Goal: Task Accomplishment & Management: Manage account settings

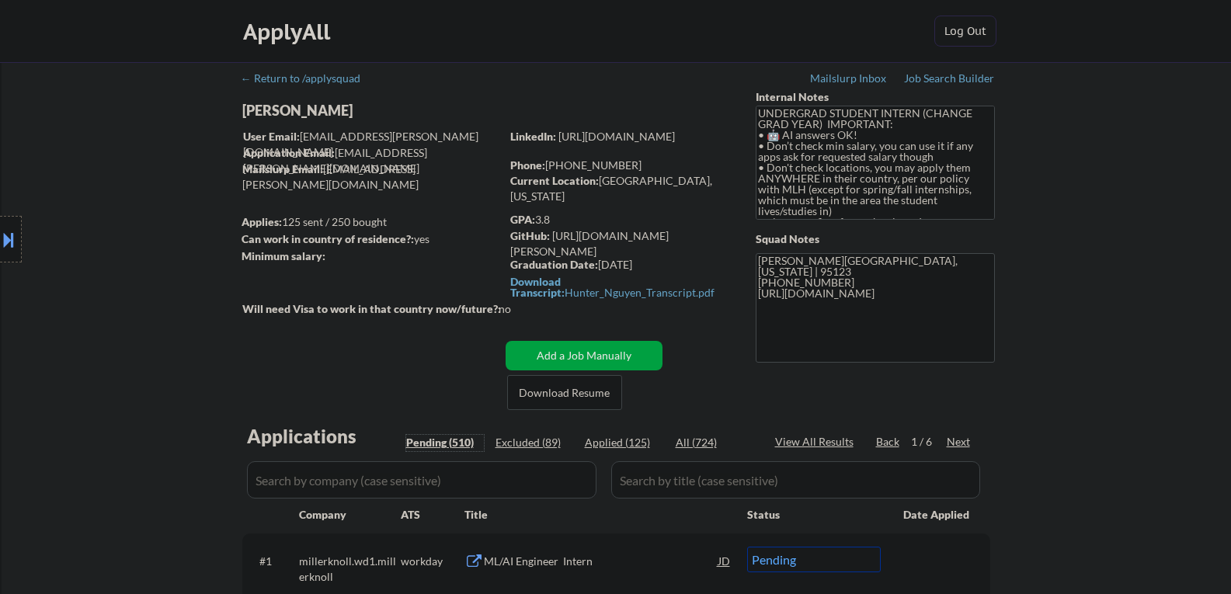
select select ""pending""
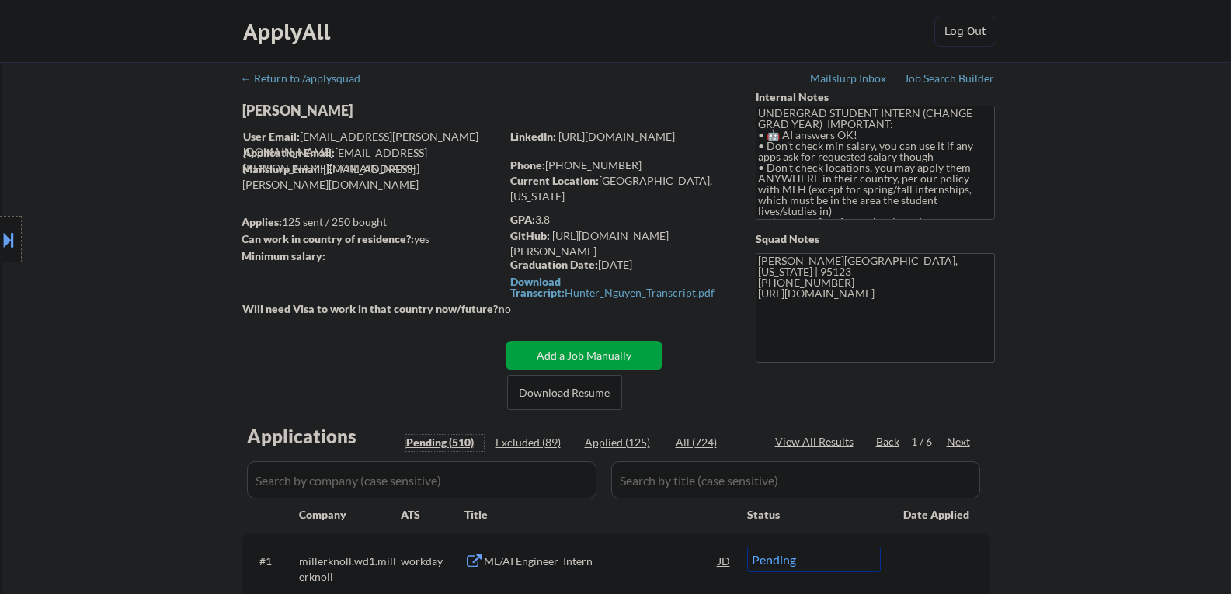
select select ""pending""
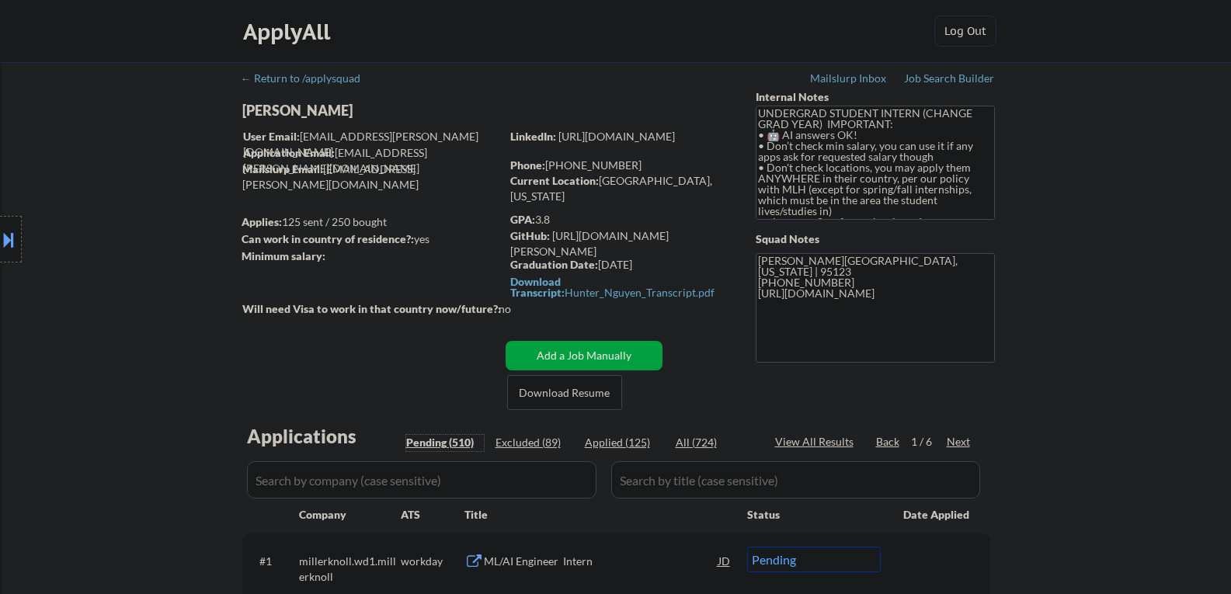
select select ""pending""
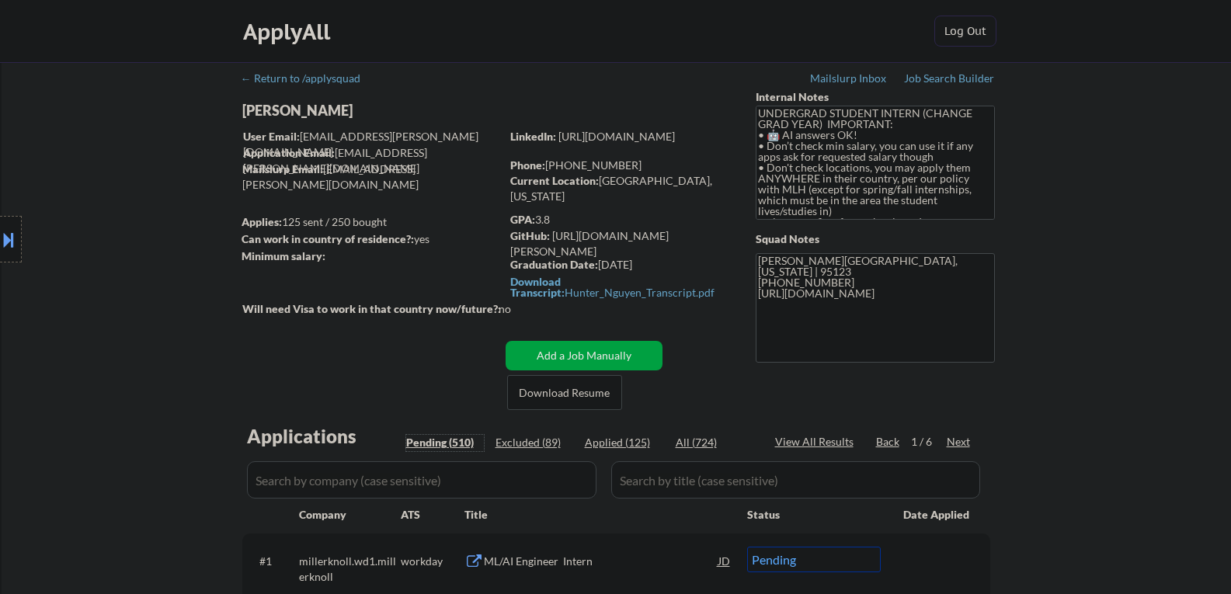
select select ""pending""
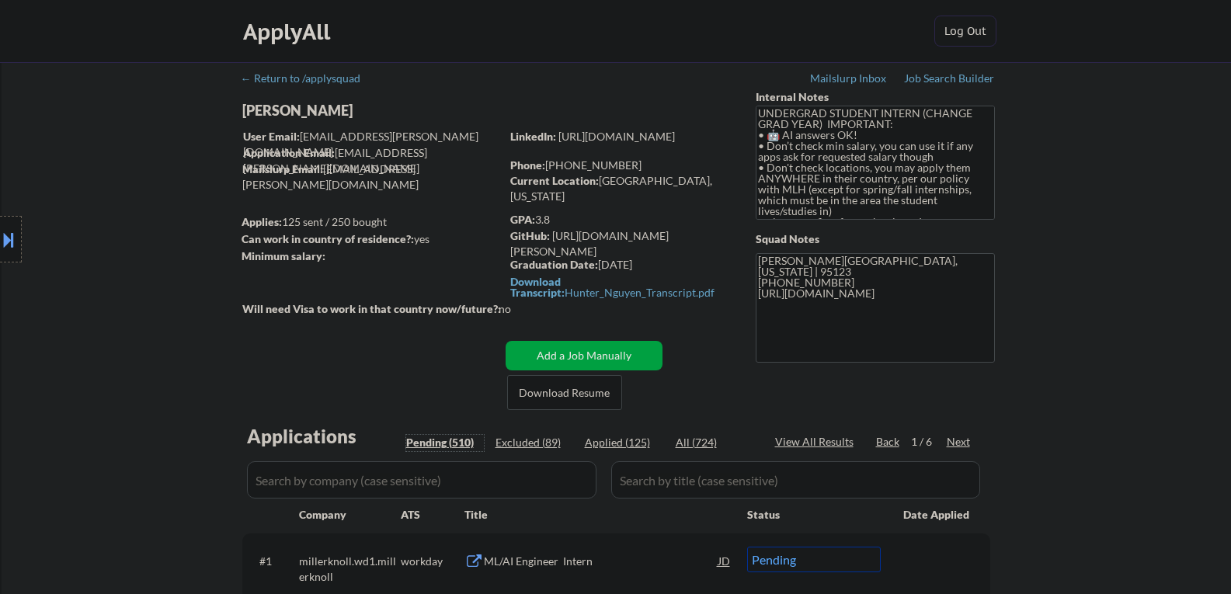
select select ""pending""
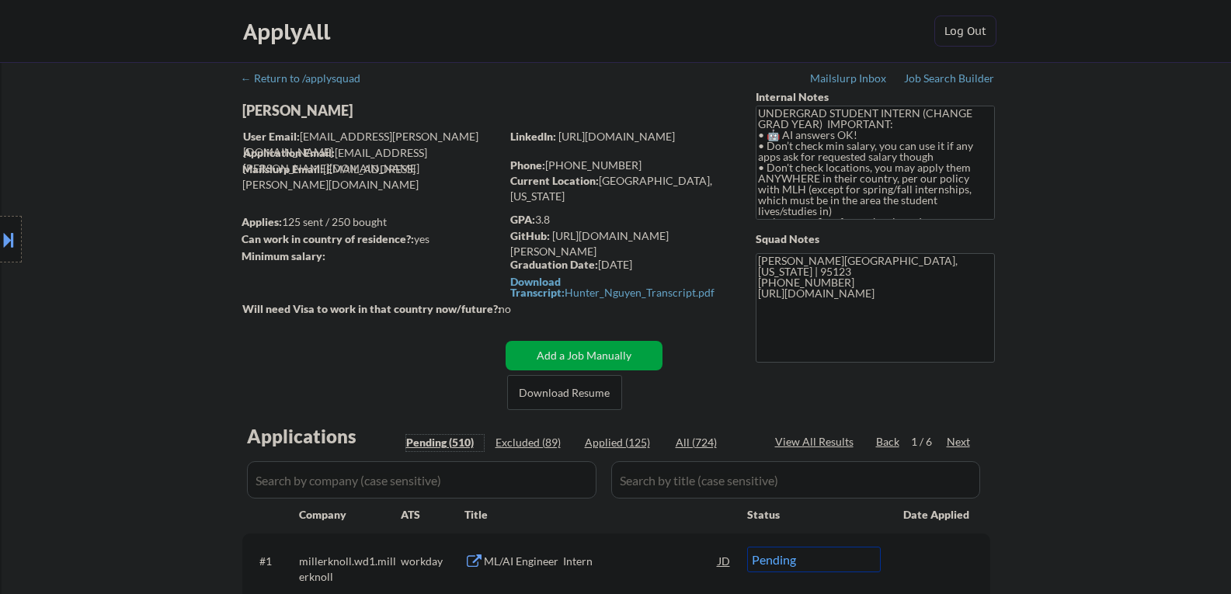
select select ""pending""
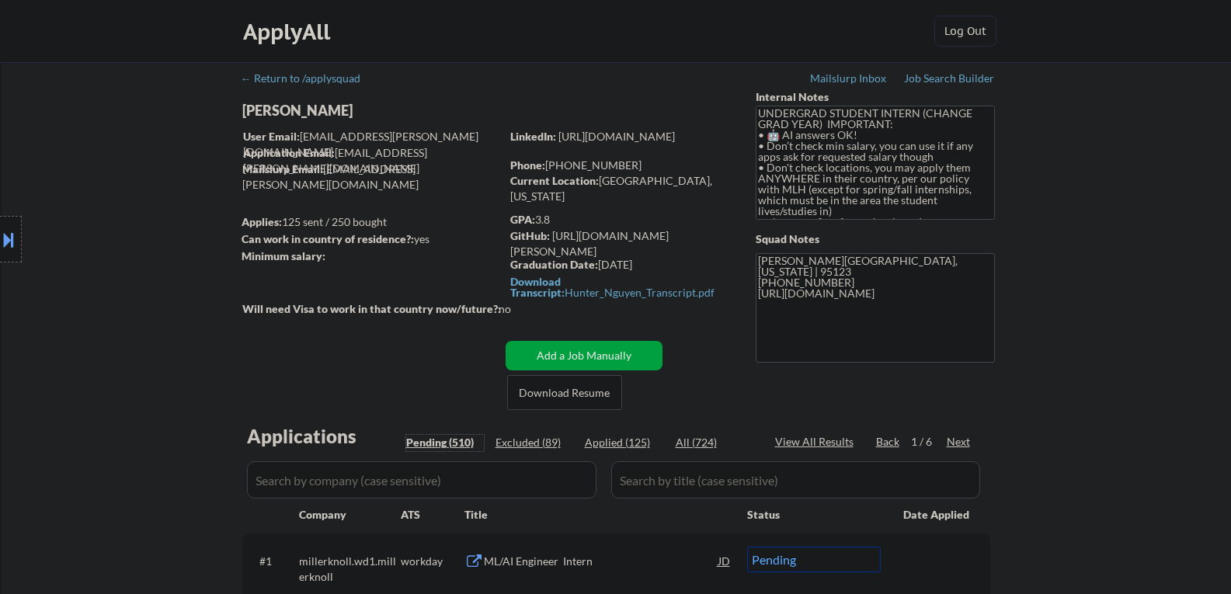
select select ""pending""
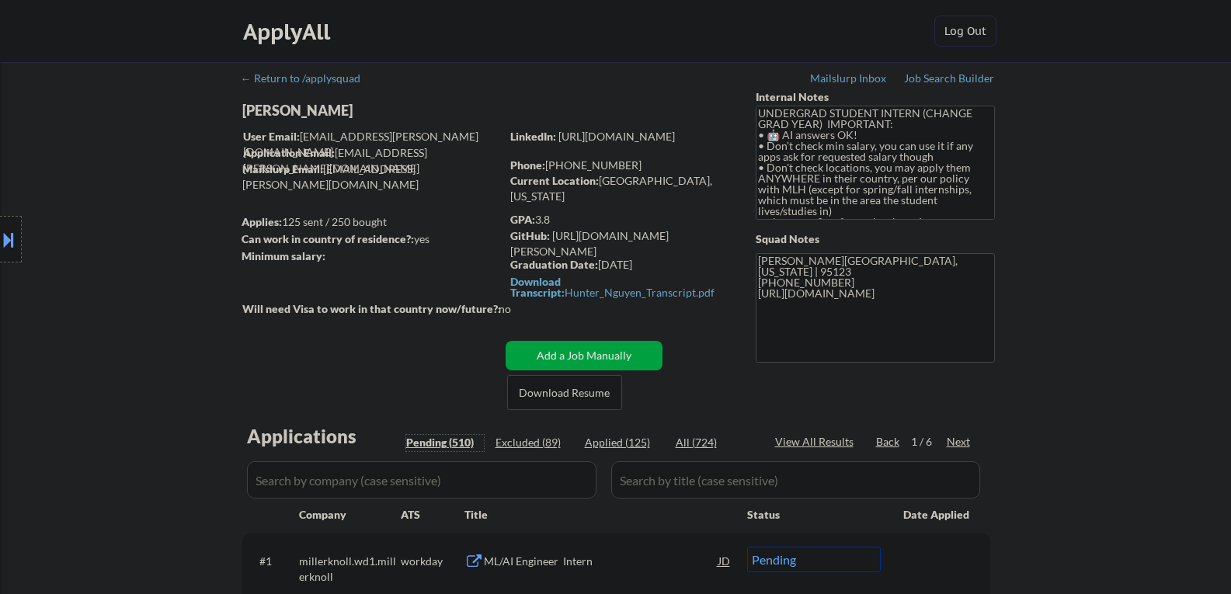
select select ""pending""
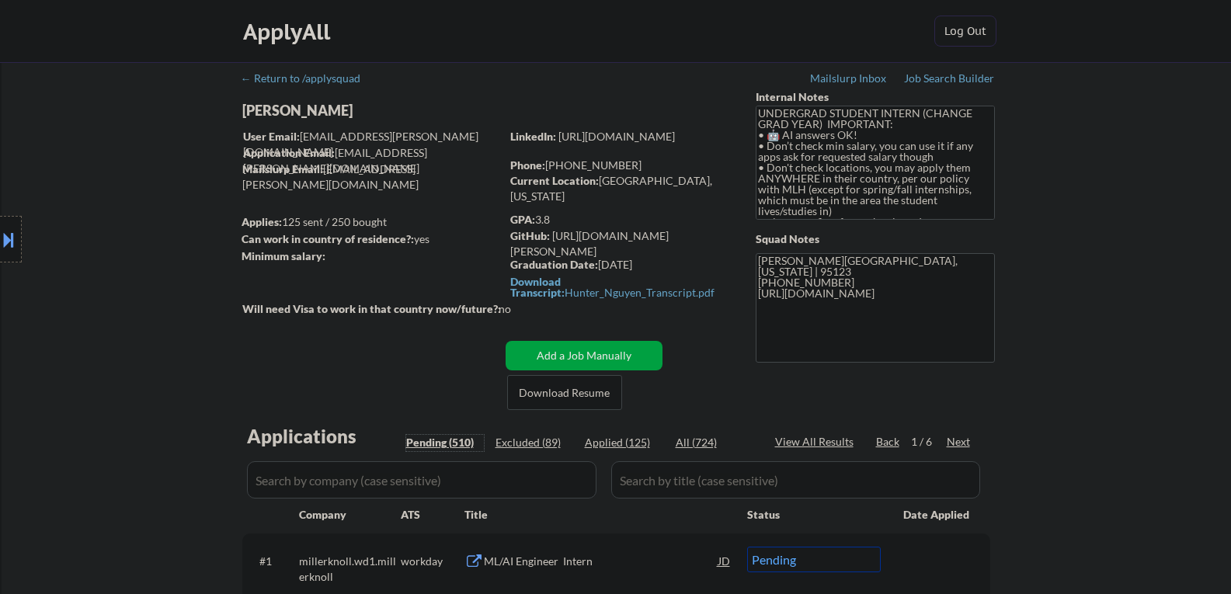
select select ""pending""
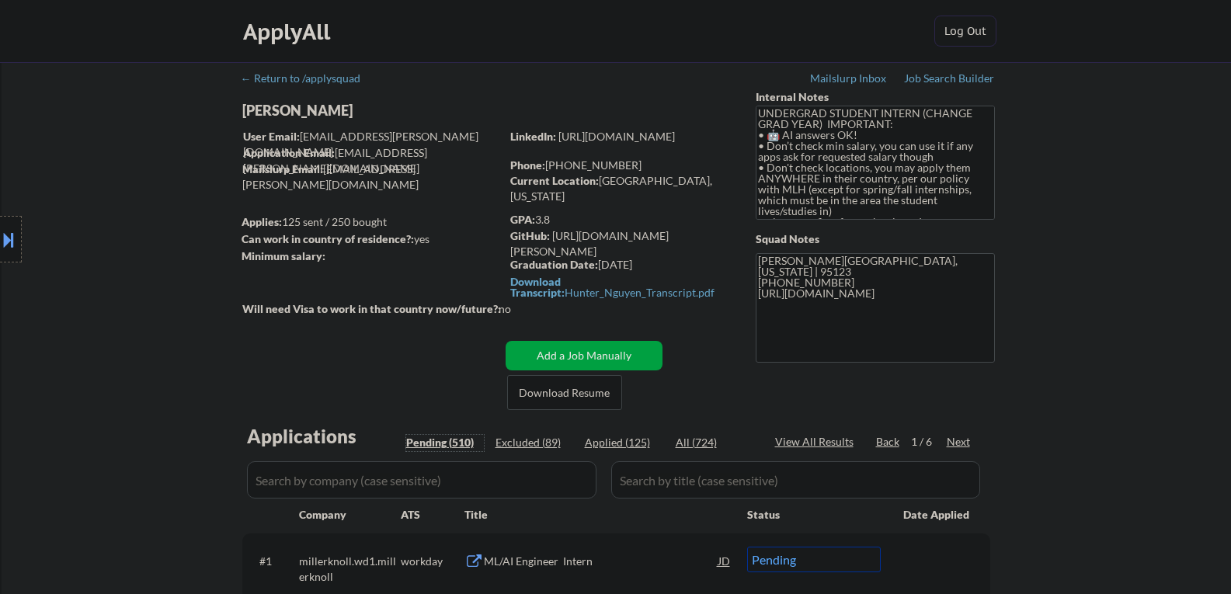
select select ""pending""
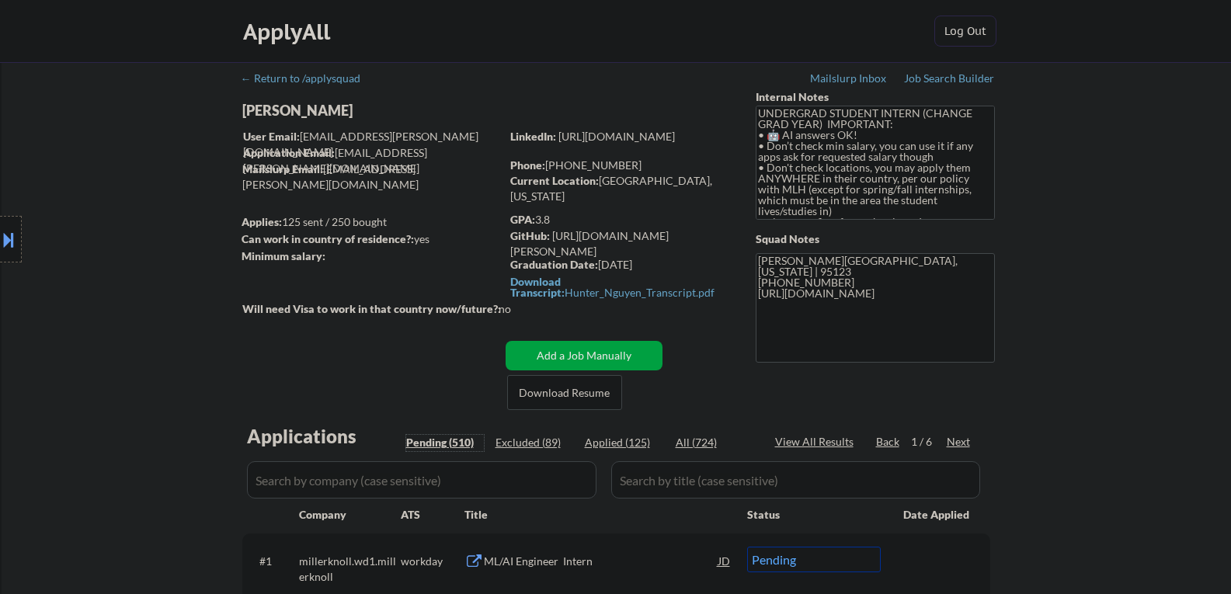
select select ""pending""
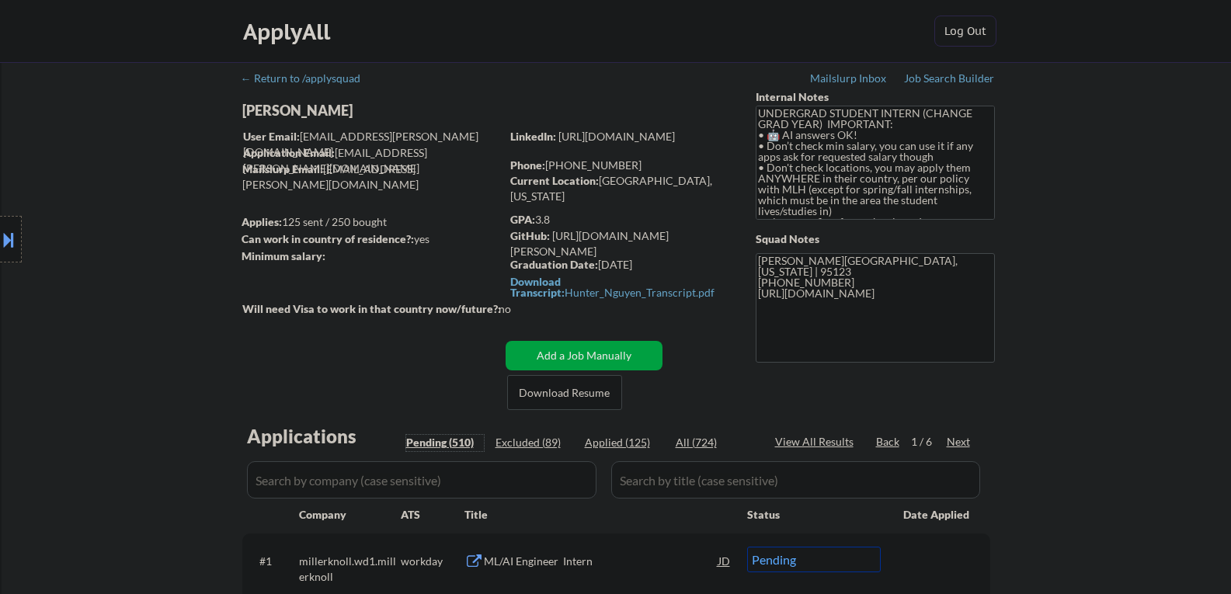
select select ""pending""
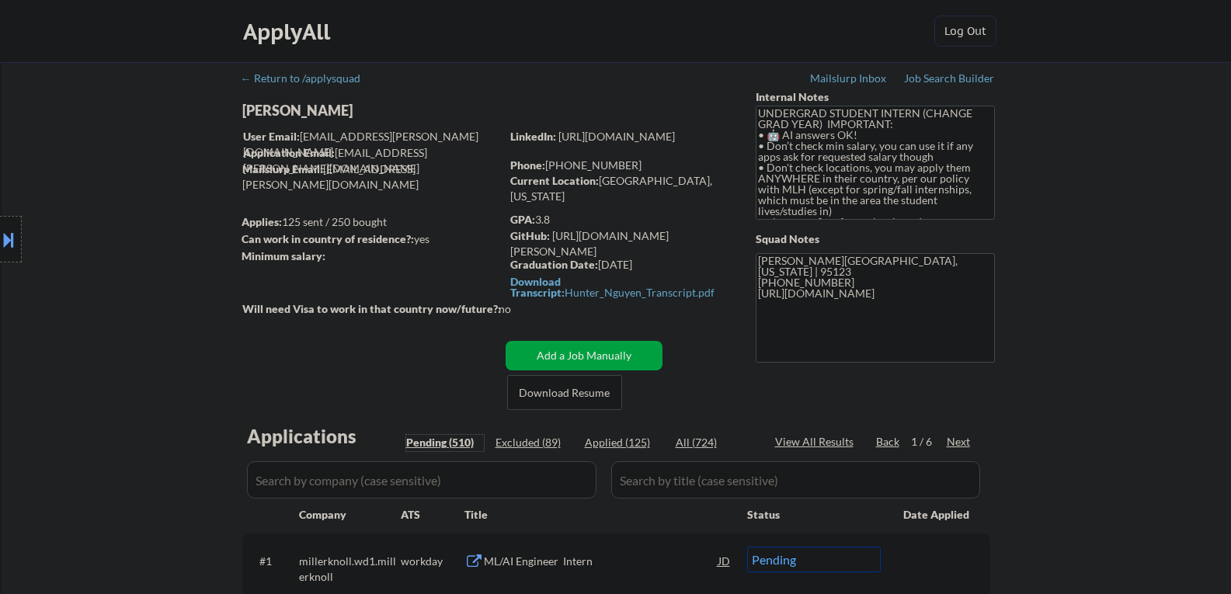
select select ""pending""
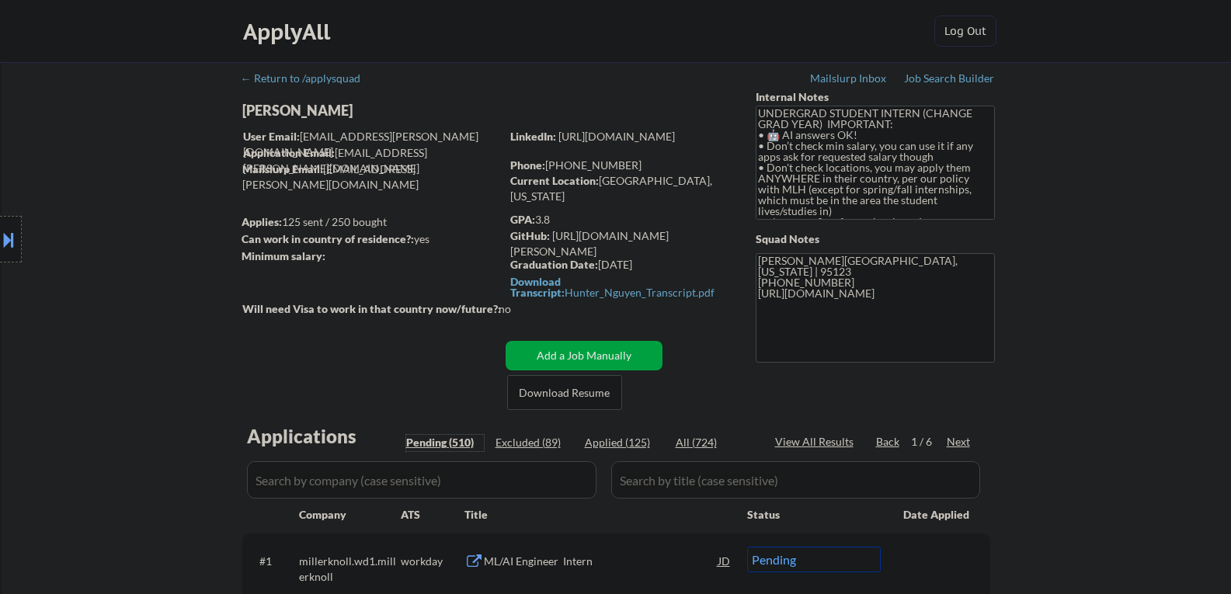
select select ""pending""
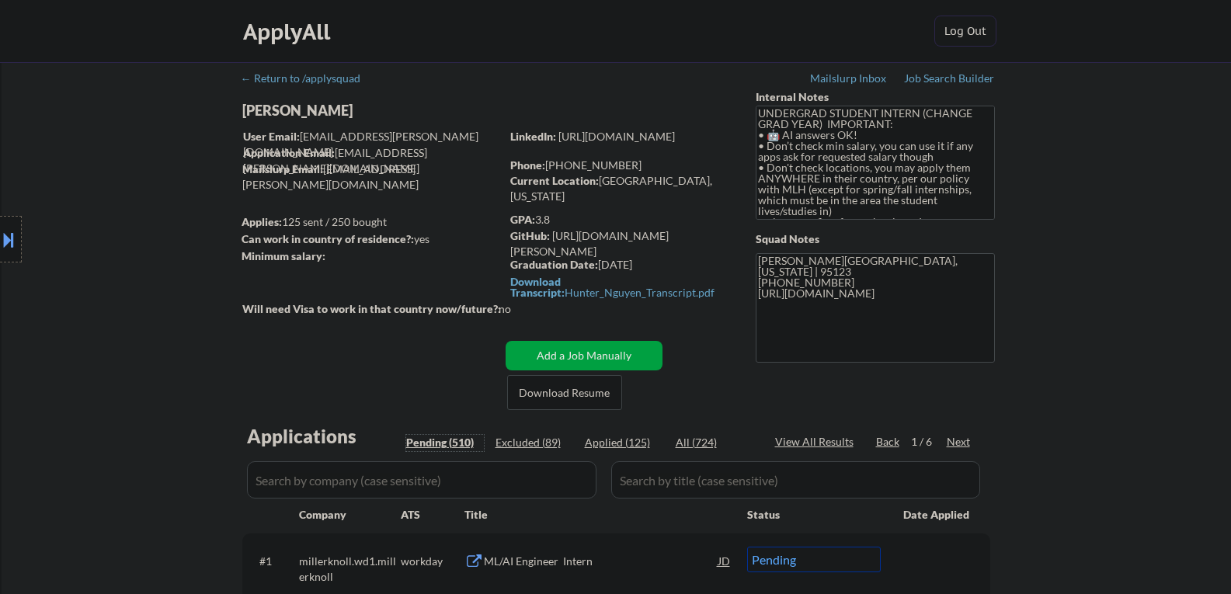
select select ""pending""
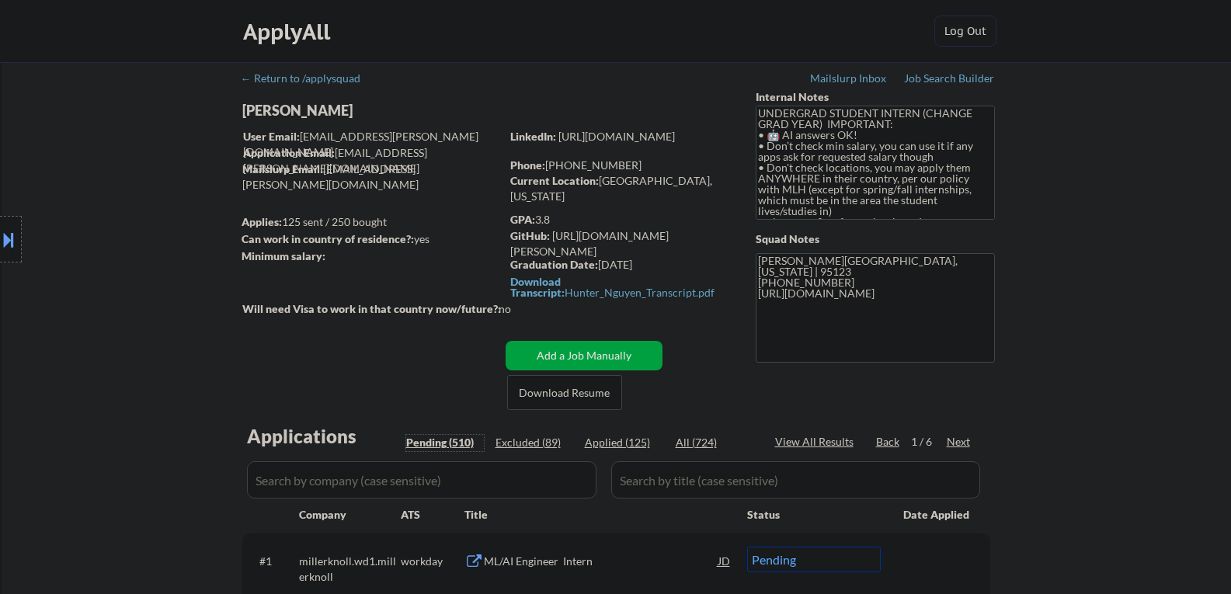
select select ""pending""
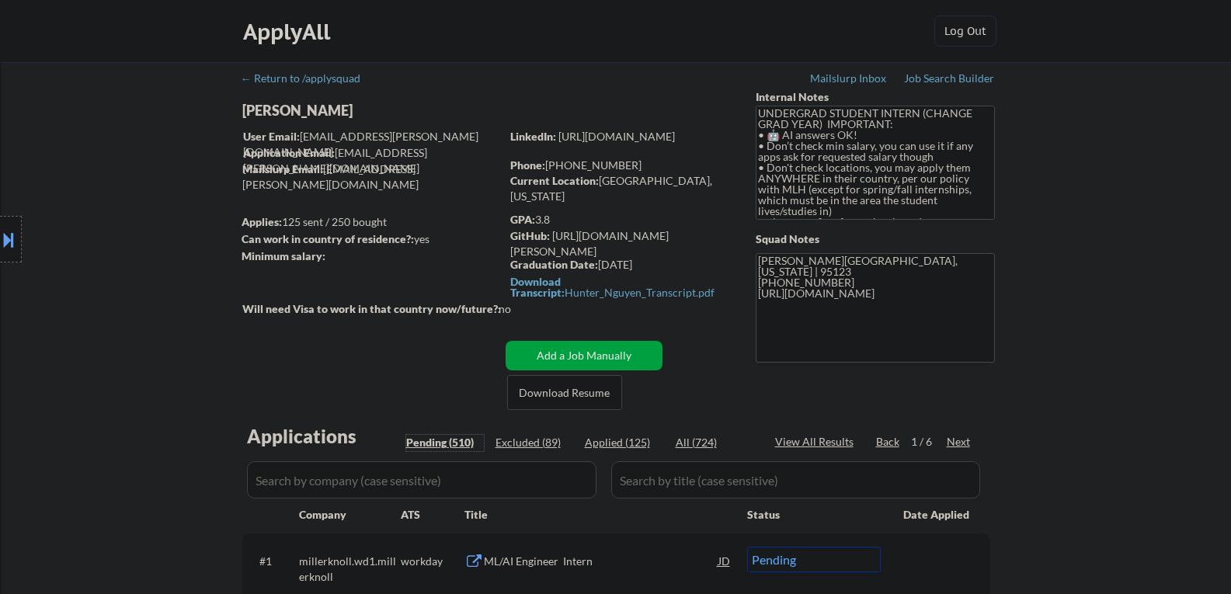
select select ""pending""
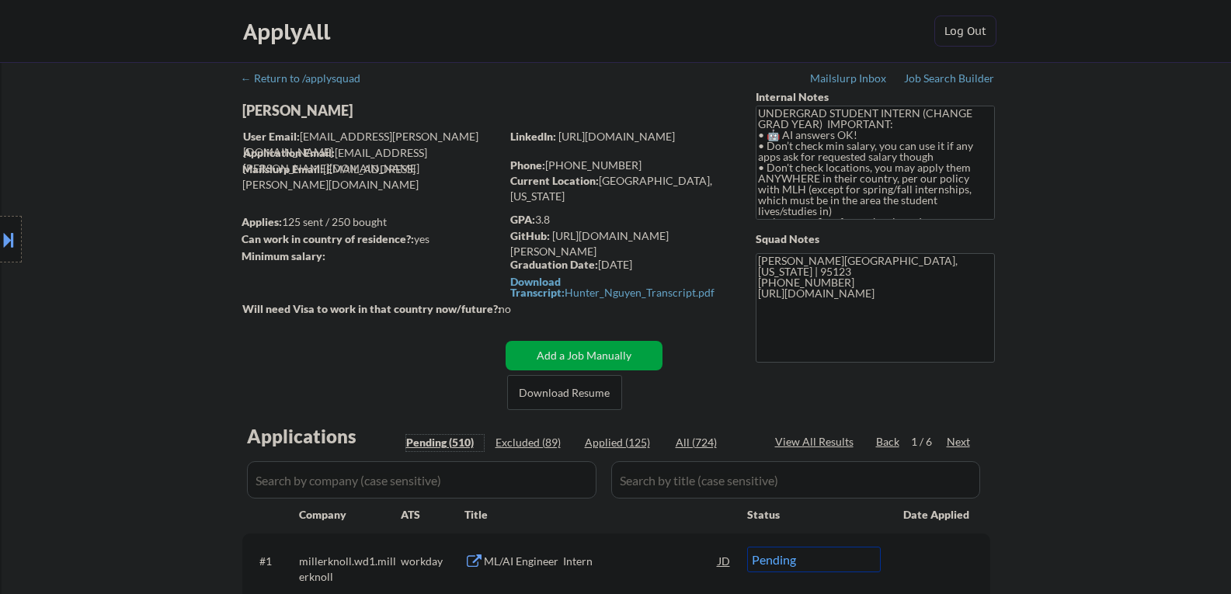
select select ""pending""
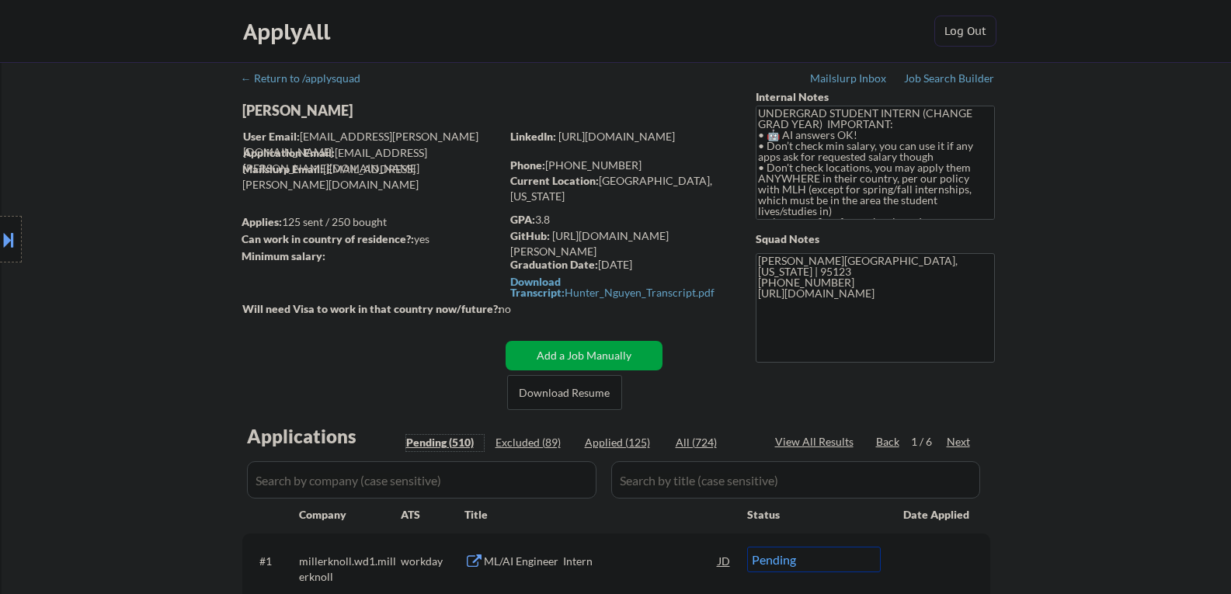
select select ""pending""
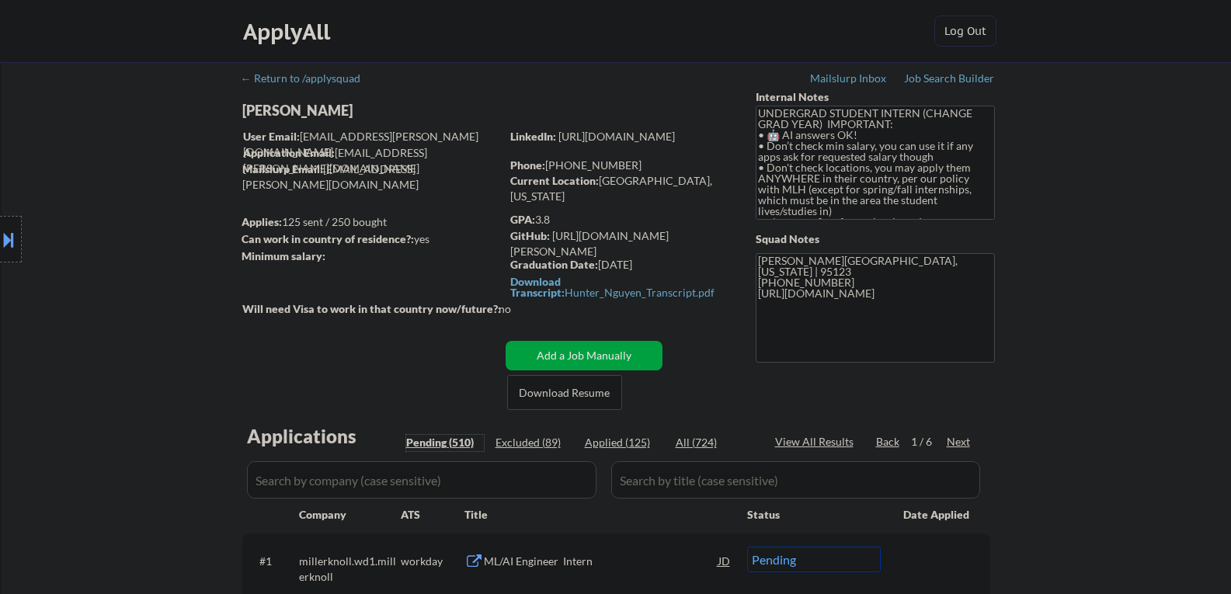
select select ""pending""
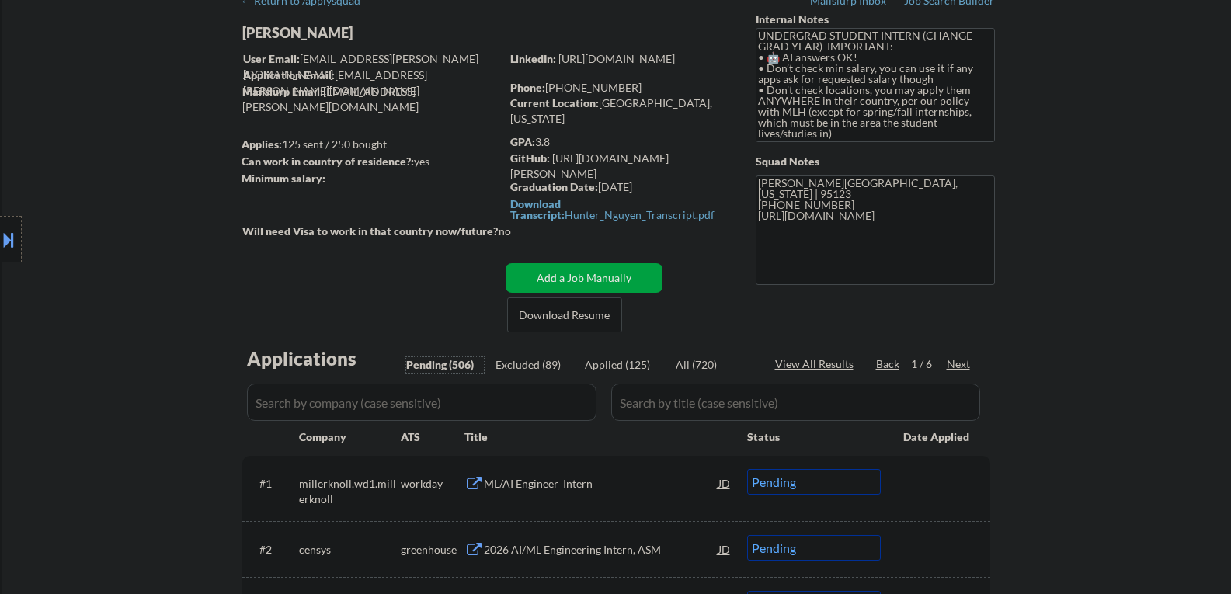
scroll to position [155, 0]
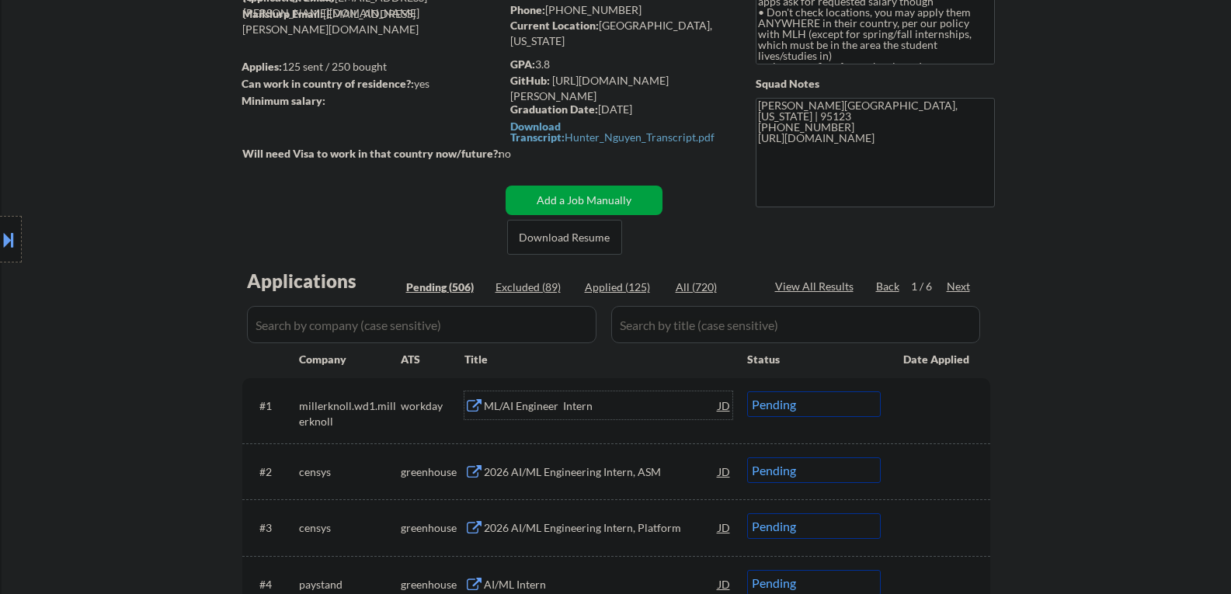
click at [537, 411] on div "ML/AI Engineer Intern" at bounding box center [601, 406] width 235 height 16
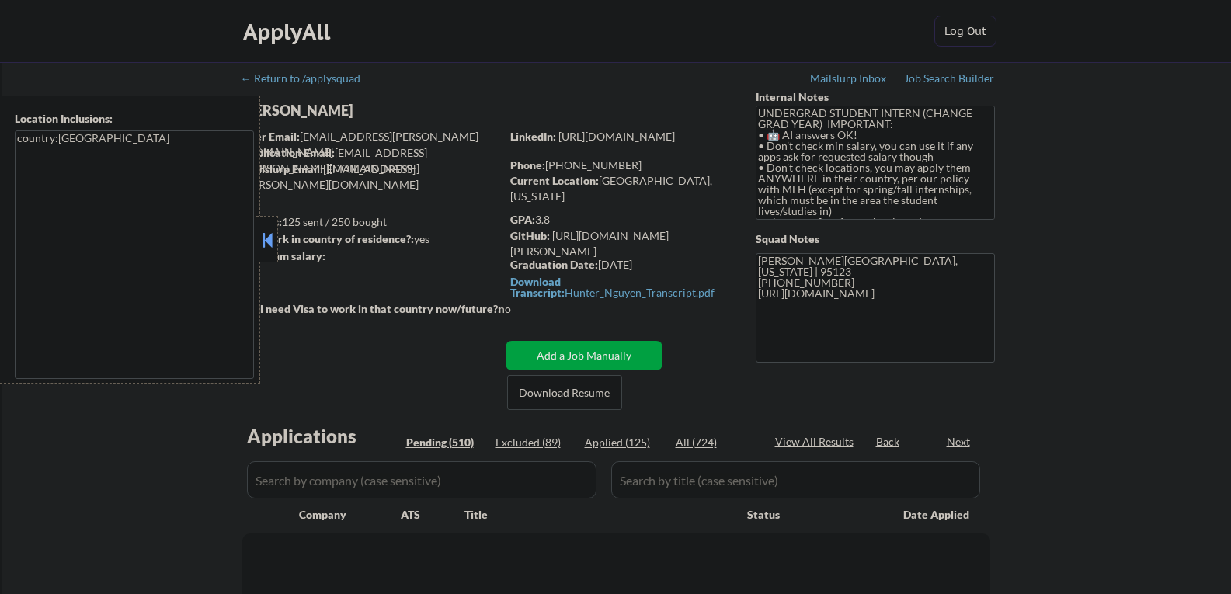
click at [265, 249] on button at bounding box center [267, 239] width 17 height 23
select select ""pending""
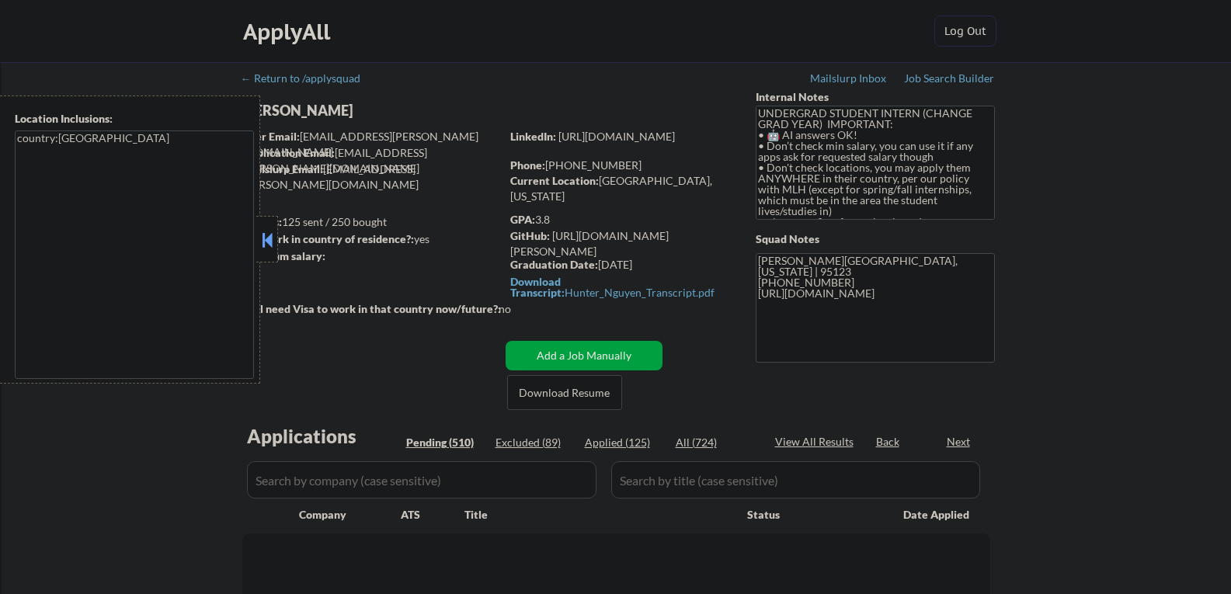
select select ""pending""
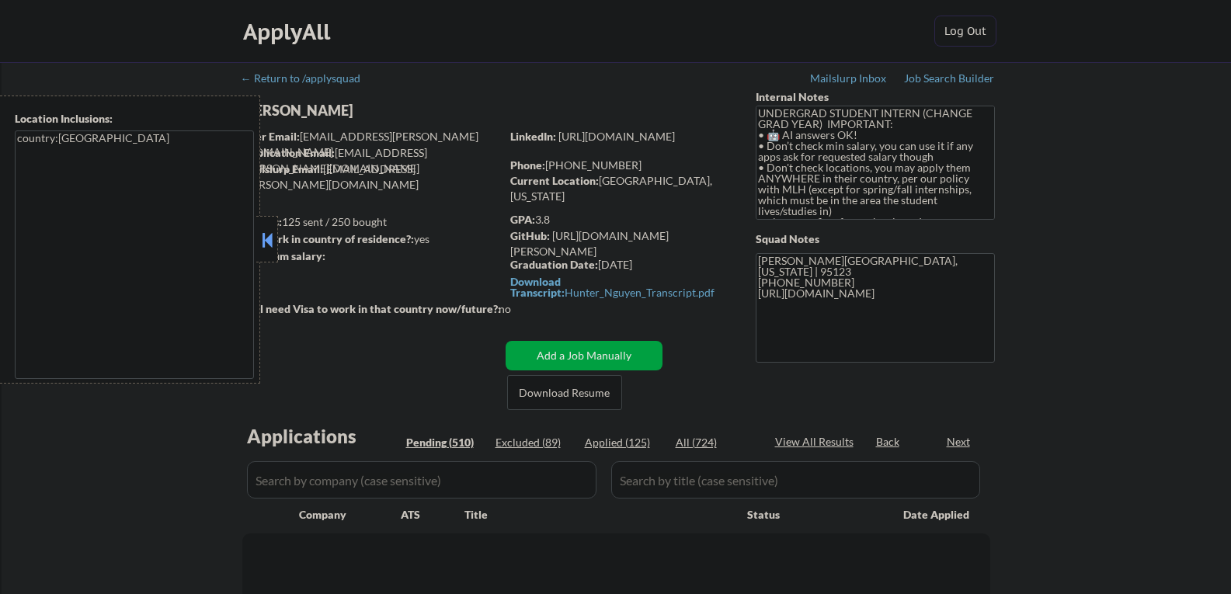
select select ""pending""
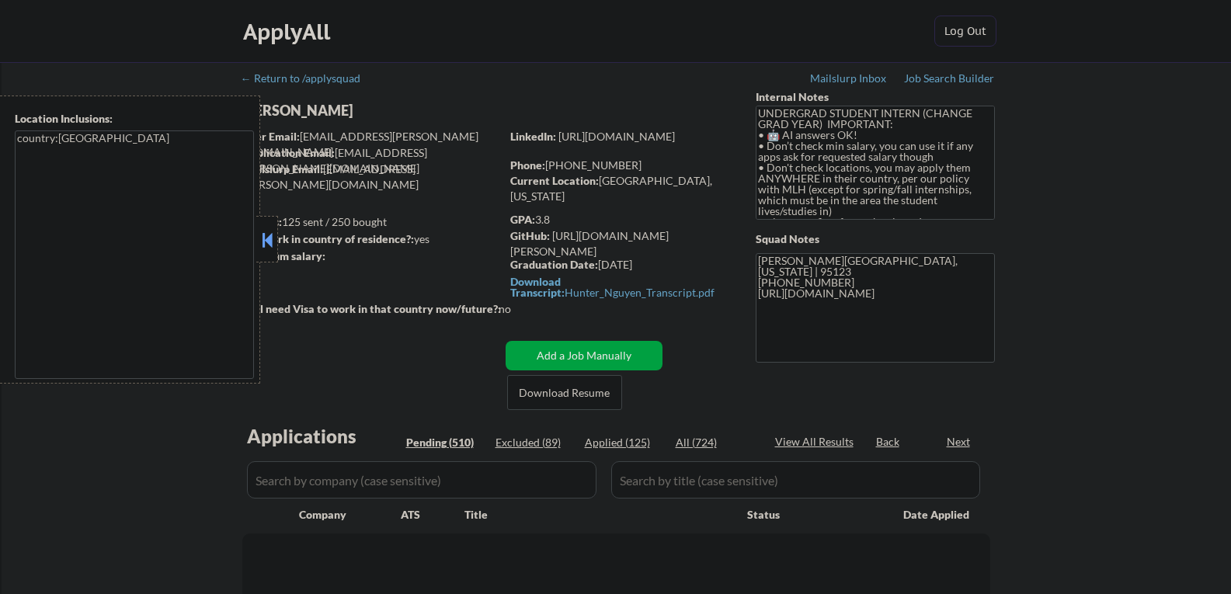
select select ""pending""
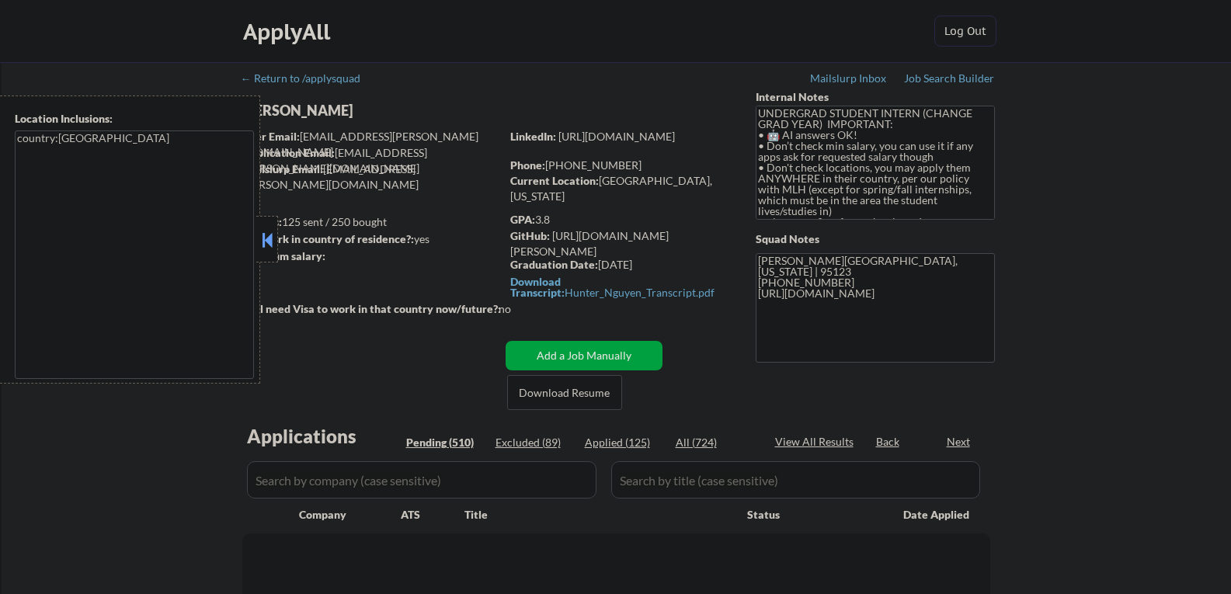
select select ""pending""
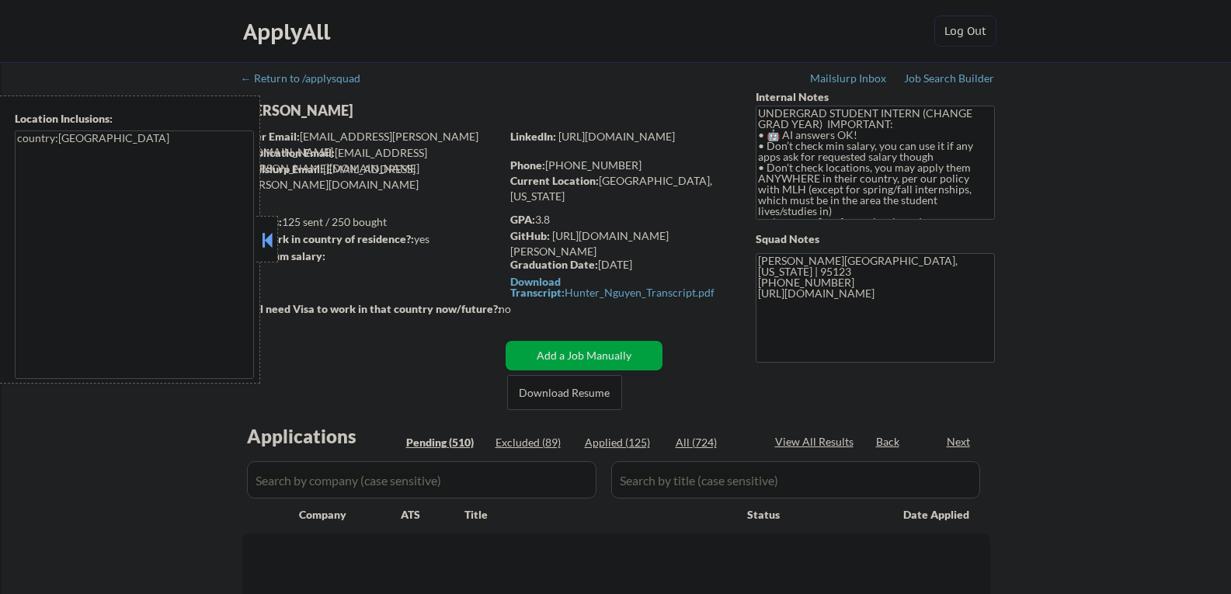
select select ""pending""
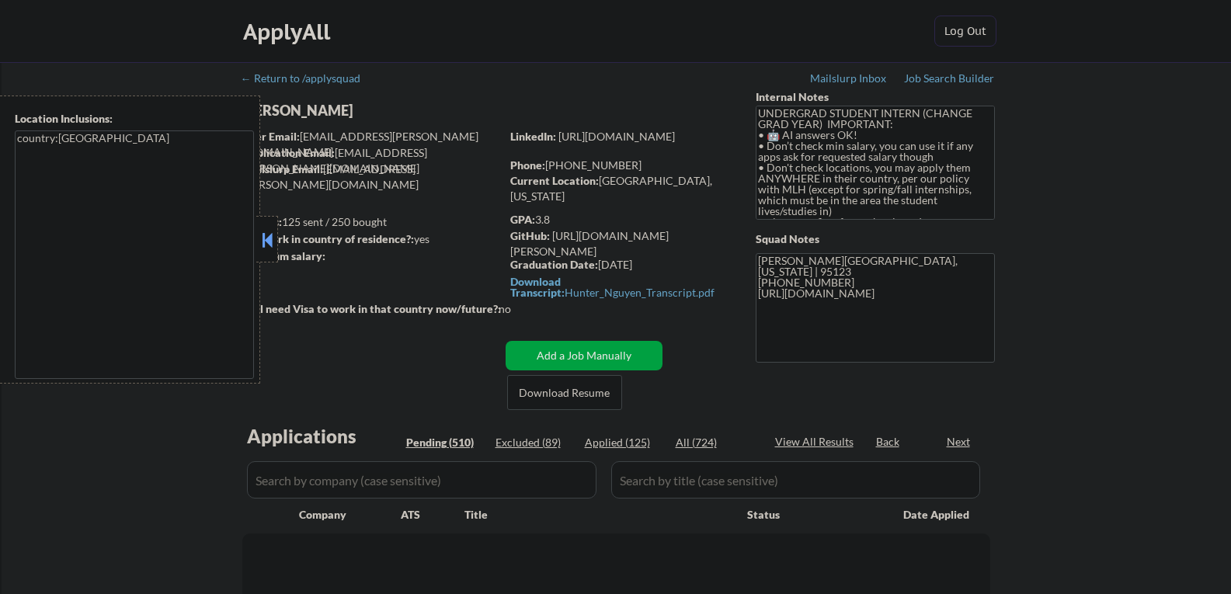
select select ""pending""
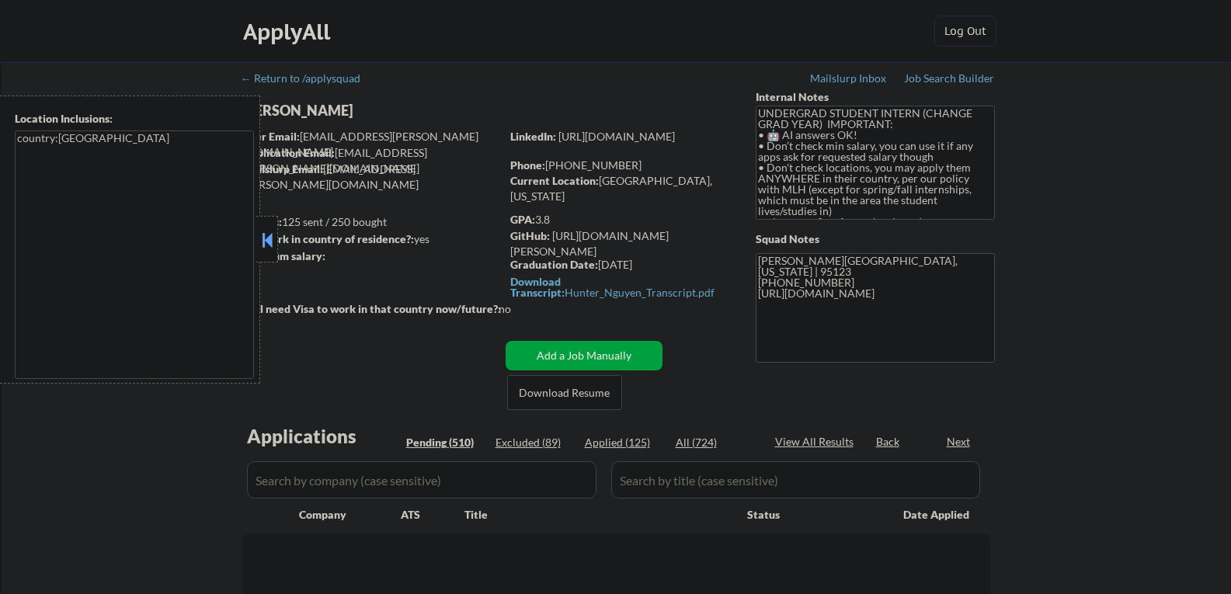
select select ""pending""
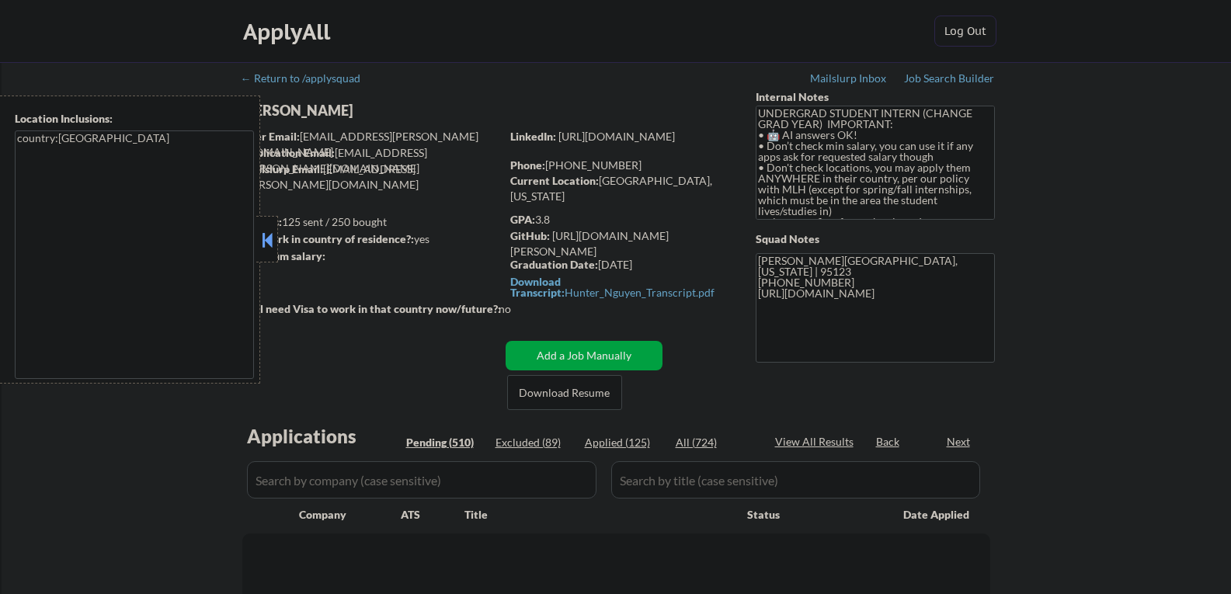
select select ""pending""
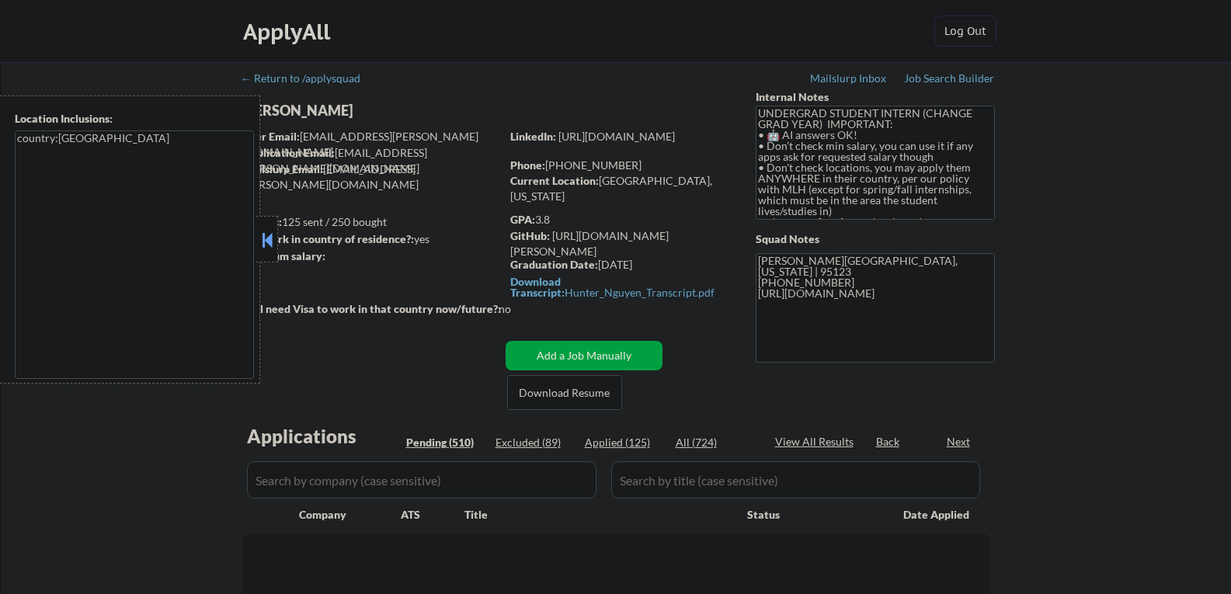
select select ""pending""
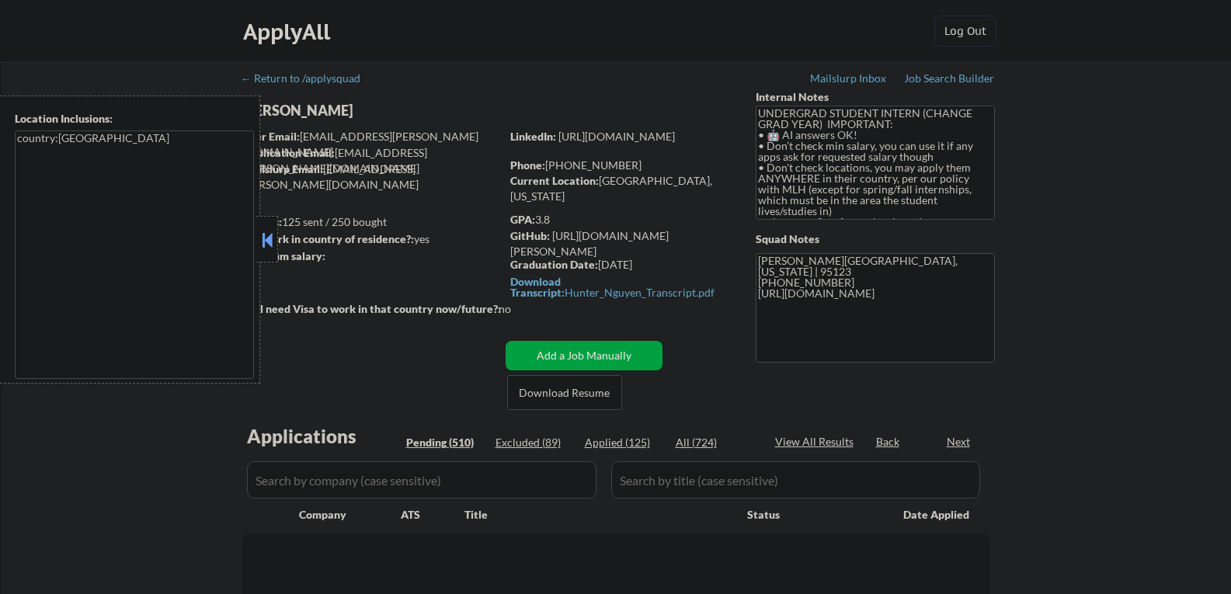
select select ""pending""
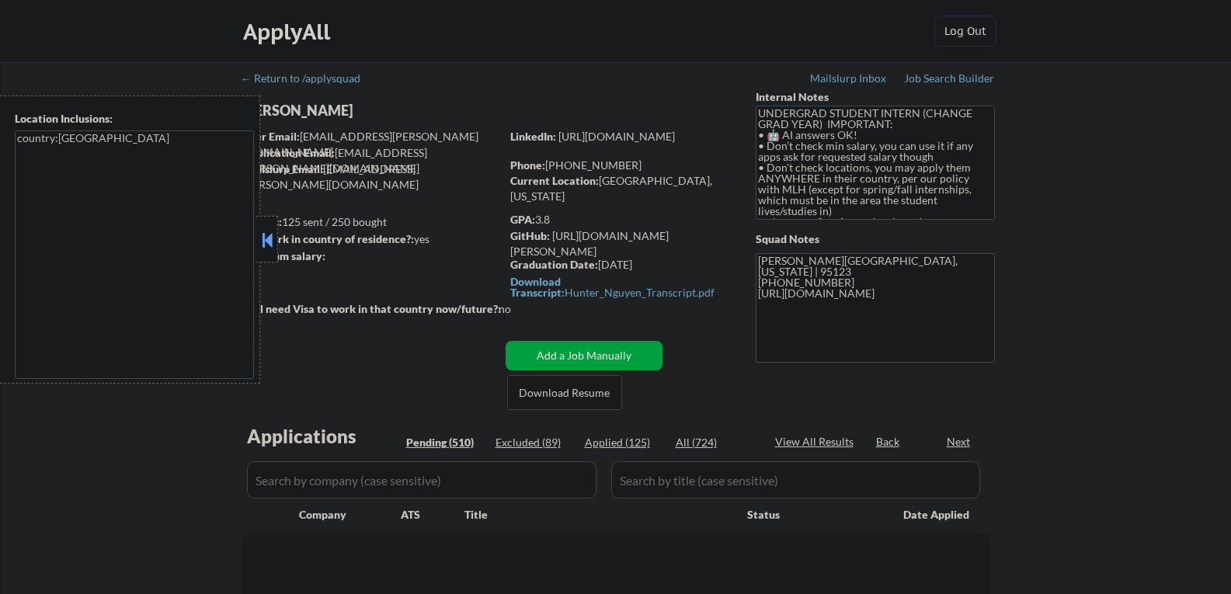
select select ""pending""
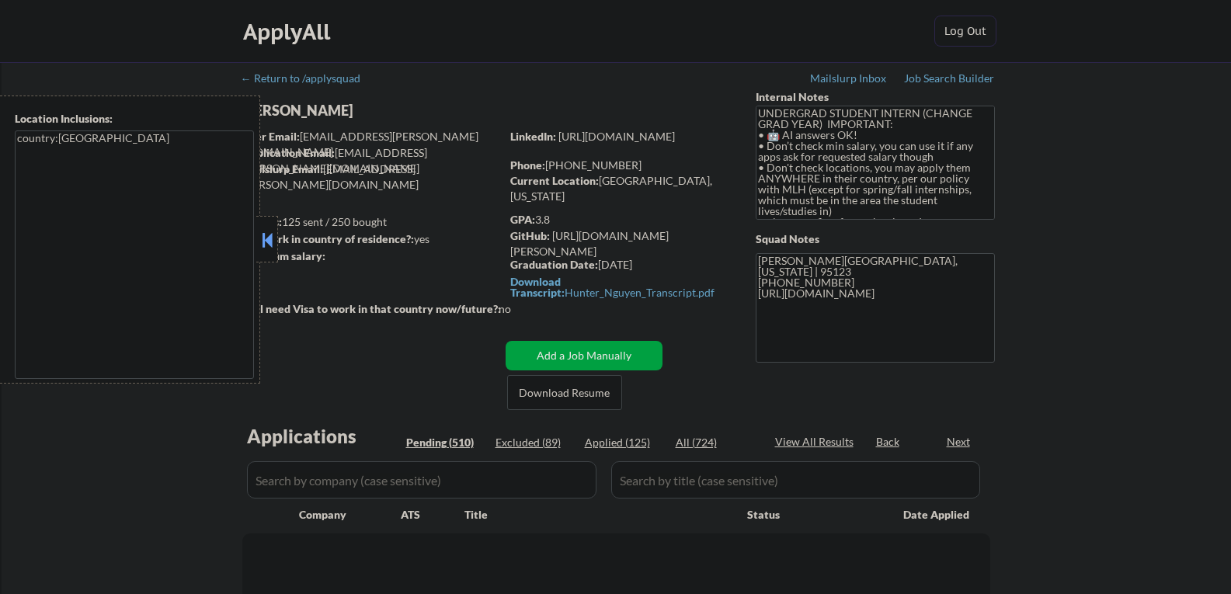
select select ""pending""
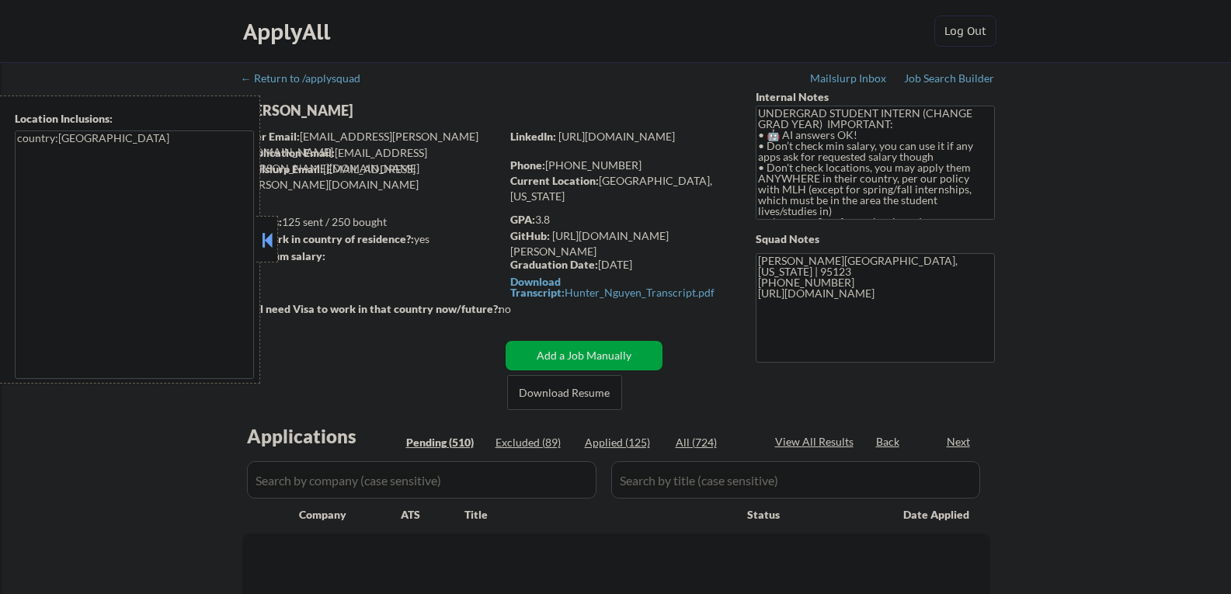
select select ""pending""
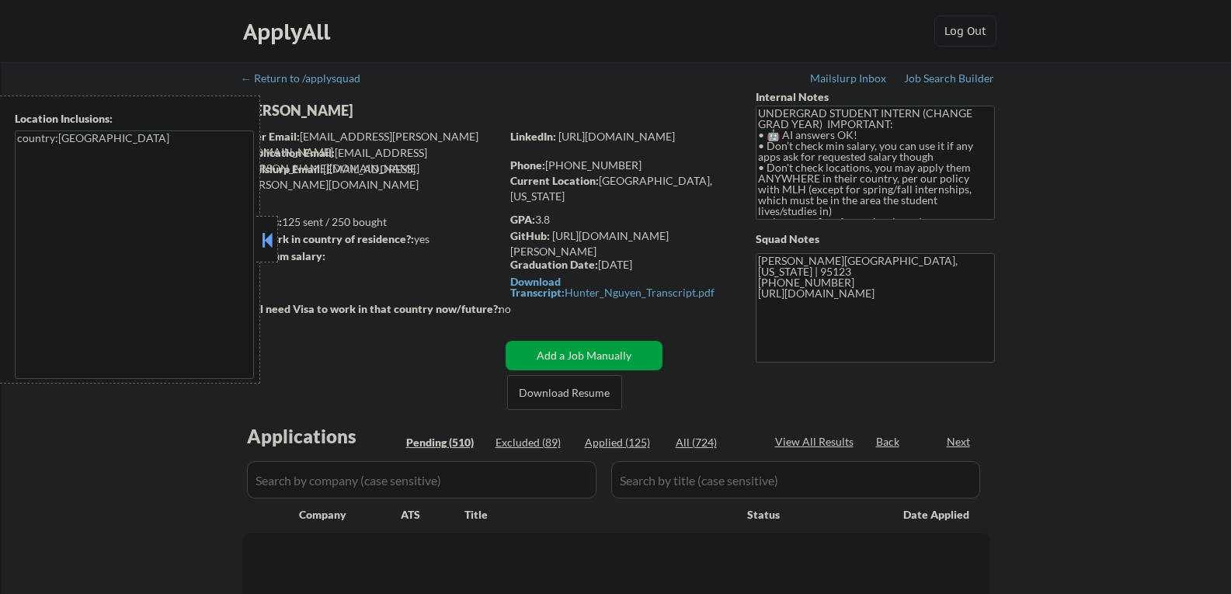
select select ""pending""
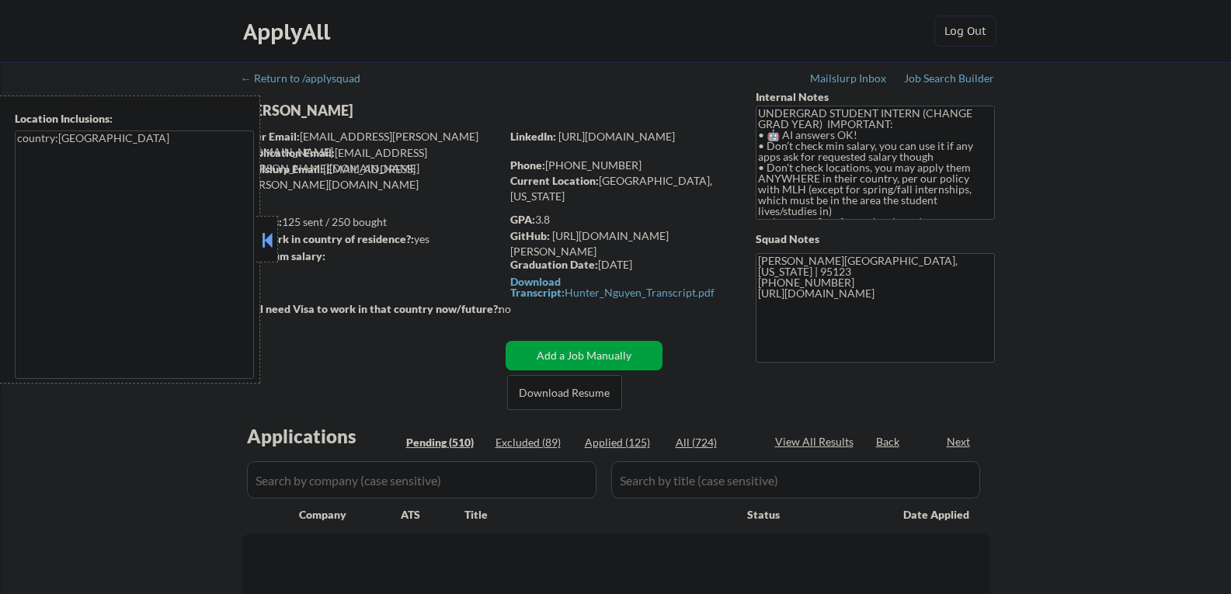
select select ""pending""
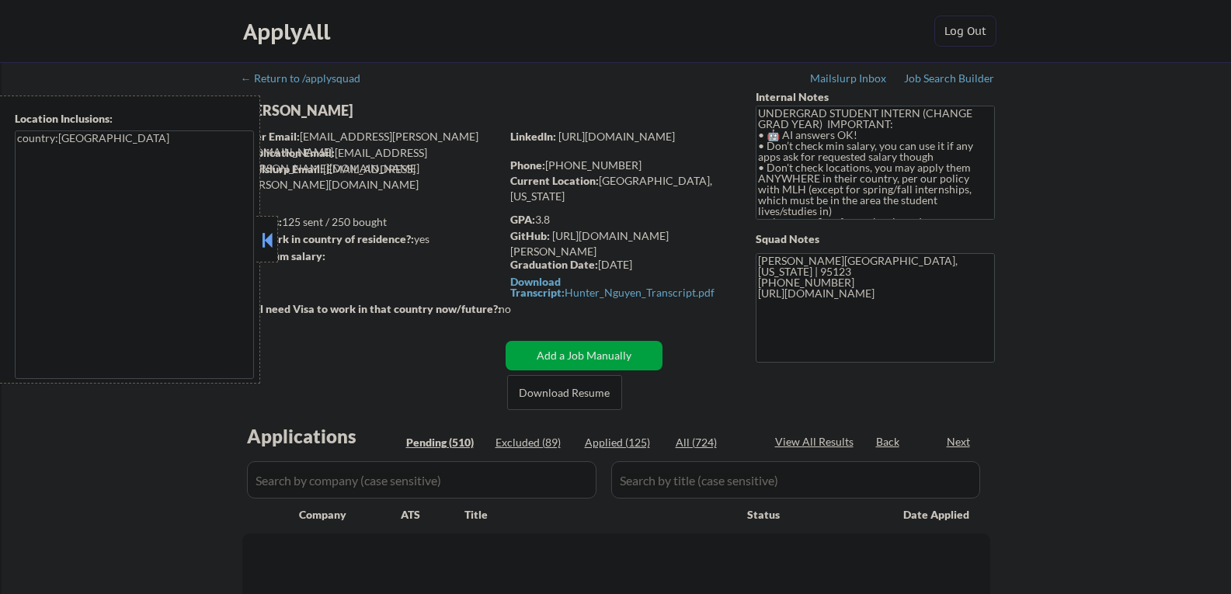
select select ""pending""
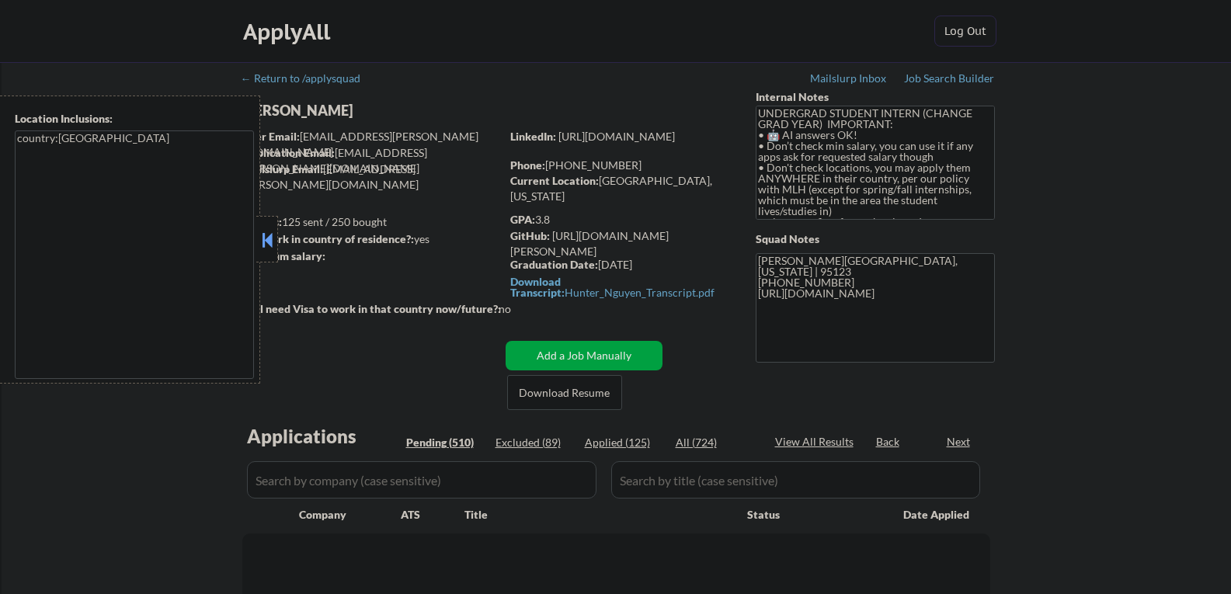
select select ""pending""
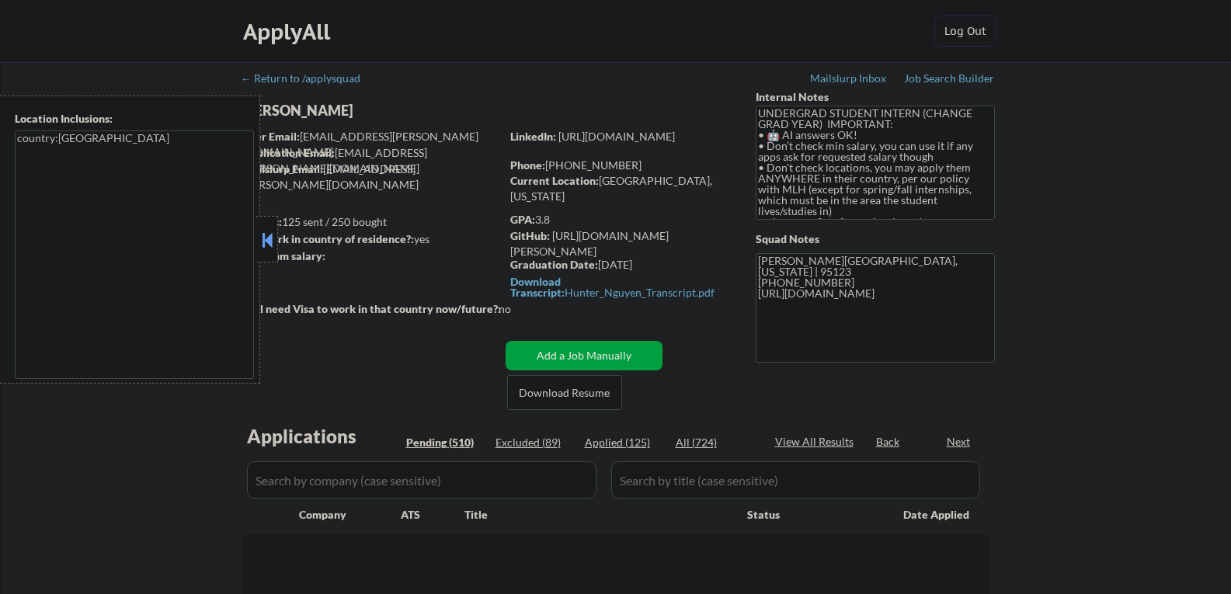
select select ""pending""
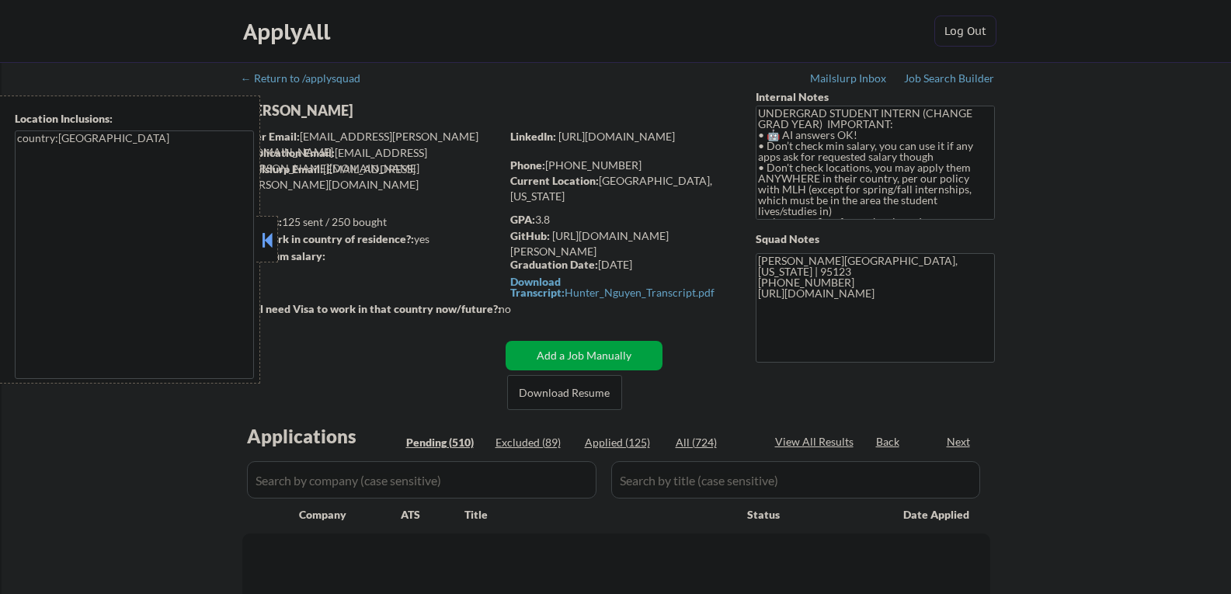
select select ""pending""
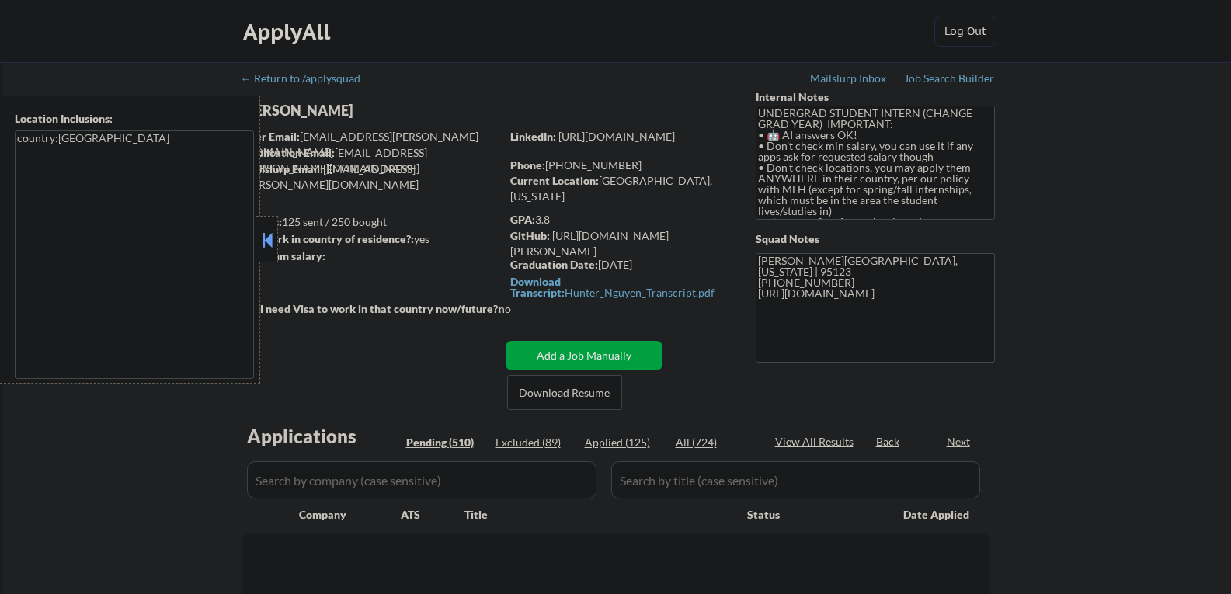
select select ""pending""
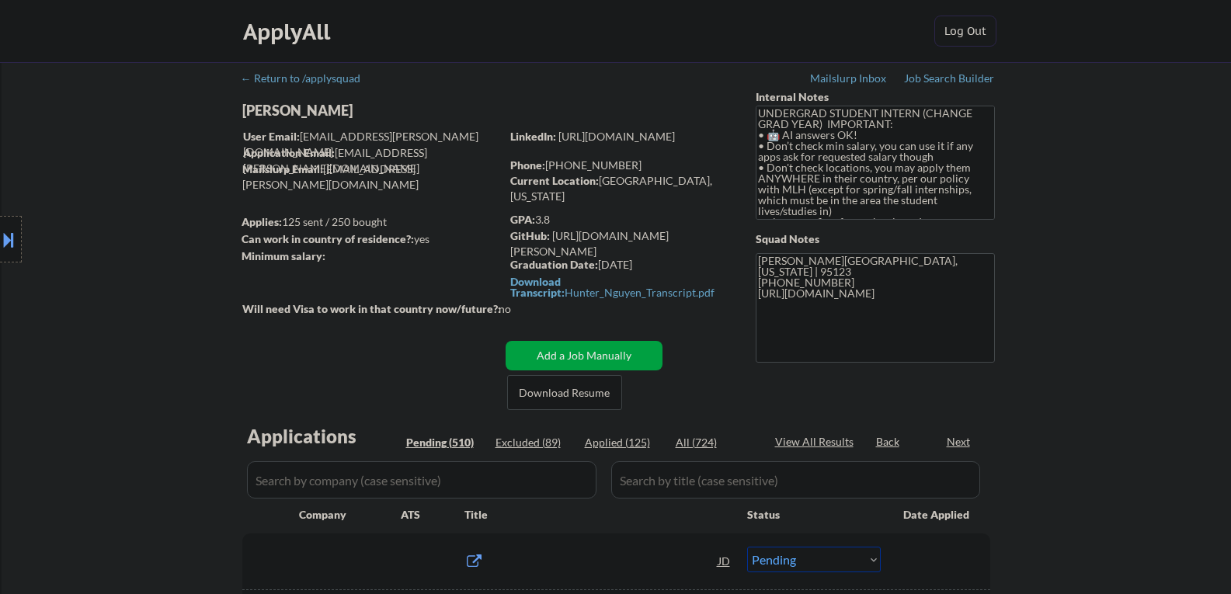
click at [323, 108] on div "Hunter Nguyen" at bounding box center [401, 110] width 319 height 19
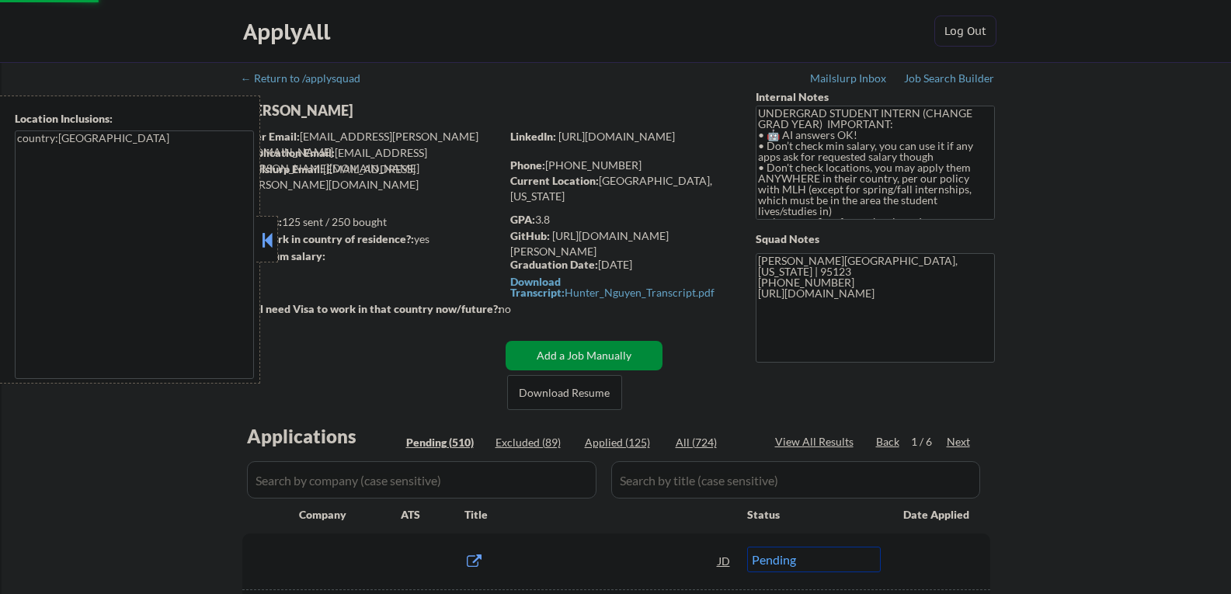
select select ""pending""
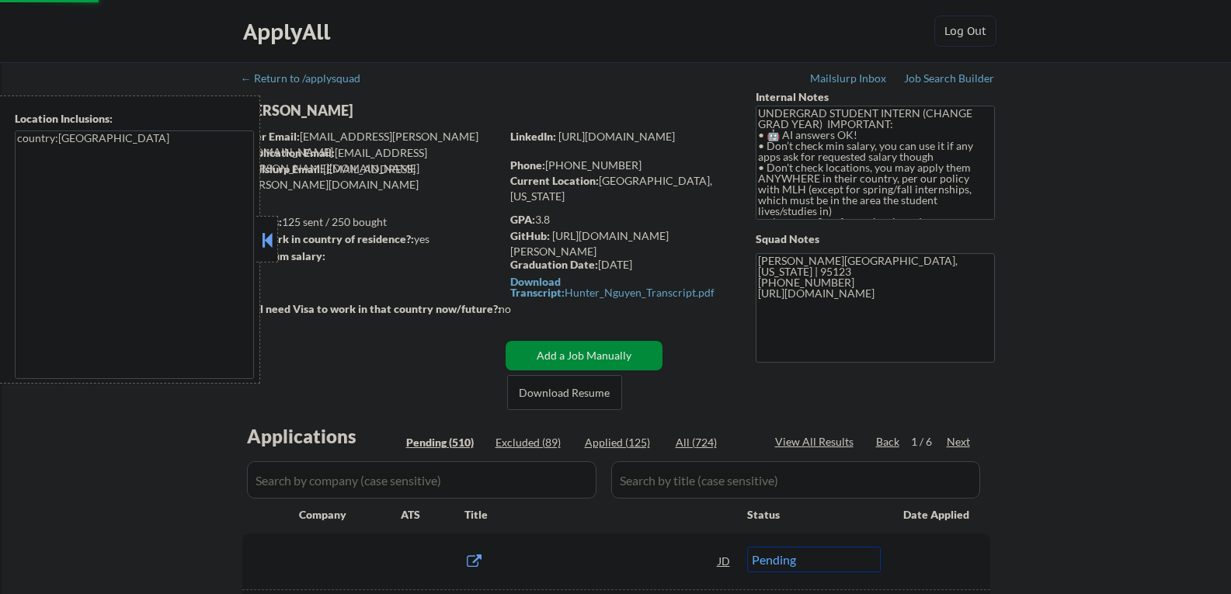
select select ""pending""
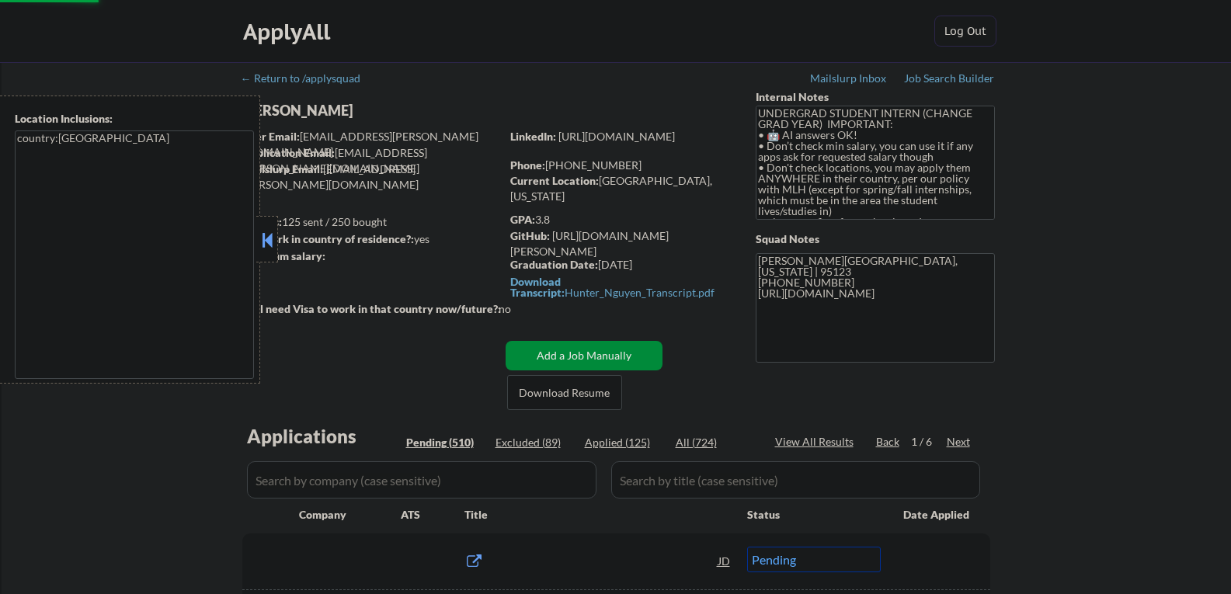
select select ""pending""
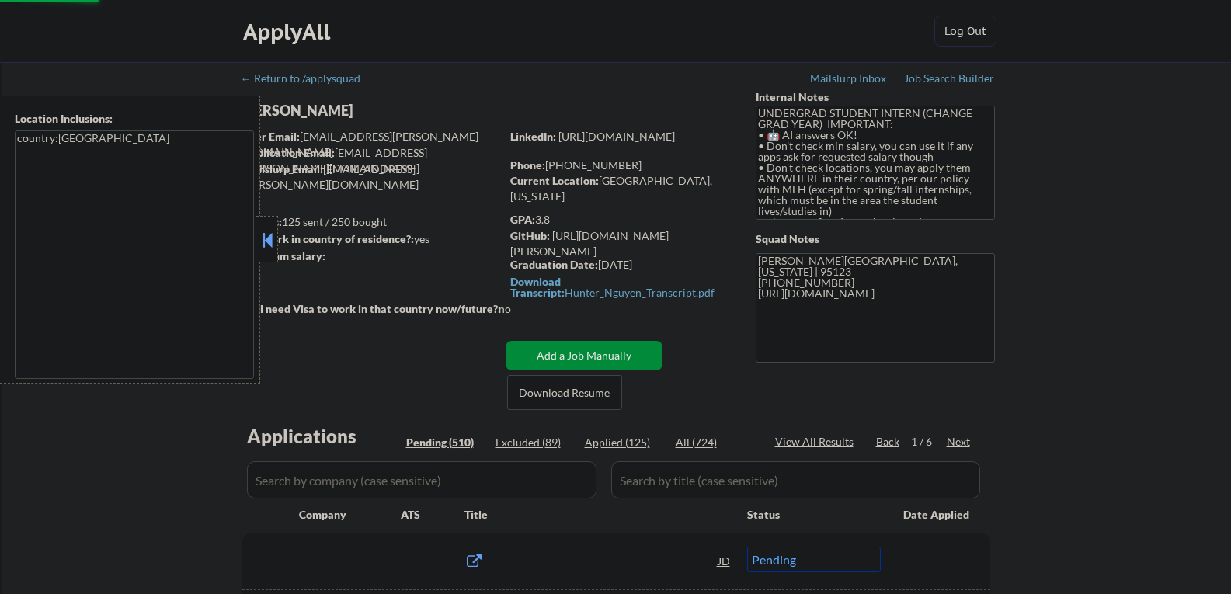
select select ""pending""
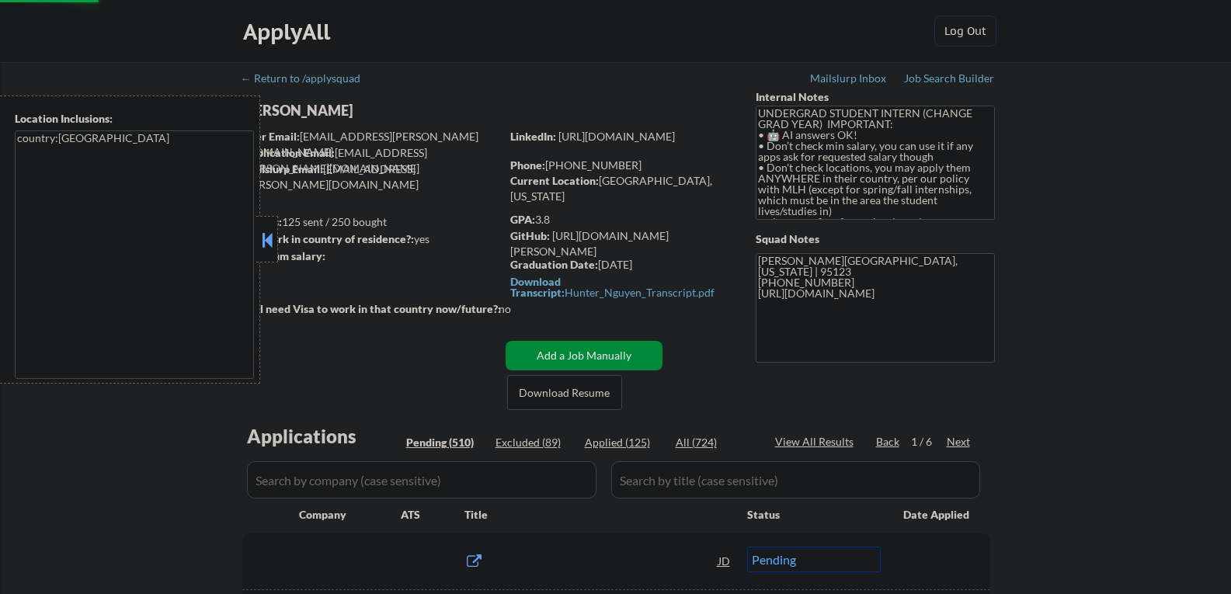
select select ""pending""
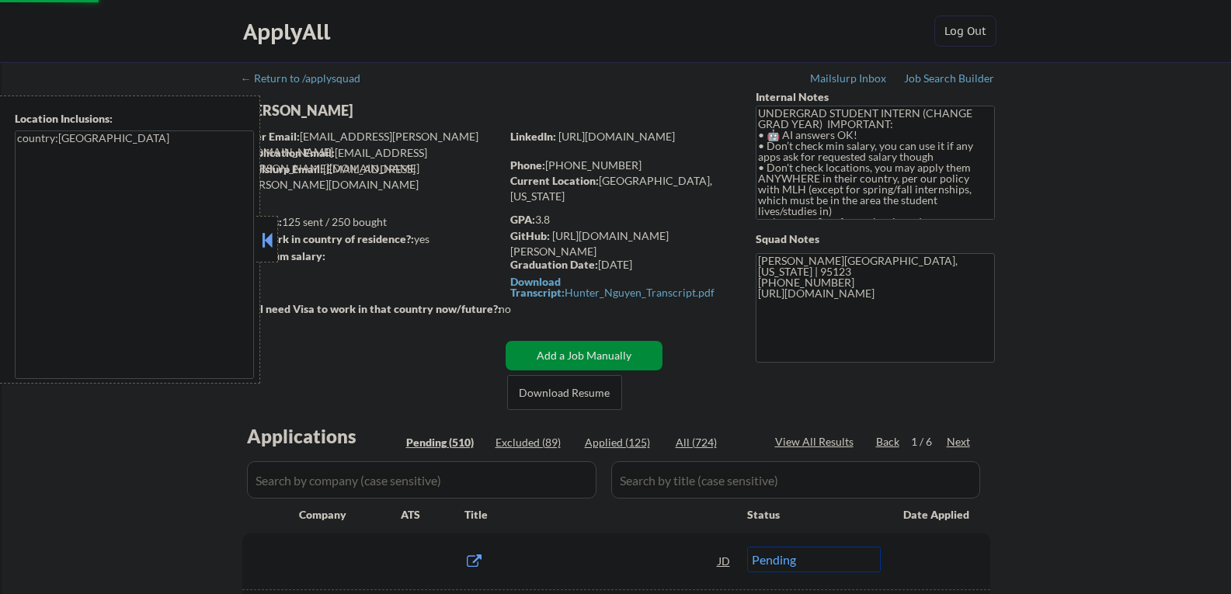
select select ""pending""
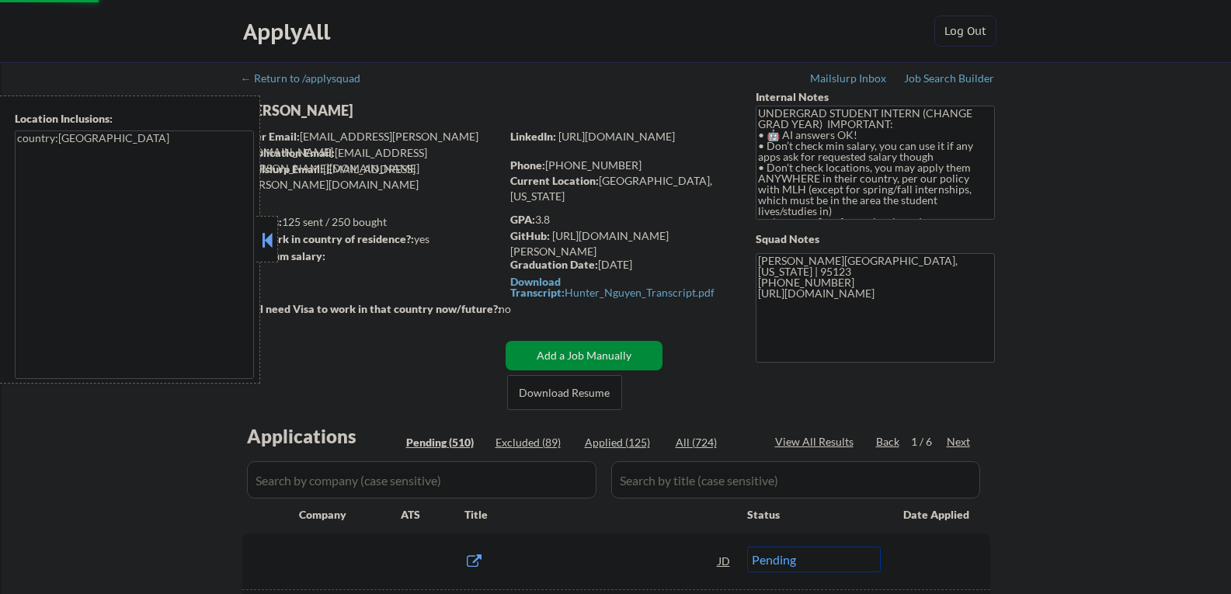
select select ""pending""
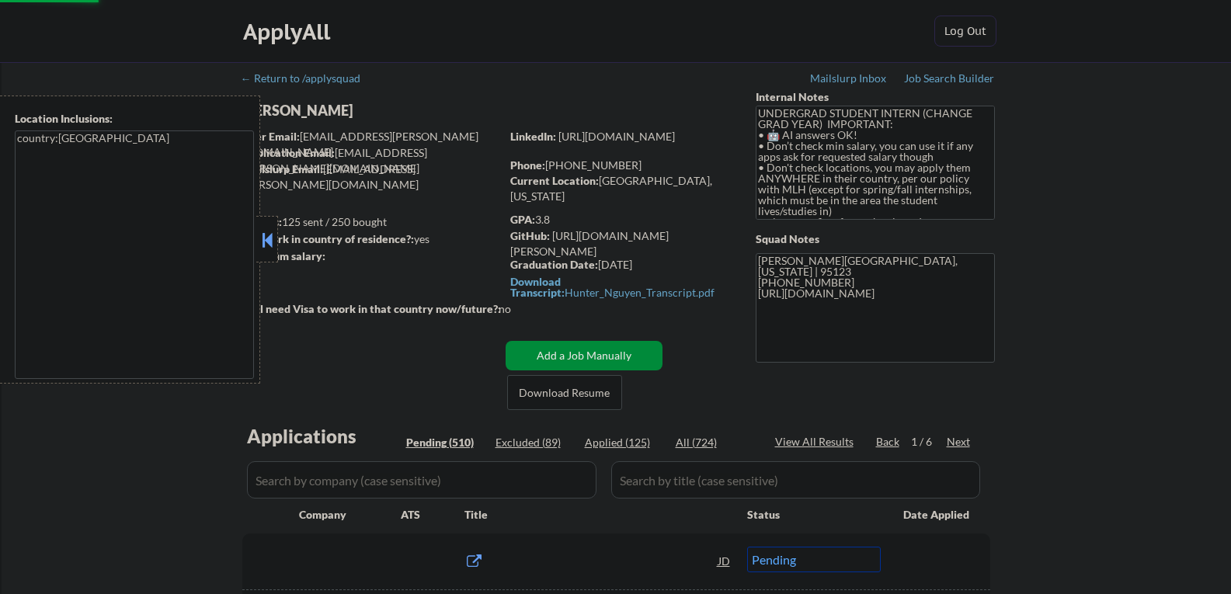
select select ""pending""
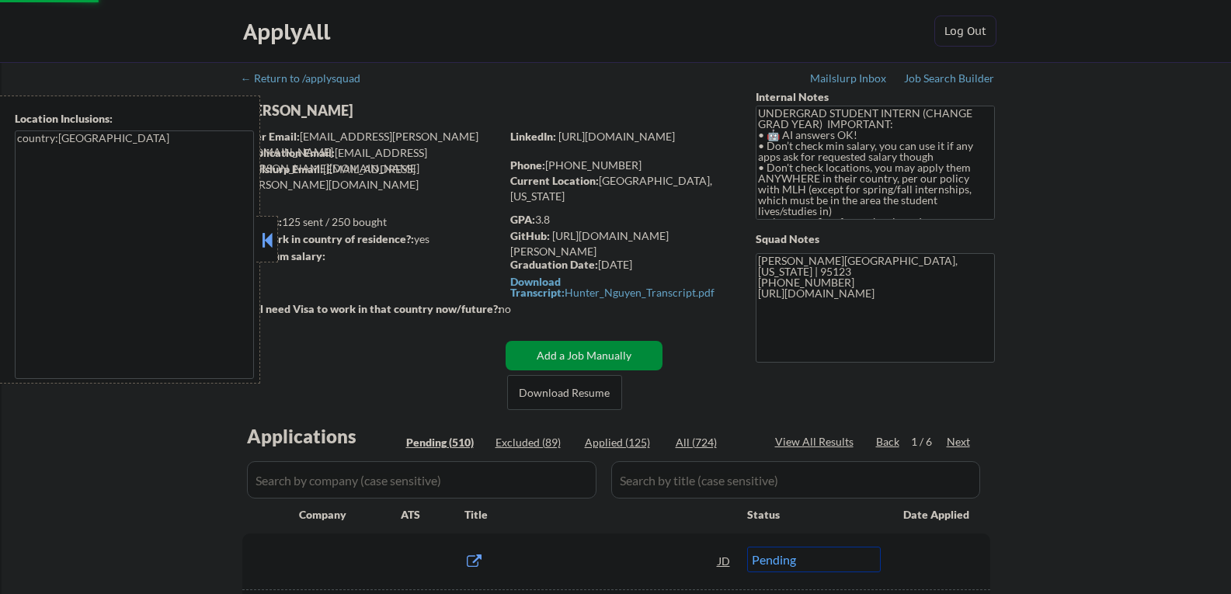
select select ""pending""
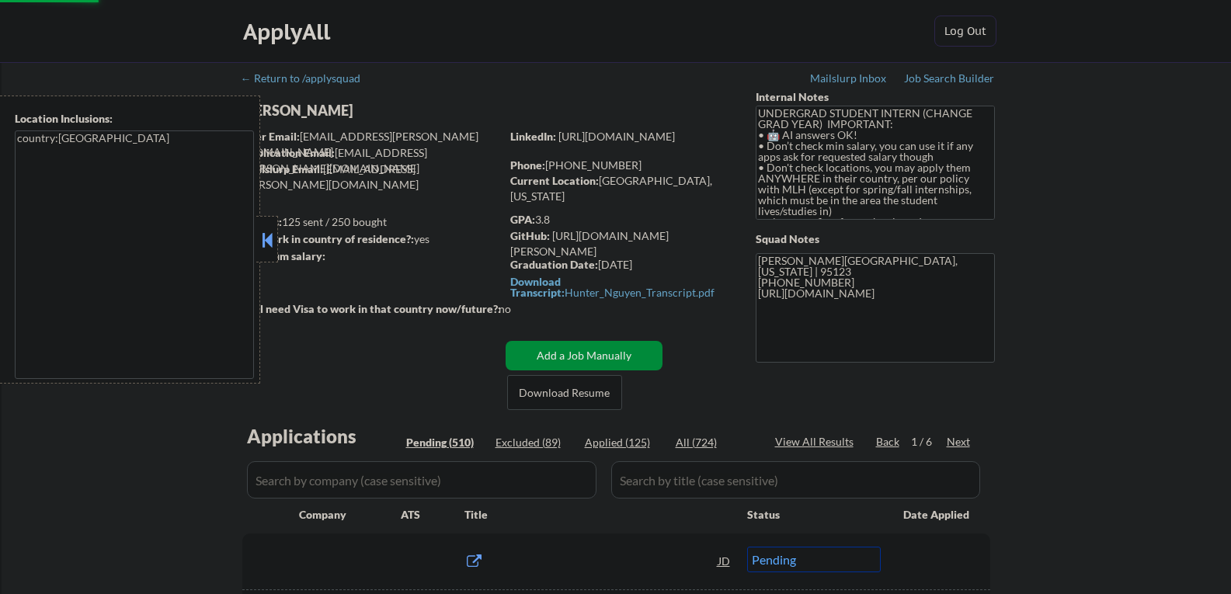
select select ""pending""
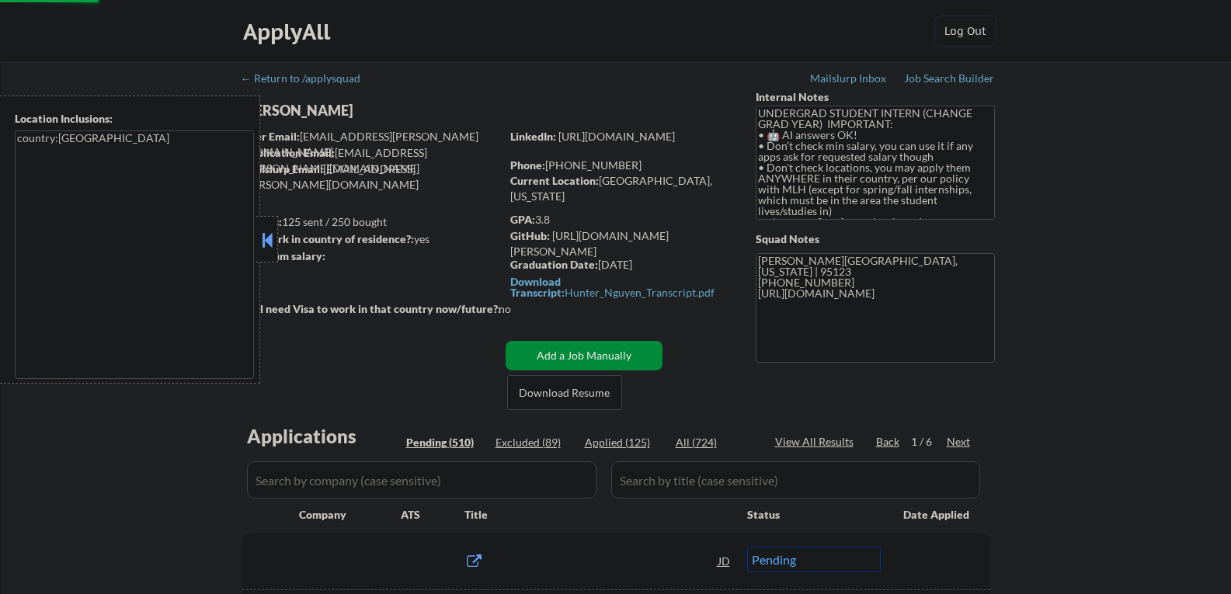
select select ""pending""
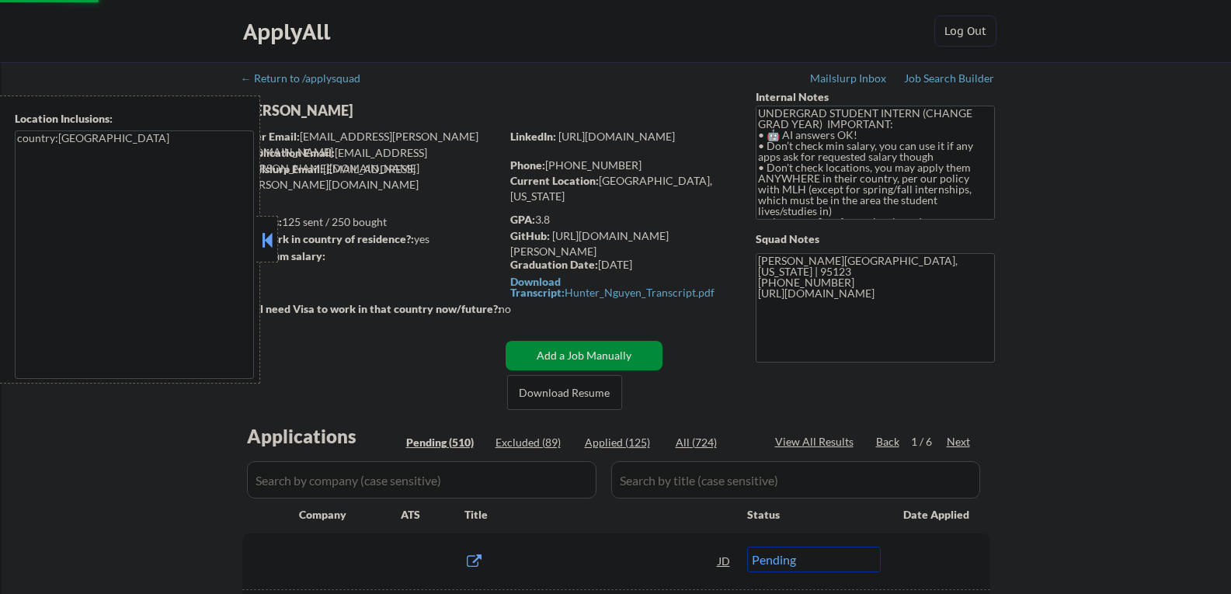
select select ""pending""
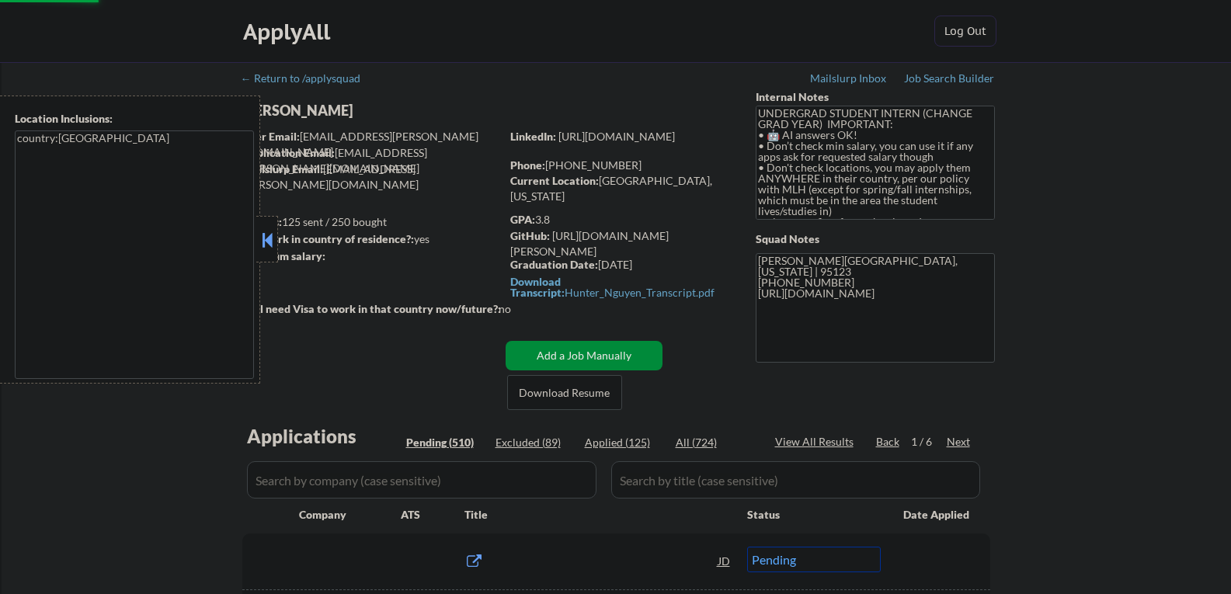
select select ""pending""
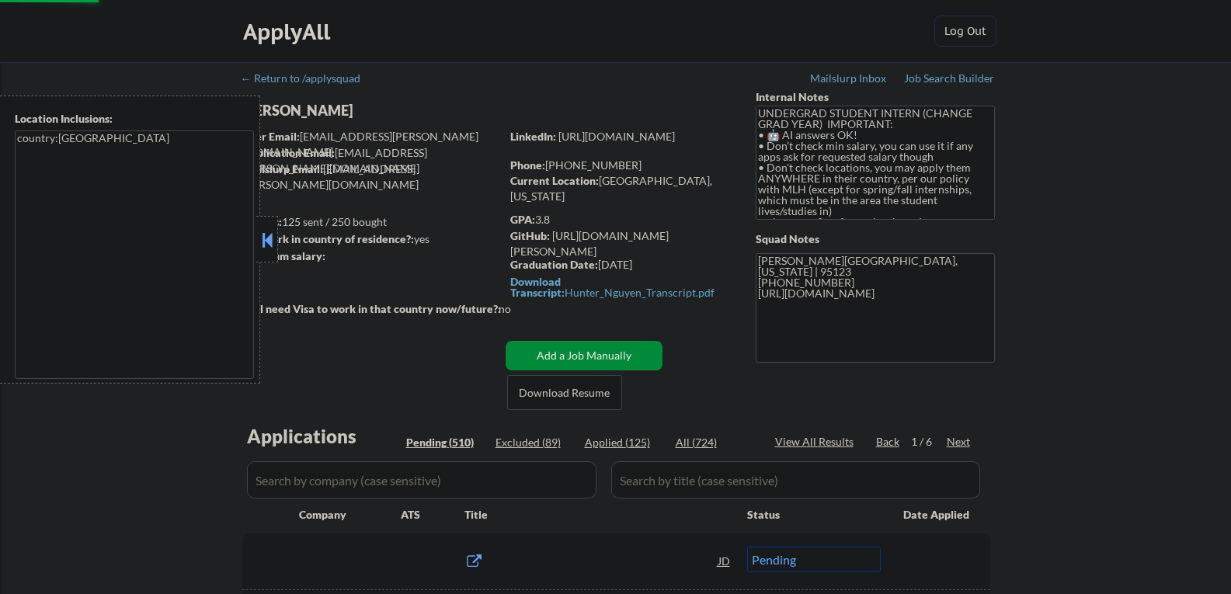
select select ""pending""
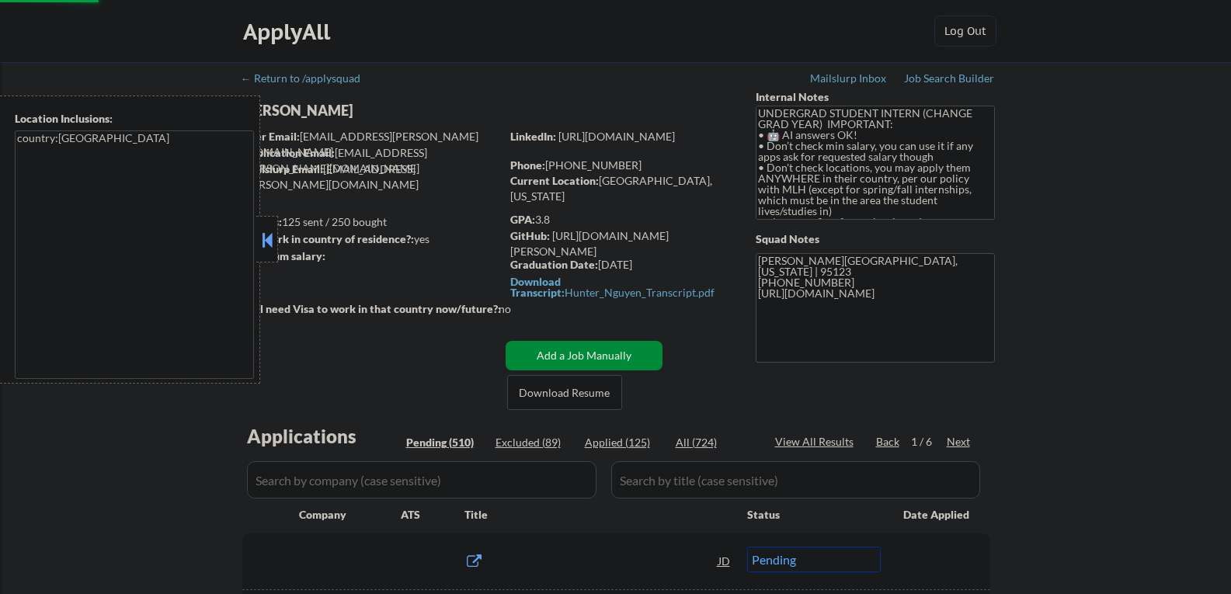
select select ""pending""
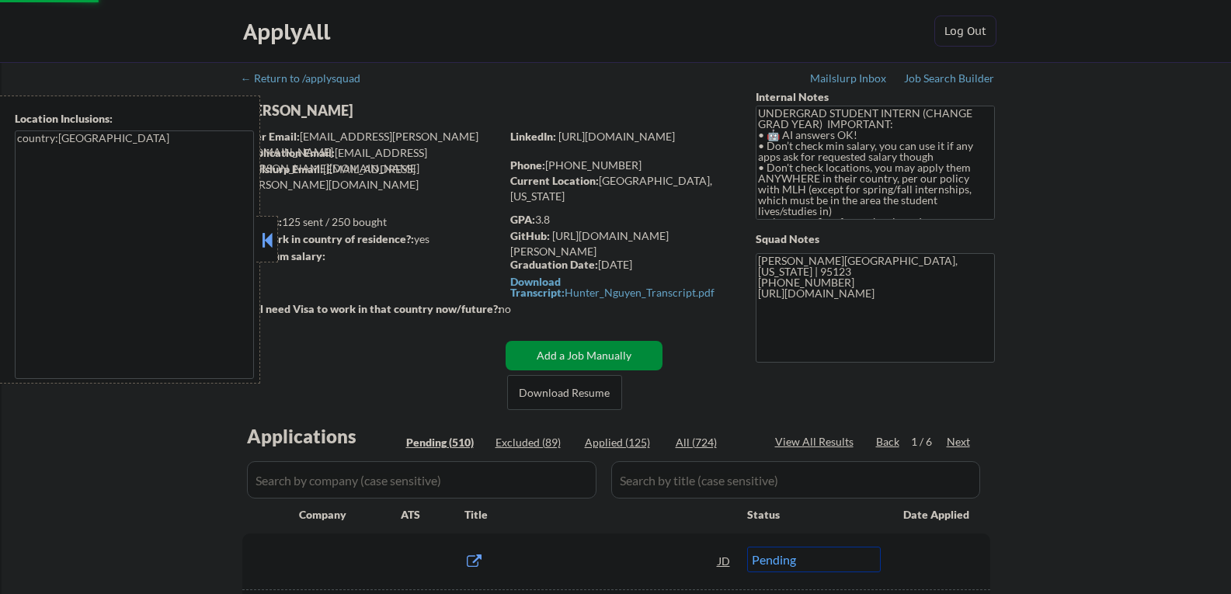
select select ""pending""
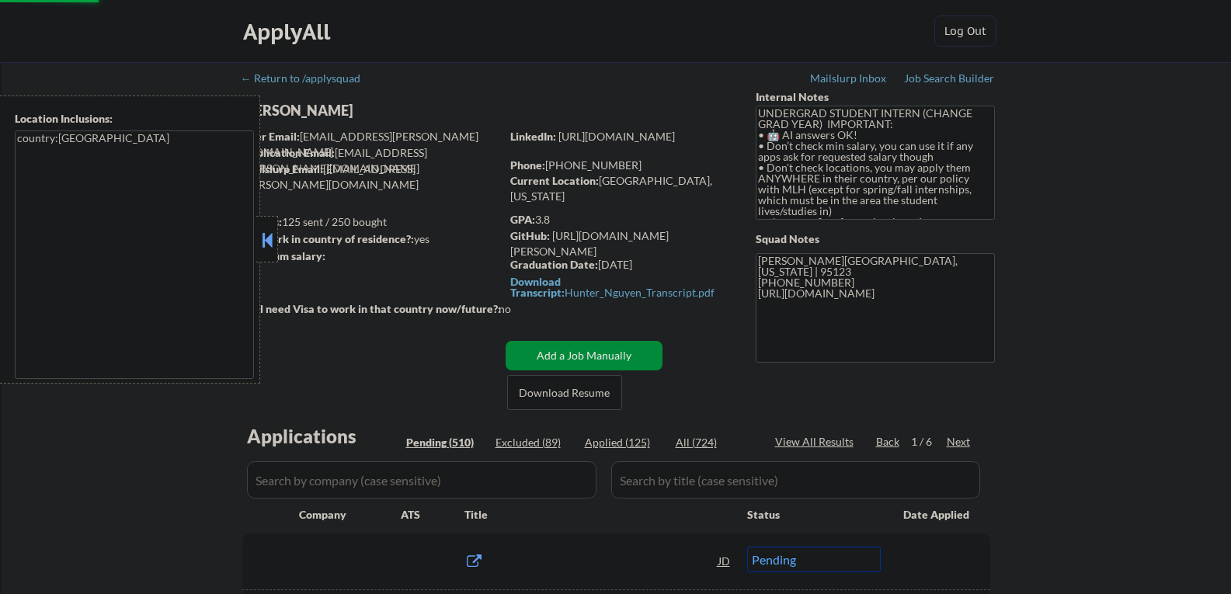
select select ""pending""
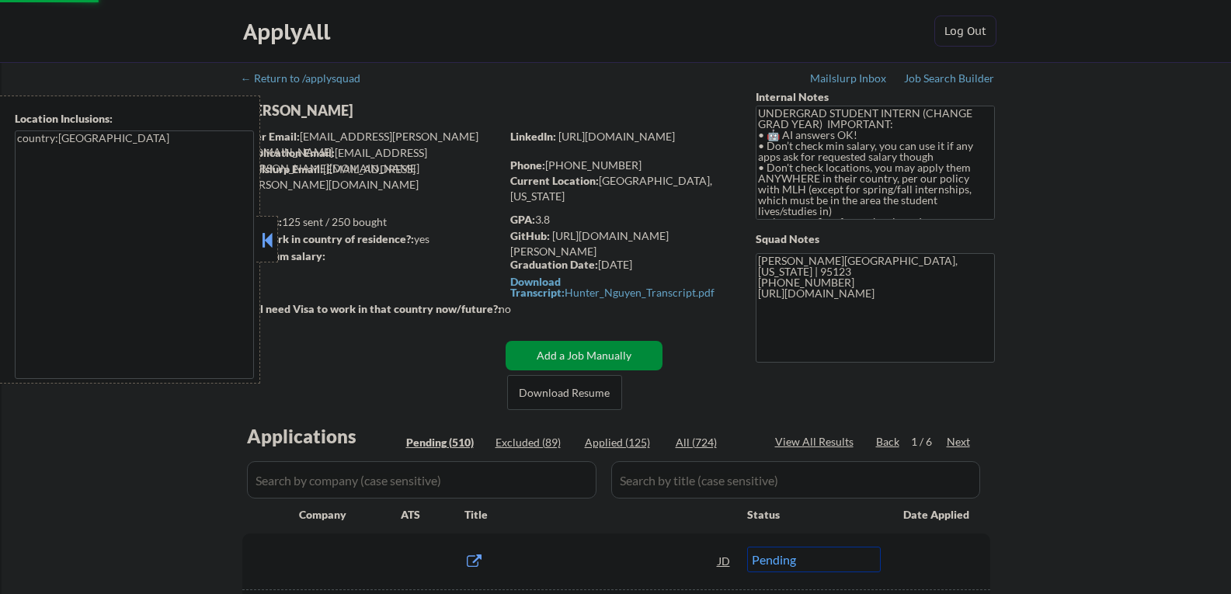
select select ""pending""
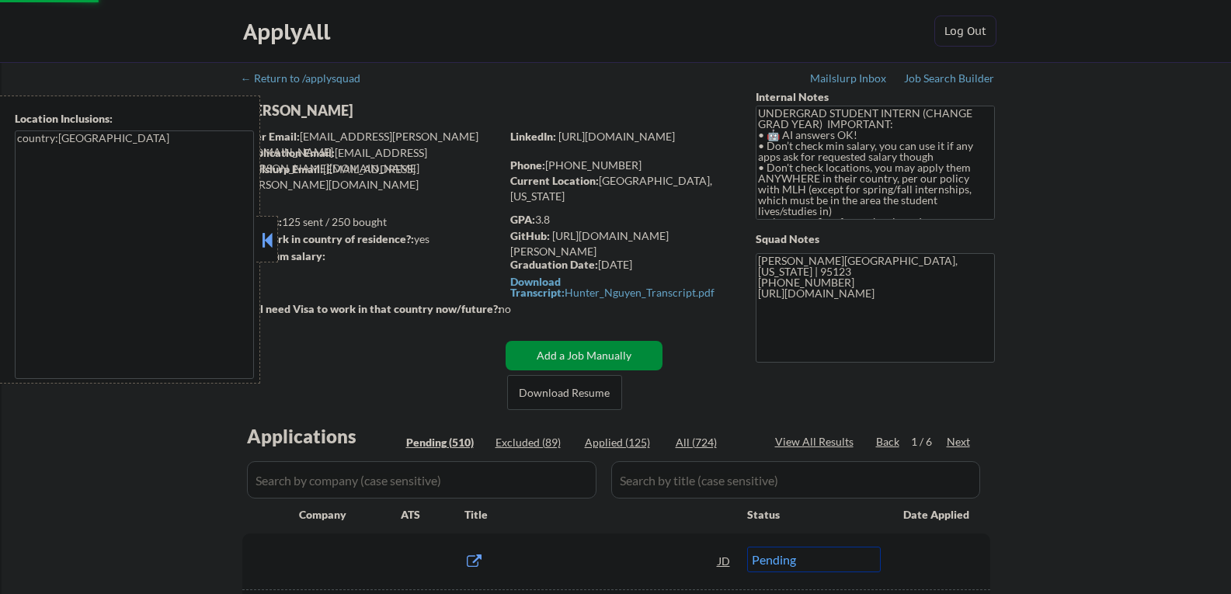
select select ""pending""
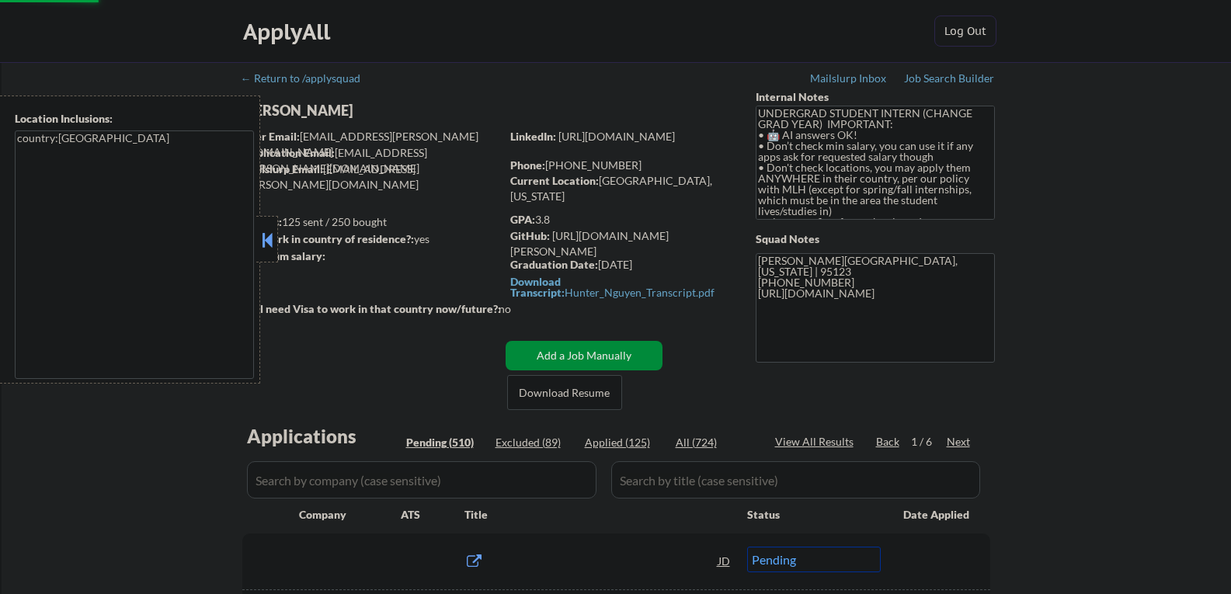
select select ""pending""
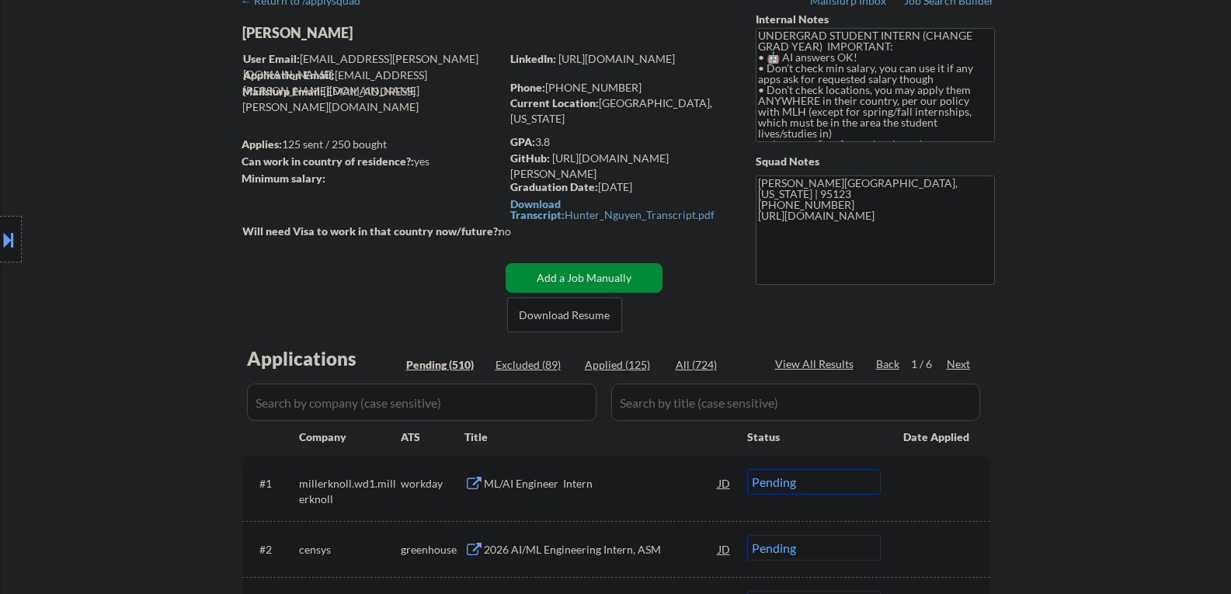
scroll to position [155, 0]
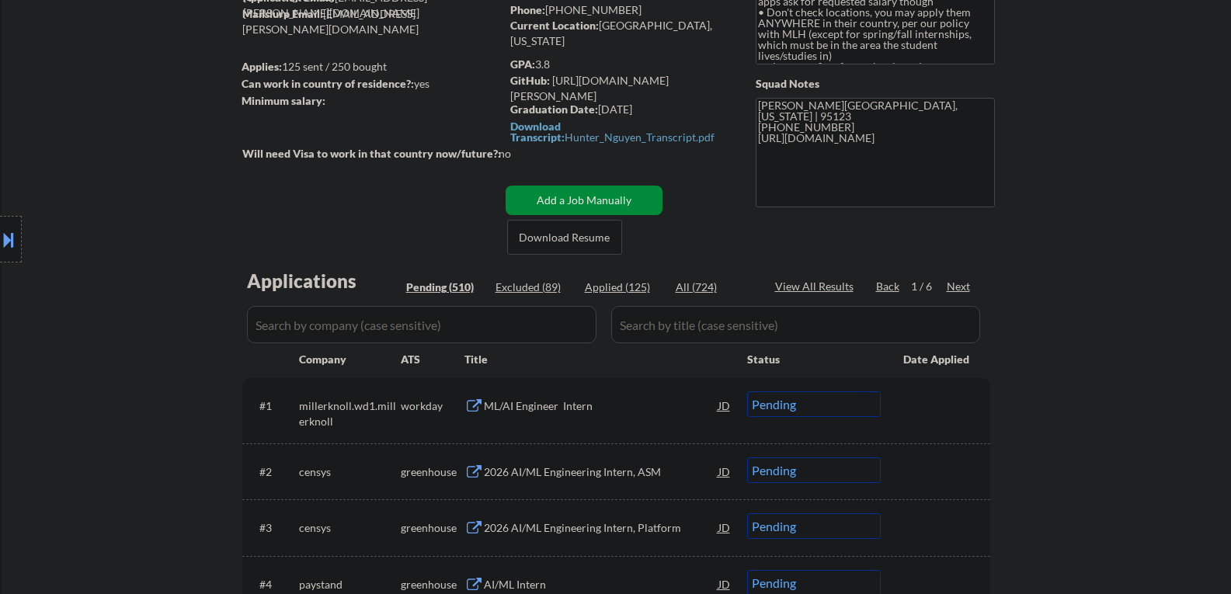
click at [520, 411] on div "ML/AI Engineer Intern" at bounding box center [601, 406] width 235 height 16
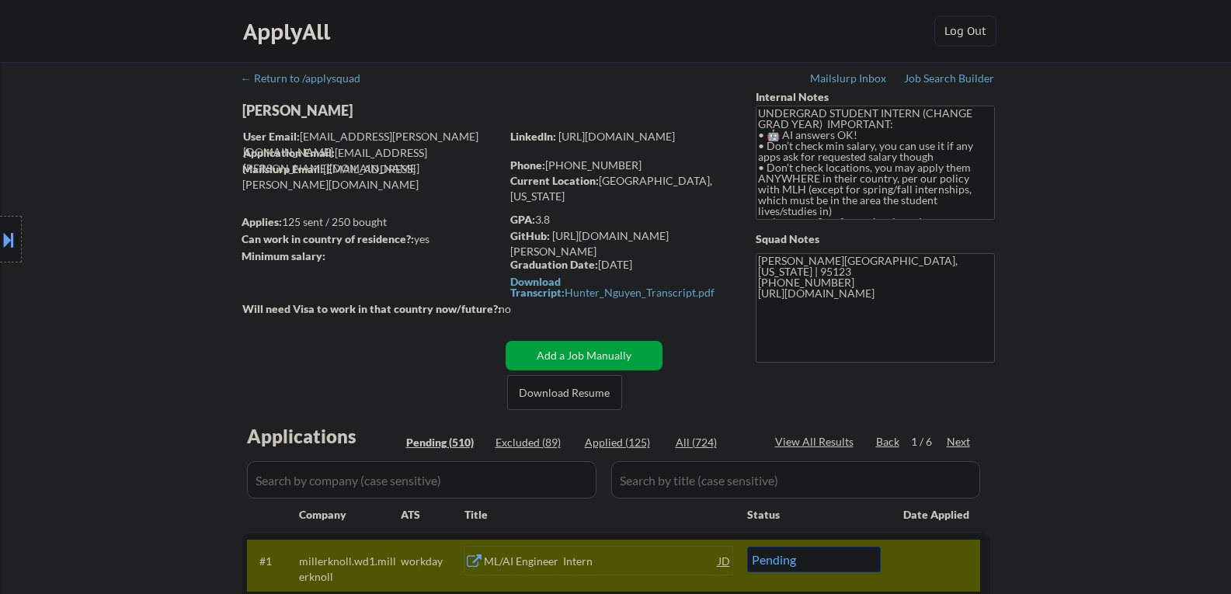
scroll to position [233, 0]
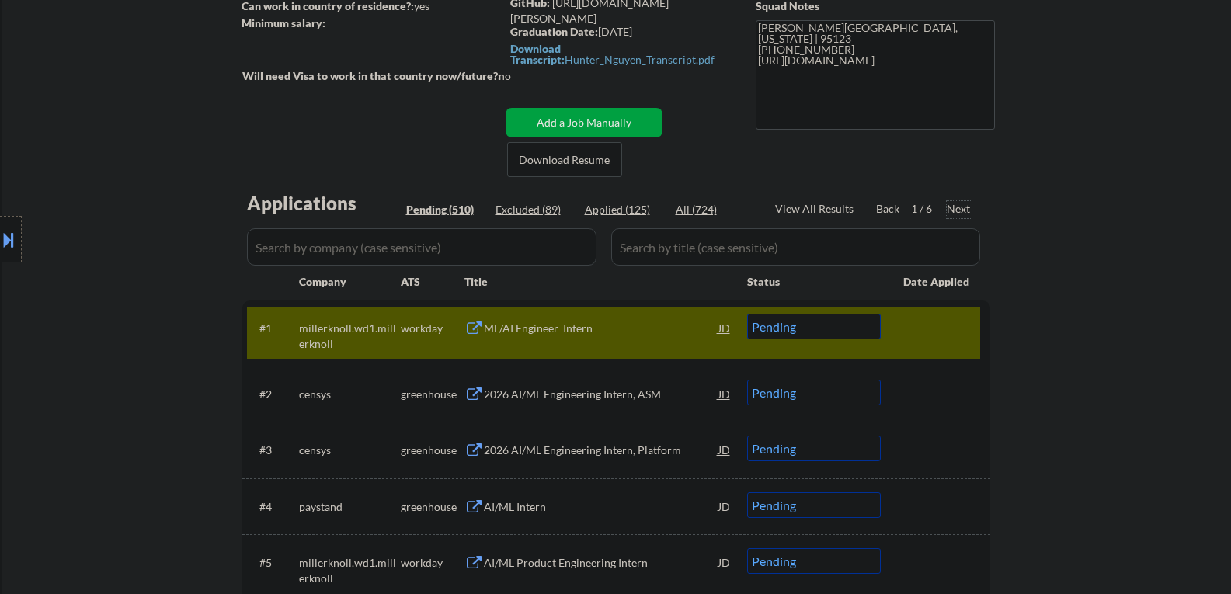
click at [955, 209] on div "Next" at bounding box center [959, 209] width 25 height 16
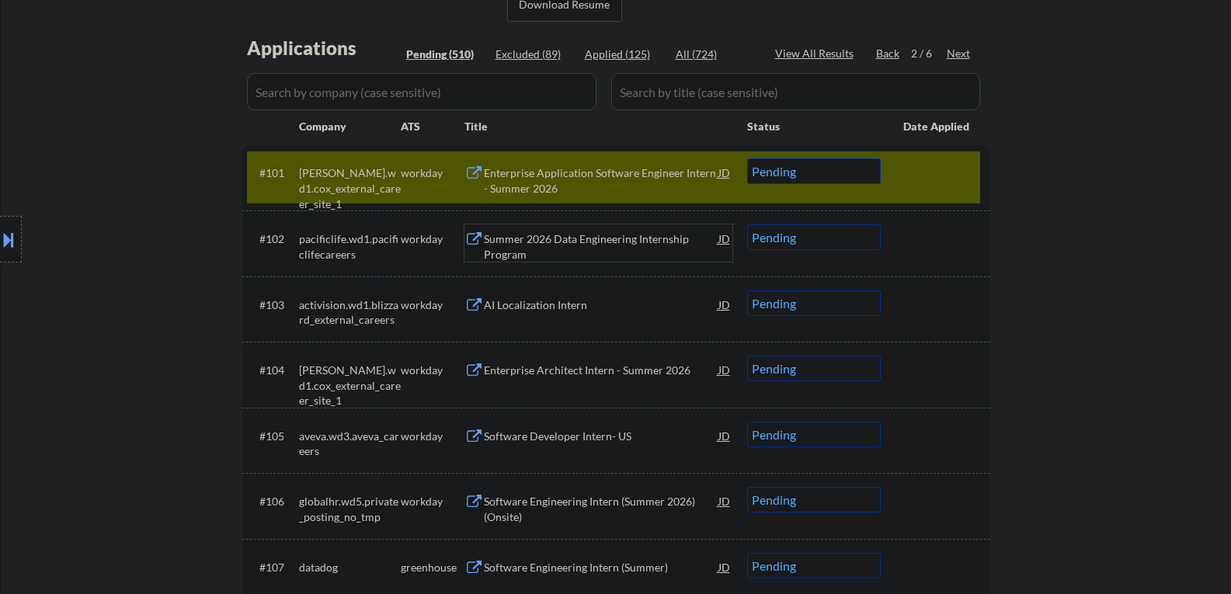
click at [534, 257] on div "Summer 2026 Data Engineering Internship Program" at bounding box center [601, 246] width 235 height 30
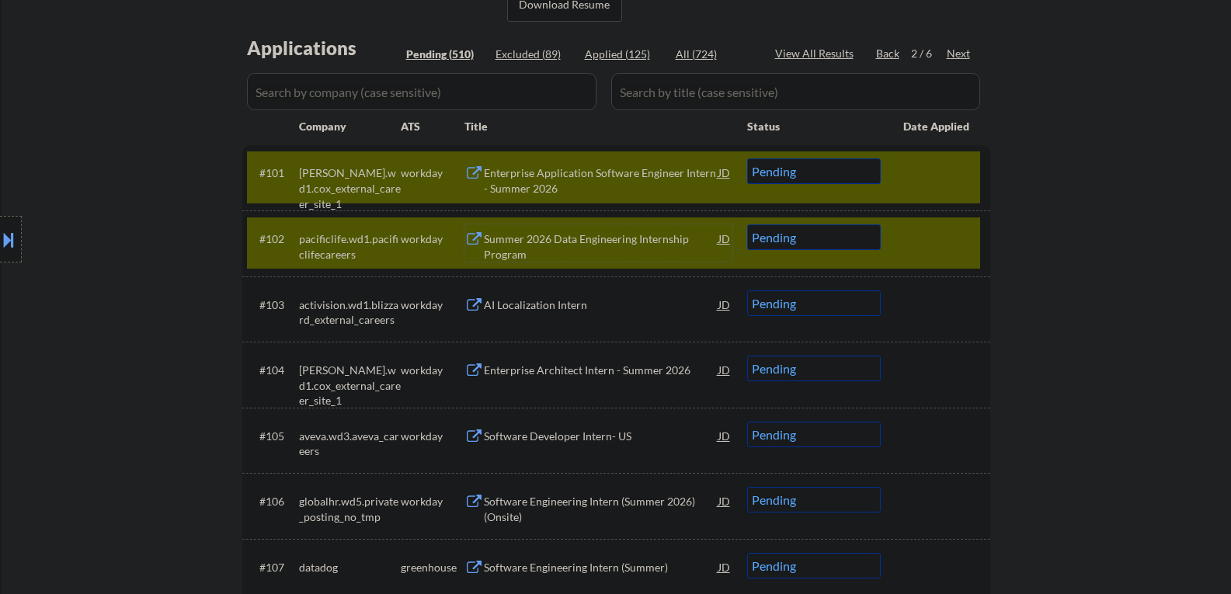
click at [937, 192] on div "#101 cox.wd1.cox_external_career_site_1 workday Enterprise Application Software…" at bounding box center [613, 176] width 733 height 51
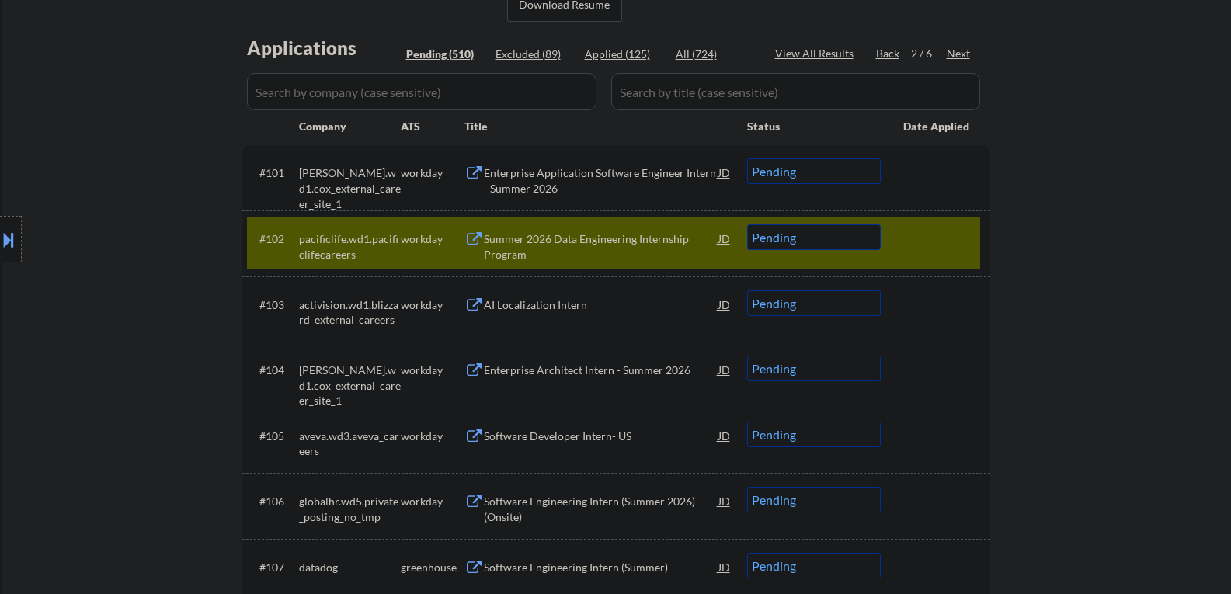
click at [539, 248] on div "Summer 2026 Data Engineering Internship Program" at bounding box center [601, 246] width 235 height 30
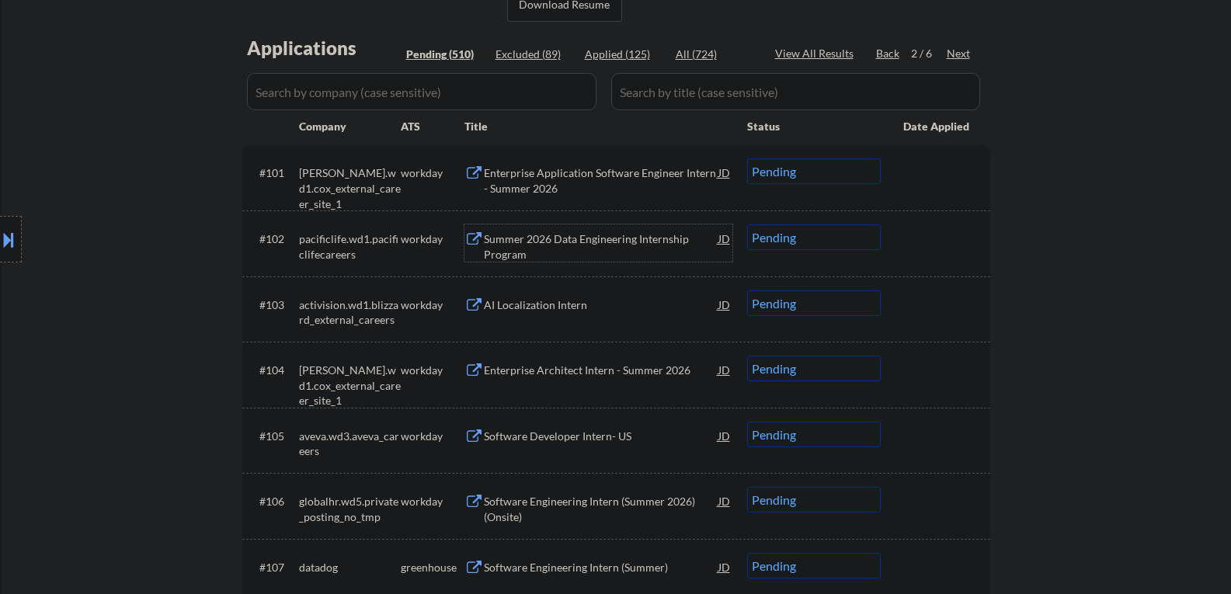
click at [774, 239] on select "Choose an option... Pending Applied Excluded (Questions) Excluded (Expired) Exc…" at bounding box center [814, 237] width 134 height 26
click at [747, 224] on select "Choose an option... Pending Applied Excluded (Questions) Excluded (Expired) Exc…" at bounding box center [814, 237] width 134 height 26
select select ""pending""
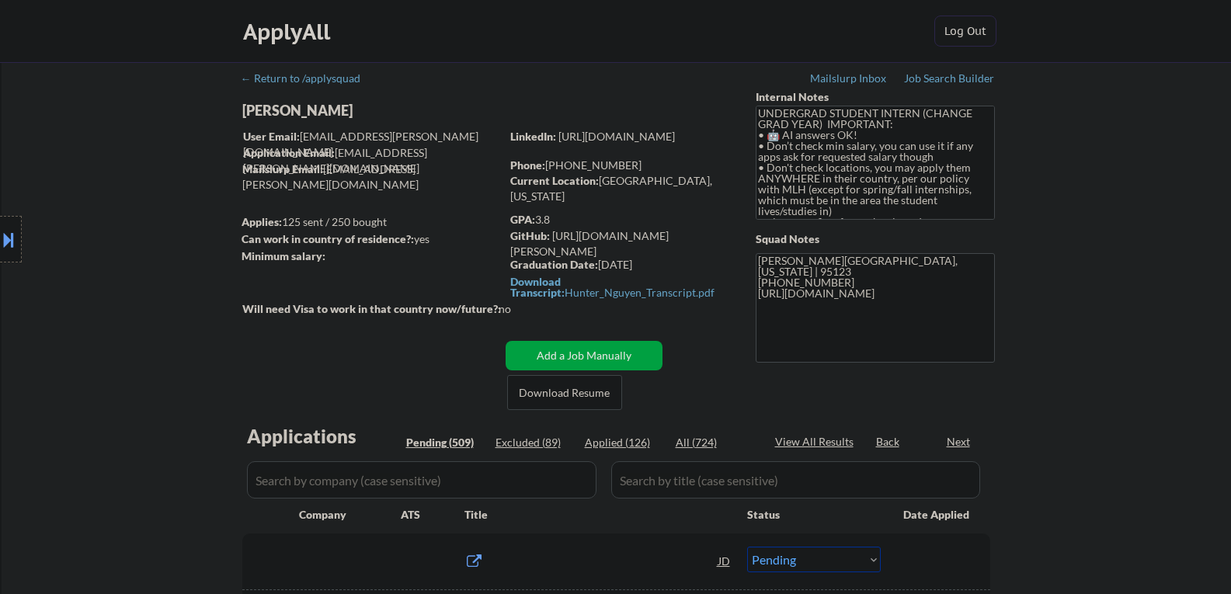
select select ""pending""
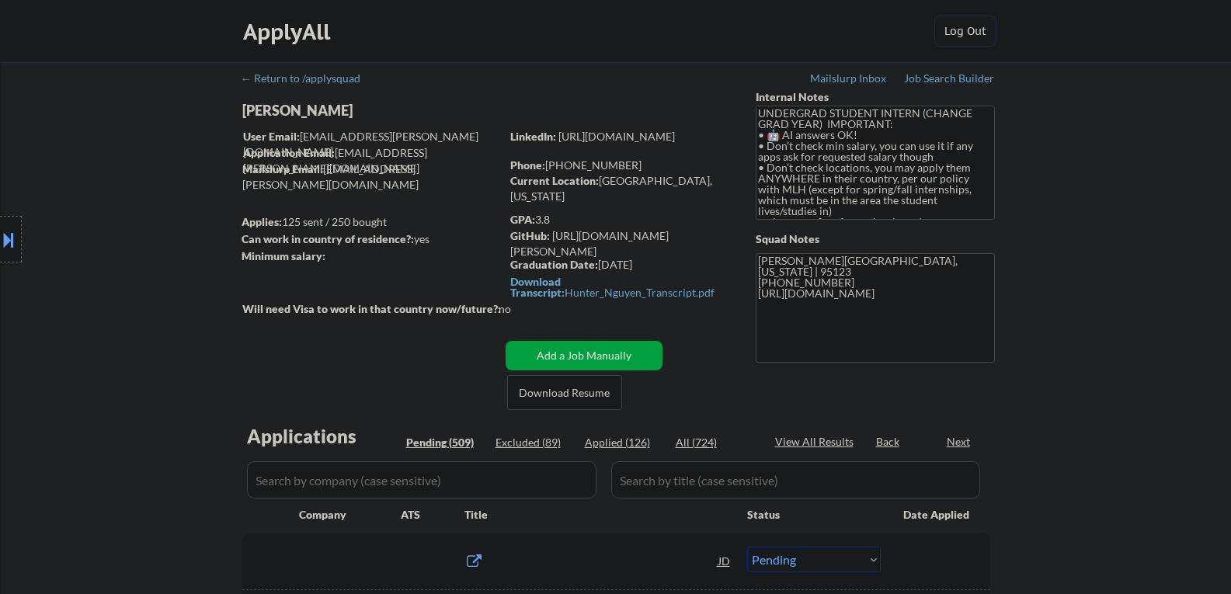
select select ""pending""
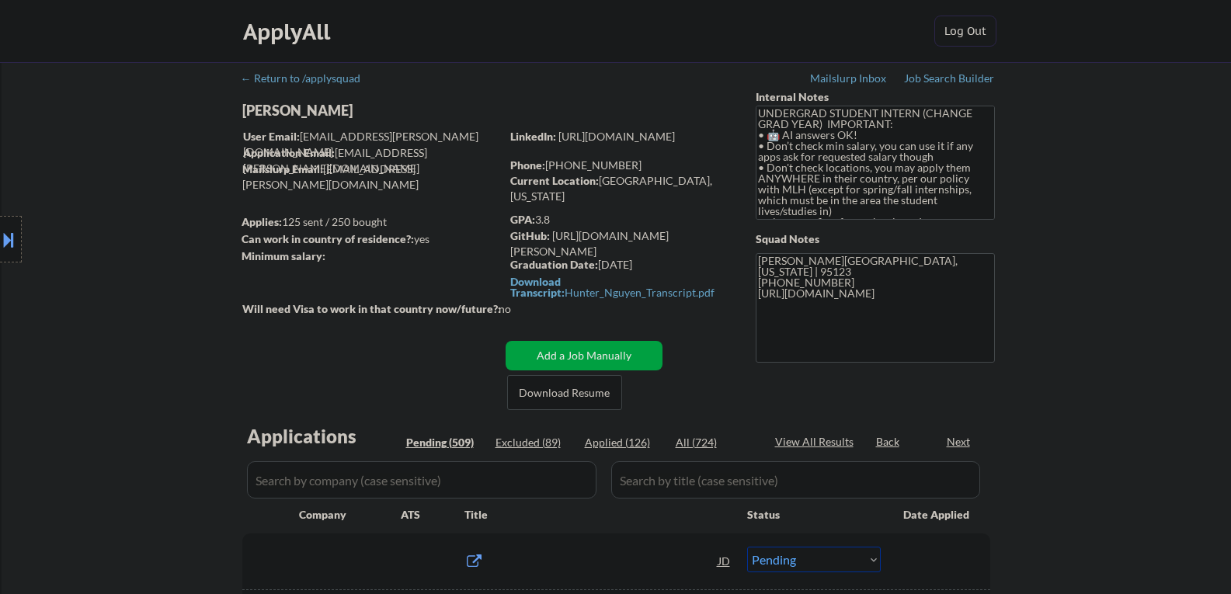
select select ""pending""
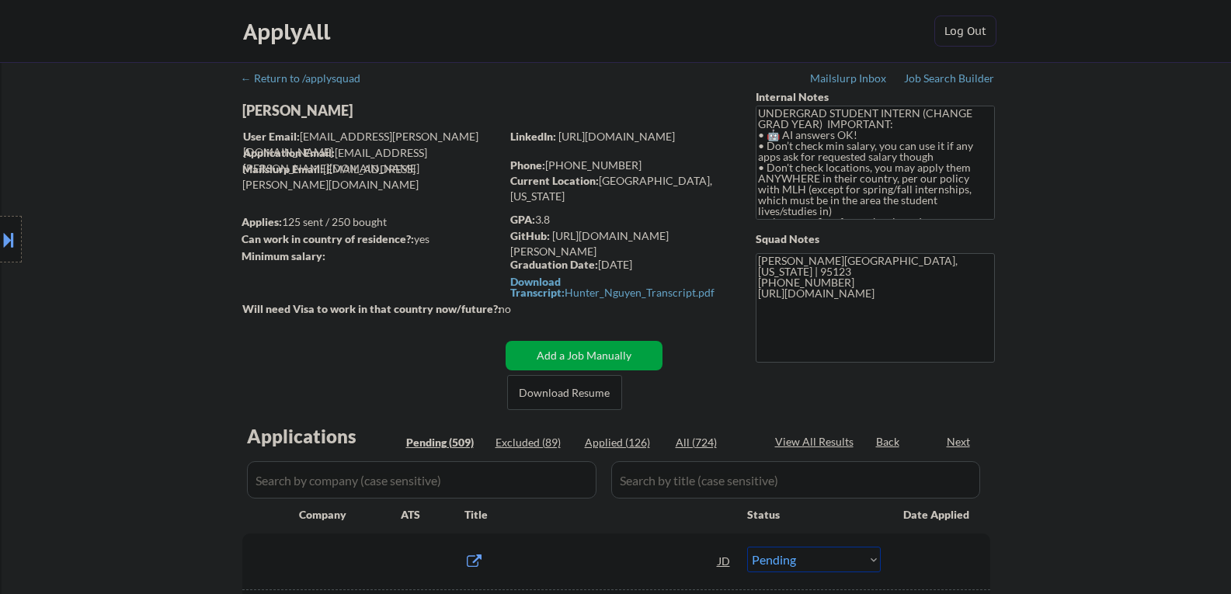
select select ""pending""
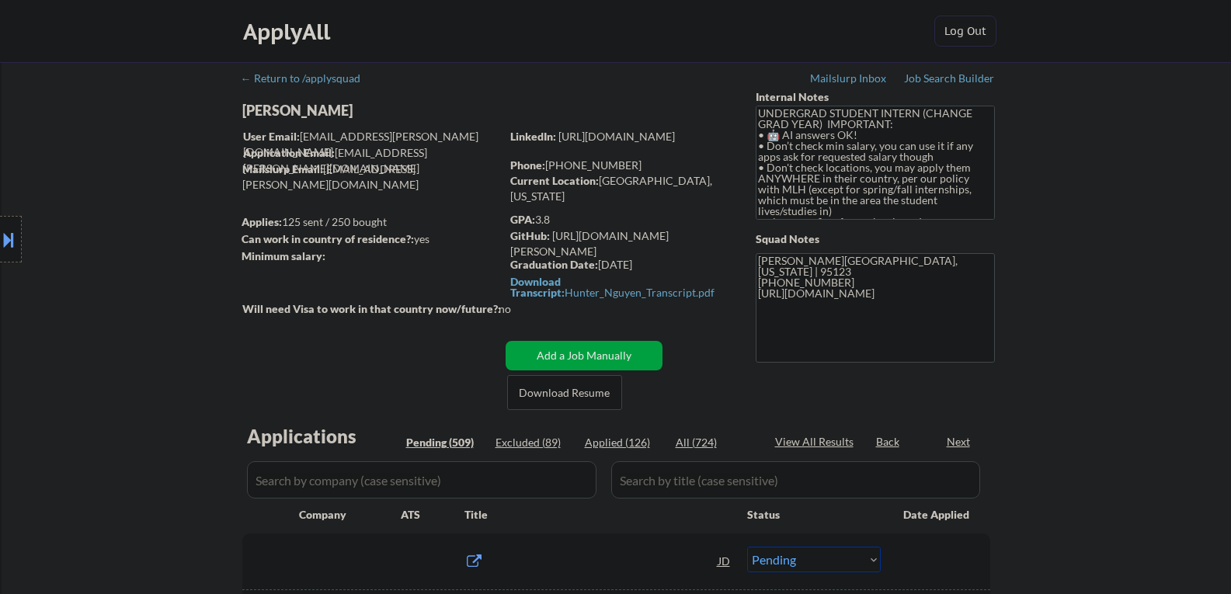
select select ""pending""
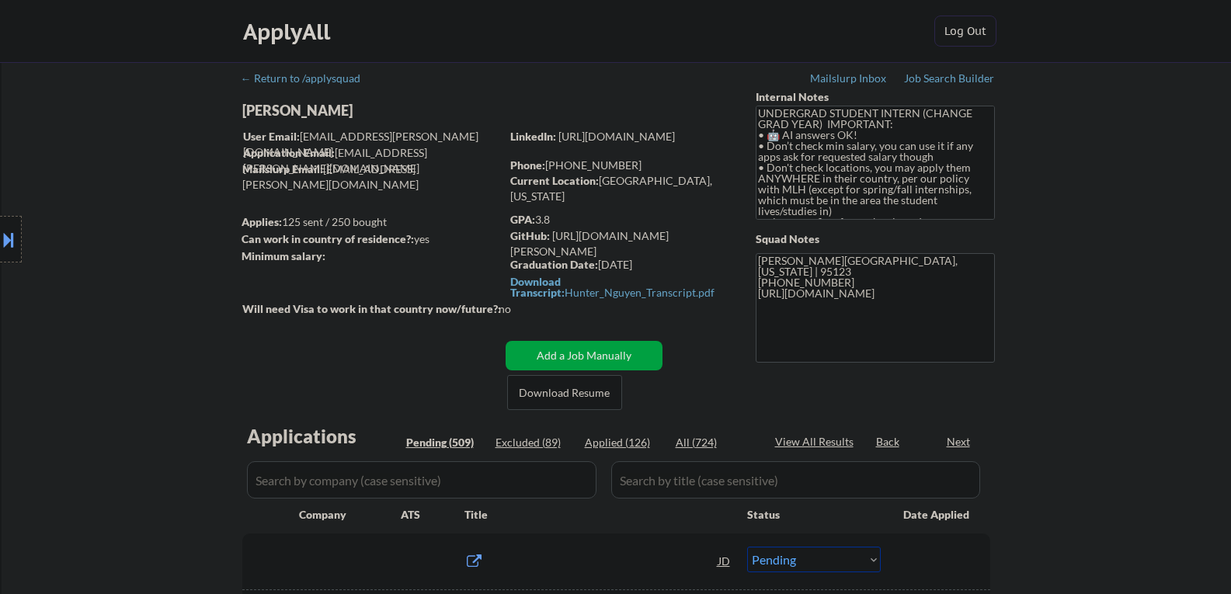
select select ""pending""
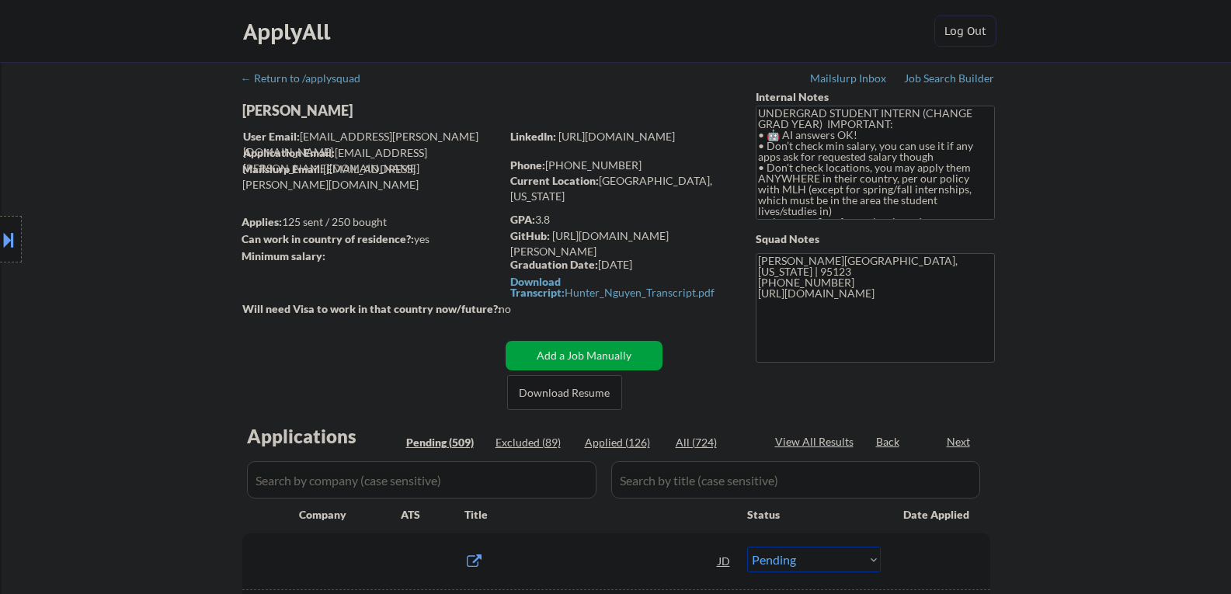
select select ""pending""
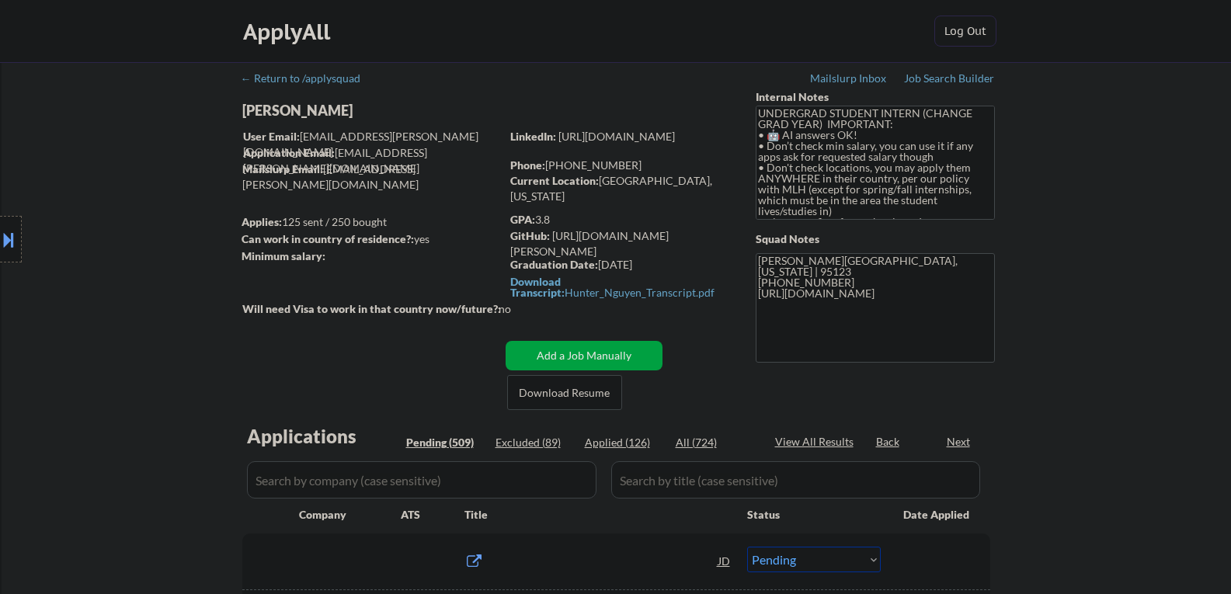
select select ""pending""
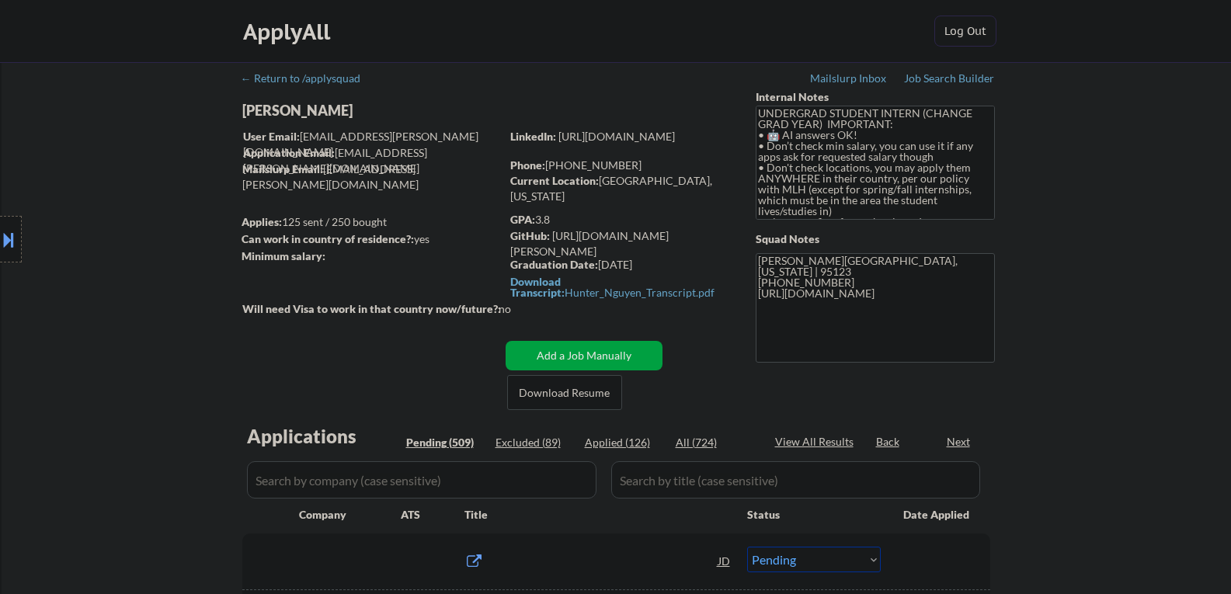
select select ""pending""
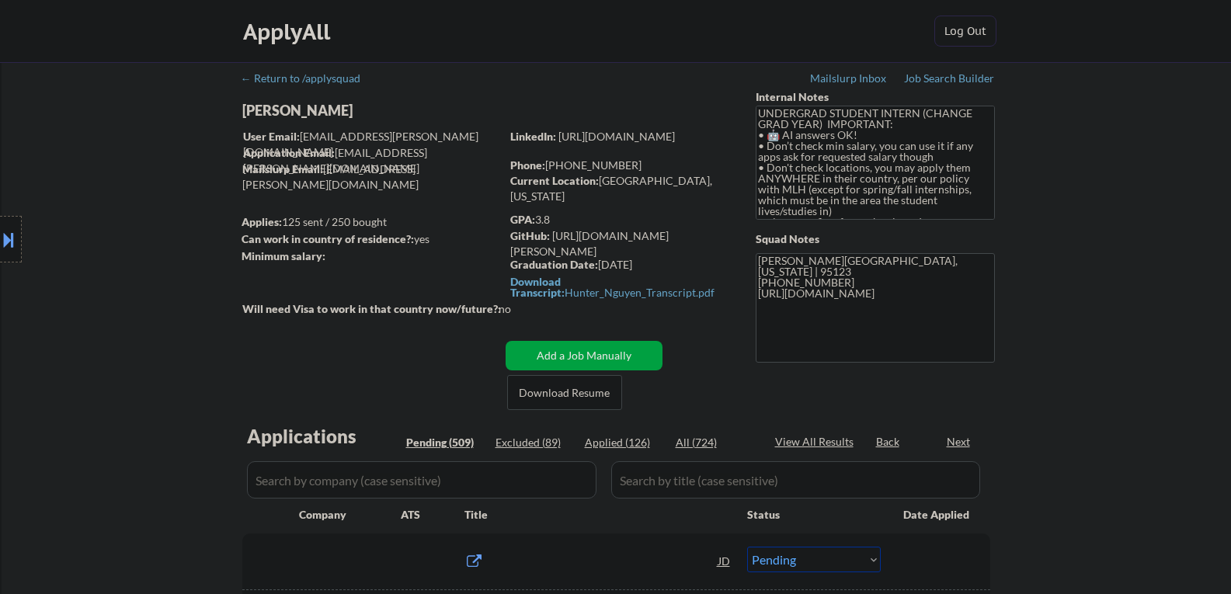
select select ""pending""
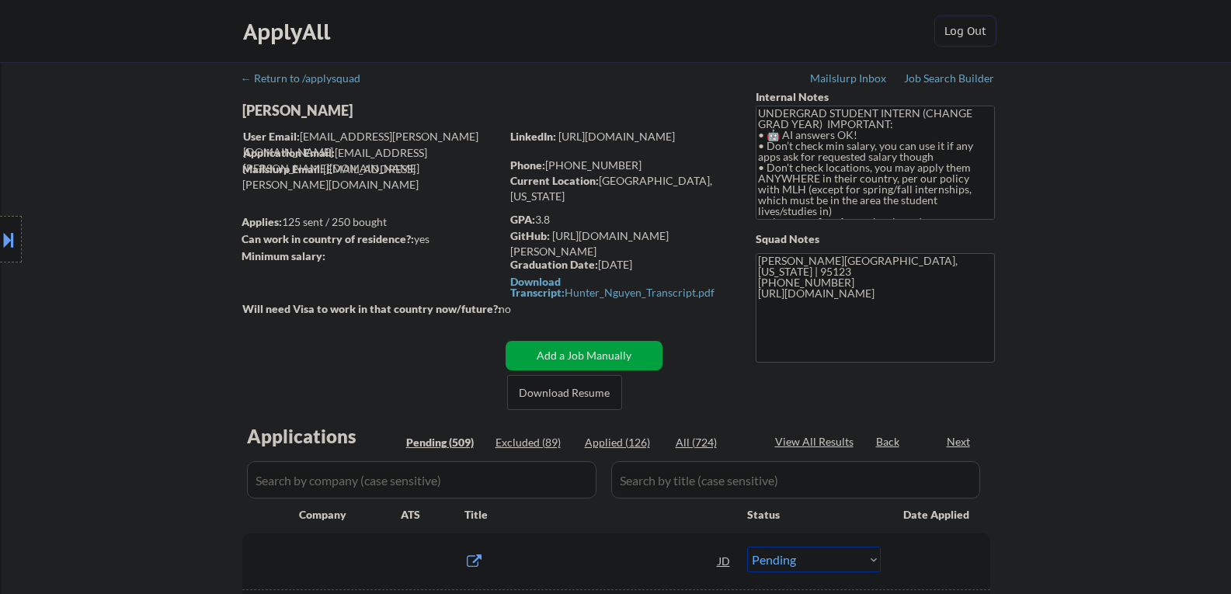
select select ""pending""
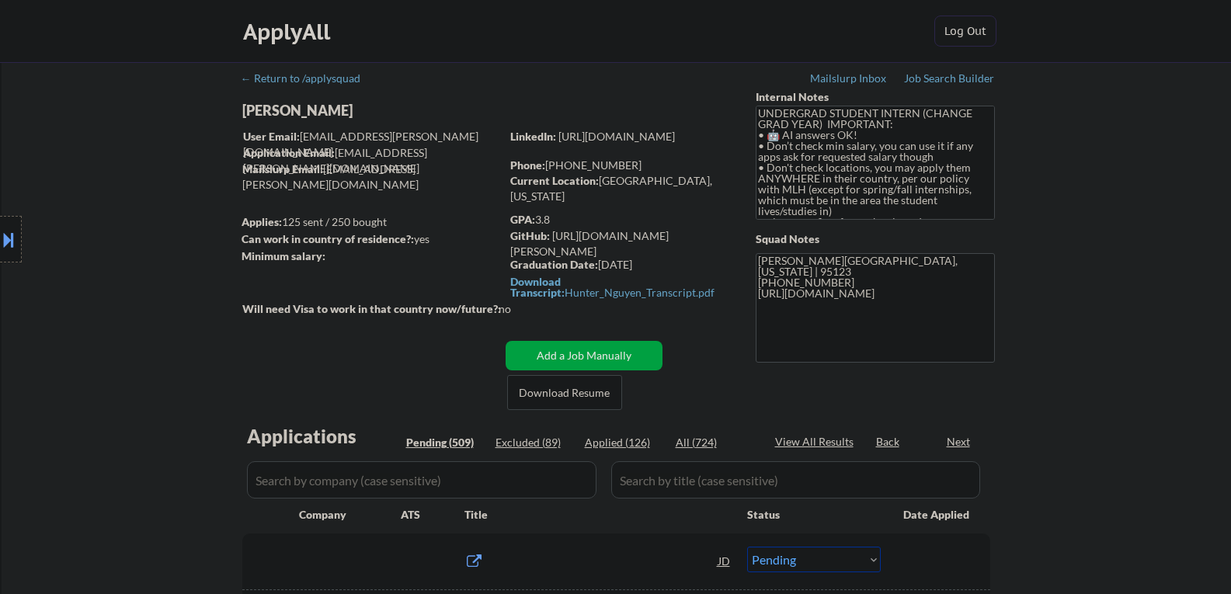
select select ""pending""
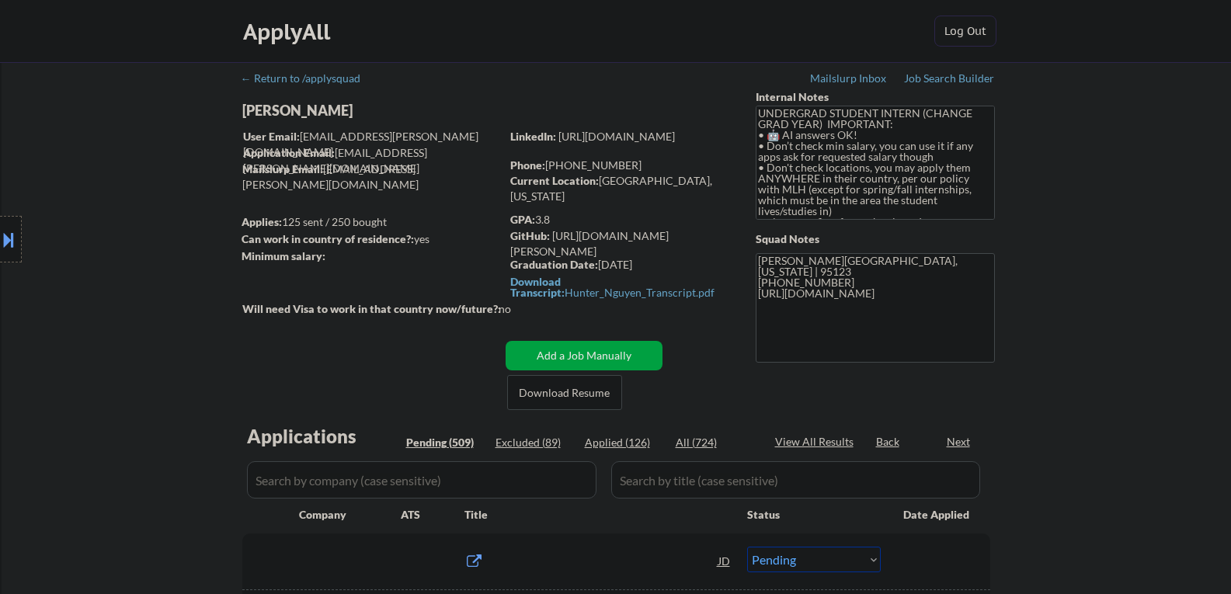
select select ""pending""
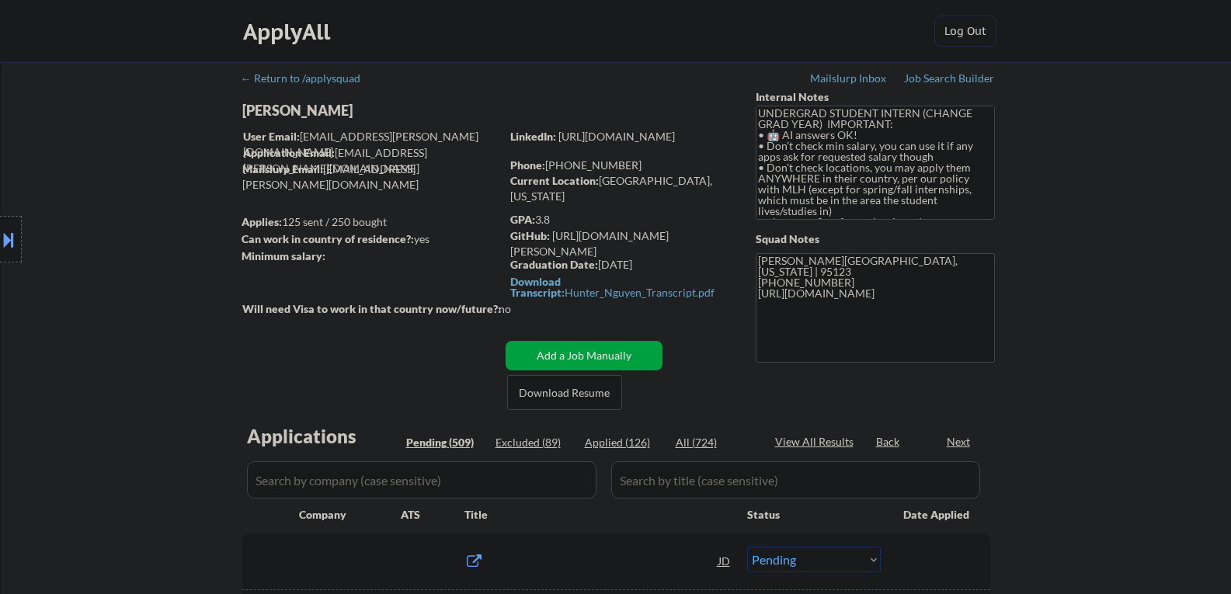
select select ""pending""
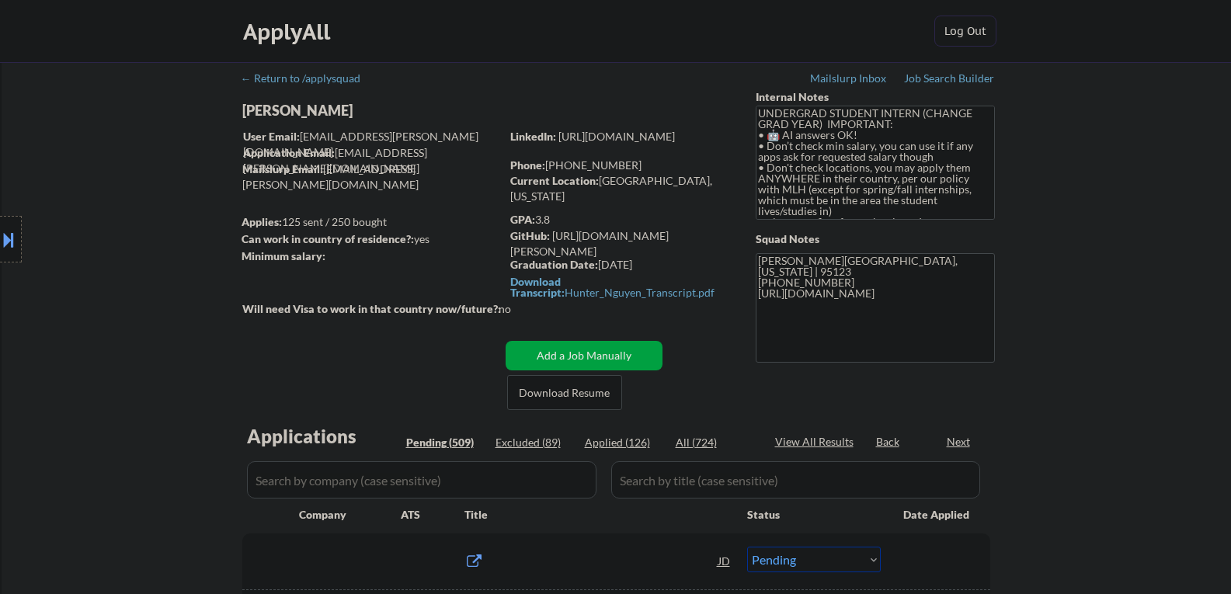
select select ""pending""
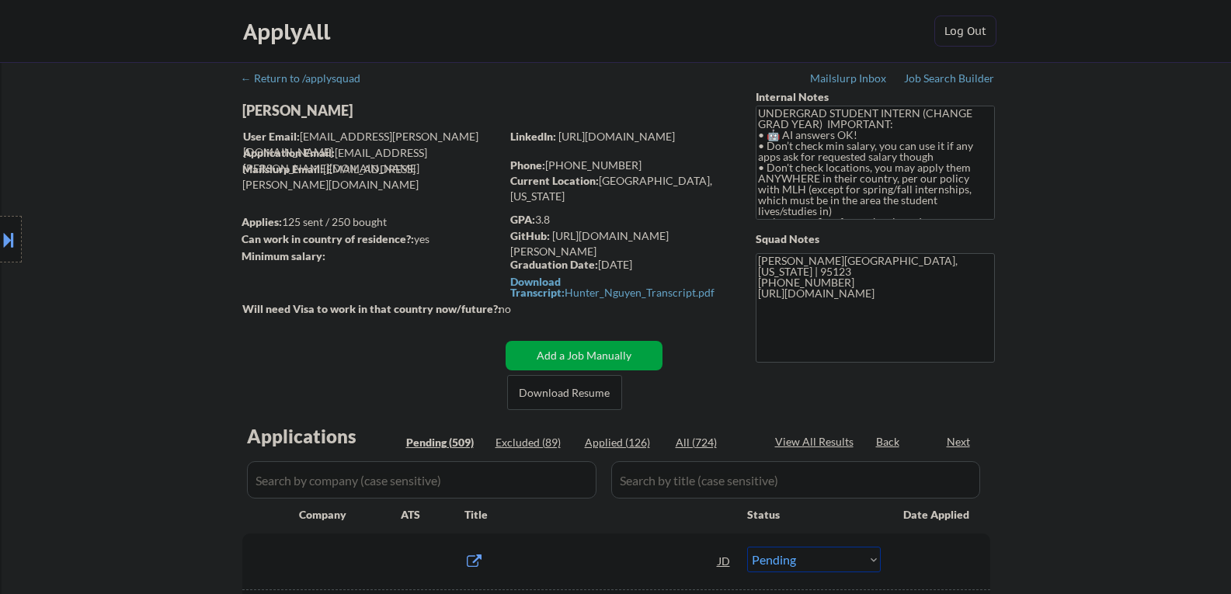
select select ""pending""
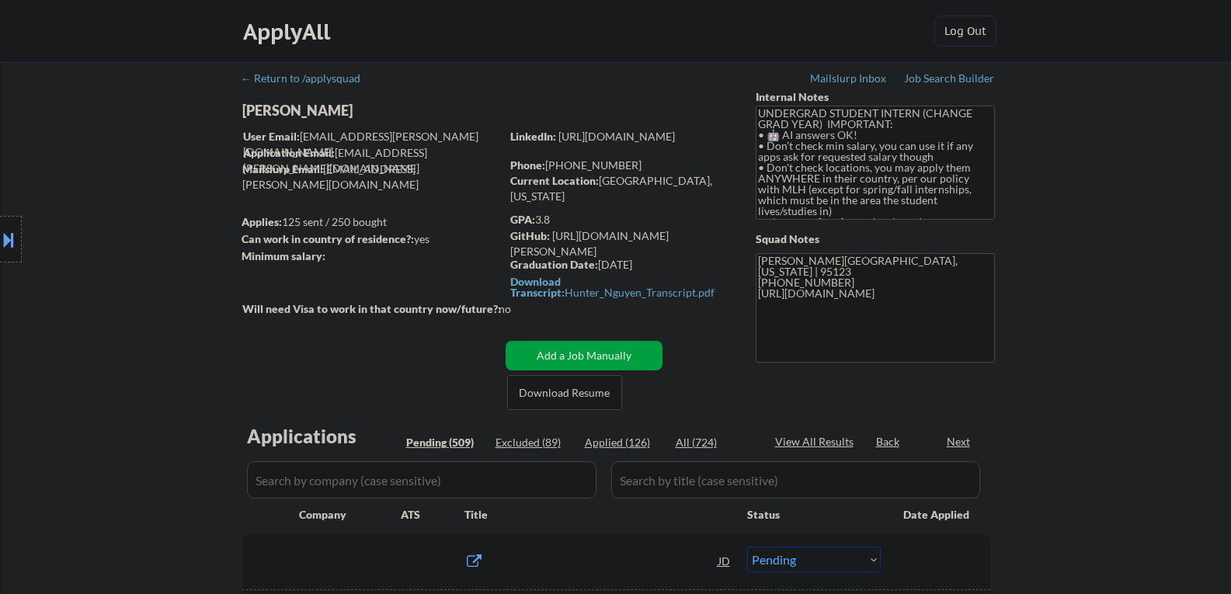
select select ""pending""
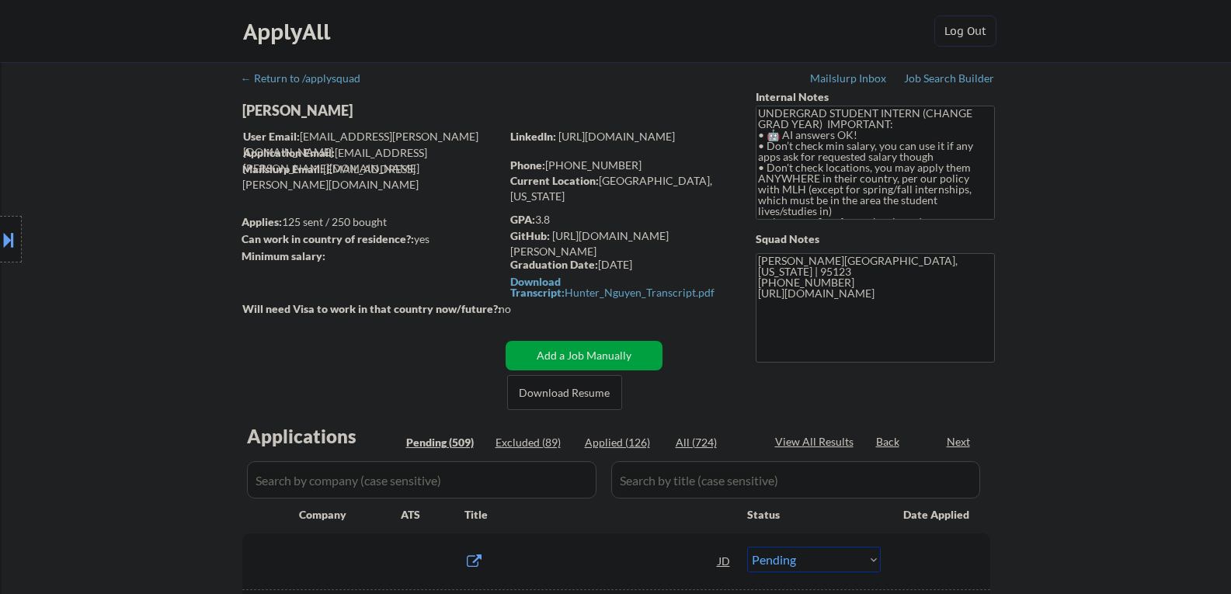
select select ""pending""
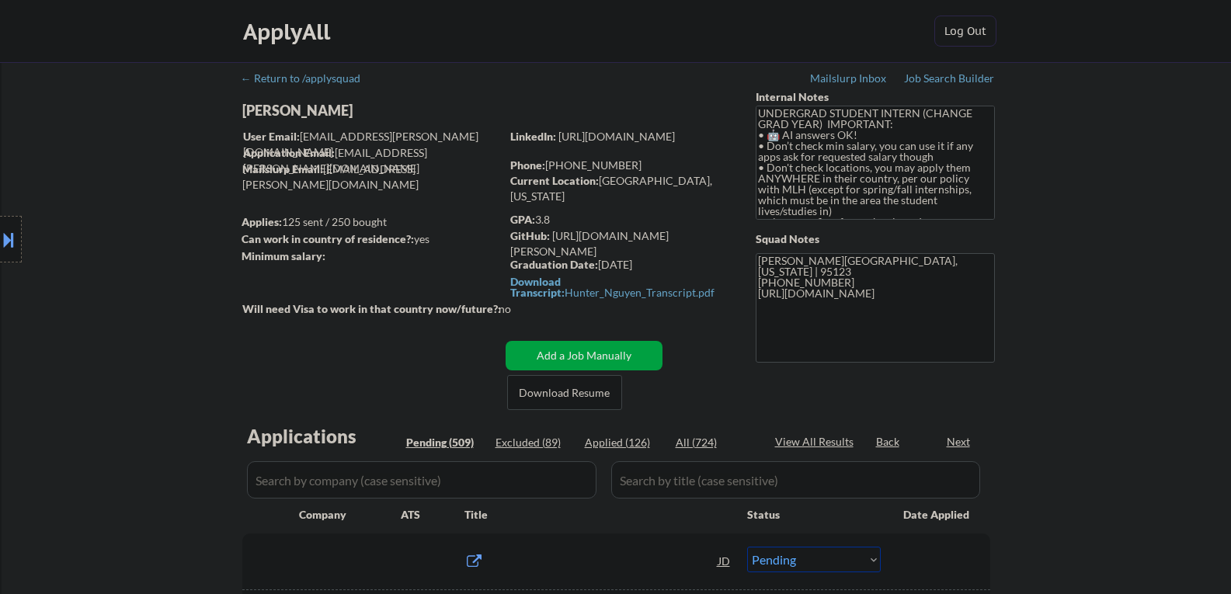
select select ""pending""
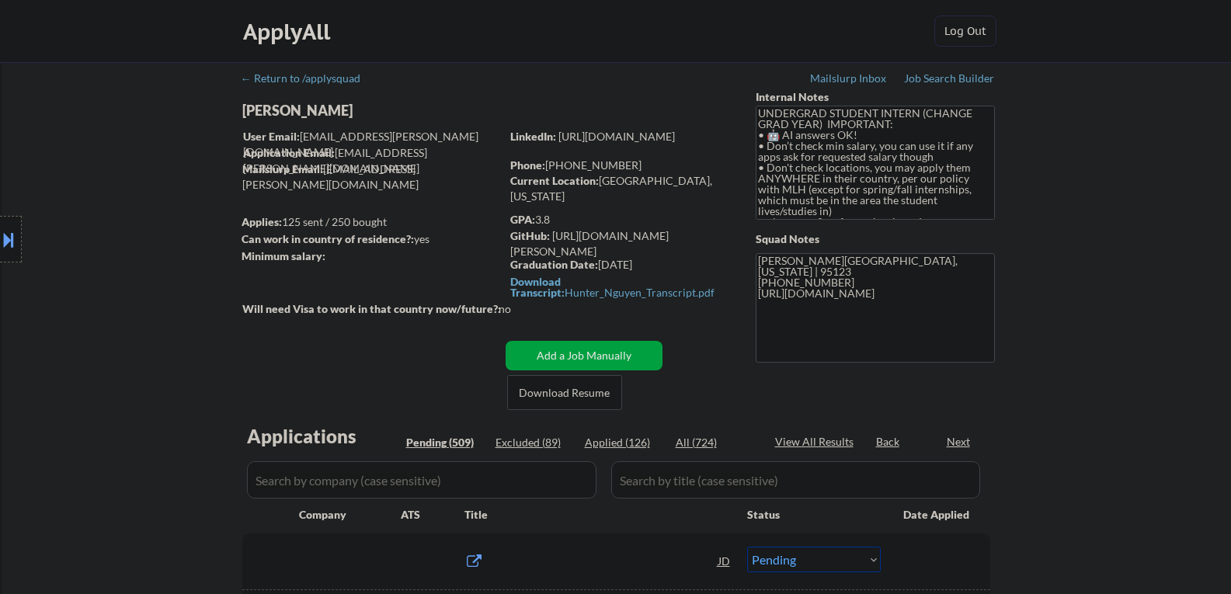
select select ""pending""
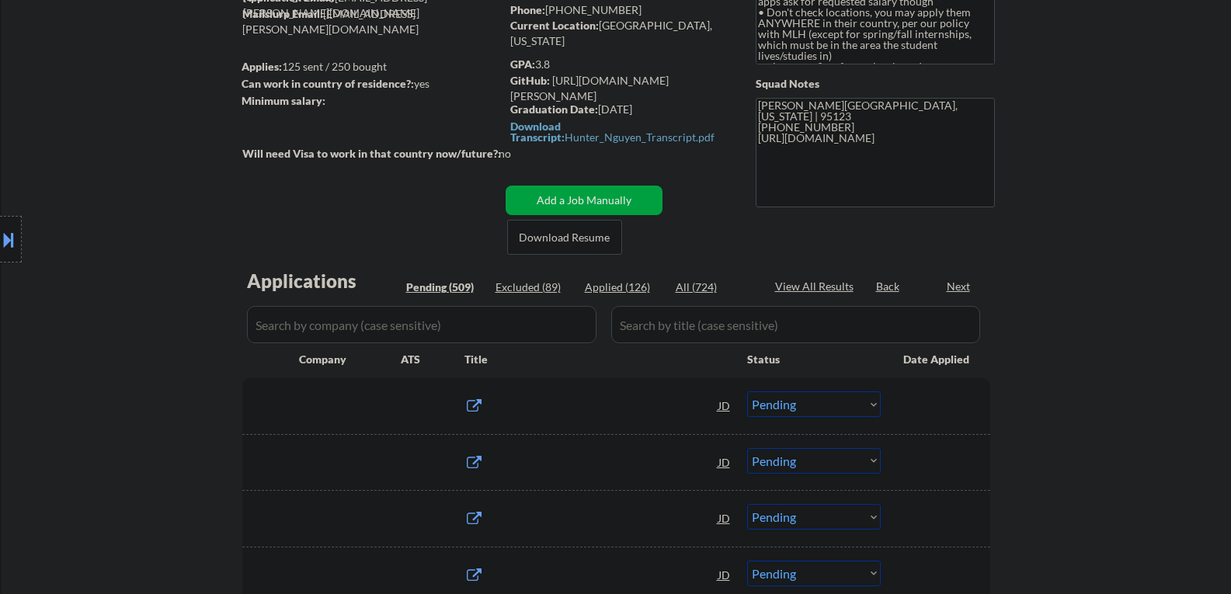
scroll to position [155, 0]
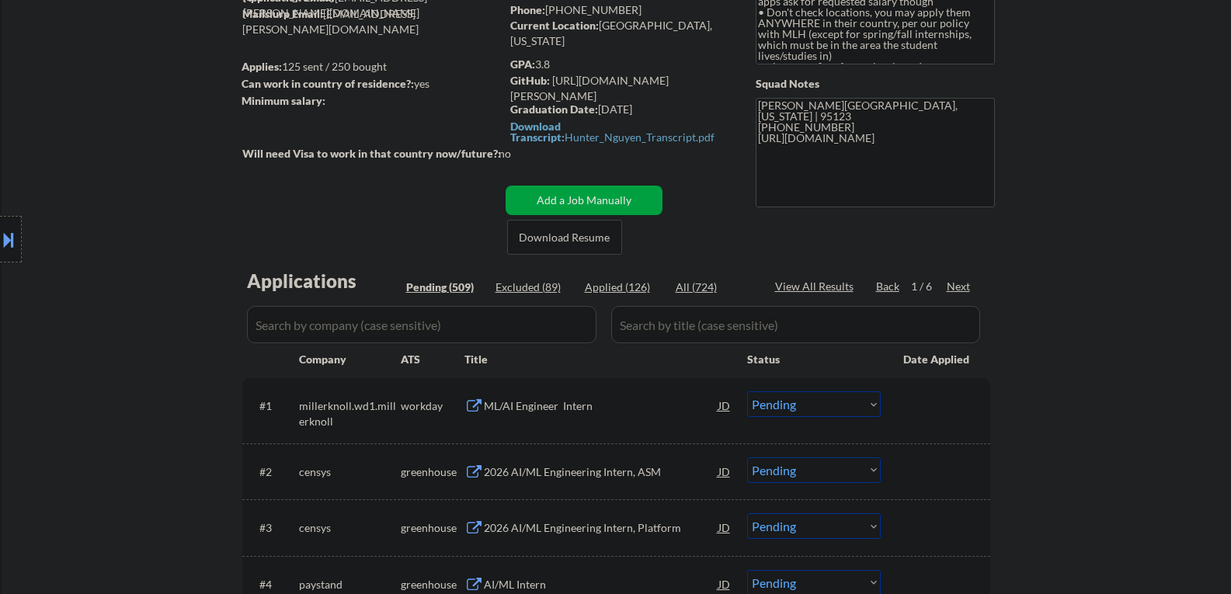
click at [958, 283] on div "Next" at bounding box center [959, 287] width 25 height 16
click at [958, 285] on div "Next" at bounding box center [959, 287] width 25 height 16
click at [888, 290] on div "Back" at bounding box center [888, 287] width 25 height 16
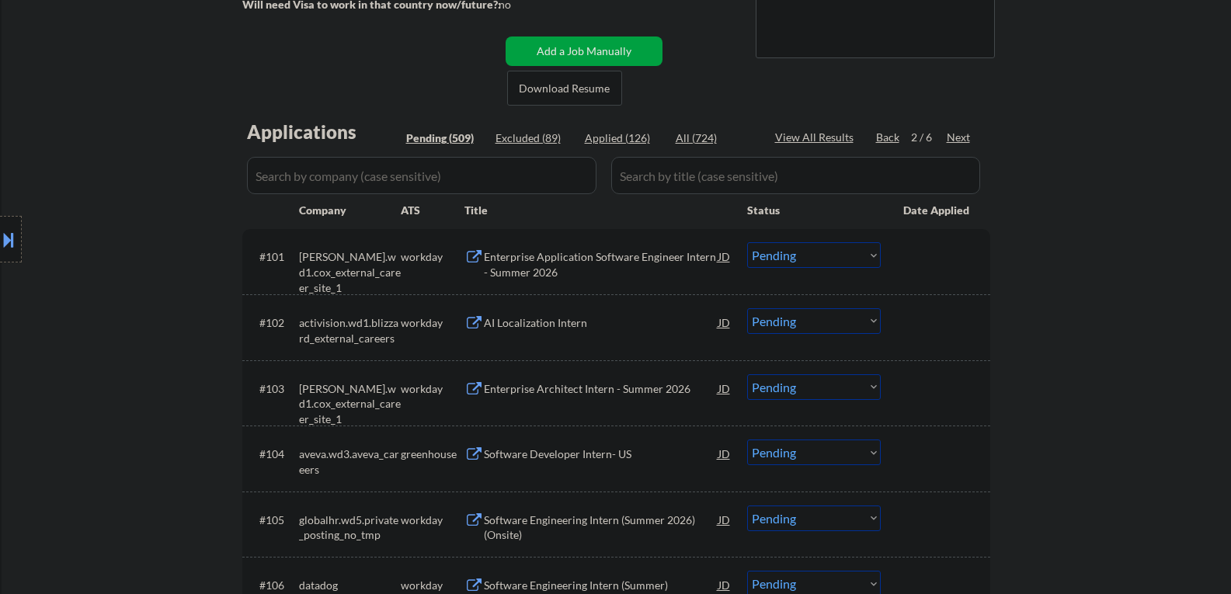
scroll to position [311, 0]
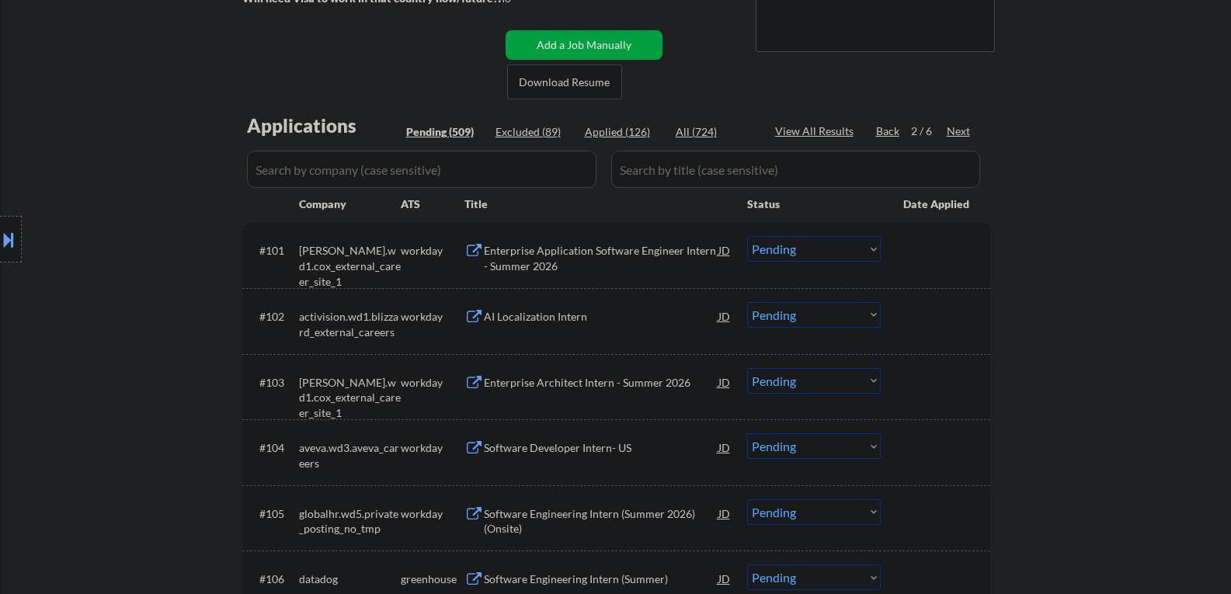
click at [528, 263] on div "Enterprise Application Software Engineer Intern - Summer 2026" at bounding box center [601, 258] width 235 height 30
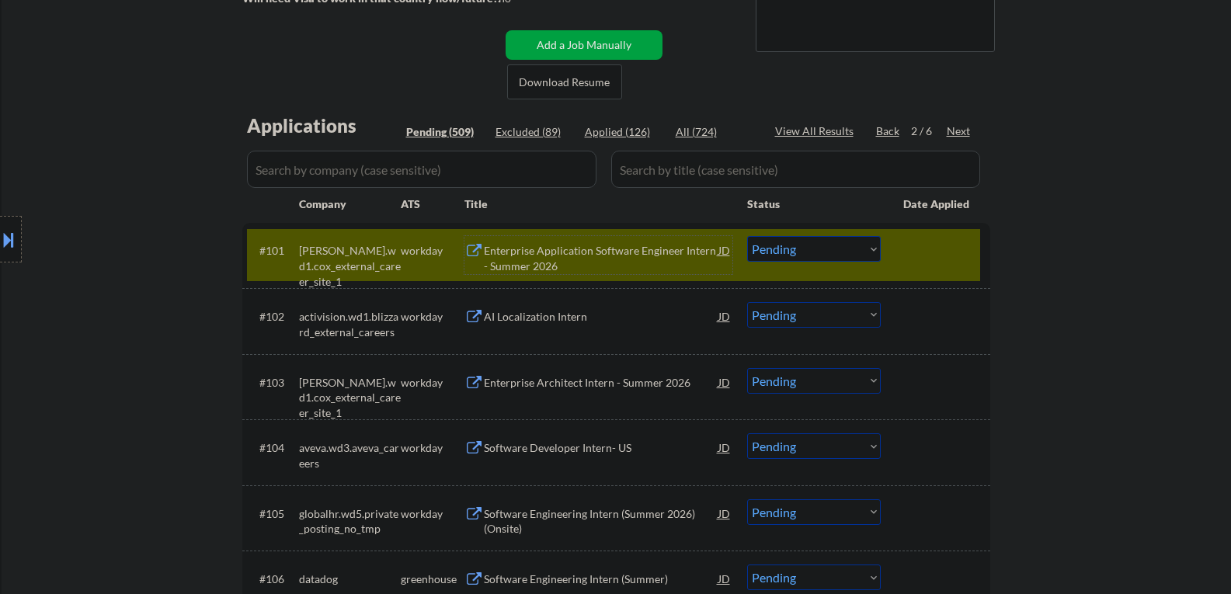
click at [558, 253] on div "Enterprise Application Software Engineer Intern - Summer 2026" at bounding box center [601, 258] width 235 height 30
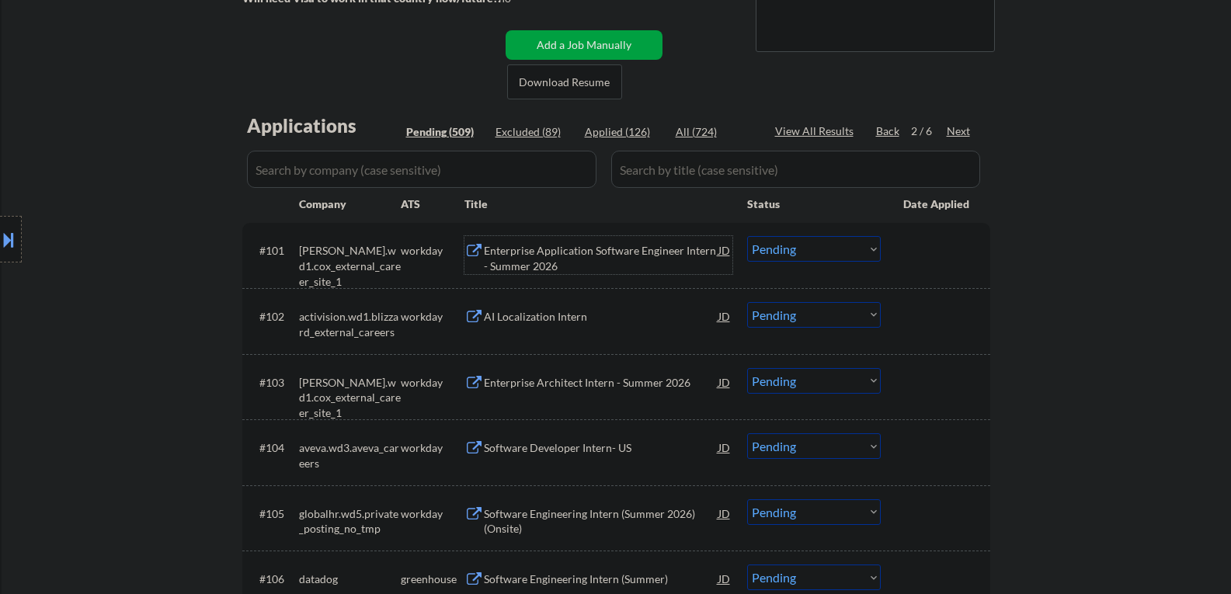
click at [547, 250] on div "Enterprise Application Software Engineer Intern - Summer 2026" at bounding box center [601, 258] width 235 height 30
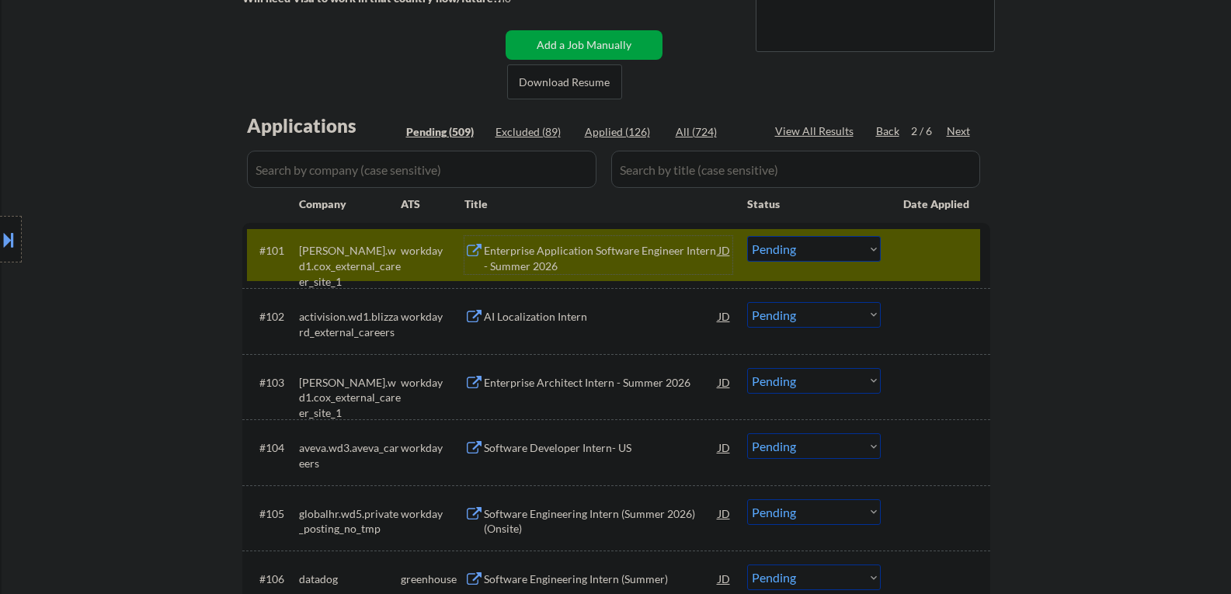
click at [624, 249] on div "Enterprise Application Software Engineer Intern - Summer 2026" at bounding box center [601, 258] width 235 height 30
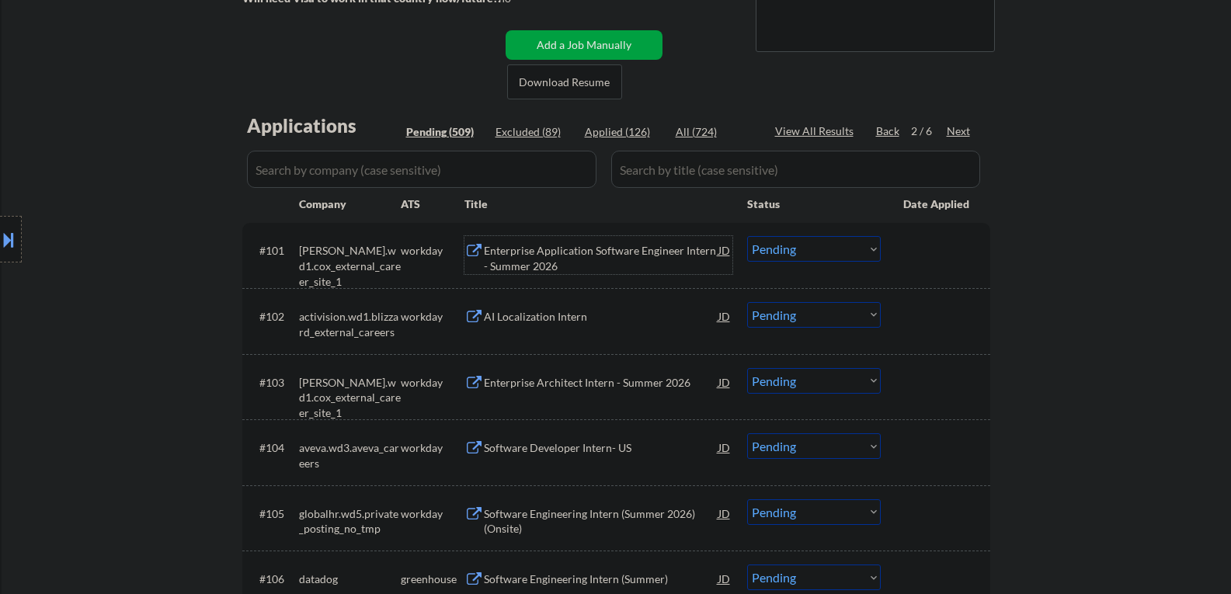
click at [781, 248] on select "Choose an option... Pending Applied Excluded (Questions) Excluded (Expired) Exc…" at bounding box center [814, 249] width 134 height 26
click at [747, 236] on select "Choose an option... Pending Applied Excluded (Questions) Excluded (Expired) Exc…" at bounding box center [814, 249] width 134 height 26
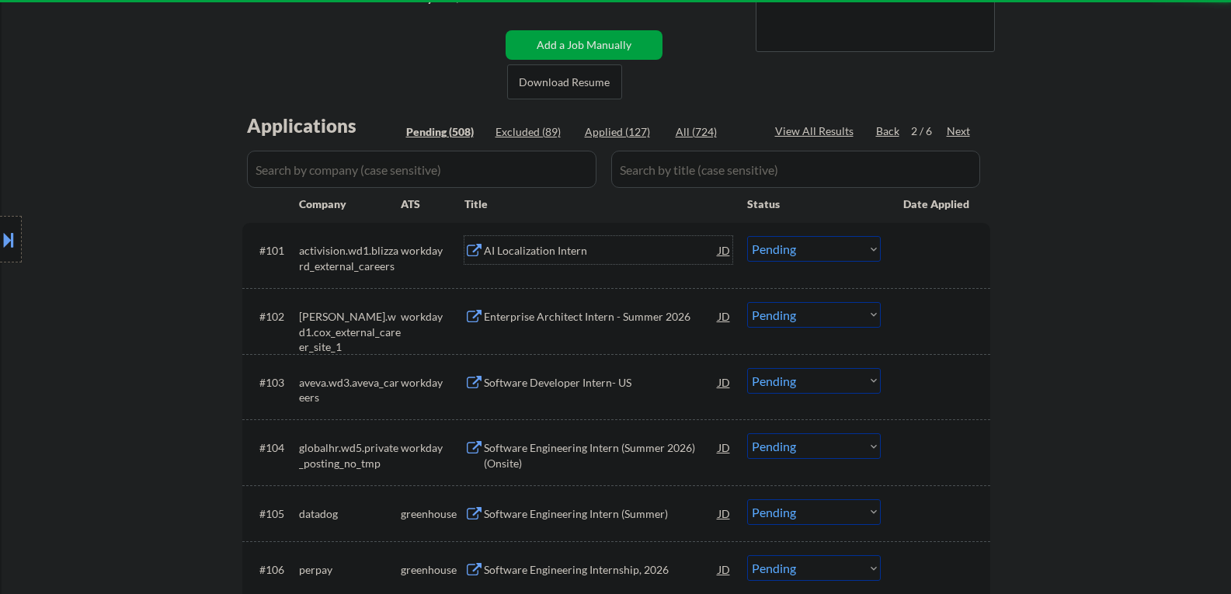
click at [545, 244] on div "AI Localization Intern" at bounding box center [601, 251] width 235 height 16
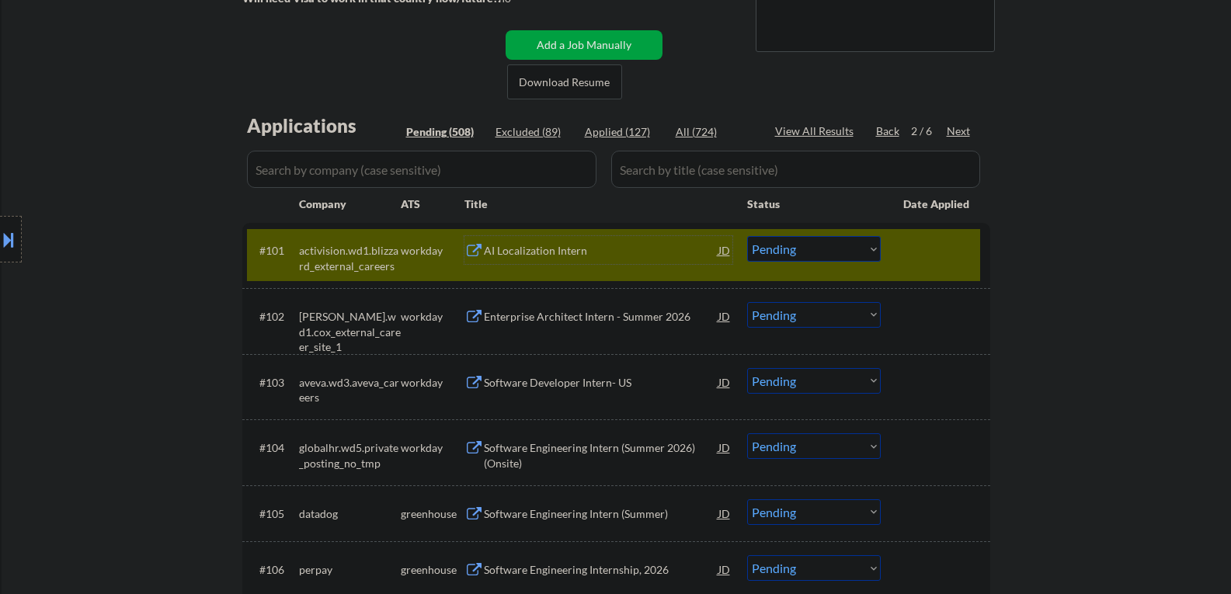
click at [782, 247] on select "Choose an option... Pending Applied Excluded (Questions) Excluded (Expired) Exc…" at bounding box center [814, 249] width 134 height 26
click at [747, 236] on select "Choose an option... Pending Applied Excluded (Questions) Excluded (Expired) Exc…" at bounding box center [814, 249] width 134 height 26
select select ""pending""
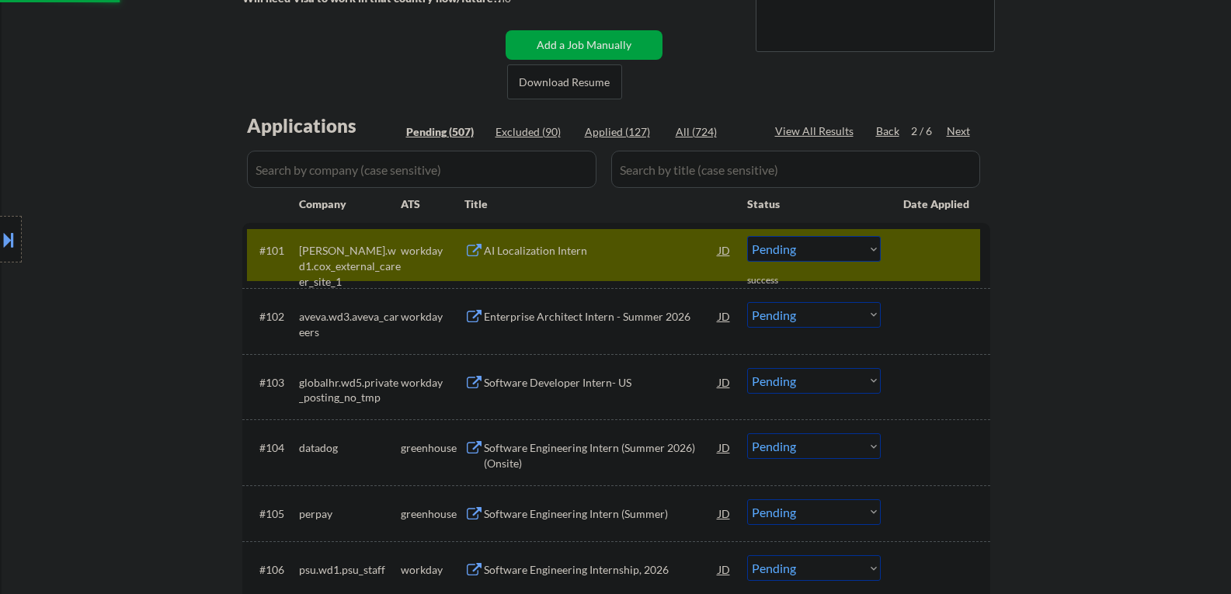
click at [528, 317] on div "Enterprise Architect Intern - Summer 2026" at bounding box center [601, 317] width 235 height 16
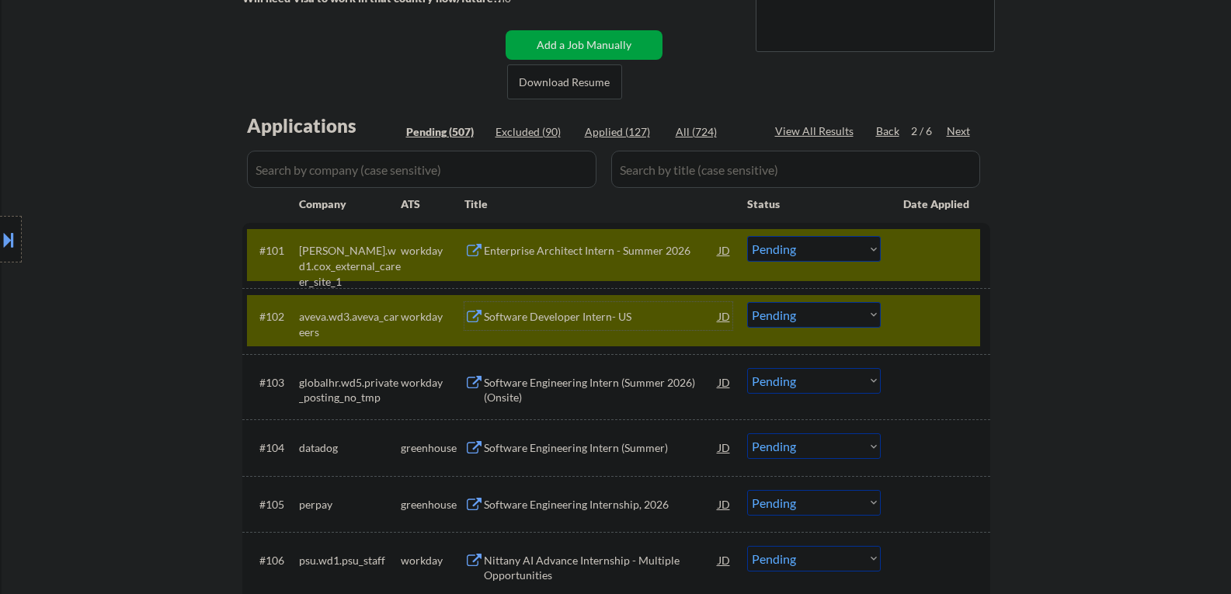
click at [920, 325] on div at bounding box center [937, 316] width 68 height 28
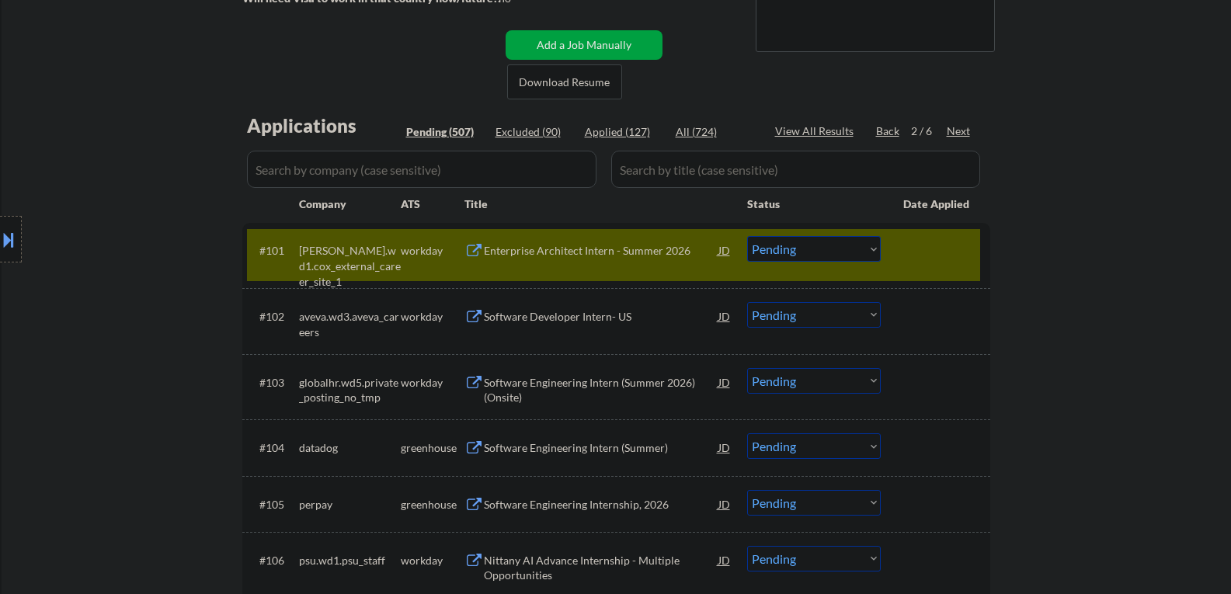
click at [589, 256] on div "Enterprise Architect Intern - Summer 2026" at bounding box center [601, 251] width 235 height 16
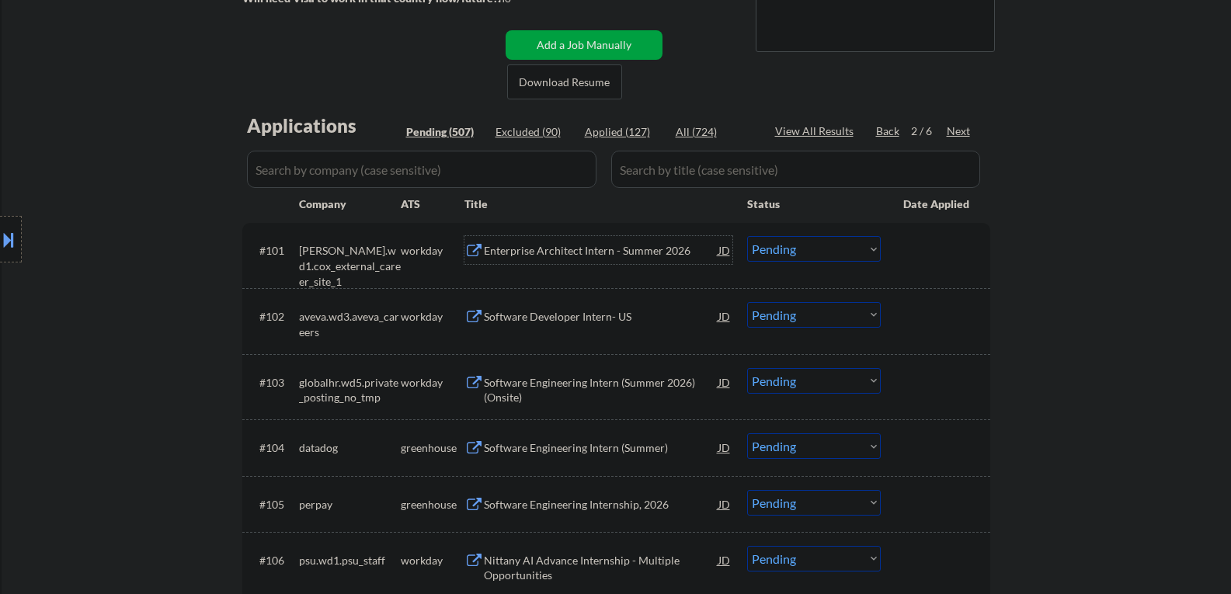
click at [535, 315] on div "Software Developer Intern- US" at bounding box center [601, 317] width 235 height 16
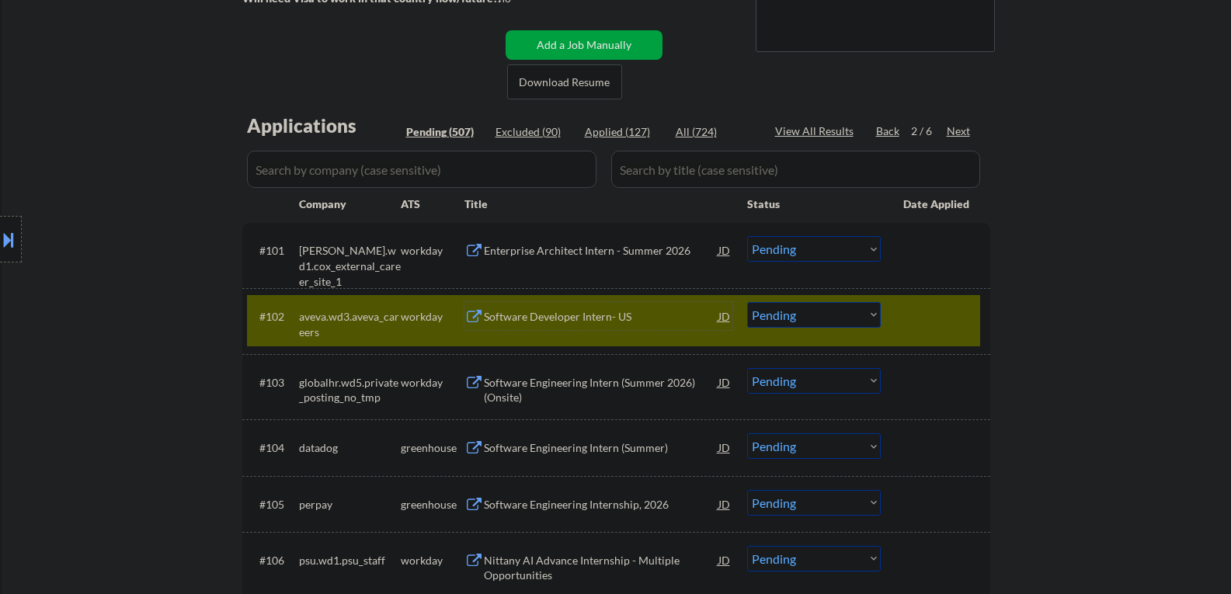
click at [925, 324] on div at bounding box center [937, 316] width 68 height 28
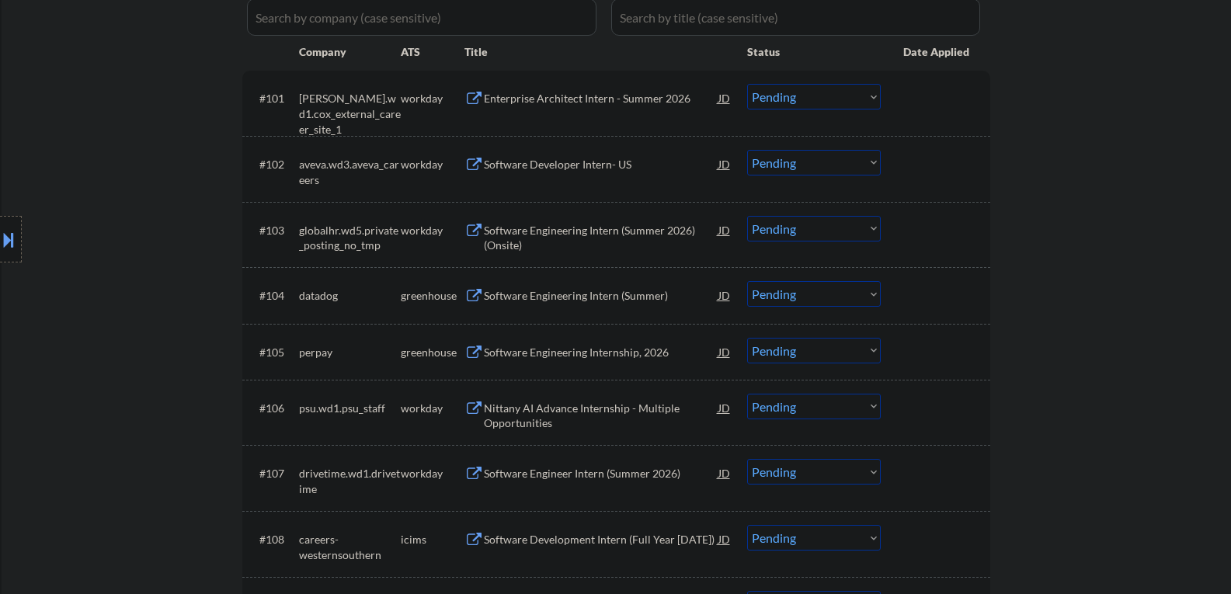
scroll to position [466, 0]
click at [539, 245] on div "Software Engineering Intern (Summer 2026) (Onsite)" at bounding box center [601, 235] width 235 height 30
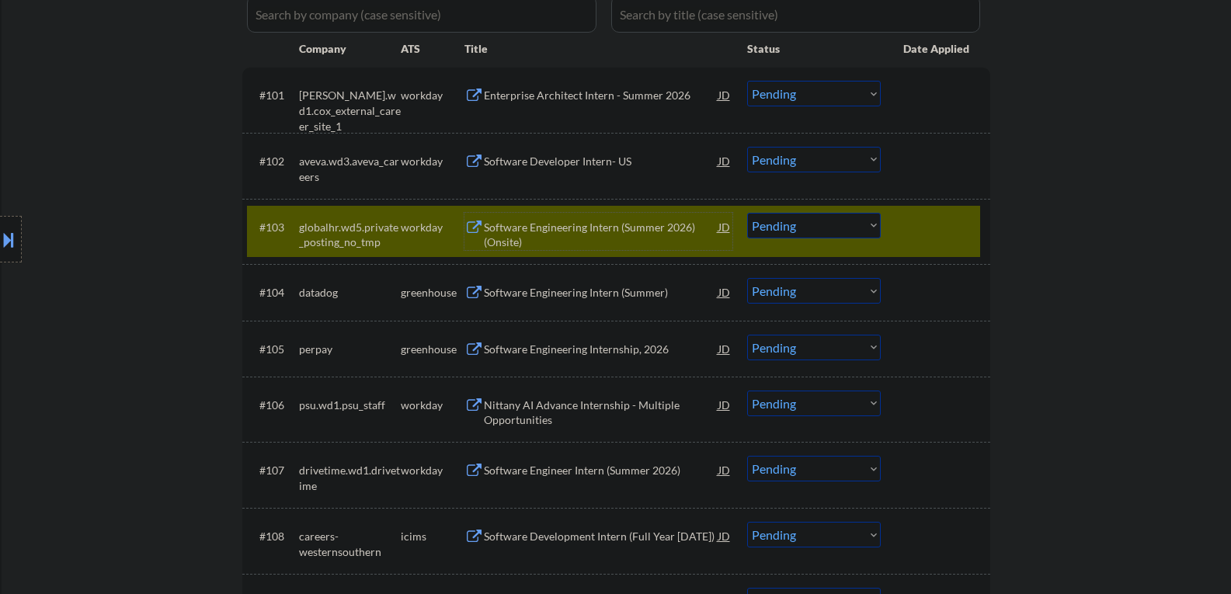
click at [946, 222] on div at bounding box center [937, 227] width 68 height 28
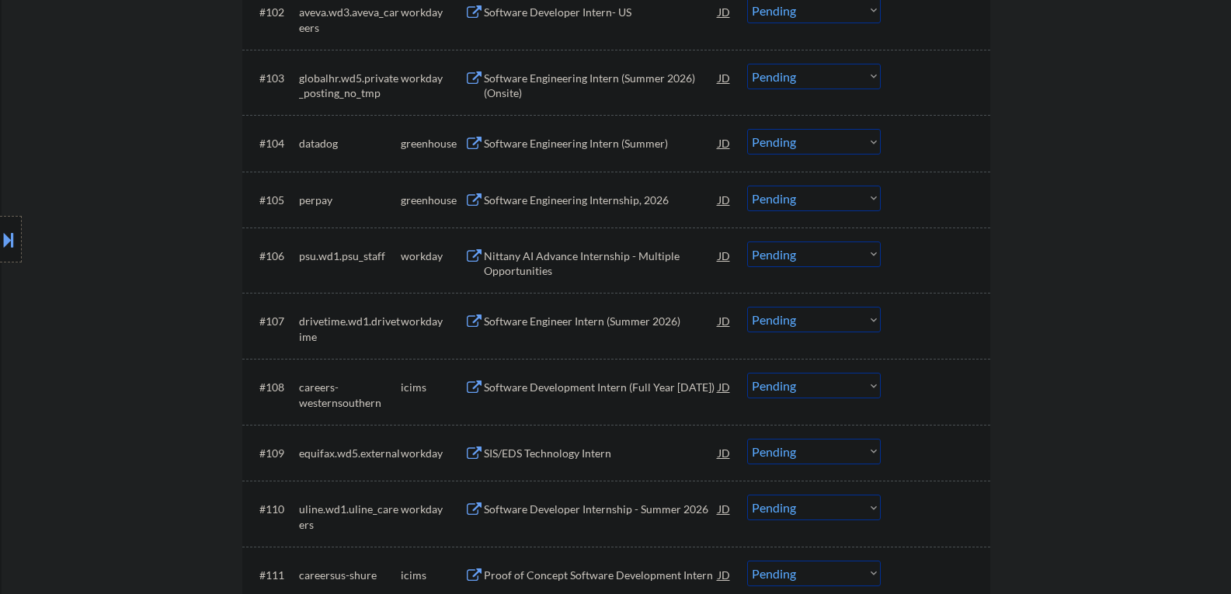
scroll to position [621, 0]
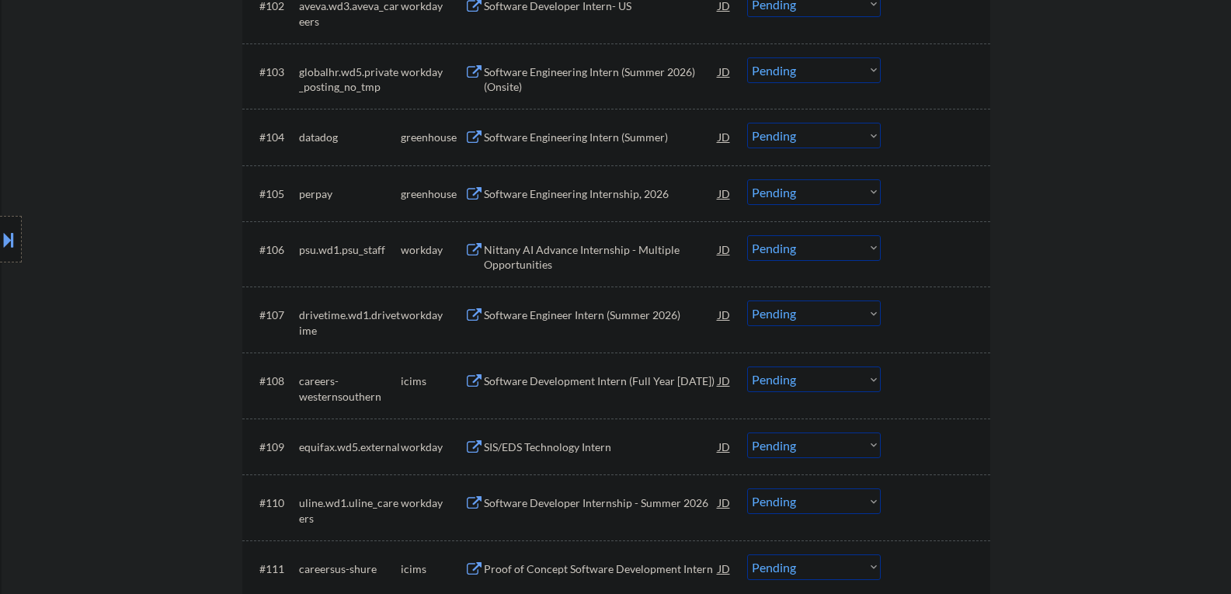
click at [543, 258] on div "Nittany AI Advance Internship - Multiple Opportunities" at bounding box center [601, 257] width 235 height 30
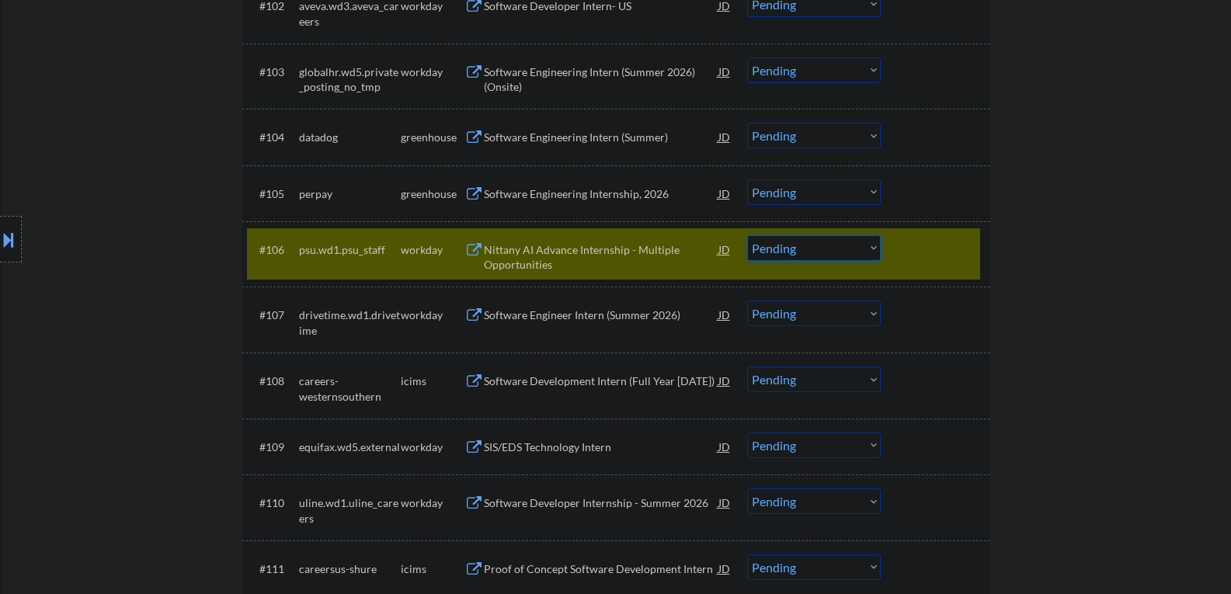
click at [837, 256] on select "Choose an option... Pending Applied Excluded (Questions) Excluded (Expired) Exc…" at bounding box center [814, 248] width 134 height 26
click at [747, 235] on select "Choose an option... Pending Applied Excluded (Questions) Excluded (Expired) Exc…" at bounding box center [814, 248] width 134 height 26
select select ""pending""
click at [525, 317] on div "Software Engineer Intern (Summer 2026)" at bounding box center [601, 316] width 235 height 16
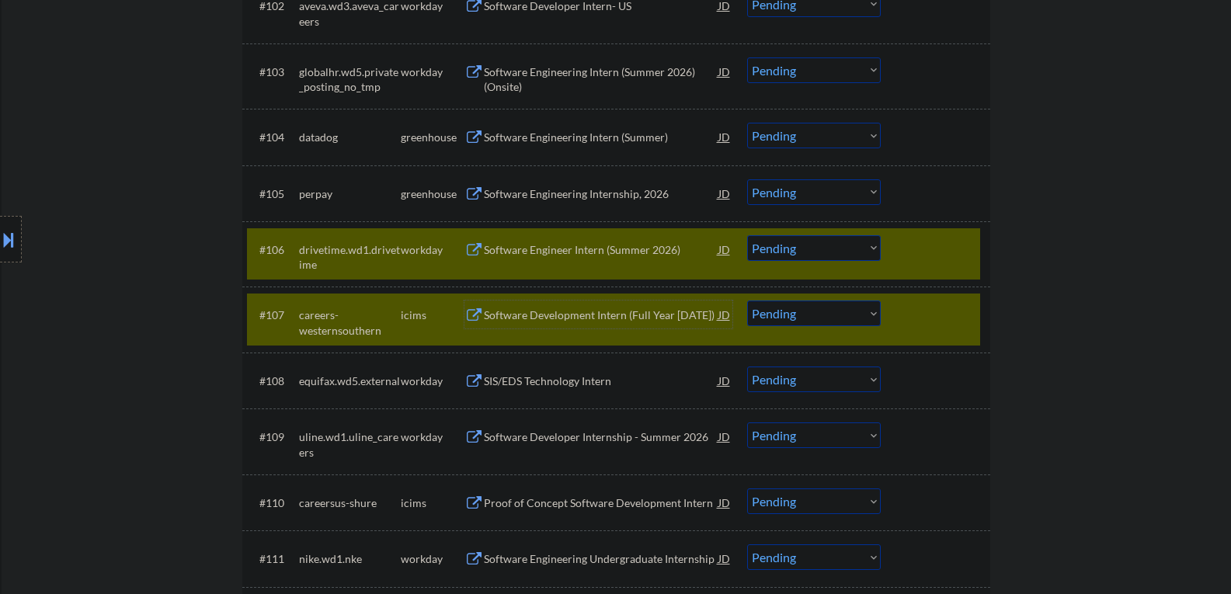
click at [921, 263] on div at bounding box center [937, 249] width 68 height 28
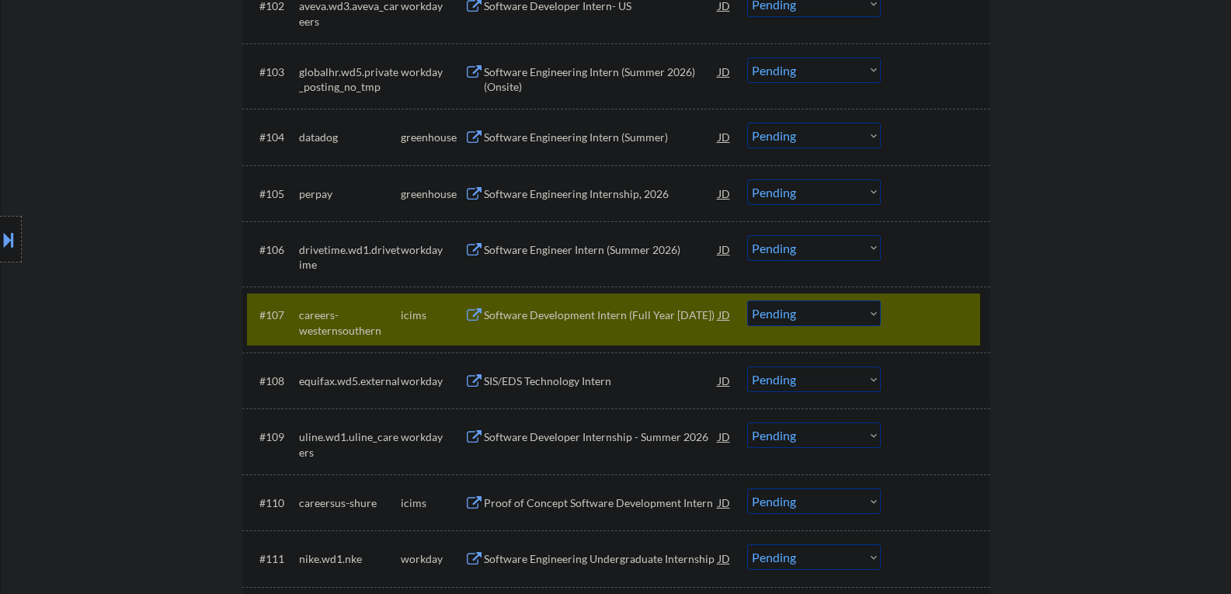
click at [927, 320] on div at bounding box center [937, 315] width 68 height 28
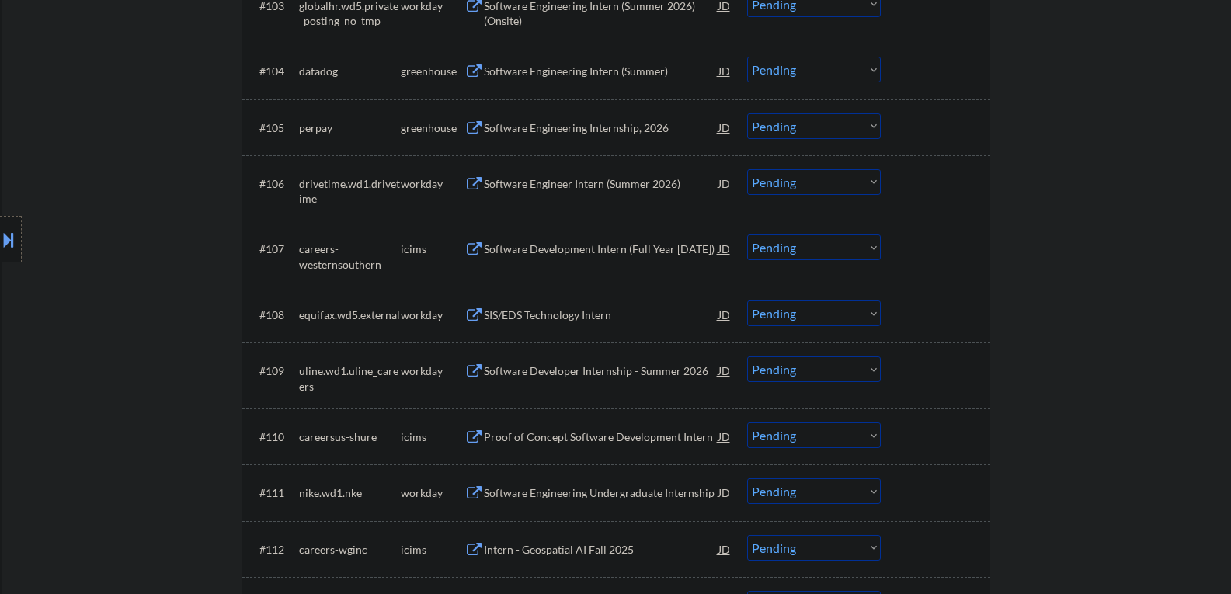
scroll to position [777, 0]
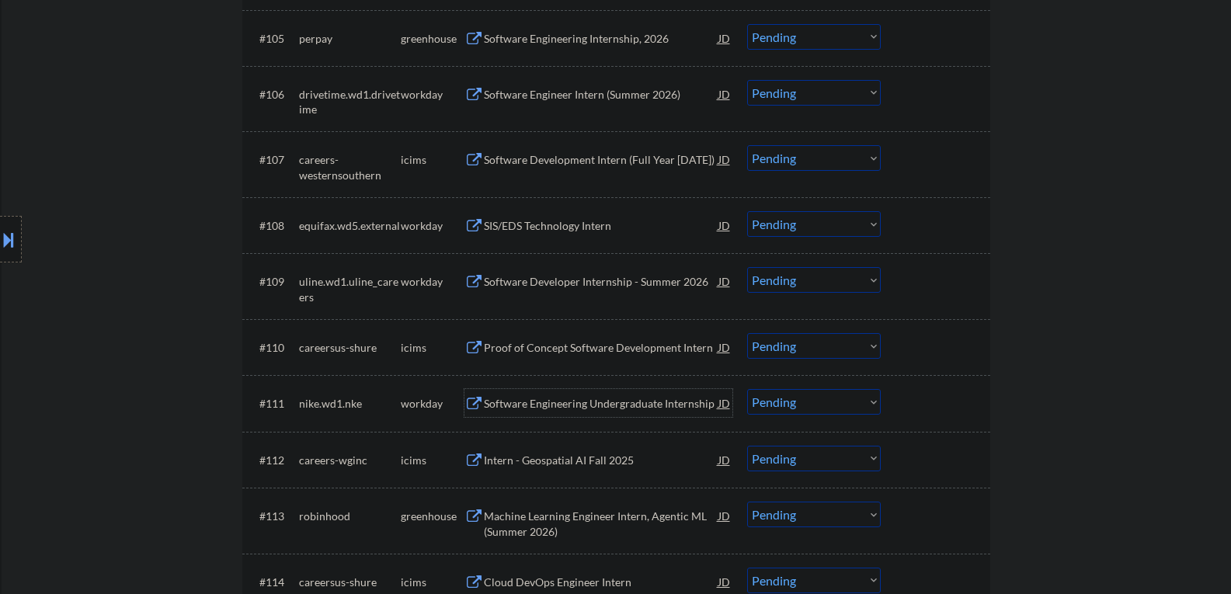
click at [558, 412] on div "Software Engineering Undergraduate Internship" at bounding box center [601, 403] width 235 height 28
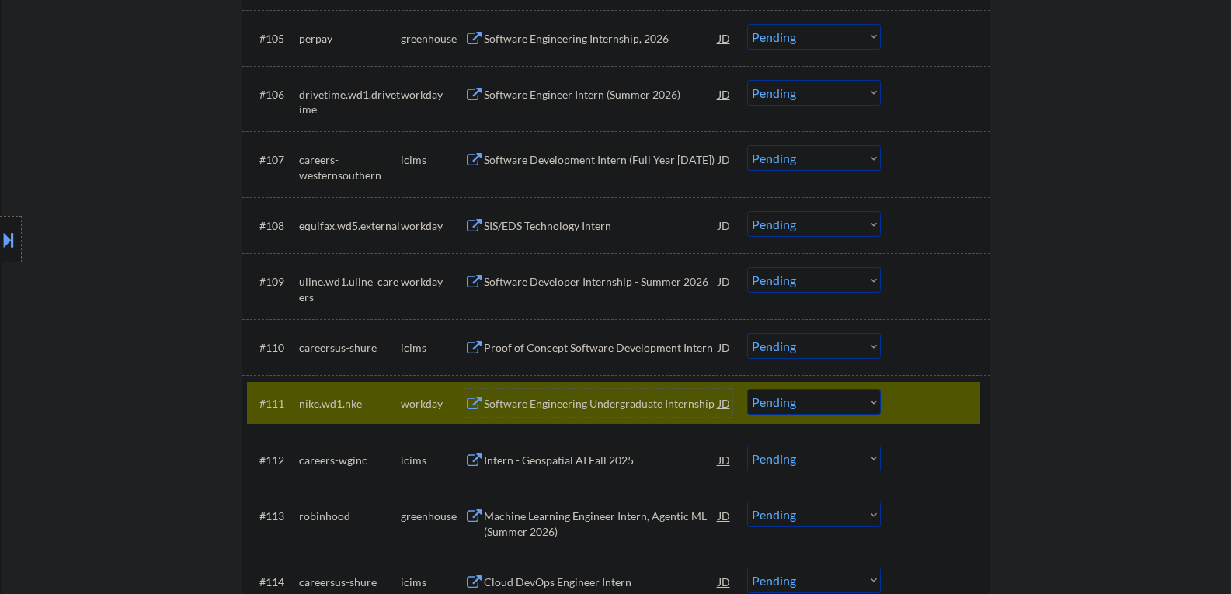
click at [621, 398] on div "Software Engineering Undergraduate Internship" at bounding box center [601, 404] width 235 height 16
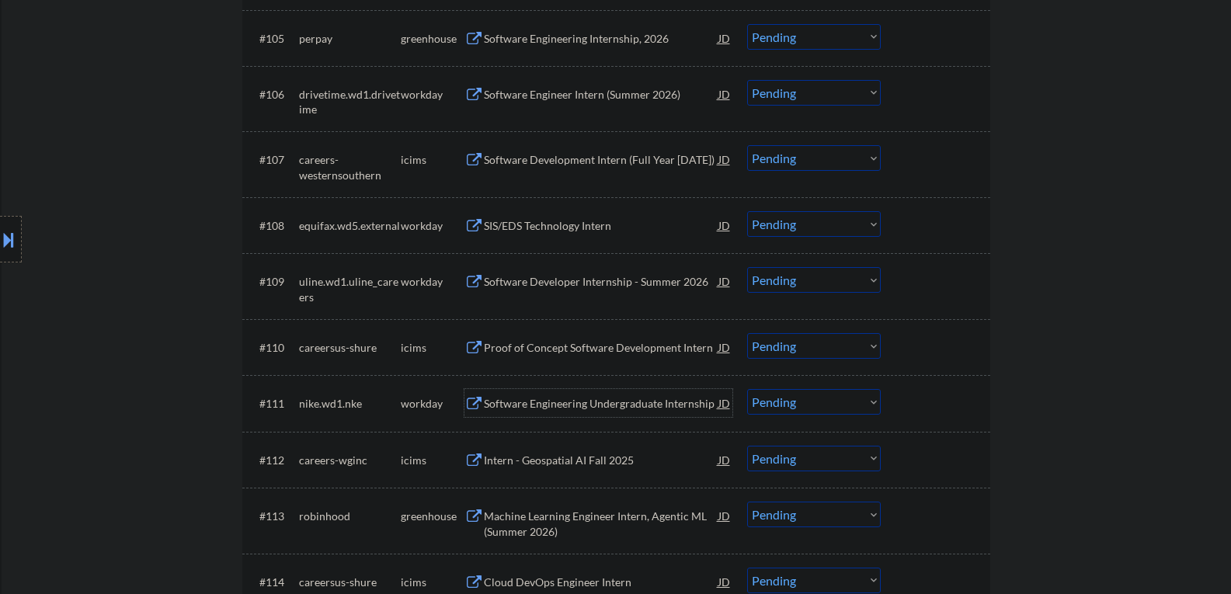
click at [560, 406] on div "Software Engineering Undergraduate Internship" at bounding box center [601, 404] width 235 height 16
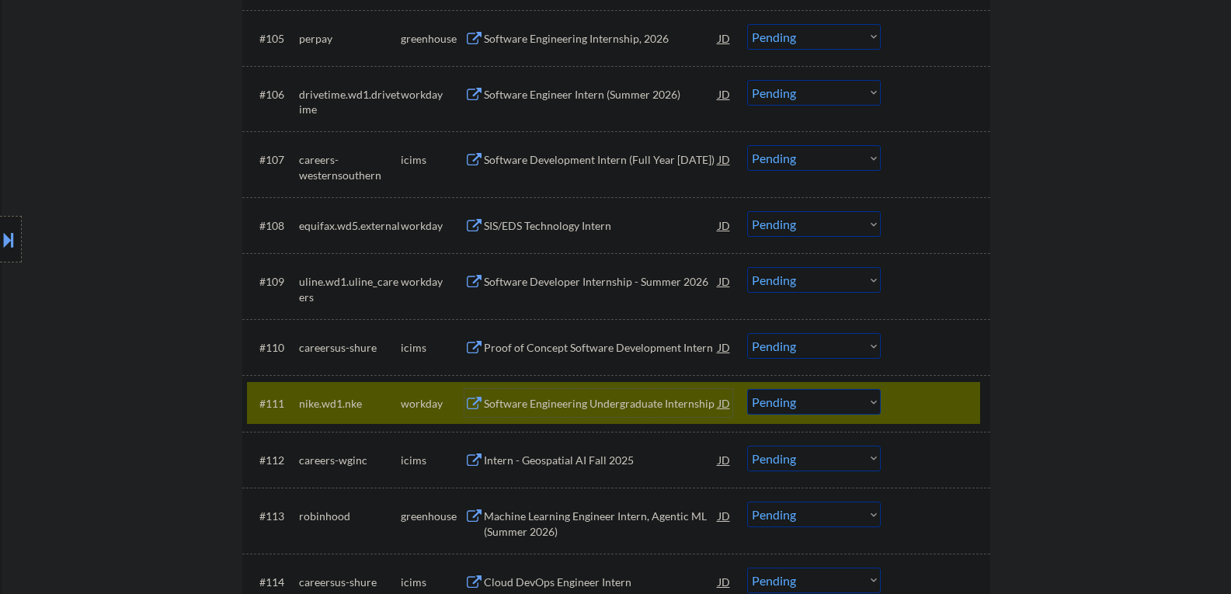
click at [776, 415] on div "#111 nike.wd1.nke workday Software Engineering Undergraduate Internship JD Choo…" at bounding box center [613, 403] width 733 height 42
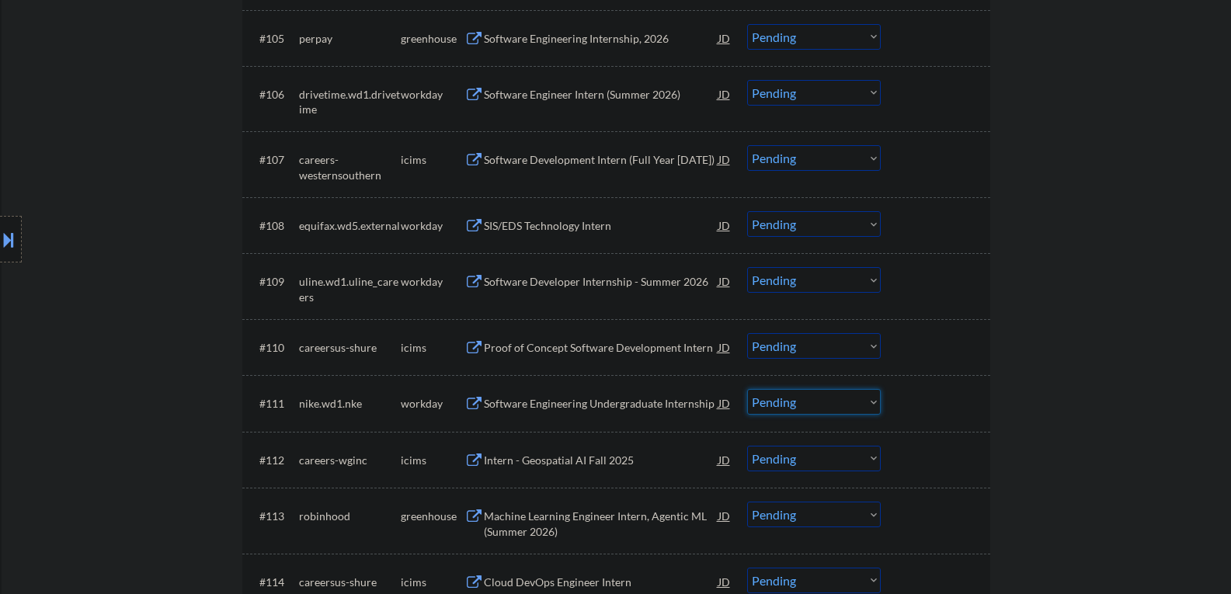
click at [775, 406] on select "Choose an option... Pending Applied Excluded (Questions) Excluded (Expired) Exc…" at bounding box center [814, 402] width 134 height 26
click at [747, 389] on select "Choose an option... Pending Applied Excluded (Questions) Excluded (Expired) Exc…" at bounding box center [814, 402] width 134 height 26
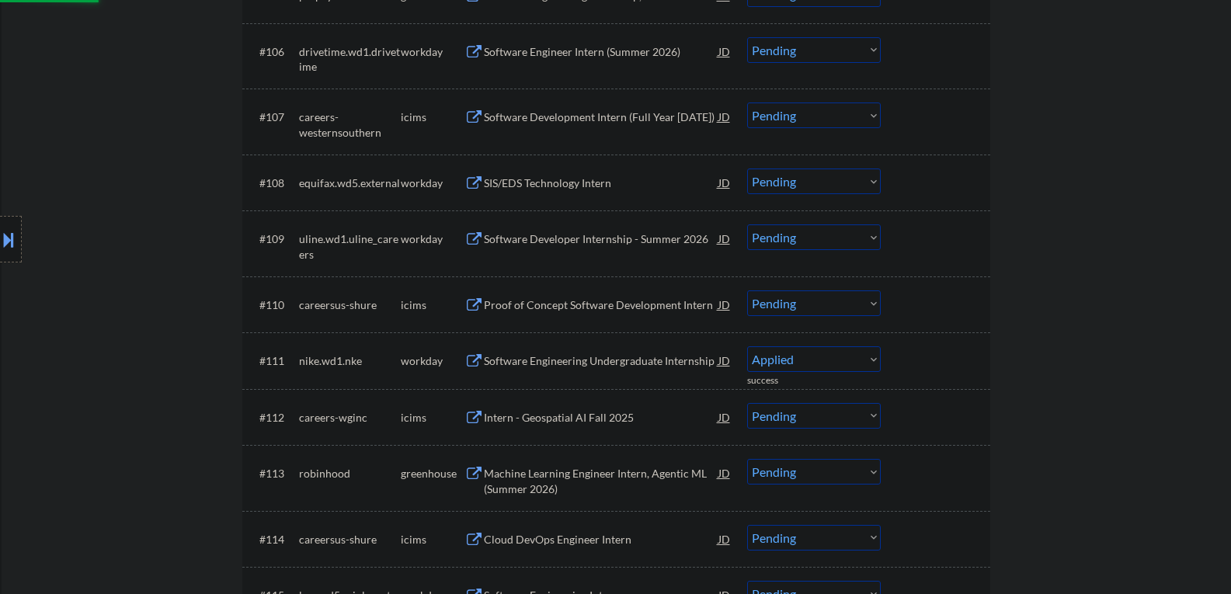
scroll to position [854, 0]
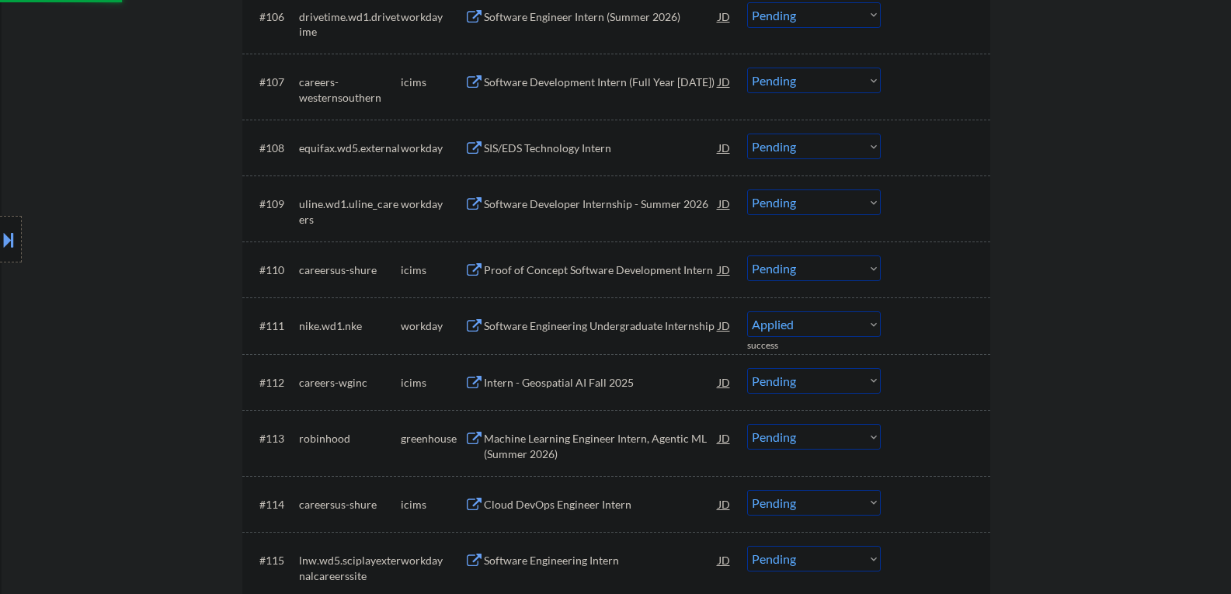
select select ""pending""
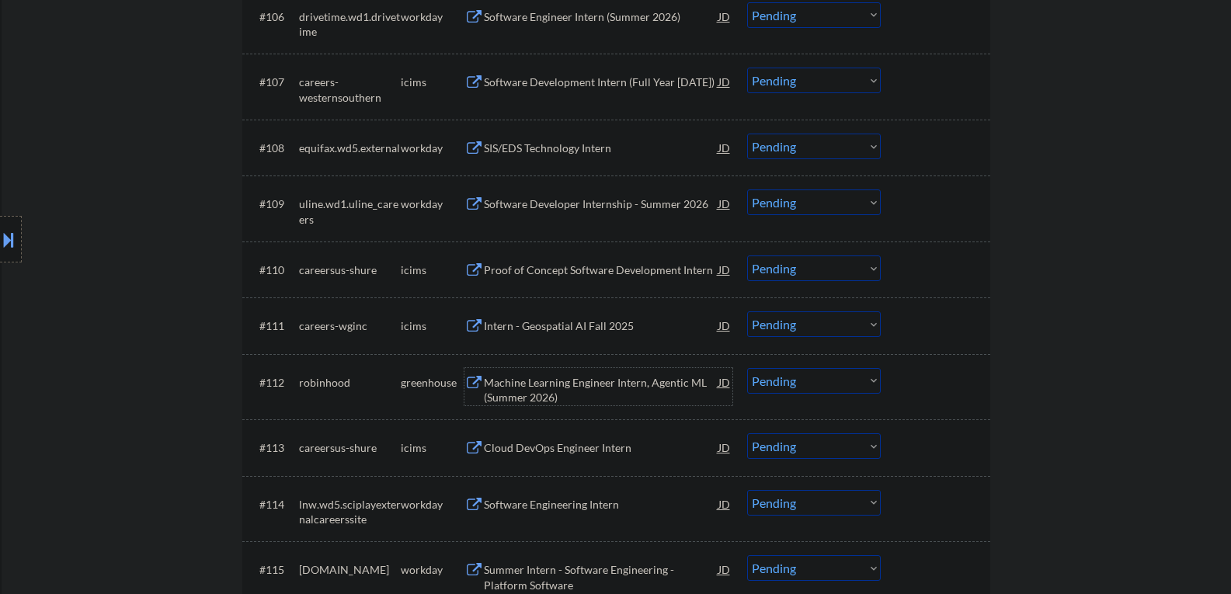
click at [523, 381] on div "Machine Learning Engineer Intern, Agentic ML (Summer 2026)" at bounding box center [601, 390] width 235 height 30
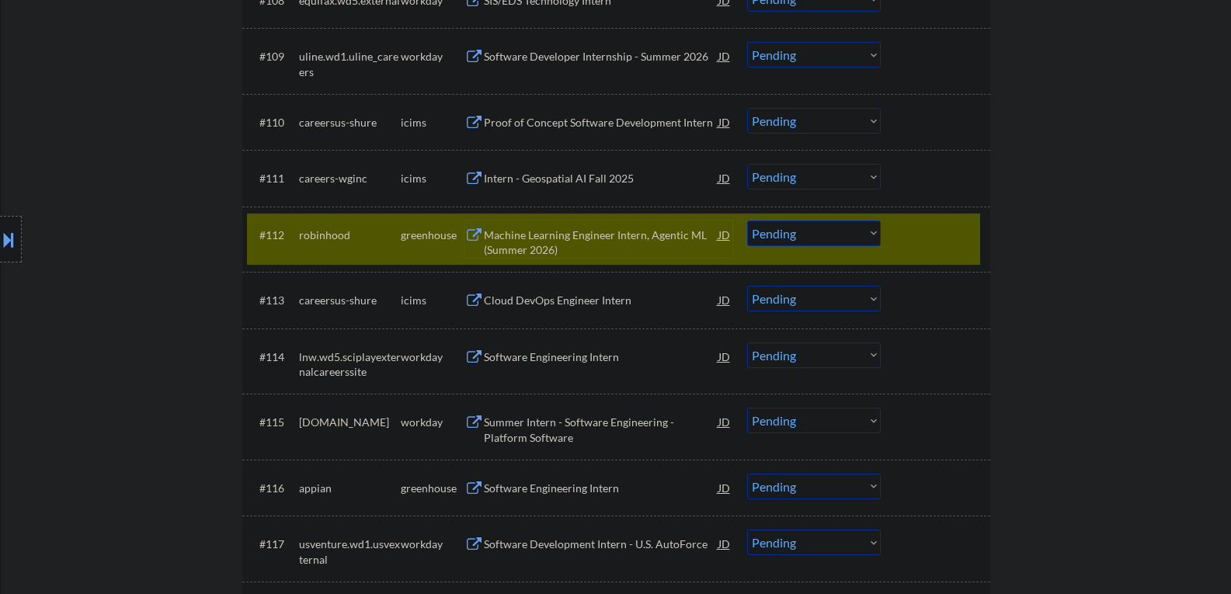
scroll to position [1010, 0]
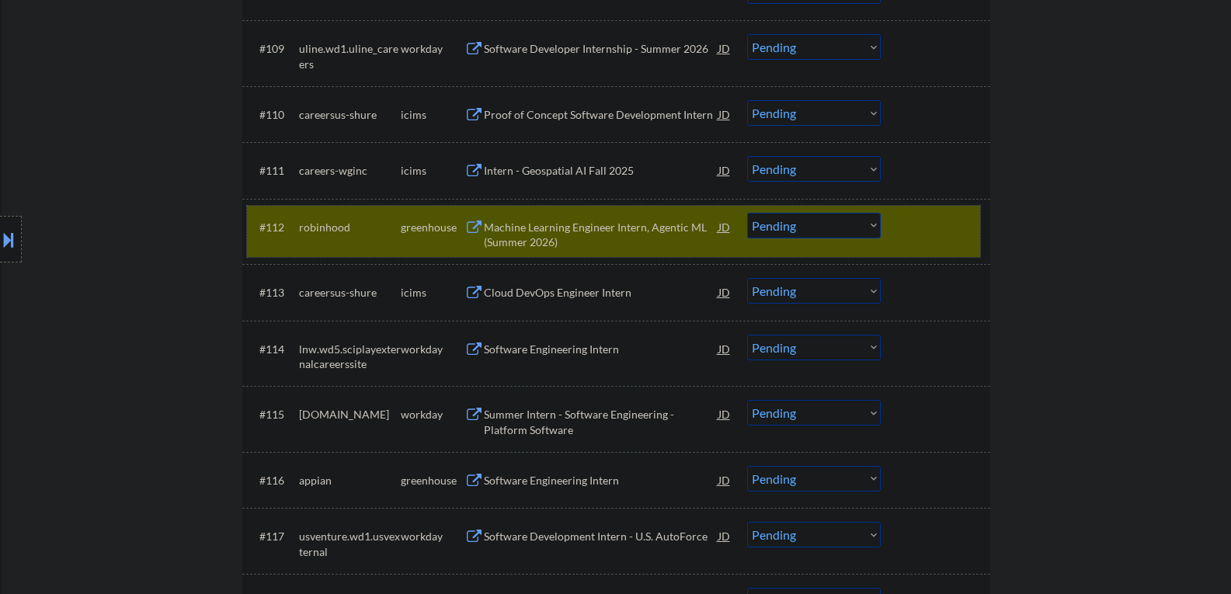
click at [914, 227] on div at bounding box center [937, 227] width 68 height 28
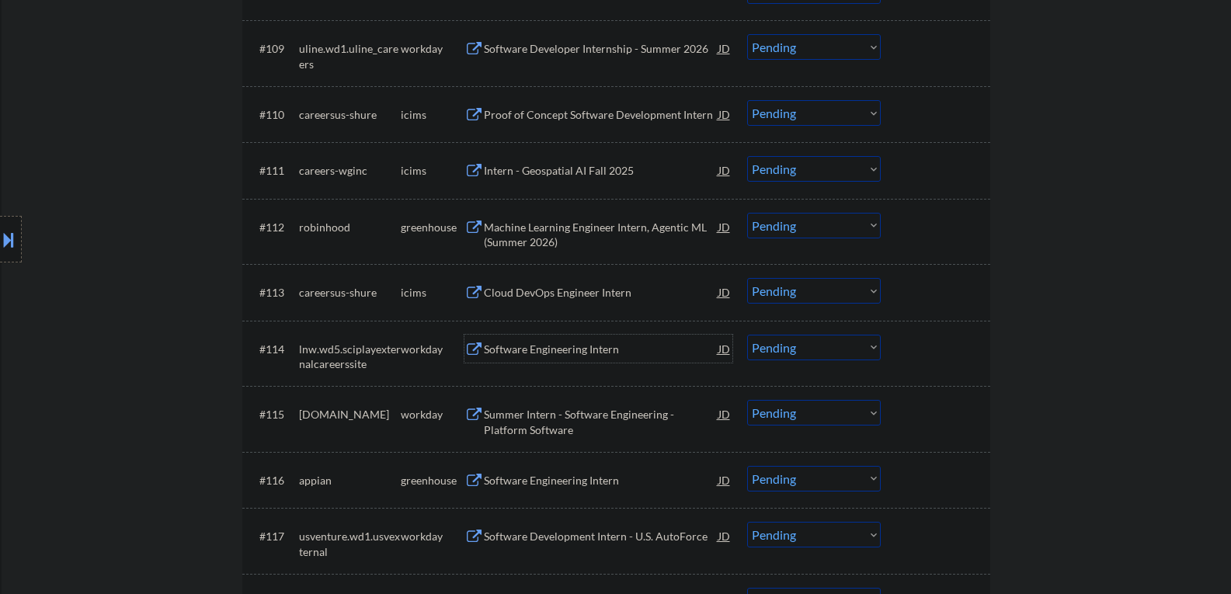
click at [551, 355] on div "Software Engineering Intern" at bounding box center [601, 350] width 235 height 16
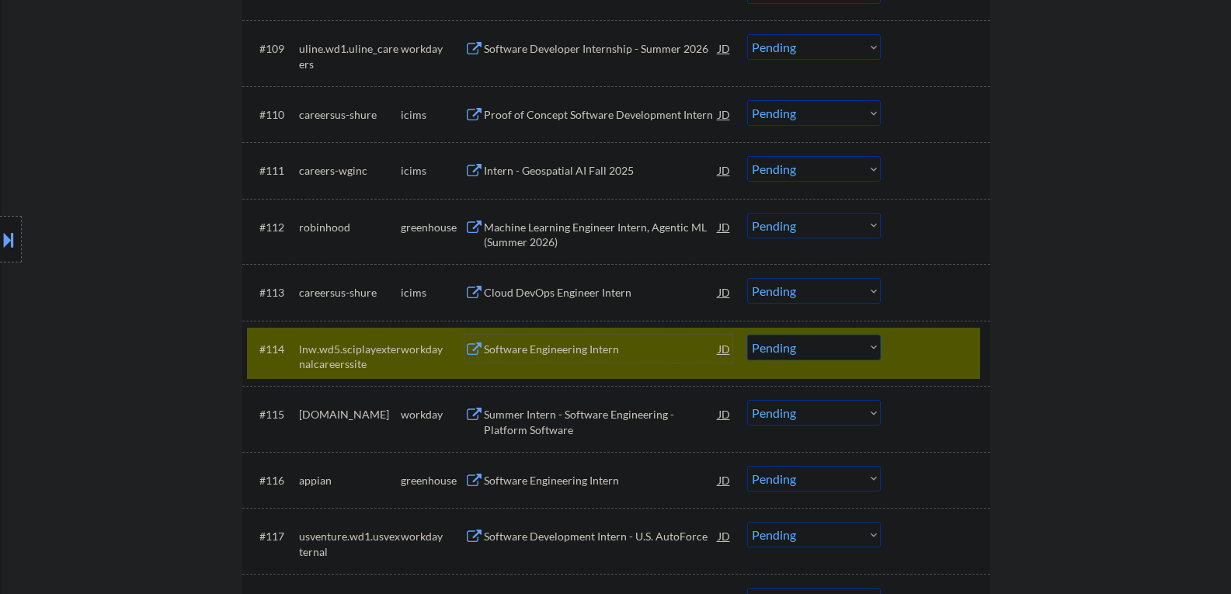
click at [824, 352] on select "Choose an option... Pending Applied Excluded (Questions) Excluded (Expired) Exc…" at bounding box center [814, 348] width 134 height 26
click at [747, 335] on select "Choose an option... Pending Applied Excluded (Questions) Excluded (Expired) Exc…" at bounding box center [814, 348] width 134 height 26
click at [575, 427] on div "Summer Intern - Software Engineering - Platform Software" at bounding box center [601, 422] width 235 height 30
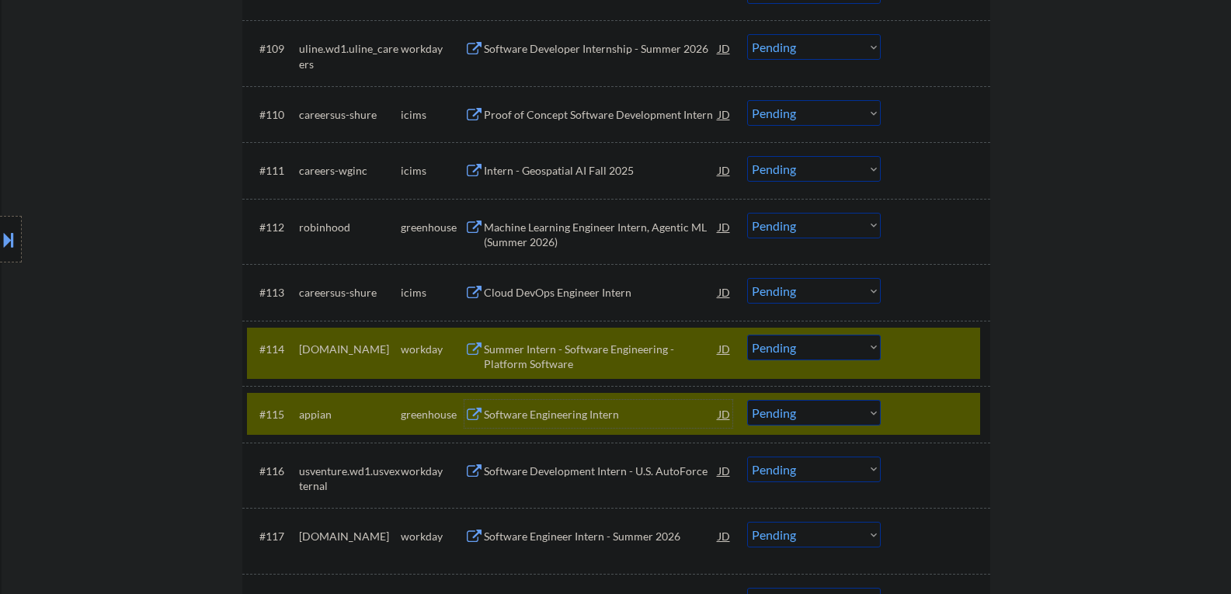
click at [905, 414] on div at bounding box center [937, 414] width 68 height 28
click at [932, 417] on div at bounding box center [937, 414] width 68 height 28
click at [904, 407] on div at bounding box center [937, 414] width 68 height 28
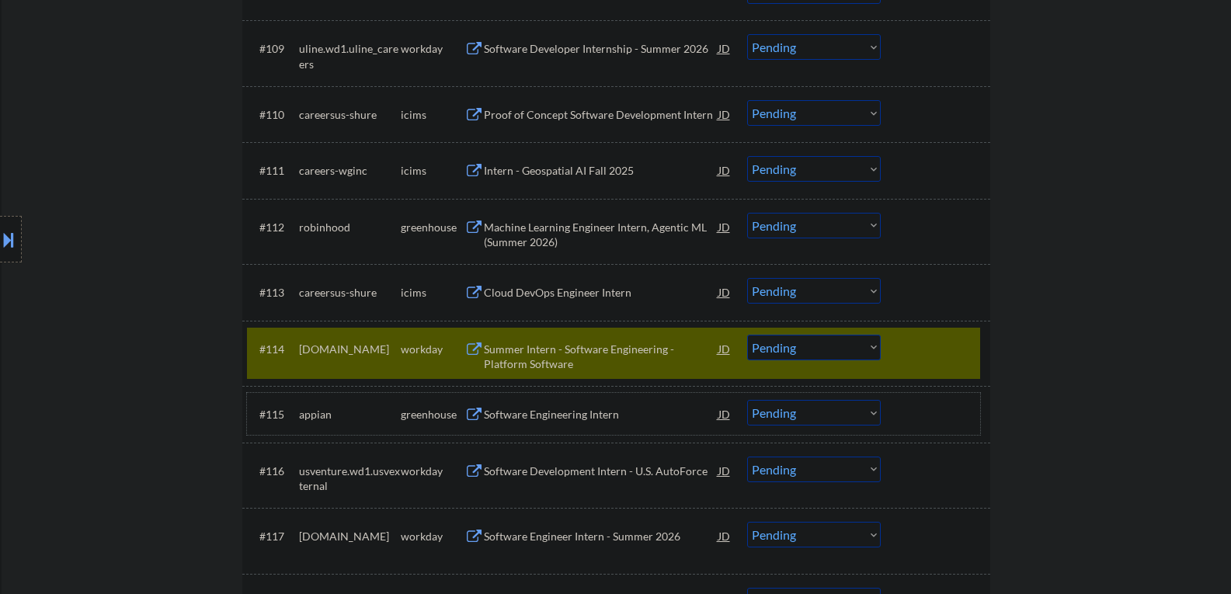
click at [561, 357] on div "Summer Intern - Software Engineering - Platform Software" at bounding box center [601, 357] width 235 height 30
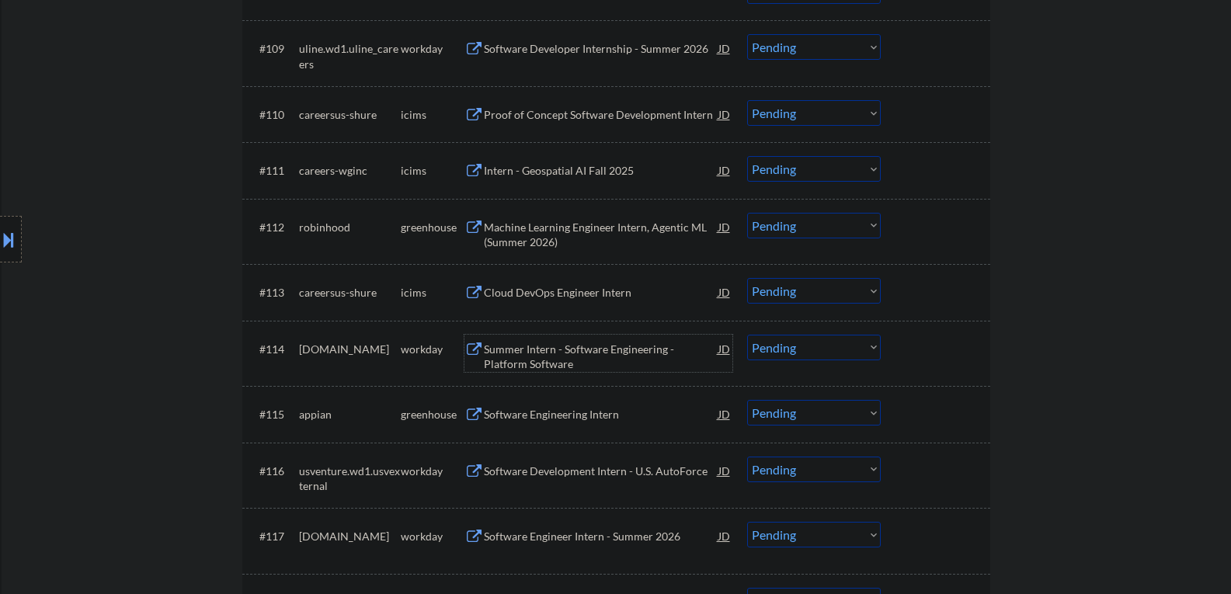
click at [534, 363] on div "Summer Intern - Software Engineering - Platform Software" at bounding box center [601, 357] width 235 height 30
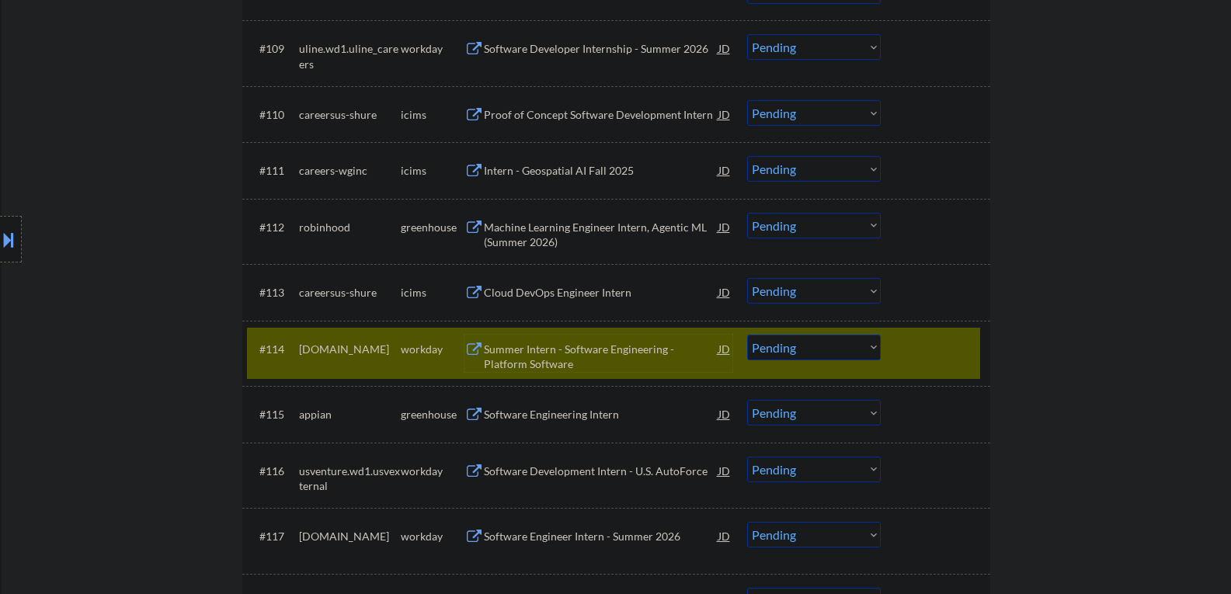
click at [810, 349] on select "Choose an option... Pending Applied Excluded (Questions) Excluded (Expired) Exc…" at bounding box center [814, 348] width 134 height 26
click at [747, 335] on select "Choose an option... Pending Applied Excluded (Questions) Excluded (Expired) Exc…" at bounding box center [814, 348] width 134 height 26
select select ""pending""
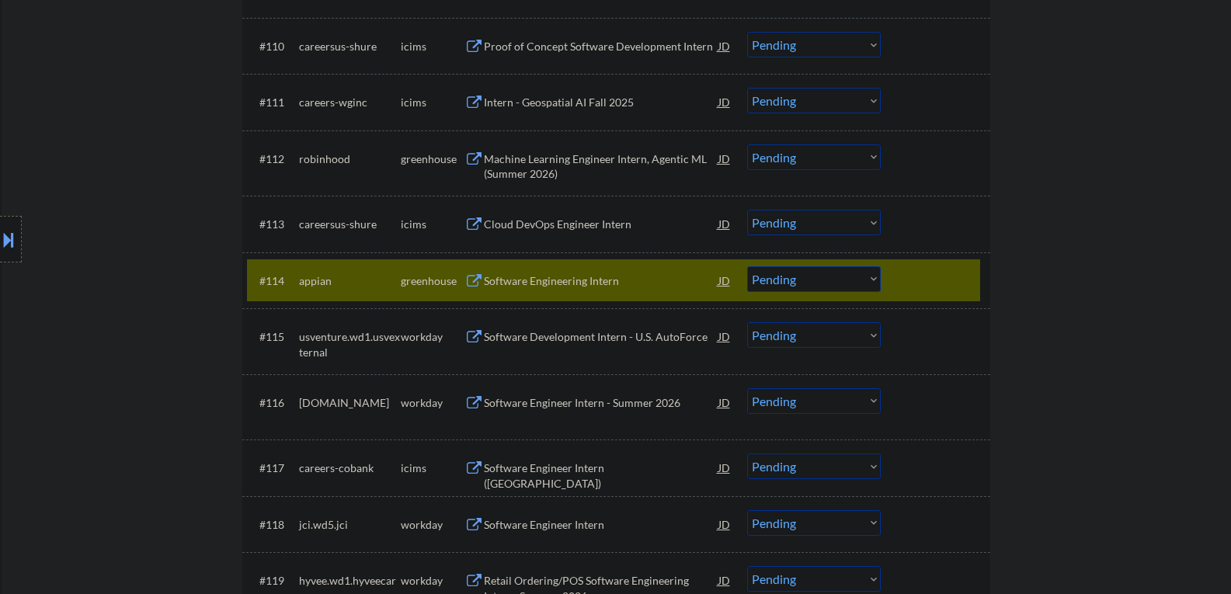
scroll to position [1087, 0]
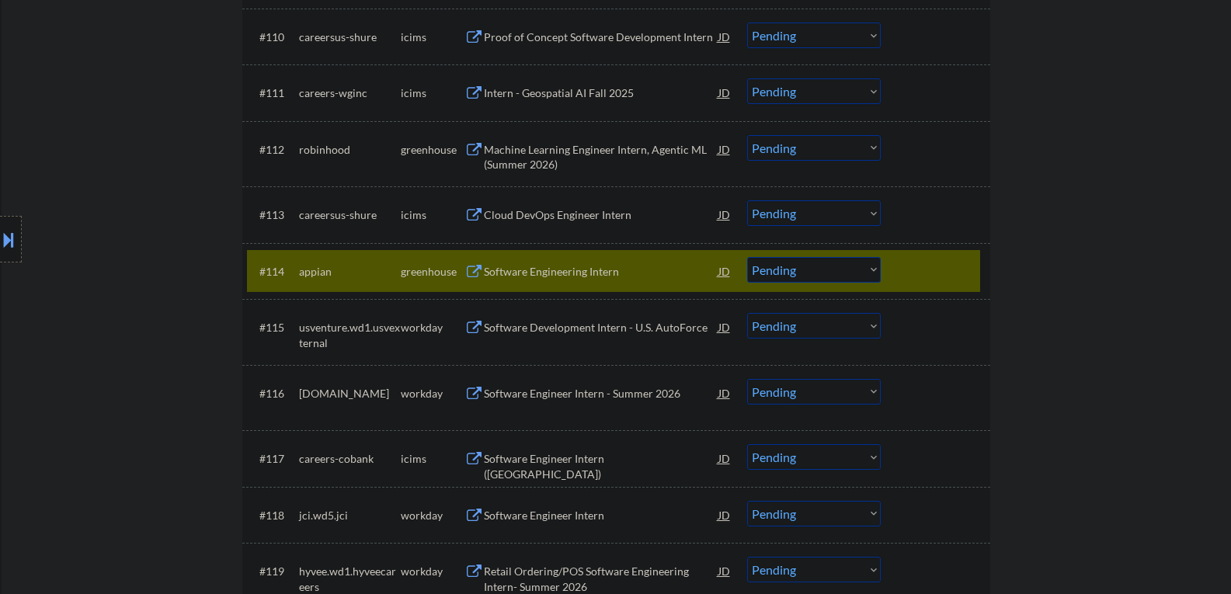
click at [888, 269] on div "#114 appian greenhouse Software Engineering Intern JD Choose an option... Pendi…" at bounding box center [613, 271] width 733 height 42
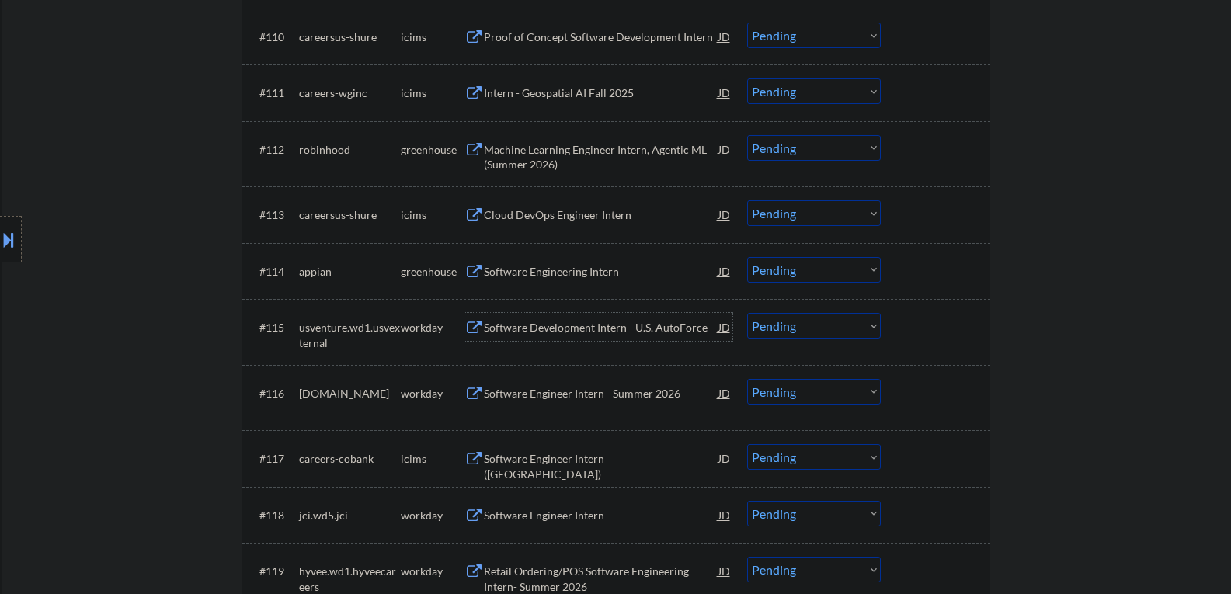
click at [538, 329] on div "Software Development Intern - U.S. AutoForce" at bounding box center [601, 328] width 235 height 16
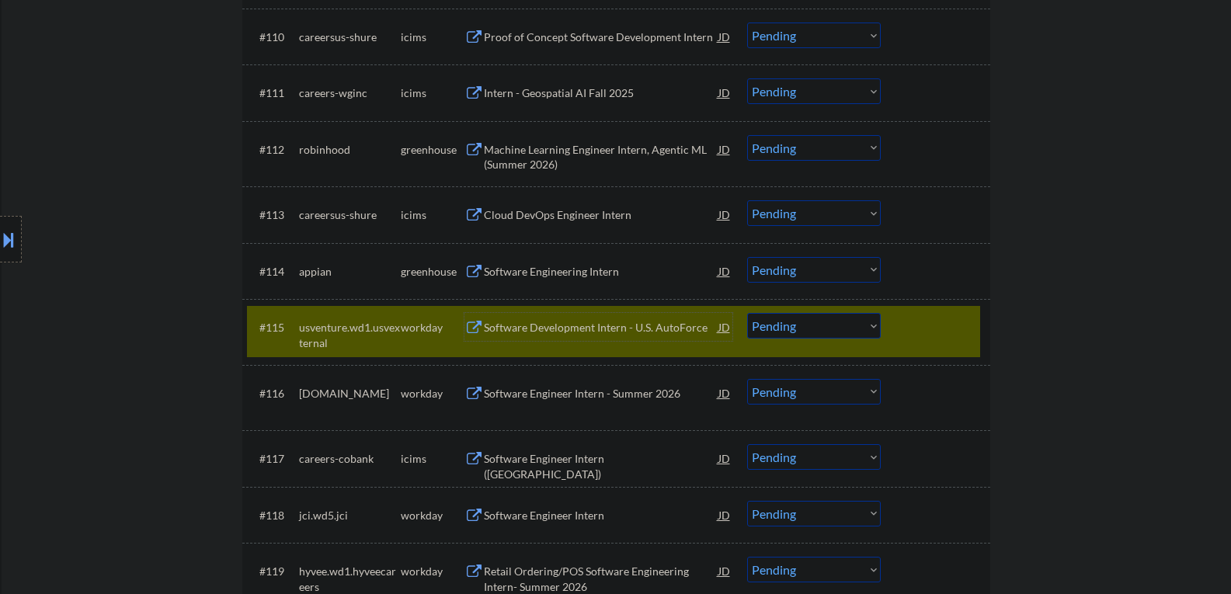
click at [564, 326] on div "Software Development Intern - U.S. AutoForce" at bounding box center [601, 328] width 235 height 16
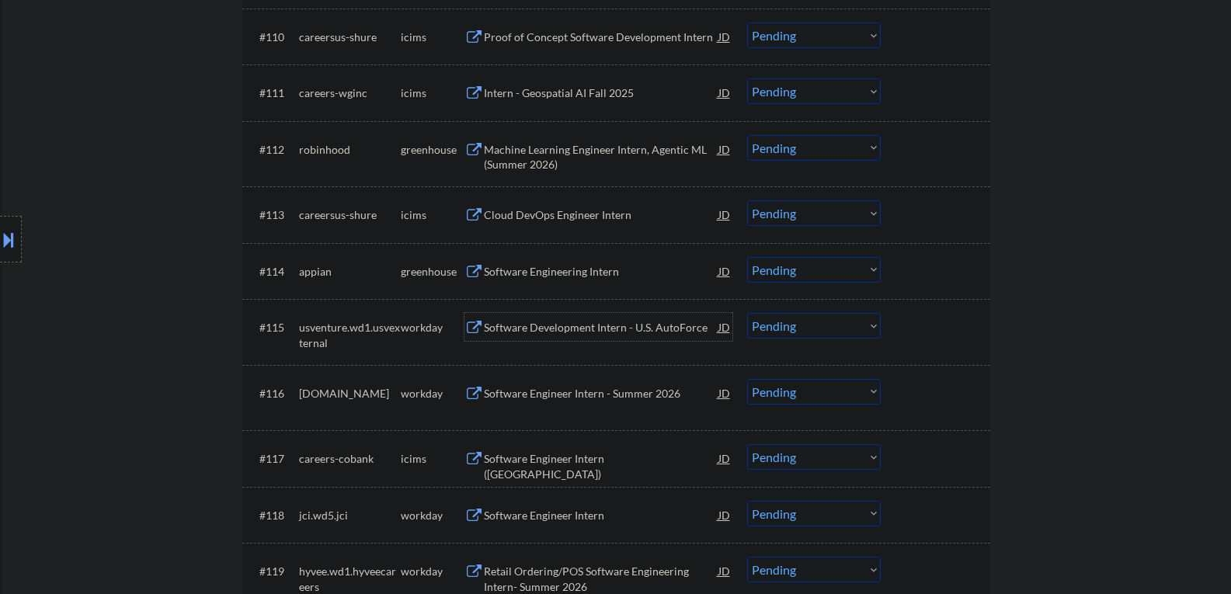
click at [596, 332] on div "Software Development Intern - U.S. AutoForce" at bounding box center [601, 328] width 235 height 16
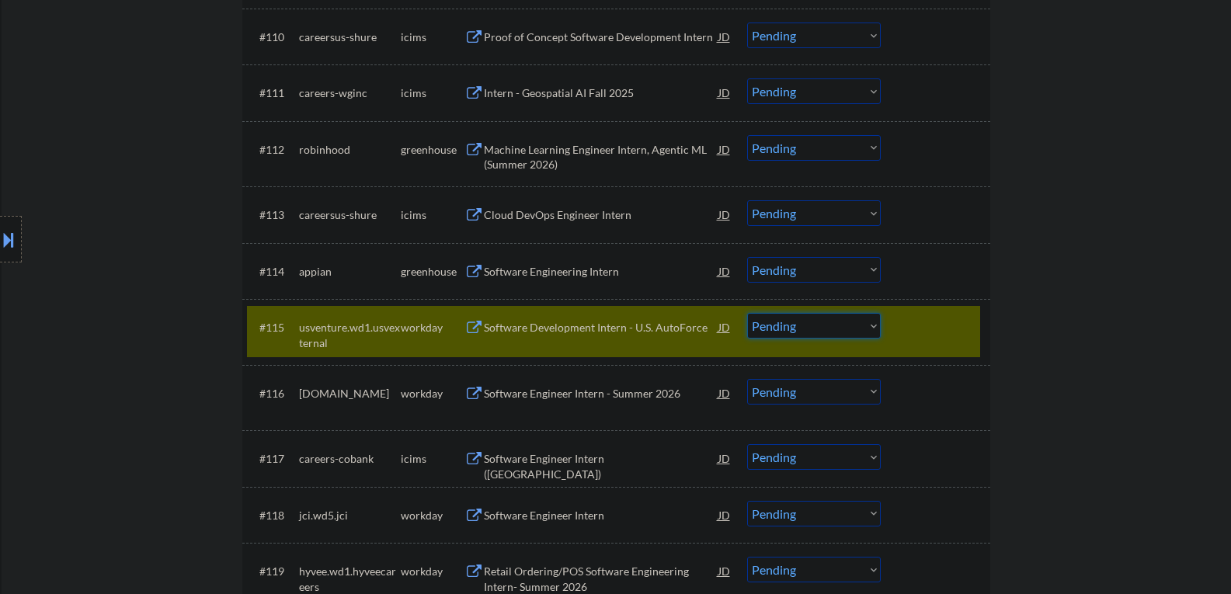
drag, startPoint x: 789, startPoint y: 326, endPoint x: 787, endPoint y: 335, distance: 8.9
click at [789, 326] on select "Choose an option... Pending Applied Excluded (Questions) Excluded (Expired) Exc…" at bounding box center [814, 326] width 134 height 26
click at [747, 313] on select "Choose an option... Pending Applied Excluded (Questions) Excluded (Expired) Exc…" at bounding box center [814, 326] width 134 height 26
select select ""pending""
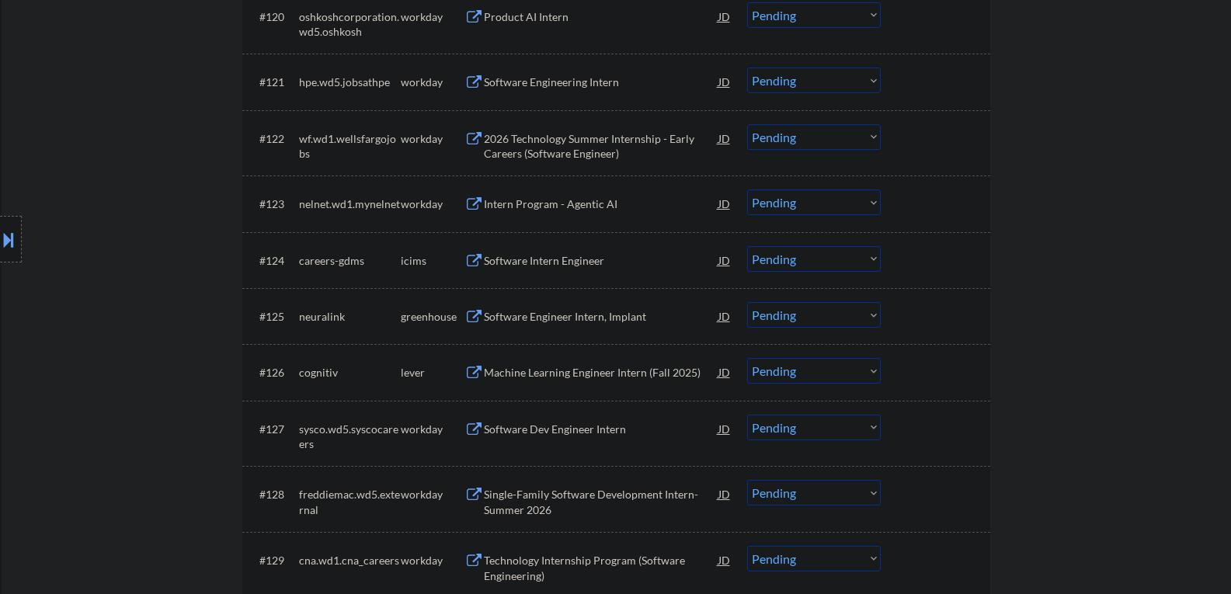
scroll to position [1709, 0]
click at [543, 313] on div "Software Engineer Intern, Implant" at bounding box center [601, 316] width 235 height 16
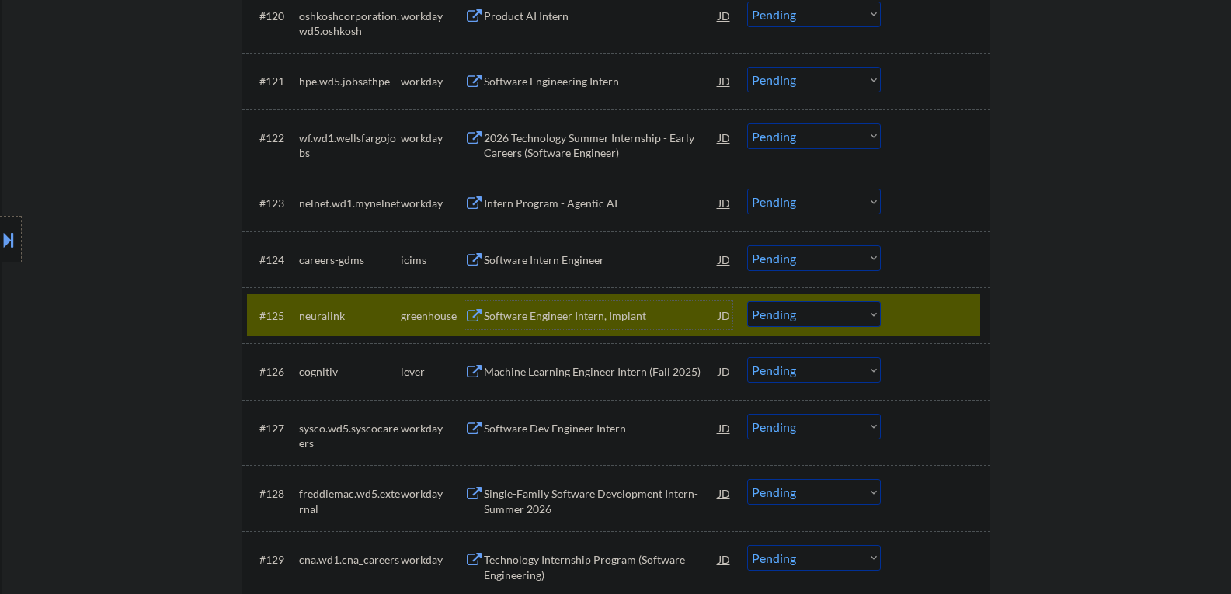
click at [931, 317] on div at bounding box center [937, 315] width 68 height 28
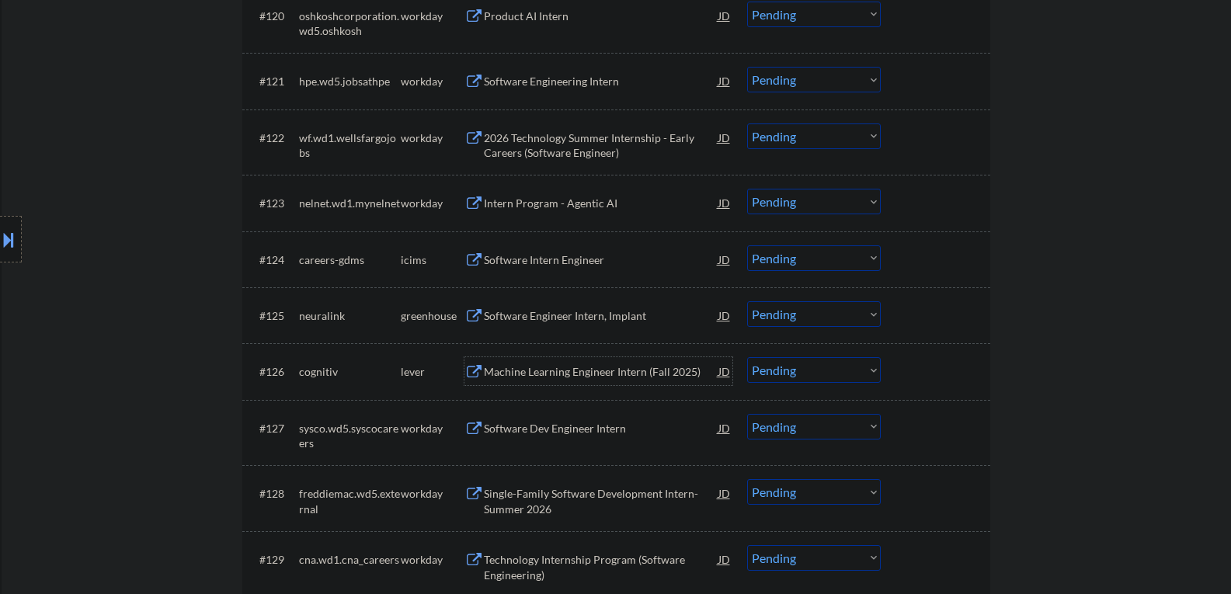
click at [634, 374] on div "Machine Learning Engineer Intern (Fall 2025)" at bounding box center [601, 372] width 235 height 16
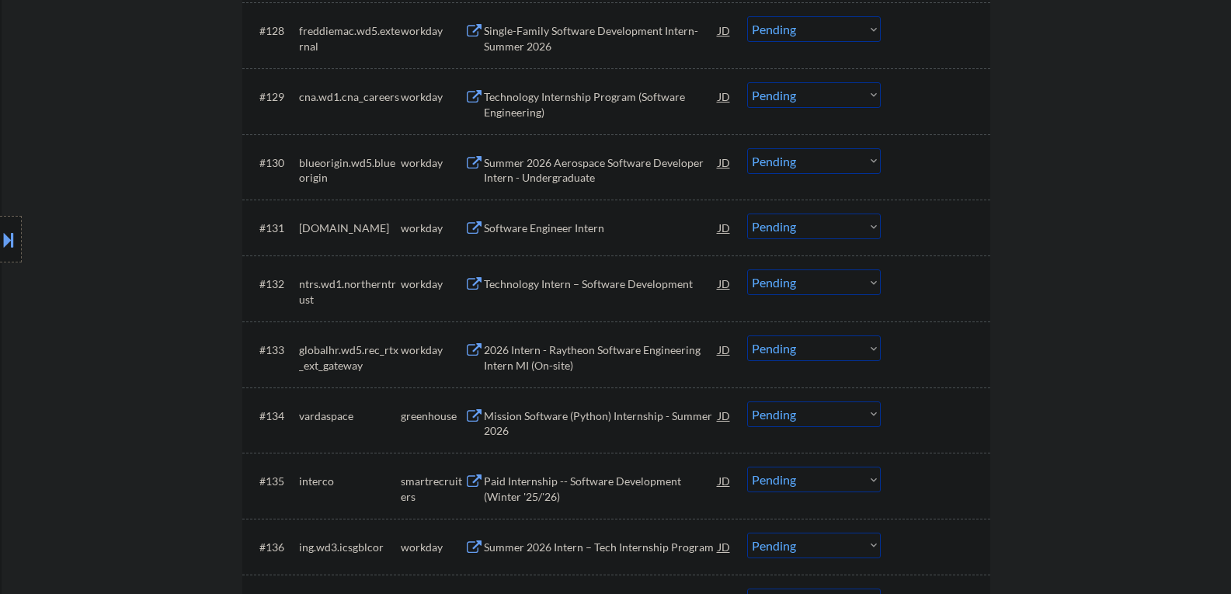
scroll to position [2175, 0]
click at [600, 415] on div "Mission Software (Python) Internship - Summer 2026" at bounding box center [601, 420] width 235 height 30
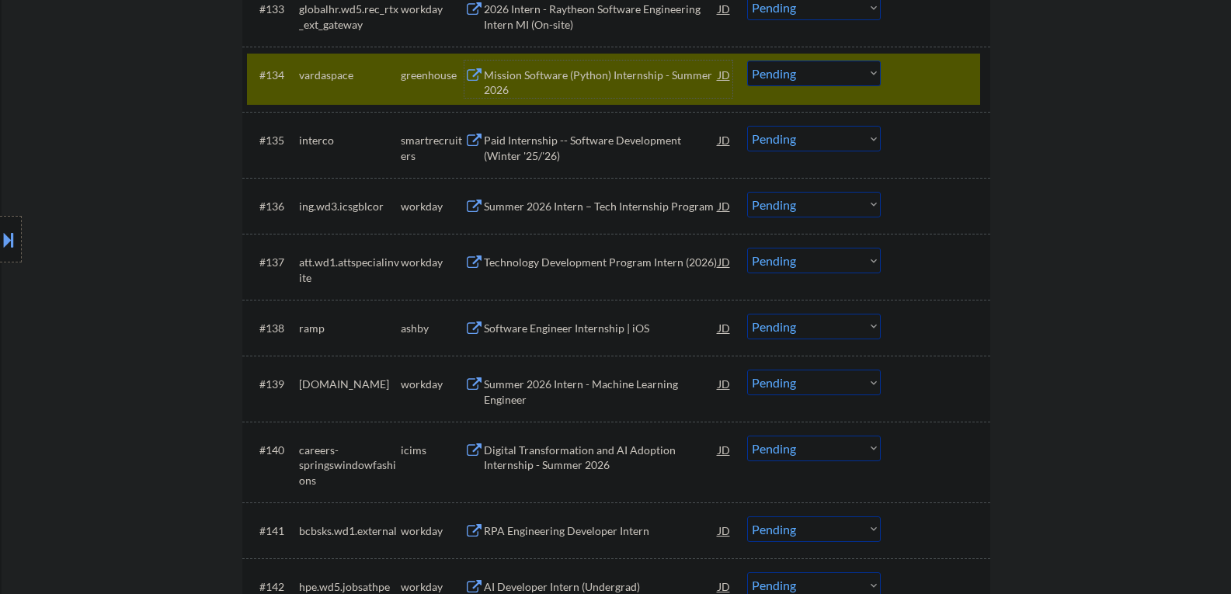
scroll to position [2485, 0]
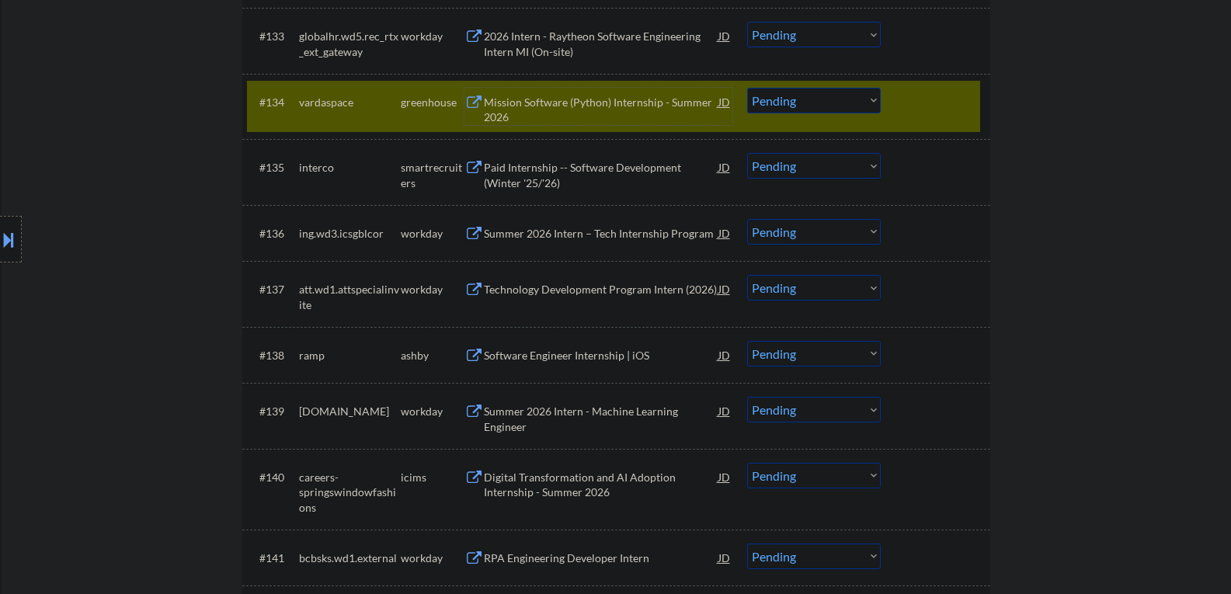
click at [556, 176] on div "Paid Internship -- Software Development (Winter '25/'26)" at bounding box center [601, 175] width 235 height 30
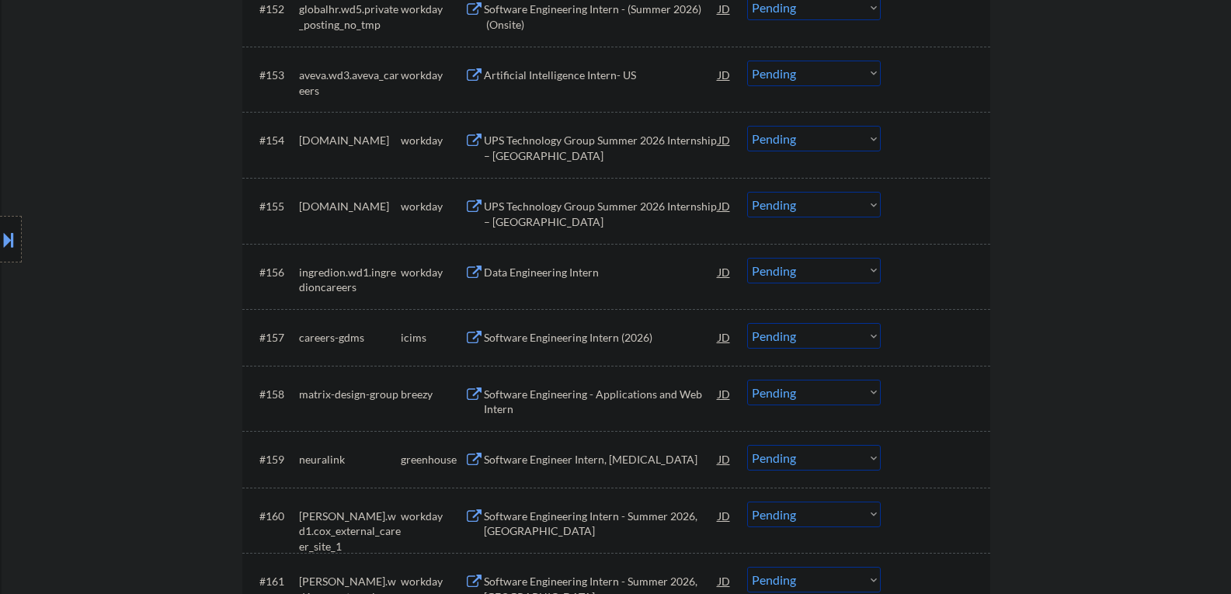
scroll to position [3806, 0]
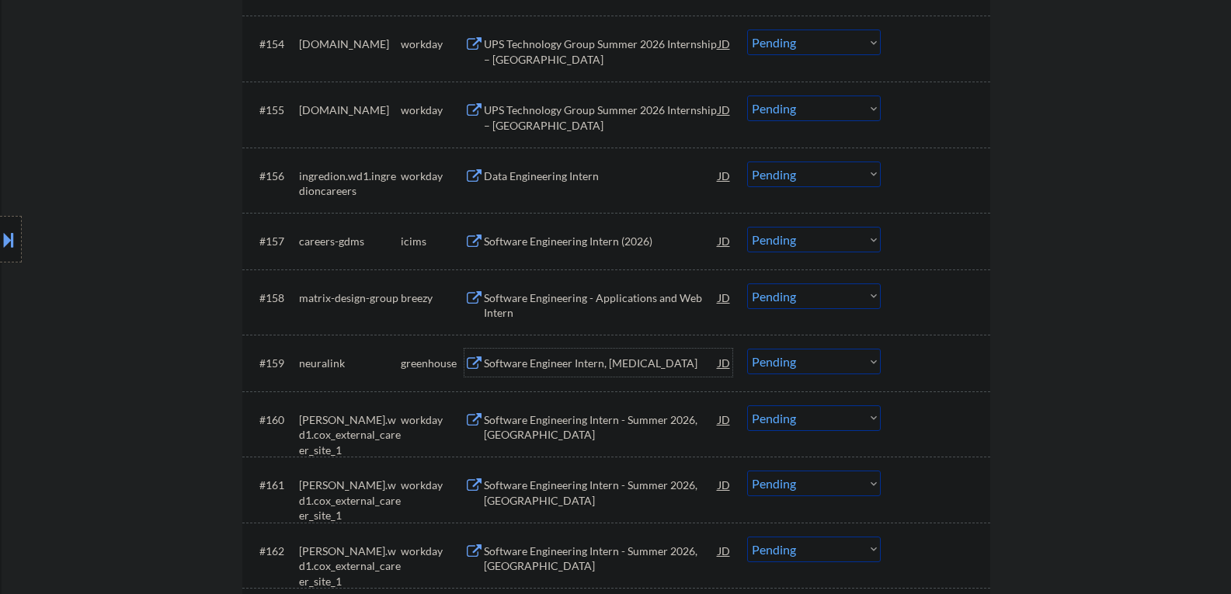
click at [556, 367] on div "Software Engineer Intern, Hippocampus" at bounding box center [601, 364] width 235 height 16
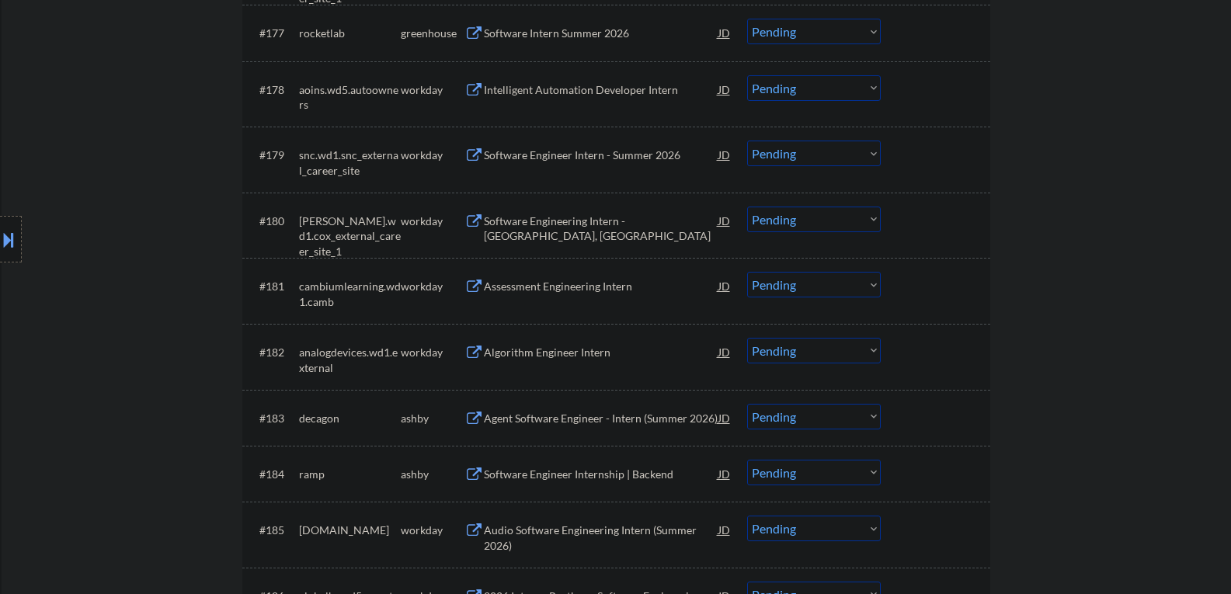
scroll to position [5281, 0]
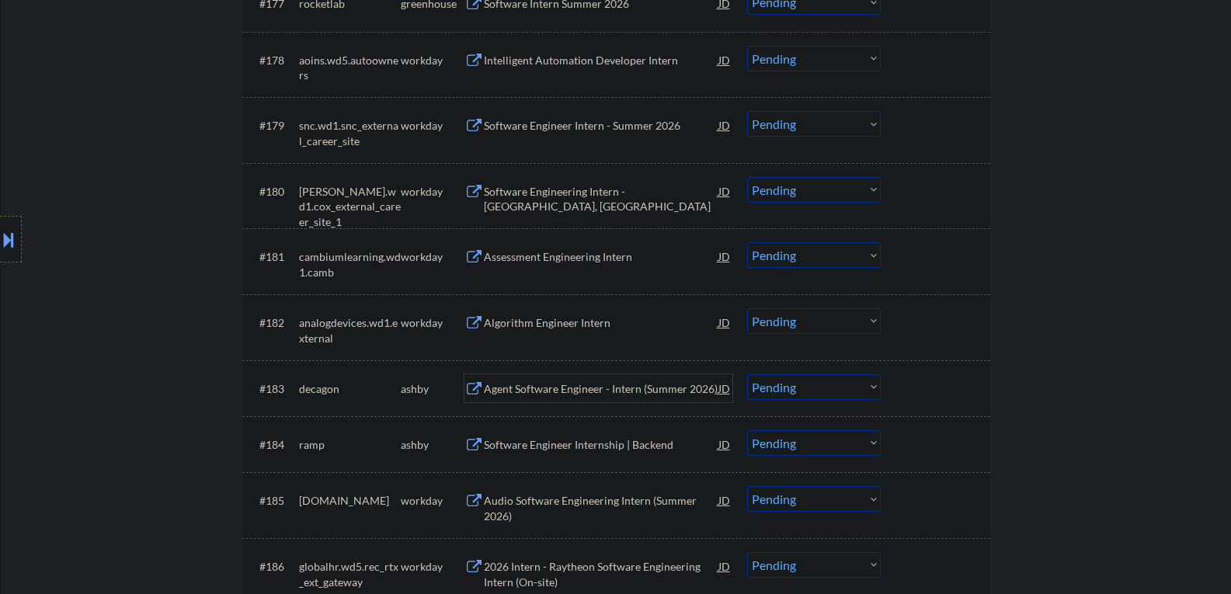
click at [571, 391] on div "Agent Software Engineer - Intern (Summer 2026)" at bounding box center [601, 389] width 235 height 16
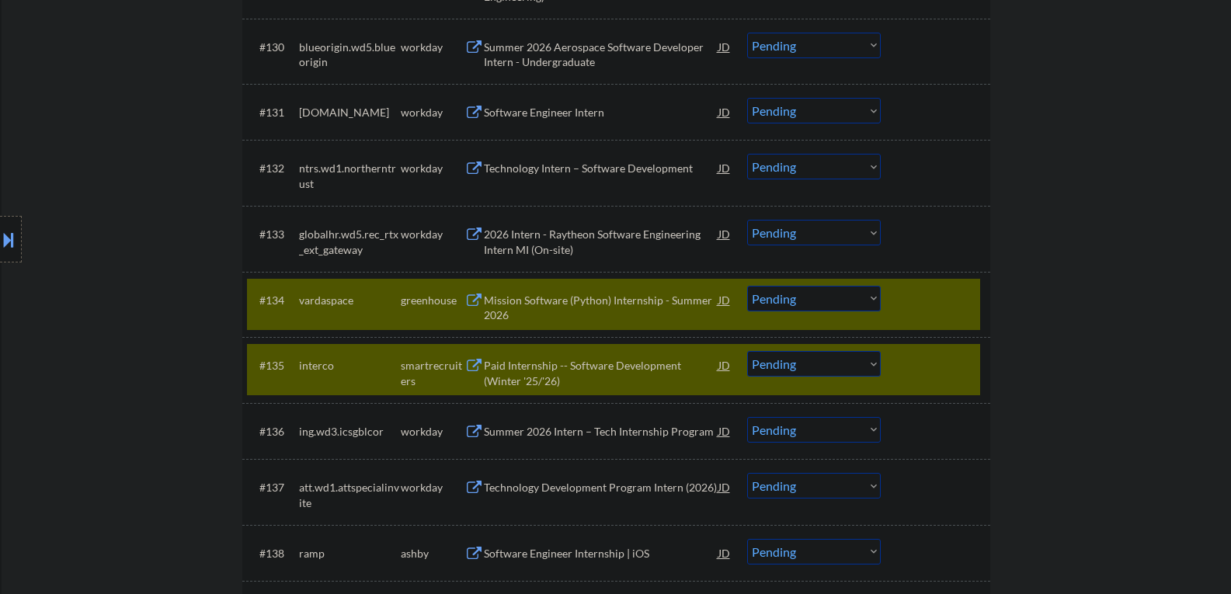
scroll to position [2097, 0]
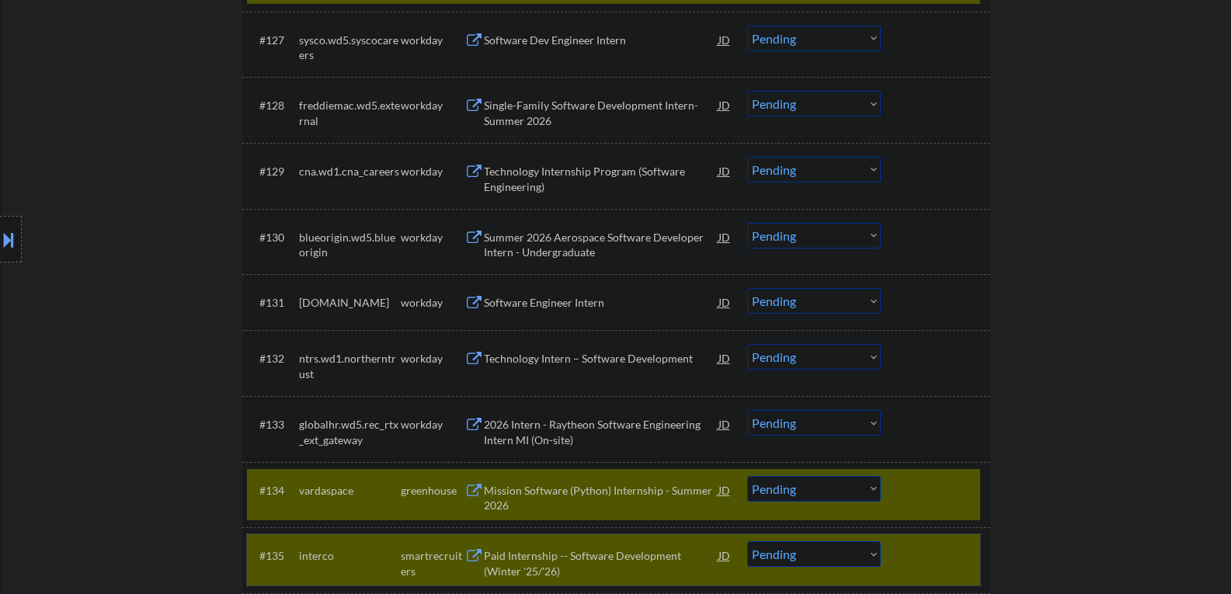
drag, startPoint x: 913, startPoint y: 558, endPoint x: 907, endPoint y: 510, distance: 48.5
click at [913, 558] on div at bounding box center [937, 555] width 68 height 28
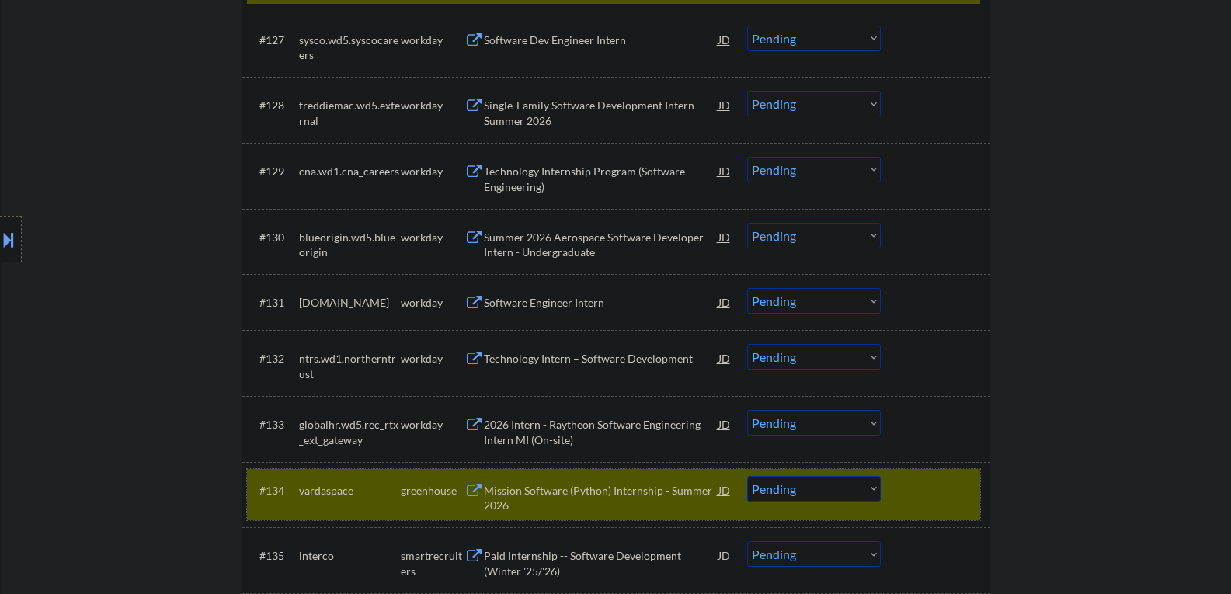
click at [907, 501] on div at bounding box center [937, 490] width 68 height 28
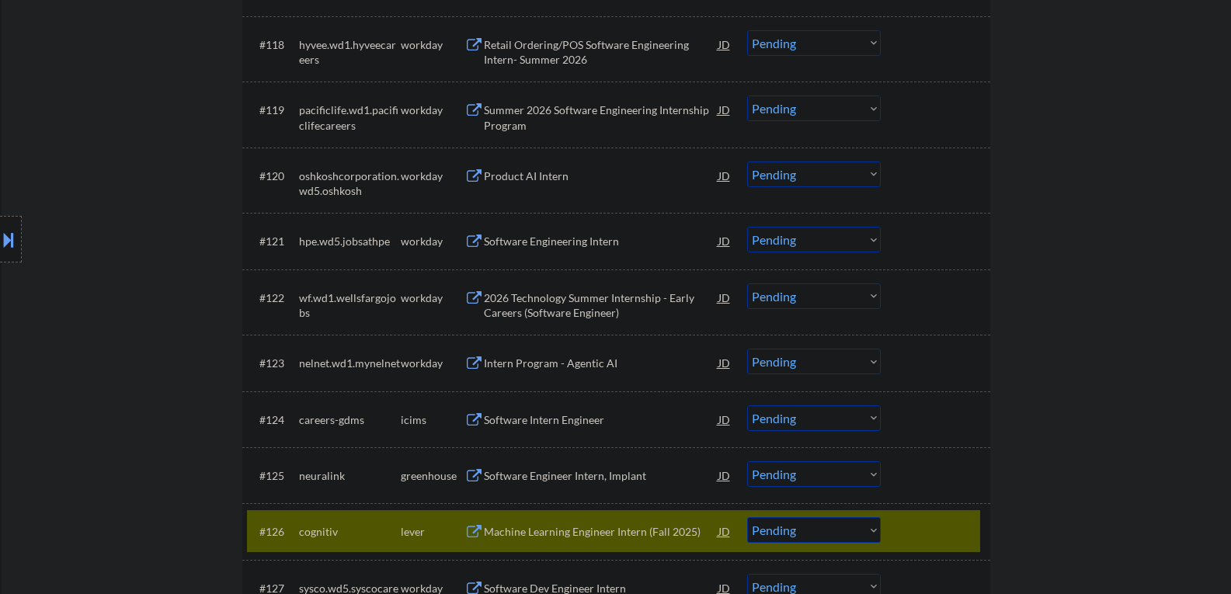
scroll to position [1553, 0]
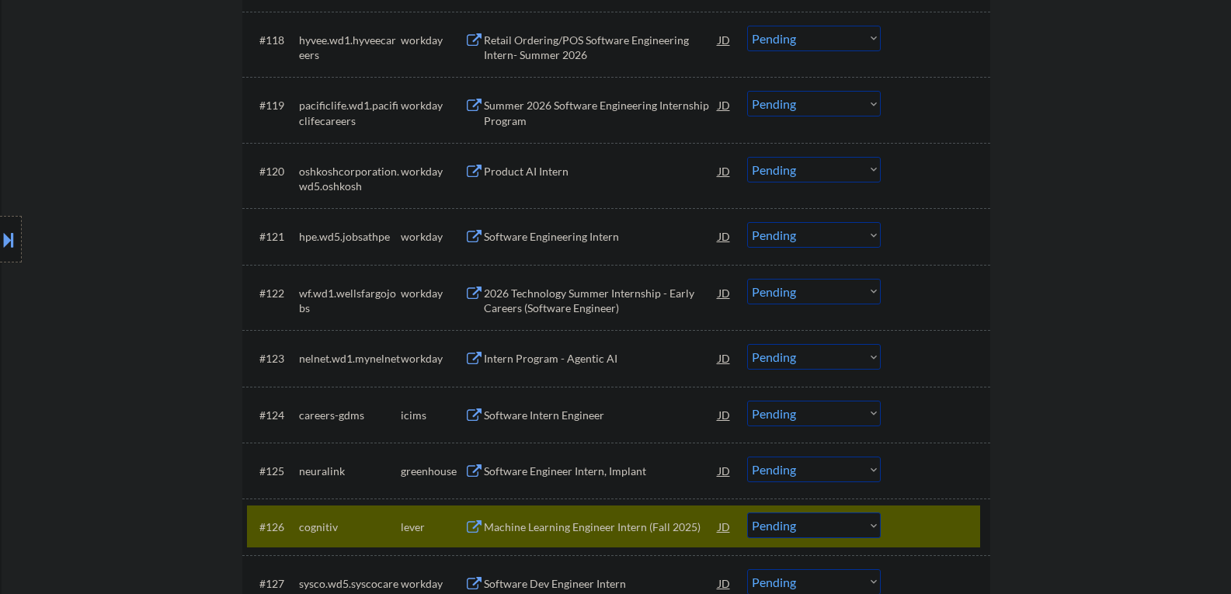
click at [917, 516] on div at bounding box center [937, 527] width 68 height 28
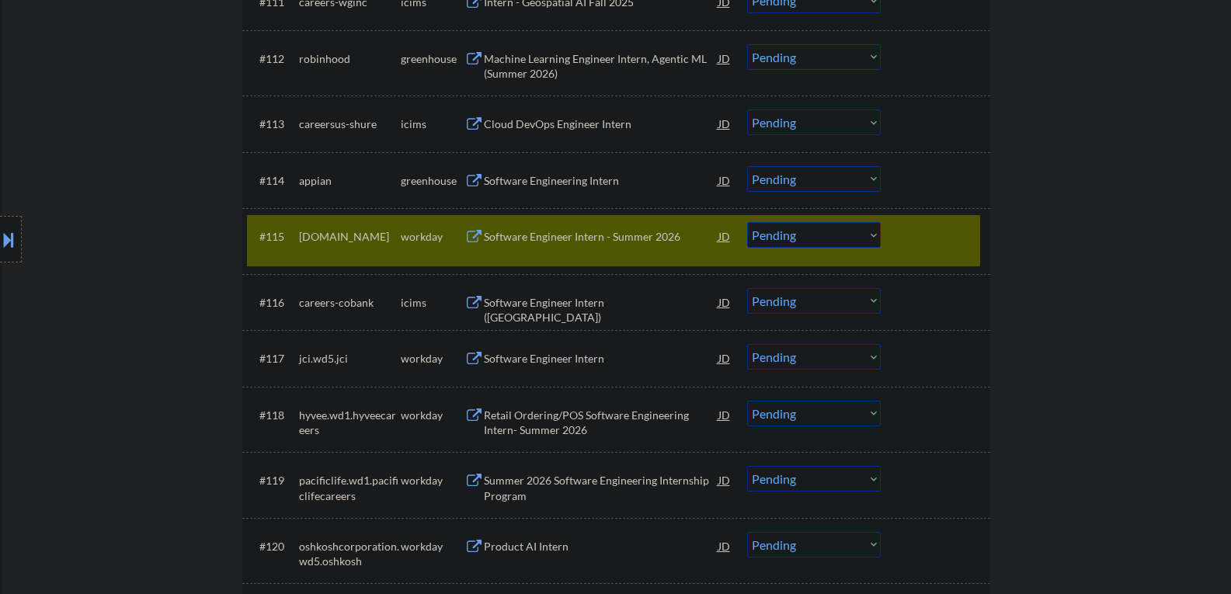
scroll to position [1010, 0]
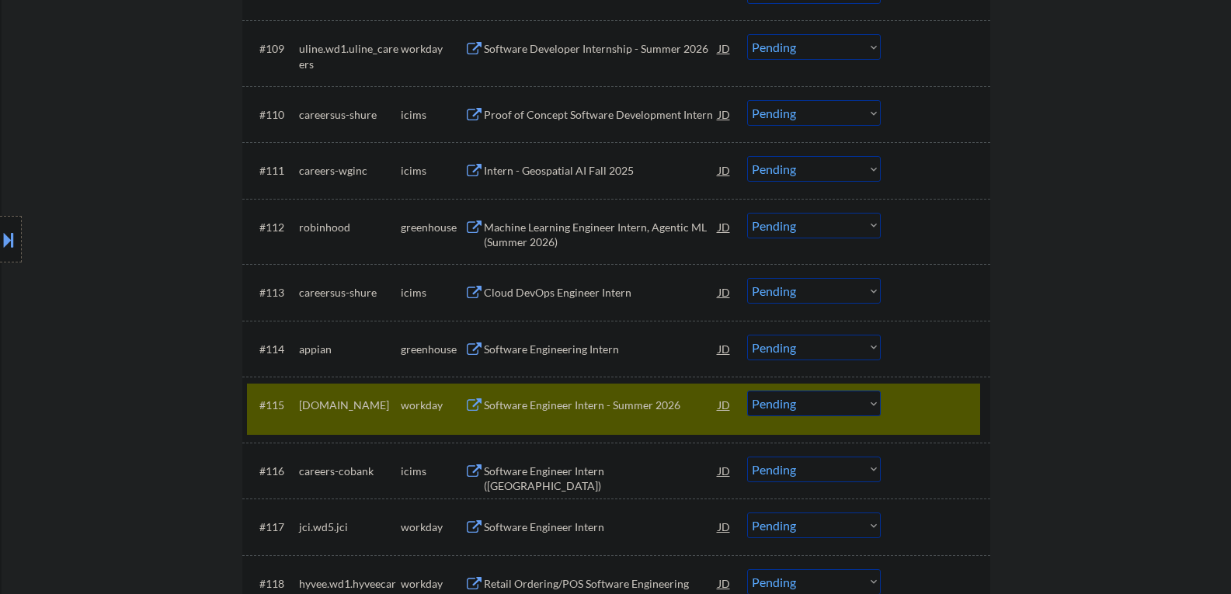
click at [940, 412] on div at bounding box center [937, 405] width 68 height 28
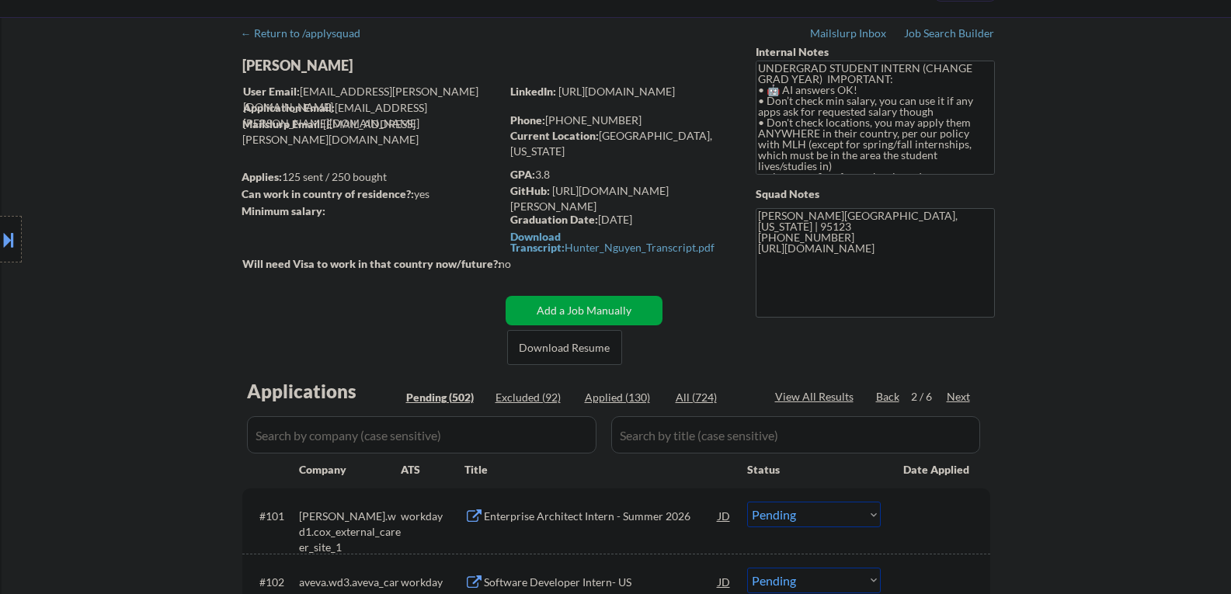
scroll to position [0, 0]
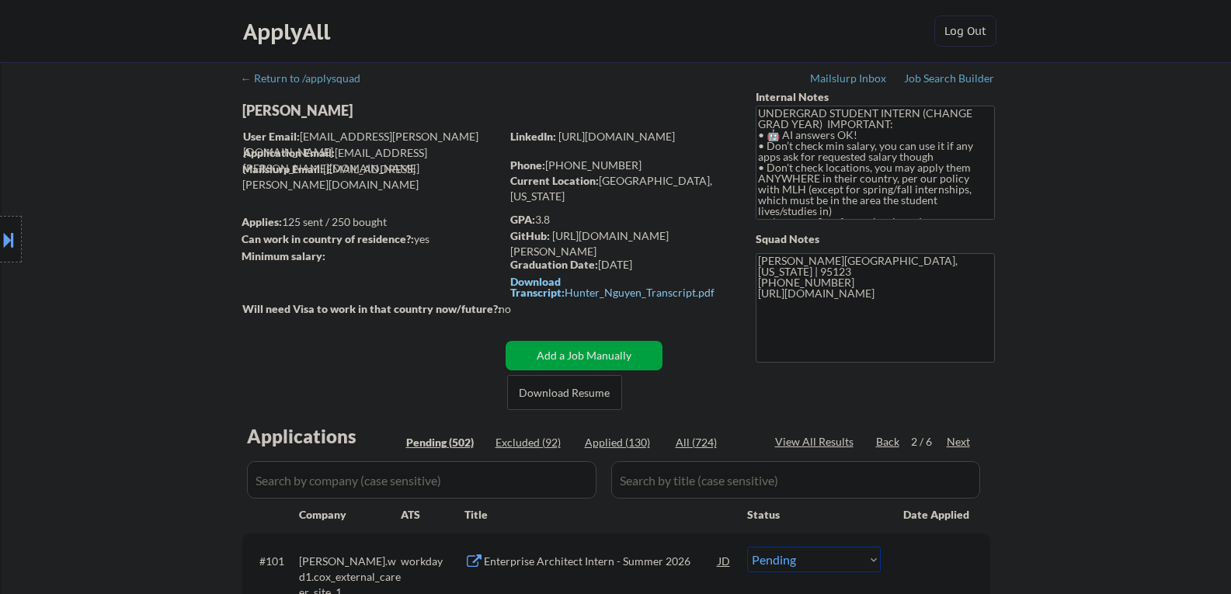
click at [537, 292] on div "Download Transcript: Hunter_Nguyen_Transcript.pdf" at bounding box center [618, 287] width 216 height 22
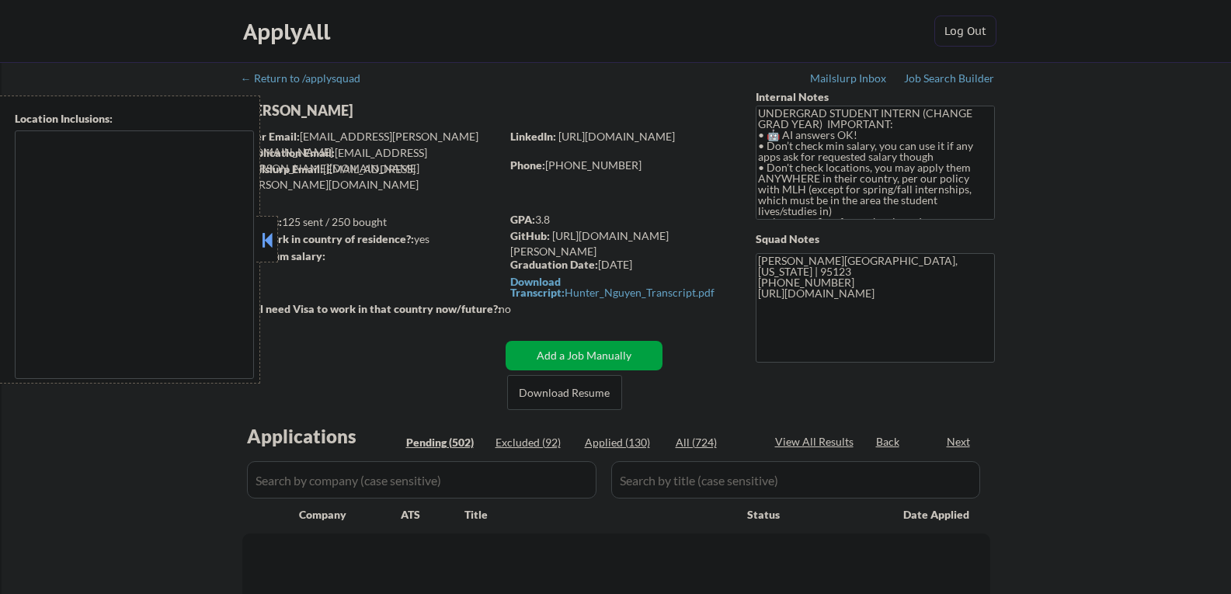
type textarea "country:US"
click at [271, 242] on button at bounding box center [267, 239] width 17 height 23
click at [268, 237] on button at bounding box center [267, 239] width 17 height 23
click at [269, 234] on button at bounding box center [267, 239] width 17 height 23
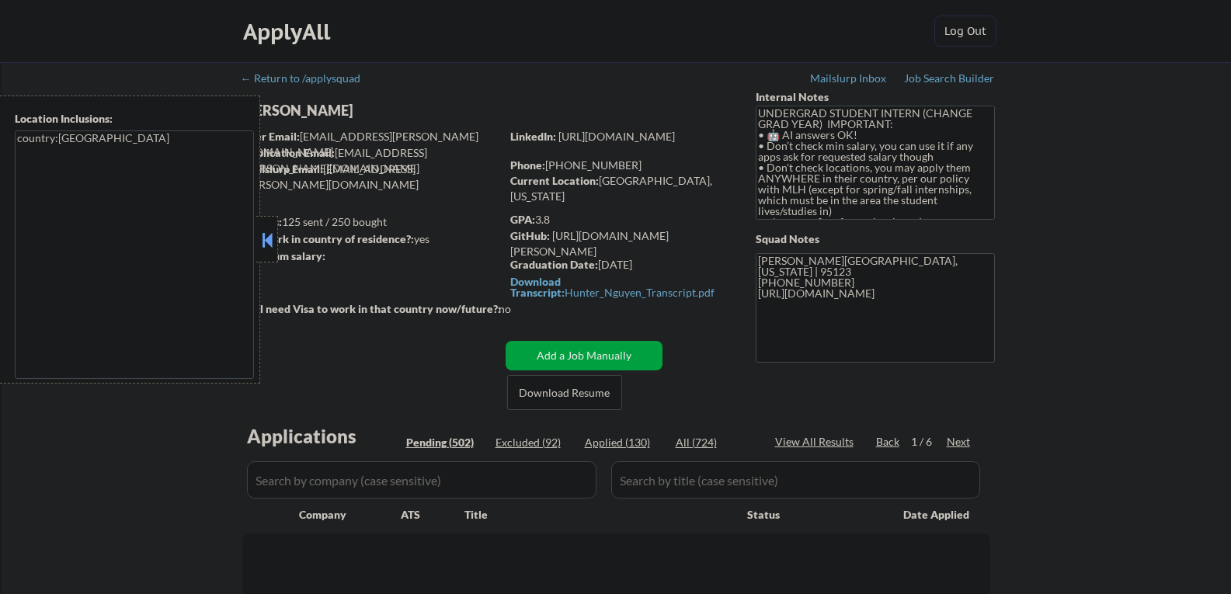
select select ""pending""
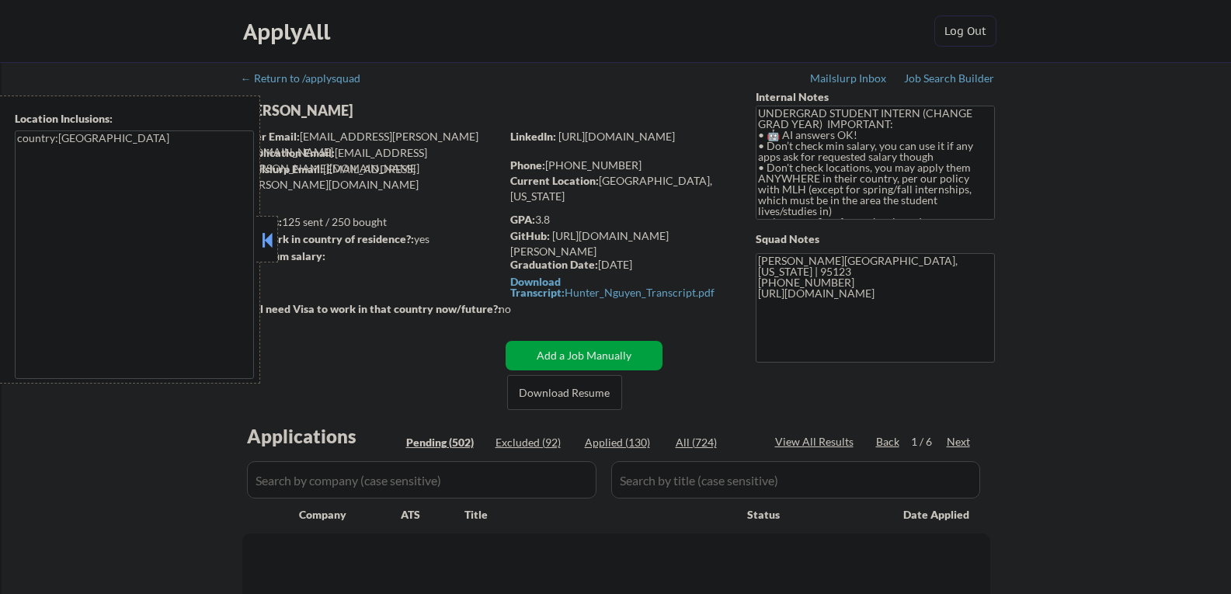
select select ""pending""
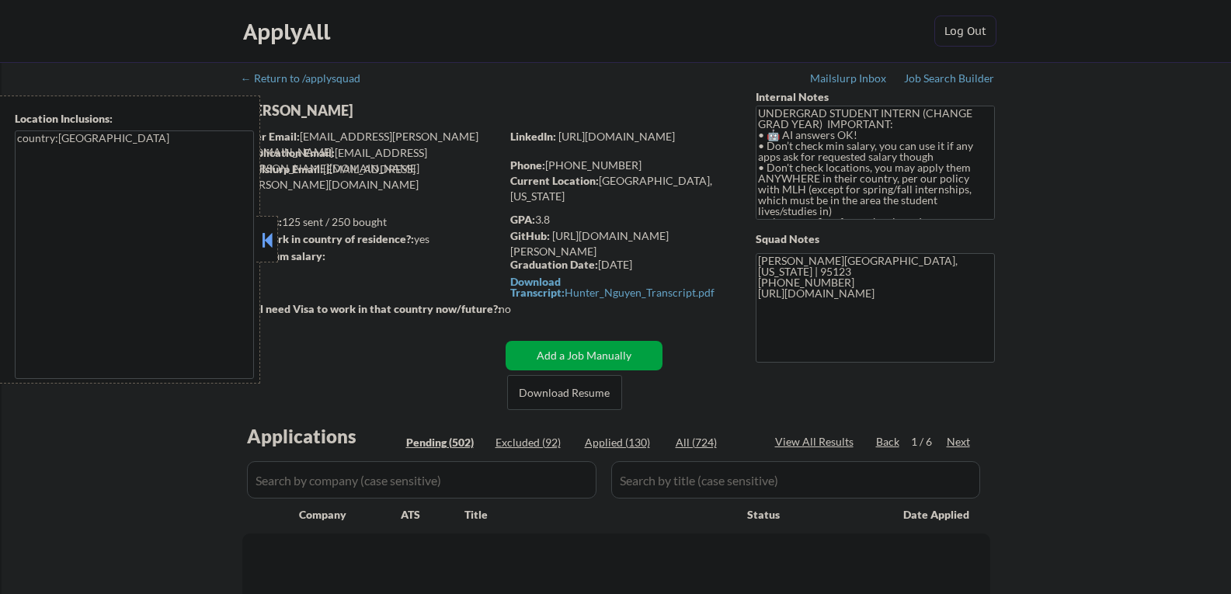
select select ""pending""
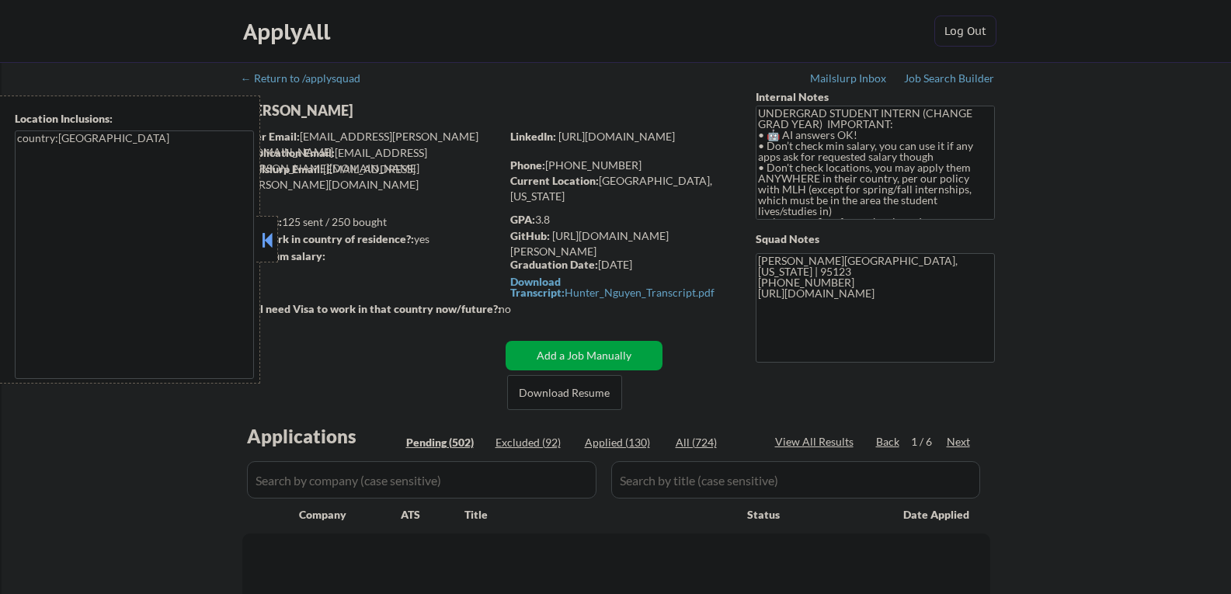
select select ""pending""
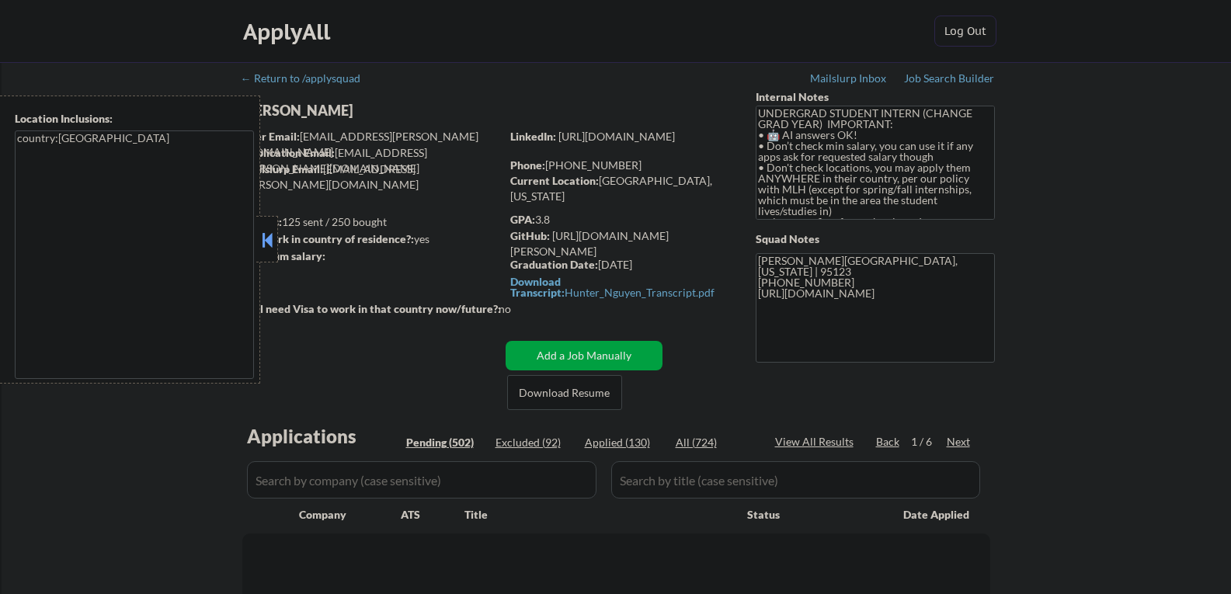
select select ""pending""
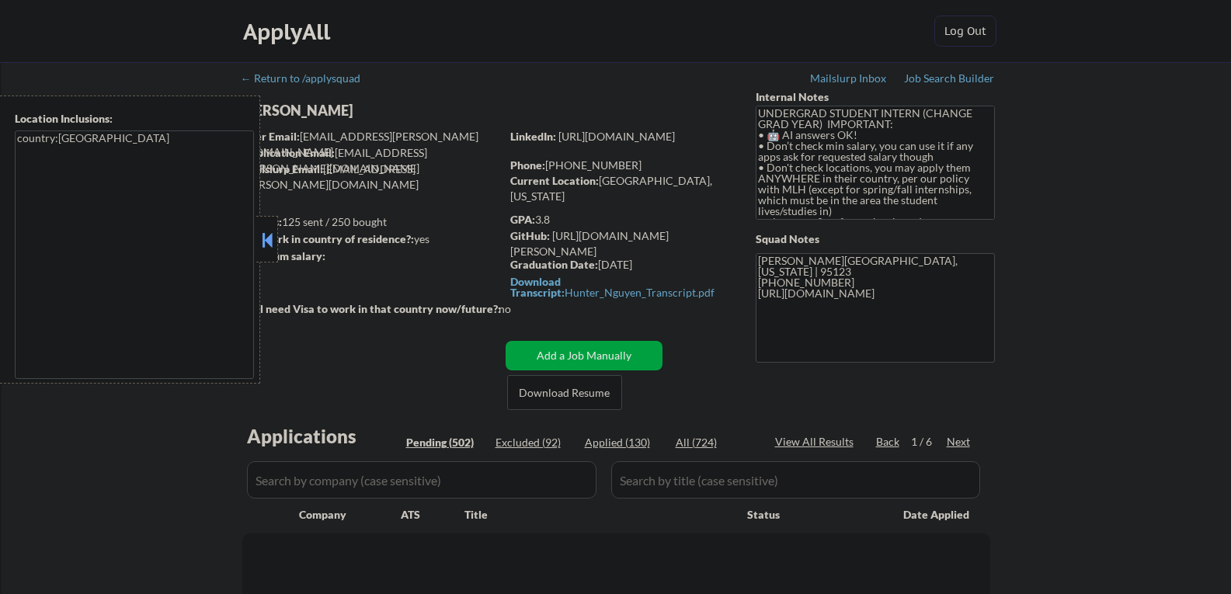
select select ""pending""
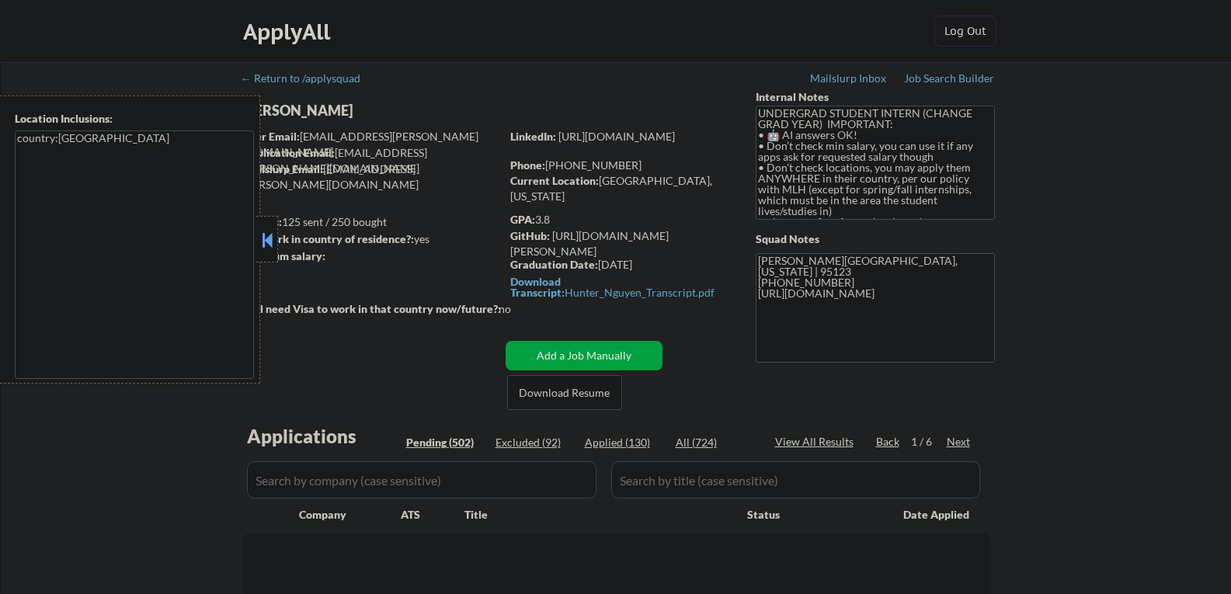
select select ""pending""
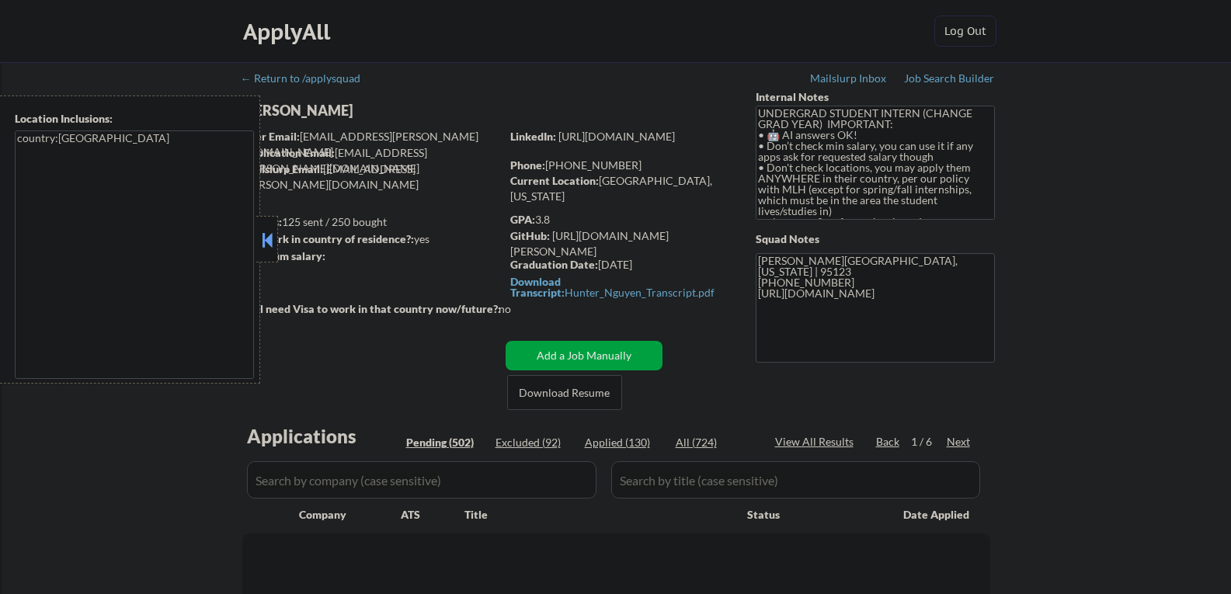
select select ""pending""
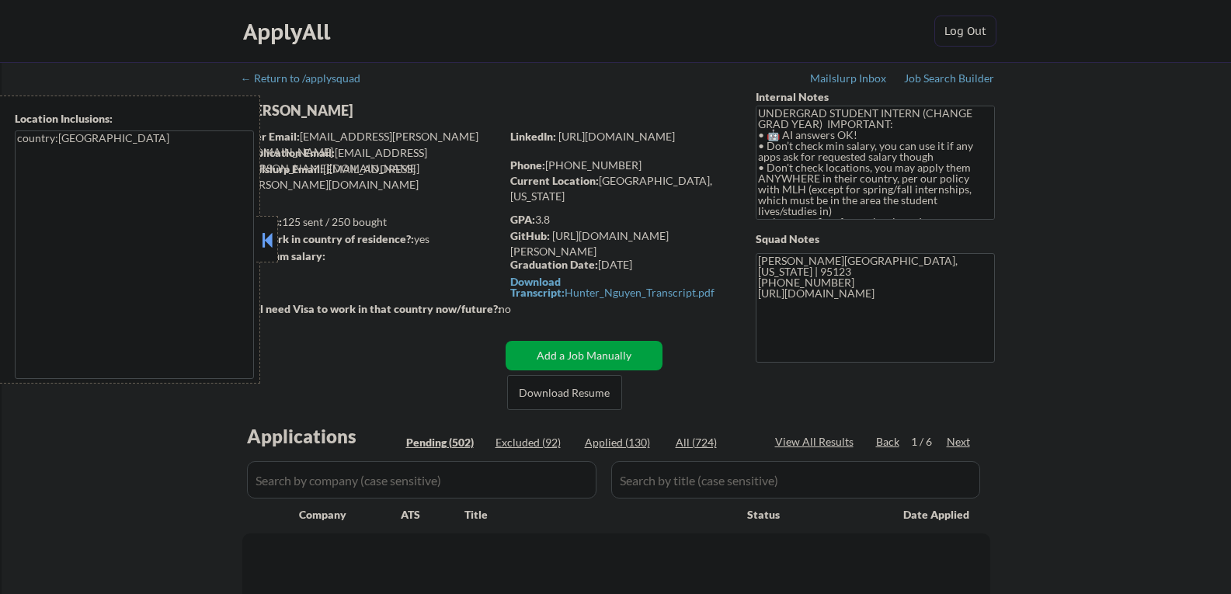
select select ""pending""
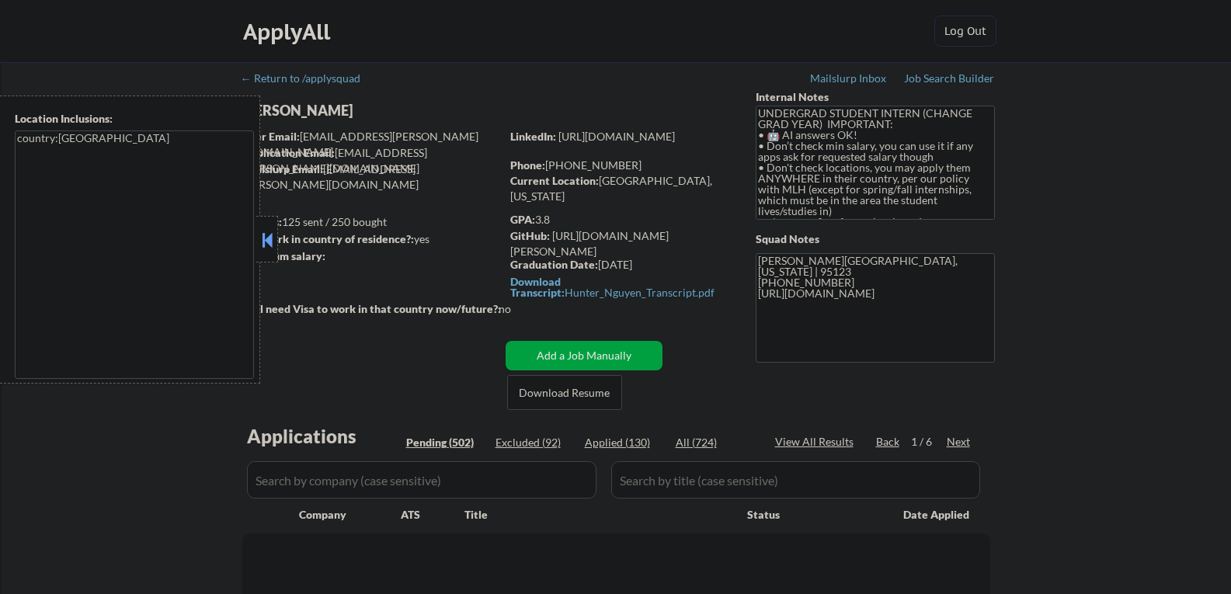
select select ""pending""
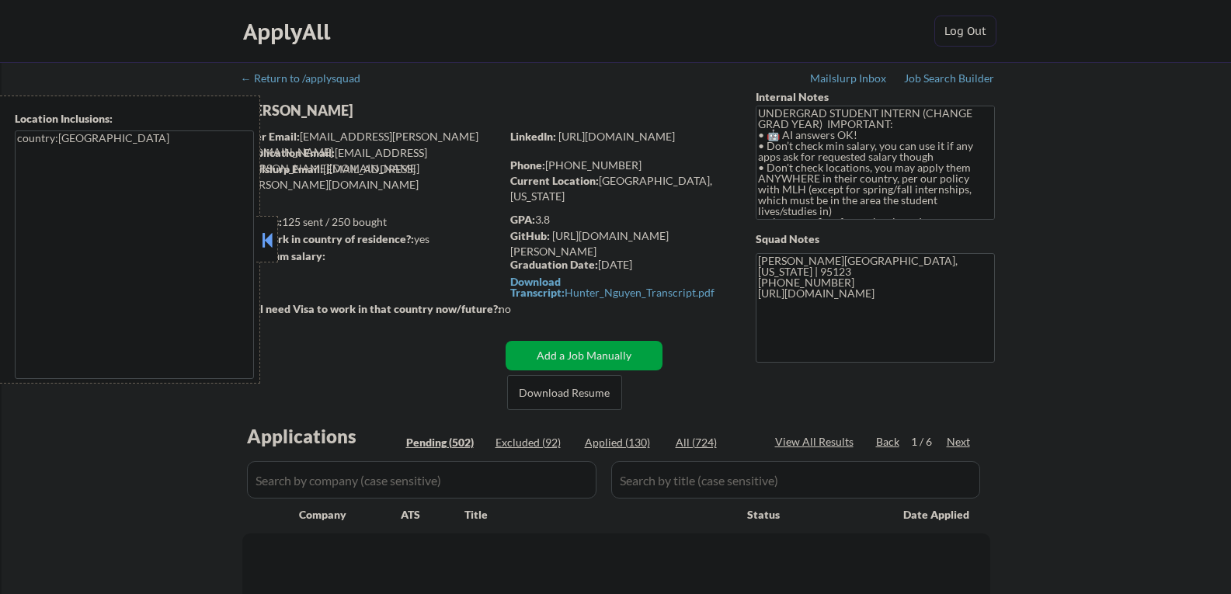
select select ""pending""
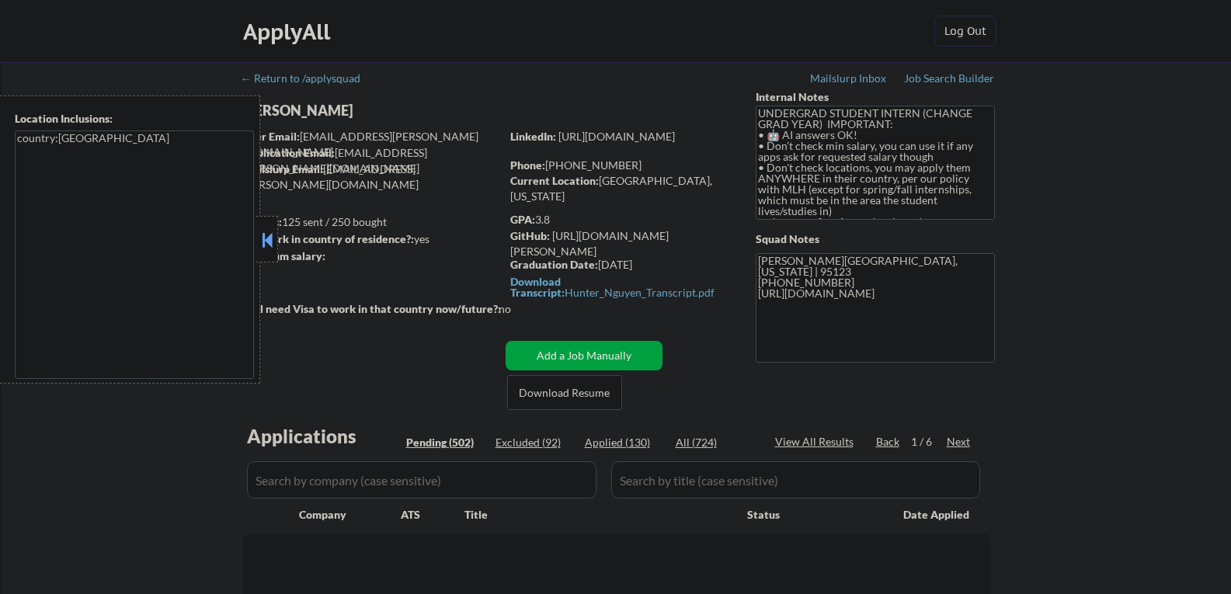
select select ""pending""
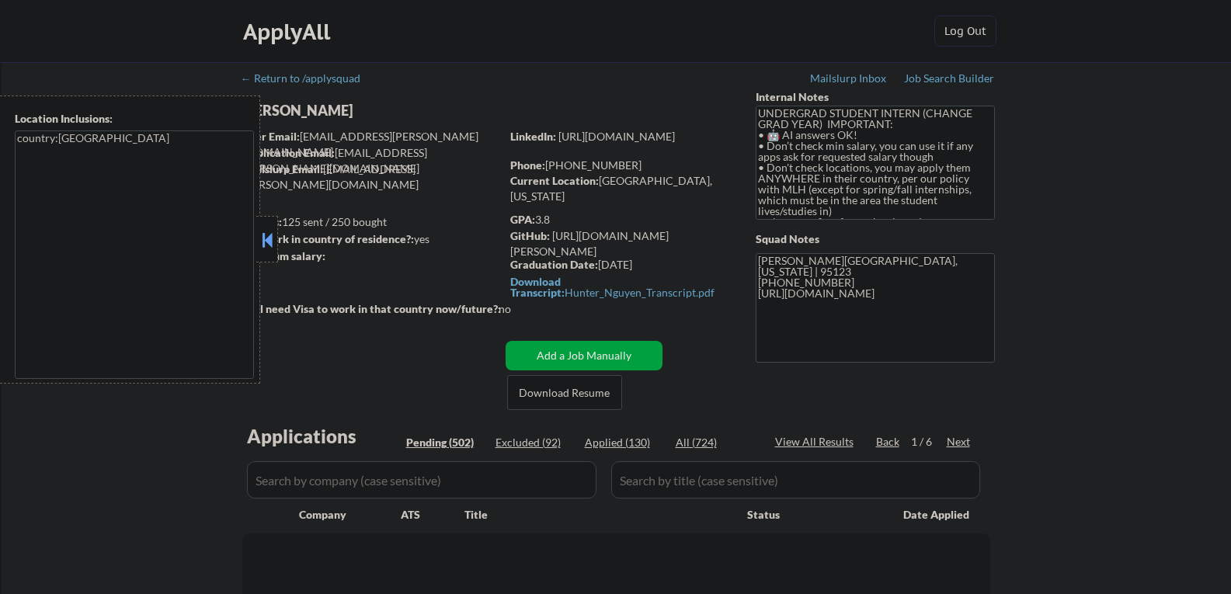
select select ""pending""
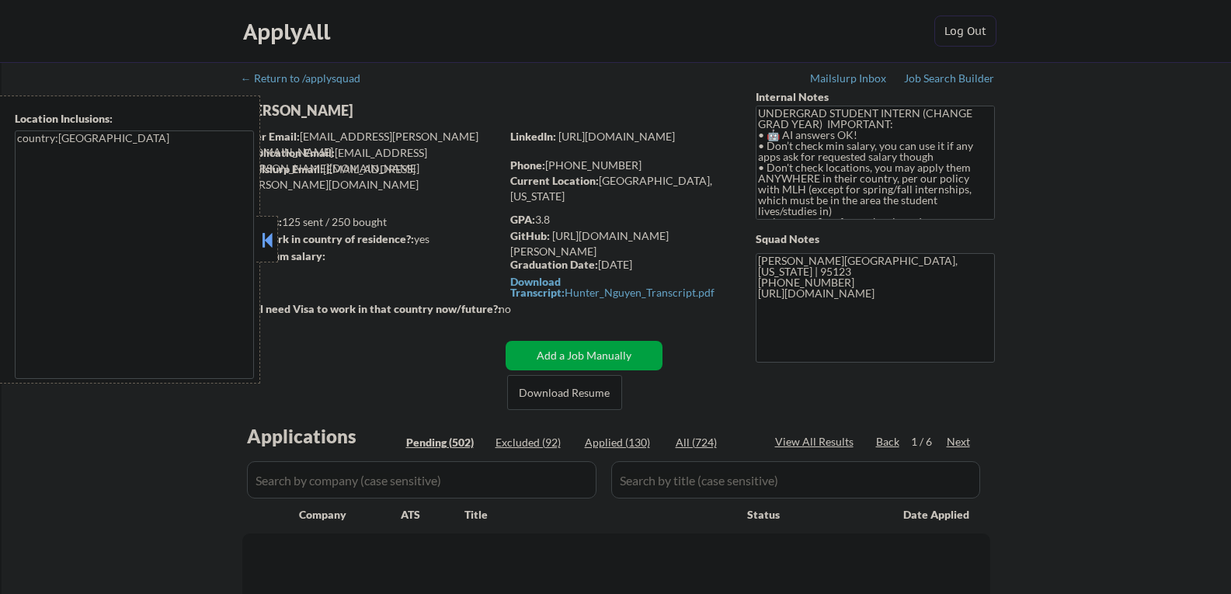
select select ""pending""
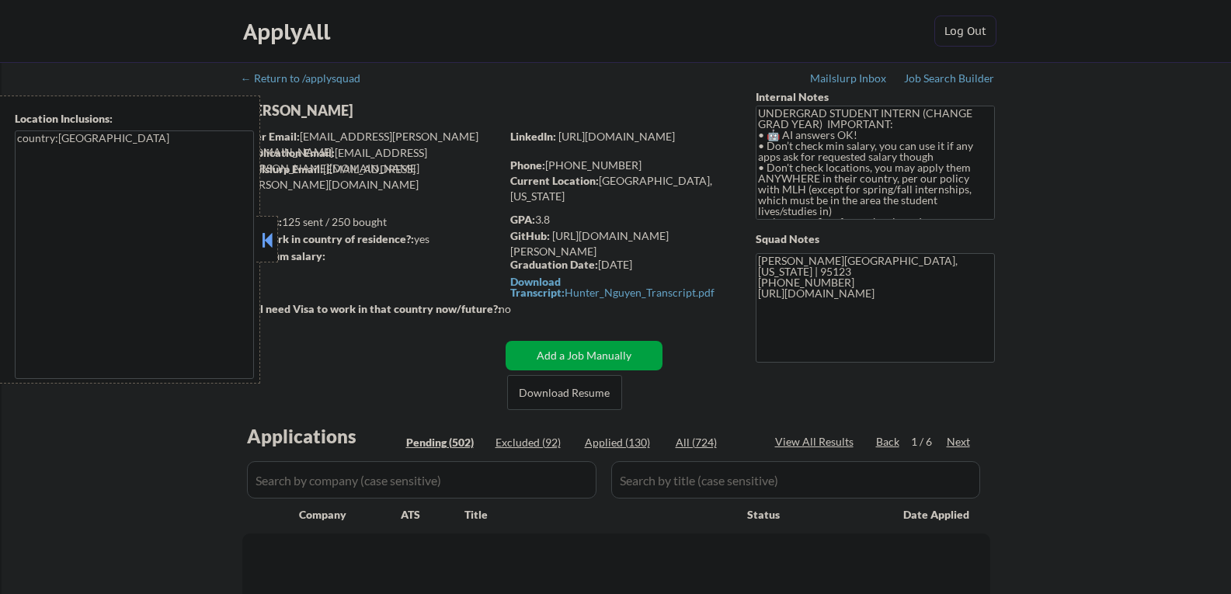
select select ""pending""
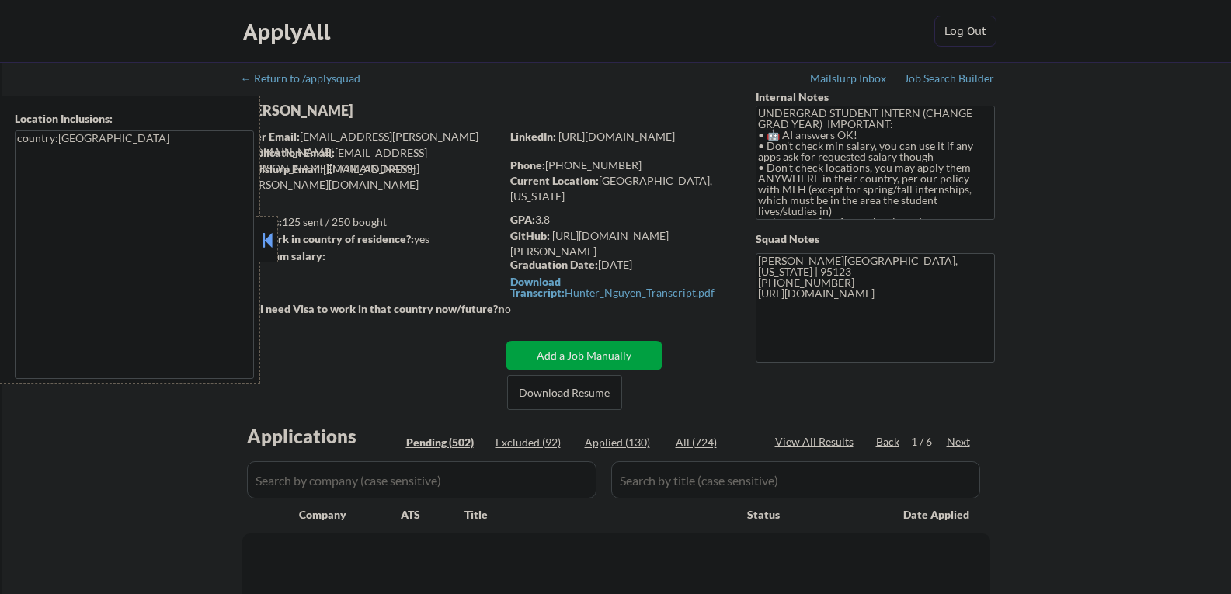
select select ""pending""
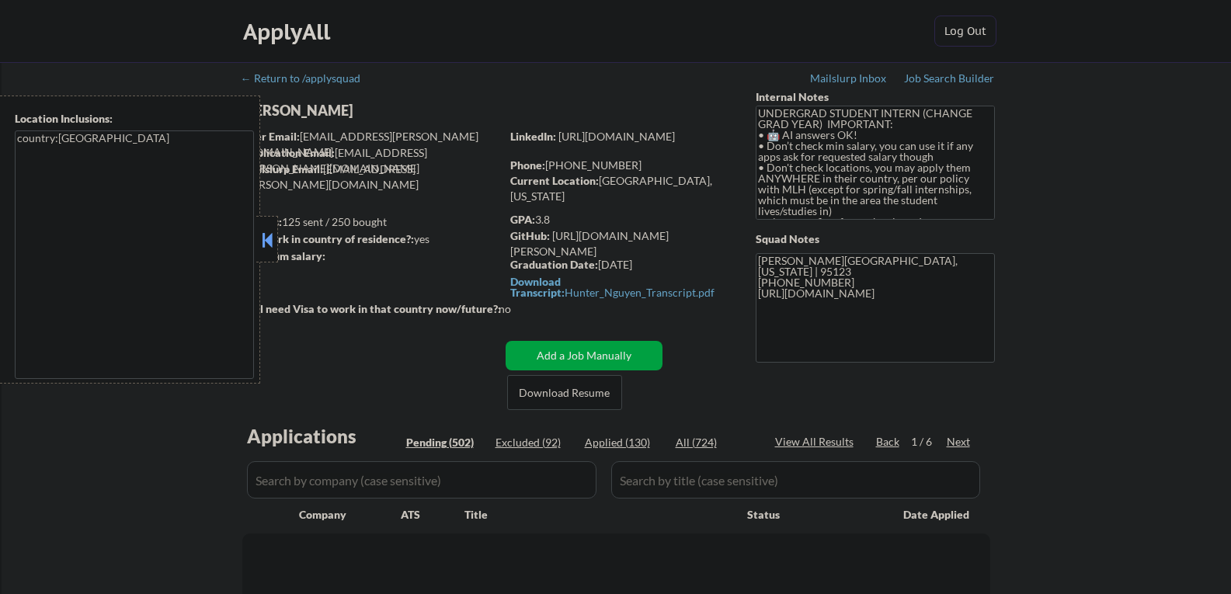
select select ""pending""
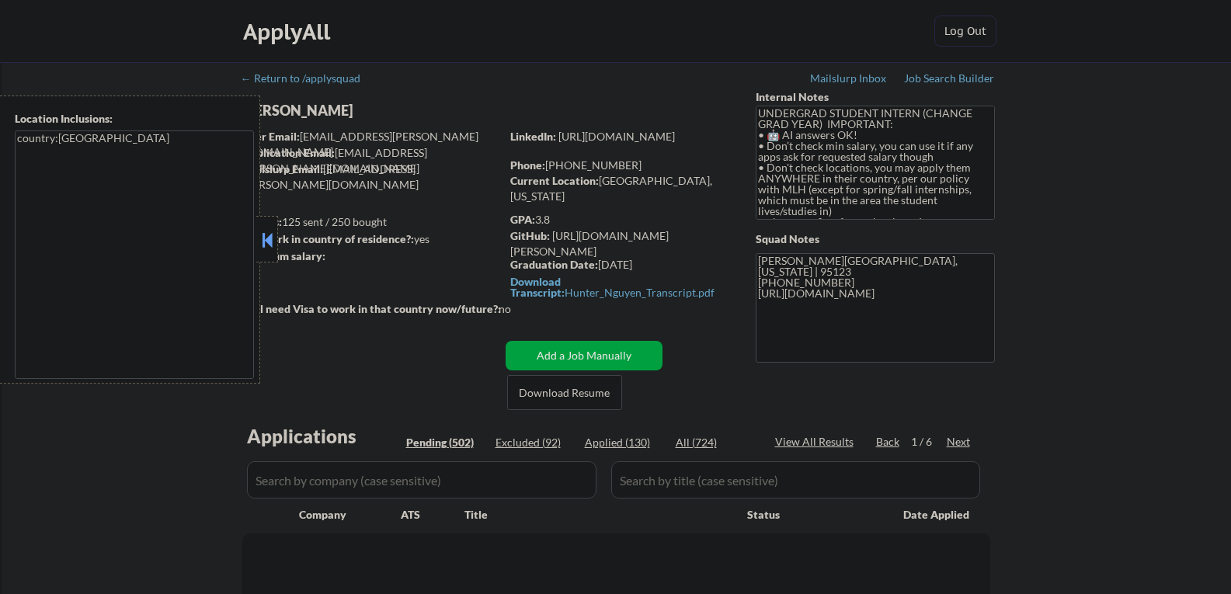
select select ""pending""
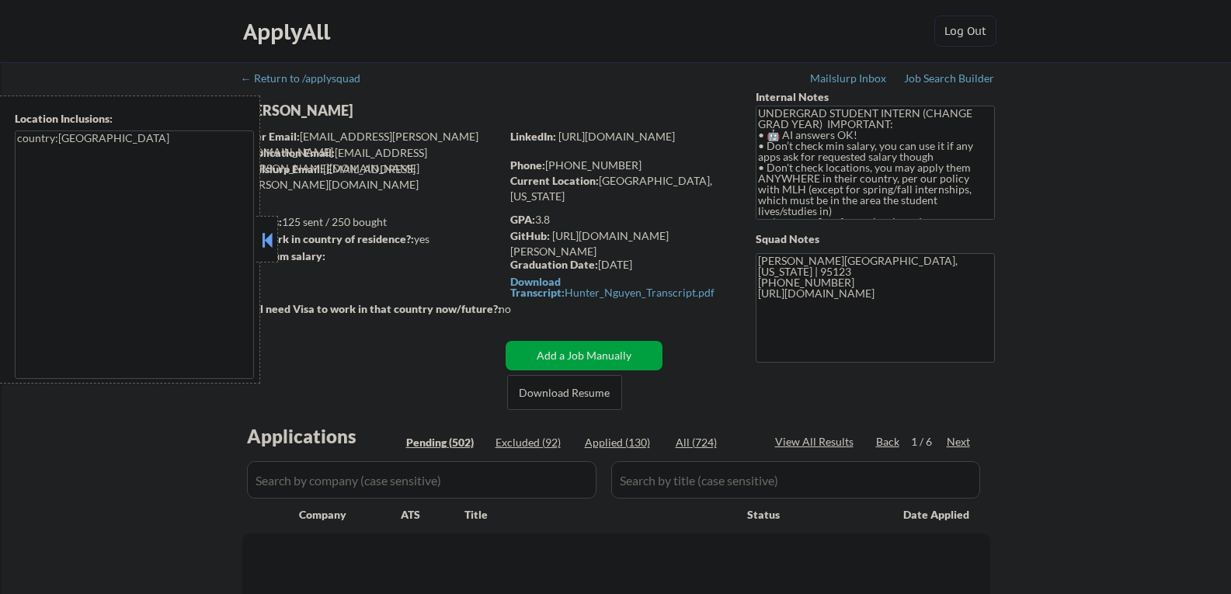
select select ""pending""
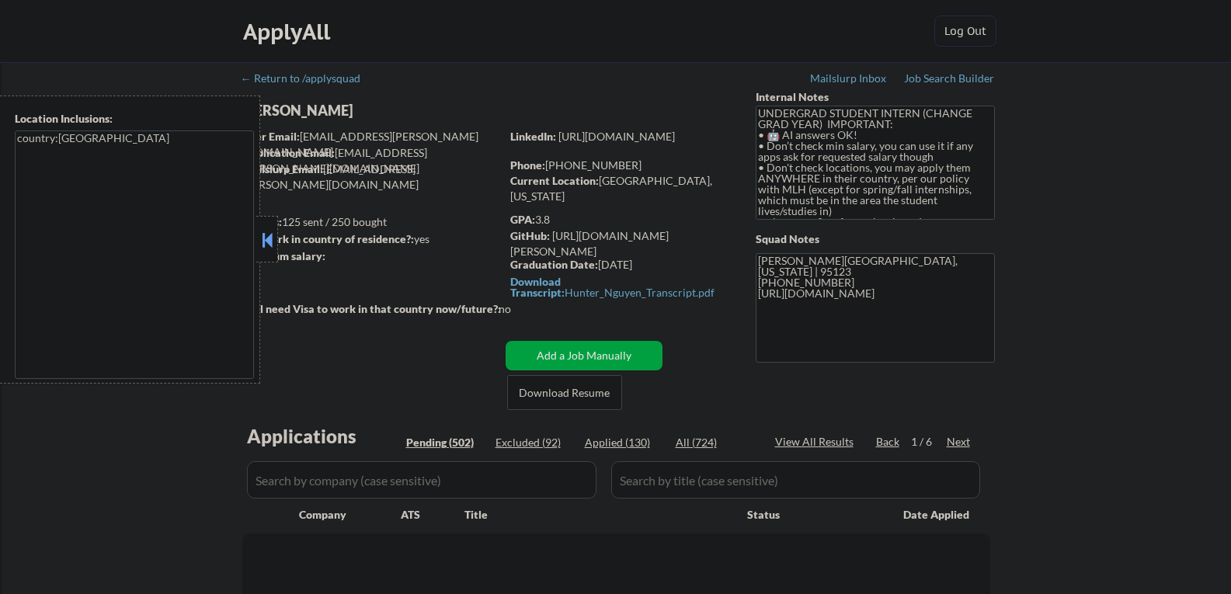
select select ""pending""
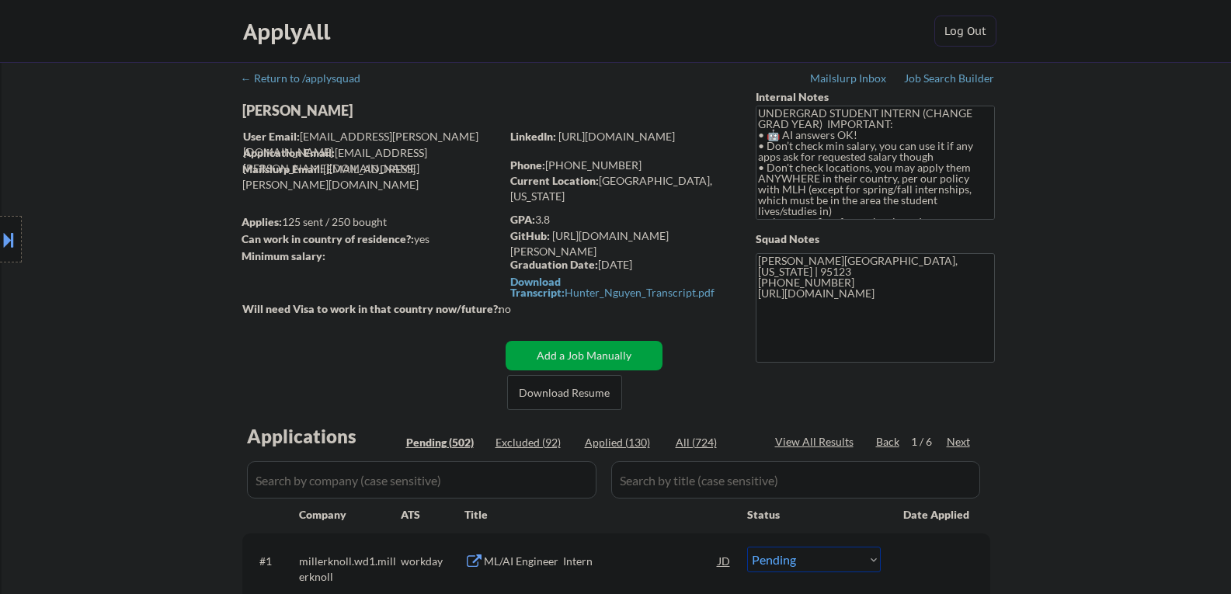
click at [959, 440] on div "Next" at bounding box center [959, 442] width 25 height 16
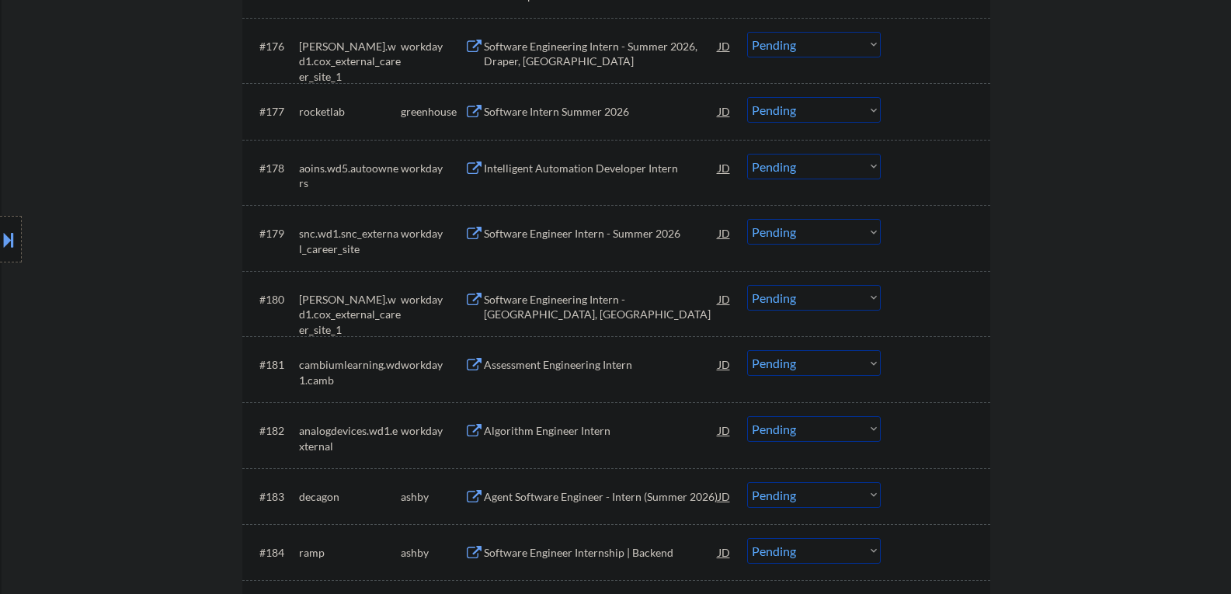
scroll to position [5203, 0]
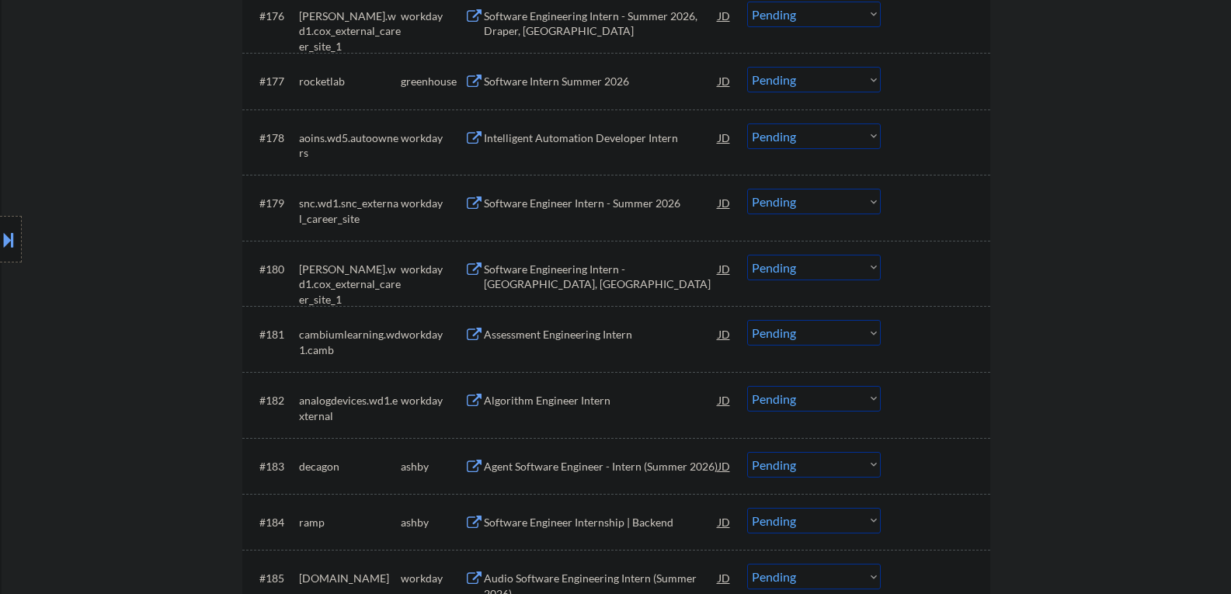
click at [772, 466] on select "Choose an option... Pending Applied Excluded (Questions) Excluded (Expired) Exc…" at bounding box center [814, 465] width 134 height 26
click at [747, 452] on select "Choose an option... Pending Applied Excluded (Questions) Excluded (Expired) Exc…" at bounding box center [814, 465] width 134 height 26
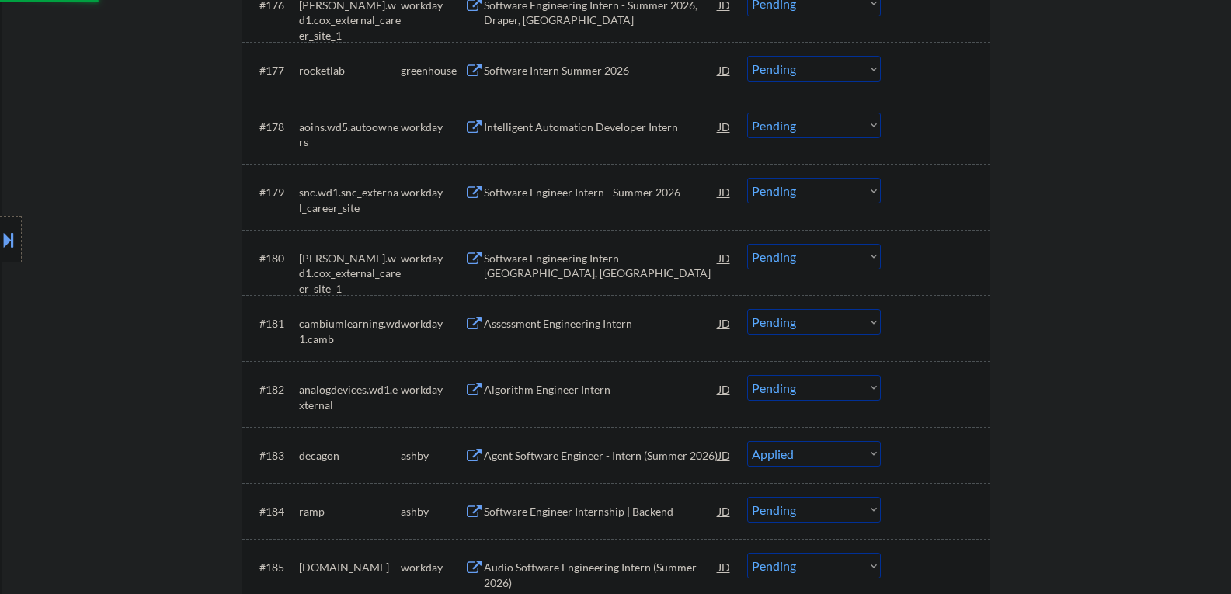
scroll to position [5281, 0]
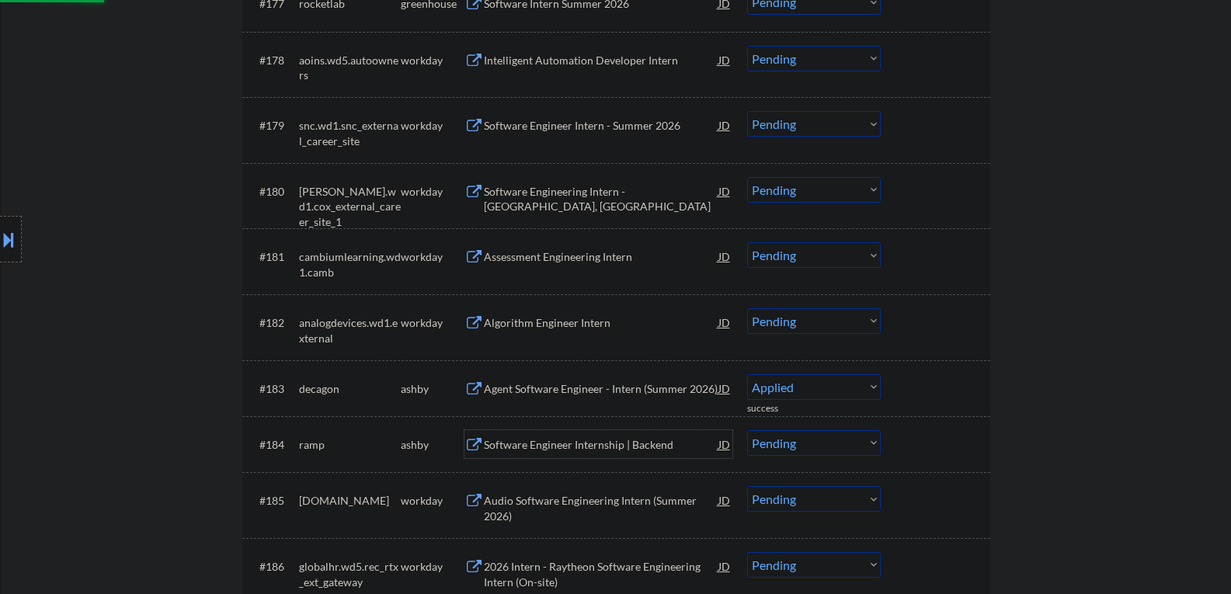
click at [539, 450] on div "Software Engineer Internship | Backend" at bounding box center [601, 445] width 235 height 16
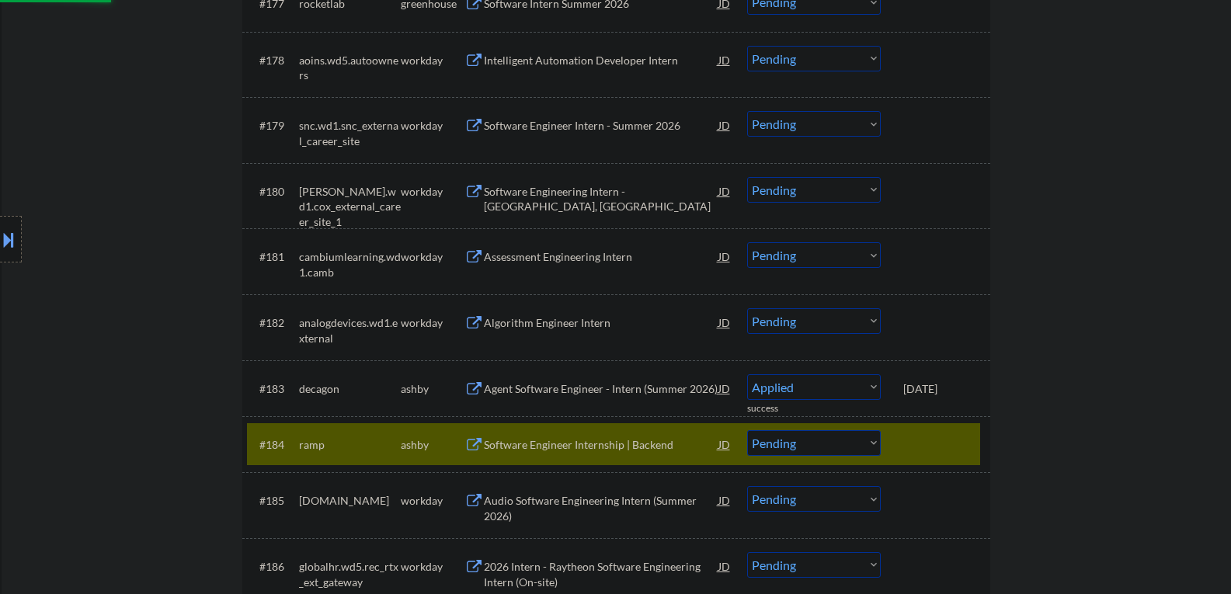
select select ""pending""
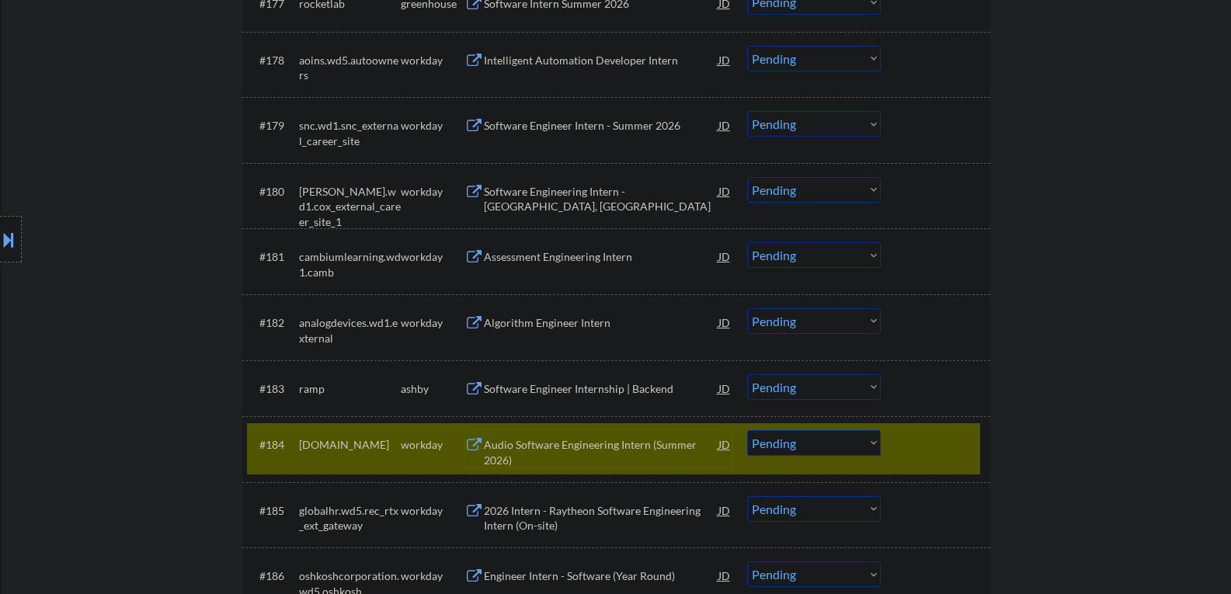
click at [930, 452] on div at bounding box center [937, 444] width 68 height 28
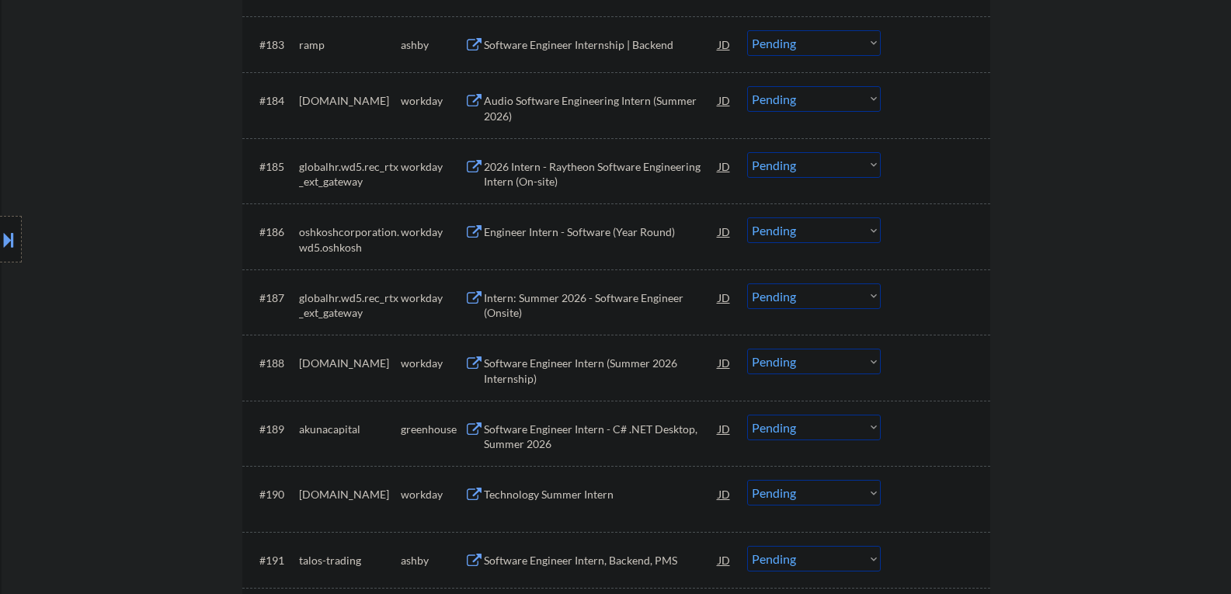
scroll to position [5669, 0]
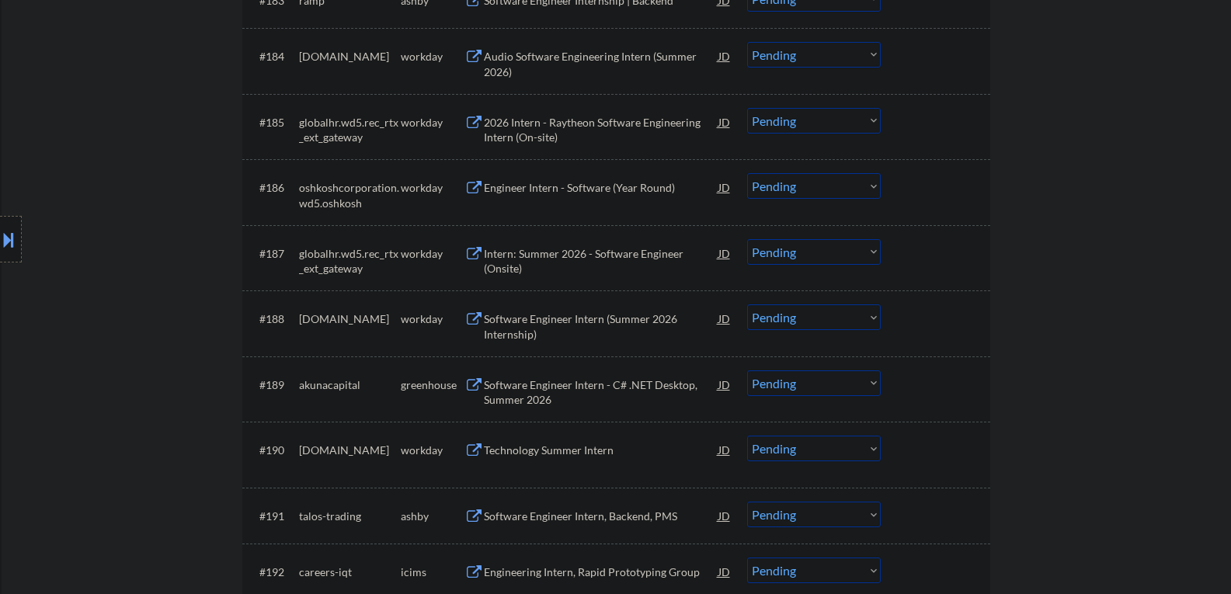
click at [552, 397] on div "Software Engineer Intern - C# .NET Desktop, Summer 2026" at bounding box center [601, 392] width 235 height 30
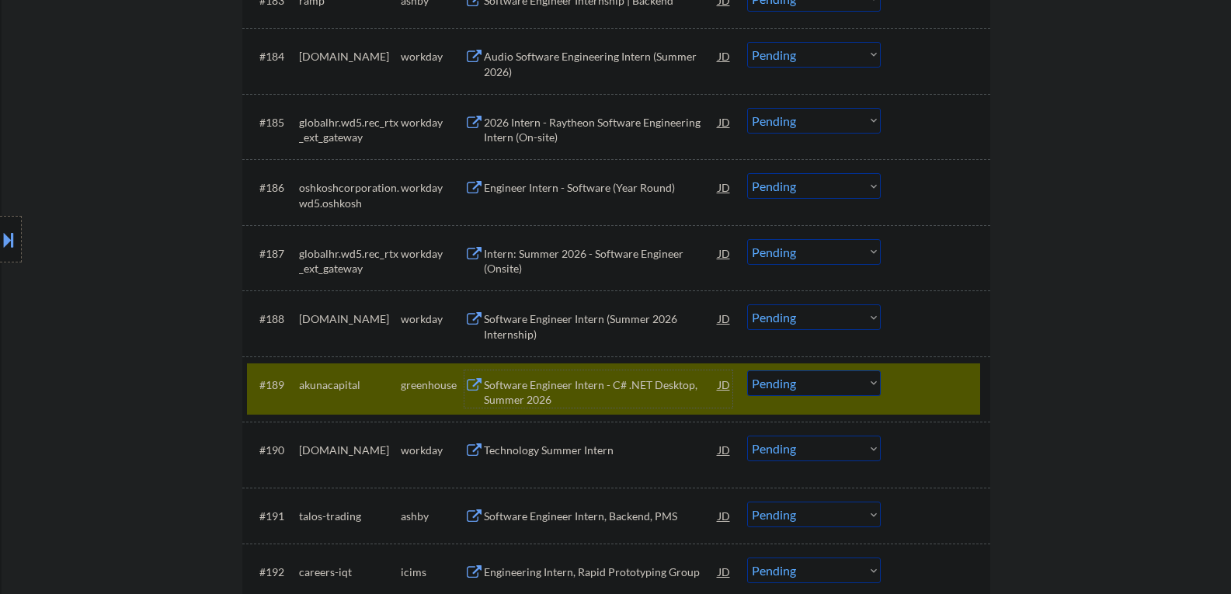
select select ""PLACEHOLDER_1427118222253""
select select ""pending""
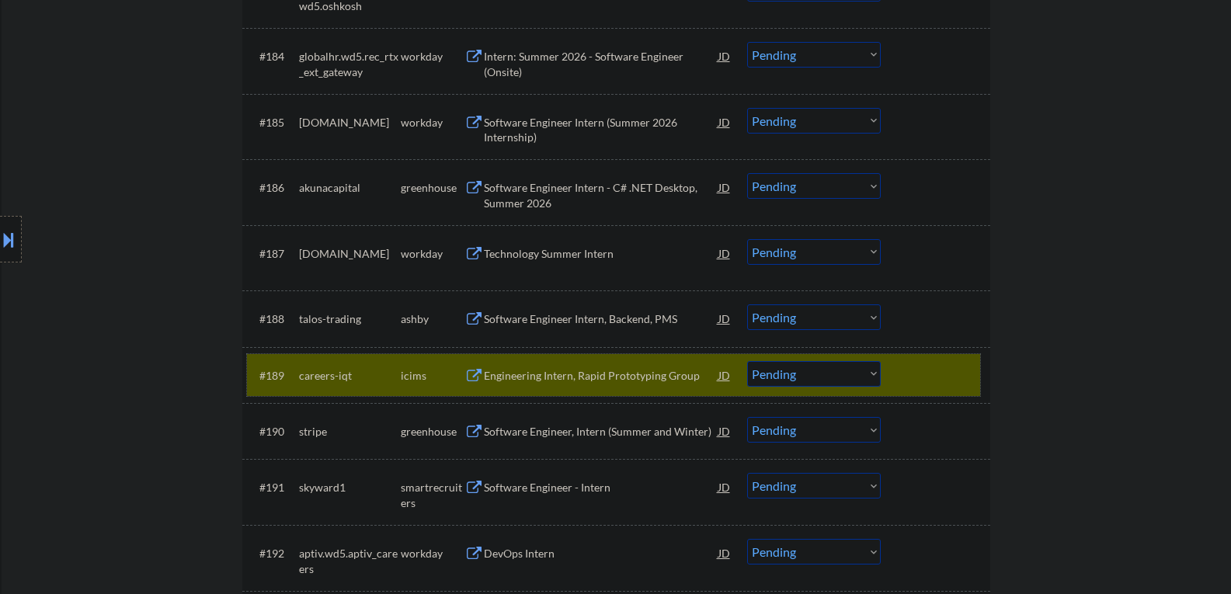
click at [888, 371] on div "#189 careers-iqt icims Engineering Intern, Rapid Prototyping Group JD Choose an…" at bounding box center [613, 375] width 733 height 42
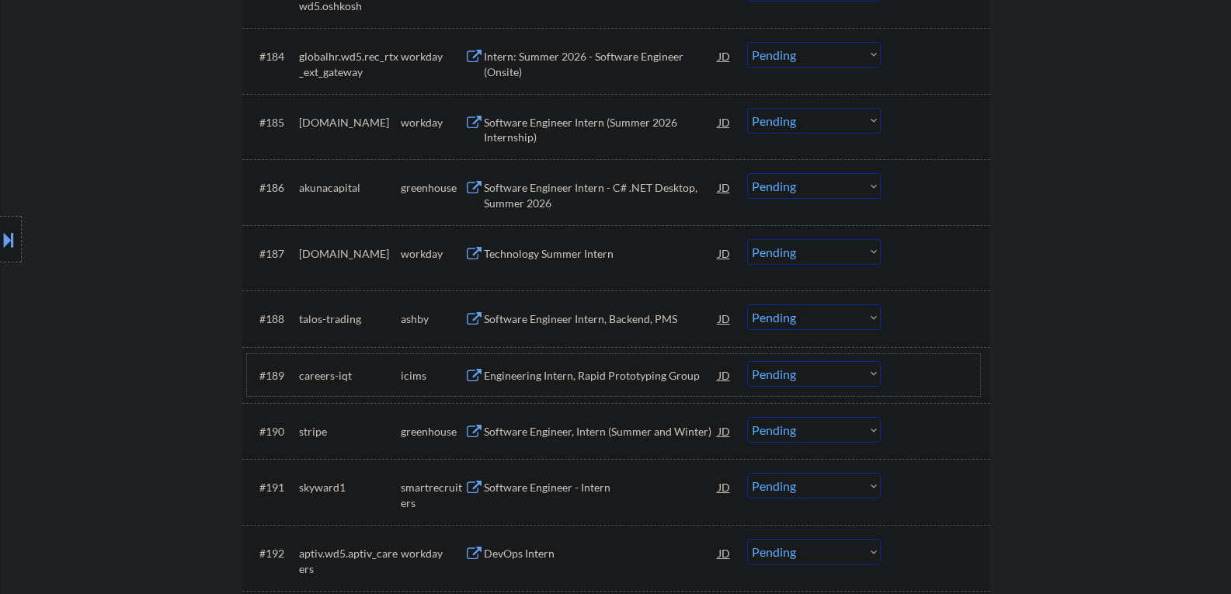
click at [815, 189] on select "Choose an option... Pending Applied Excluded (Questions) Excluded (Expired) Exc…" at bounding box center [814, 186] width 134 height 26
click at [747, 173] on select "Choose an option... Pending Applied Excluded (Questions) Excluded (Expired) Exc…" at bounding box center [814, 186] width 134 height 26
select select ""pending""
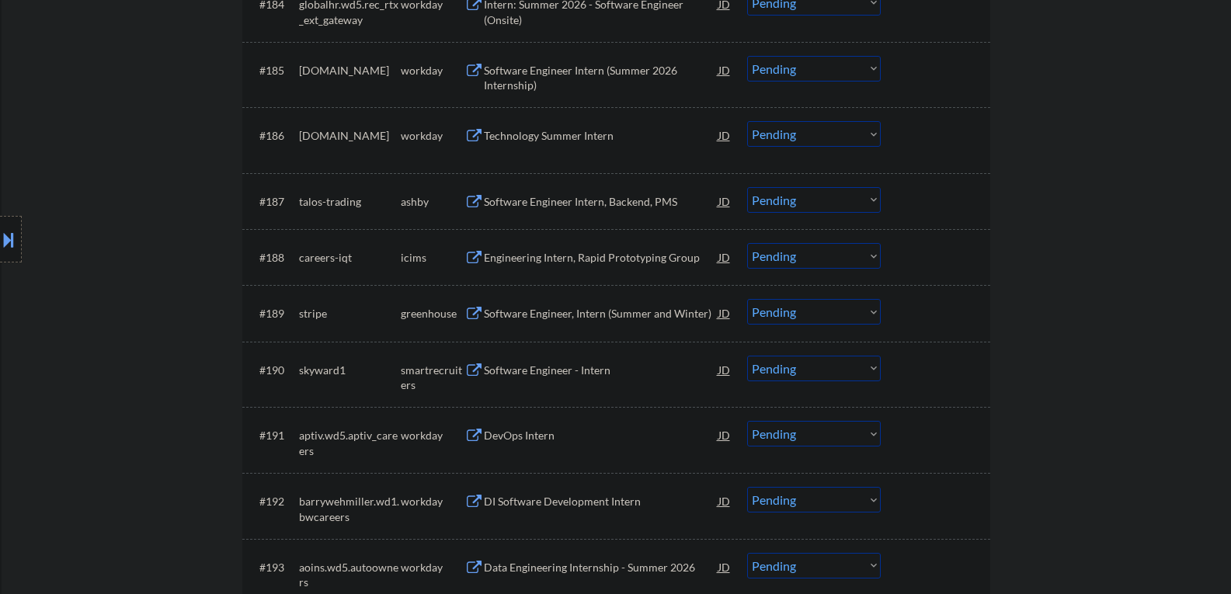
scroll to position [5747, 0]
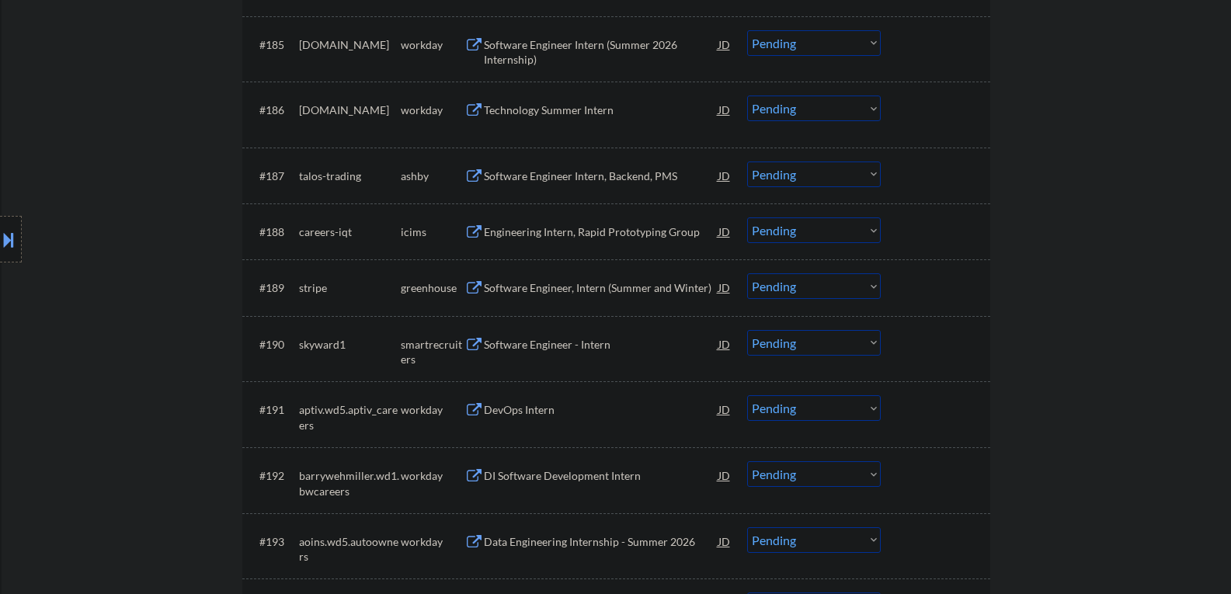
click at [547, 286] on div "Software Engineer, Intern (Summer and Winter)" at bounding box center [601, 288] width 235 height 16
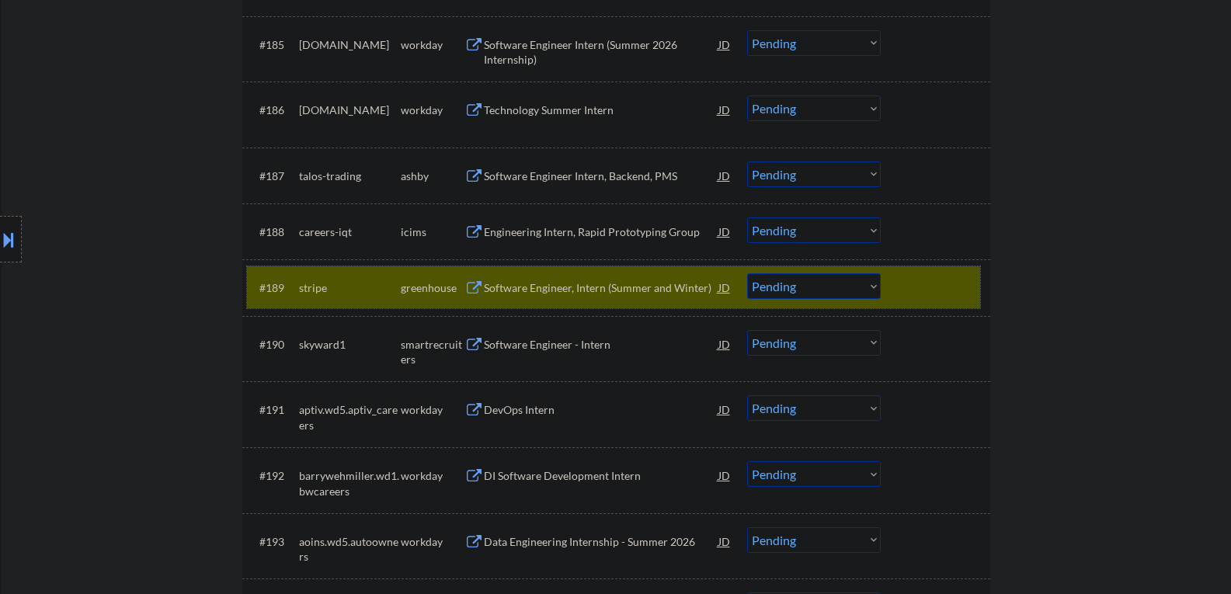
click at [902, 287] on div "#189 stripe greenhouse Software Engineer, Intern (Summer and Winter) JD Choose …" at bounding box center [613, 287] width 733 height 42
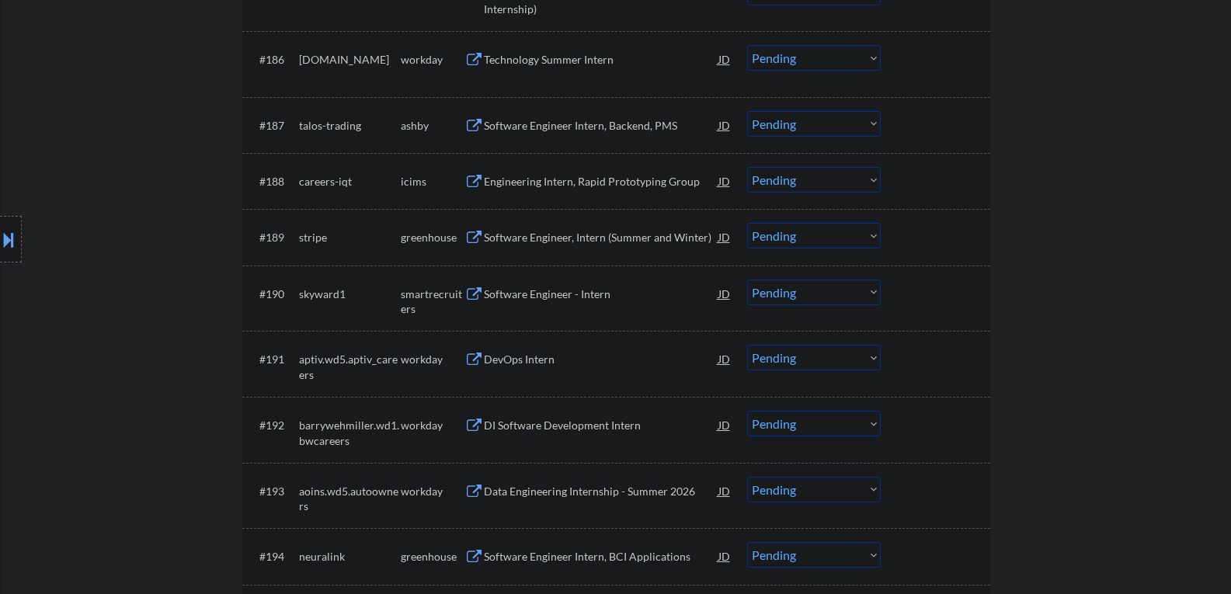
scroll to position [5825, 0]
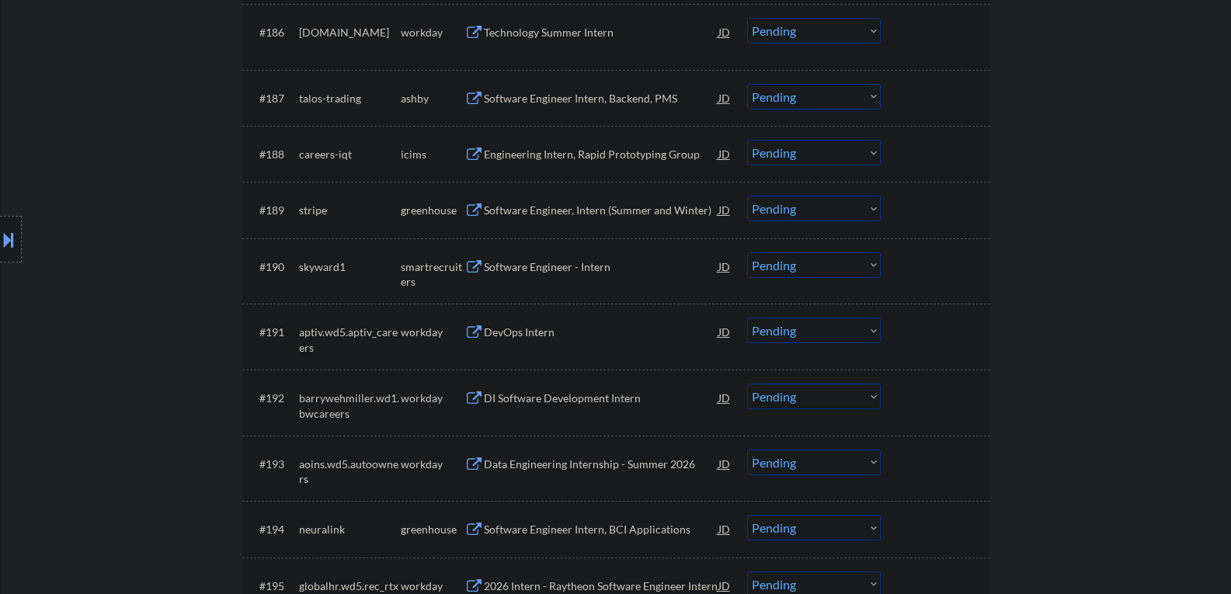
click at [554, 270] on div "Software Engineer - Intern" at bounding box center [601, 267] width 235 height 16
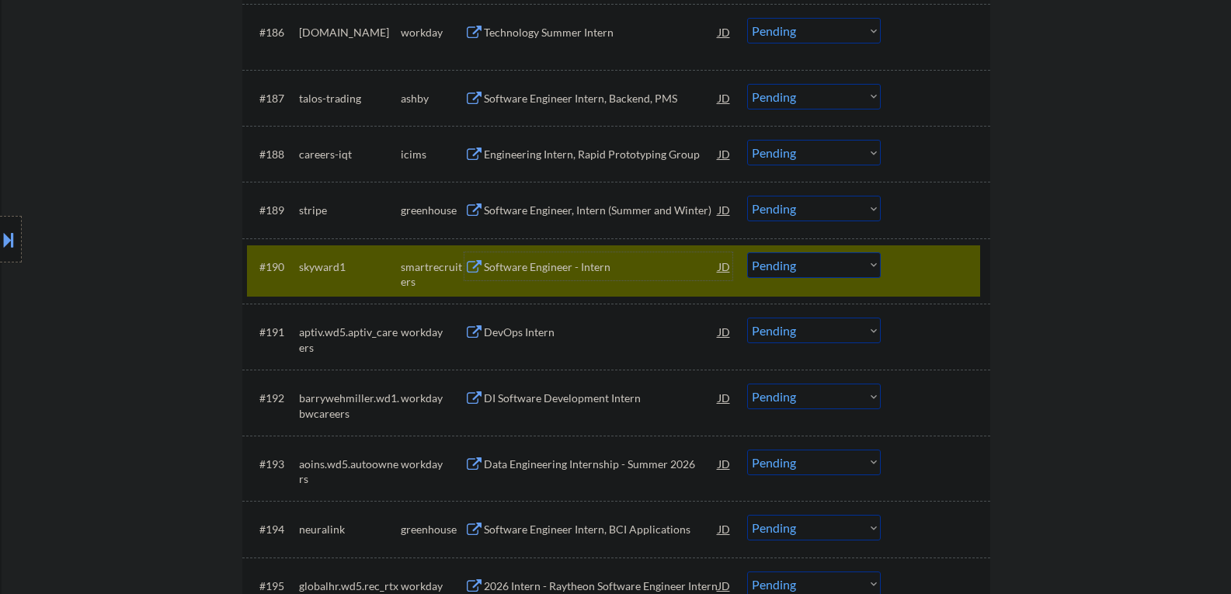
click at [565, 262] on div "Software Engineer - Intern" at bounding box center [601, 267] width 235 height 16
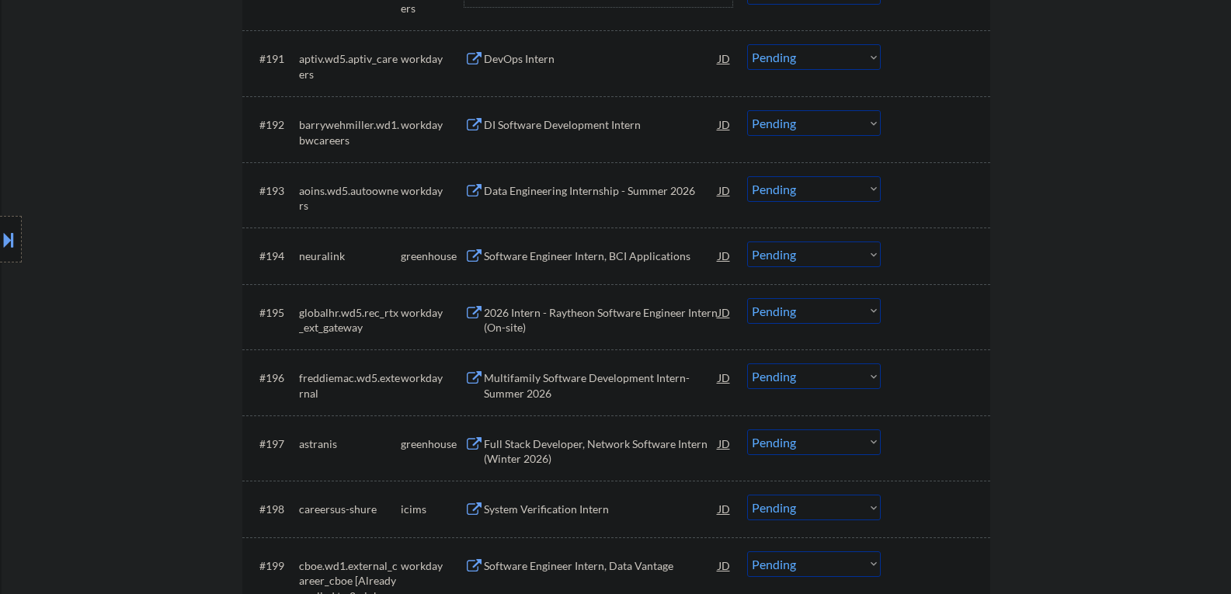
scroll to position [6135, 0]
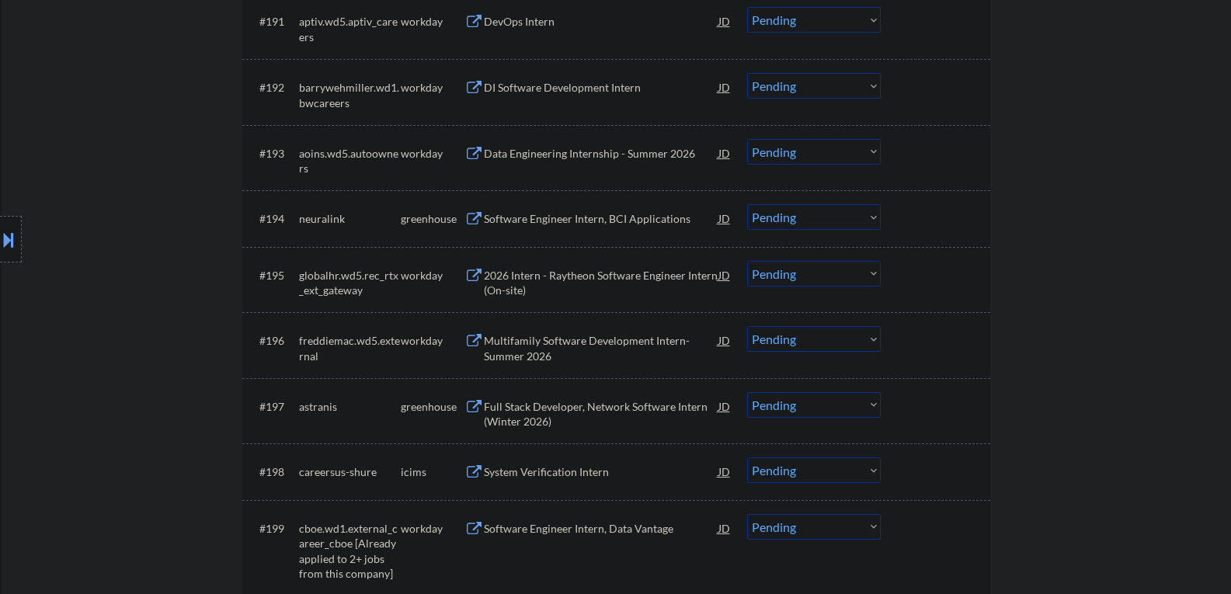
click at [596, 415] on div "Full Stack Developer, Network Software Intern (Winter 2026)" at bounding box center [601, 414] width 235 height 30
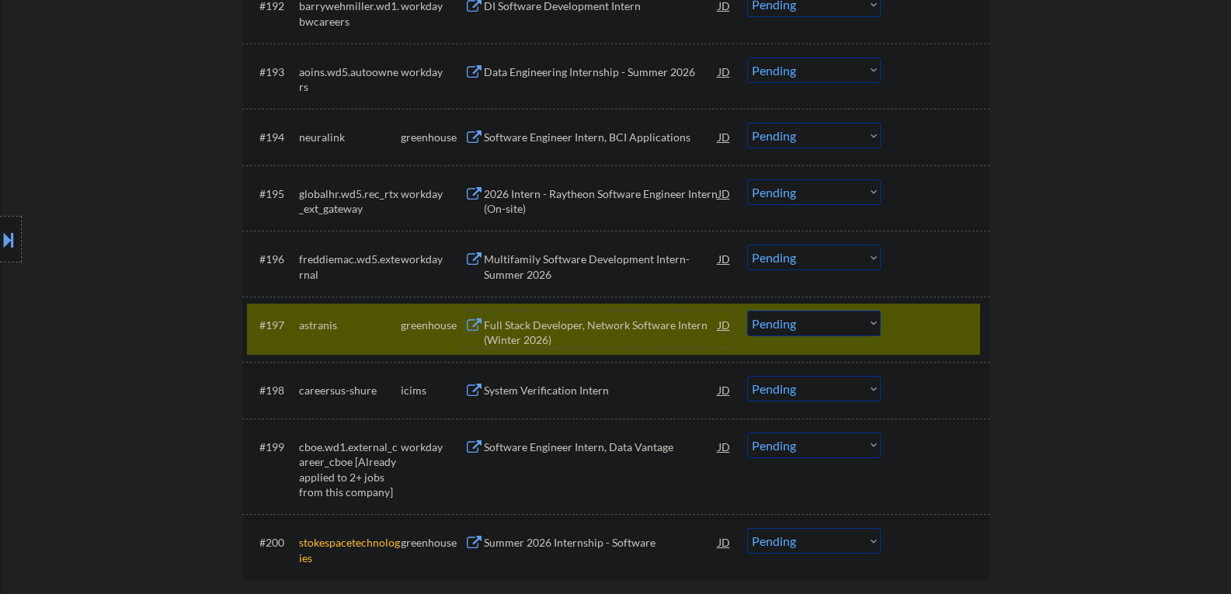
scroll to position [6291, 0]
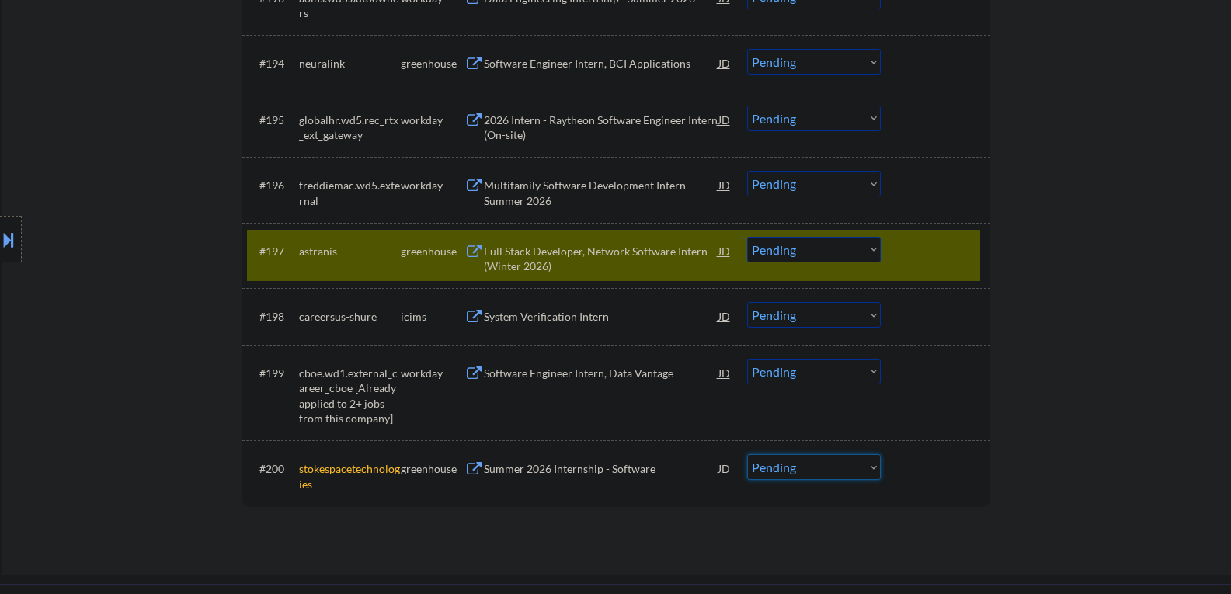
click at [845, 471] on select "Choose an option... Pending Applied Excluded (Questions) Excluded (Expired) Exc…" at bounding box center [814, 467] width 134 height 26
click at [747, 454] on select "Choose an option... Pending Applied Excluded (Questions) Excluded (Expired) Exc…" at bounding box center [814, 467] width 134 height 26
select select ""pending""
click at [528, 377] on div "Software Engineer Intern, Data Vantage" at bounding box center [601, 374] width 235 height 16
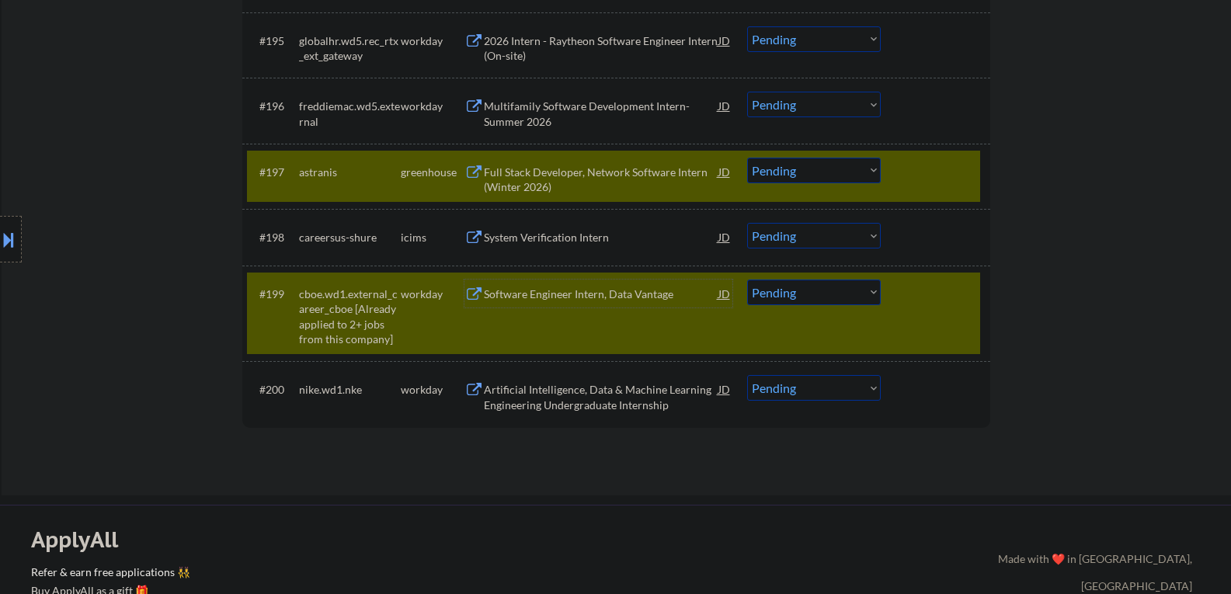
scroll to position [6368, 0]
click at [850, 339] on div "#199 cboe.wd1.external_career_cboe [Already applied to 2+ jobs from this compan…" at bounding box center [613, 315] width 733 height 82
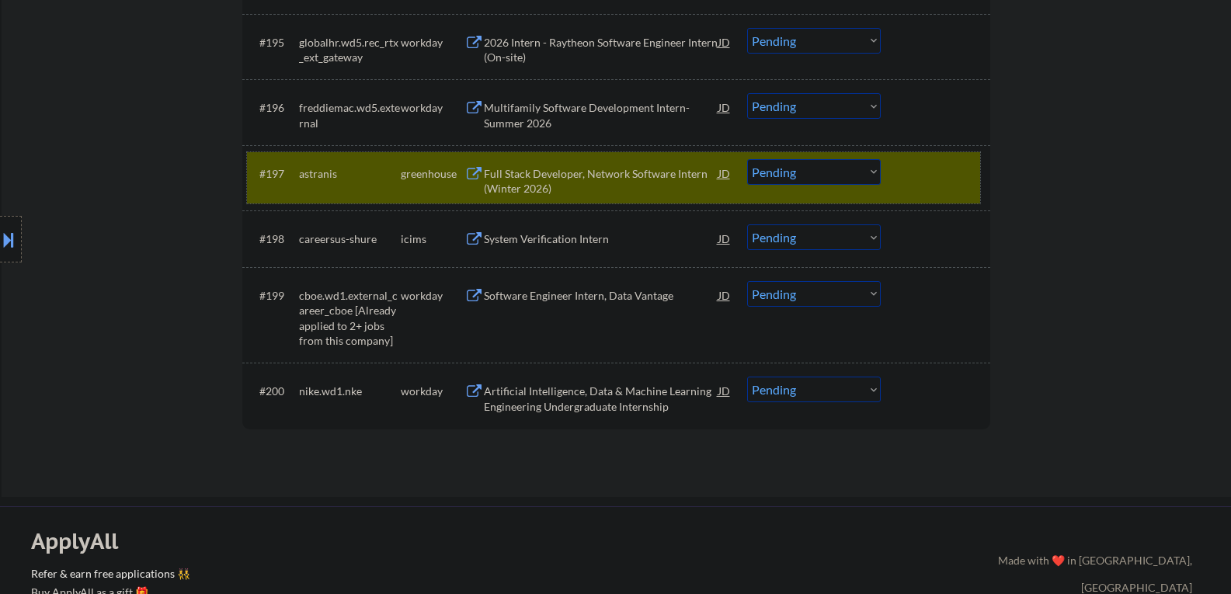
click at [891, 172] on div "#197 astranis greenhouse Full Stack Developer, Network Software Intern (Winter …" at bounding box center [613, 177] width 733 height 51
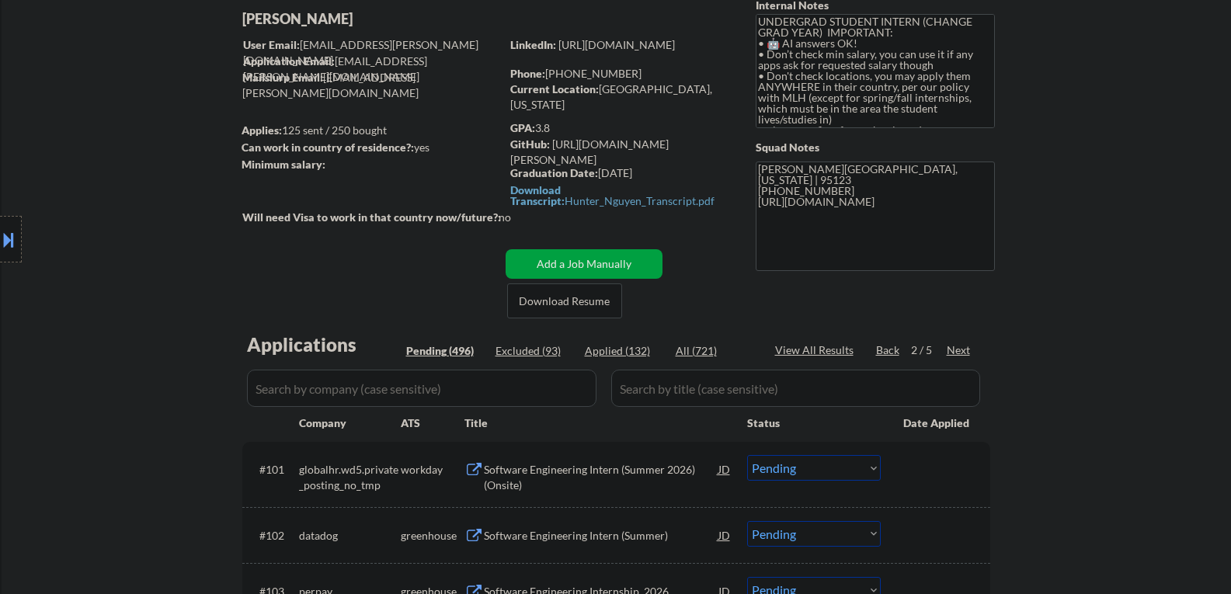
scroll to position [233, 0]
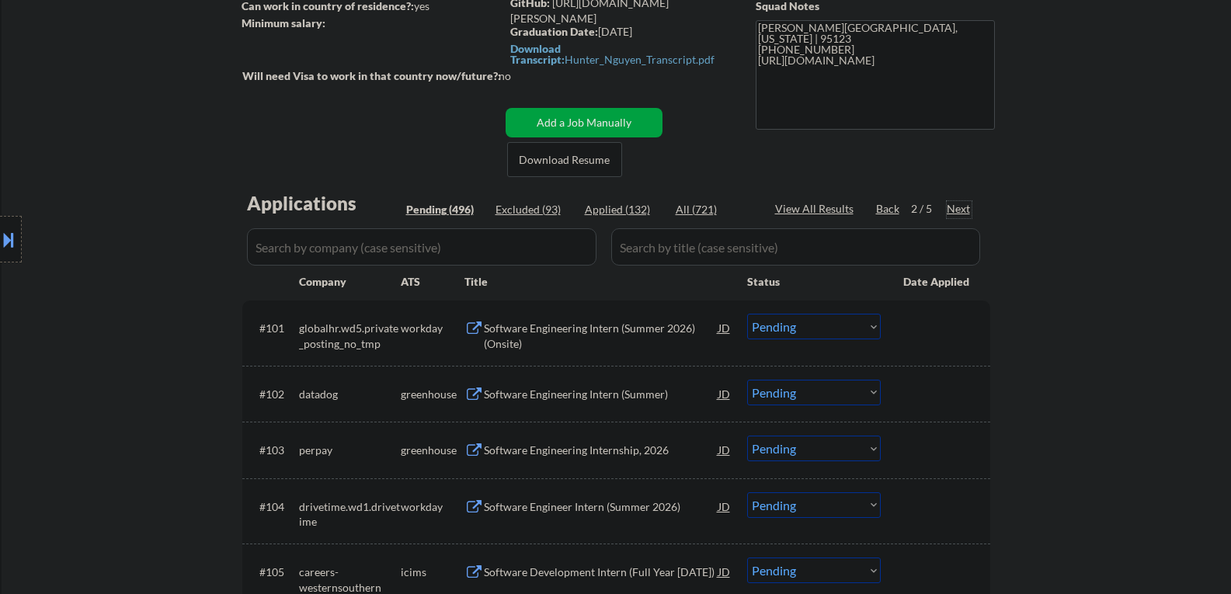
click at [957, 208] on div "Next" at bounding box center [959, 209] width 25 height 16
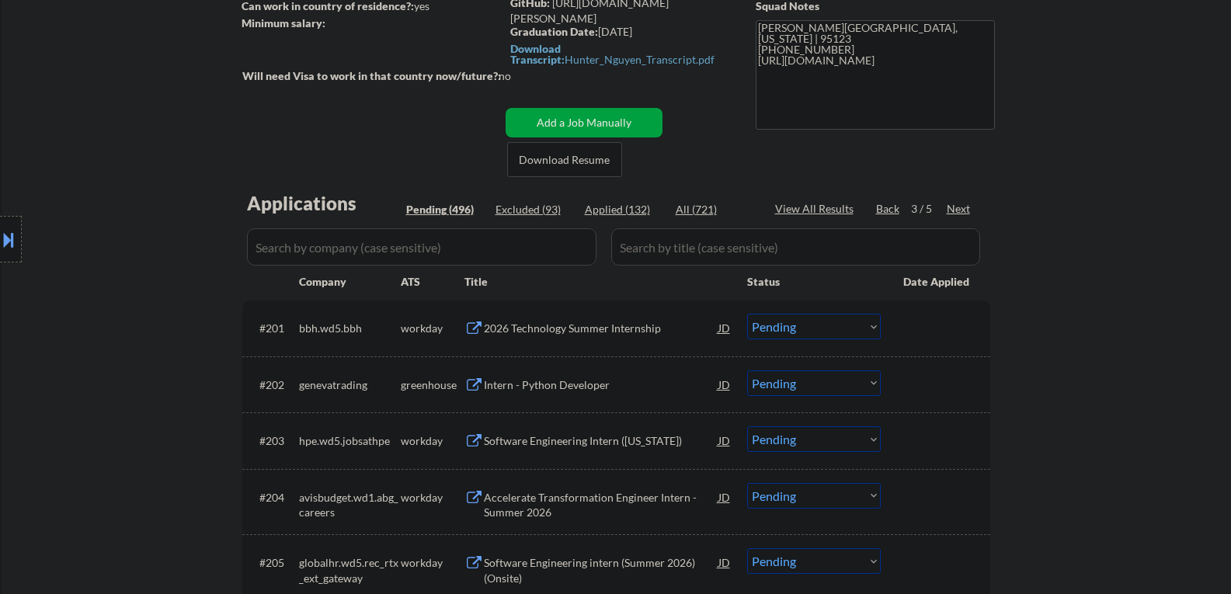
click at [509, 384] on div "Intern - Python Developer" at bounding box center [601, 385] width 235 height 16
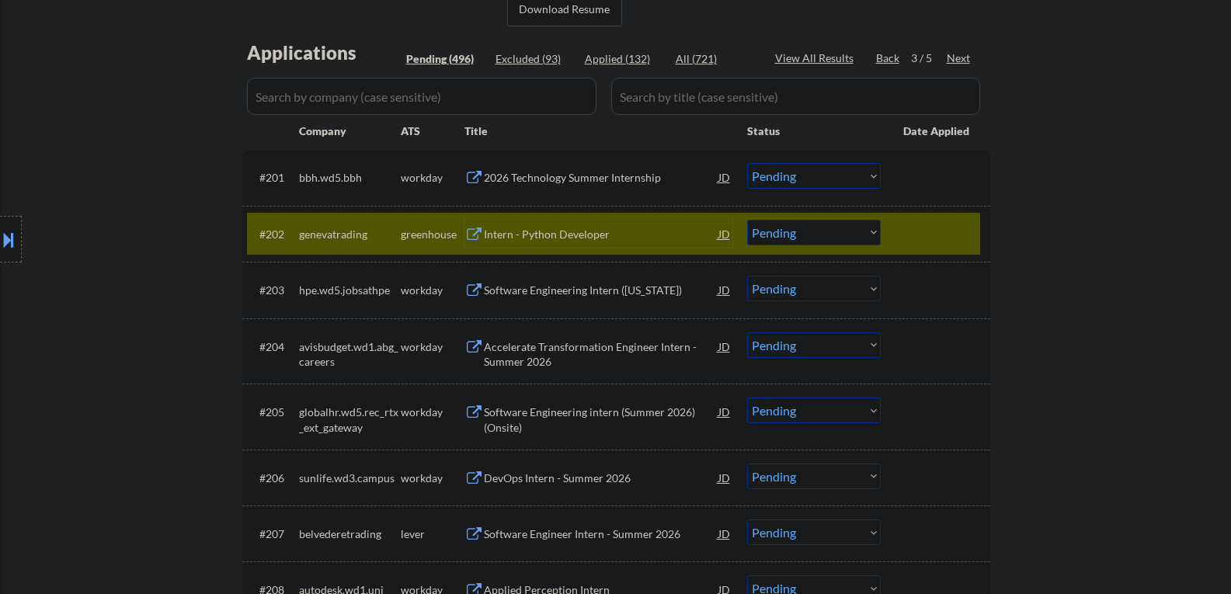
scroll to position [311, 0]
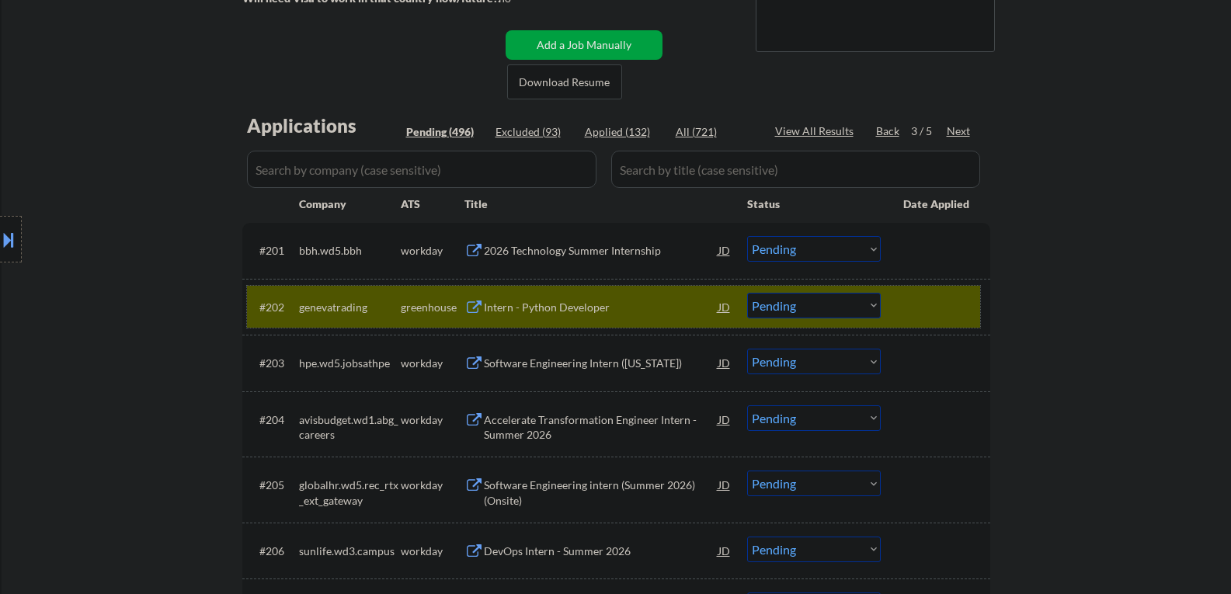
click at [911, 308] on div at bounding box center [937, 307] width 68 height 28
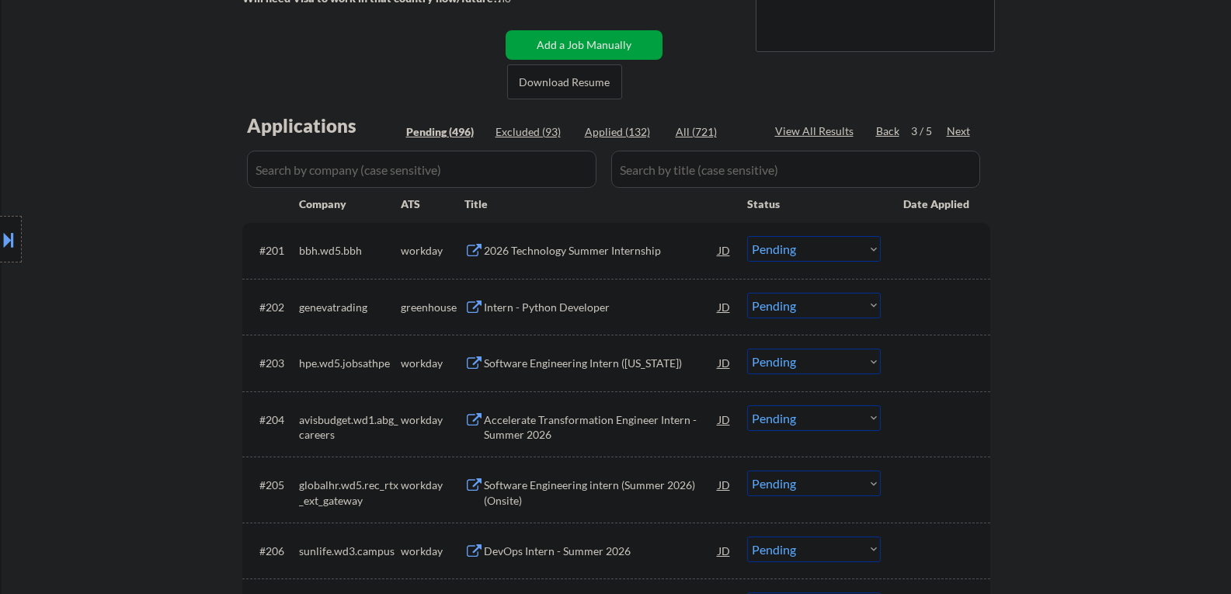
click at [579, 255] on div "2026 Technology Summer Internship" at bounding box center [601, 251] width 235 height 16
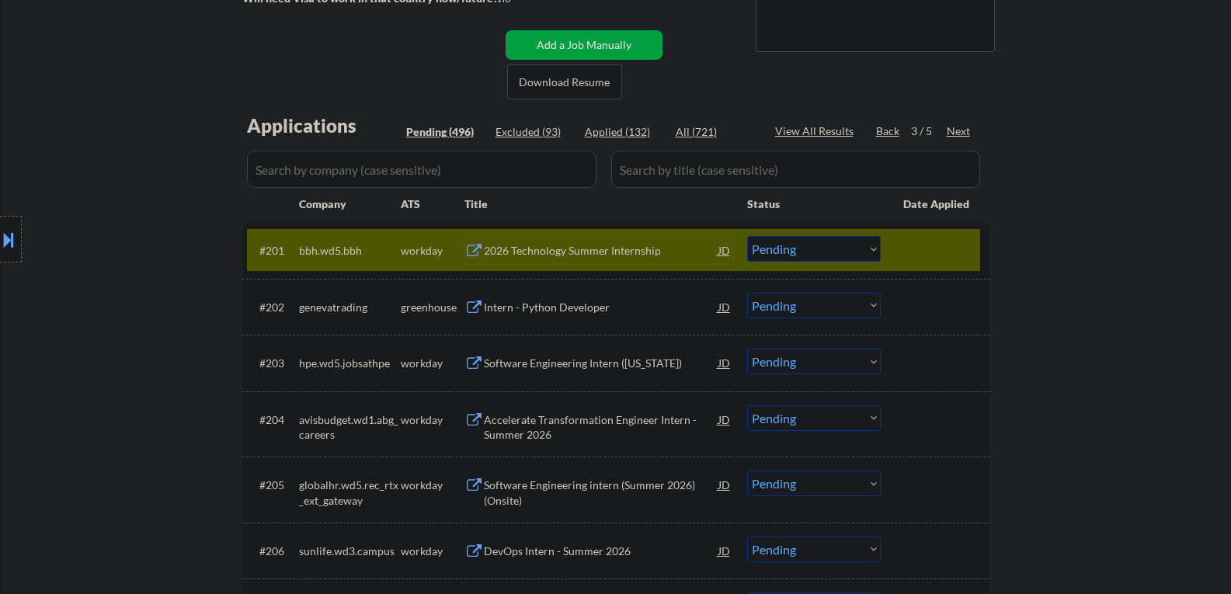
click at [891, 133] on div "Back" at bounding box center [888, 131] width 25 height 16
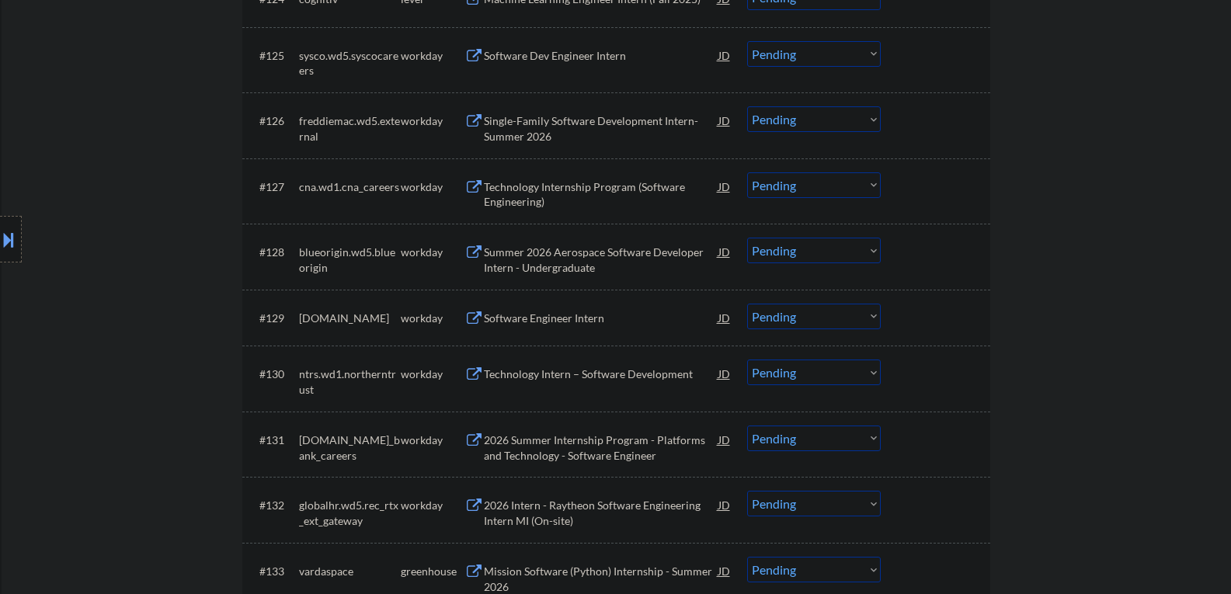
scroll to position [2019, 0]
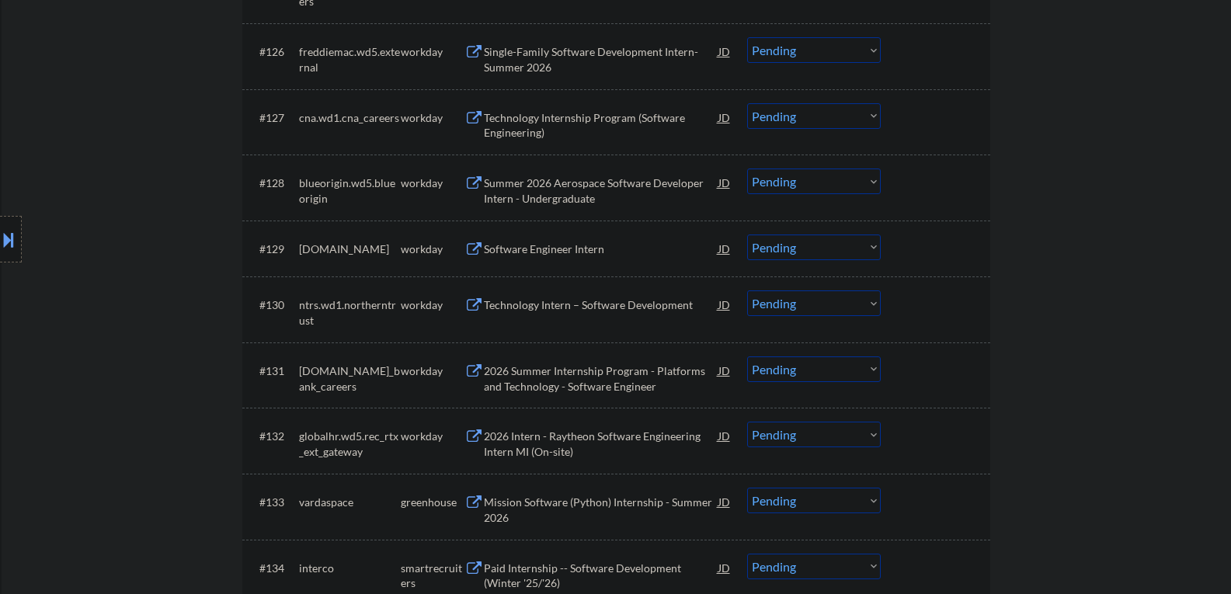
click at [565, 253] on div "Software Engineer Intern" at bounding box center [601, 250] width 235 height 16
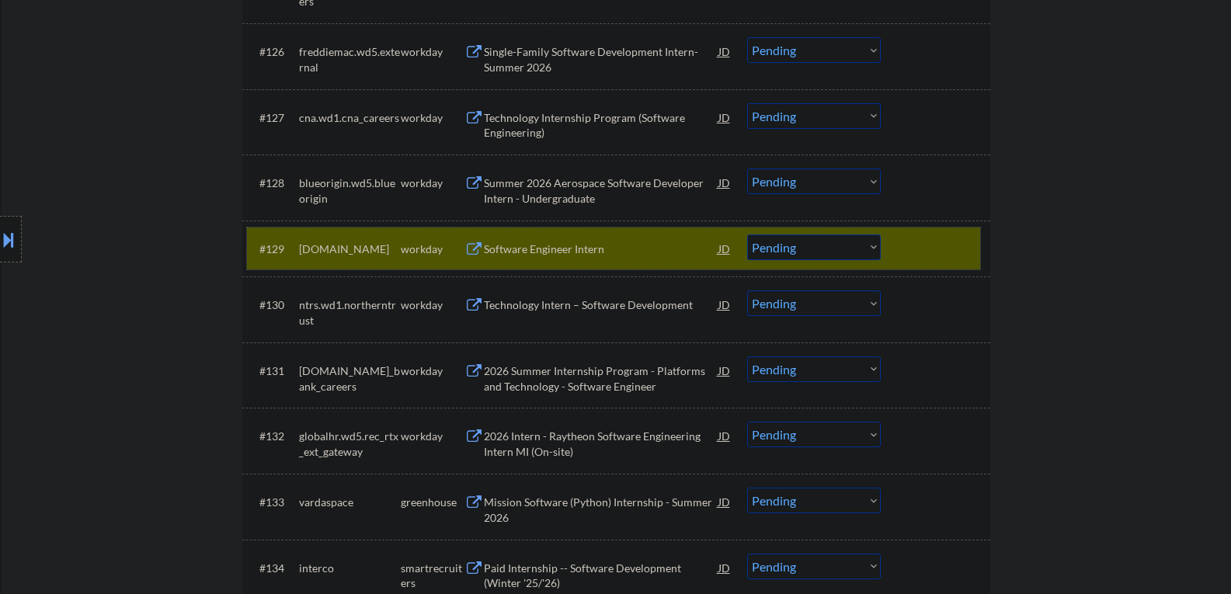
drag, startPoint x: 938, startPoint y: 262, endPoint x: 627, endPoint y: 257, distance: 311.5
click at [938, 261] on div at bounding box center [937, 249] width 68 height 28
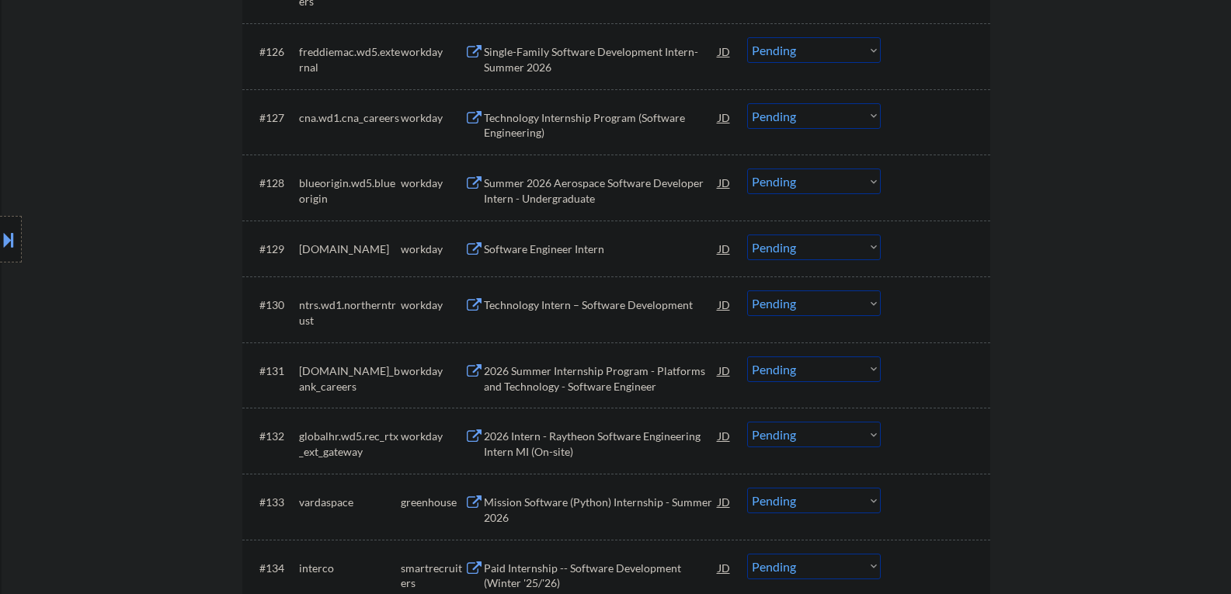
click at [584, 305] on div "Technology Intern – Software Development" at bounding box center [601, 305] width 235 height 16
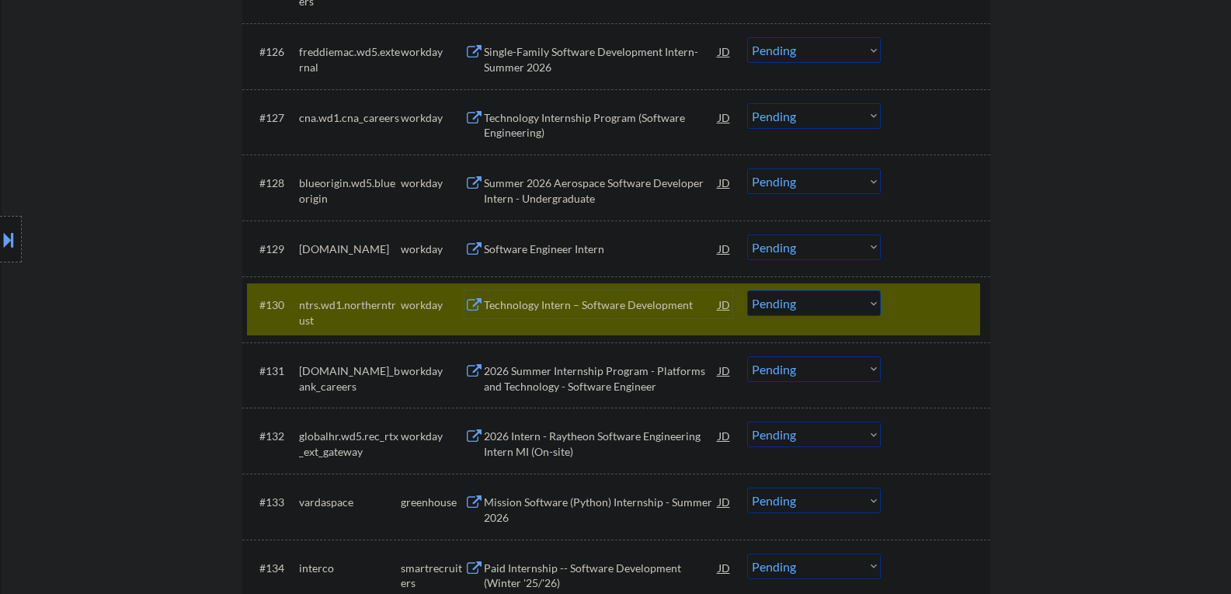
click at [870, 312] on select "Choose an option... Pending Applied Excluded (Questions) Excluded (Expired) Exc…" at bounding box center [814, 303] width 134 height 26
click at [747, 290] on select "Choose an option... Pending Applied Excluded (Questions) Excluded (Expired) Exc…" at bounding box center [814, 303] width 134 height 26
select select ""pending""
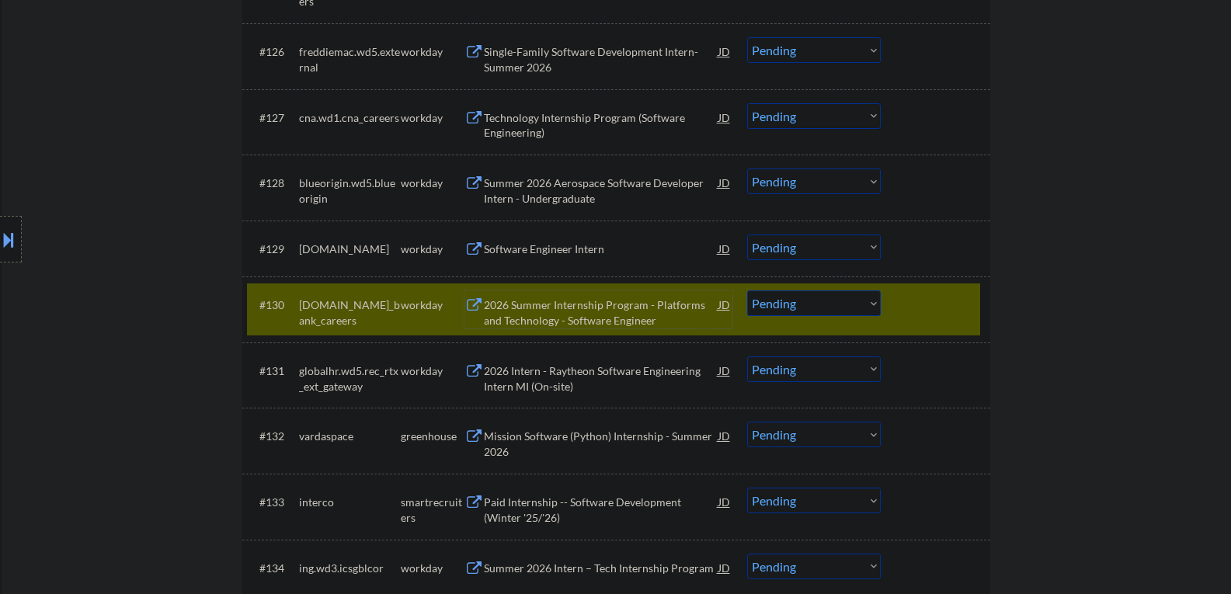
click at [539, 313] on div "2026 Summer Internship Program - Platforms and Technology - Software Engineer" at bounding box center [601, 312] width 235 height 30
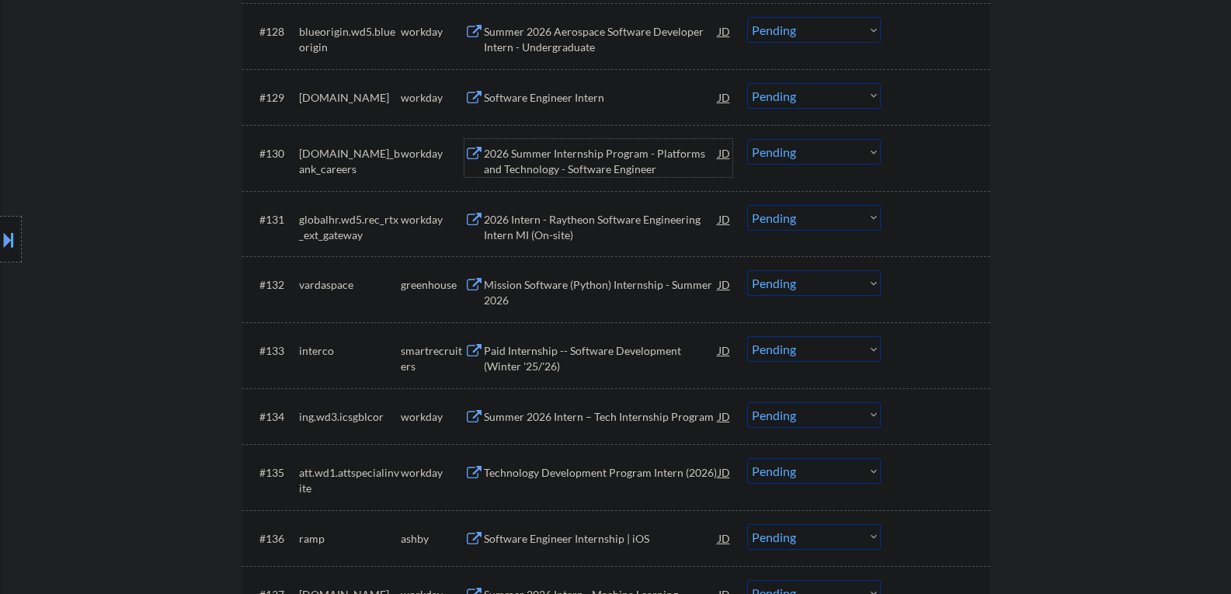
scroll to position [2175, 0]
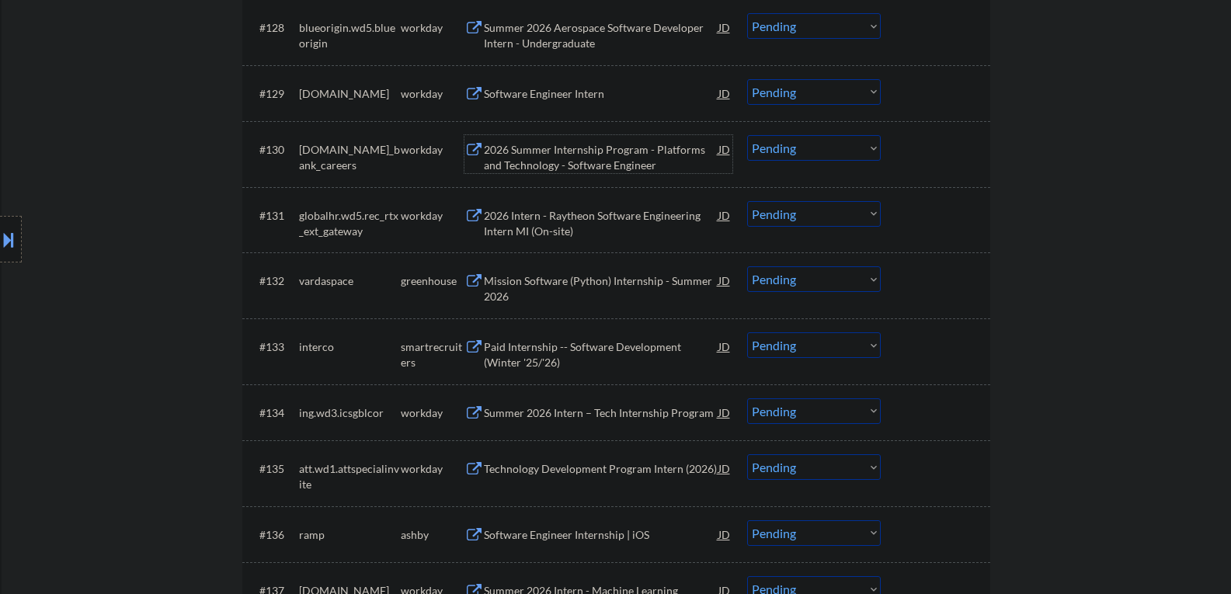
click at [530, 415] on div "Summer 2026 Intern – Tech Internship Program" at bounding box center [601, 413] width 235 height 16
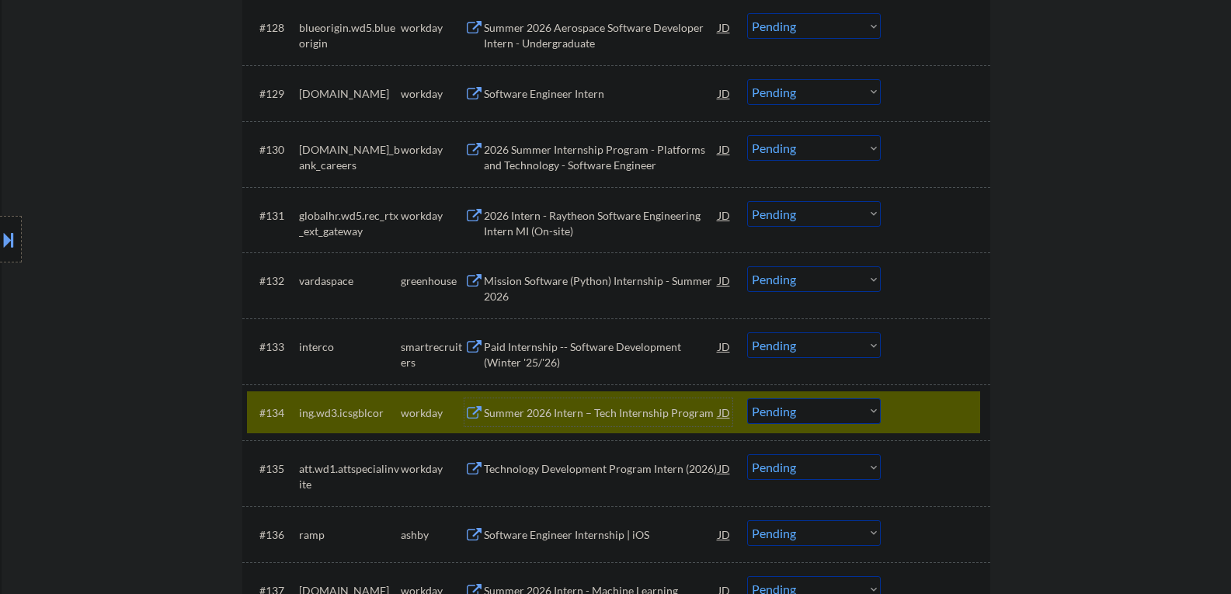
click at [795, 414] on select "Choose an option... Pending Applied Excluded (Questions) Excluded (Expired) Exc…" at bounding box center [814, 411] width 134 height 26
click at [747, 398] on select "Choose an option... Pending Applied Excluded (Questions) Excluded (Expired) Exc…" at bounding box center [814, 411] width 134 height 26
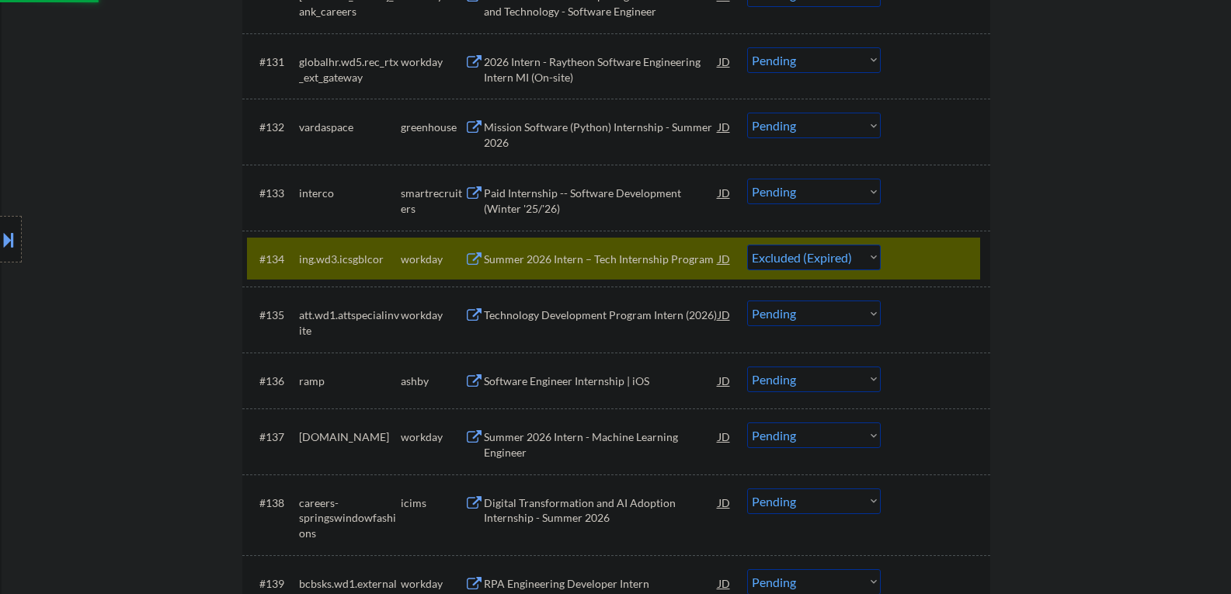
scroll to position [2330, 0]
select select ""pending""
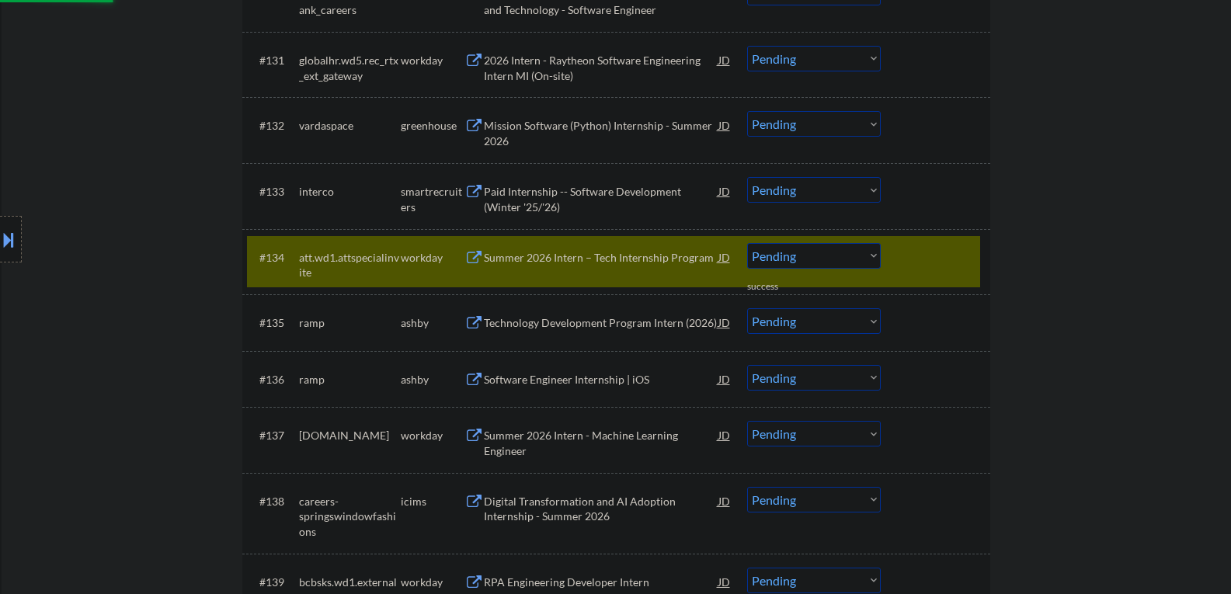
click at [545, 312] on div "Technology Development Program Intern (2026)" at bounding box center [601, 322] width 235 height 28
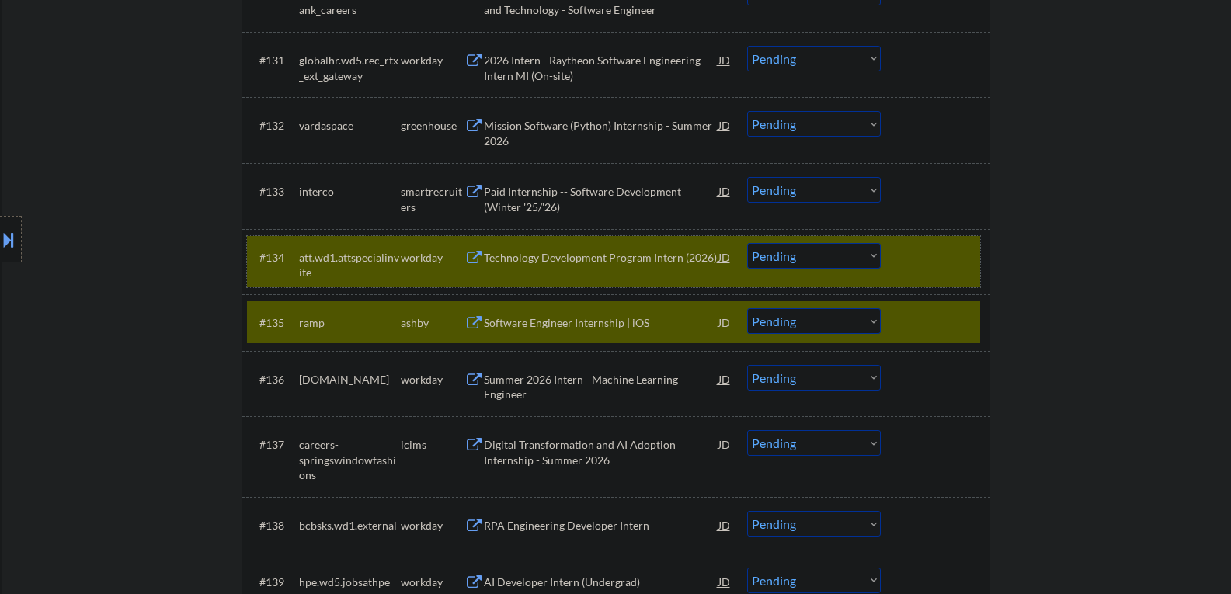
click at [912, 254] on div at bounding box center [937, 257] width 68 height 28
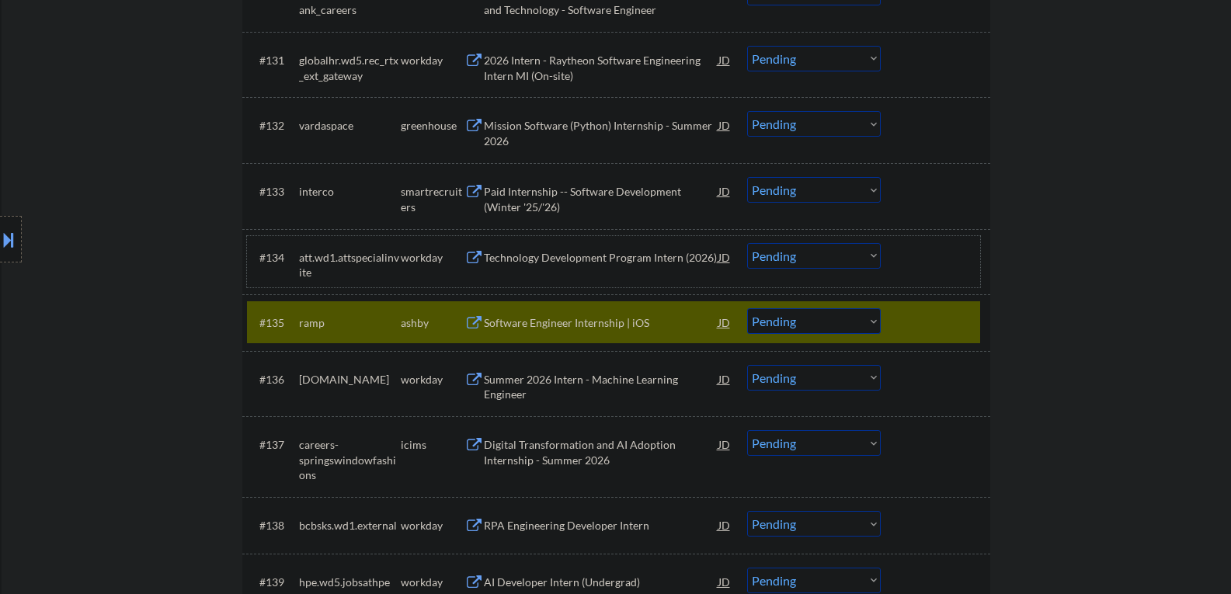
click at [865, 319] on select "Choose an option... Pending Applied Excluded (Questions) Excluded (Expired) Exc…" at bounding box center [814, 321] width 134 height 26
click at [747, 308] on select "Choose an option... Pending Applied Excluded (Questions) Excluded (Expired) Exc…" at bounding box center [814, 321] width 134 height 26
select select ""pending""
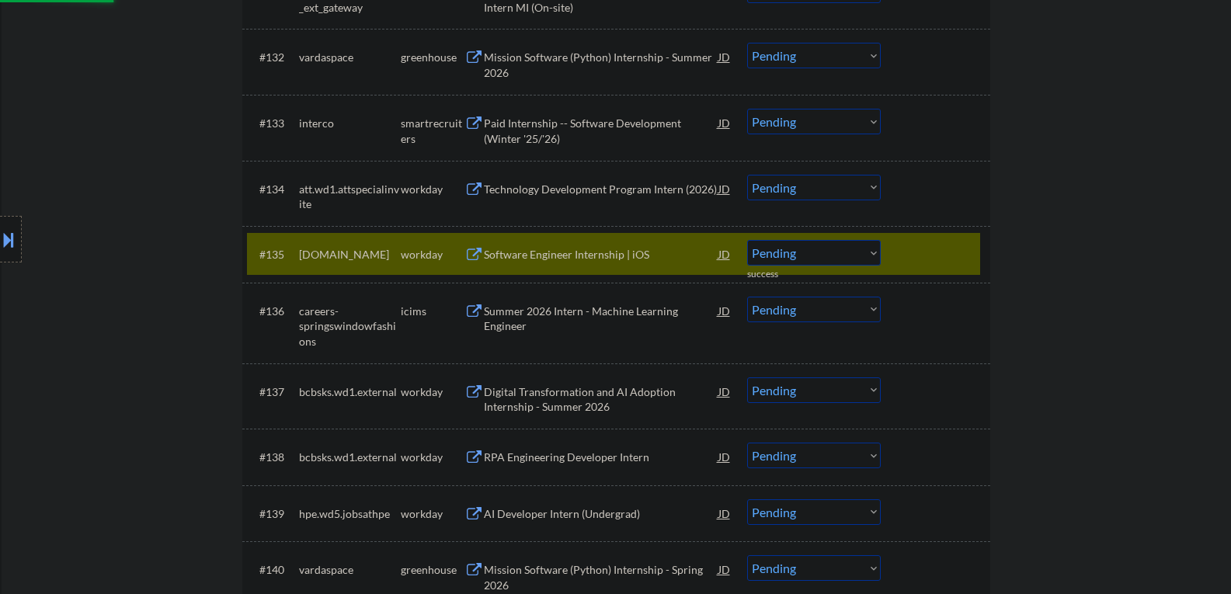
scroll to position [2408, 0]
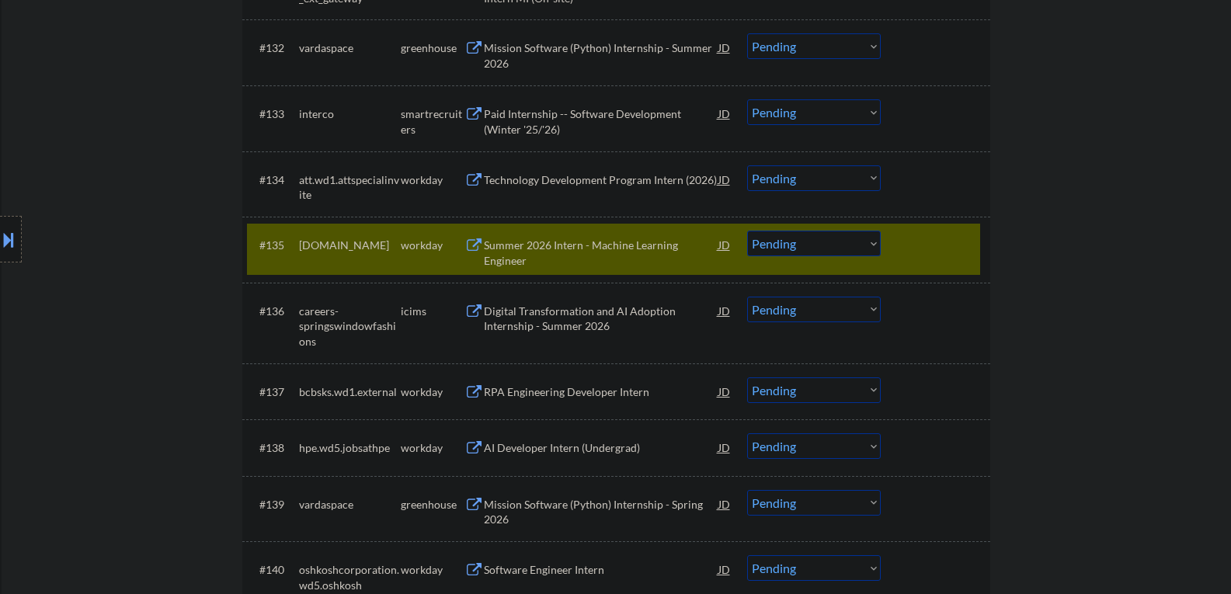
click at [562, 259] on div "Summer 2026 Intern - Machine Learning Engineer" at bounding box center [601, 253] width 235 height 30
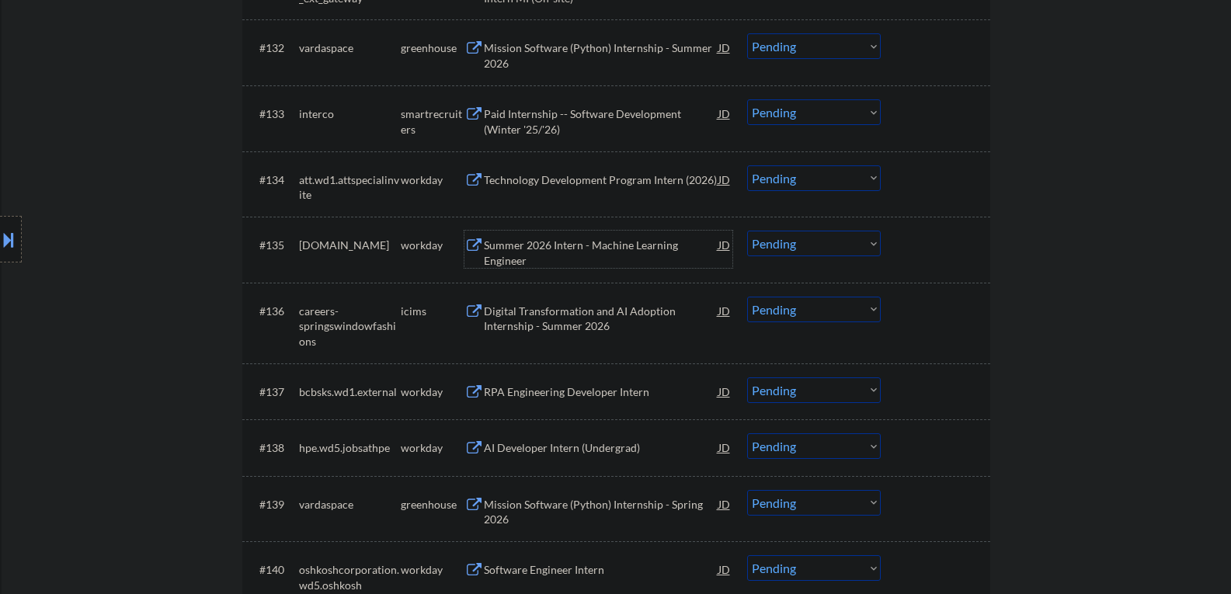
click at [544, 255] on div "Summer 2026 Intern - Machine Learning Engineer" at bounding box center [601, 253] width 235 height 30
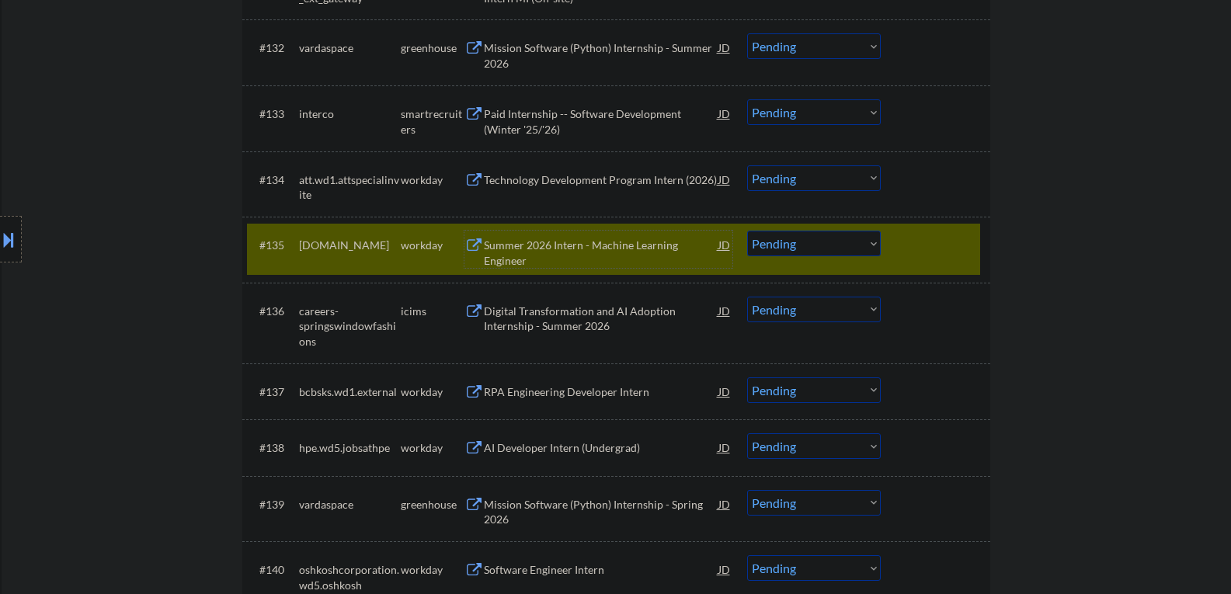
click at [589, 237] on div "Summer 2026 Intern - Machine Learning Engineer" at bounding box center [601, 249] width 235 height 37
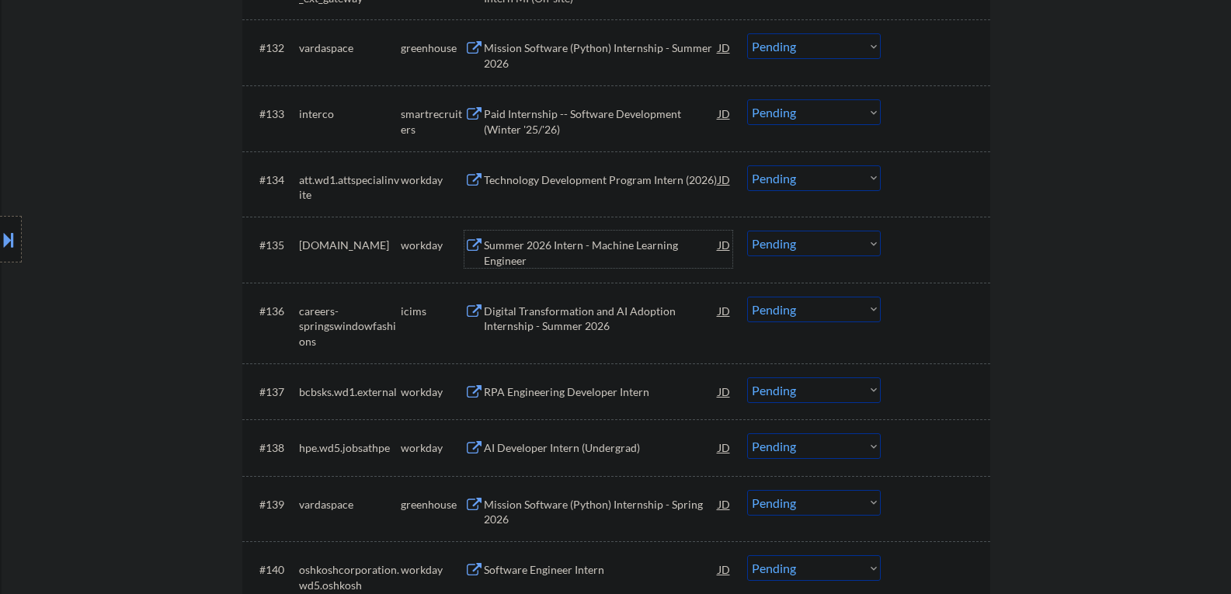
scroll to position [2485, 0]
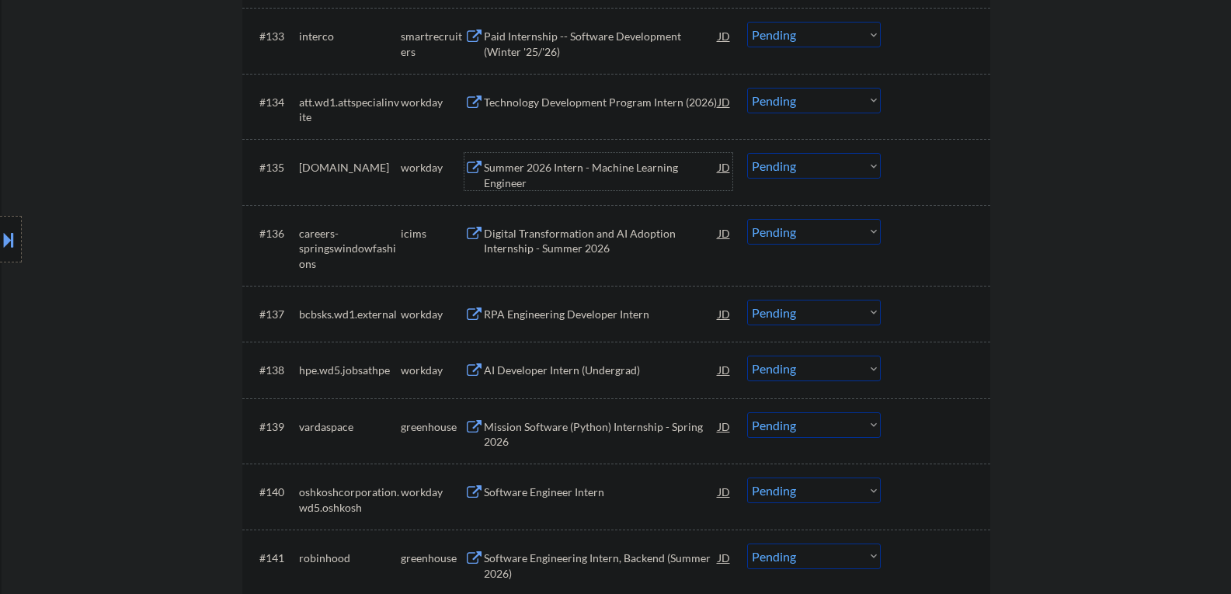
click at [539, 311] on div "RPA Engineering Developer Intern" at bounding box center [601, 315] width 235 height 16
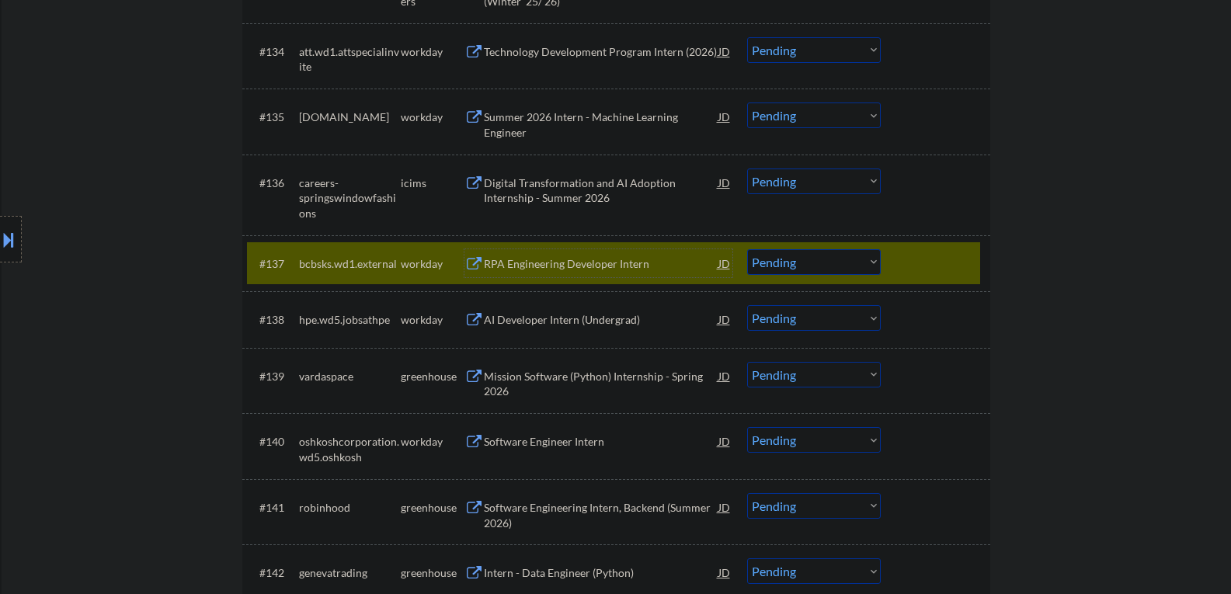
scroll to position [2563, 0]
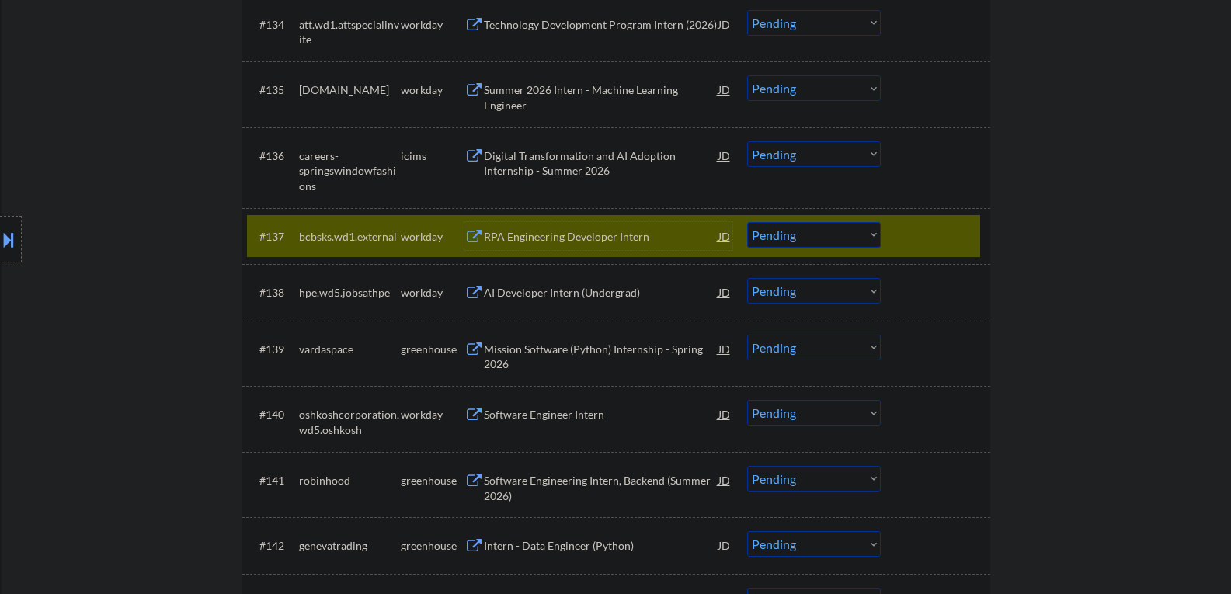
click at [578, 356] on div "Mission Software (Python) Internship - Spring 2026" at bounding box center [601, 357] width 235 height 30
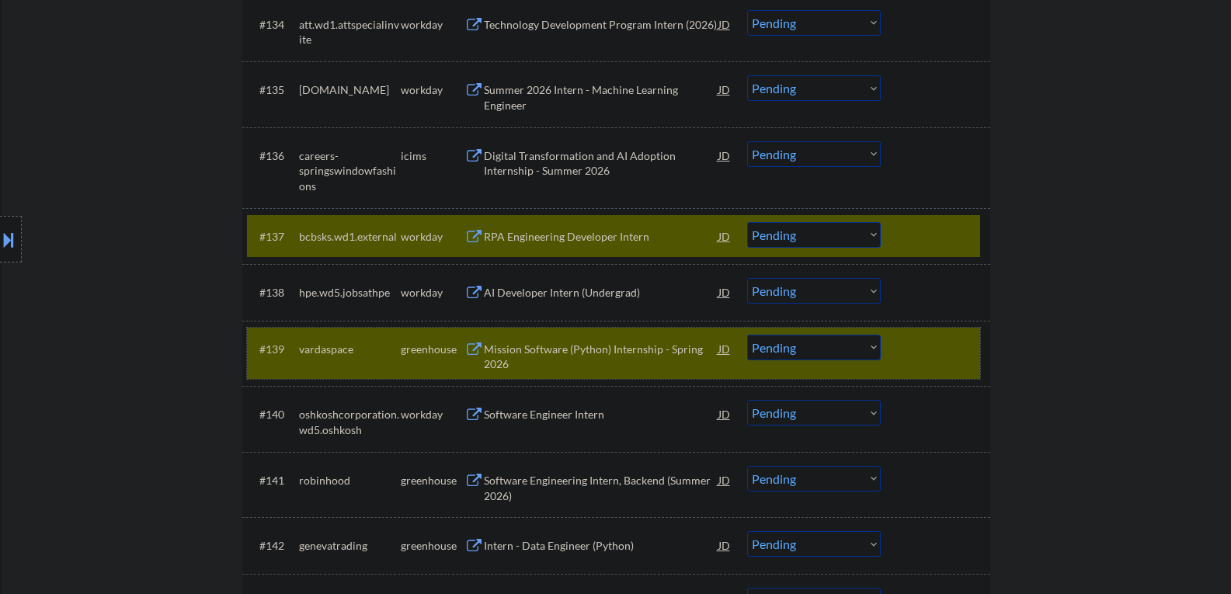
drag, startPoint x: 914, startPoint y: 366, endPoint x: 951, endPoint y: 249, distance: 122.3
click at [915, 365] on div "#139 vardaspace greenhouse Mission Software (Python) Internship - Spring 2026 J…" at bounding box center [613, 353] width 733 height 51
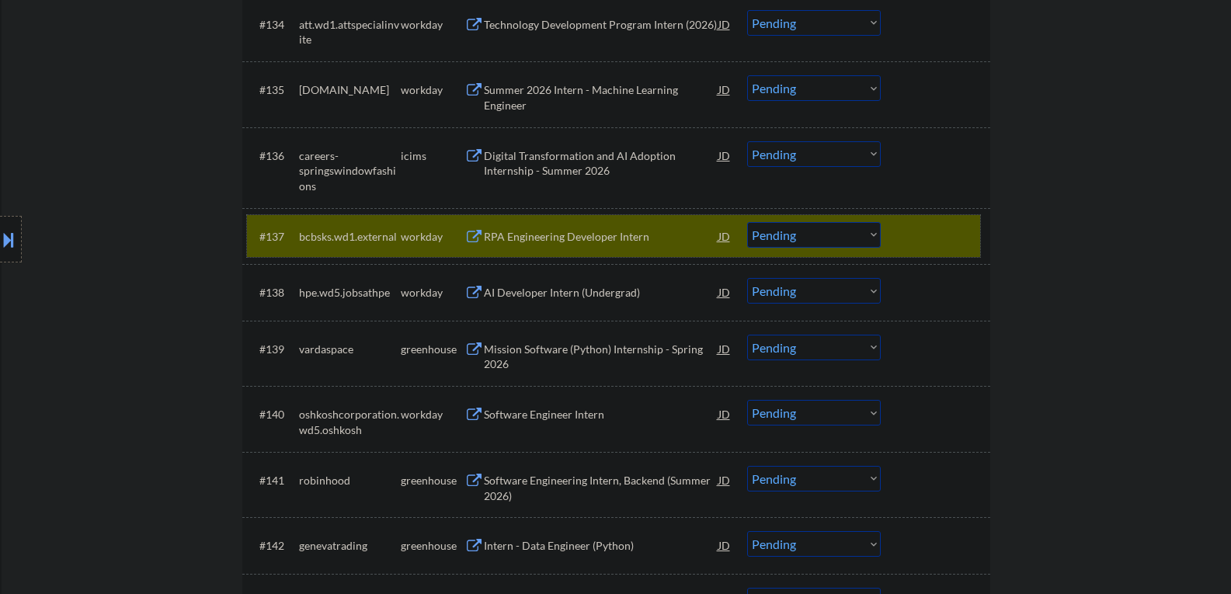
click at [934, 232] on div at bounding box center [937, 236] width 68 height 28
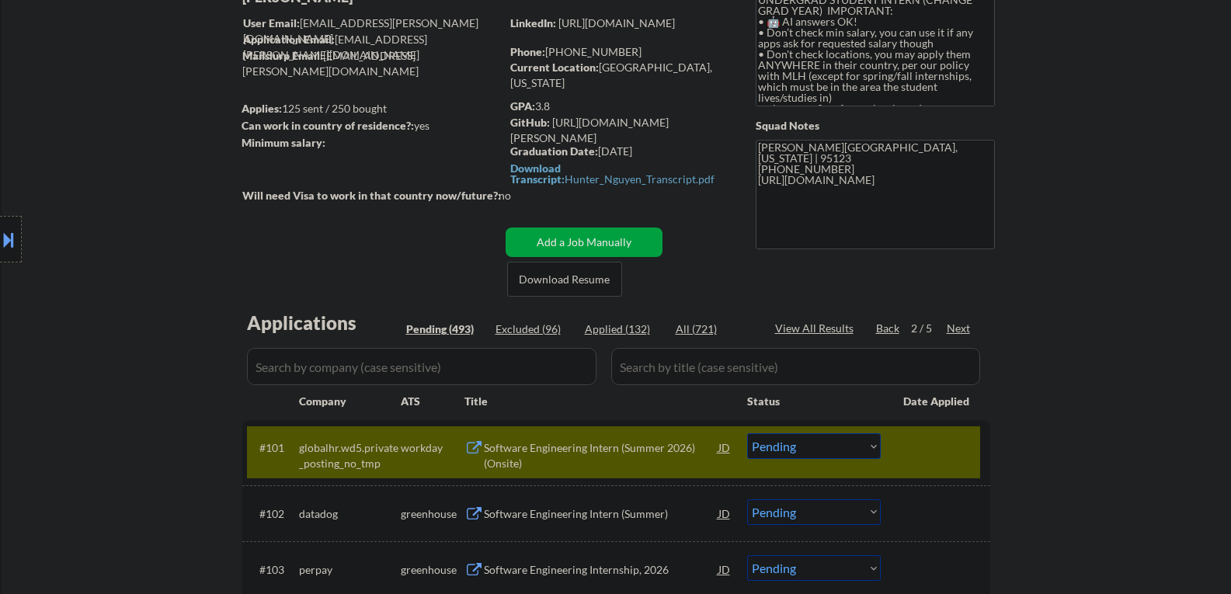
scroll to position [233, 0]
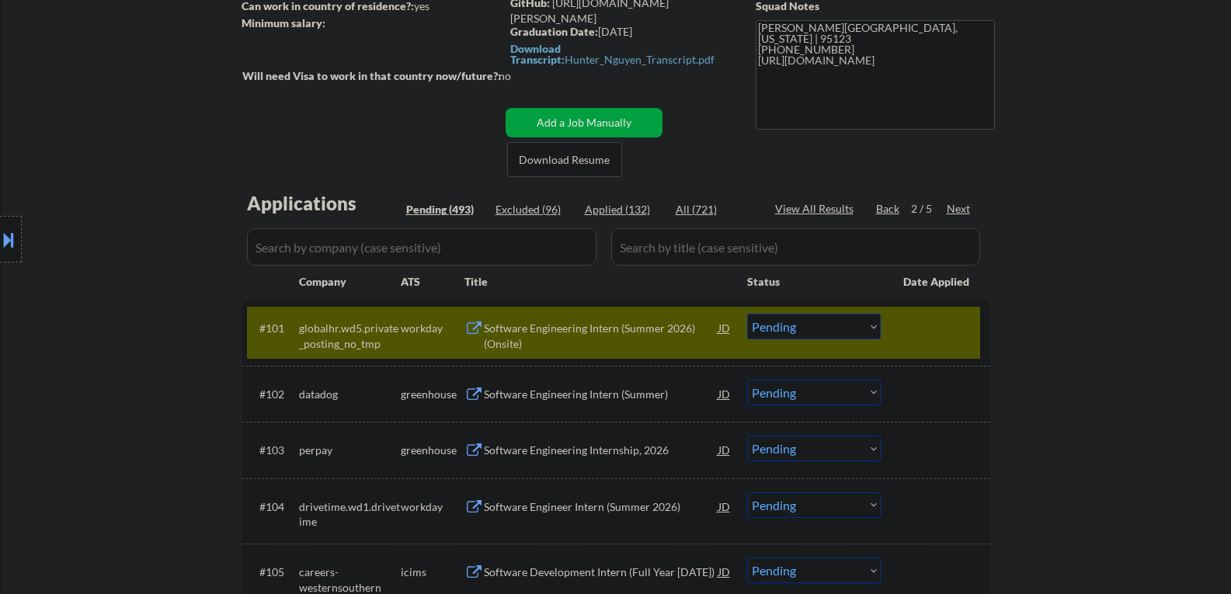
drag, startPoint x: 958, startPoint y: 212, endPoint x: 927, endPoint y: 225, distance: 34.5
click at [958, 212] on div "Next" at bounding box center [959, 209] width 25 height 16
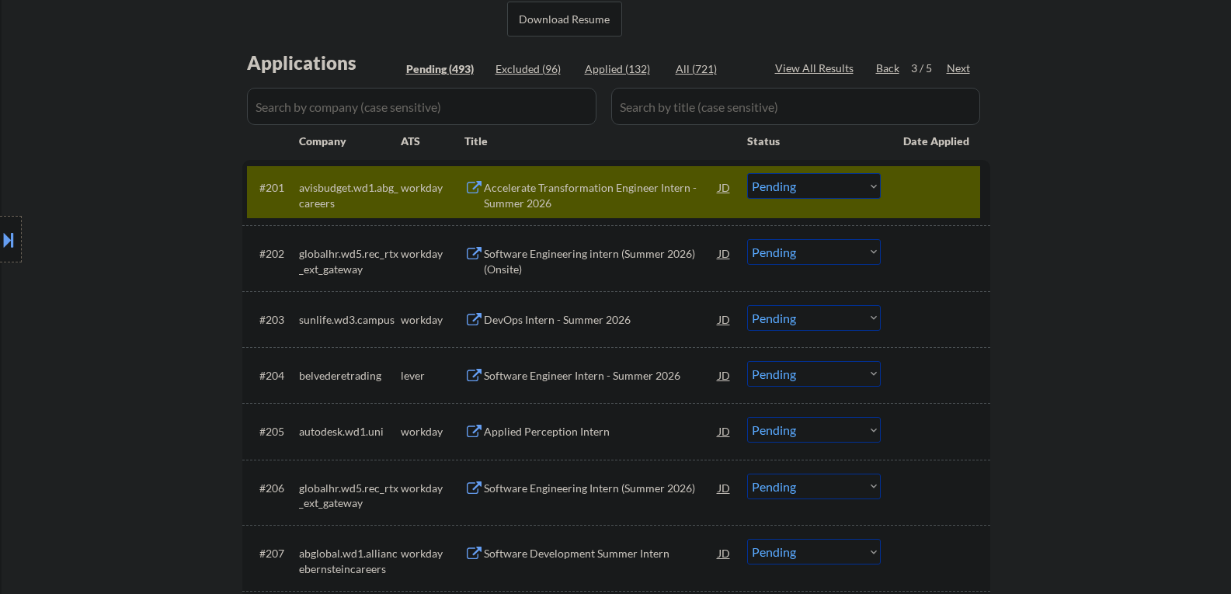
scroll to position [388, 0]
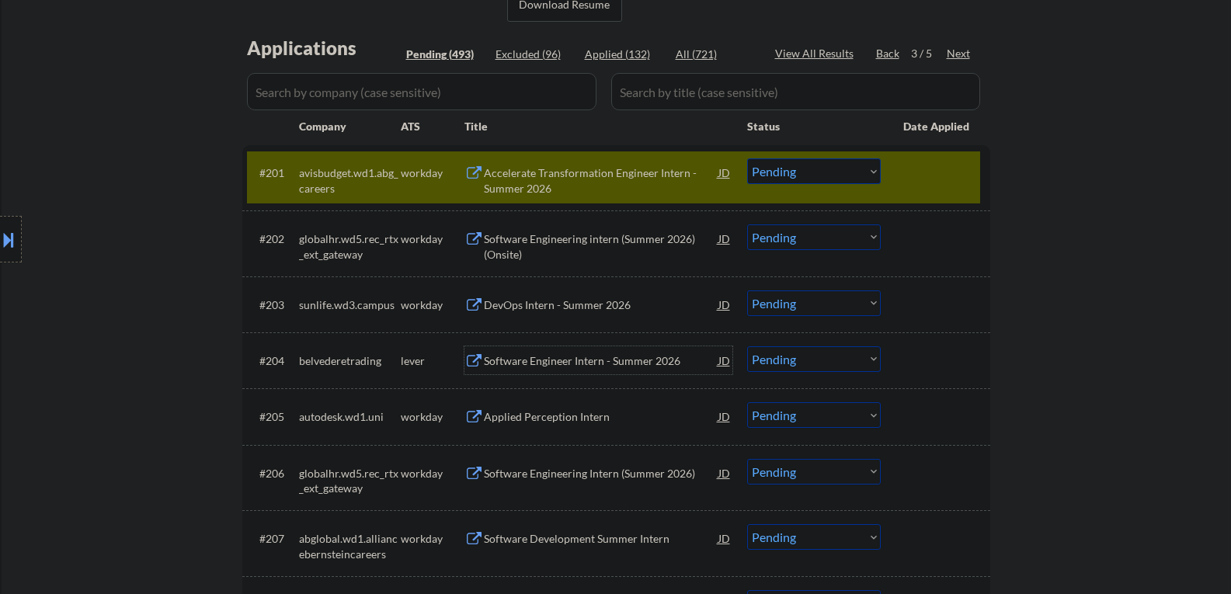
click at [586, 368] on div "Software Engineer Intern - Summer 2026" at bounding box center [601, 361] width 235 height 16
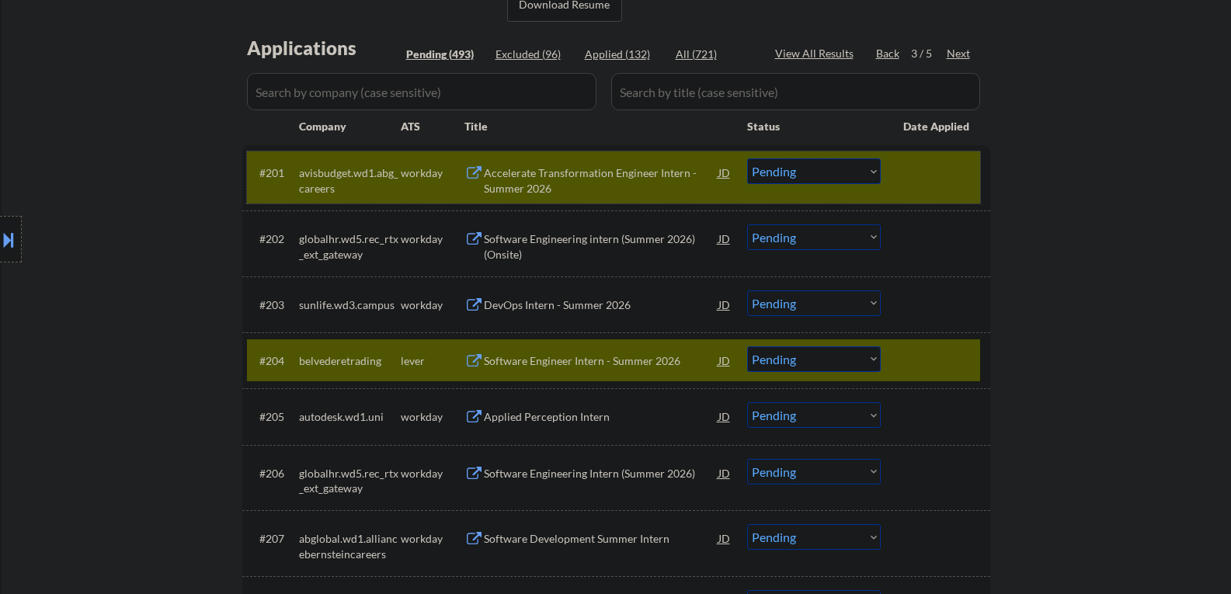
click at [908, 168] on div at bounding box center [937, 172] width 68 height 28
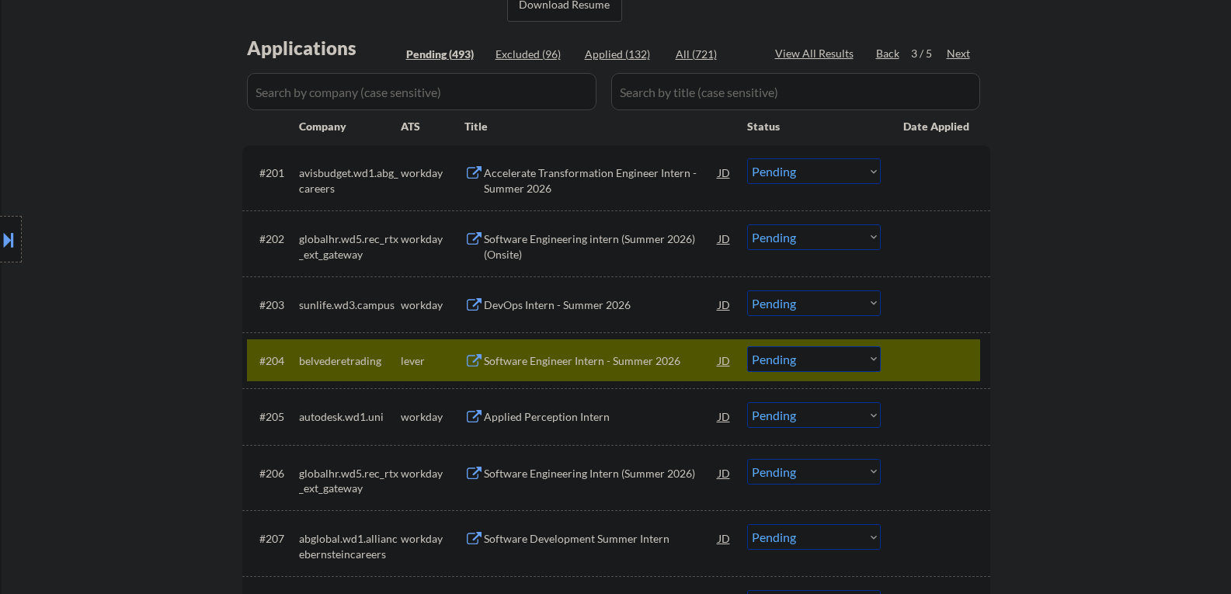
click at [947, 369] on div at bounding box center [937, 360] width 68 height 28
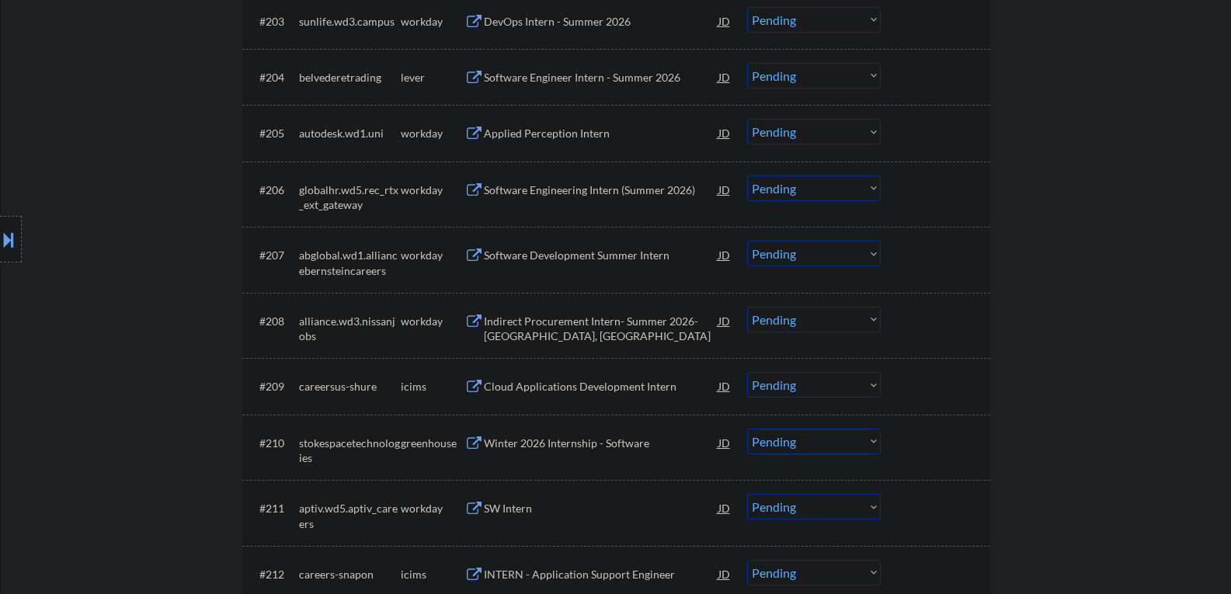
scroll to position [699, 0]
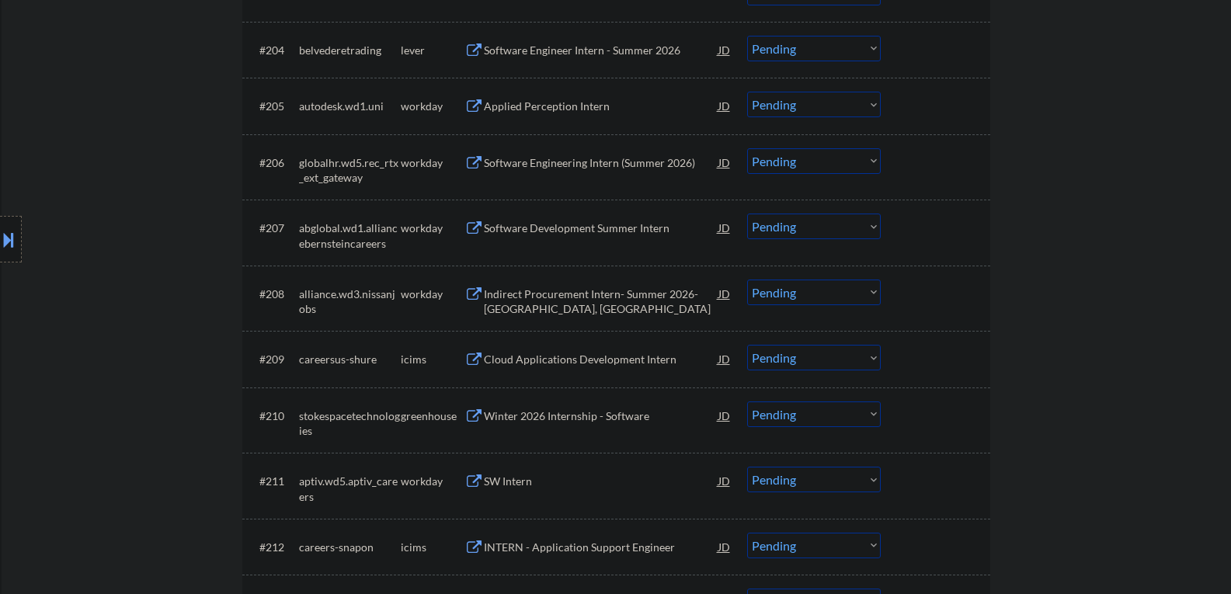
click at [601, 416] on div "Winter 2026 Internship - Software" at bounding box center [601, 417] width 235 height 16
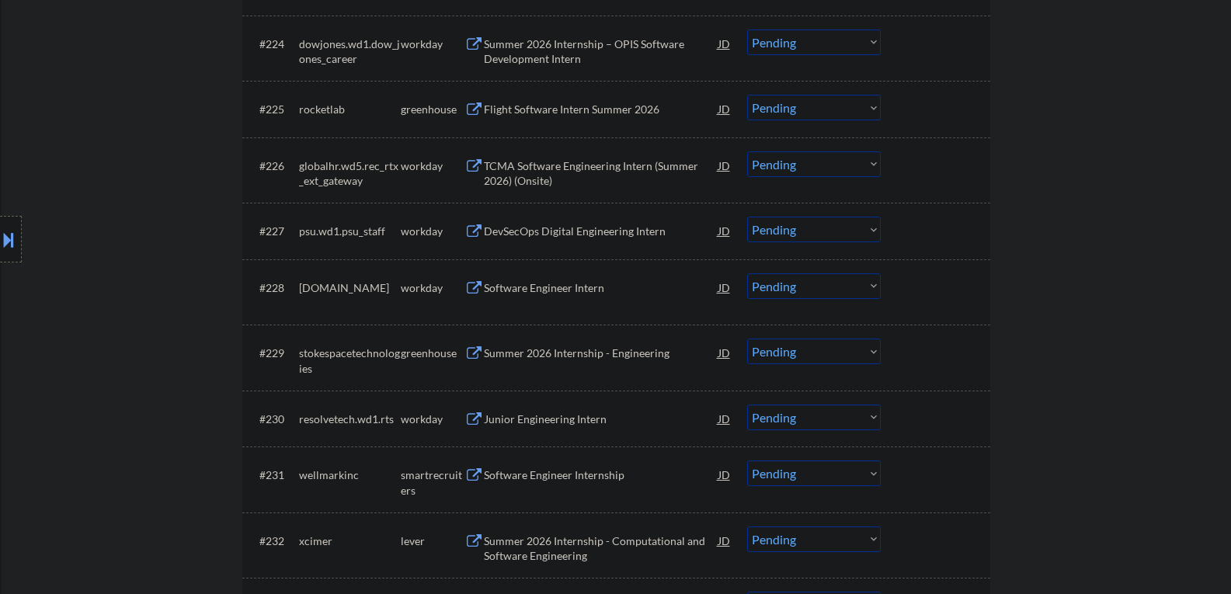
scroll to position [1942, 0]
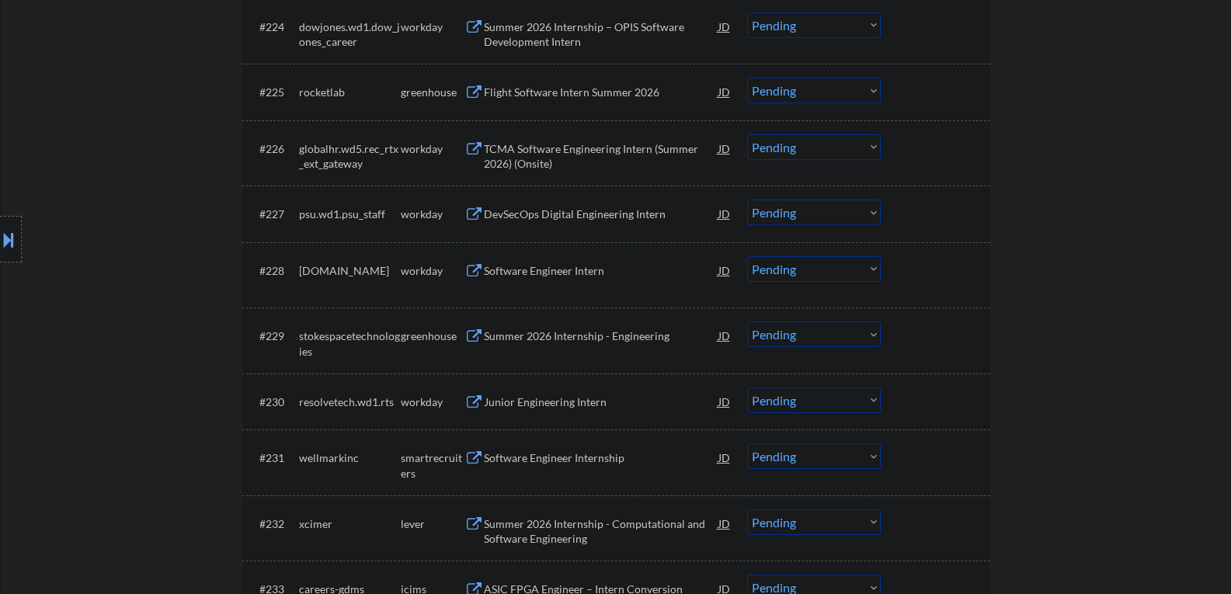
click at [513, 454] on div "Software Engineer Internship" at bounding box center [601, 458] width 235 height 16
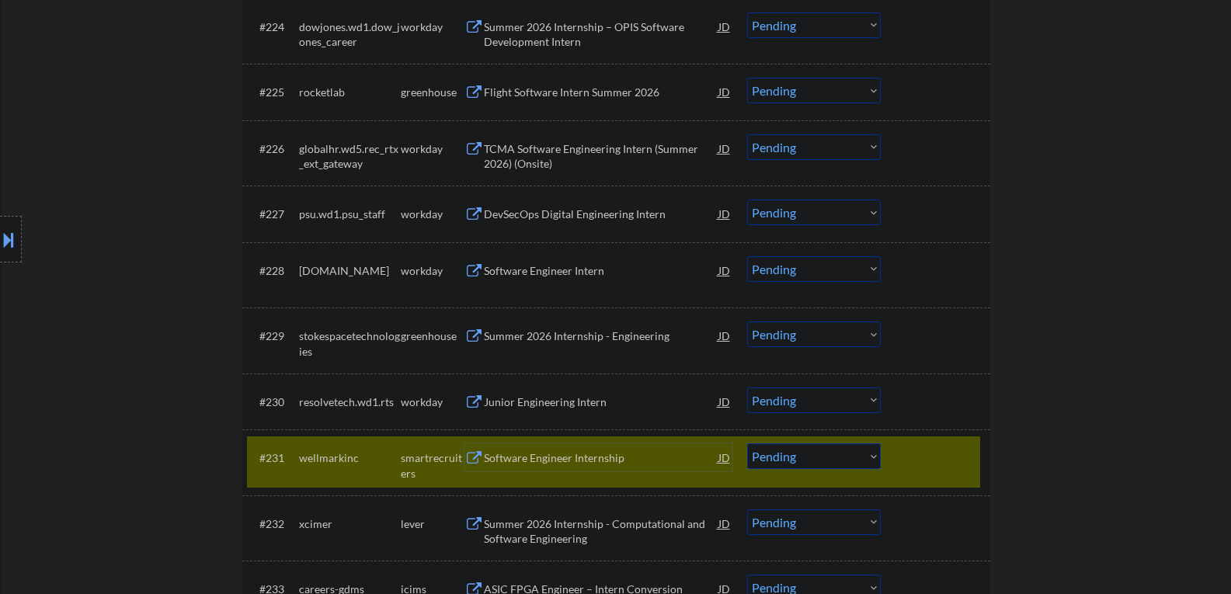
click at [547, 463] on div "Software Engineer Internship" at bounding box center [601, 458] width 235 height 16
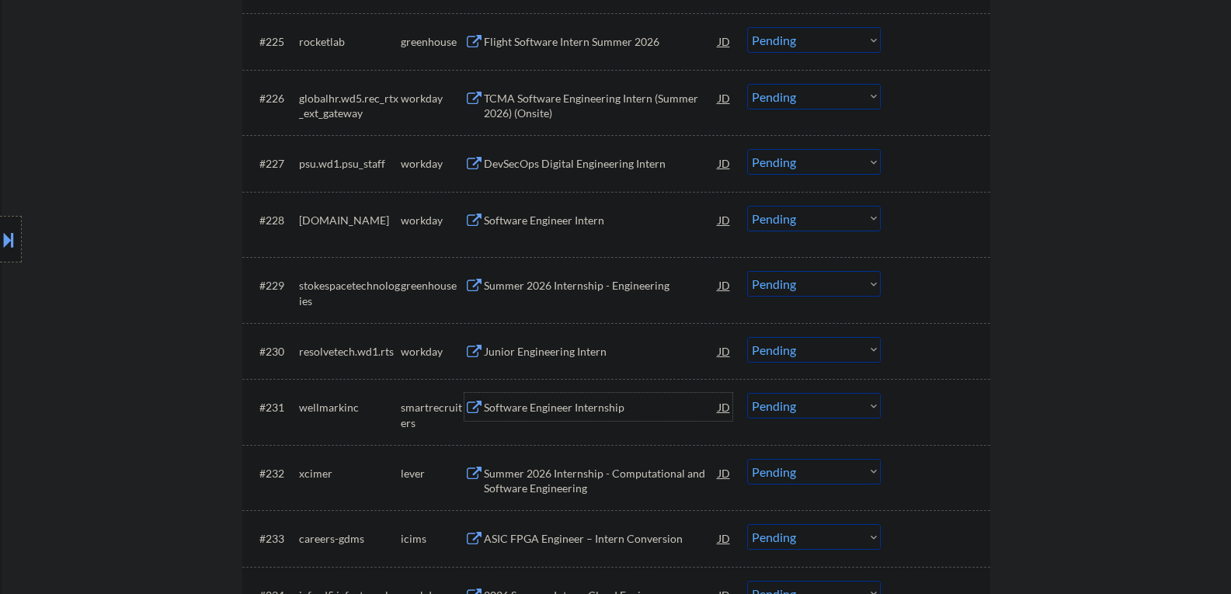
scroll to position [2019, 0]
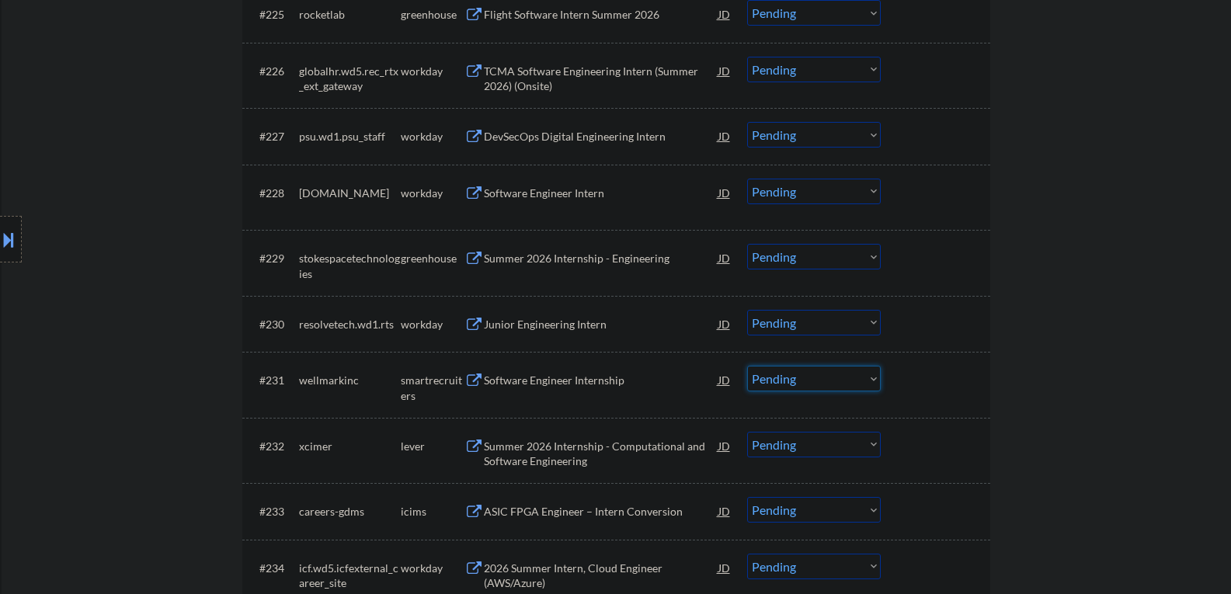
click at [810, 387] on select "Choose an option... Pending Applied Excluded (Questions) Excluded (Expired) Exc…" at bounding box center [814, 379] width 134 height 26
click at [747, 366] on select "Choose an option... Pending Applied Excluded (Questions) Excluded (Expired) Exc…" at bounding box center [814, 379] width 134 height 26
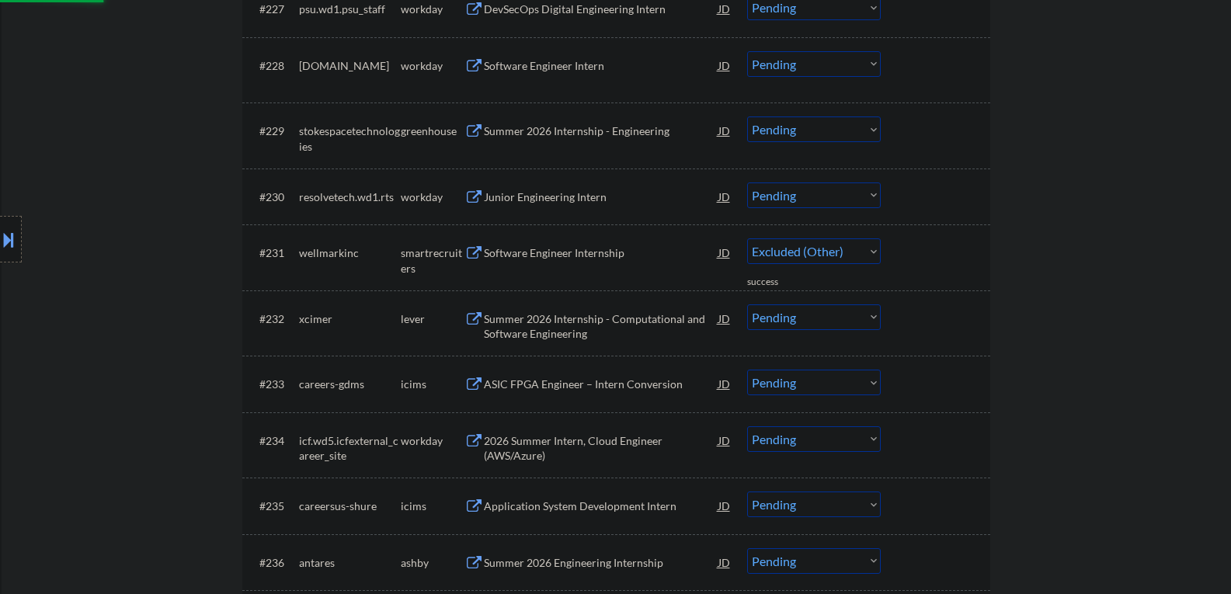
scroll to position [2175, 0]
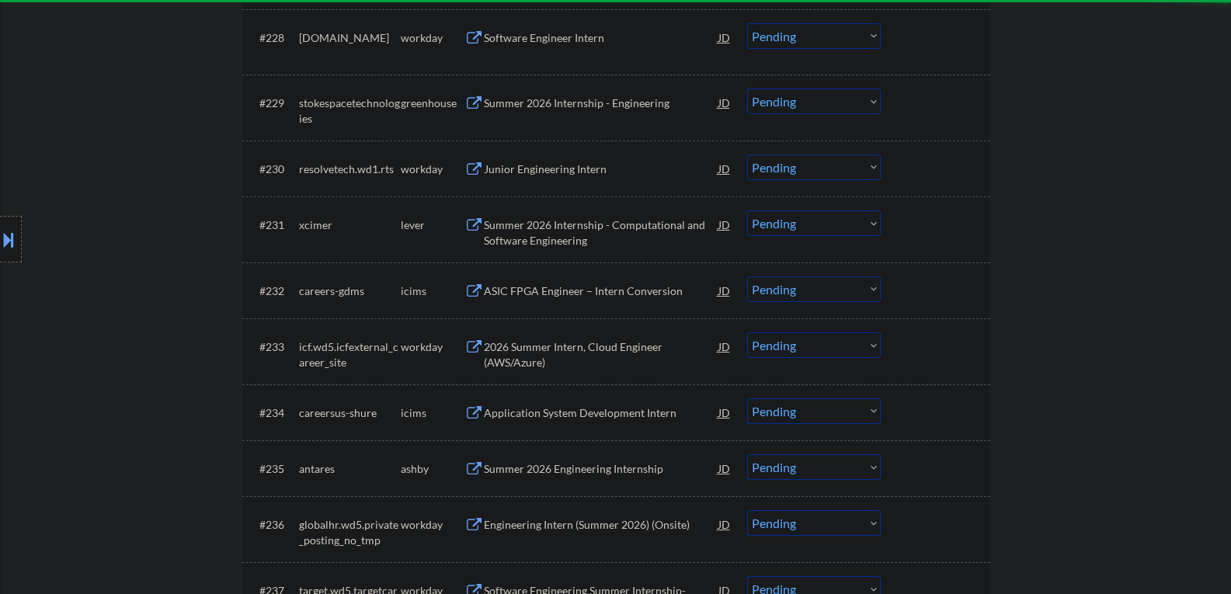
click at [526, 229] on div "Summer 2026 Internship - Computational and Software Engineering" at bounding box center [601, 232] width 235 height 30
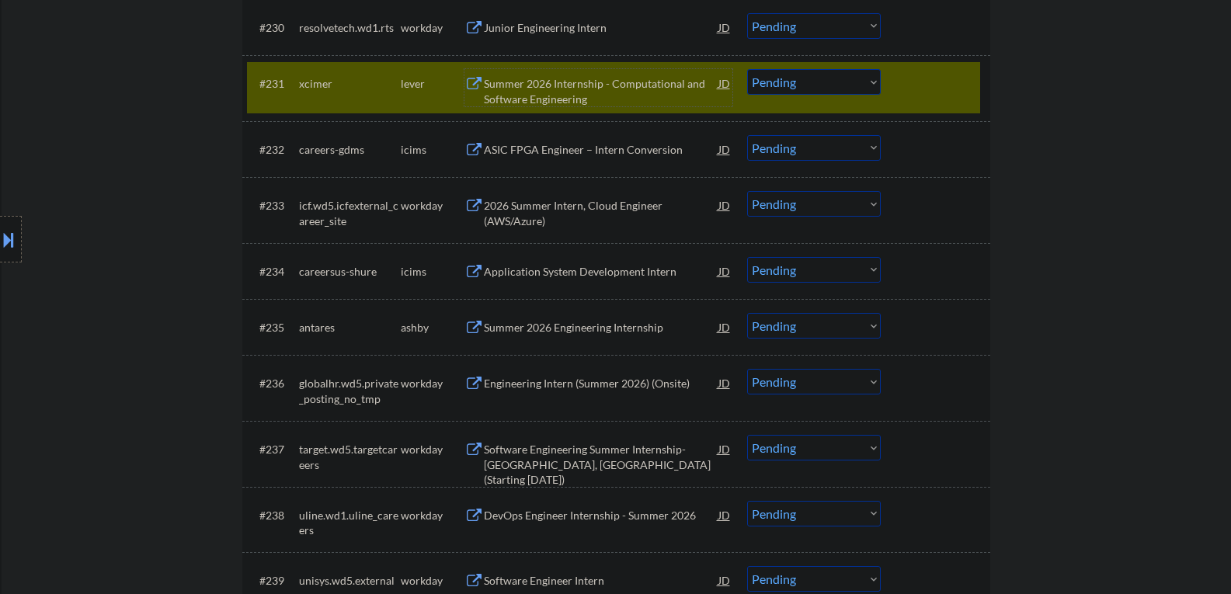
scroll to position [2330, 0]
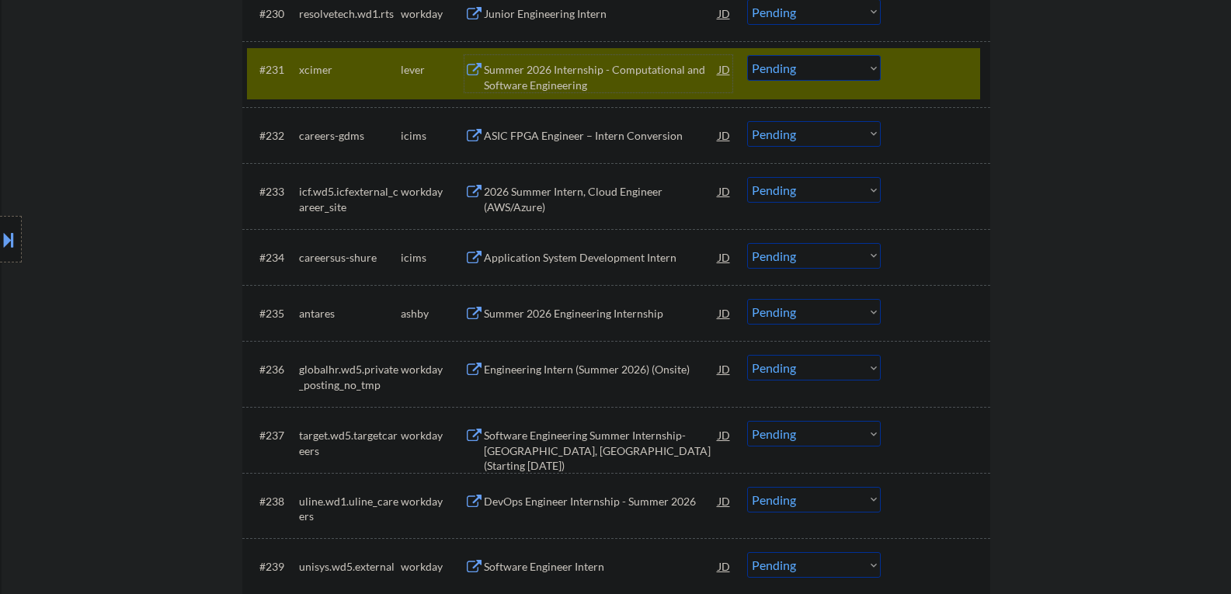
click at [548, 308] on div "Summer 2026 Engineering Internship" at bounding box center [601, 314] width 235 height 16
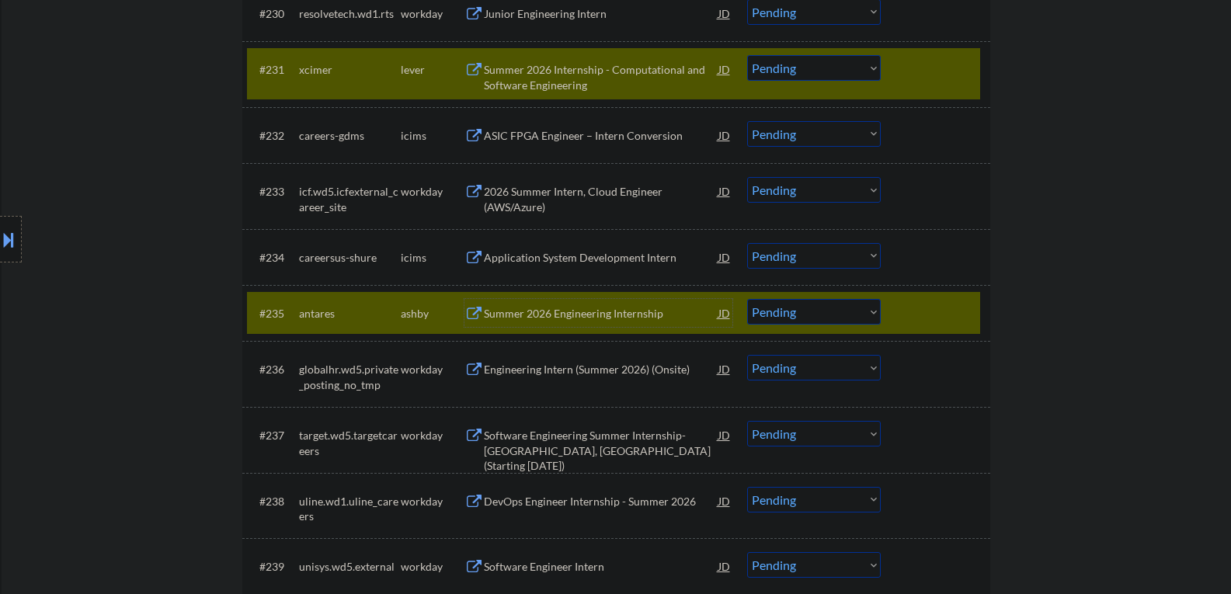
click at [586, 78] on div "Summer 2026 Internship - Computational and Software Engineering" at bounding box center [601, 77] width 235 height 30
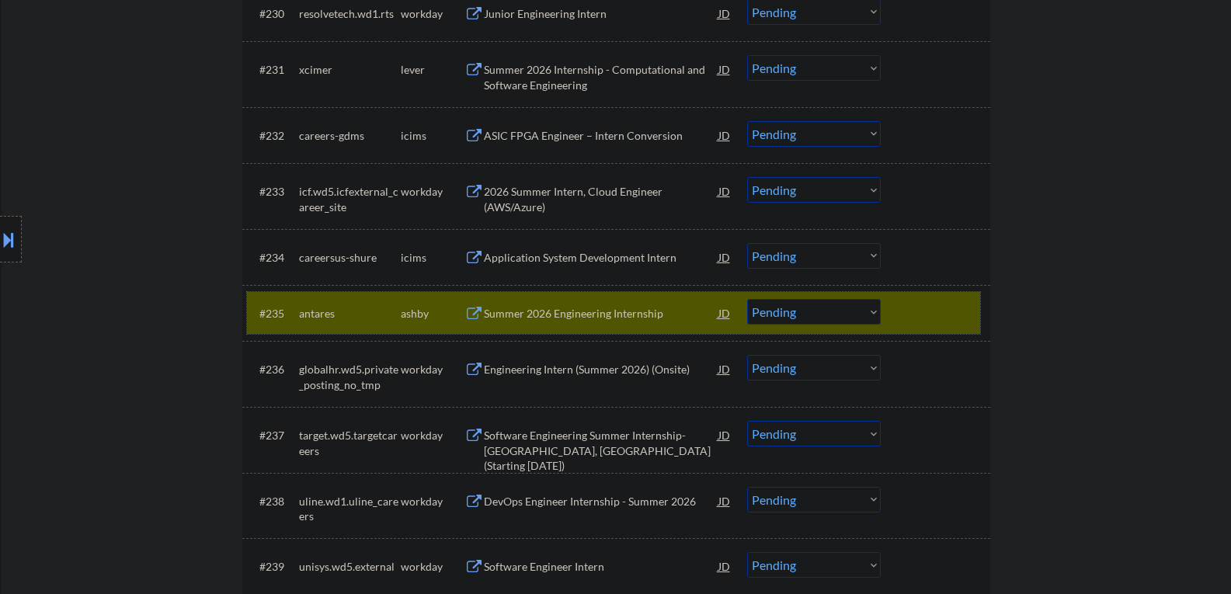
click at [927, 317] on div at bounding box center [937, 313] width 68 height 28
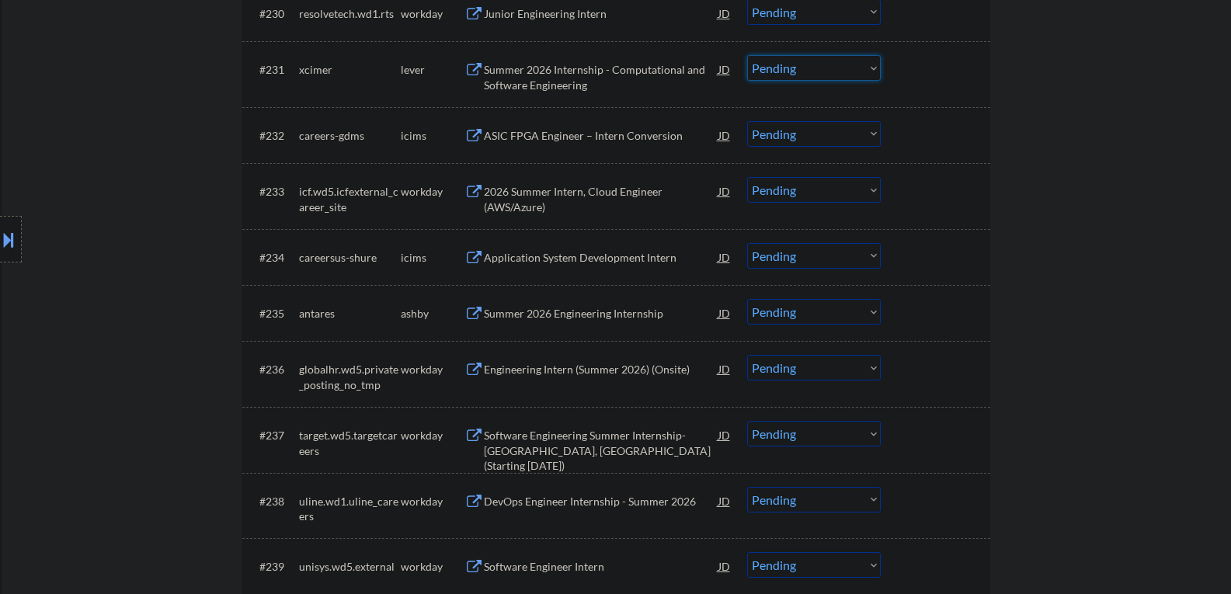
click at [834, 71] on select "Choose an option... Pending Applied Excluded (Questions) Excluded (Expired) Exc…" at bounding box center [814, 68] width 134 height 26
click at [747, 55] on select "Choose an option... Pending Applied Excluded (Questions) Excluded (Expired) Exc…" at bounding box center [814, 68] width 134 height 26
select select ""pending""
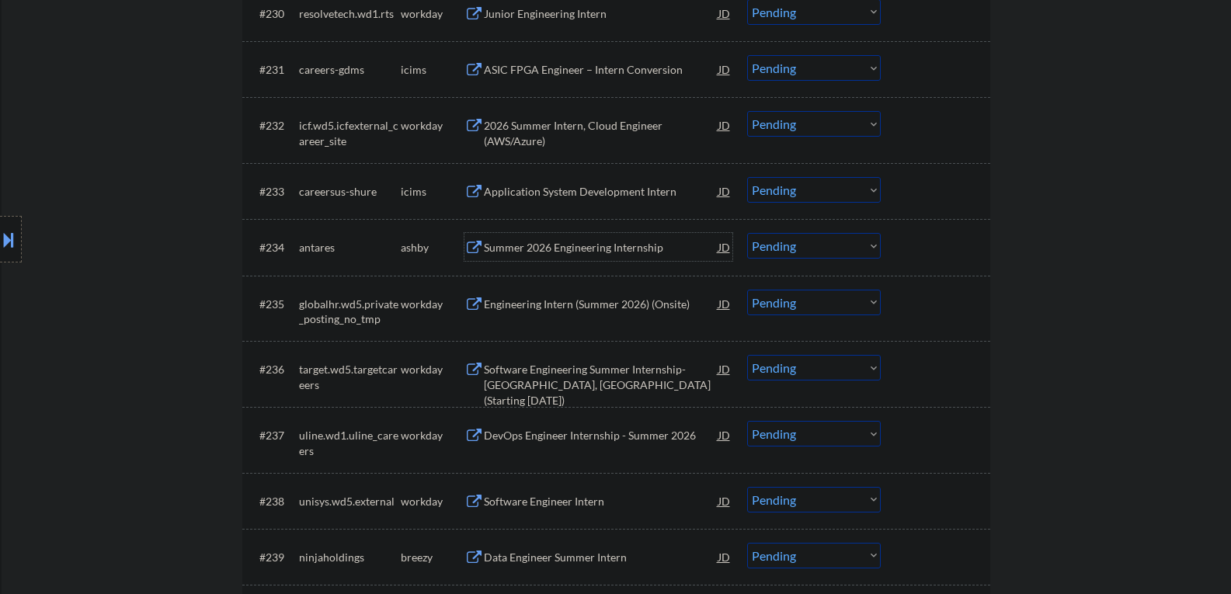
click at [549, 252] on div "Summer 2026 Engineering Internship" at bounding box center [601, 248] width 235 height 16
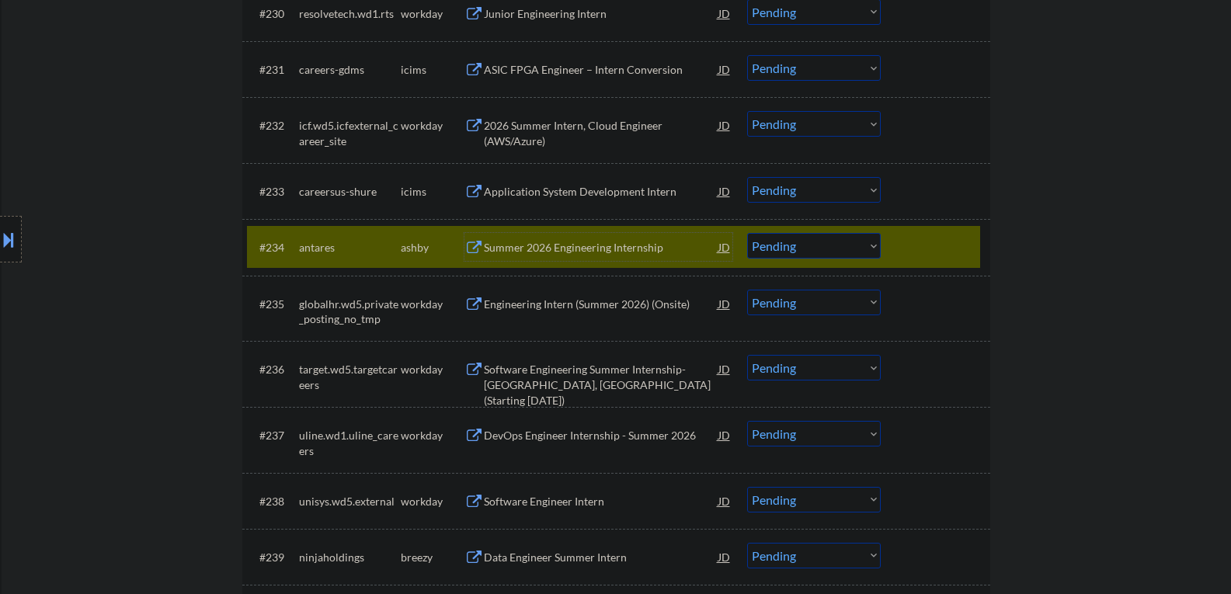
click at [538, 246] on div "Summer 2026 Engineering Internship" at bounding box center [601, 248] width 235 height 16
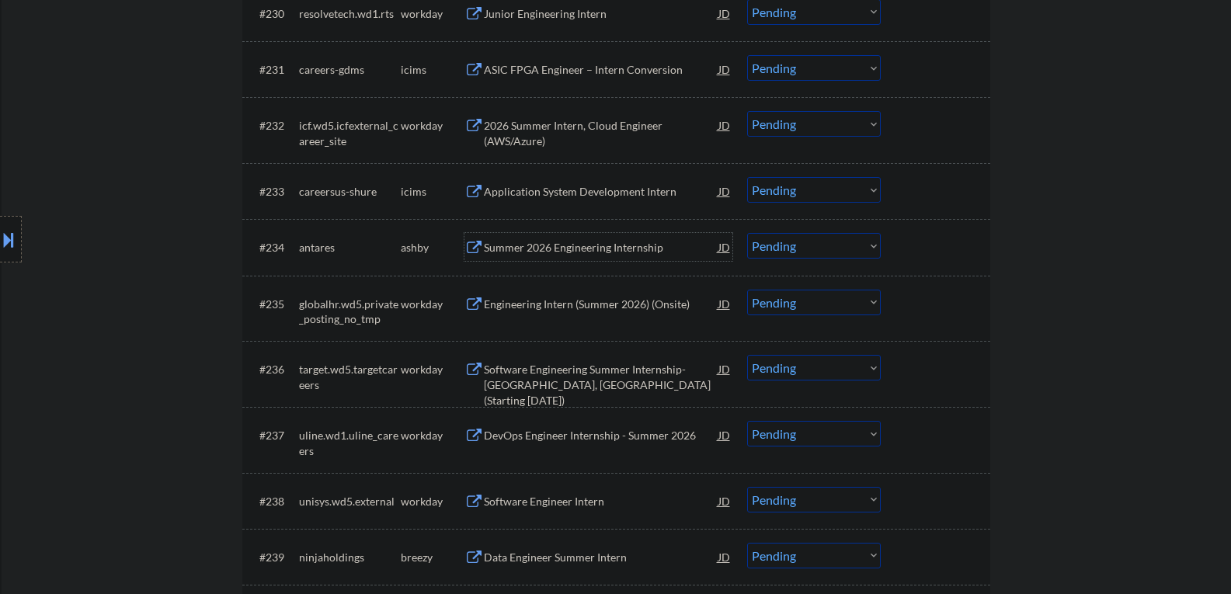
click at [793, 247] on select "Choose an option... Pending Applied Excluded (Questions) Excluded (Expired) Exc…" at bounding box center [814, 246] width 134 height 26
click at [747, 233] on select "Choose an option... Pending Applied Excluded (Questions) Excluded (Expired) Exc…" at bounding box center [814, 246] width 134 height 26
select select ""pending""
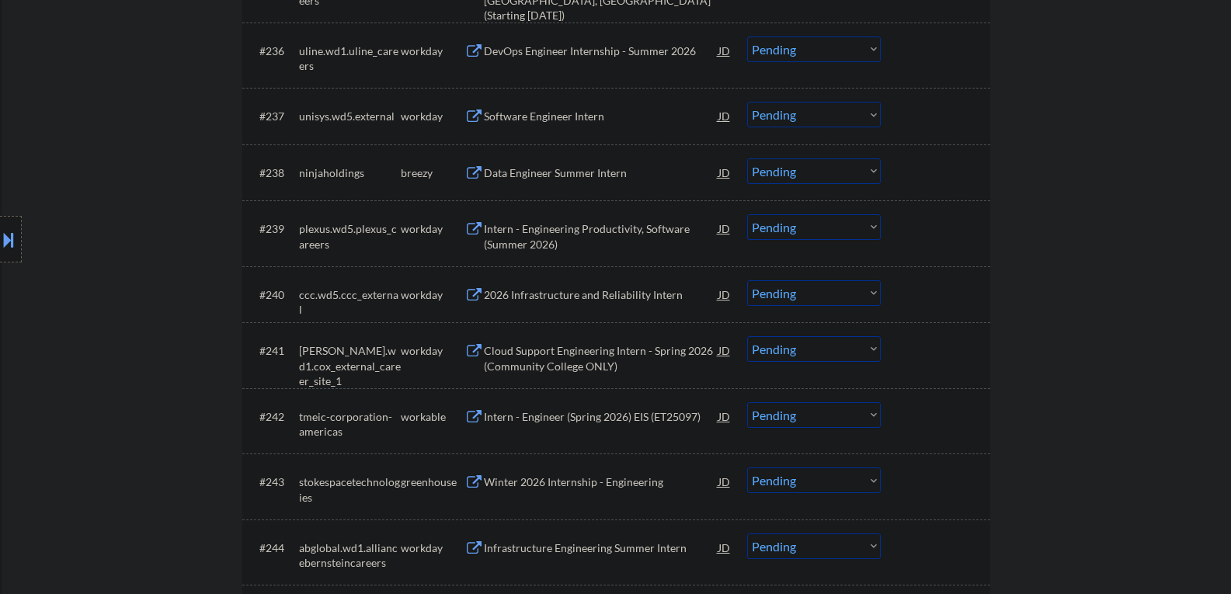
scroll to position [2718, 0]
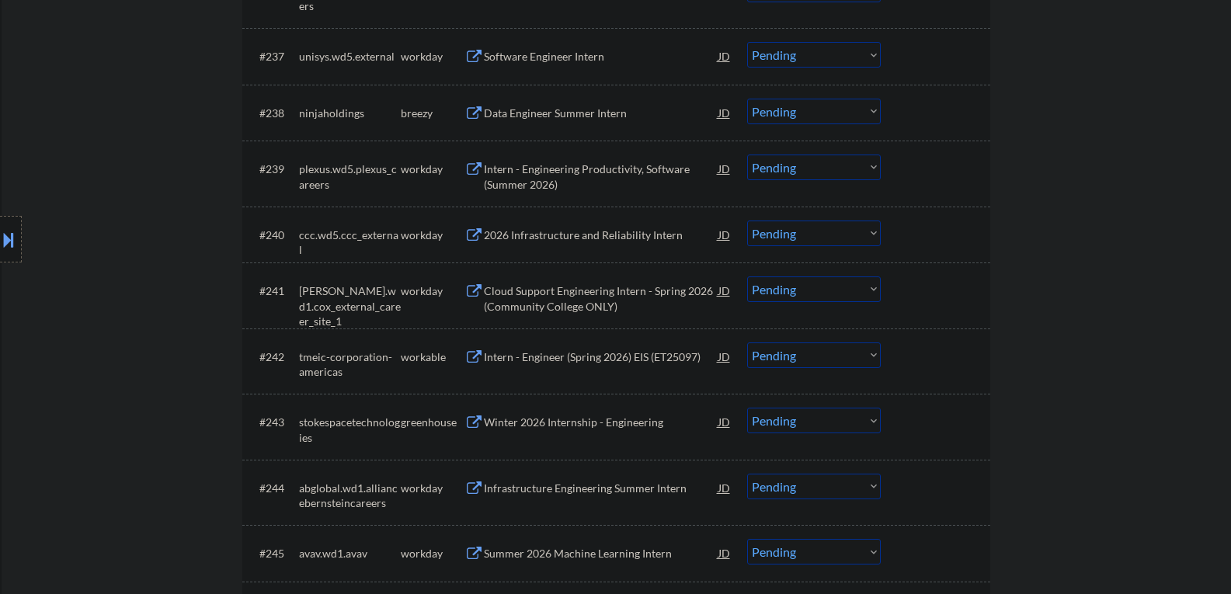
click at [514, 354] on div "Intern - Engineer (Spring 2026) EIS (ET25097)" at bounding box center [601, 357] width 235 height 16
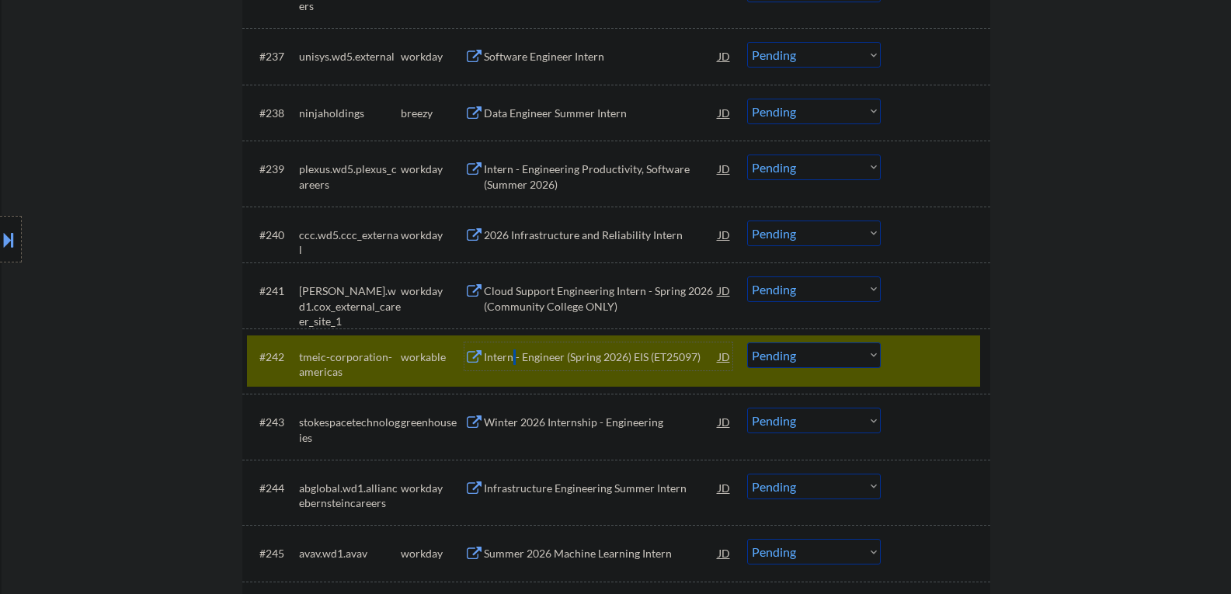
click at [774, 346] on select "Choose an option... Pending Applied Excluded (Questions) Excluded (Expired) Exc…" at bounding box center [814, 355] width 134 height 26
click at [747, 342] on select "Choose an option... Pending Applied Excluded (Questions) Excluded (Expired) Exc…" at bounding box center [814, 355] width 134 height 26
select select ""pending""
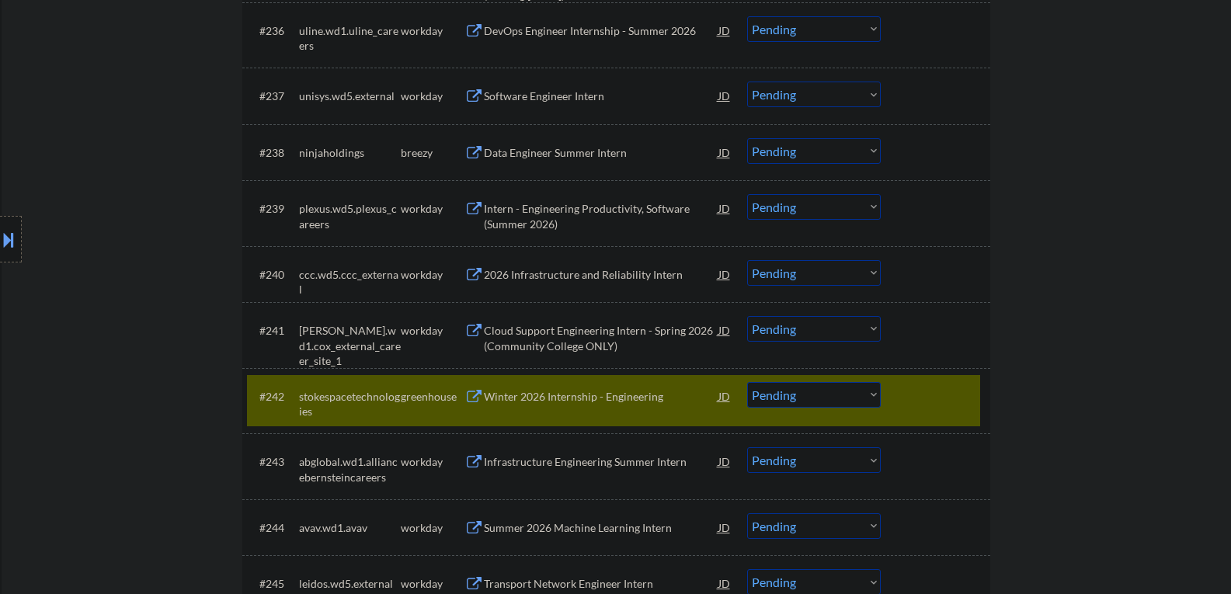
scroll to position [2796, 0]
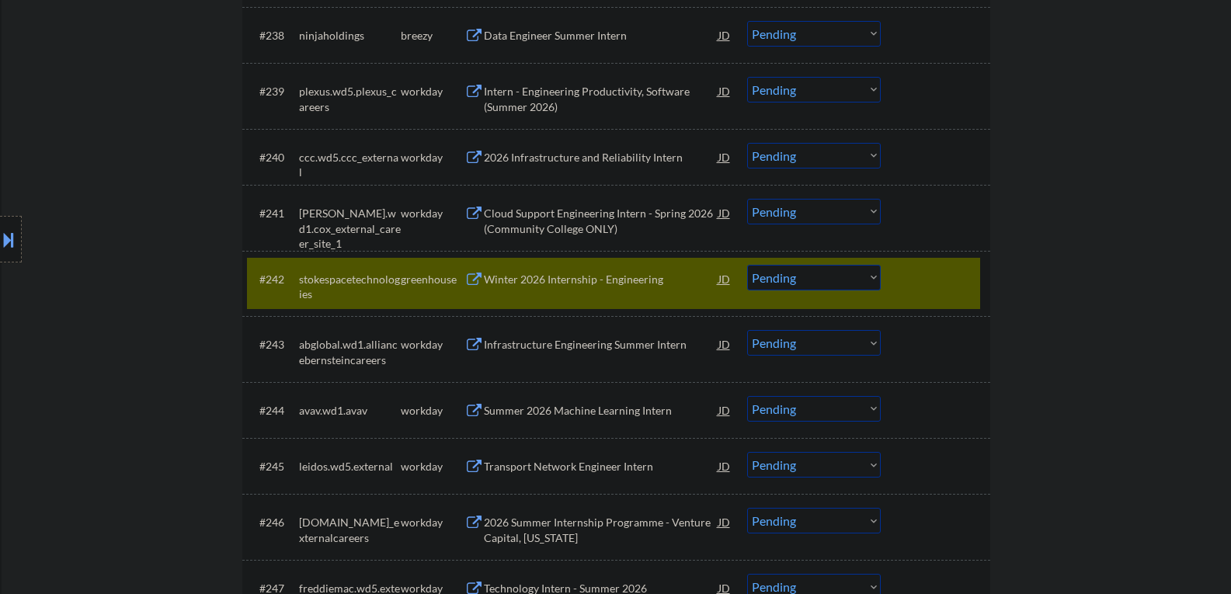
click at [908, 296] on div "#242 stokespacetechnologies greenhouse Winter 2026 Internship - Engineering JD …" at bounding box center [613, 283] width 733 height 51
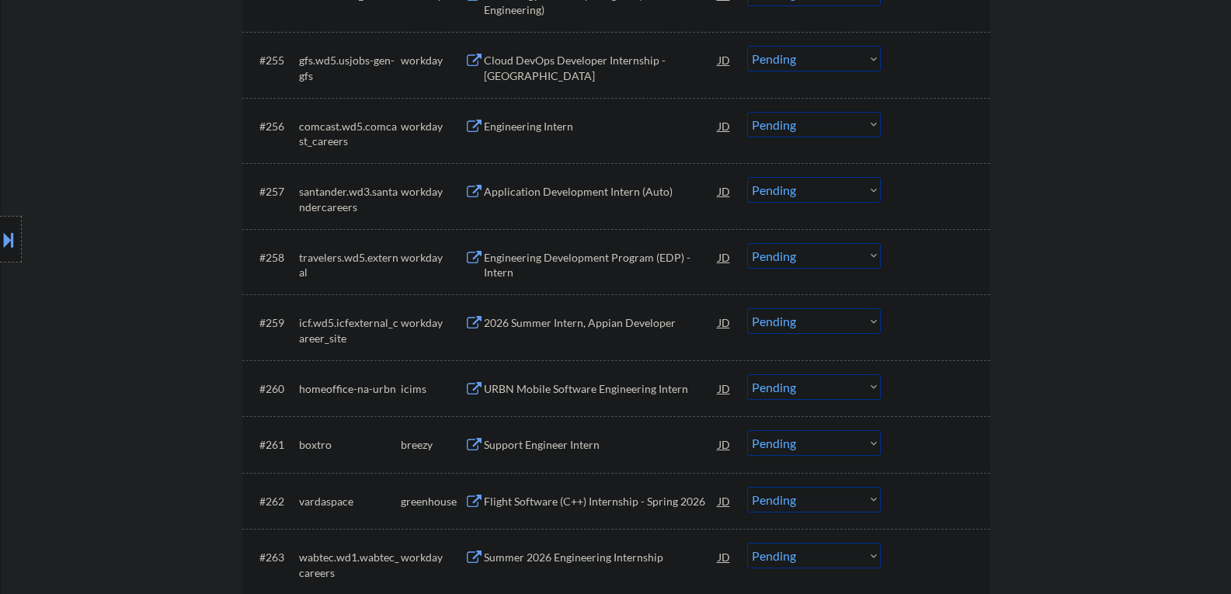
scroll to position [4116, 0]
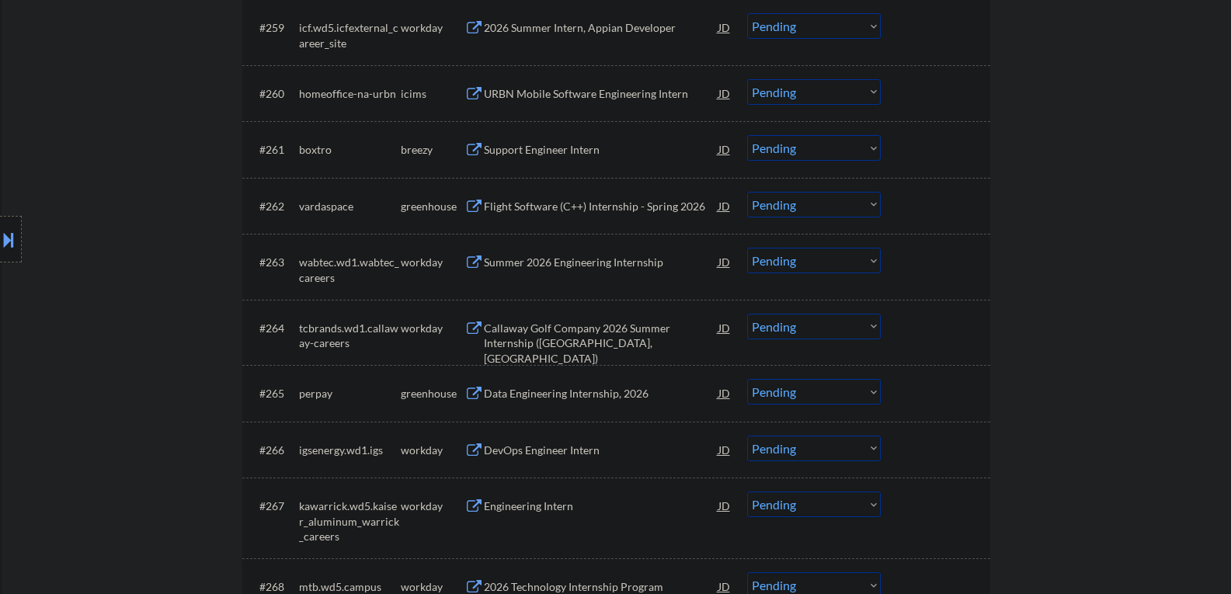
click at [561, 210] on div "Flight Software (C++) Internship - Spring 2026" at bounding box center [601, 207] width 235 height 16
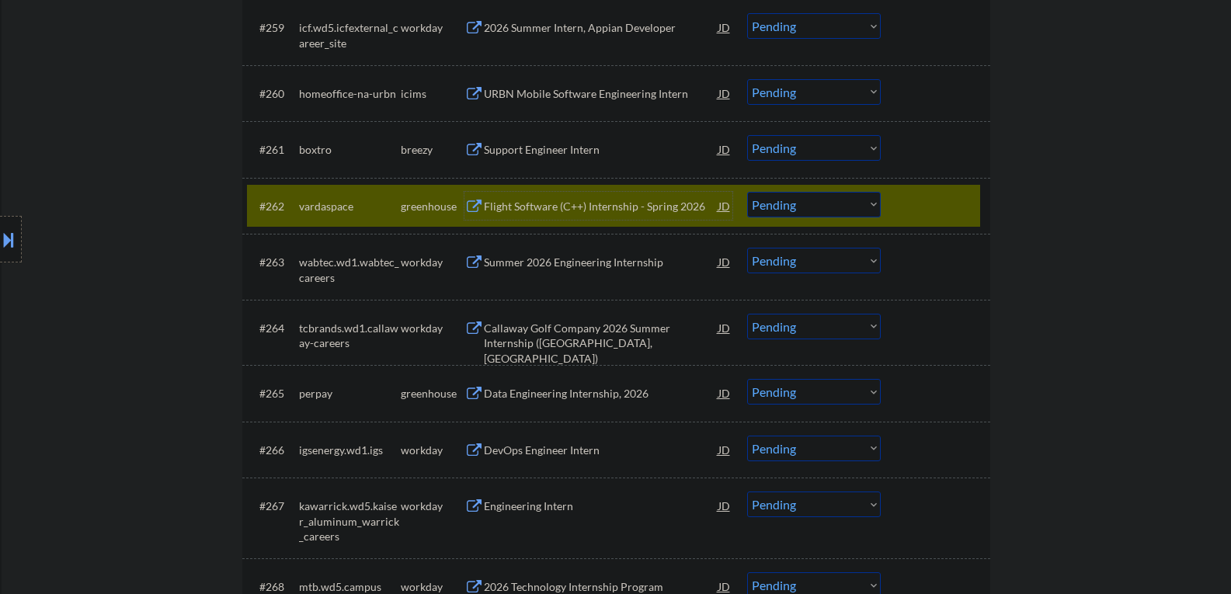
click at [893, 204] on div "#262 vardaspace greenhouse Flight Software (C++) Internship - Spring 2026 JD Ch…" at bounding box center [613, 206] width 733 height 42
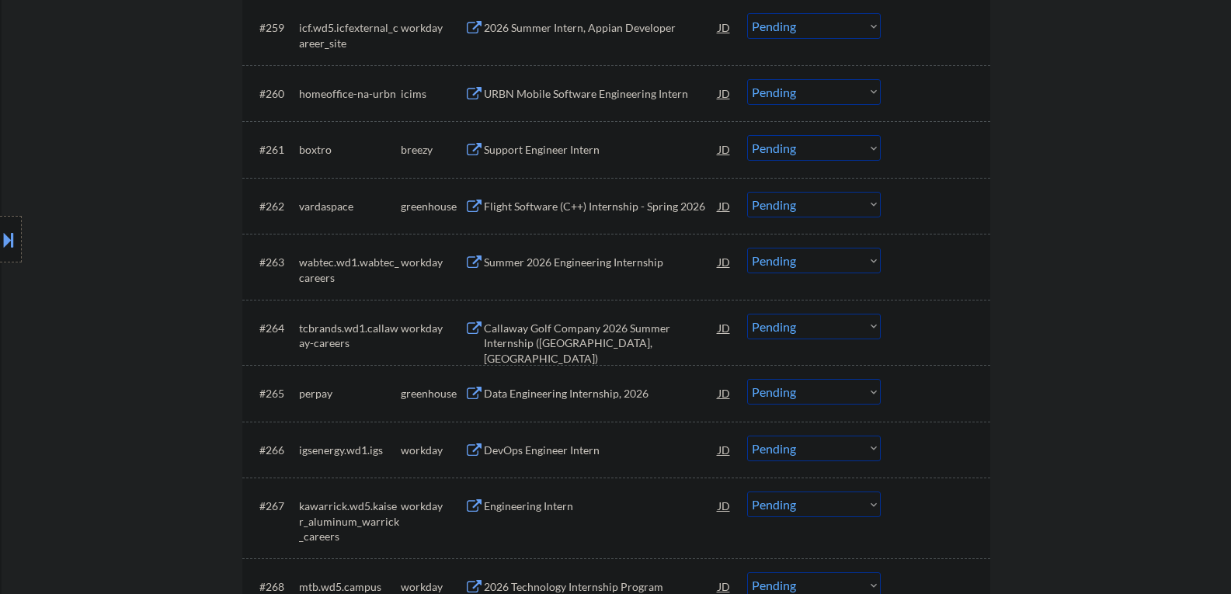
click at [579, 390] on div "Data Engineering Internship, 2026" at bounding box center [601, 394] width 235 height 16
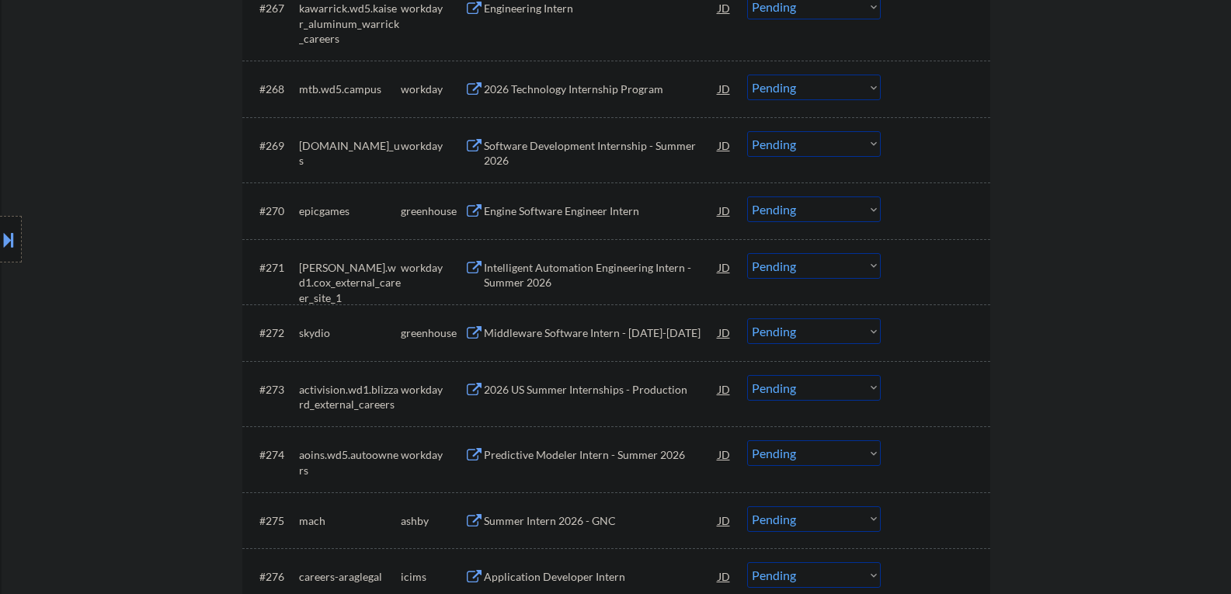
scroll to position [4660, 0]
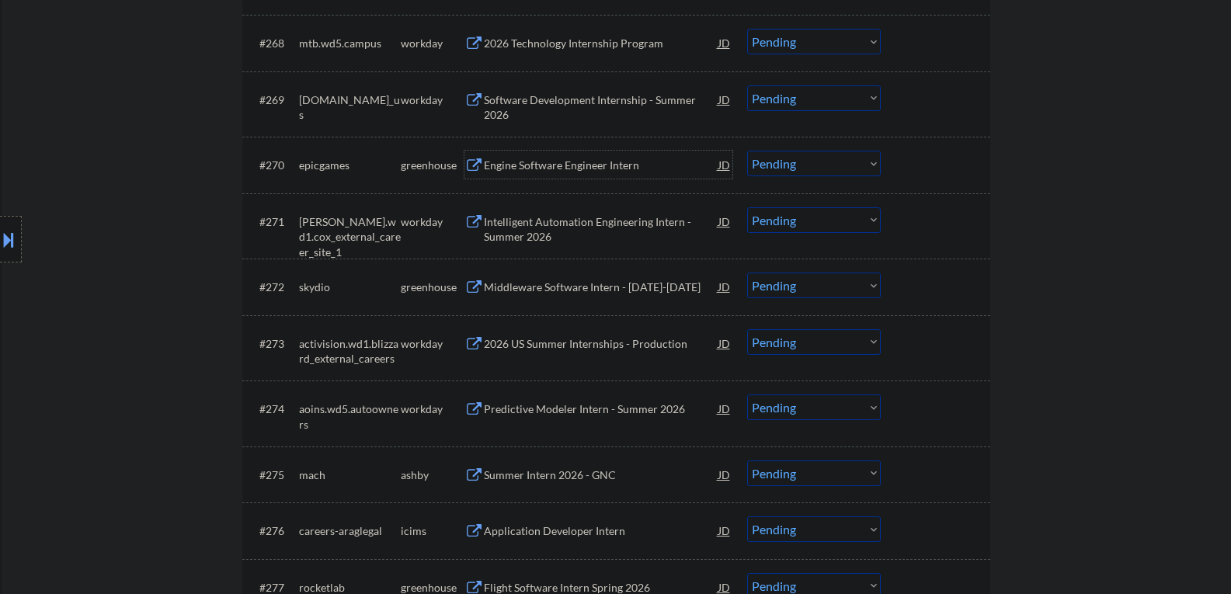
click at [530, 168] on div "Engine Software Engineer Intern" at bounding box center [601, 166] width 235 height 16
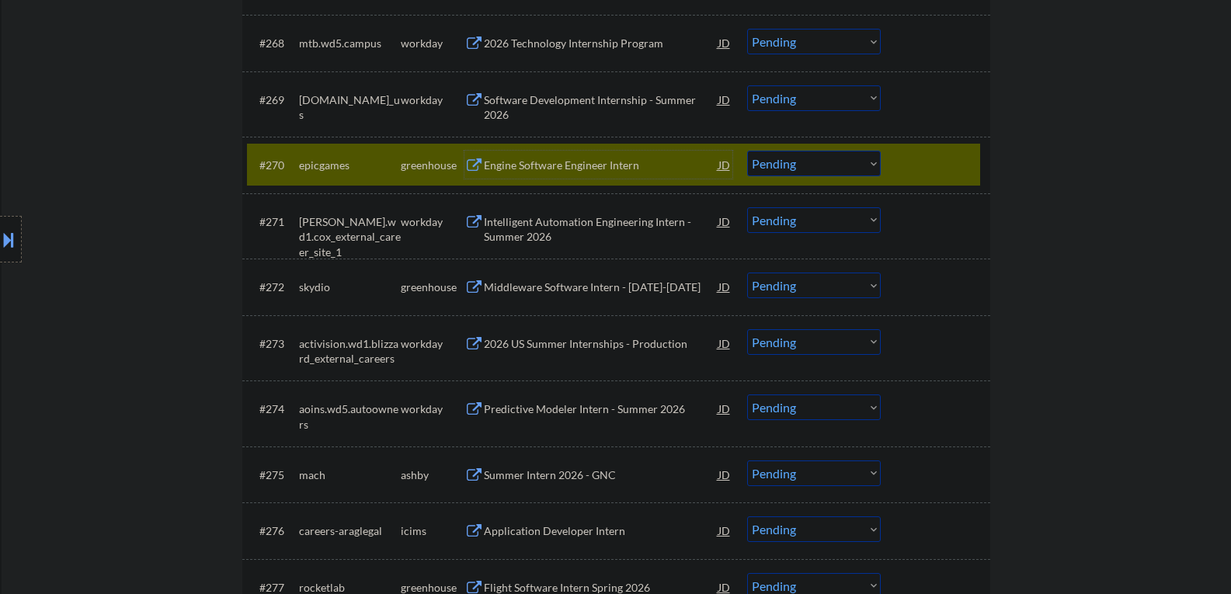
click at [946, 151] on div at bounding box center [937, 165] width 68 height 28
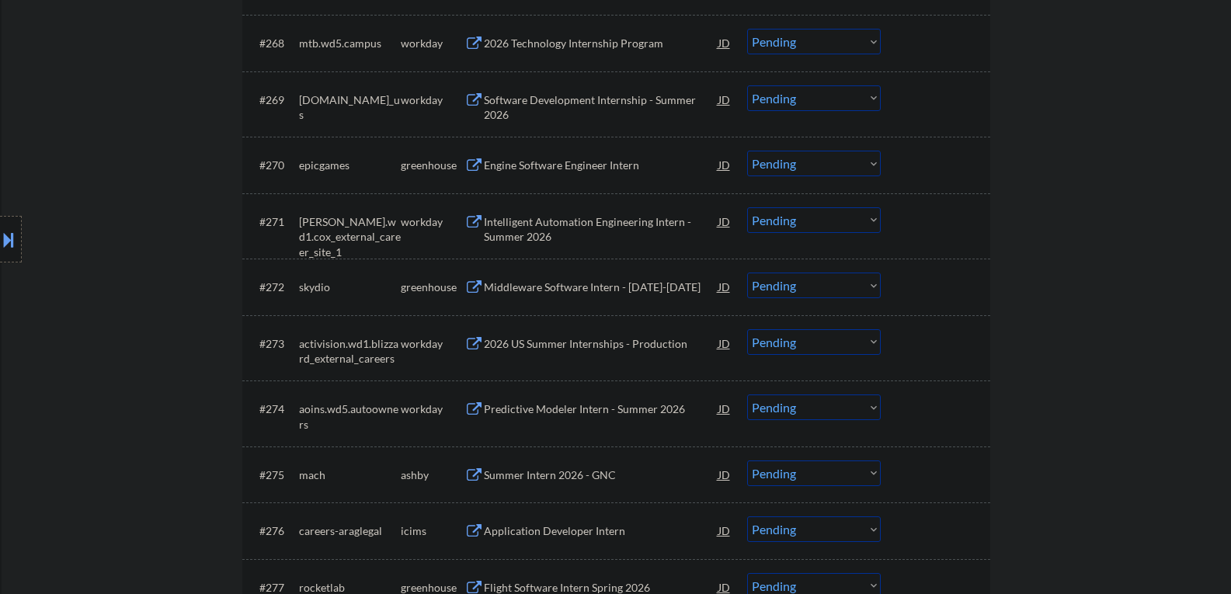
click at [579, 290] on div "Middleware Software Intern - Jan-April 2026" at bounding box center [601, 288] width 235 height 16
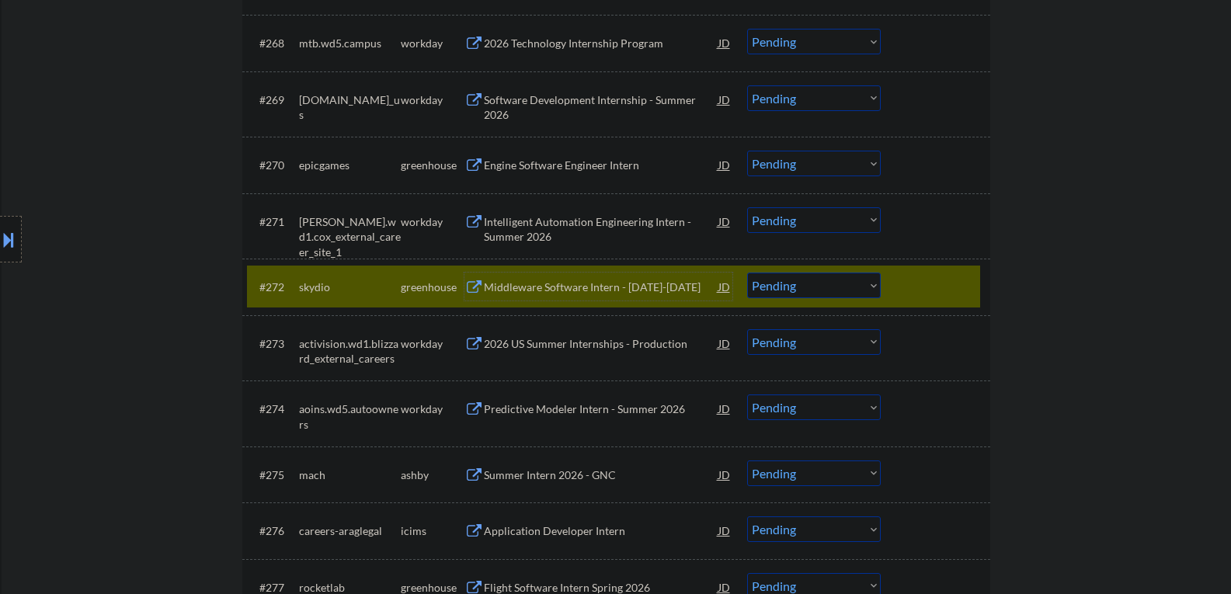
drag, startPoint x: 819, startPoint y: 286, endPoint x: 806, endPoint y: 286, distance: 13.2
click at [819, 286] on select "Choose an option... Pending Applied Excluded (Questions) Excluded (Expired) Exc…" at bounding box center [814, 286] width 134 height 26
click at [747, 273] on select "Choose an option... Pending Applied Excluded (Questions) Excluded (Expired) Exc…" at bounding box center [814, 286] width 134 height 26
select select ""pending""
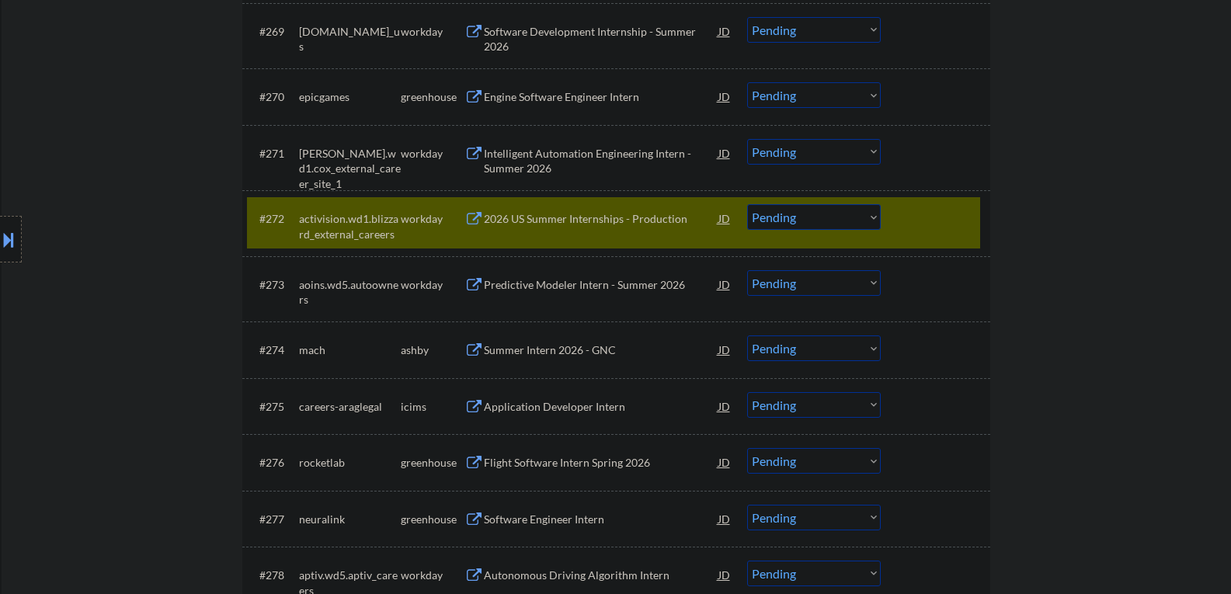
scroll to position [4815, 0]
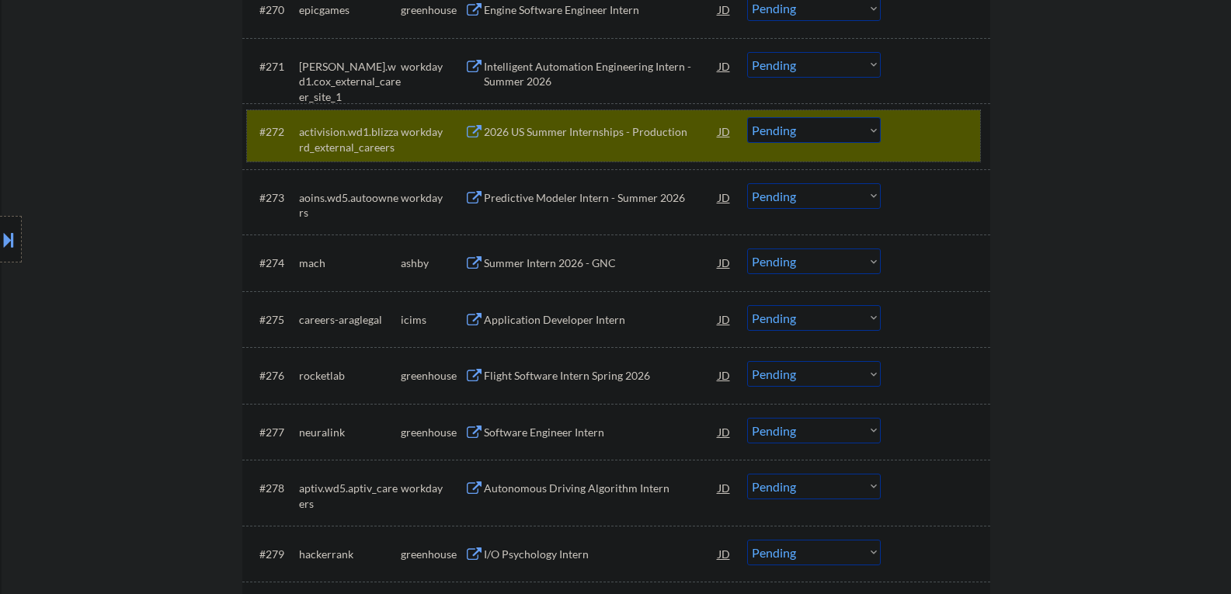
click at [909, 123] on div at bounding box center [937, 131] width 68 height 28
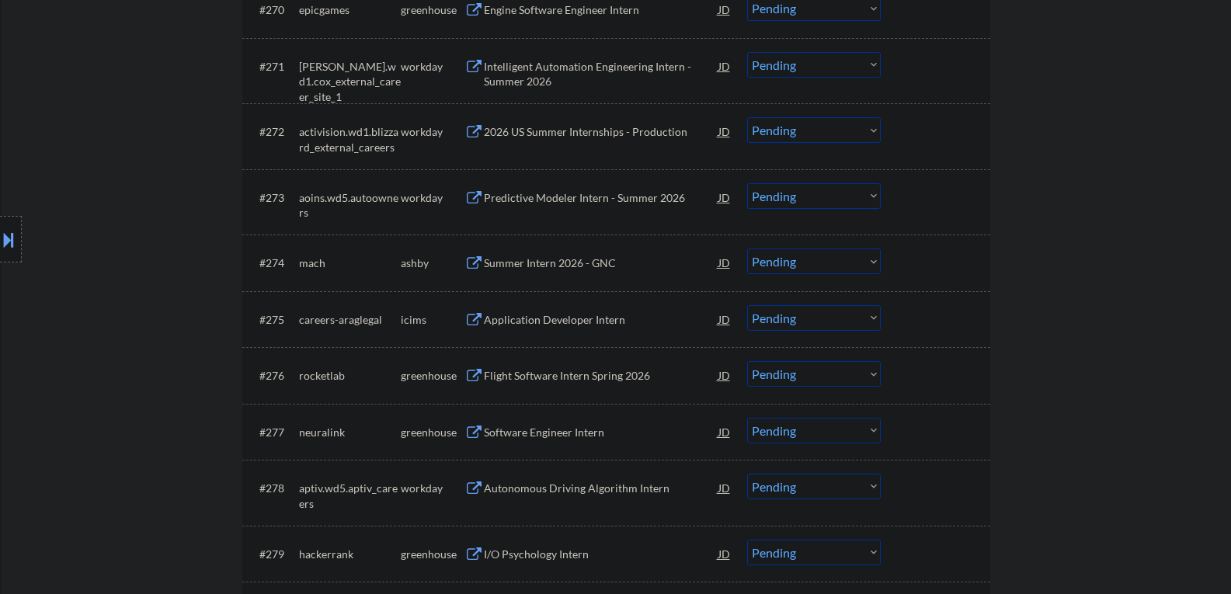
click at [577, 262] on div "Summer Intern 2026 - GNC" at bounding box center [601, 264] width 235 height 16
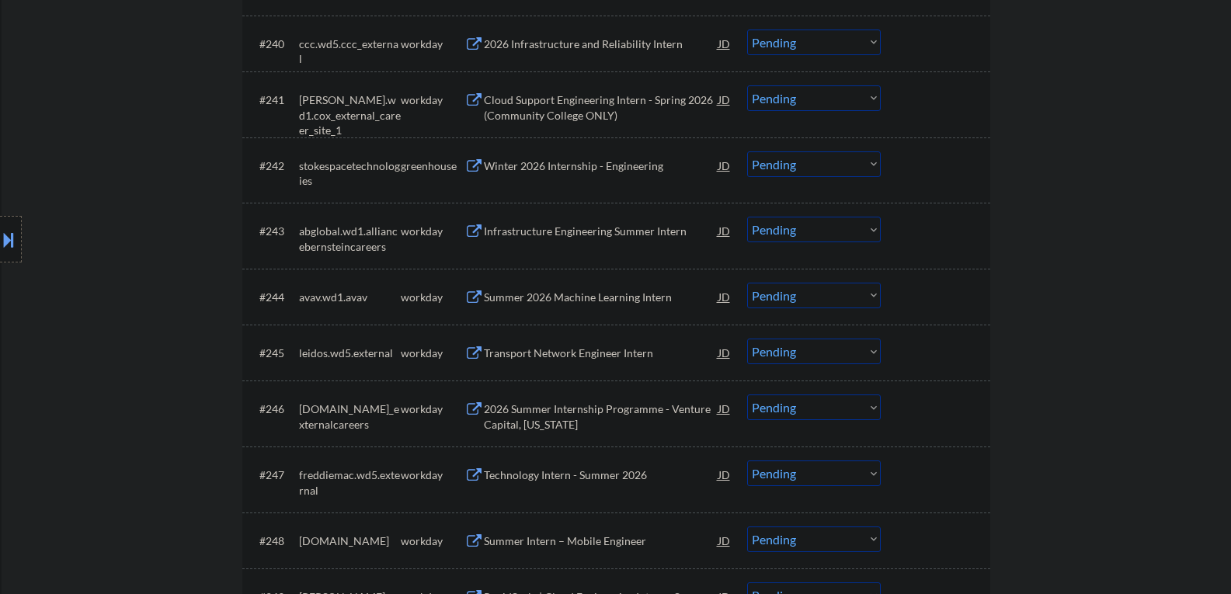
scroll to position [4782, 0]
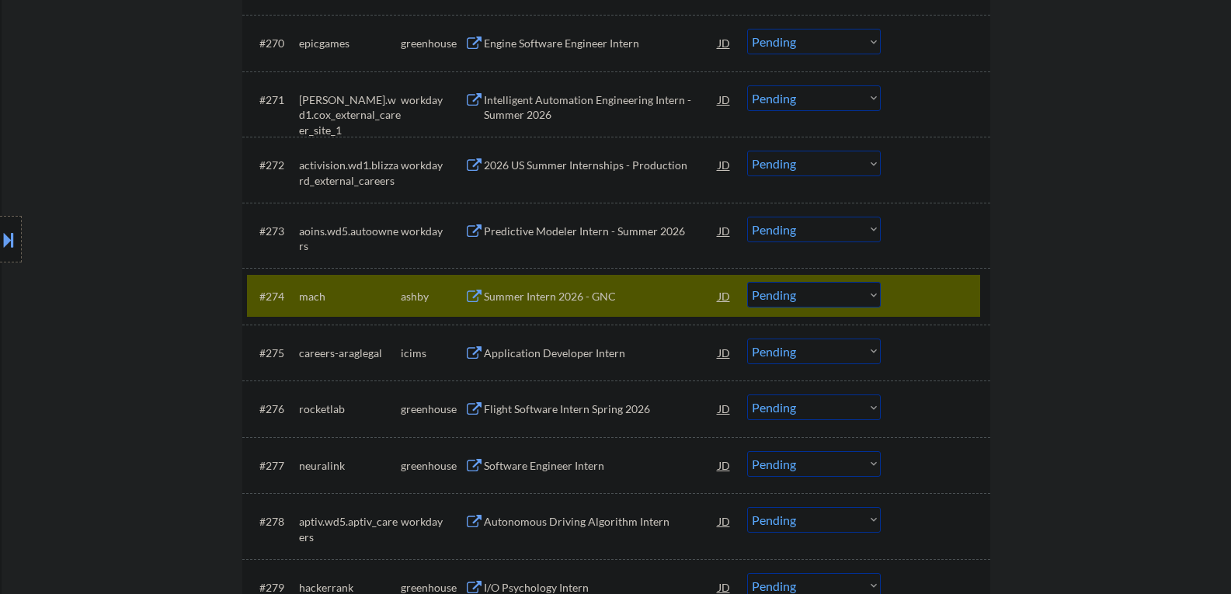
click at [920, 296] on div at bounding box center [937, 296] width 68 height 28
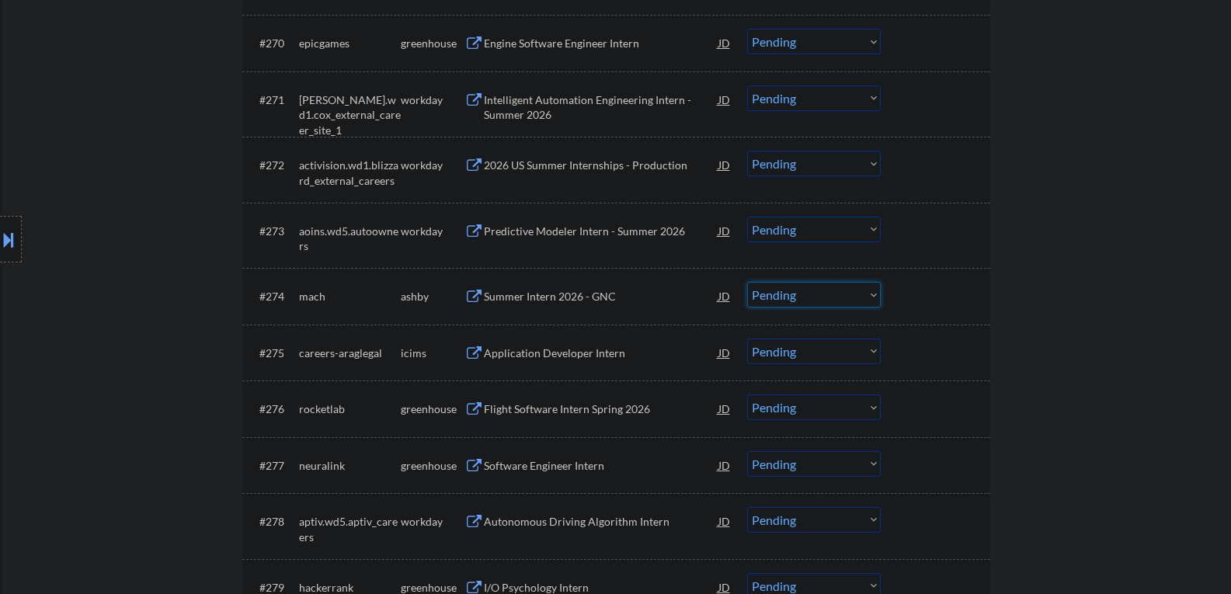
click at [854, 293] on select "Choose an option... Pending Applied Excluded (Questions) Excluded (Expired) Exc…" at bounding box center [814, 295] width 134 height 26
click at [747, 282] on select "Choose an option... Pending Applied Excluded (Questions) Excluded (Expired) Exc…" at bounding box center [814, 295] width 134 height 26
select select ""pending""
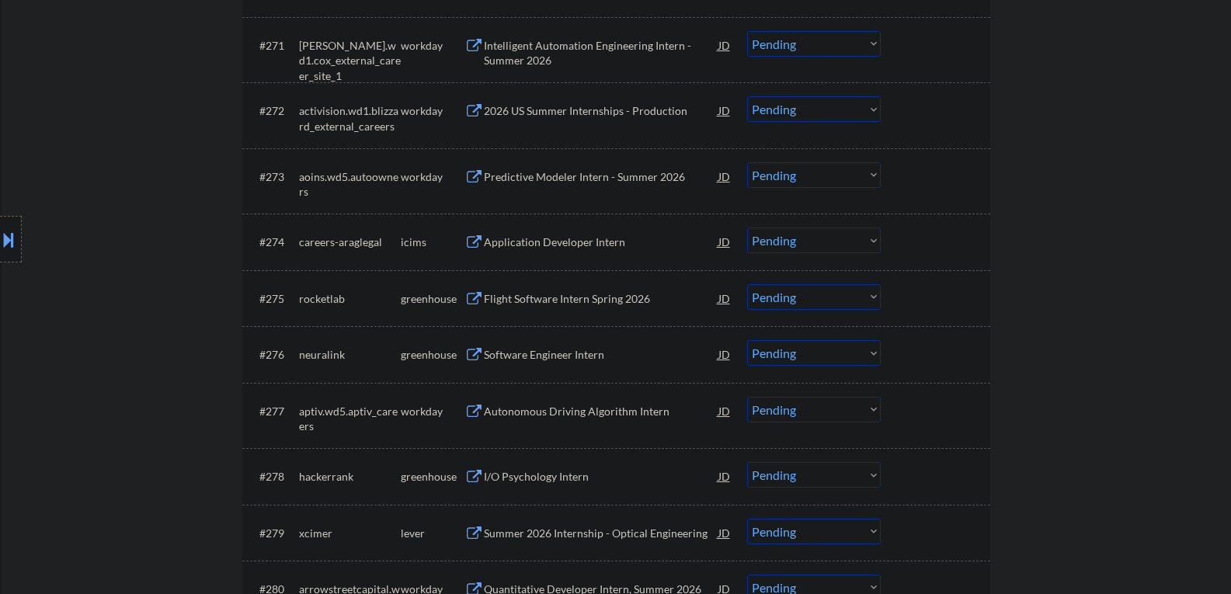
scroll to position [4859, 0]
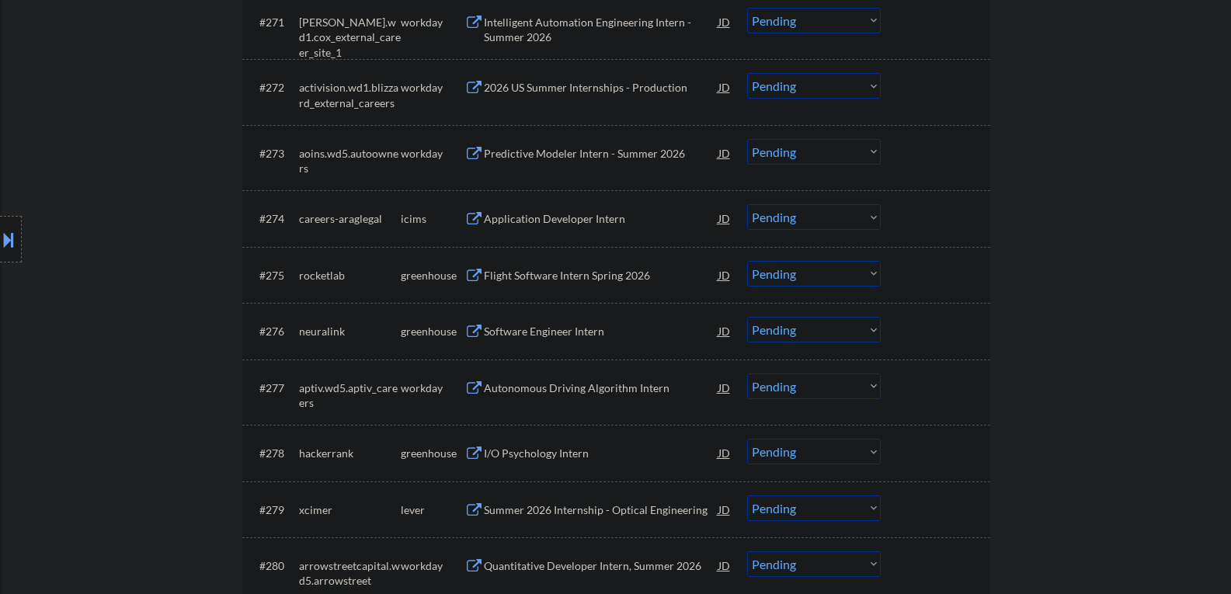
click at [539, 274] on div "Flight Software Intern Spring 2026" at bounding box center [601, 276] width 235 height 16
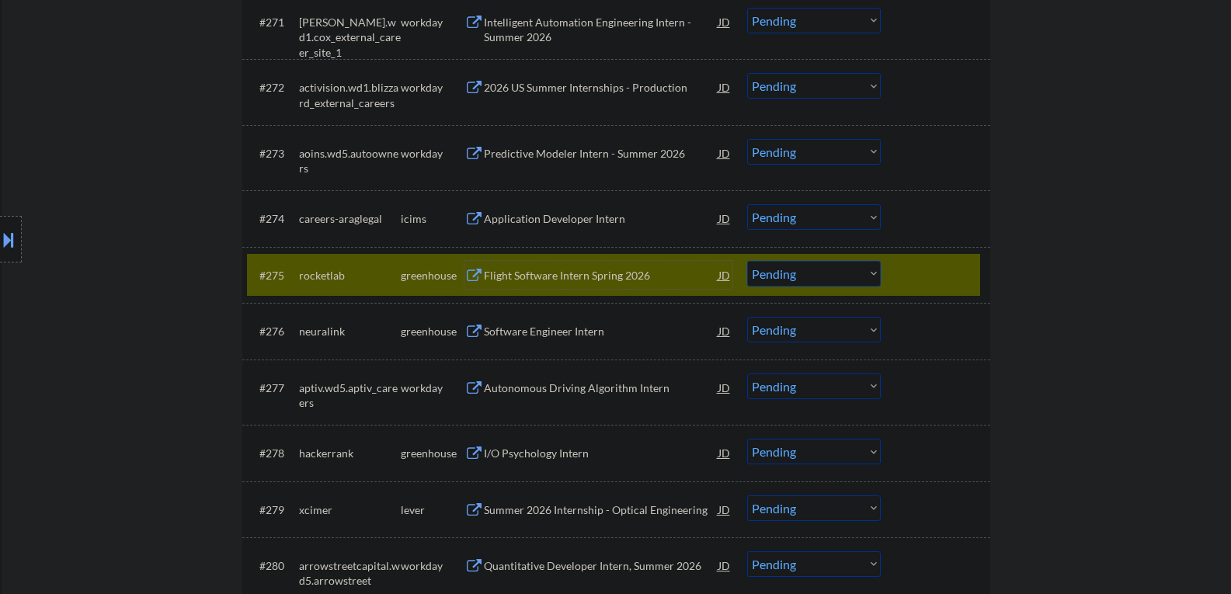
drag, startPoint x: 911, startPoint y: 280, endPoint x: 875, endPoint y: 280, distance: 35.7
click at [912, 280] on div at bounding box center [937, 275] width 68 height 28
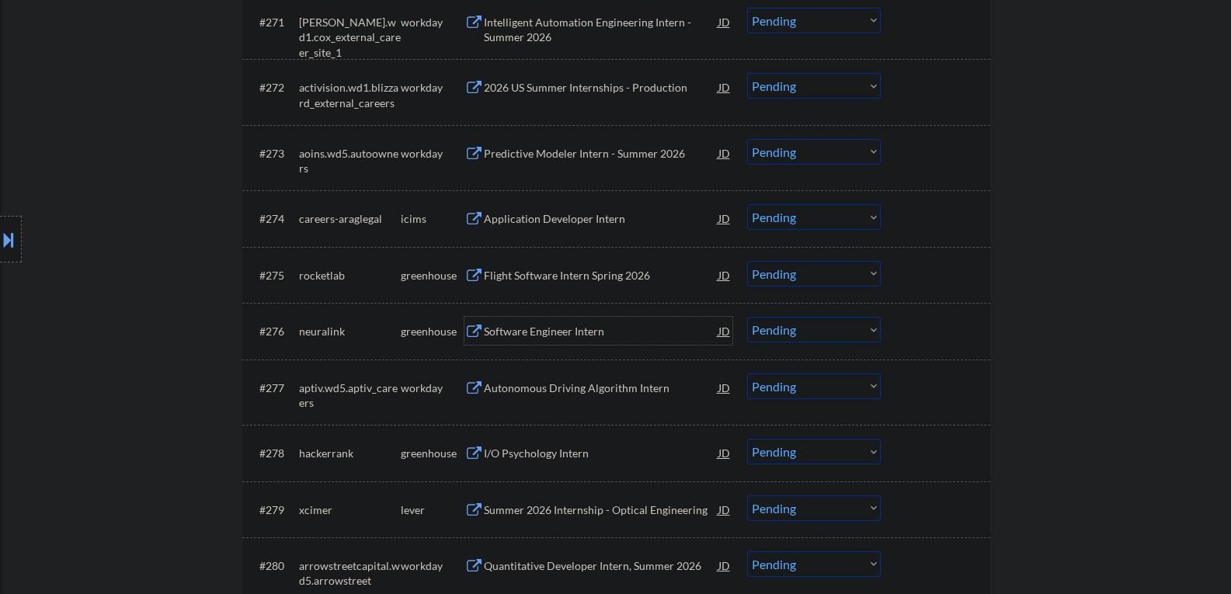
click at [614, 317] on div "Software Engineer Intern" at bounding box center [601, 331] width 235 height 28
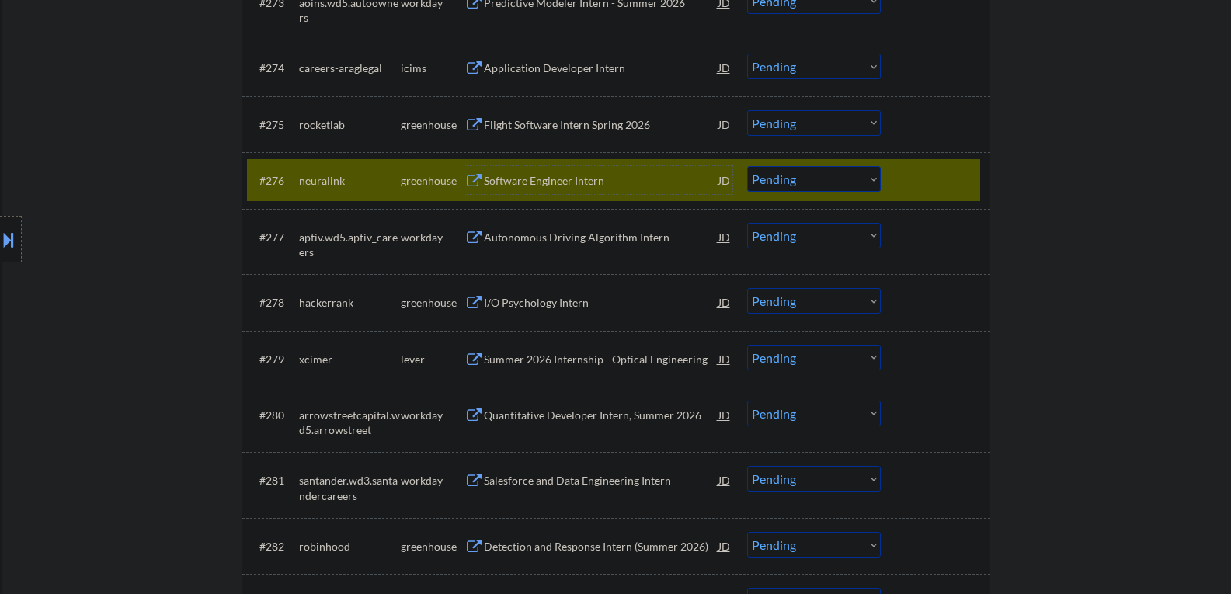
scroll to position [5015, 0]
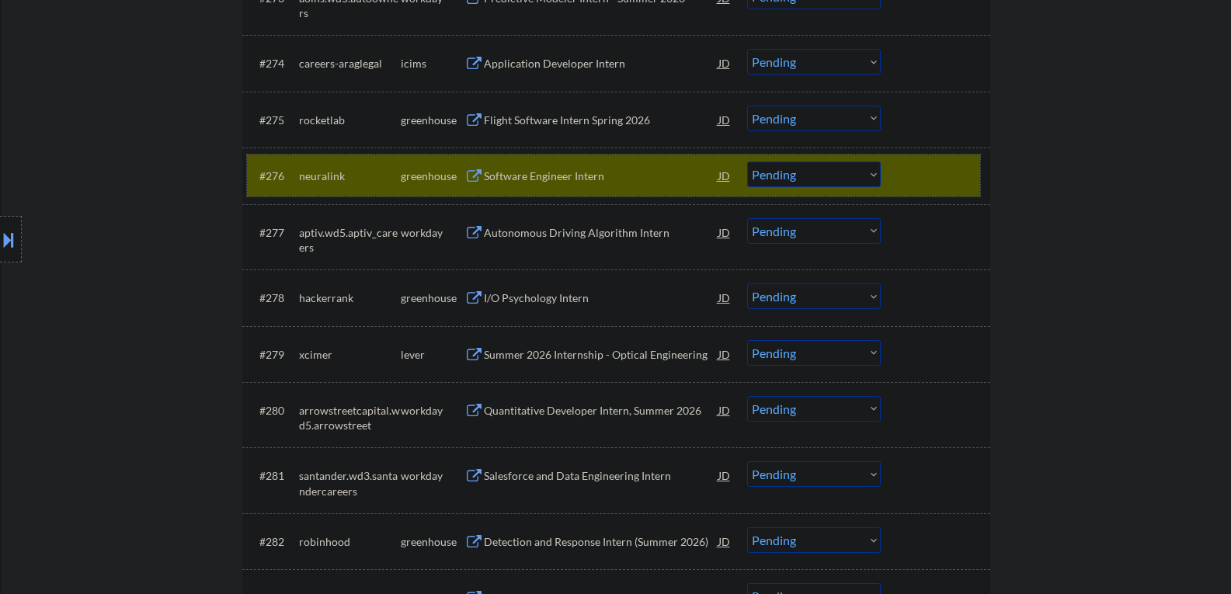
click at [909, 179] on div at bounding box center [937, 176] width 68 height 28
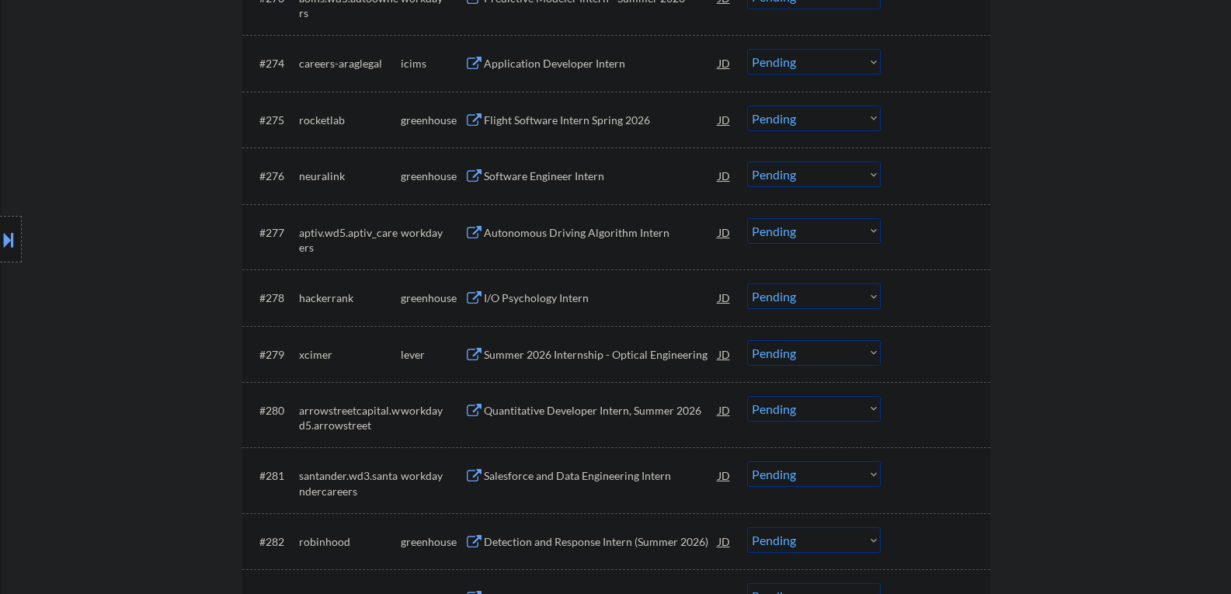
click at [544, 296] on div "I/O Psychology Intern" at bounding box center [601, 298] width 235 height 16
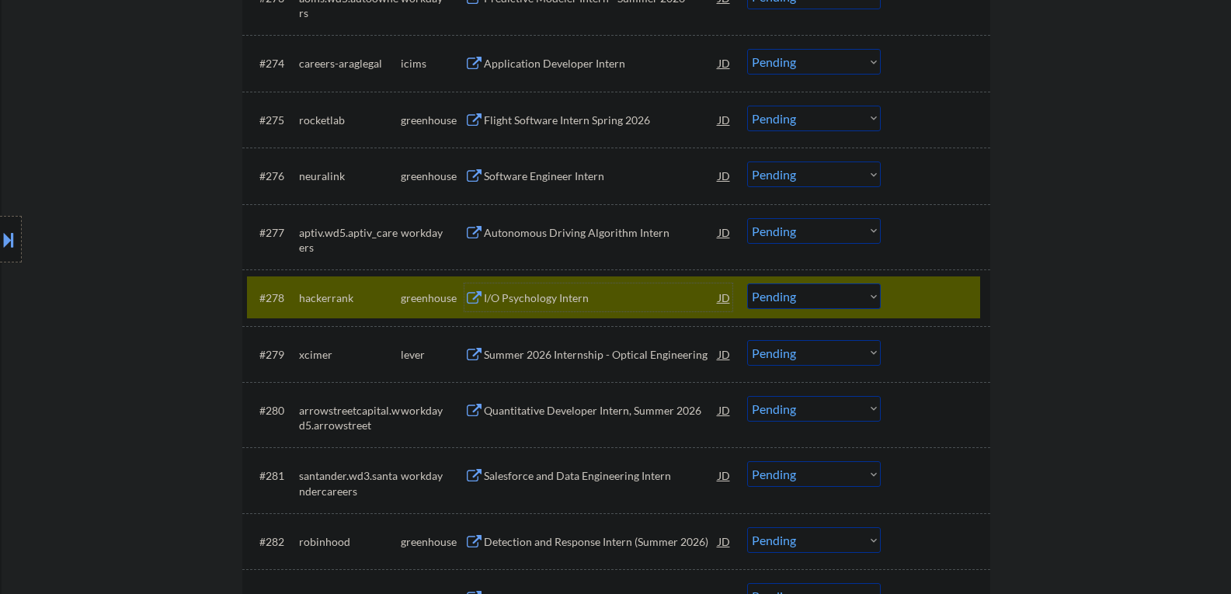
click at [933, 289] on div at bounding box center [937, 297] width 68 height 28
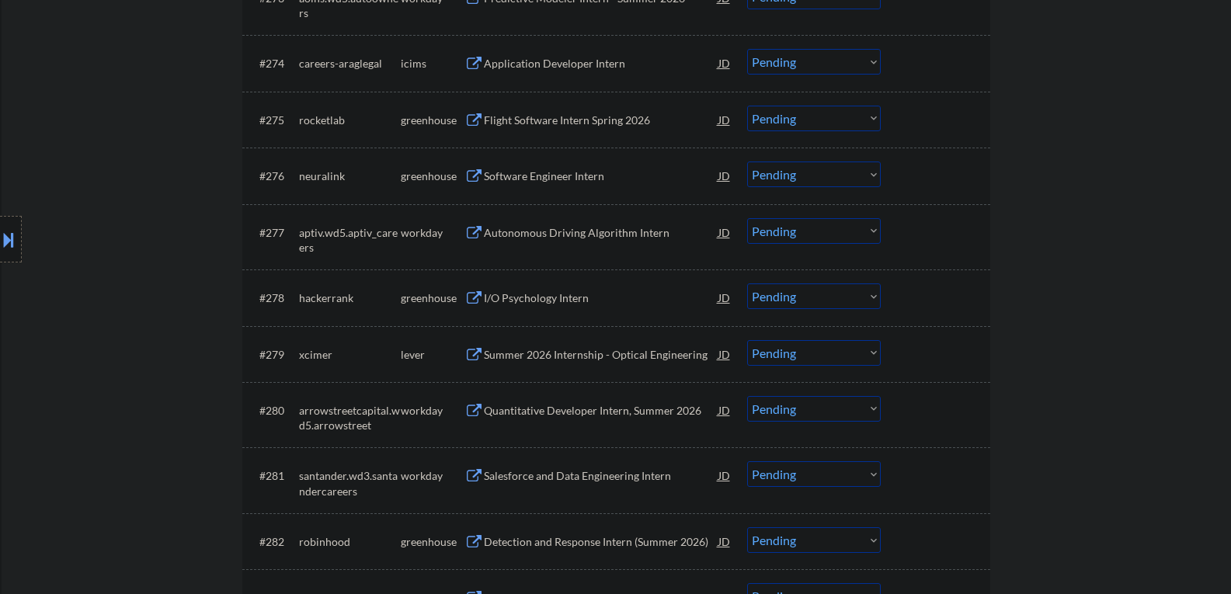
click at [575, 364] on div "Summer 2026 Internship - Optical Engineering" at bounding box center [601, 354] width 235 height 28
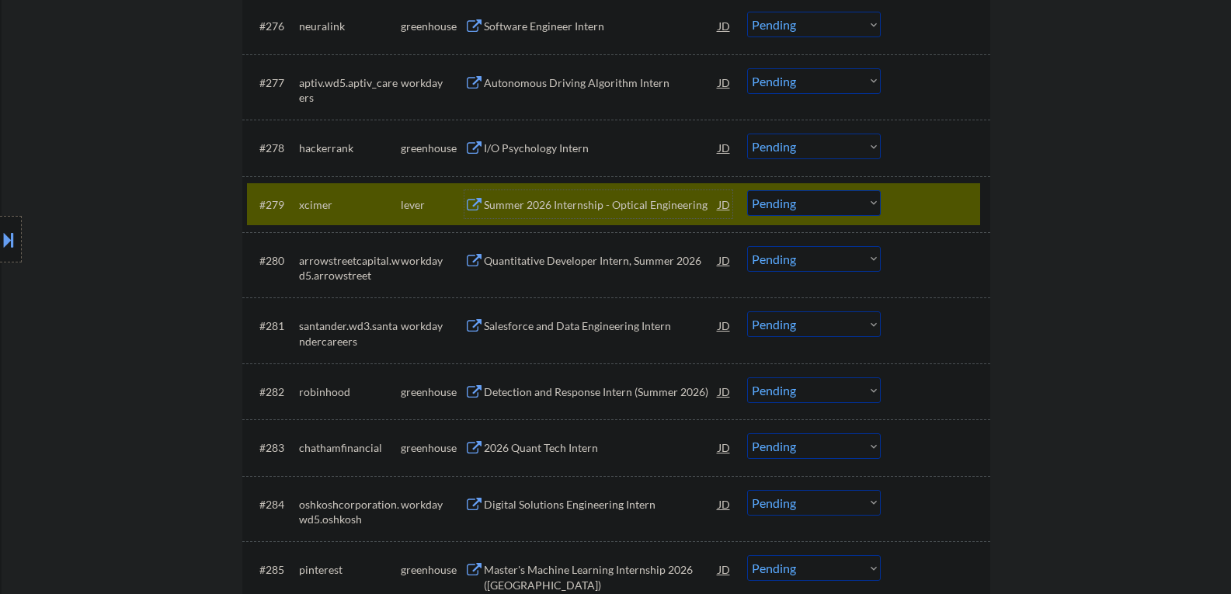
scroll to position [5170, 0]
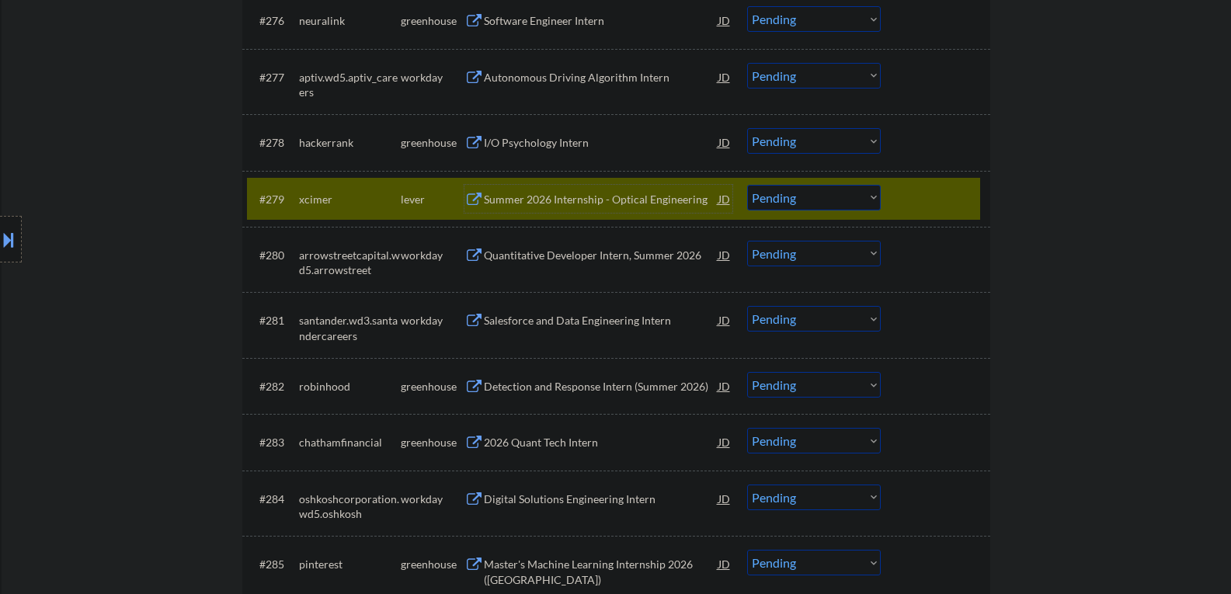
click at [527, 378] on div "Detection and Response Intern (Summer 2026)" at bounding box center [601, 386] width 235 height 28
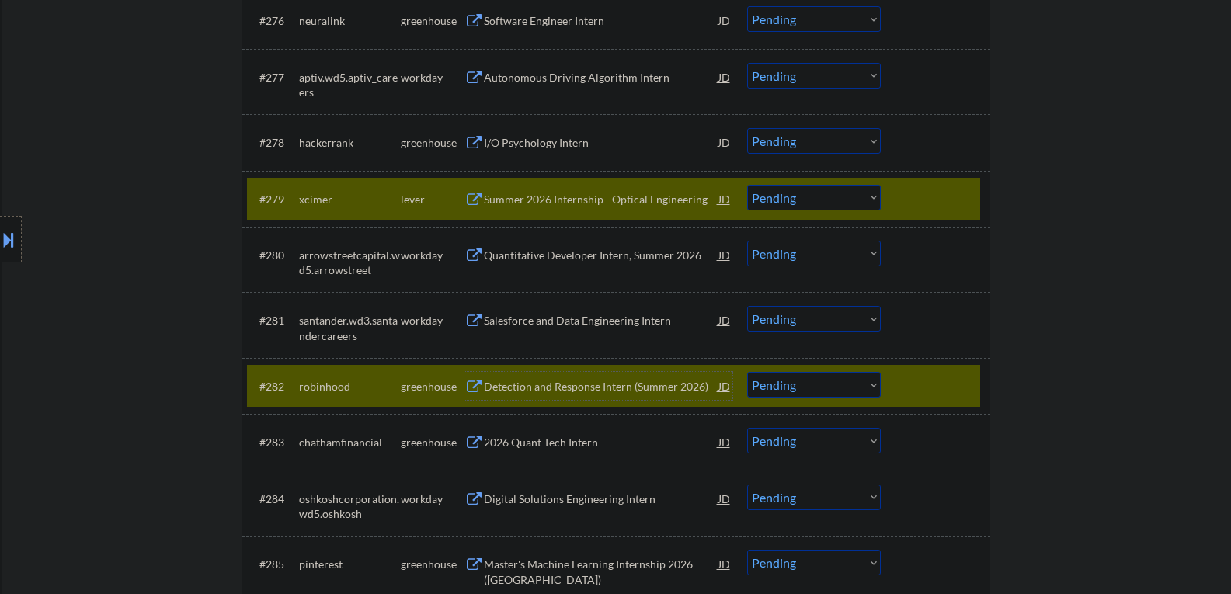
click at [906, 193] on div at bounding box center [937, 199] width 68 height 28
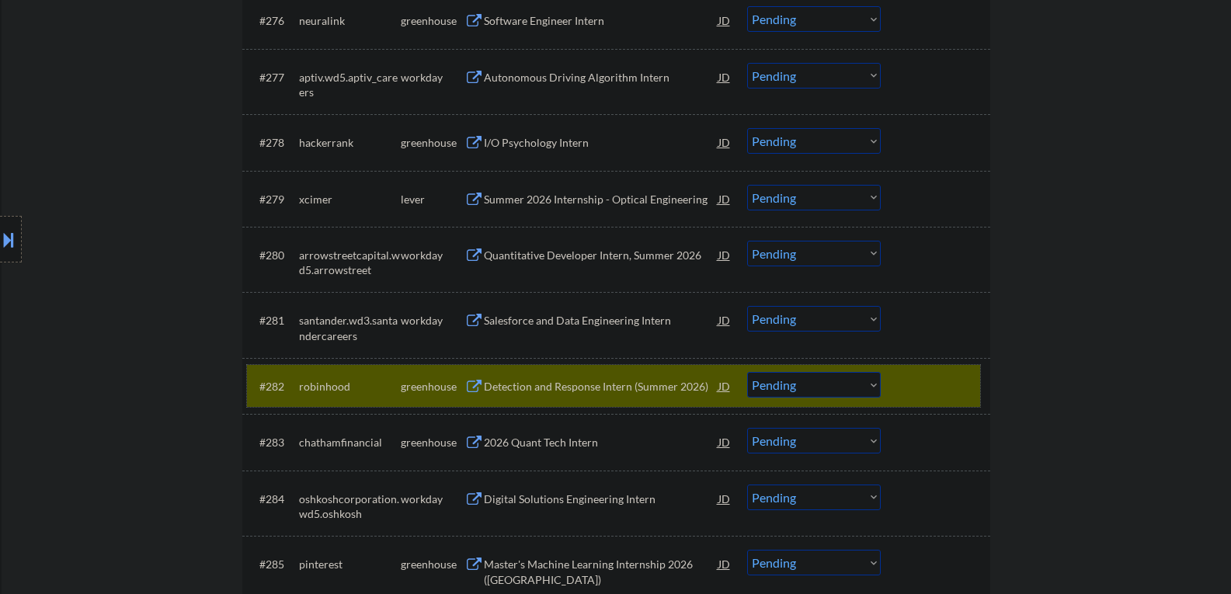
click at [947, 388] on div at bounding box center [937, 386] width 68 height 28
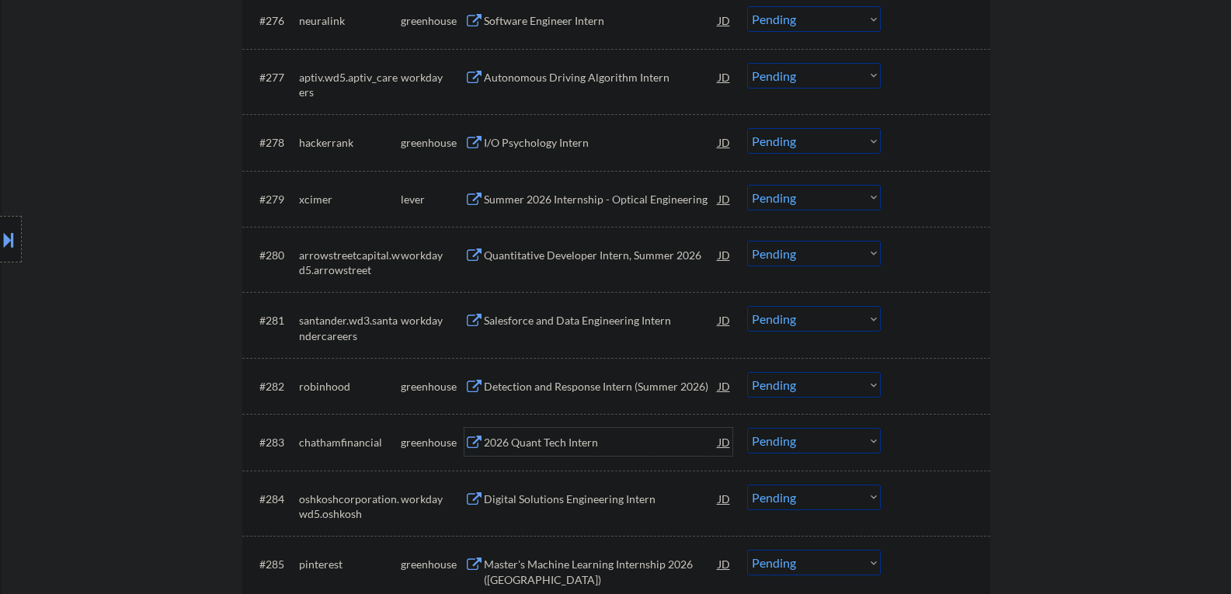
click at [533, 444] on div "2026 Quant Tech Intern" at bounding box center [601, 443] width 235 height 16
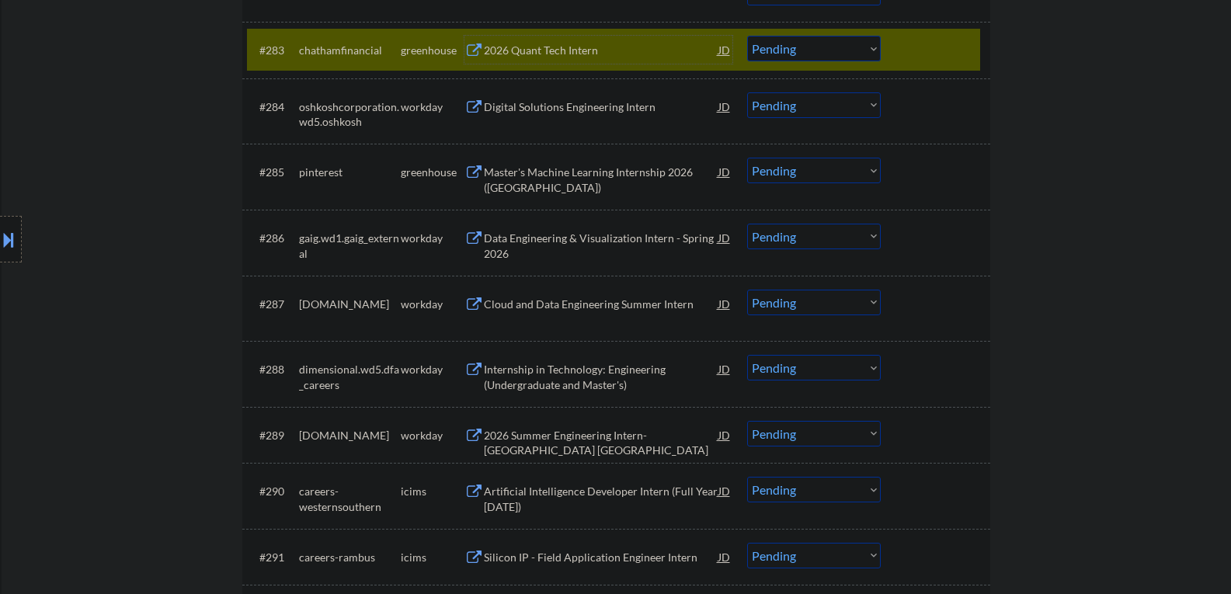
scroll to position [5481, 0]
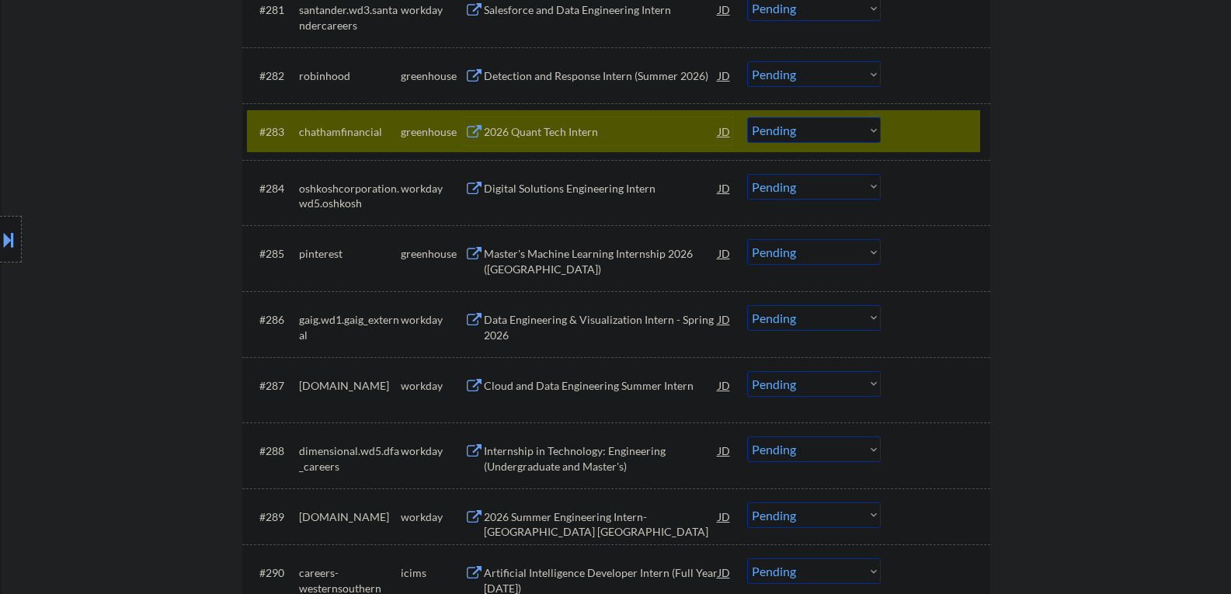
click at [903, 138] on div at bounding box center [937, 131] width 68 height 28
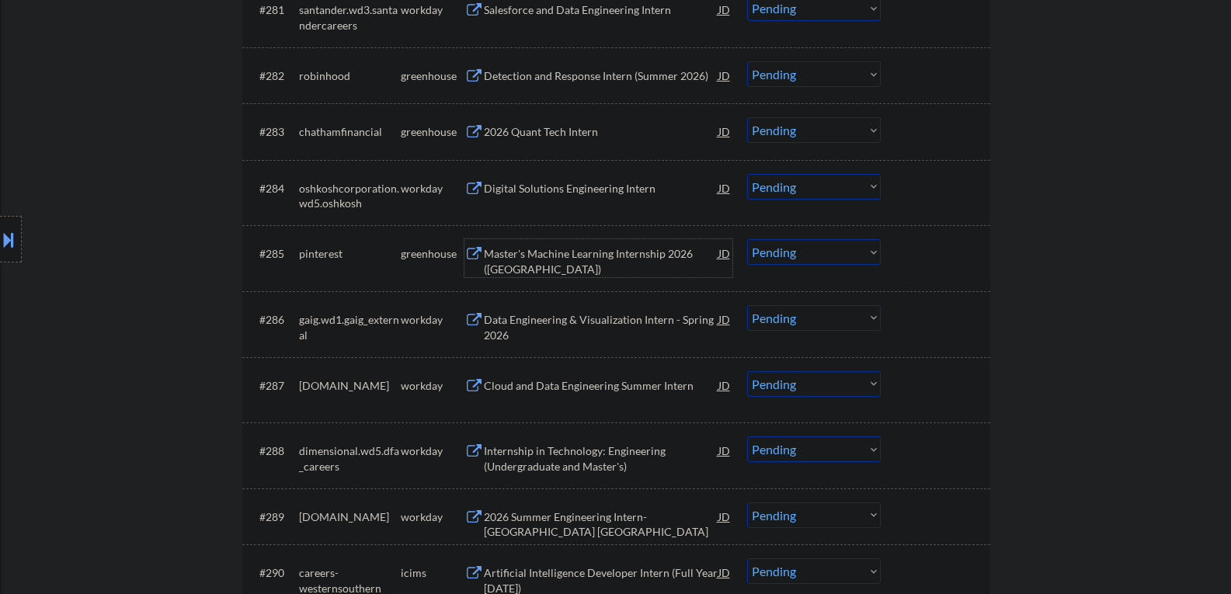
click at [563, 261] on div "Master's Machine Learning Internship 2026 (USA)" at bounding box center [601, 261] width 235 height 30
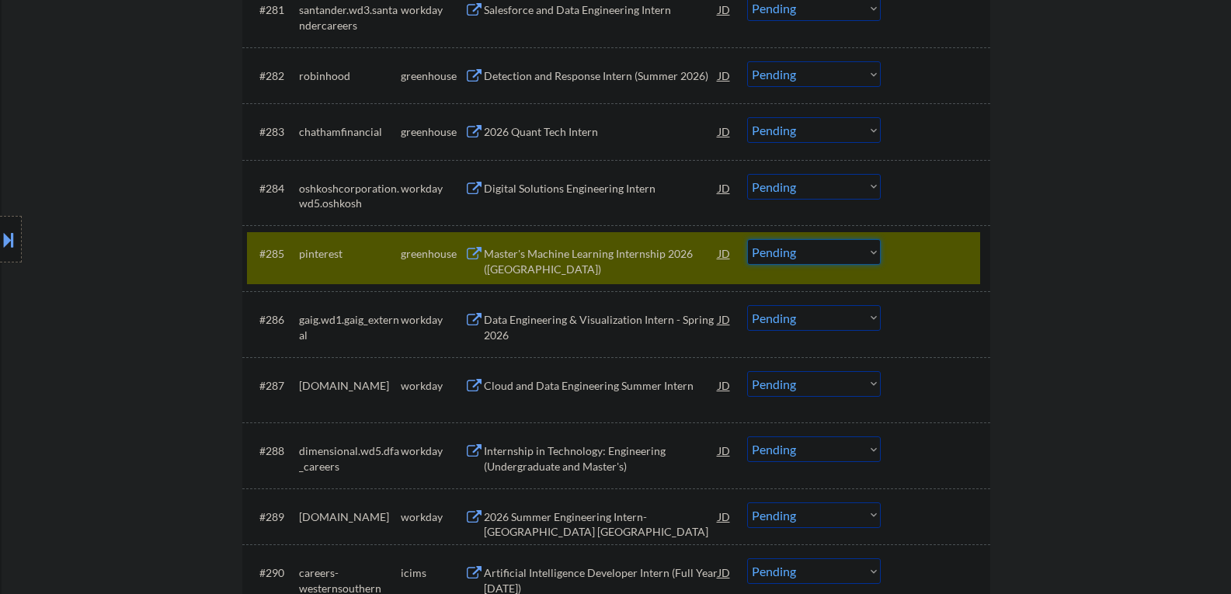
click at [818, 257] on select "Choose an option... Pending Applied Excluded (Questions) Excluded (Expired) Exc…" at bounding box center [814, 252] width 134 height 26
click at [747, 239] on select "Choose an option... Pending Applied Excluded (Questions) Excluded (Expired) Exc…" at bounding box center [814, 252] width 134 height 26
select select ""pending""
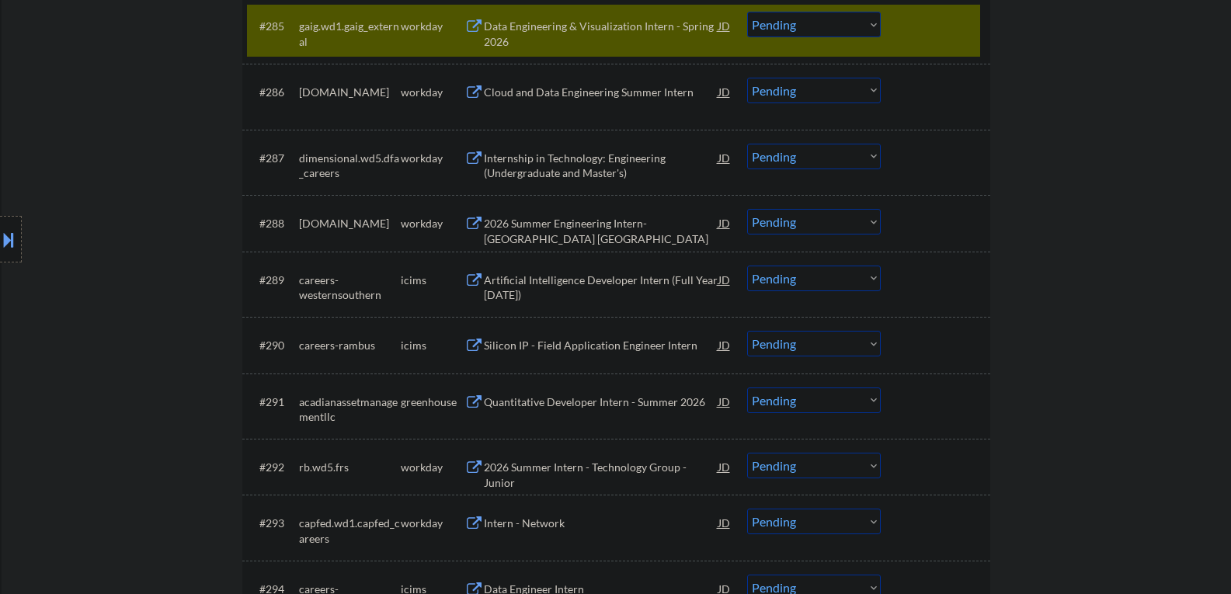
scroll to position [5714, 0]
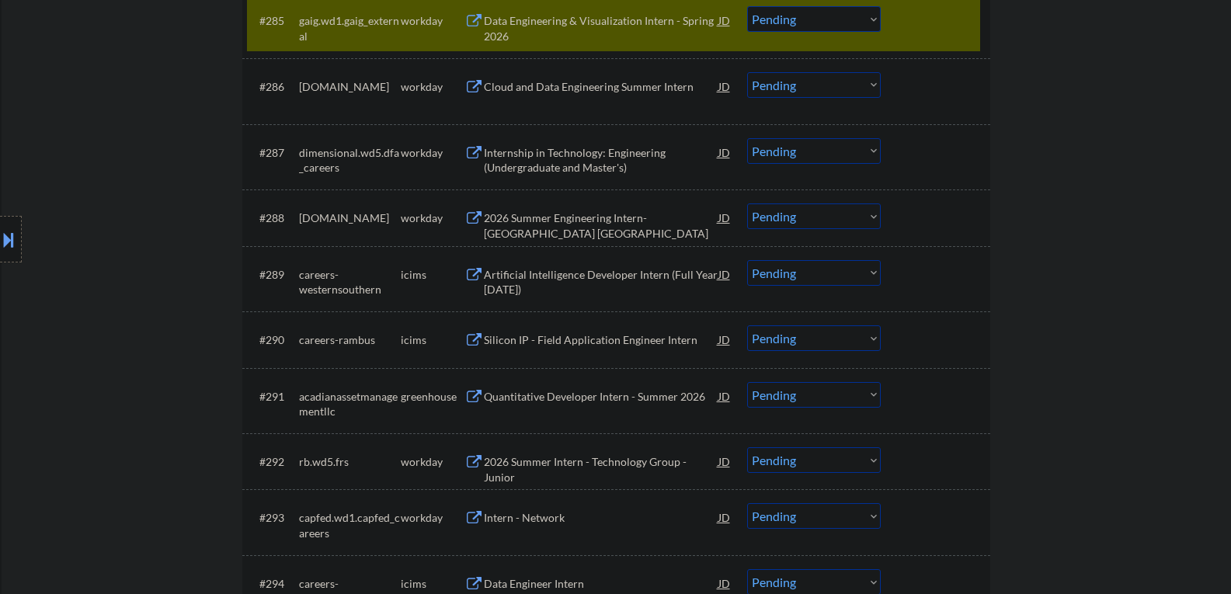
click at [516, 395] on div "Quantitative Developer Intern - Summer 2026" at bounding box center [601, 397] width 235 height 16
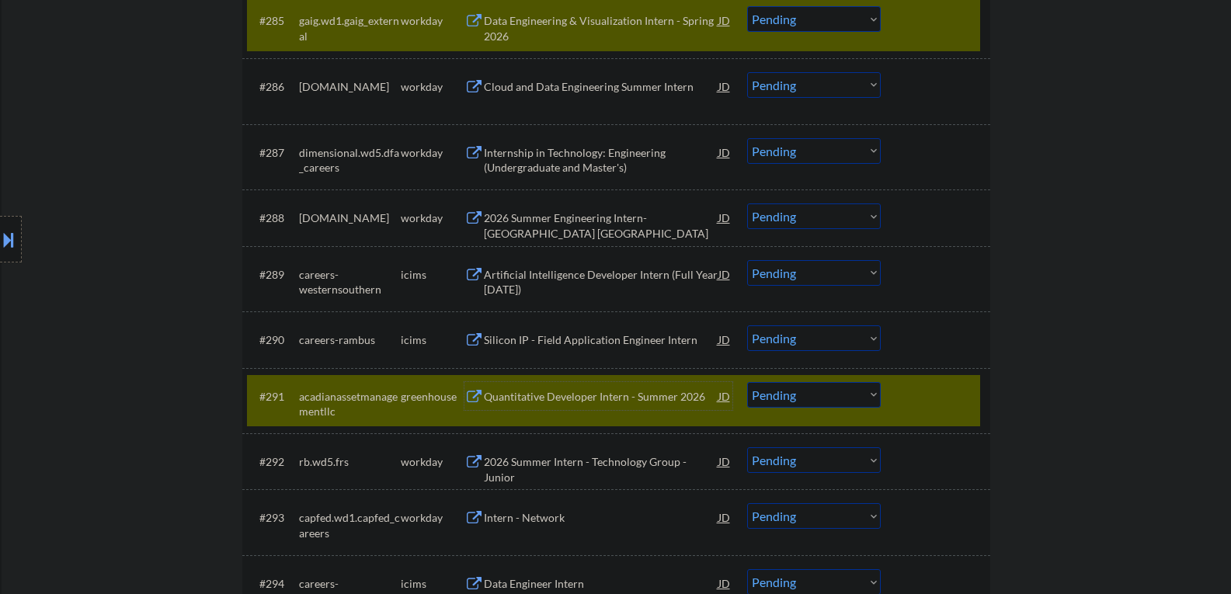
click at [933, 38] on div "#285 gaig.wd1.gaig_external workday Data Engineering & Visualization Intern - S…" at bounding box center [613, 24] width 733 height 51
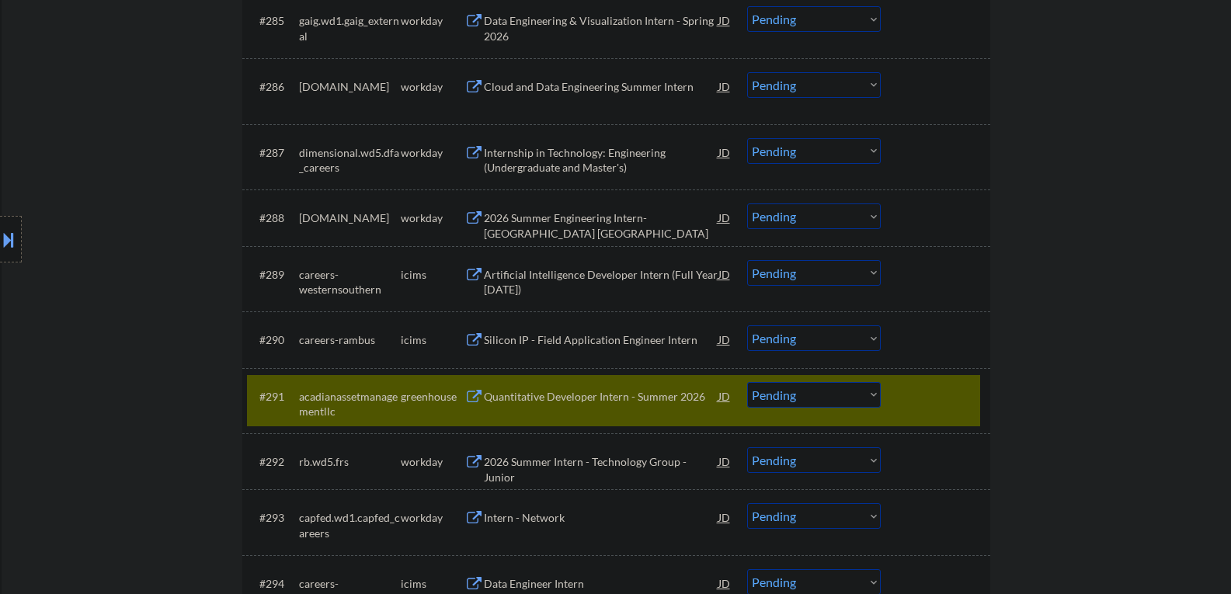
click at [805, 388] on select "Choose an option... Pending Applied Excluded (Questions) Excluded (Expired) Exc…" at bounding box center [814, 395] width 134 height 26
click at [775, 395] on select "Choose an option... Pending Applied Excluded (Questions) Excluded (Expired) Exc…" at bounding box center [814, 395] width 134 height 26
click at [781, 395] on select "Choose an option... Pending Applied Excluded (Questions) Excluded (Expired) Exc…" at bounding box center [814, 395] width 134 height 26
click at [833, 401] on select "Choose an option... Pending Applied Excluded (Questions) Excluded (Expired) Exc…" at bounding box center [814, 395] width 134 height 26
click at [747, 382] on select "Choose an option... Pending Applied Excluded (Questions) Excluded (Expired) Exc…" at bounding box center [814, 395] width 134 height 26
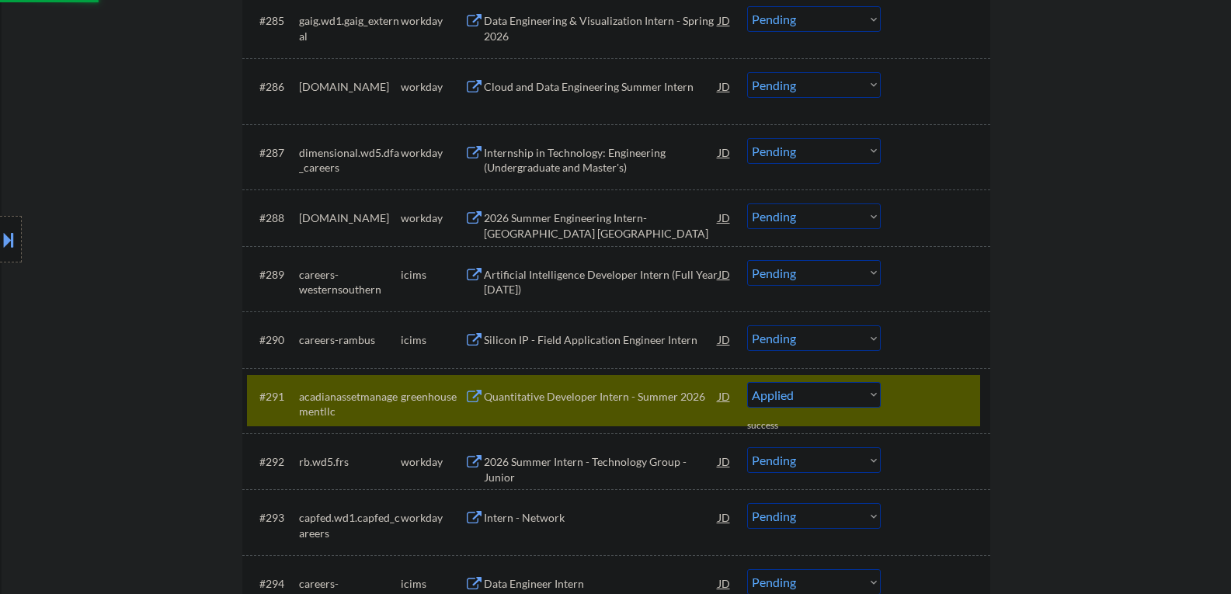
select select ""pending""
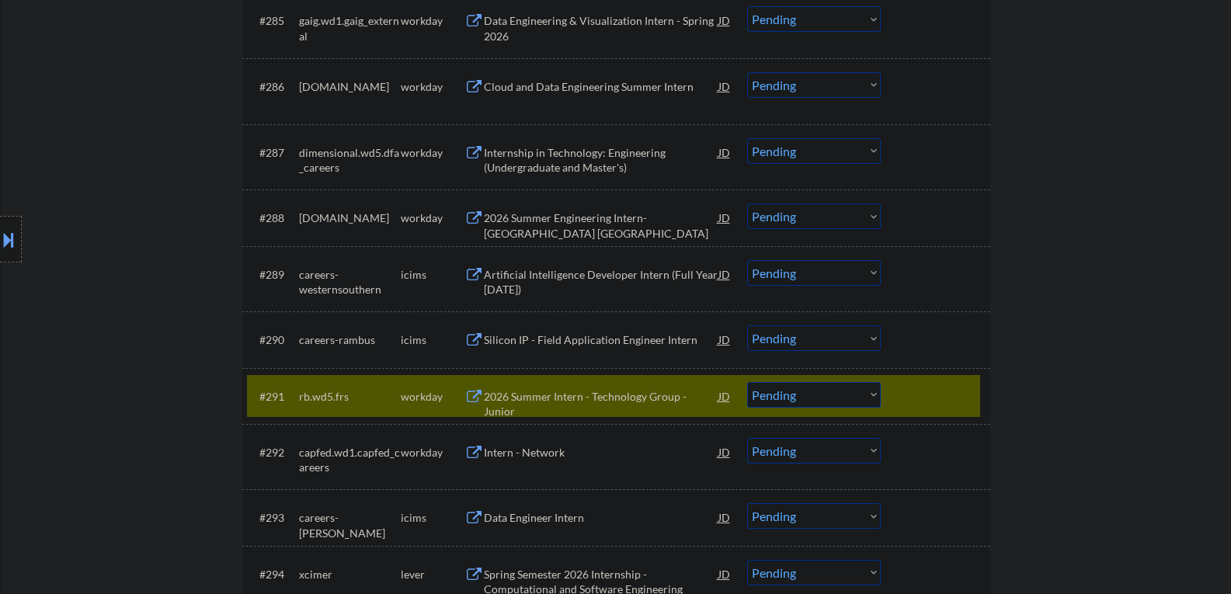
click at [902, 398] on div "#291 rb.wd5.frs workday 2026 Summer Intern - Technology Group - Junior JD Choos…" at bounding box center [613, 396] width 733 height 42
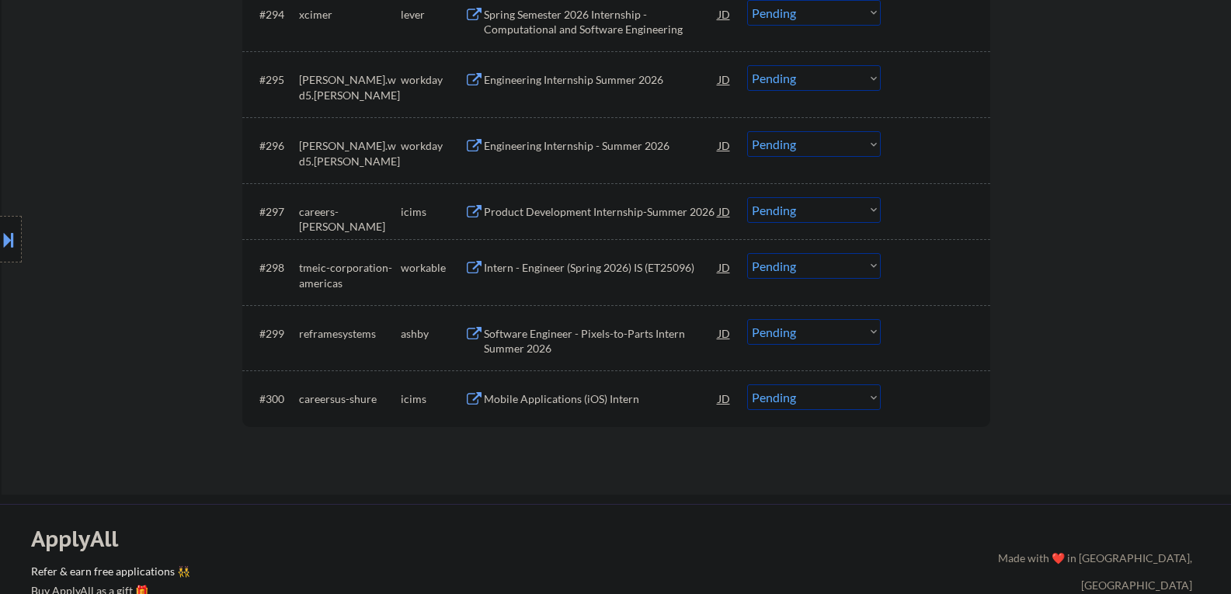
scroll to position [6180, 0]
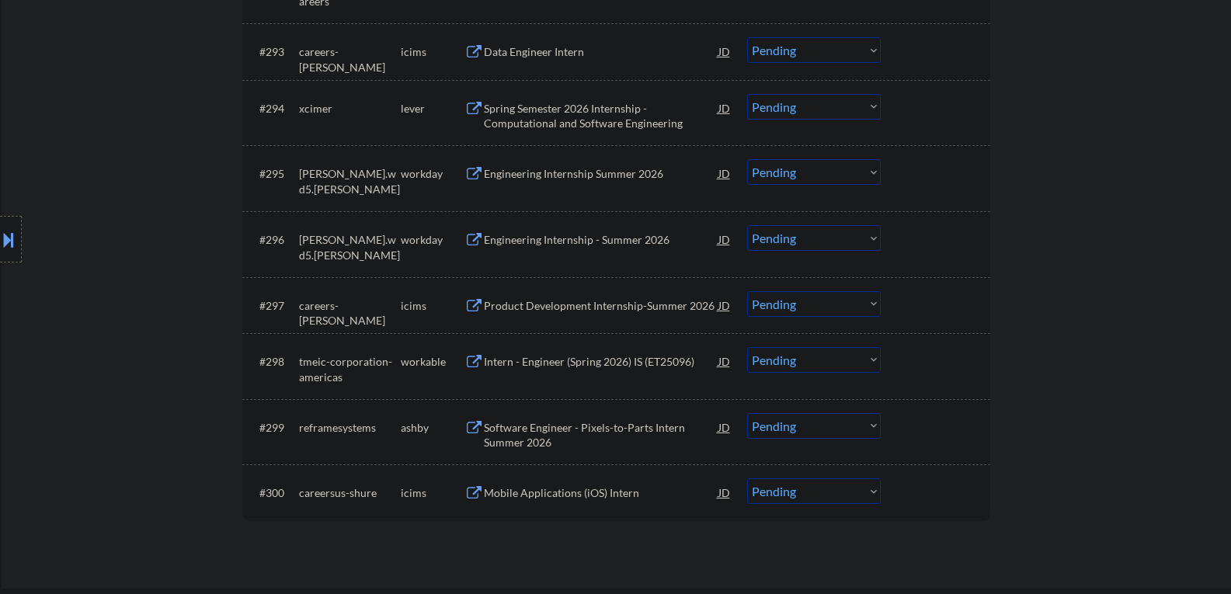
click at [542, 368] on div "Intern - Engineer (Spring 2026) IS (ET25096)" at bounding box center [601, 362] width 235 height 16
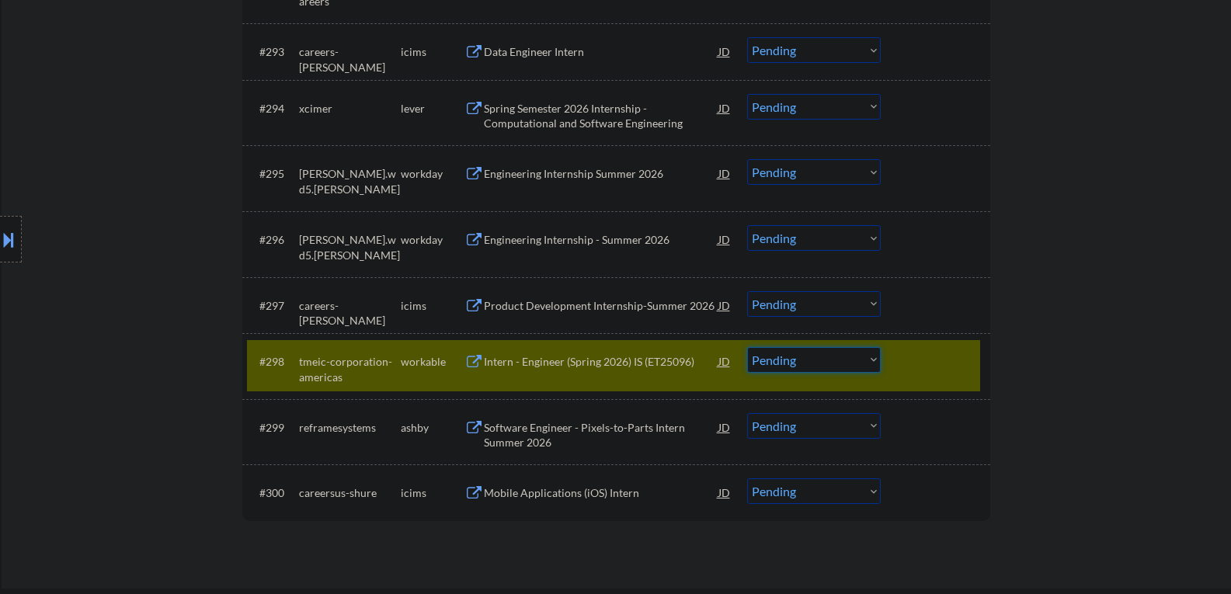
click at [778, 367] on select "Choose an option... Pending Applied Excluded (Questions) Excluded (Expired) Exc…" at bounding box center [814, 360] width 134 height 26
click at [747, 347] on select "Choose an option... Pending Applied Excluded (Questions) Excluded (Expired) Exc…" at bounding box center [814, 360] width 134 height 26
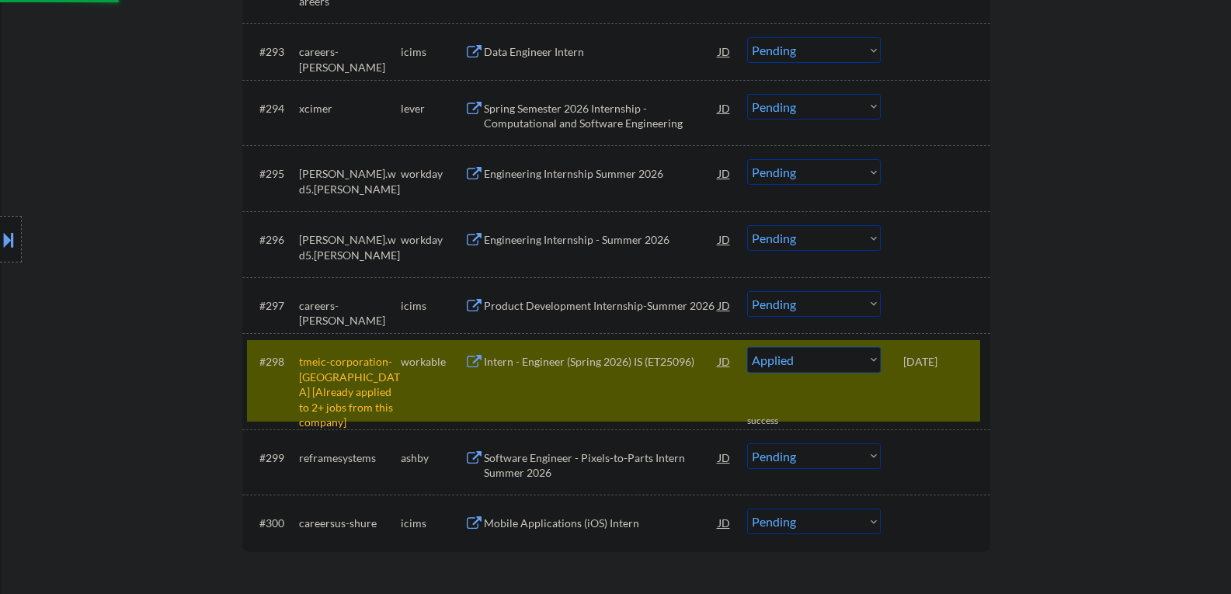
select select ""pending""
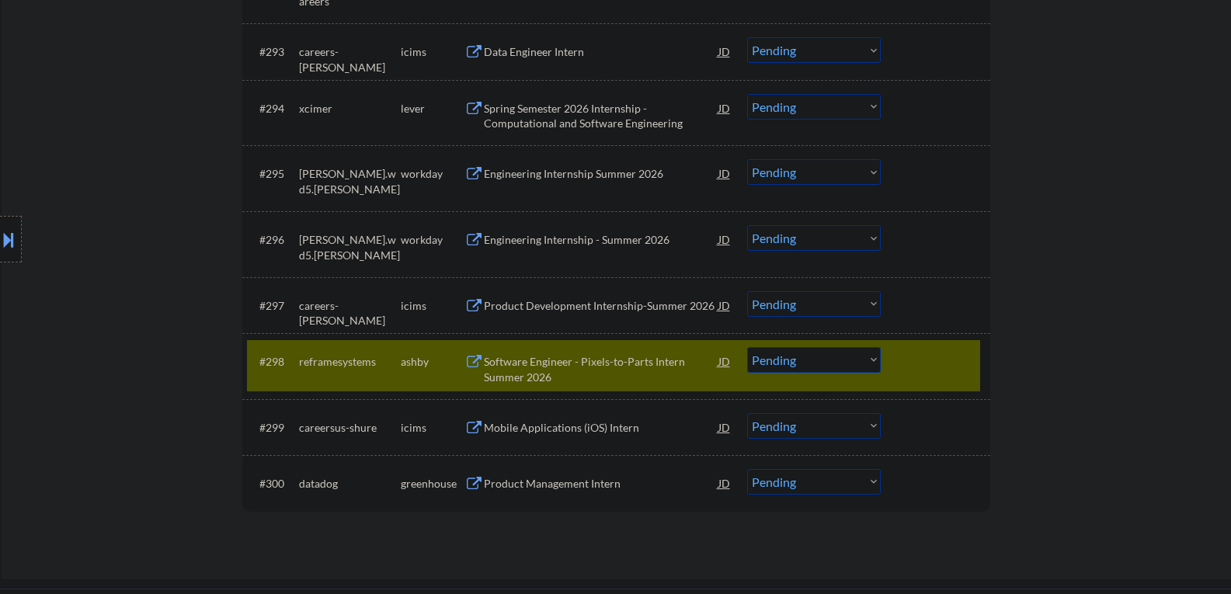
click at [519, 486] on div "Product Management Intern" at bounding box center [601, 484] width 235 height 16
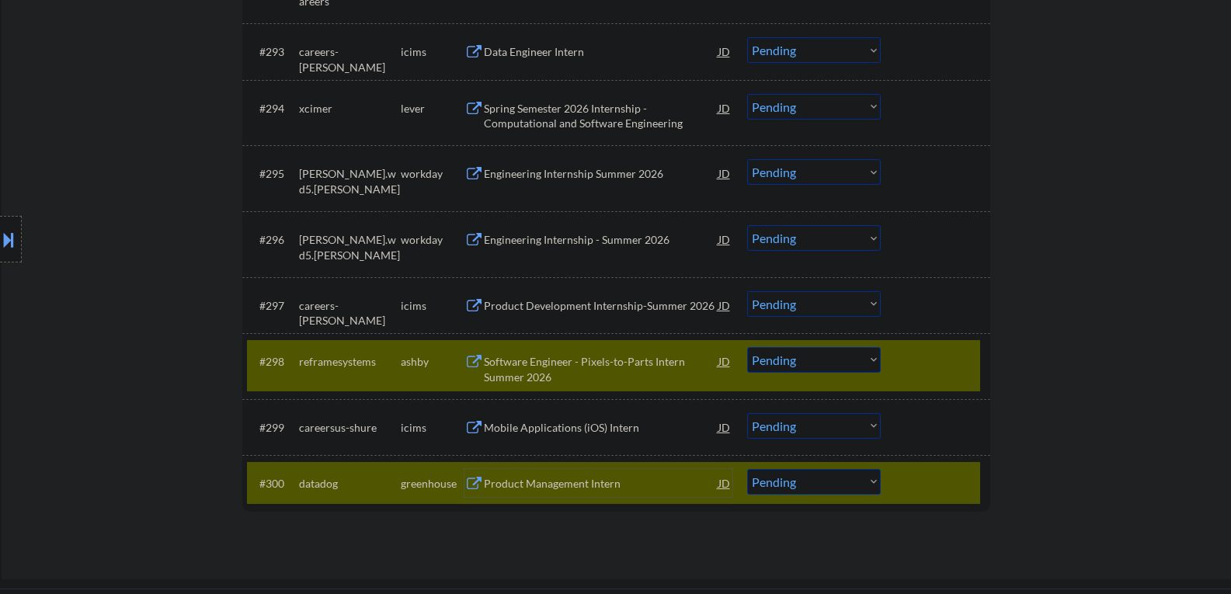
click at [925, 349] on div at bounding box center [937, 361] width 68 height 28
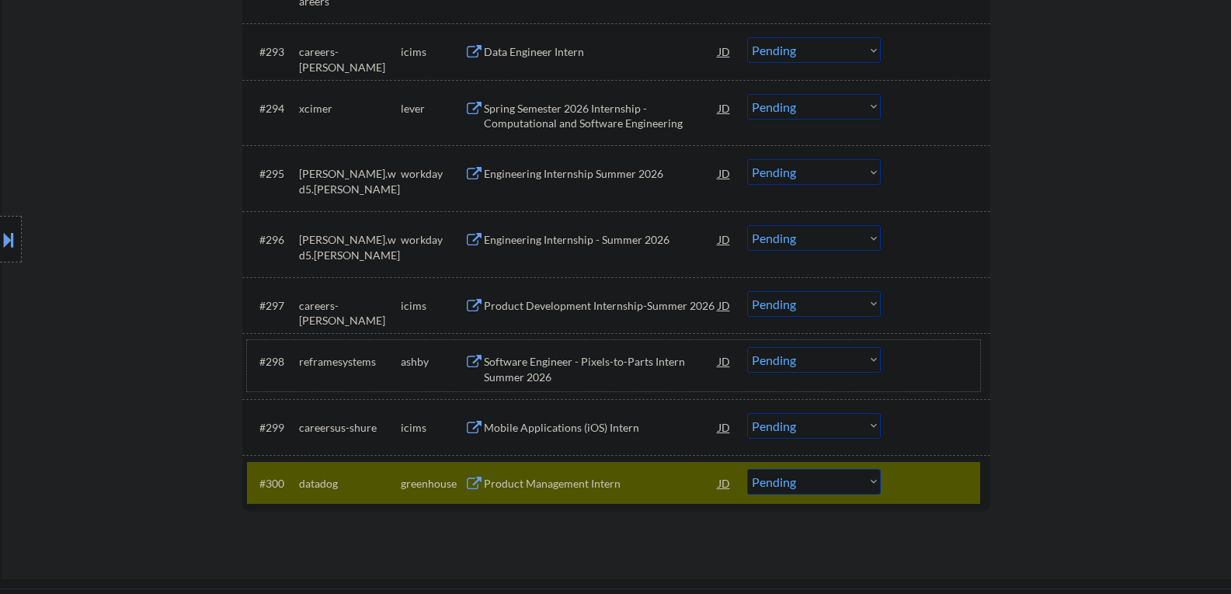
click at [924, 474] on div at bounding box center [937, 483] width 68 height 28
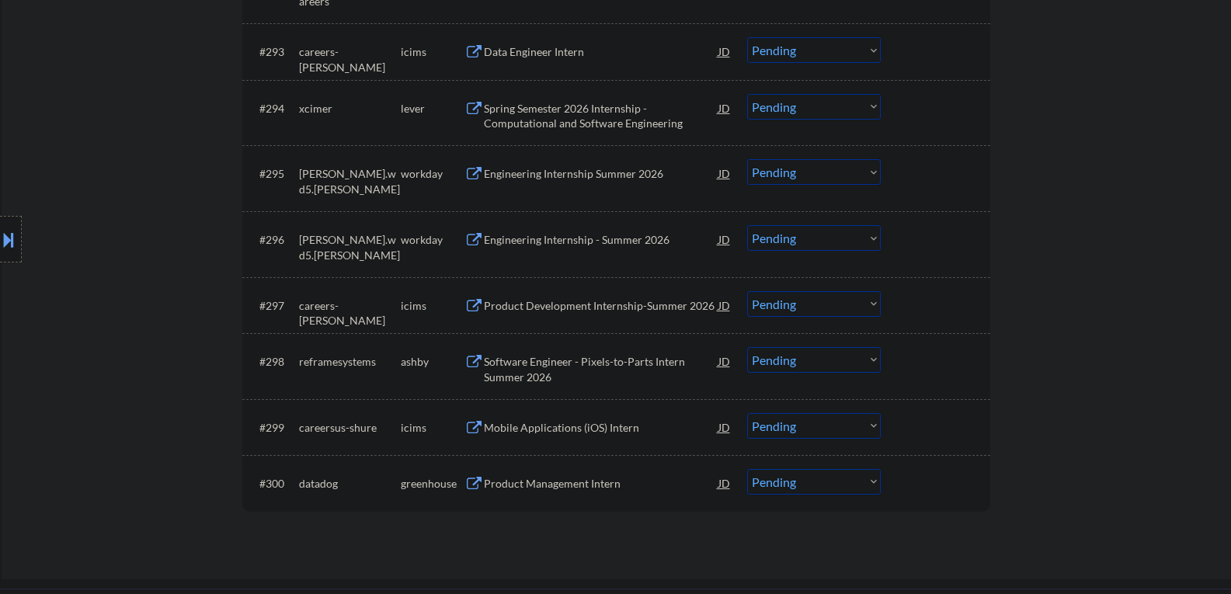
click at [532, 362] on div "Software Engineer - Pixels-to-Parts Intern Summer 2026" at bounding box center [601, 369] width 235 height 30
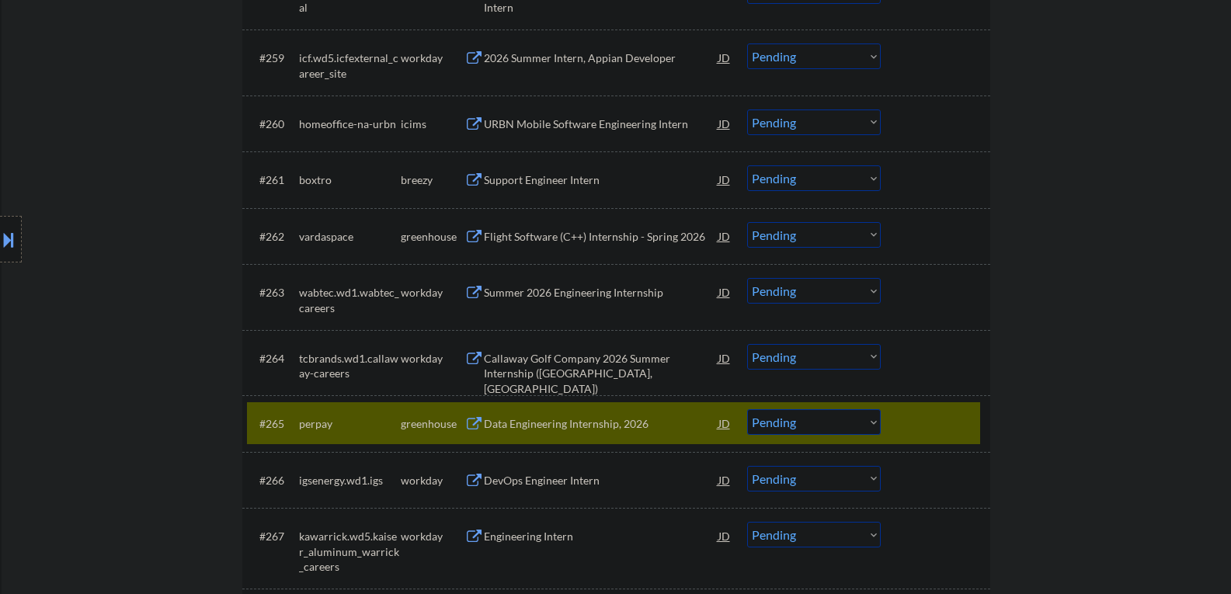
scroll to position [4083, 0]
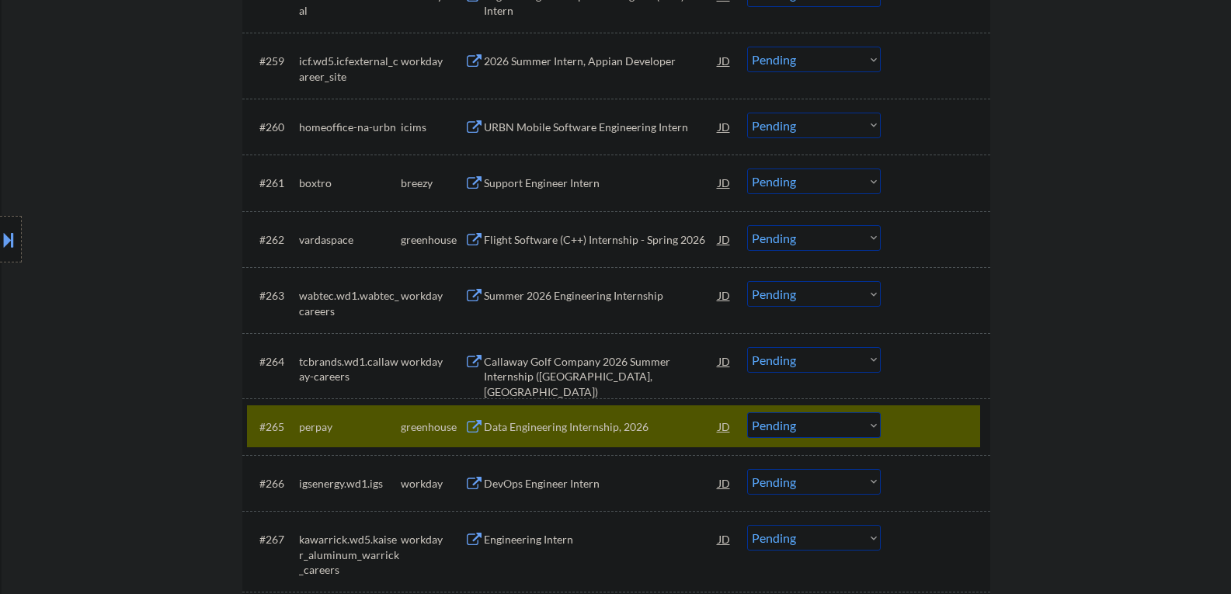
click at [937, 430] on div at bounding box center [937, 426] width 68 height 28
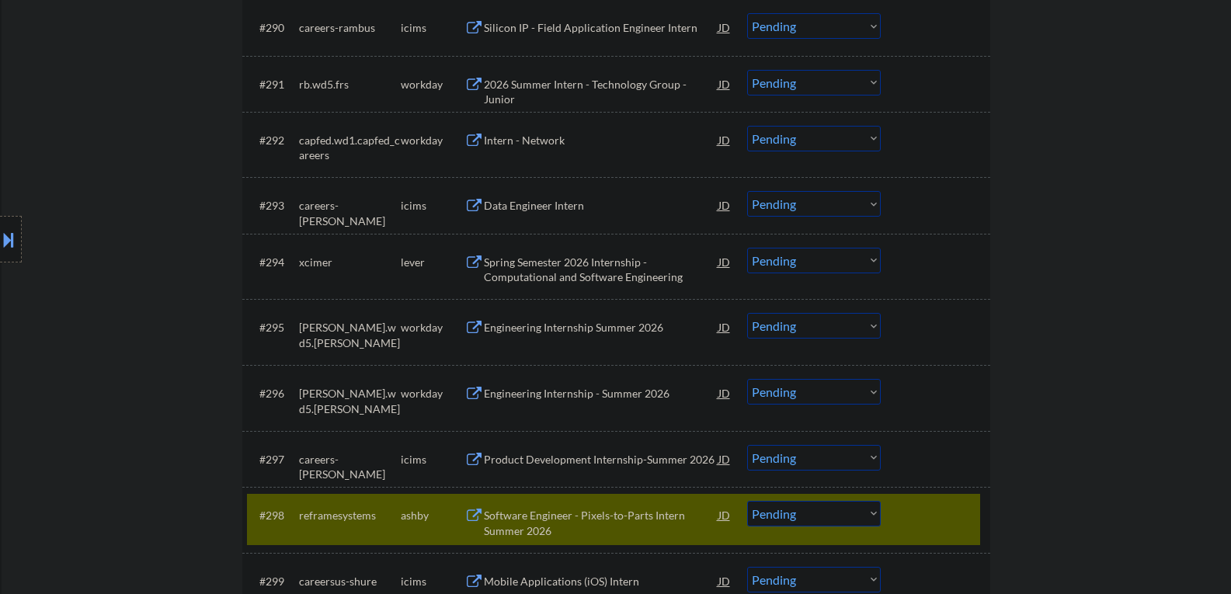
scroll to position [6180, 0]
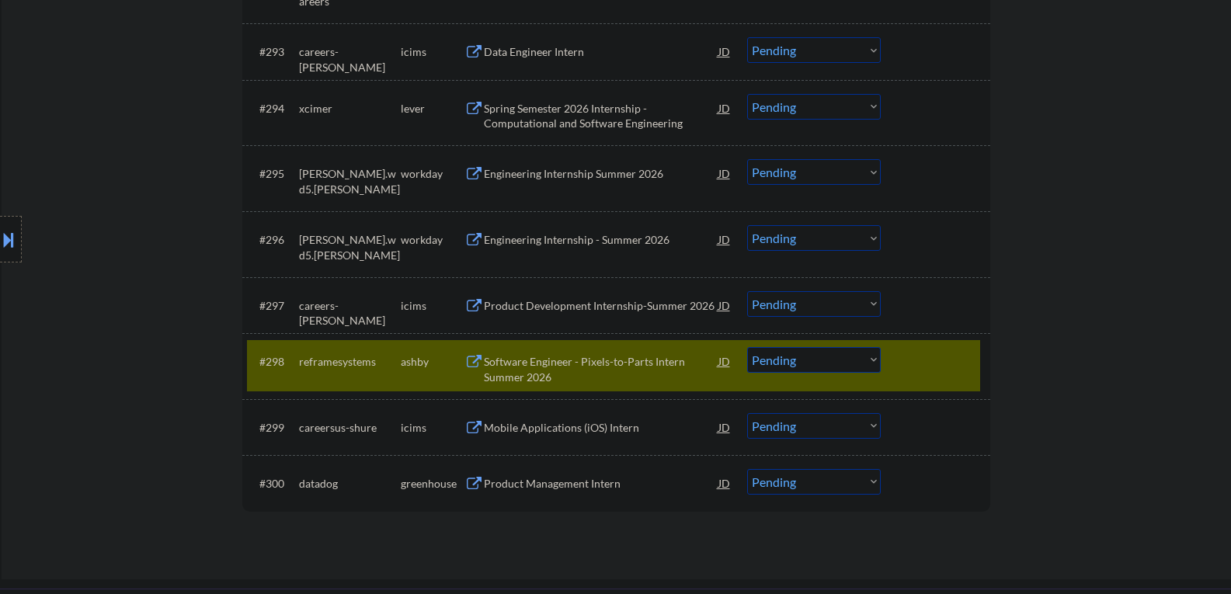
click at [946, 374] on div at bounding box center [937, 361] width 68 height 28
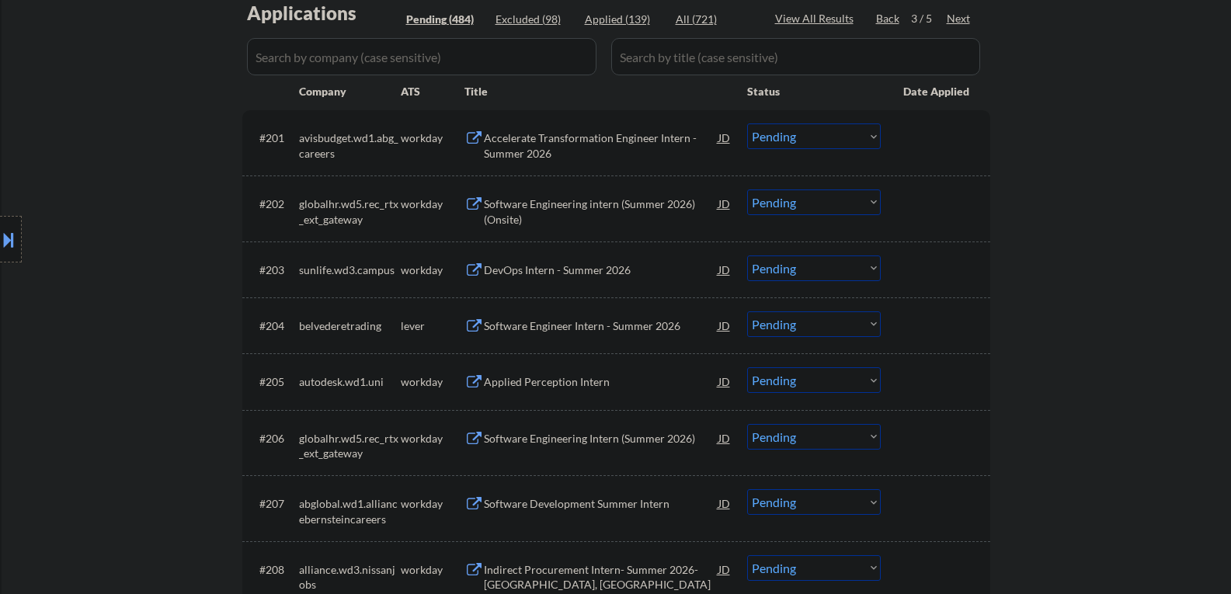
scroll to position [588, 0]
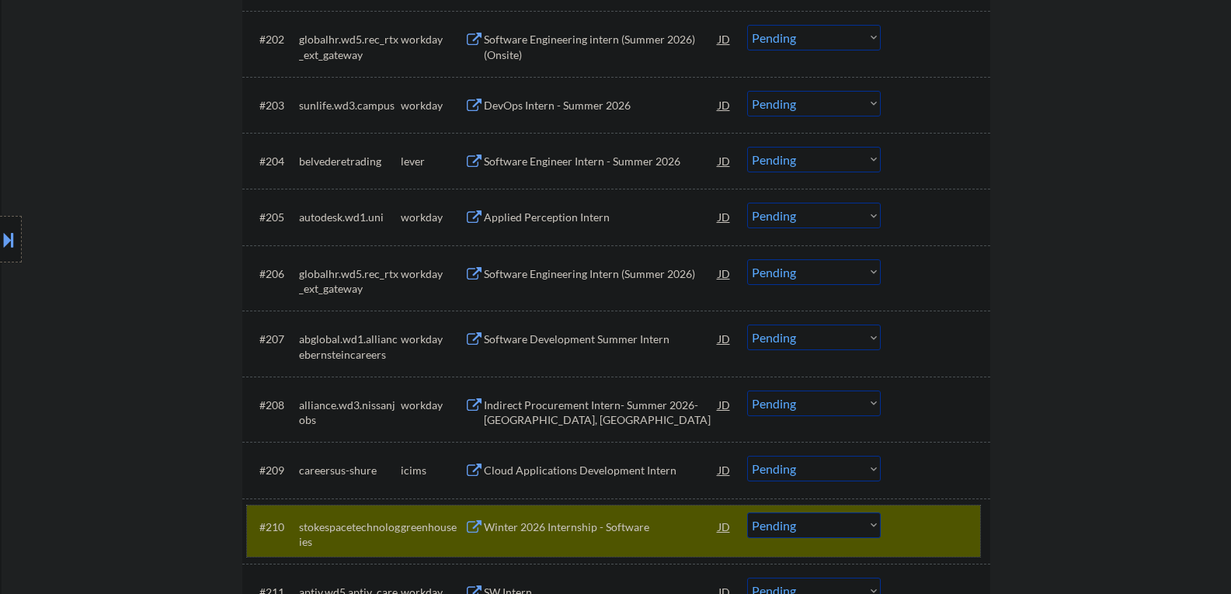
click at [920, 525] on div at bounding box center [937, 527] width 68 height 28
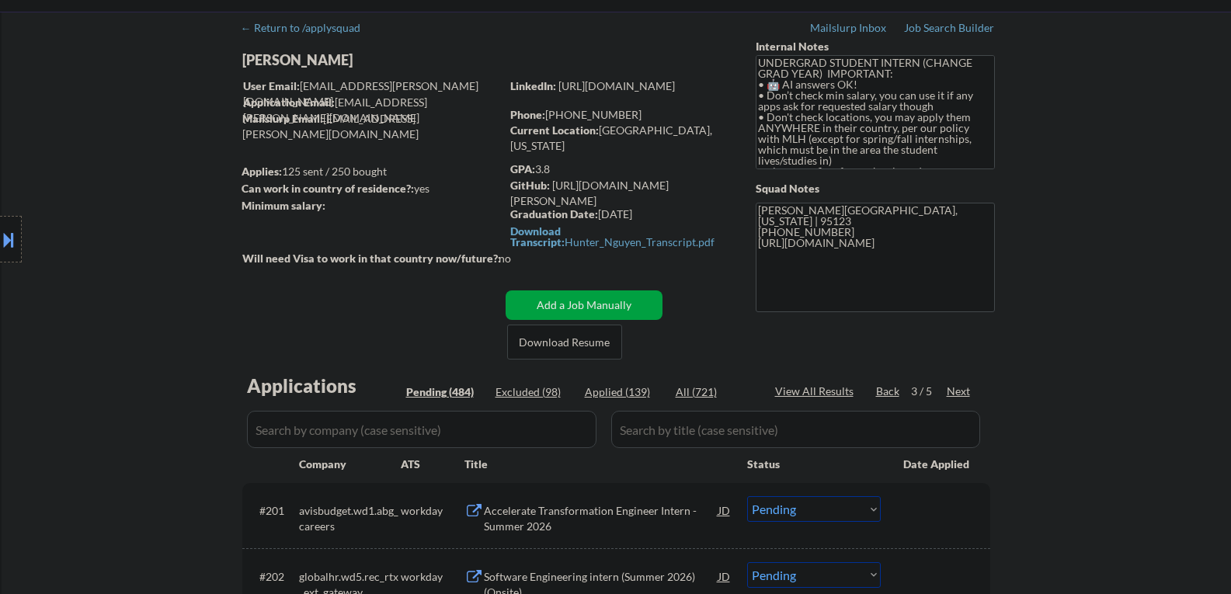
scroll to position [78, 0]
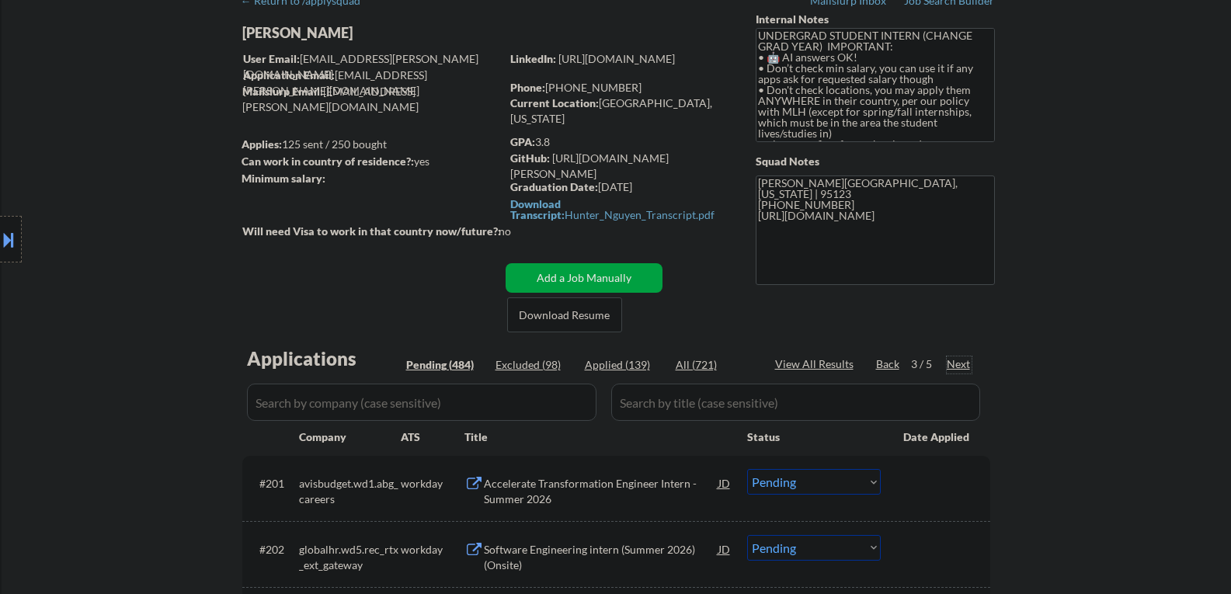
click at [960, 365] on div "Next" at bounding box center [959, 364] width 25 height 16
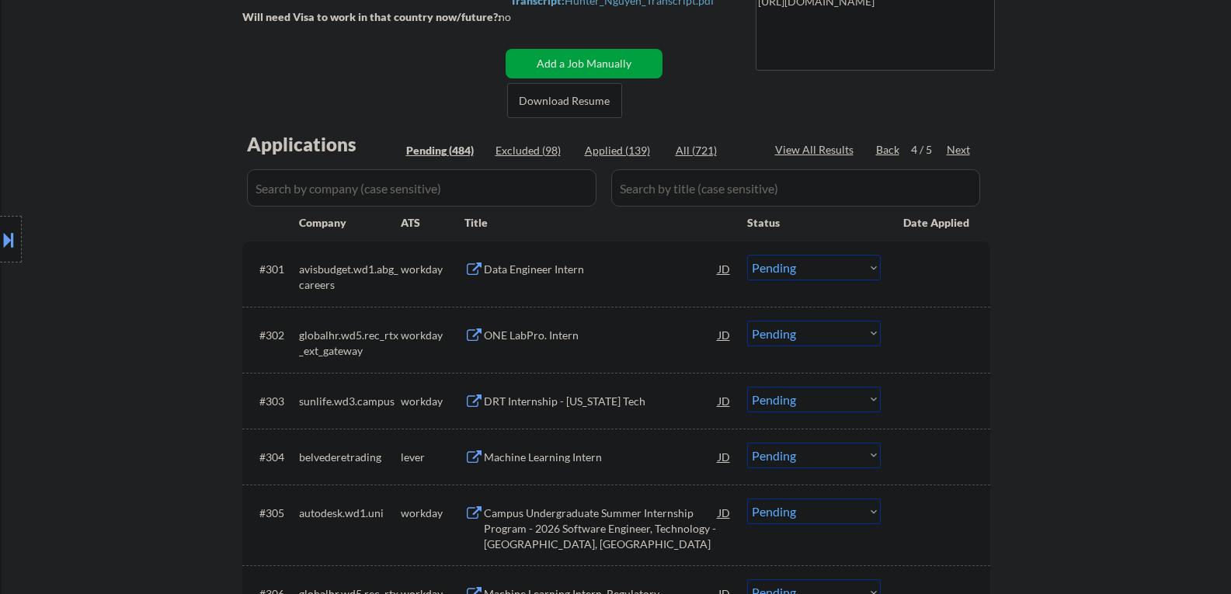
scroll to position [311, 0]
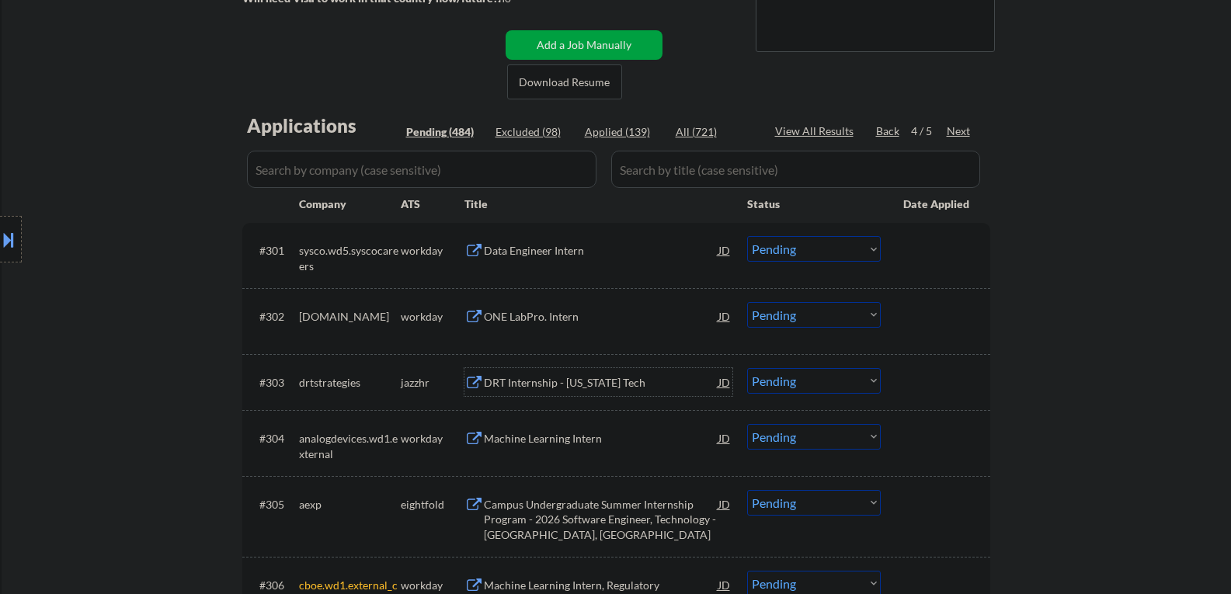
click at [530, 387] on div "DRT Internship - Virginia Tech" at bounding box center [601, 383] width 235 height 16
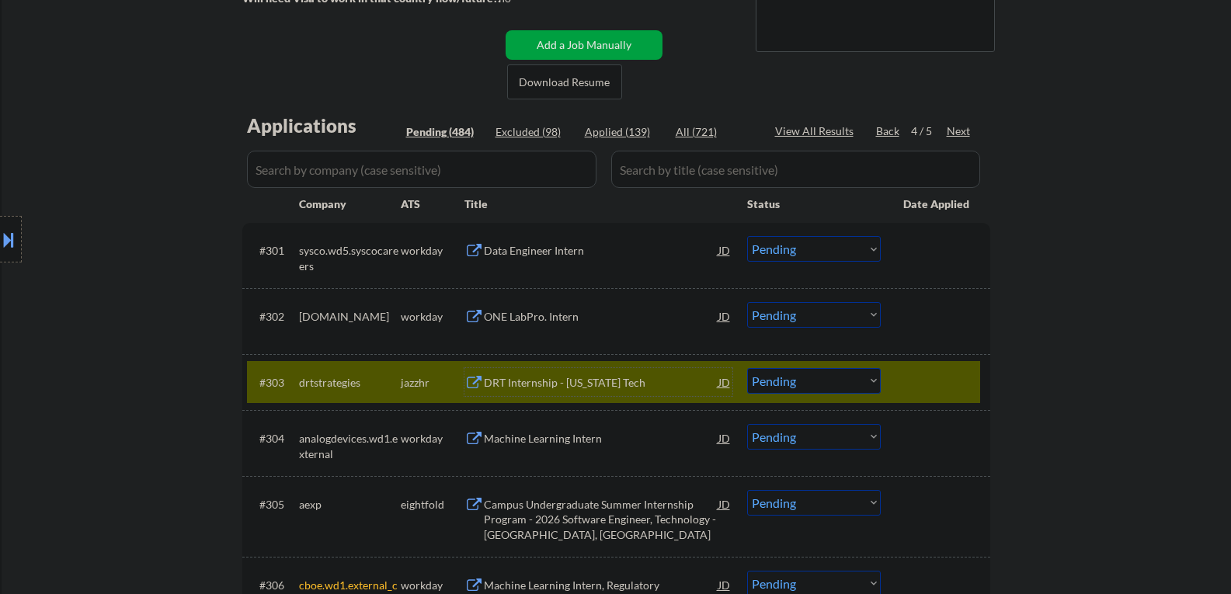
scroll to position [466, 0]
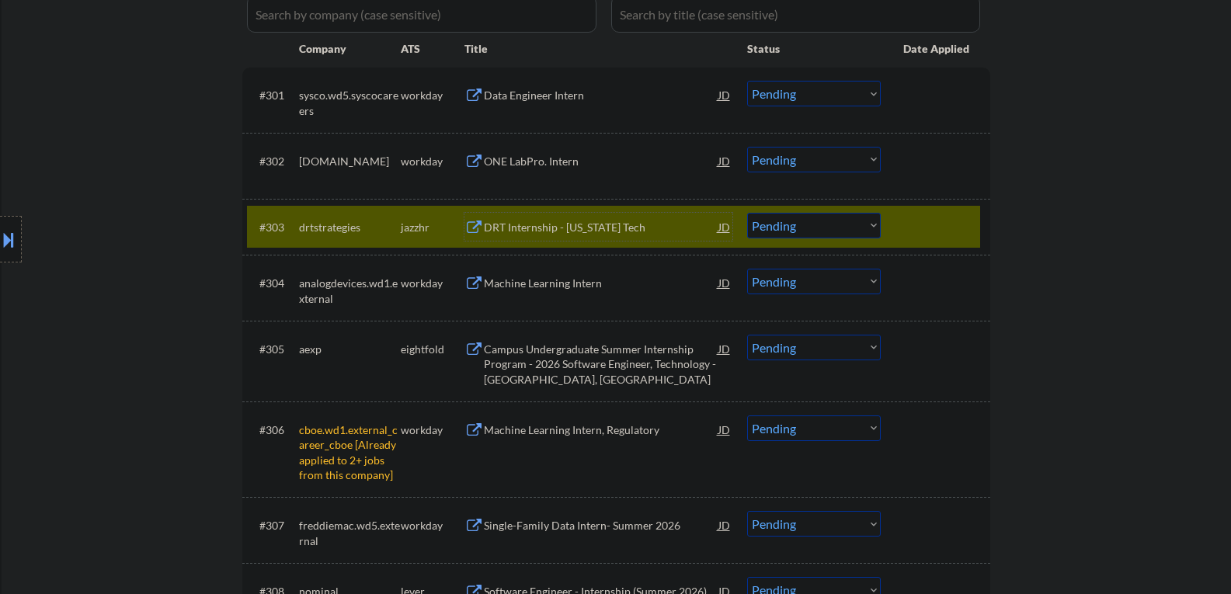
click at [832, 431] on select "Choose an option... Pending Applied Excluded (Questions) Excluded (Expired) Exc…" at bounding box center [814, 428] width 134 height 26
click at [747, 415] on select "Choose an option... Pending Applied Excluded (Questions) Excluded (Expired) Exc…" at bounding box center [814, 428] width 134 height 26
select select ""pending""
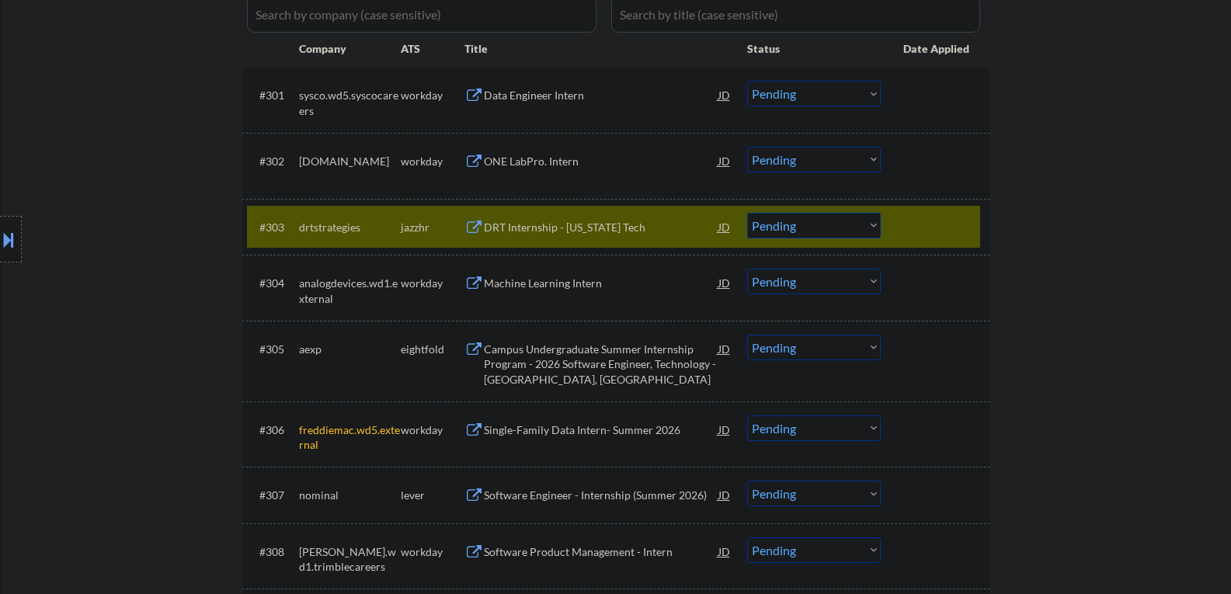
click at [829, 236] on select "Choose an option... Pending Applied Excluded (Questions) Excluded (Expired) Exc…" at bounding box center [814, 226] width 134 height 26
click at [747, 213] on select "Choose an option... Pending Applied Excluded (Questions) Excluded (Expired) Exc…" at bounding box center [814, 226] width 134 height 26
select select ""pending""
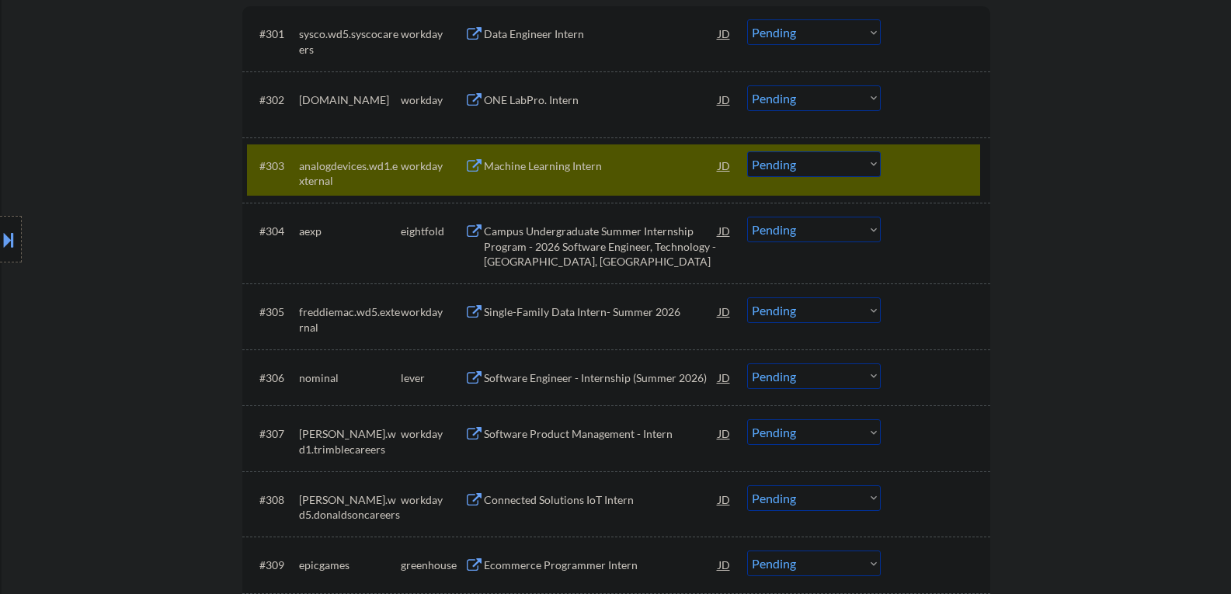
scroll to position [544, 0]
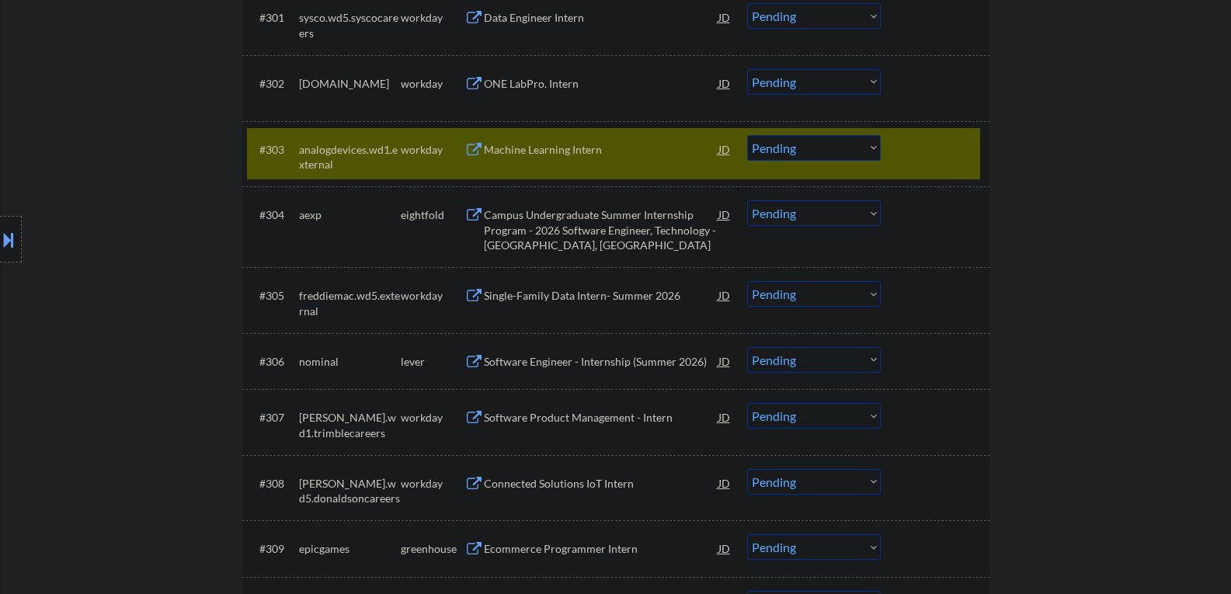
click at [543, 370] on div "Software Engineer - Internship (Summer 2026)" at bounding box center [601, 361] width 235 height 28
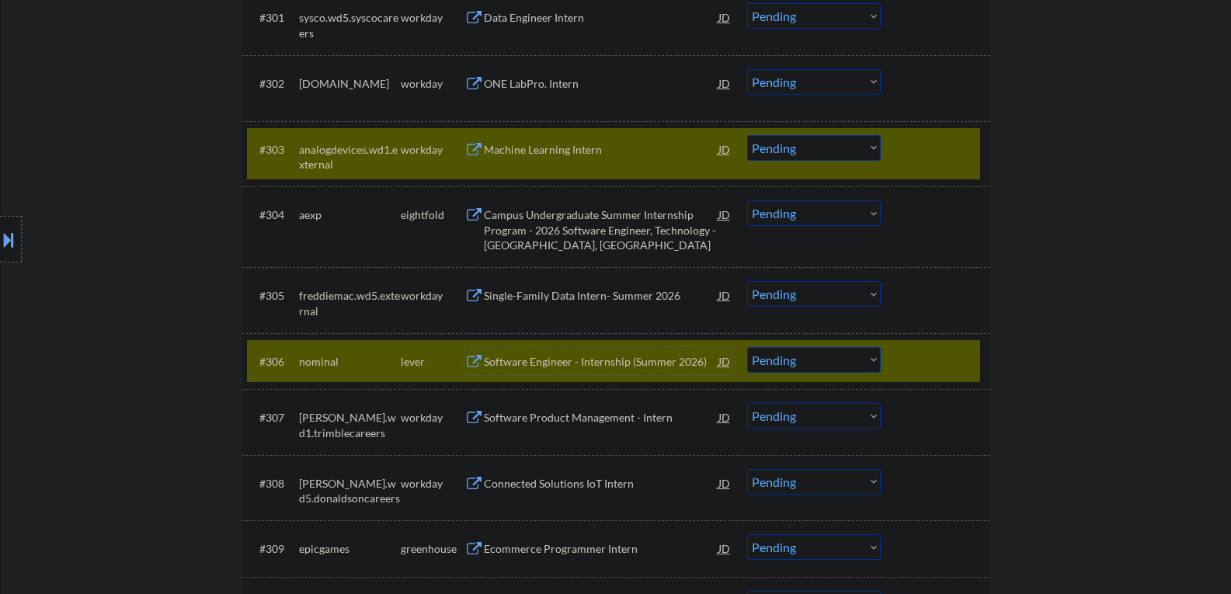
click at [892, 157] on div "#303 analogdevices.wd1.external workday Machine Learning Intern JD Choose an op…" at bounding box center [613, 153] width 733 height 51
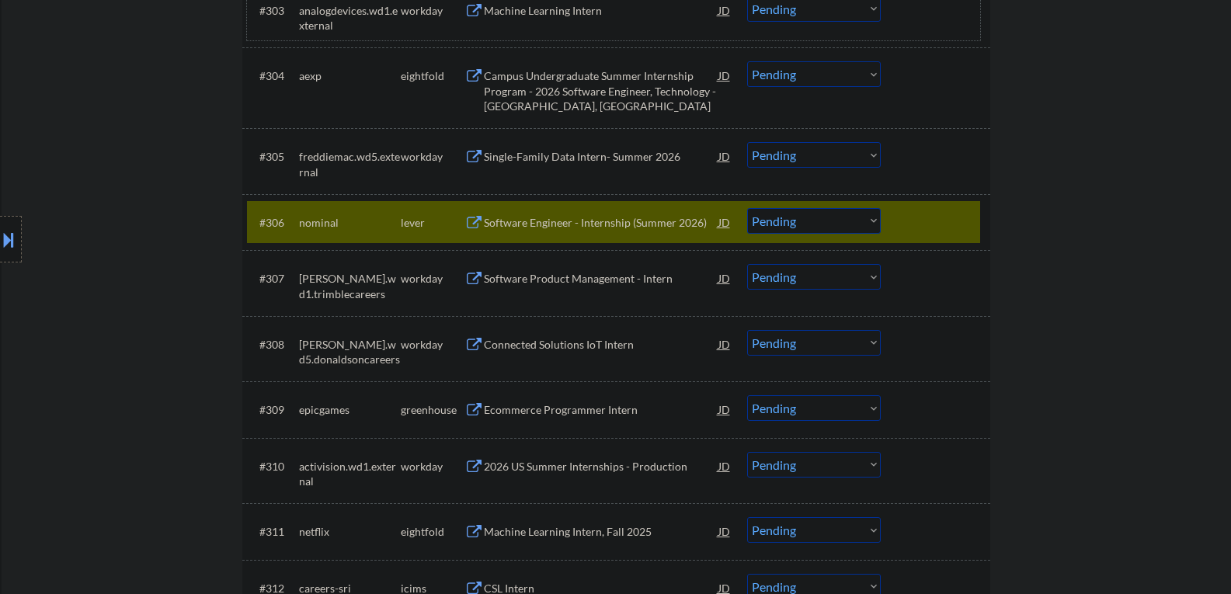
scroll to position [699, 0]
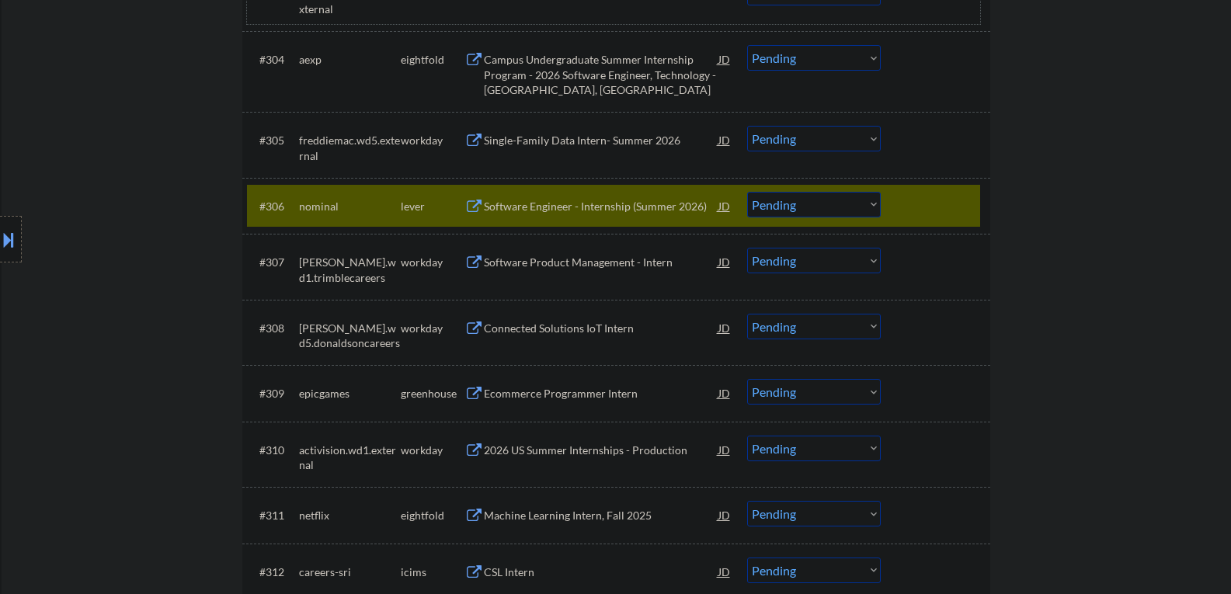
drag, startPoint x: 896, startPoint y: 210, endPoint x: 876, endPoint y: 210, distance: 20.2
click at [897, 210] on div "#306 nominal lever Software Engineer - Internship (Summer 2026) JD warning_ambe…" at bounding box center [613, 206] width 733 height 42
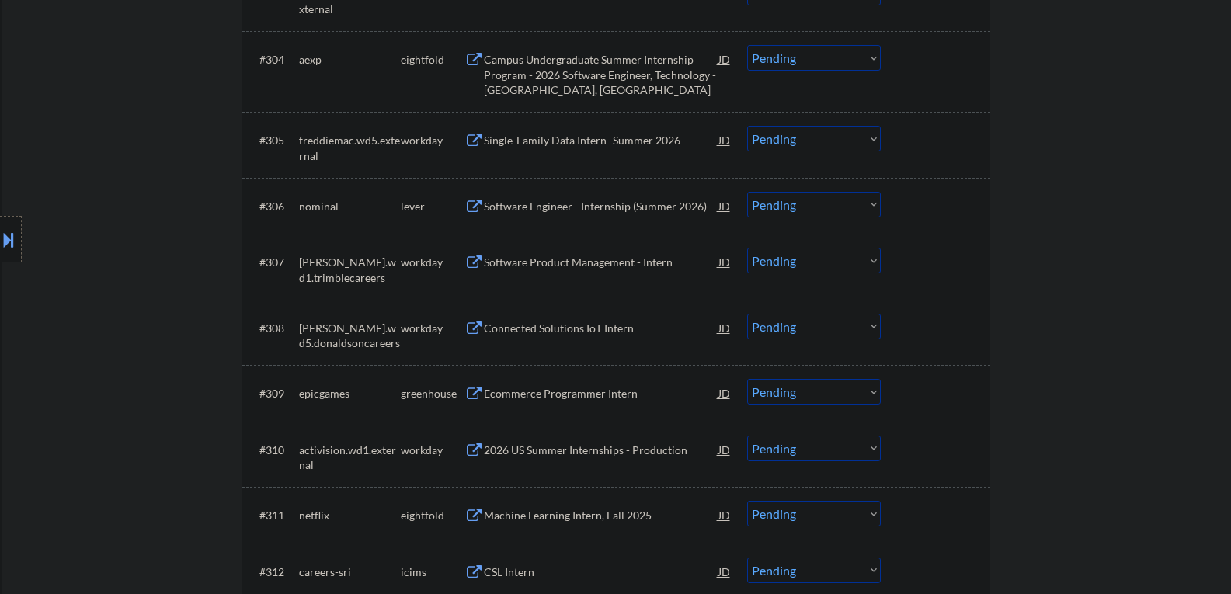
click at [541, 395] on div "Ecommerce Programmer Intern" at bounding box center [601, 394] width 235 height 16
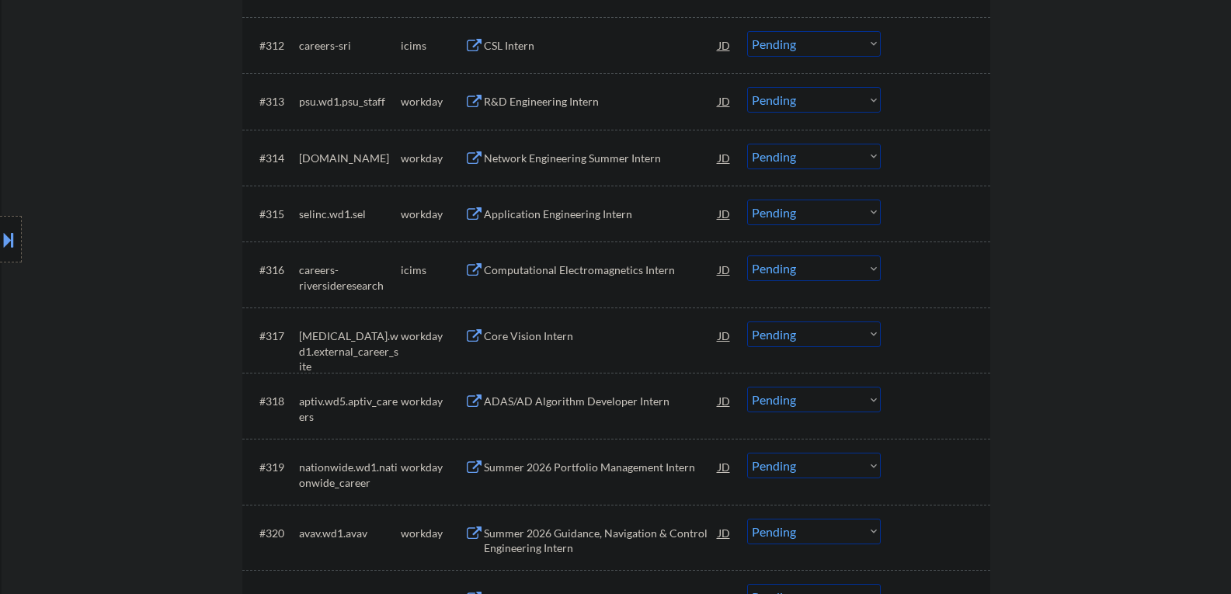
scroll to position [1398, 0]
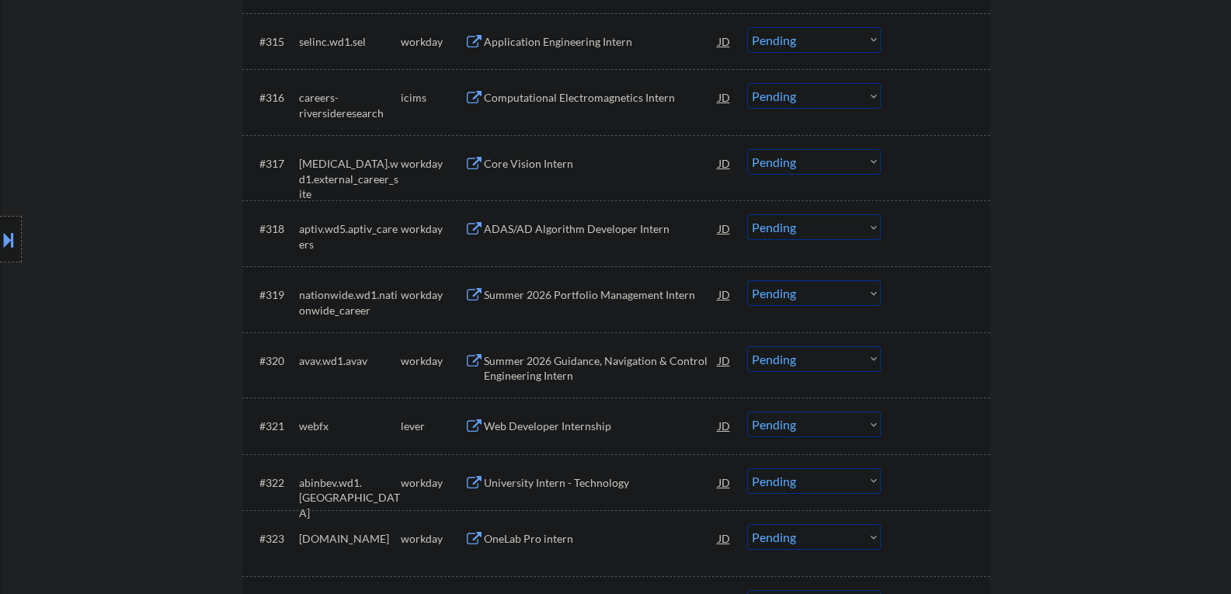
click at [547, 425] on div "Web Developer Internship" at bounding box center [601, 427] width 235 height 16
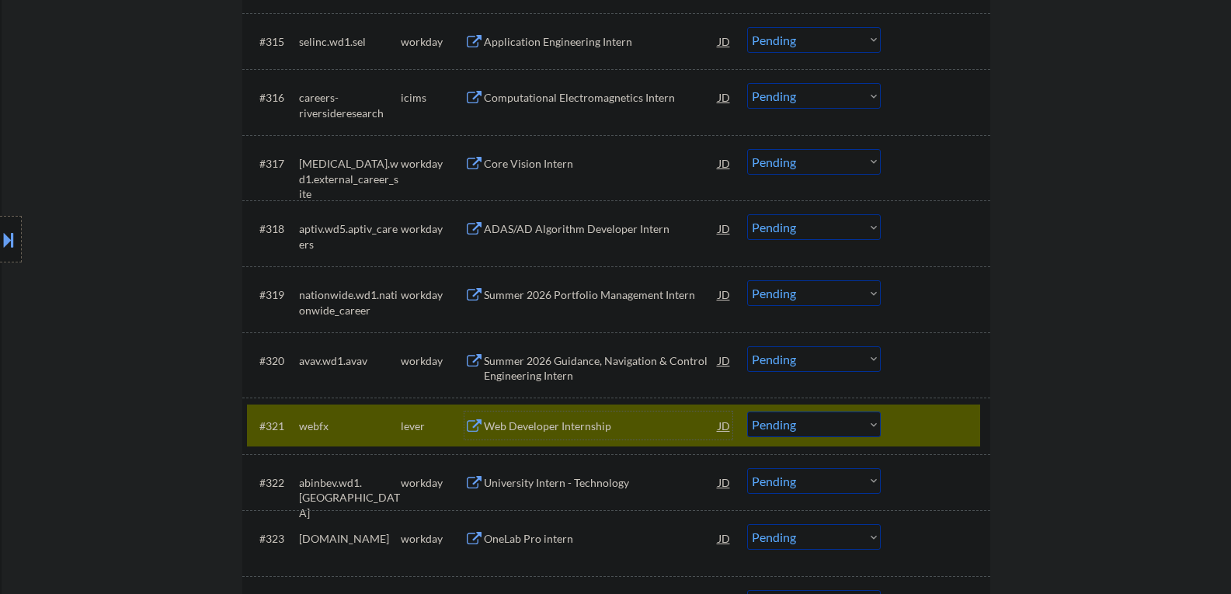
click at [770, 426] on select "Choose an option... Pending Applied Excluded (Questions) Excluded (Expired) Exc…" at bounding box center [814, 425] width 134 height 26
click at [747, 412] on select "Choose an option... Pending Applied Excluded (Questions) Excluded (Expired) Exc…" at bounding box center [814, 425] width 134 height 26
select select ""pending""
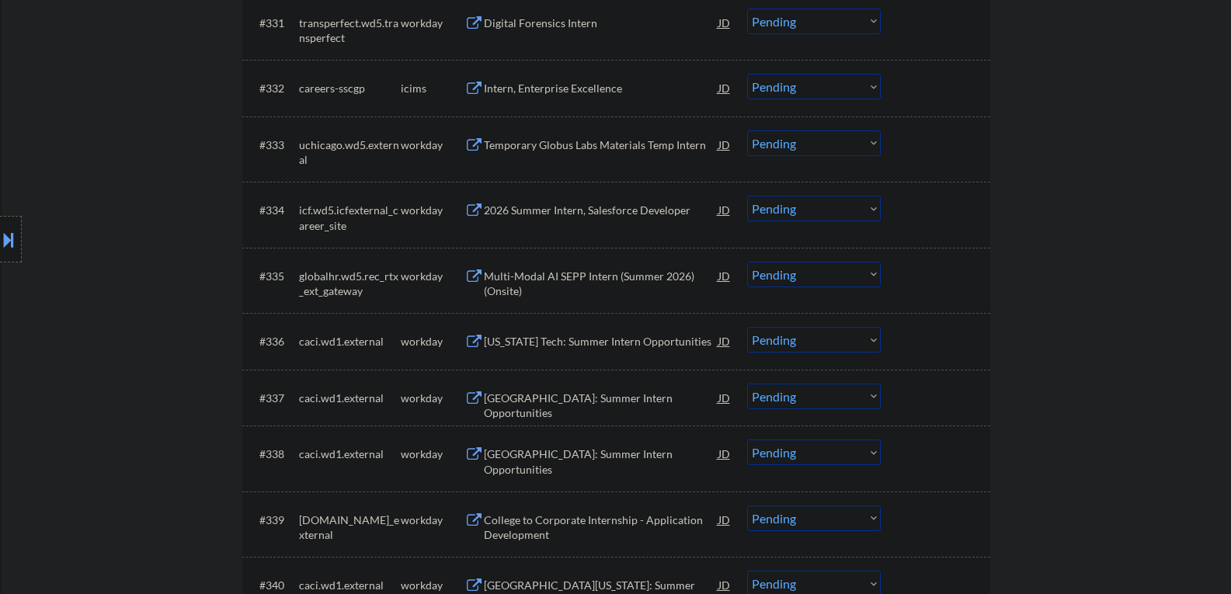
scroll to position [2718, 0]
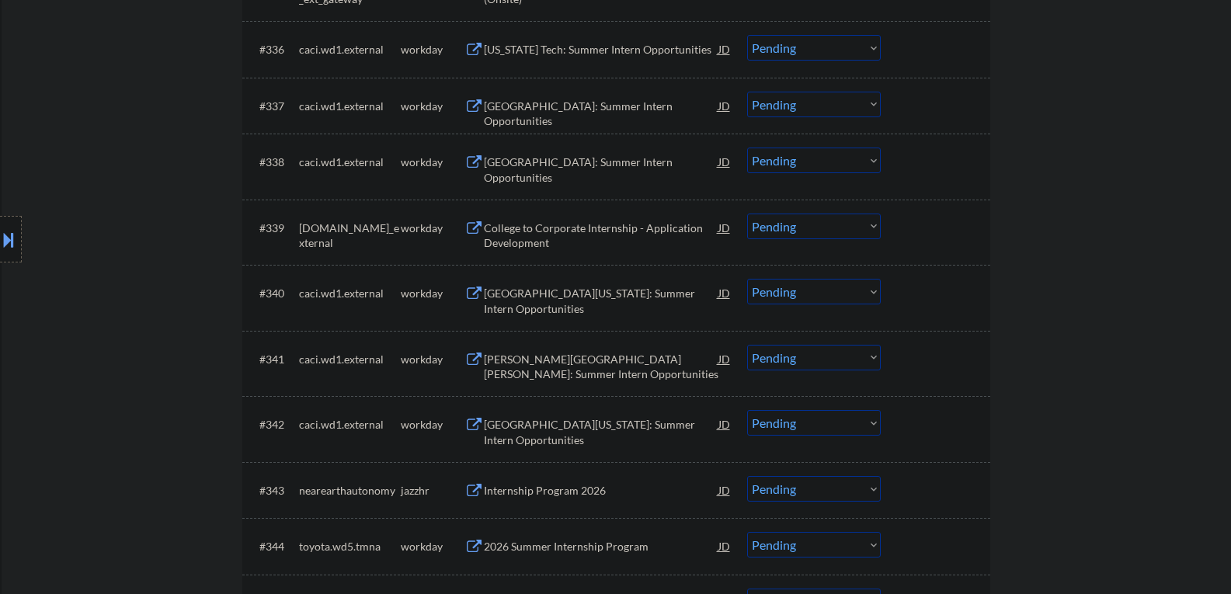
click at [518, 492] on div "Internship Program 2026" at bounding box center [601, 491] width 235 height 16
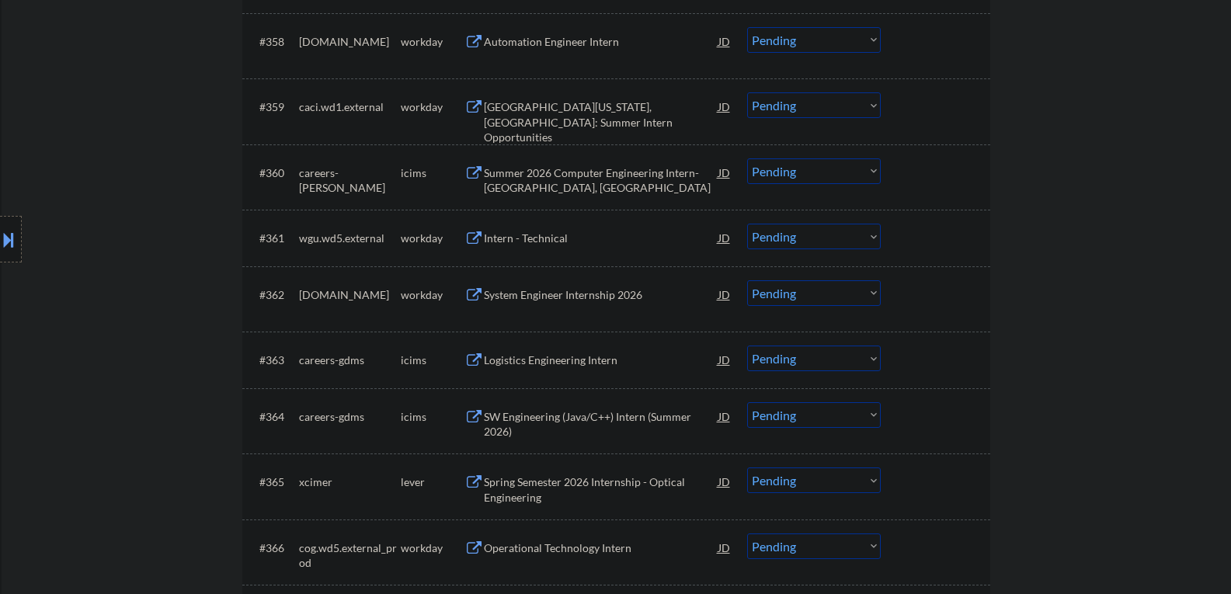
scroll to position [4194, 0]
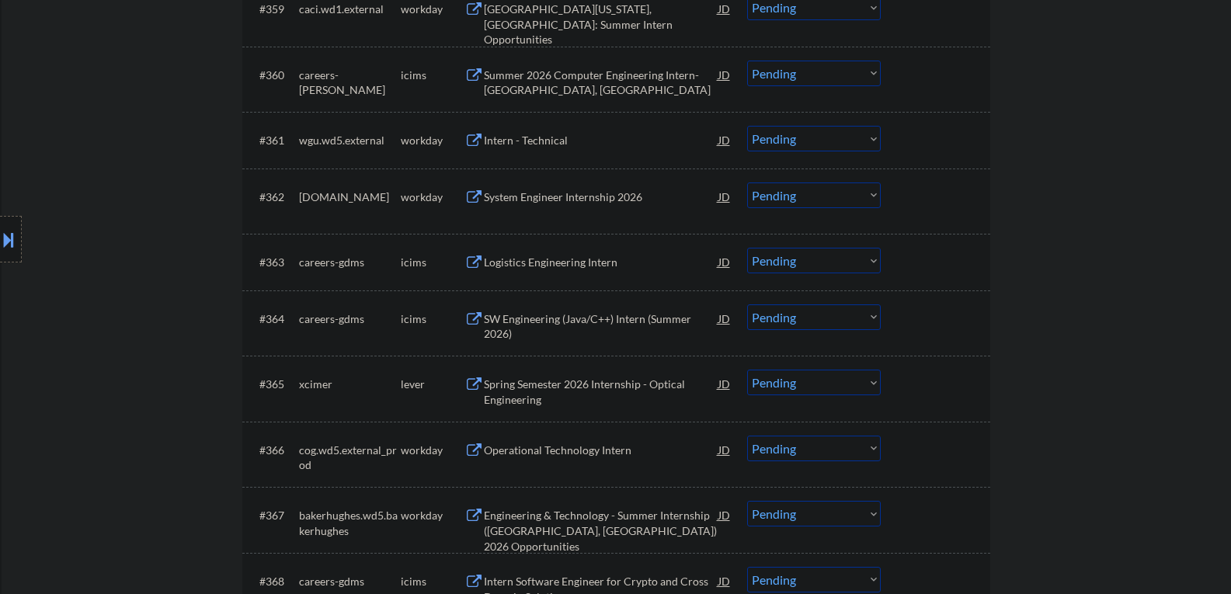
click at [554, 403] on div "Spring Semester 2026 Internship - Optical Engineering" at bounding box center [601, 392] width 235 height 30
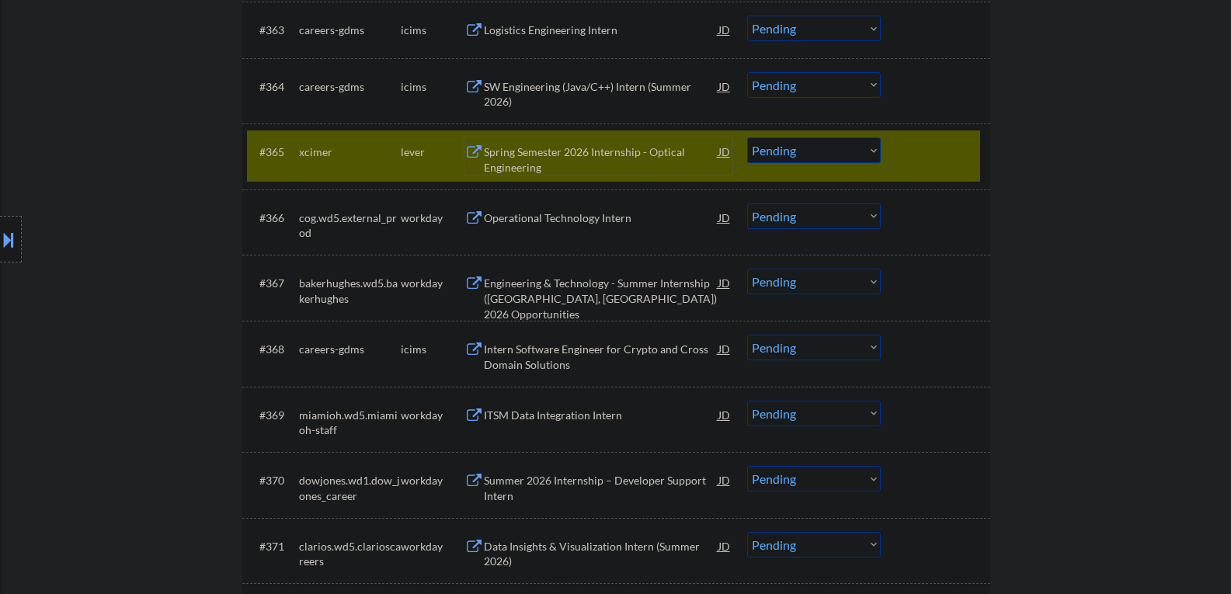
scroll to position [4427, 0]
click at [786, 152] on select "Choose an option... Pending Applied Excluded (Questions) Excluded (Expired) Exc…" at bounding box center [814, 150] width 134 height 26
click at [747, 137] on select "Choose an option... Pending Applied Excluded (Questions) Excluded (Expired) Exc…" at bounding box center [814, 150] width 134 height 26
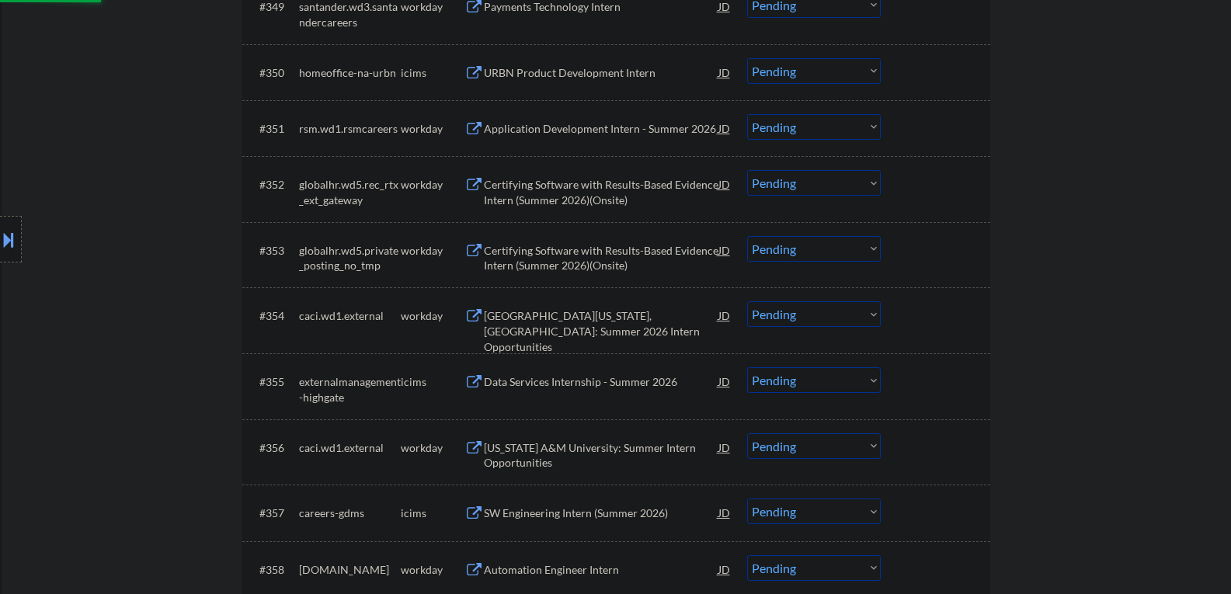
select select ""pending""
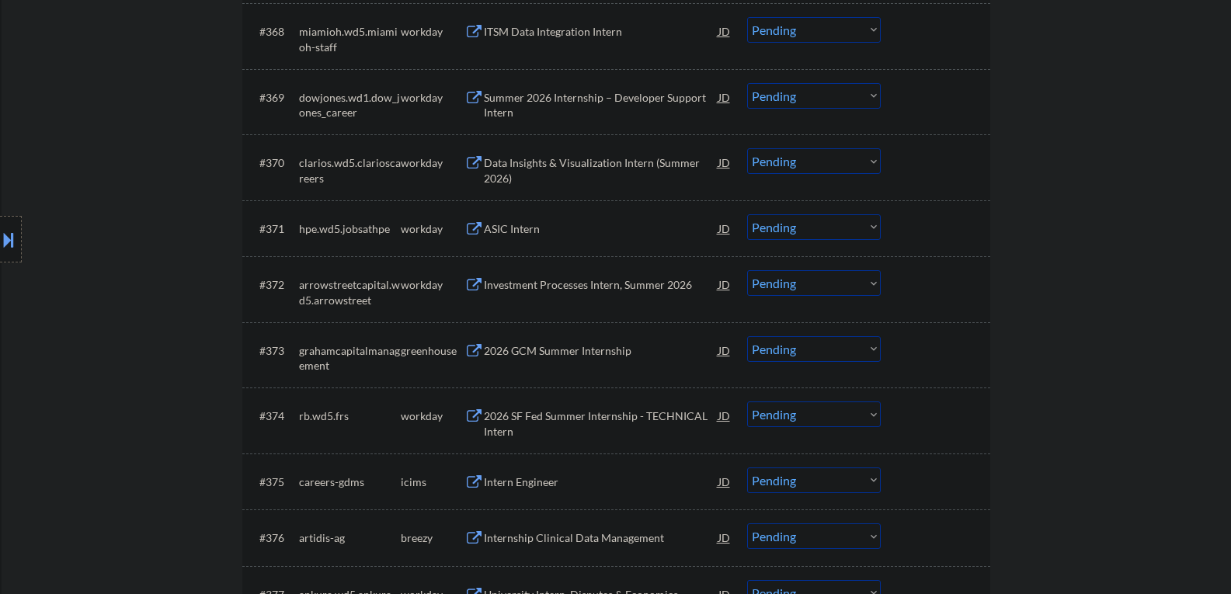
scroll to position [4737, 0]
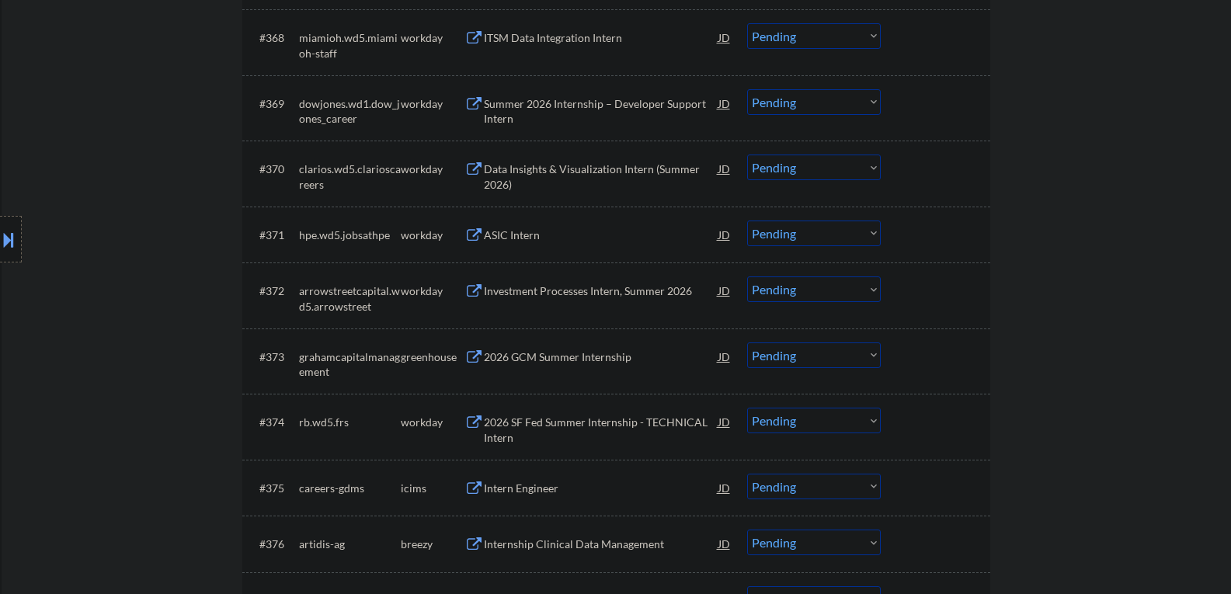
click at [579, 356] on div "2026 GCM Summer Internship" at bounding box center [601, 357] width 235 height 16
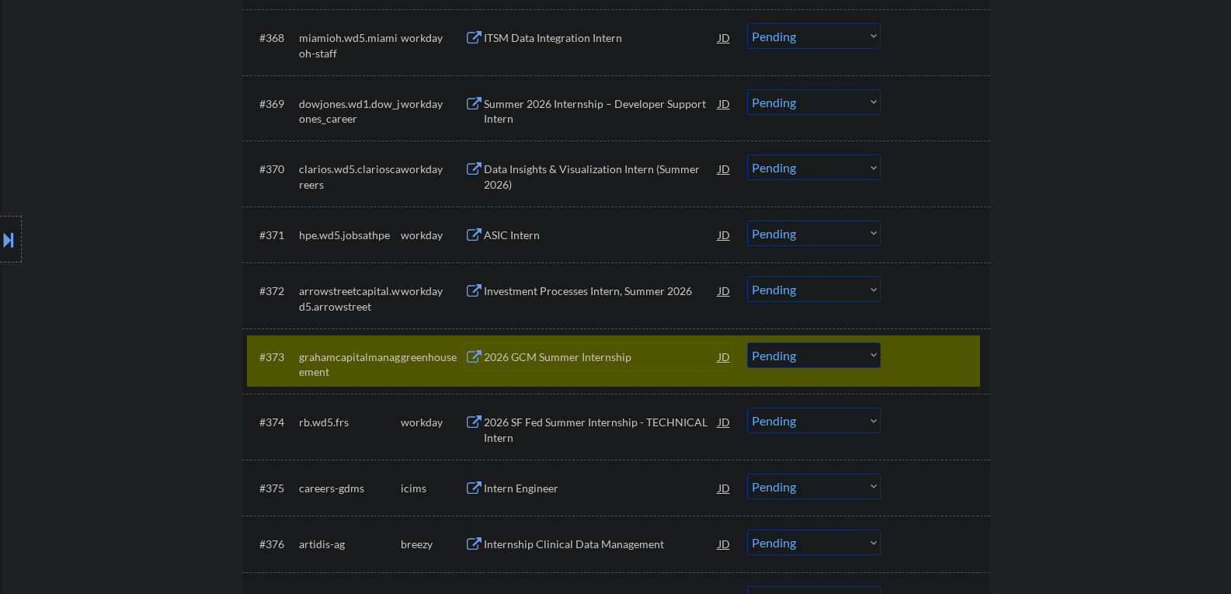
drag, startPoint x: 822, startPoint y: 360, endPoint x: 819, endPoint y: 367, distance: 8.4
click at [822, 360] on select "Choose an option... Pending Applied Excluded (Questions) Excluded (Expired) Exc…" at bounding box center [814, 355] width 134 height 26
click at [747, 342] on select "Choose an option... Pending Applied Excluded (Questions) Excluded (Expired) Exc…" at bounding box center [814, 355] width 134 height 26
select select ""pending""
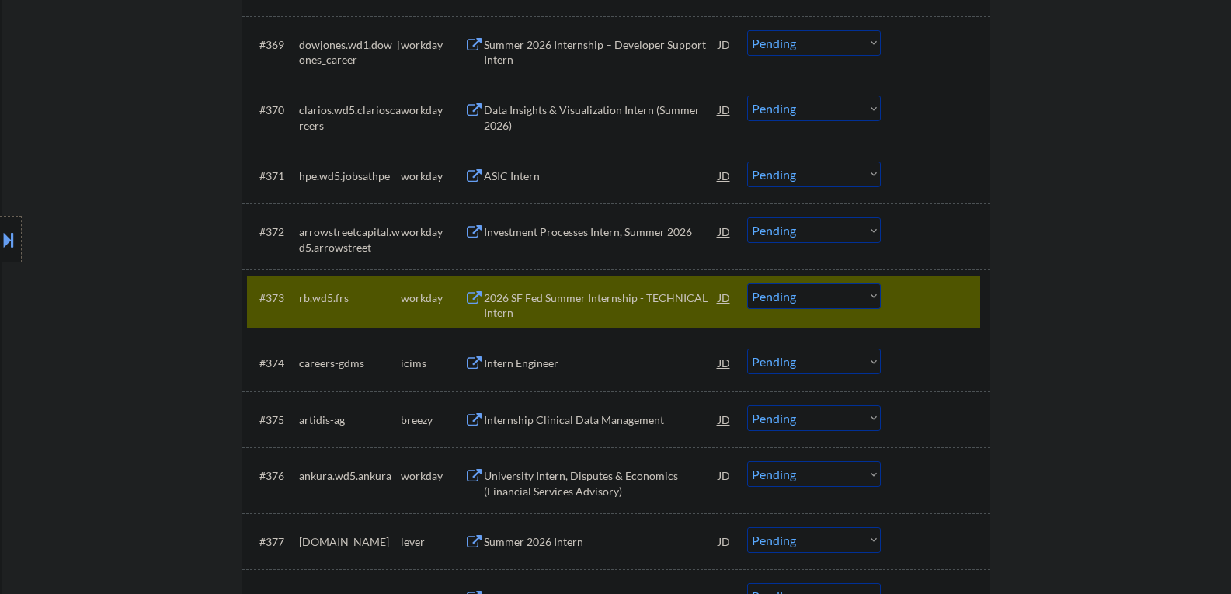
scroll to position [4893, 0]
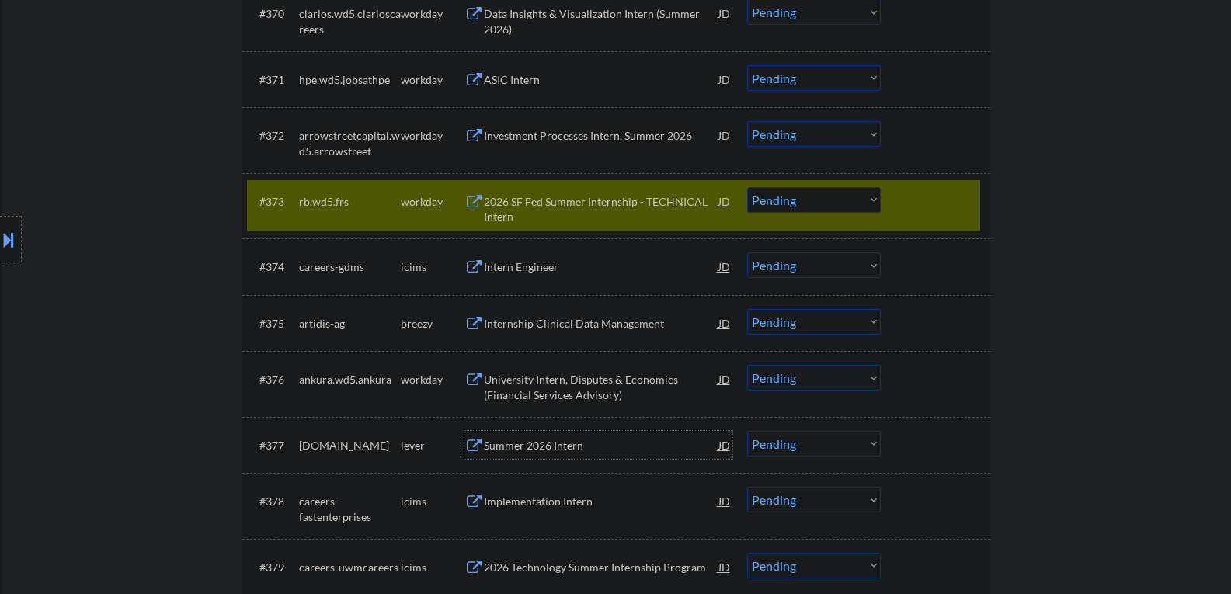
click at [551, 449] on div "Summer 2026 Intern" at bounding box center [601, 446] width 235 height 16
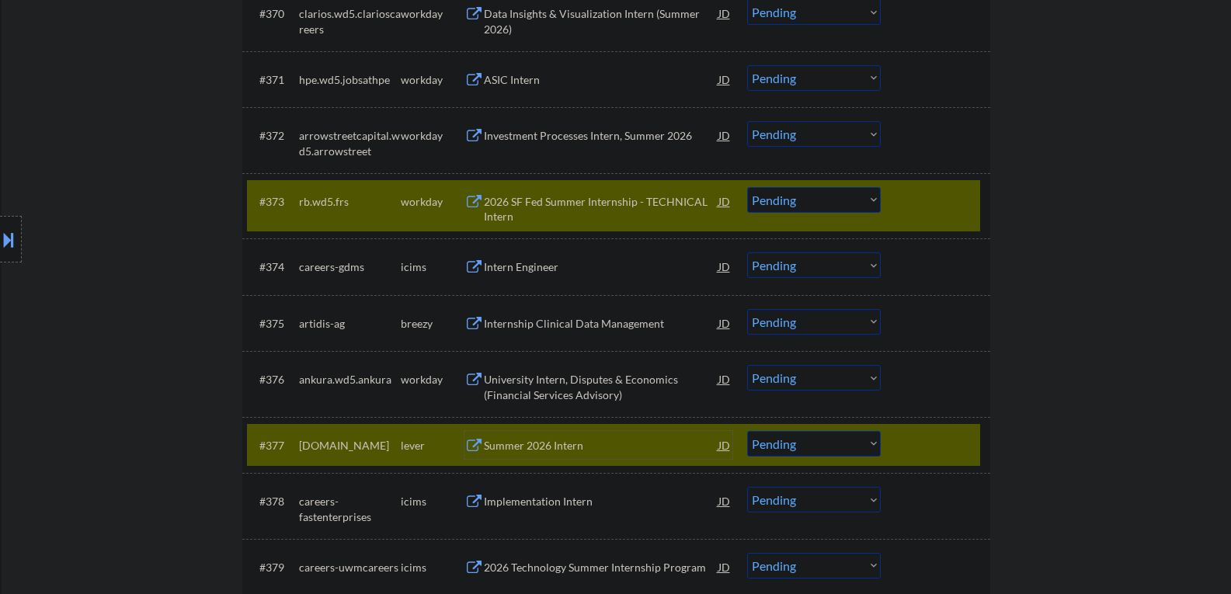
click at [918, 203] on div at bounding box center [937, 201] width 68 height 28
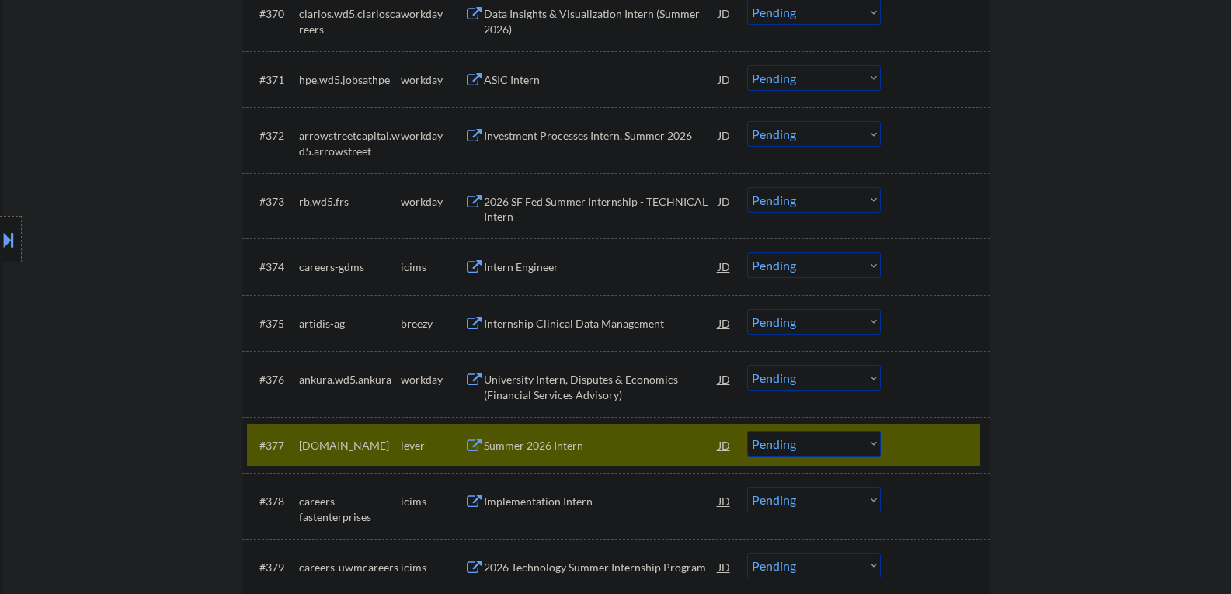
click at [784, 436] on select "Choose an option... Pending Applied Excluded (Questions) Excluded (Expired) Exc…" at bounding box center [814, 444] width 134 height 26
click at [747, 431] on select "Choose an option... Pending Applied Excluded (Questions) Excluded (Expired) Exc…" at bounding box center [814, 444] width 134 height 26
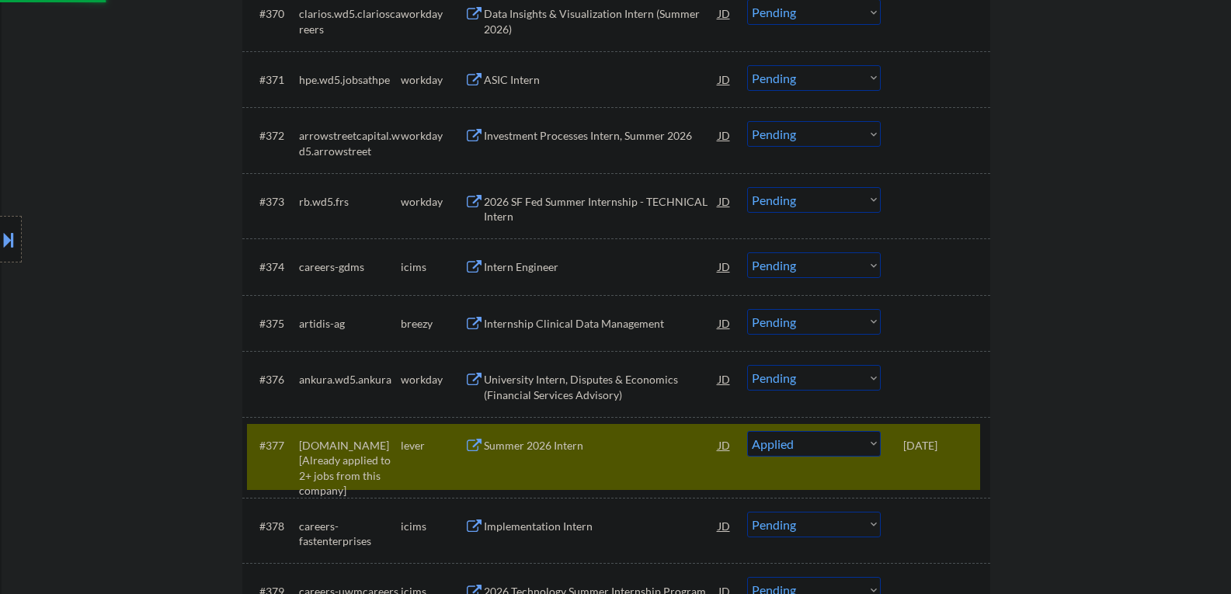
select select ""pending""
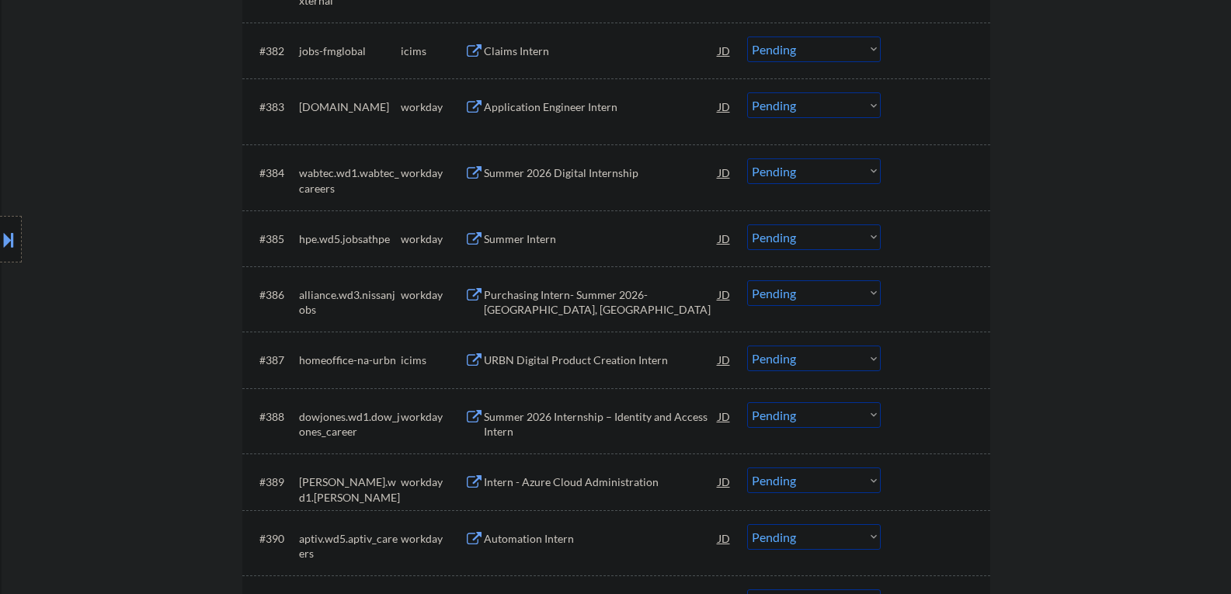
scroll to position [5669, 0]
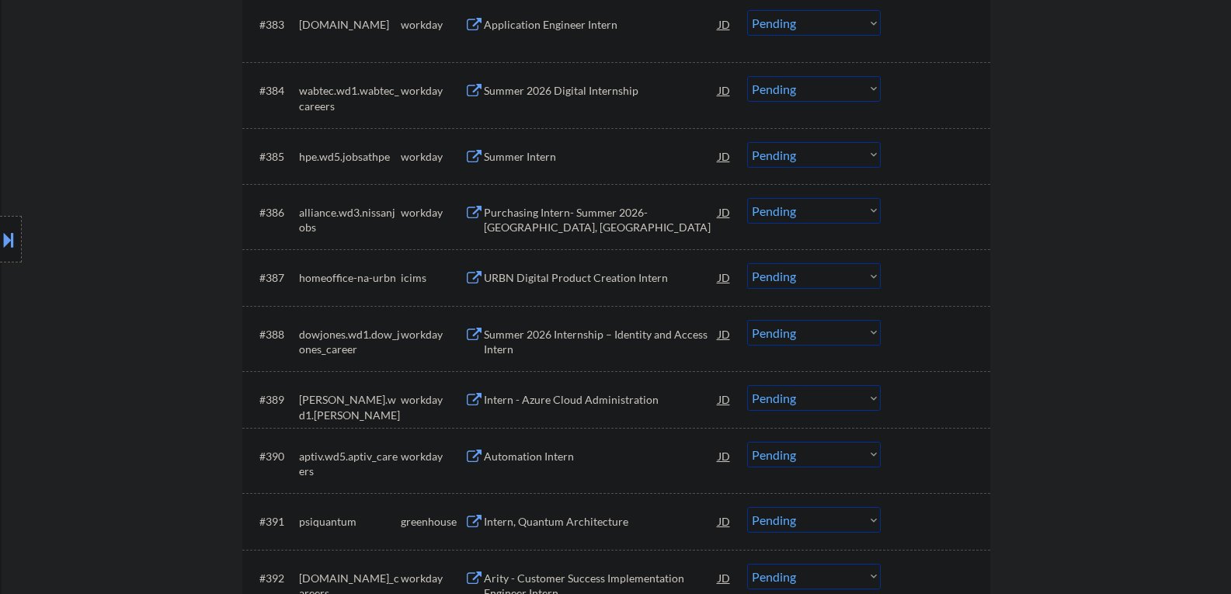
click at [548, 519] on div "Intern, Quantum Architecture" at bounding box center [601, 522] width 235 height 16
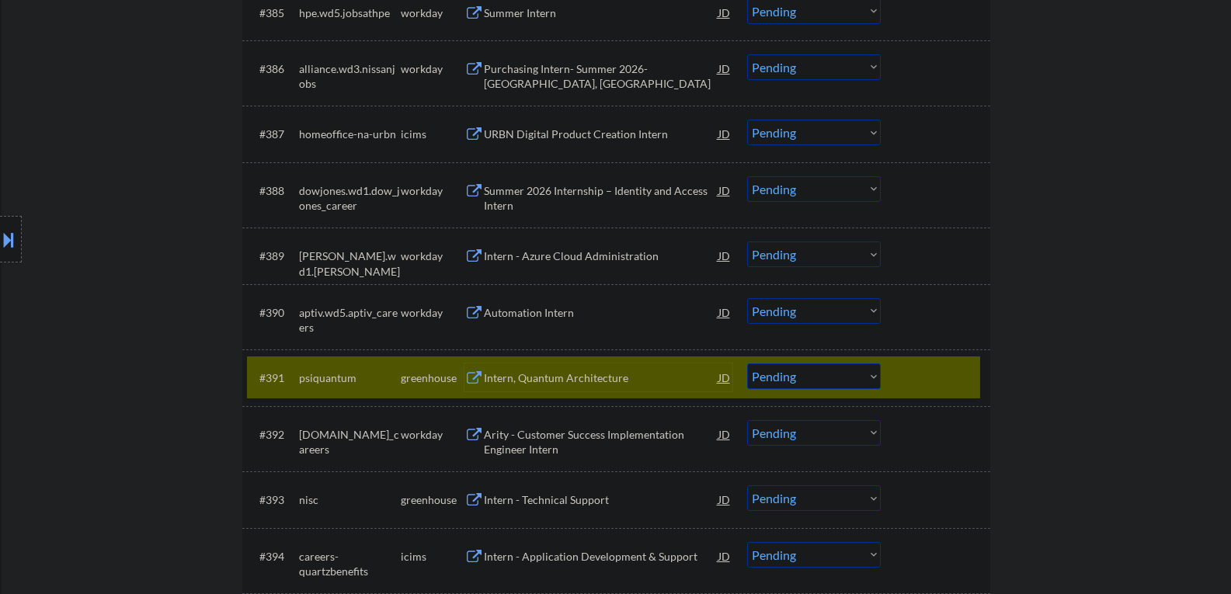
scroll to position [5825, 0]
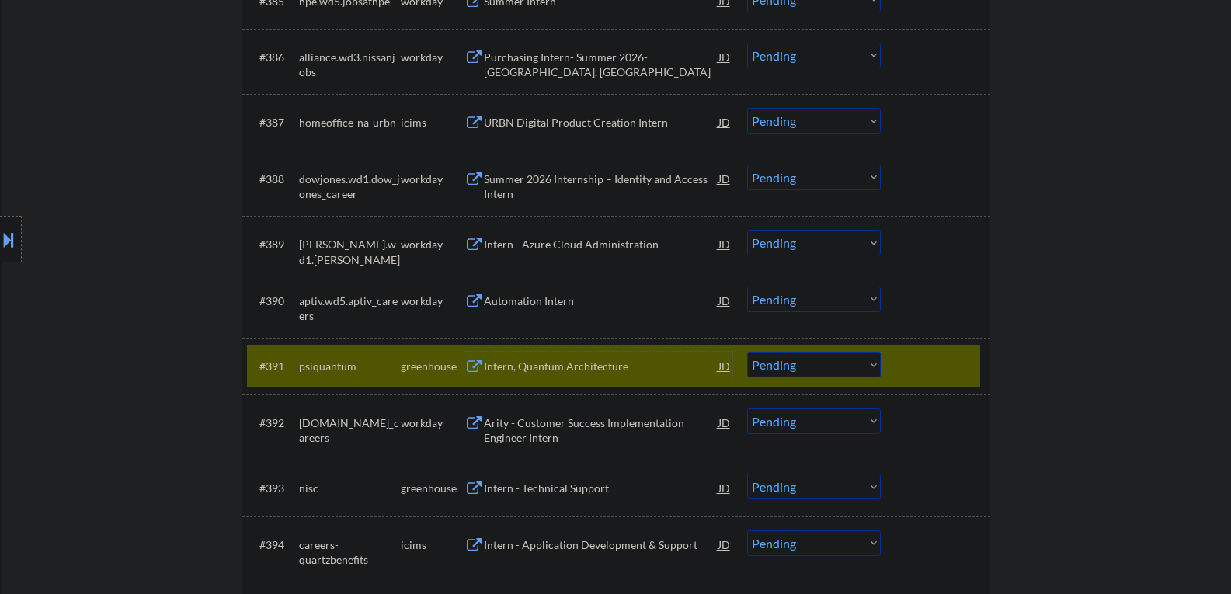
drag, startPoint x: 823, startPoint y: 368, endPoint x: 819, endPoint y: 375, distance: 8.4
click at [823, 368] on select "Choose an option... Pending Applied Excluded (Questions) Excluded (Expired) Exc…" at bounding box center [814, 365] width 134 height 26
click at [747, 352] on select "Choose an option... Pending Applied Excluded (Questions) Excluded (Expired) Exc…" at bounding box center [814, 365] width 134 height 26
select select ""pending""
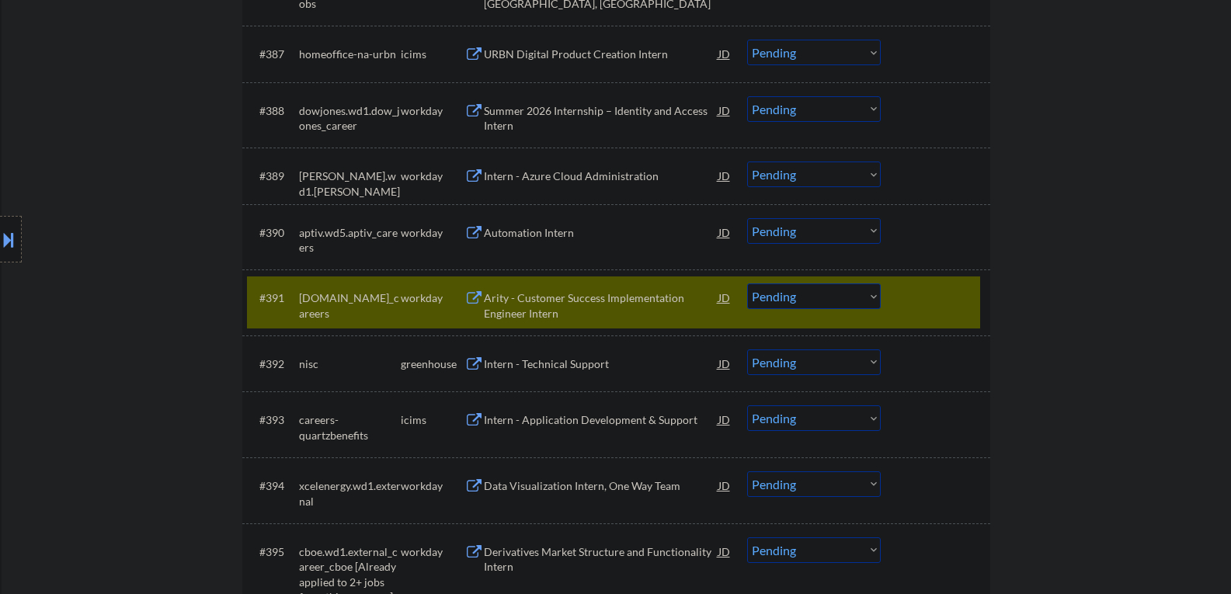
scroll to position [5980, 0]
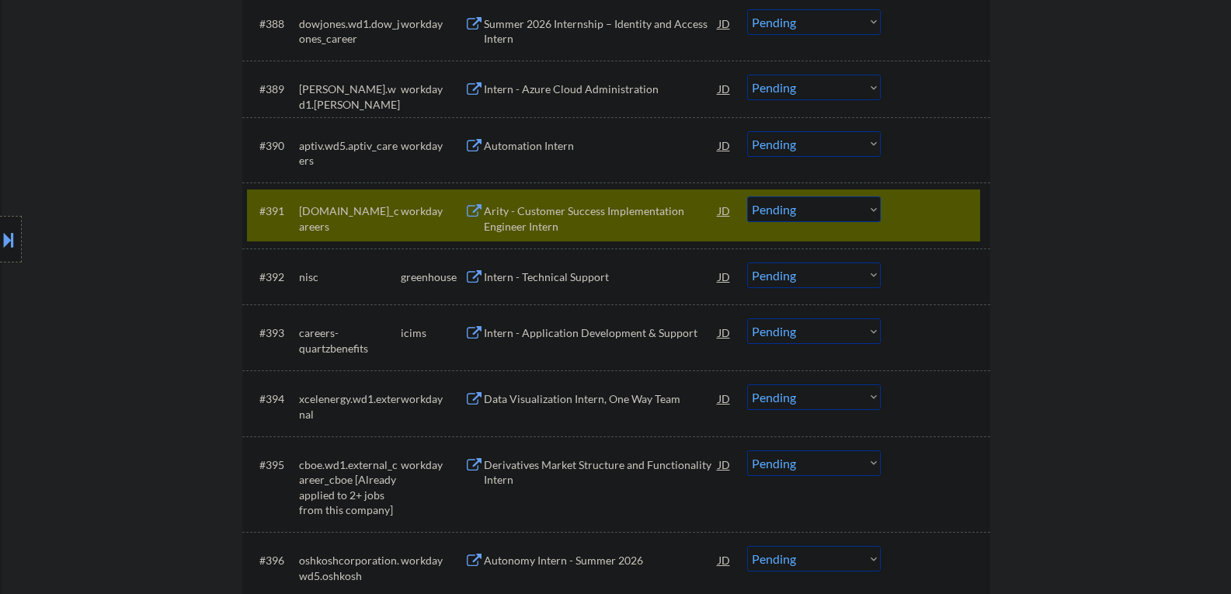
drag, startPoint x: 941, startPoint y: 213, endPoint x: 931, endPoint y: 212, distance: 9.4
click at [941, 212] on div at bounding box center [937, 210] width 68 height 28
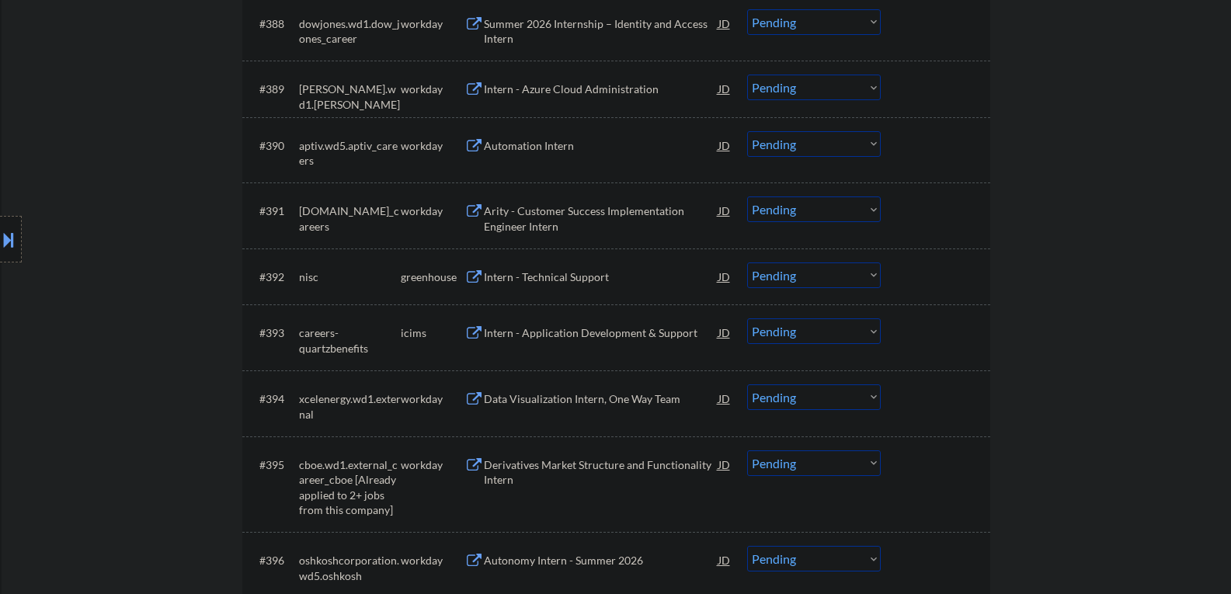
click at [540, 280] on div "Intern - Technical Support" at bounding box center [601, 277] width 235 height 16
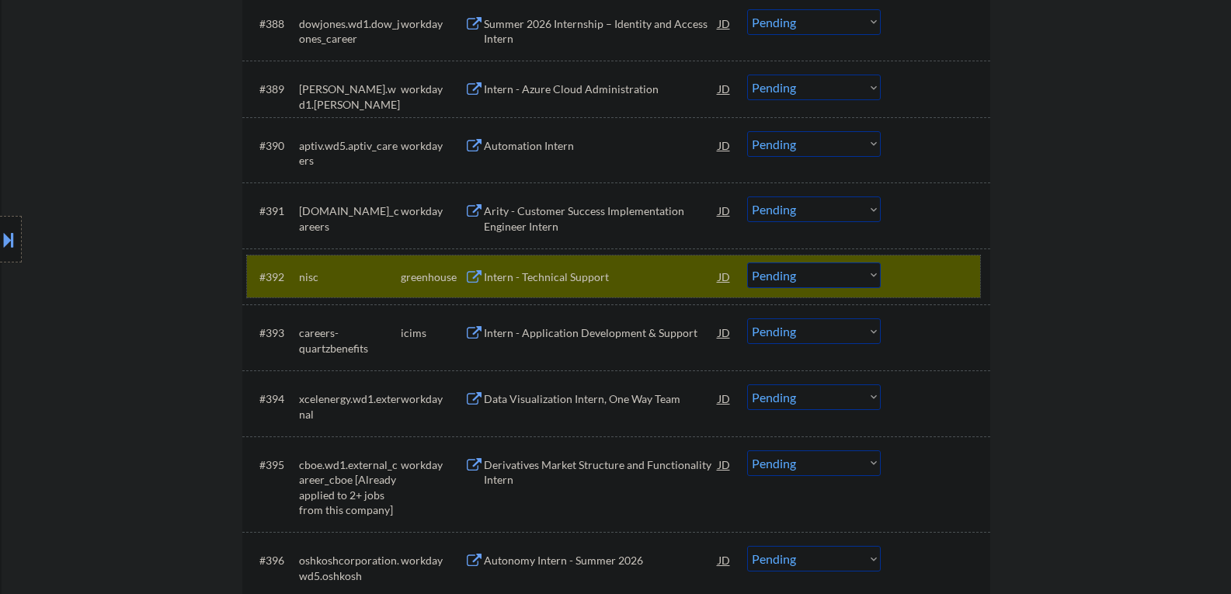
click at [911, 281] on div at bounding box center [937, 277] width 68 height 28
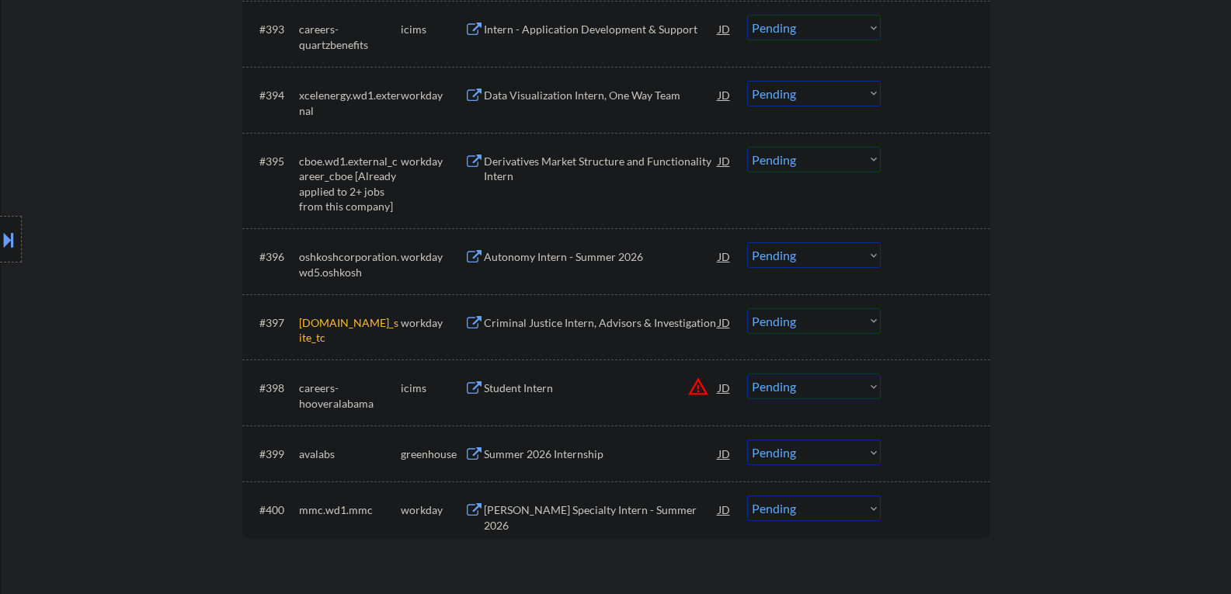
scroll to position [6446, 0]
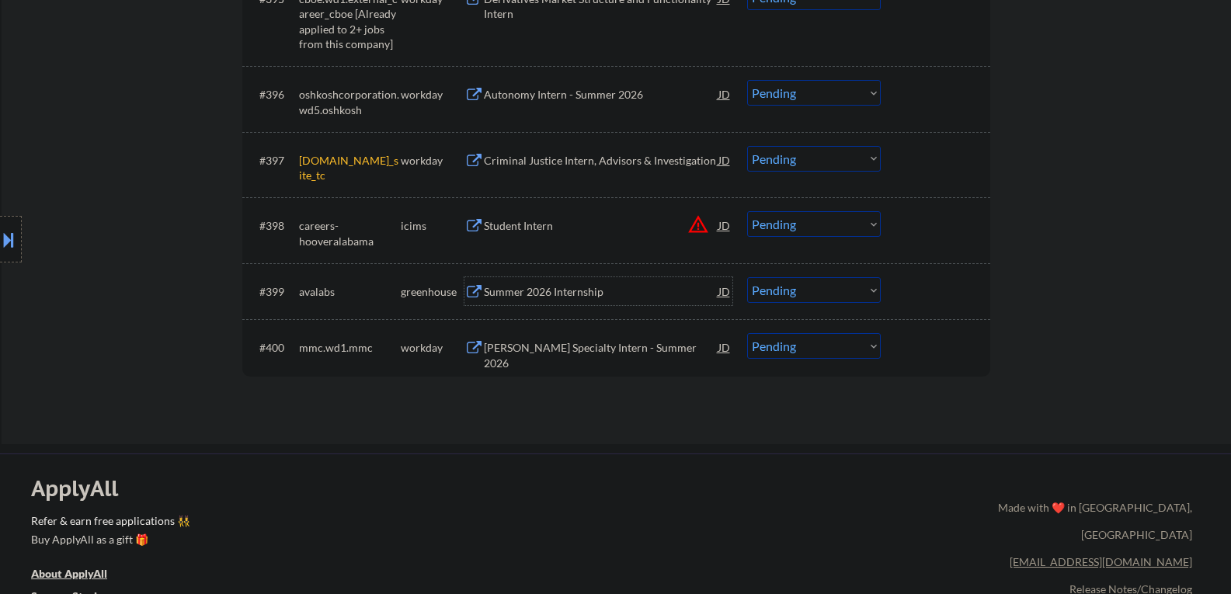
click at [555, 291] on div "Summer 2026 Internship" at bounding box center [601, 292] width 235 height 16
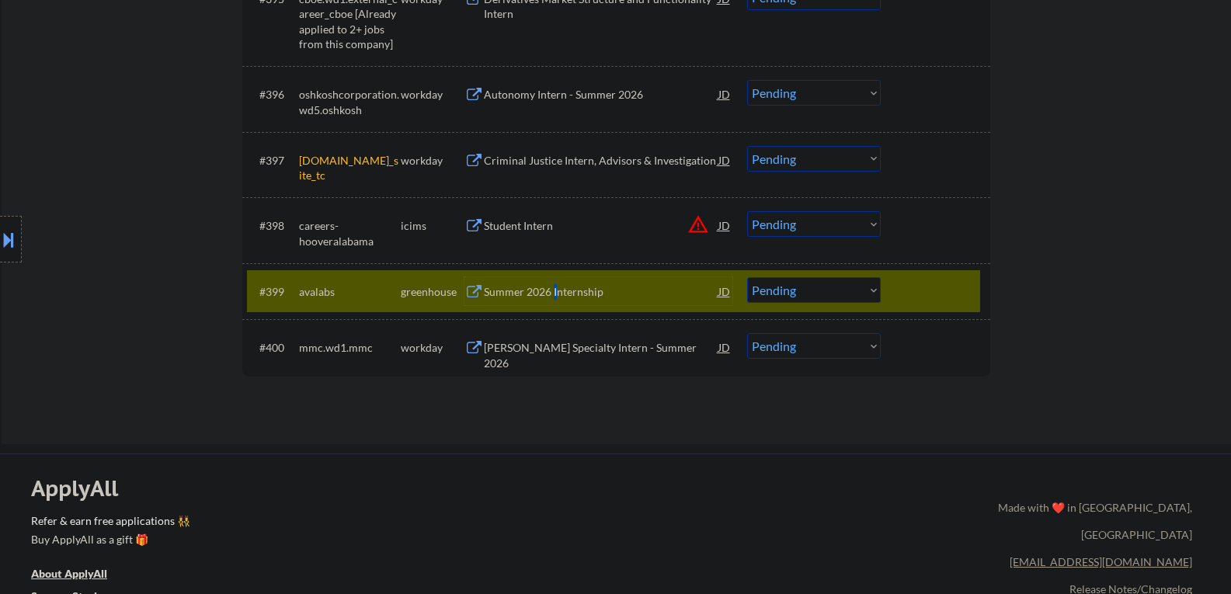
click at [812, 293] on select "Choose an option... Pending Applied Excluded (Questions) Excluded (Expired) Exc…" at bounding box center [814, 290] width 134 height 26
click at [747, 277] on select "Choose an option... Pending Applied Excluded (Questions) Excluded (Expired) Exc…" at bounding box center [814, 290] width 134 height 26
select select ""pending""
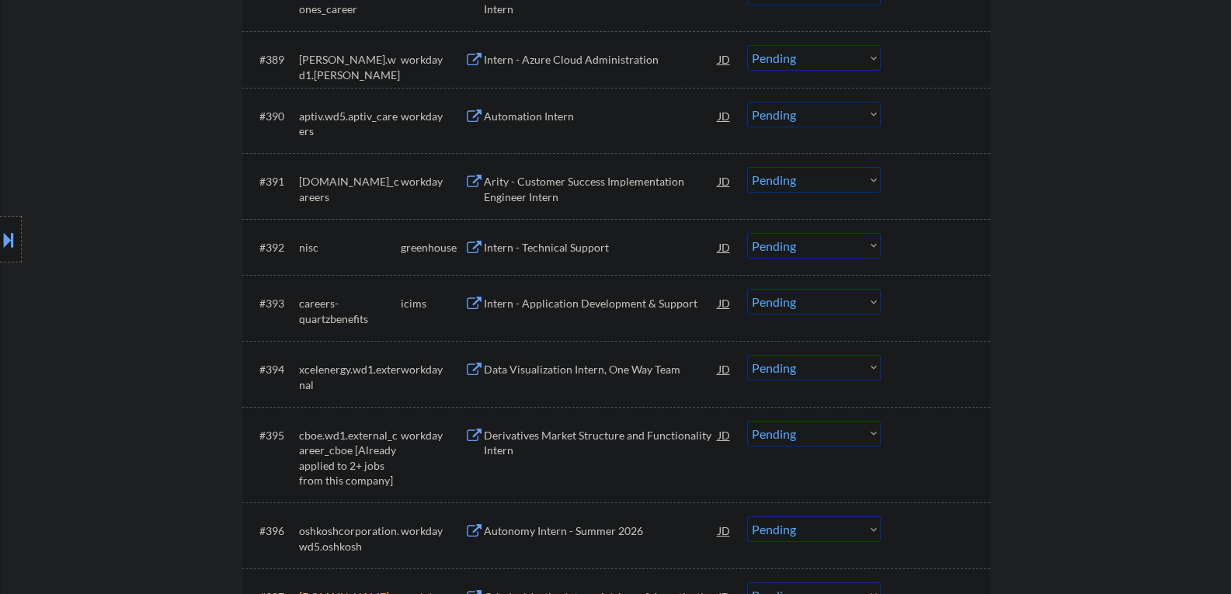
scroll to position [6213, 0]
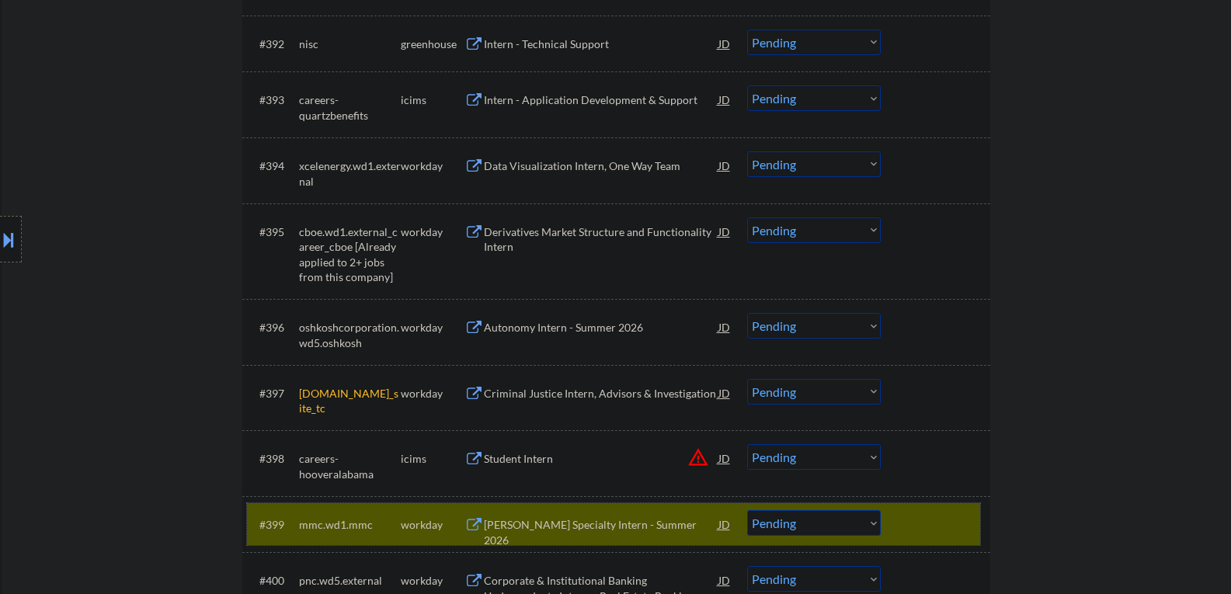
drag, startPoint x: 918, startPoint y: 513, endPoint x: 864, endPoint y: 381, distance: 142.8
click at [920, 512] on div at bounding box center [937, 524] width 68 height 28
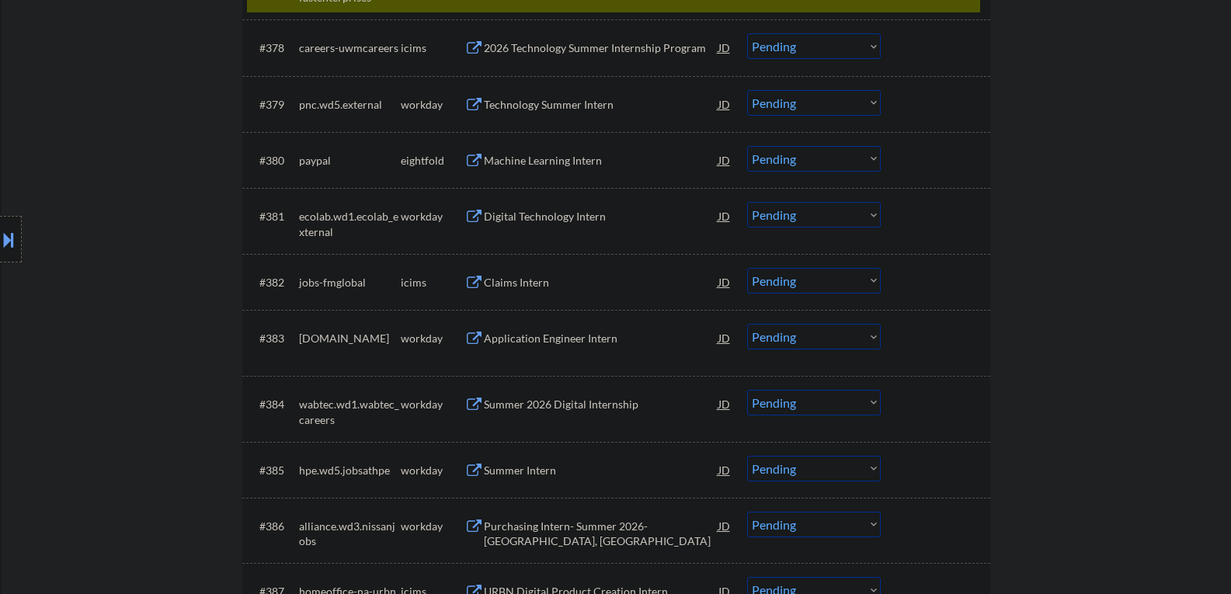
scroll to position [5281, 0]
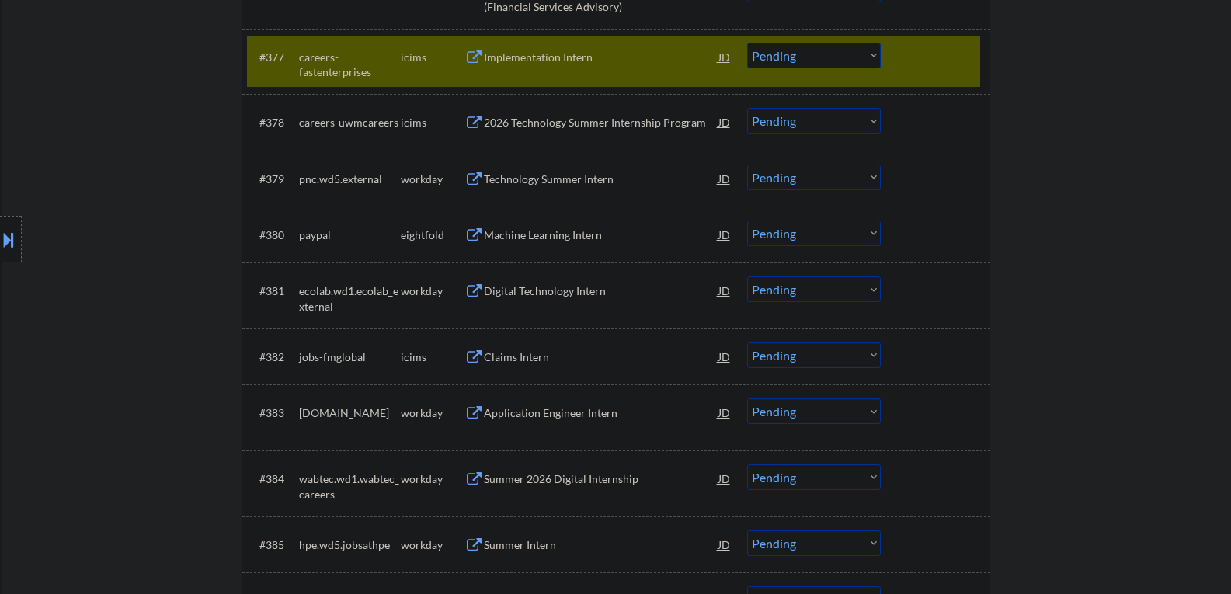
click at [911, 63] on div at bounding box center [937, 57] width 68 height 28
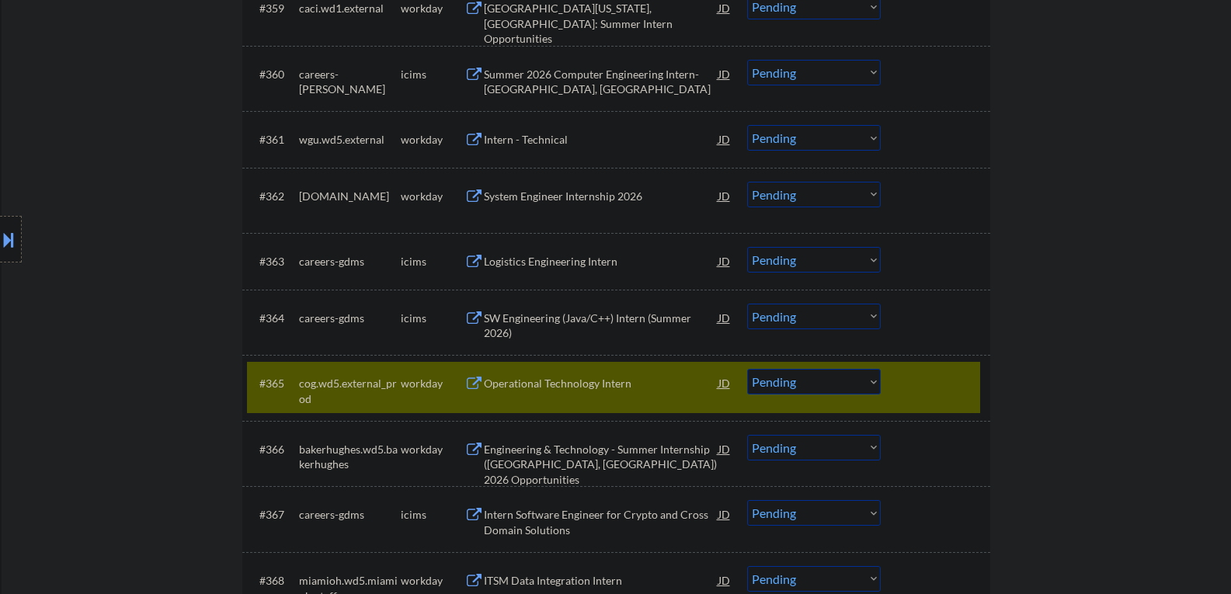
scroll to position [4194, 0]
click at [912, 395] on div at bounding box center [937, 384] width 68 height 28
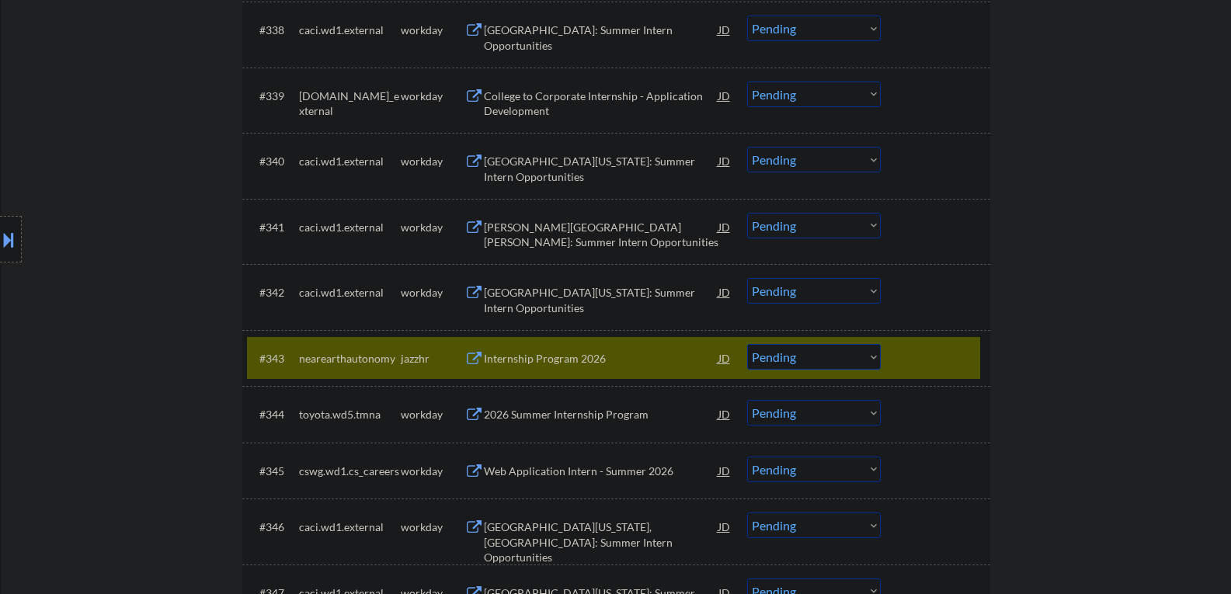
scroll to position [2641, 0]
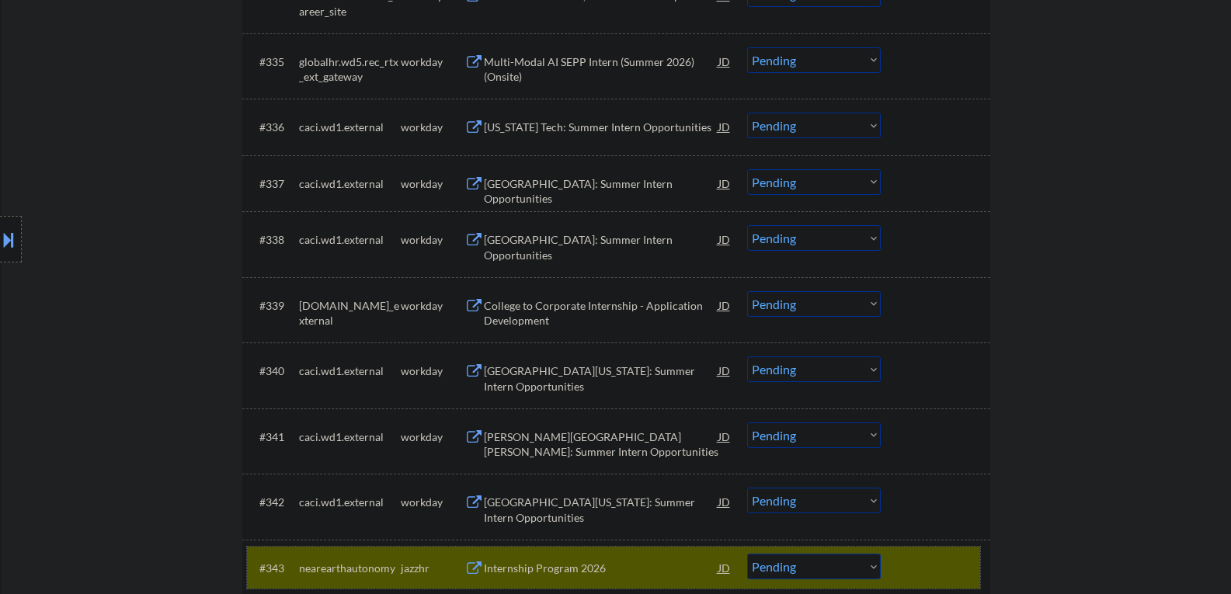
drag, startPoint x: 890, startPoint y: 570, endPoint x: 886, endPoint y: 544, distance: 26.7
click at [891, 569] on div "#343 nearearthautonomy jazzhr Internship Program 2026 JD Choose an option... Pe…" at bounding box center [613, 568] width 733 height 42
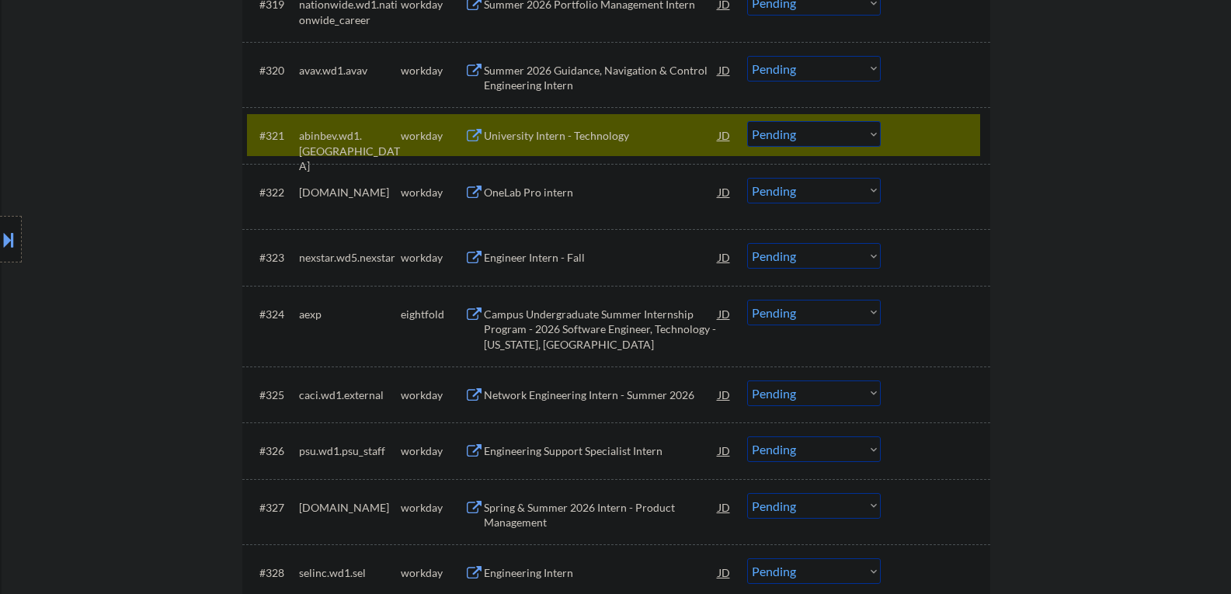
scroll to position [1476, 0]
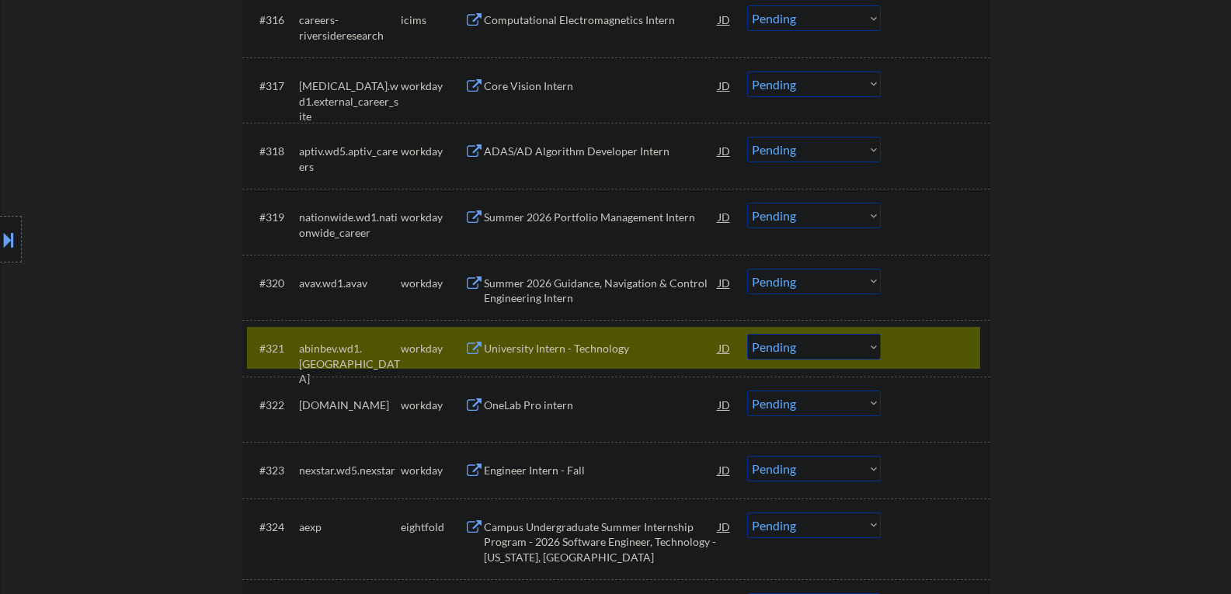
click at [941, 352] on div at bounding box center [937, 348] width 68 height 28
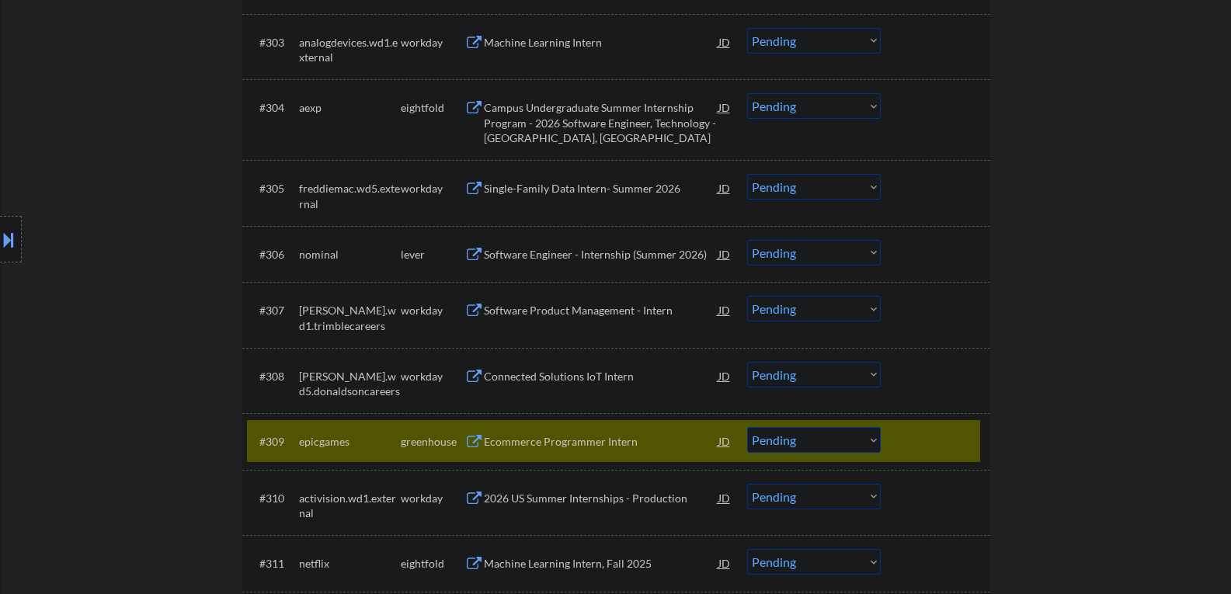
scroll to position [544, 0]
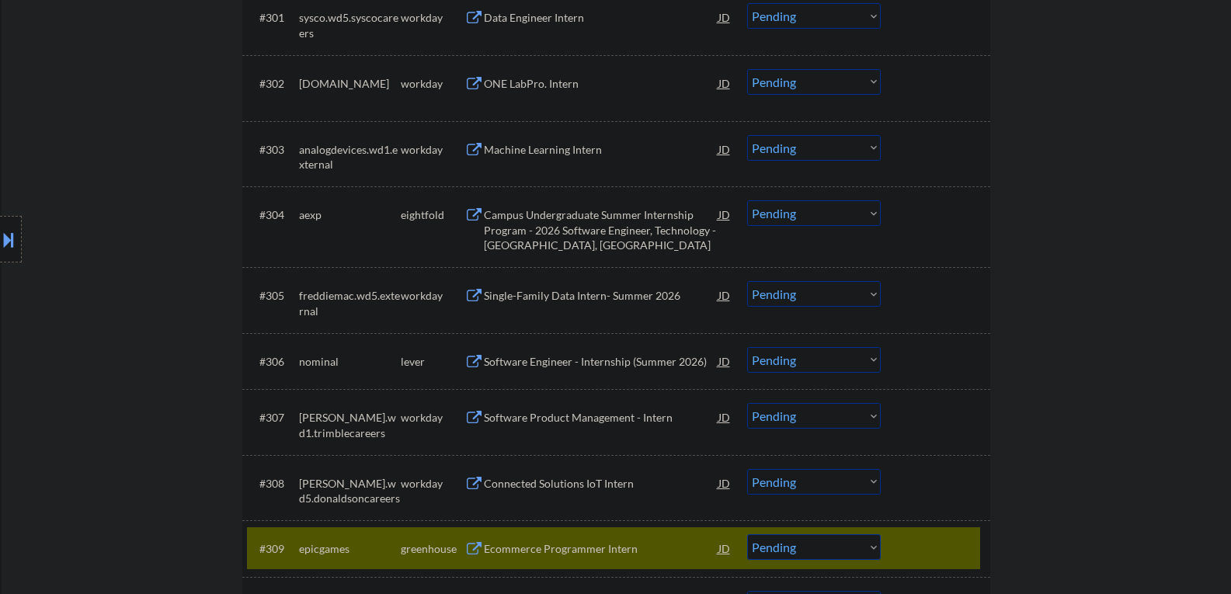
click at [914, 557] on div at bounding box center [937, 548] width 68 height 28
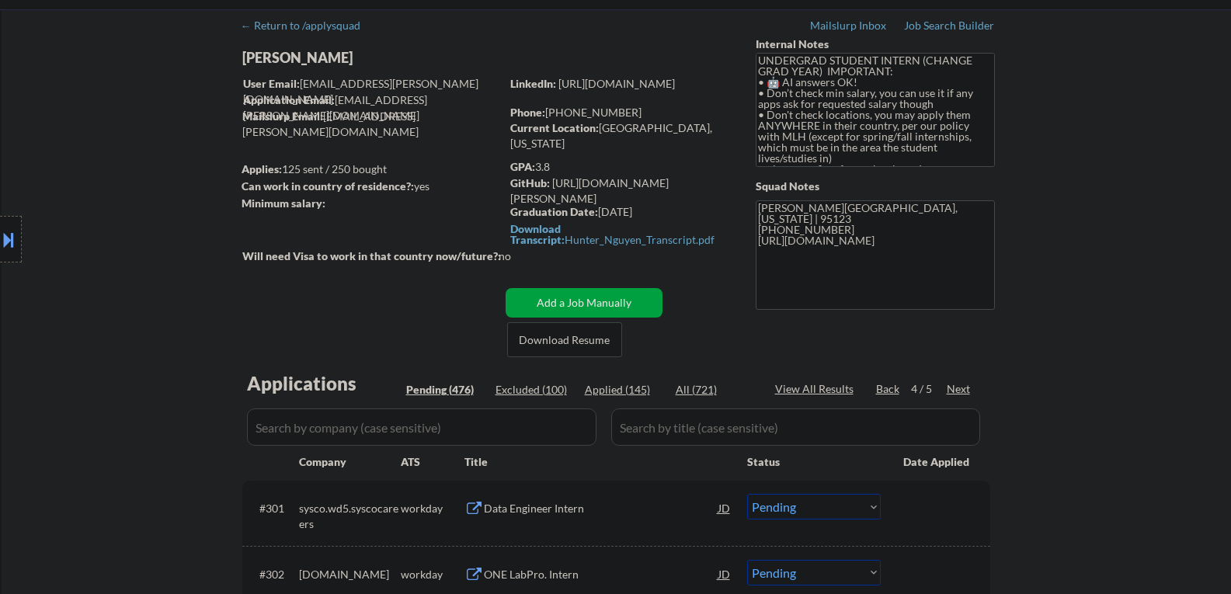
scroll to position [78, 0]
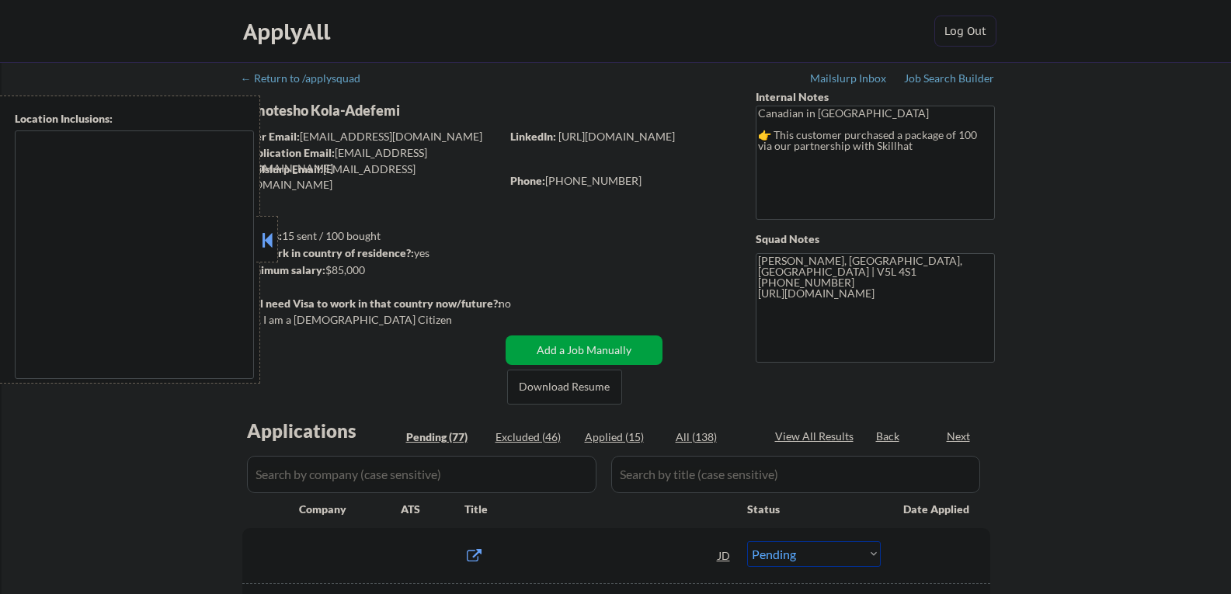
select select ""pending""
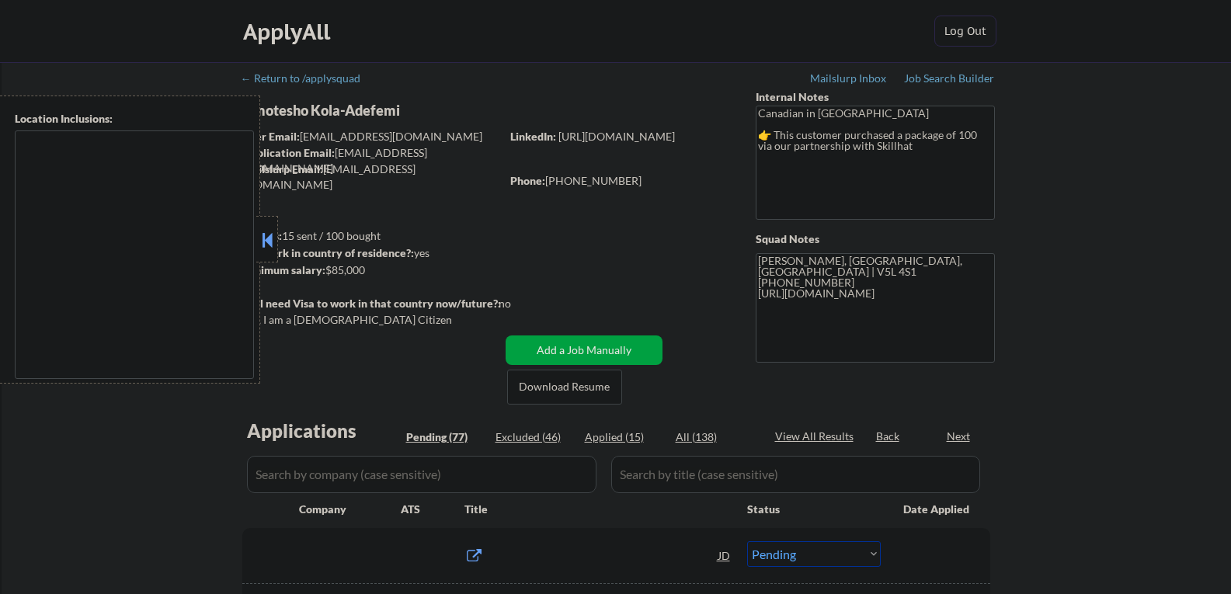
select select ""pending""
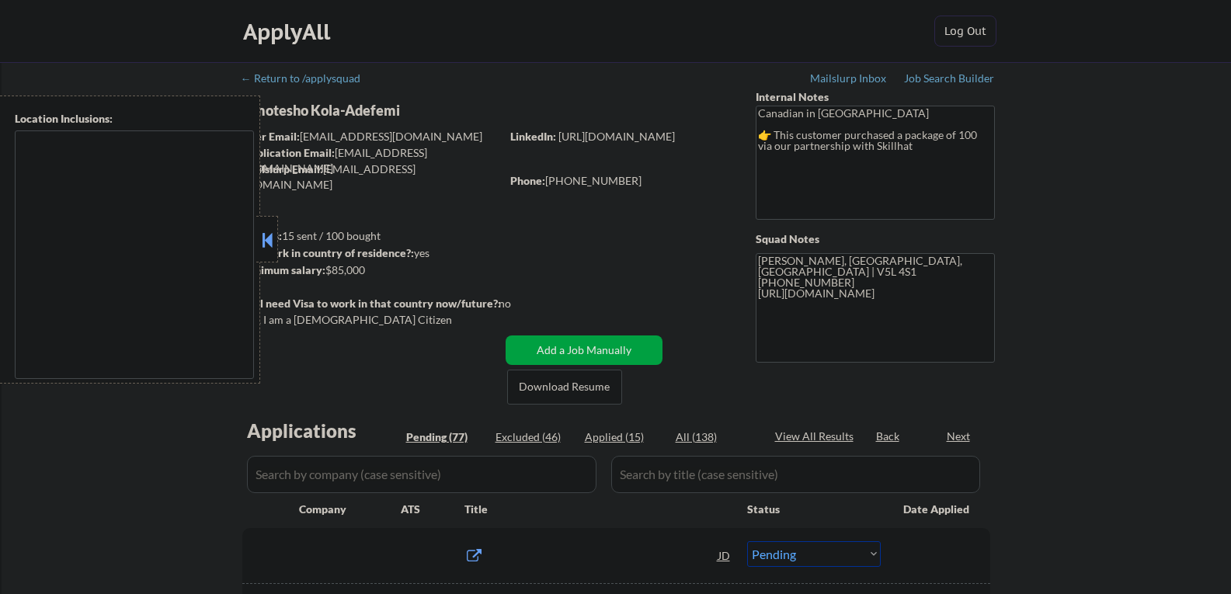
select select ""pending""
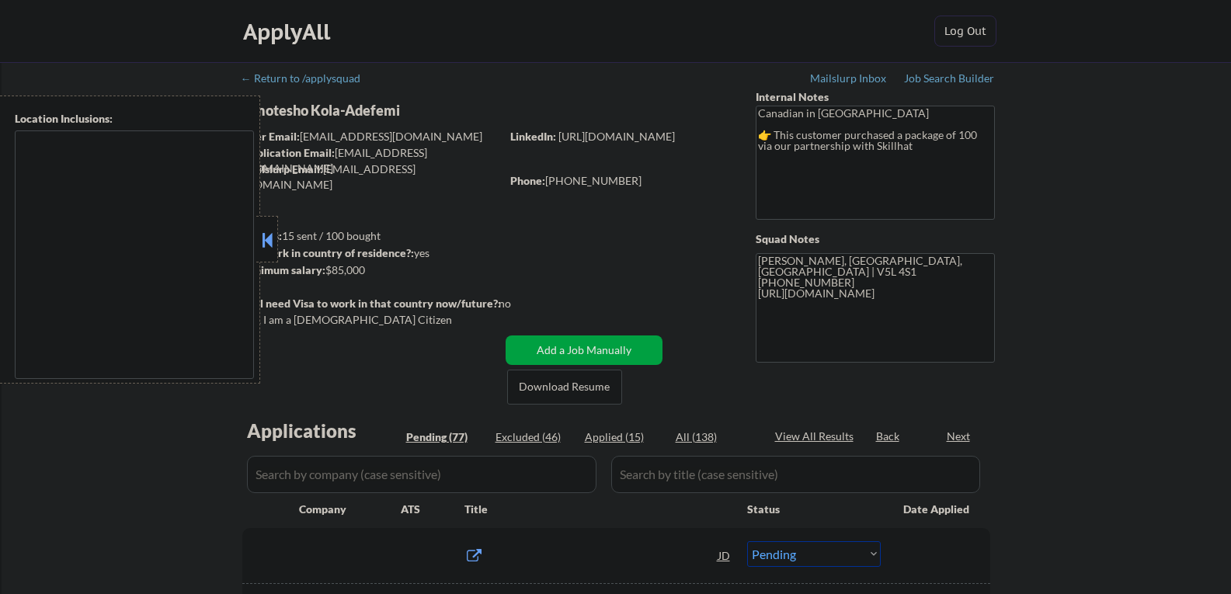
select select ""pending""
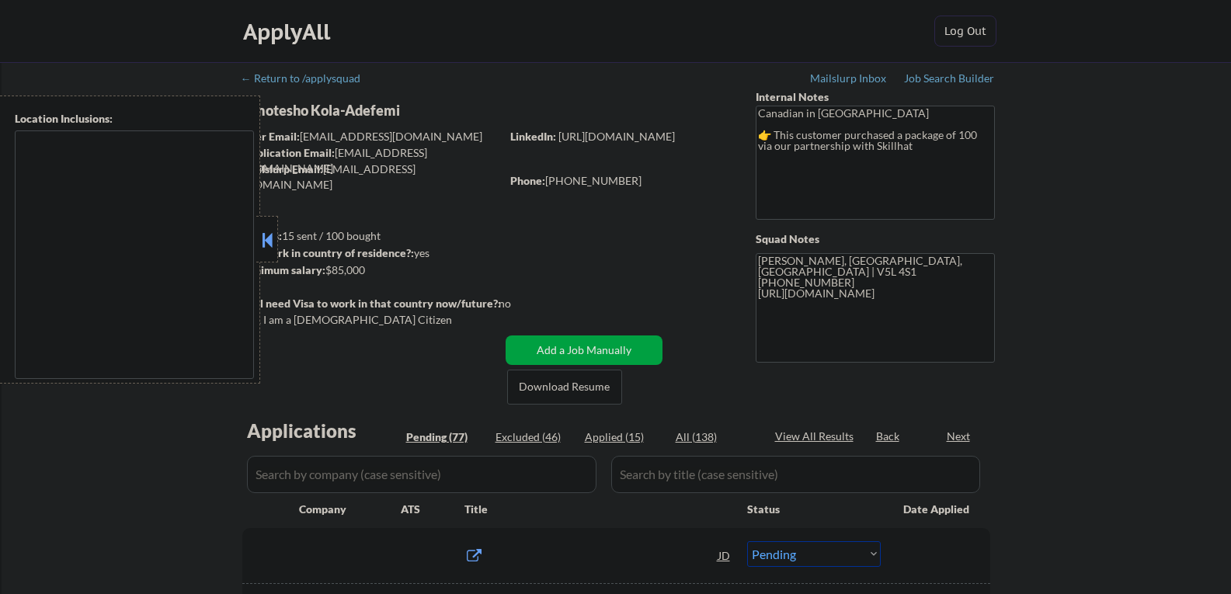
select select ""pending""
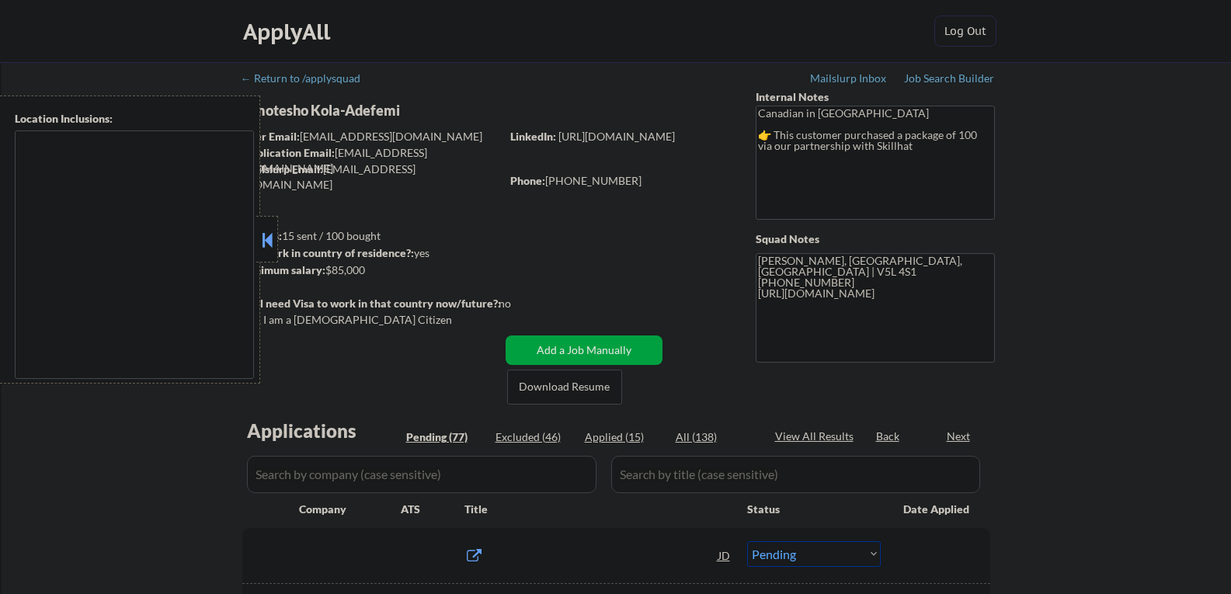
select select ""pending""
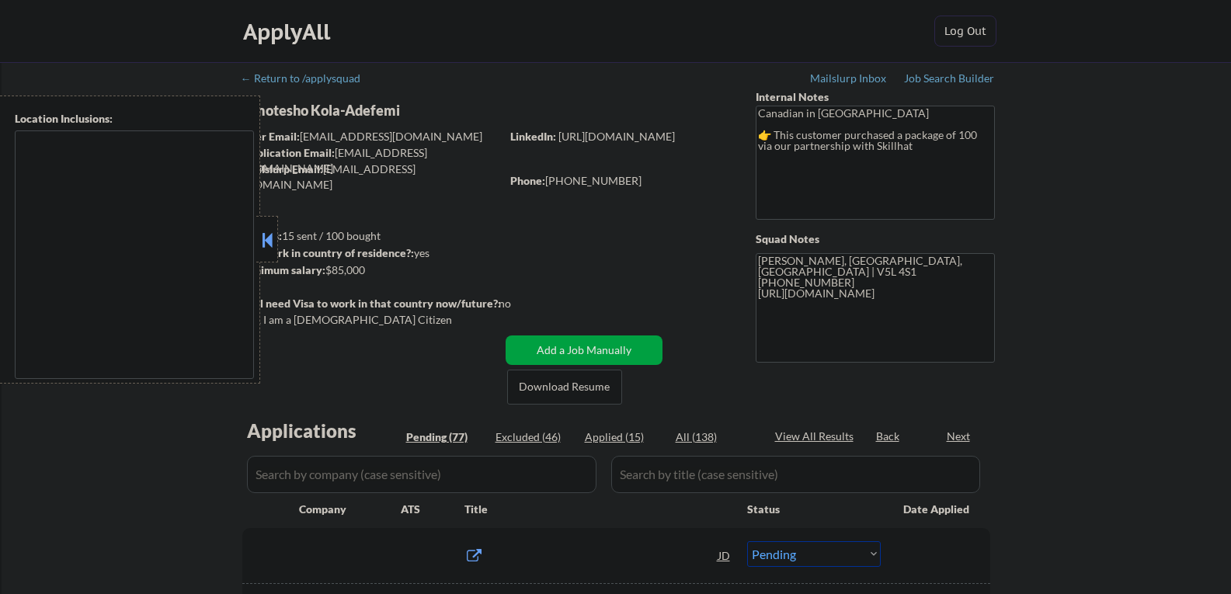
select select ""pending""
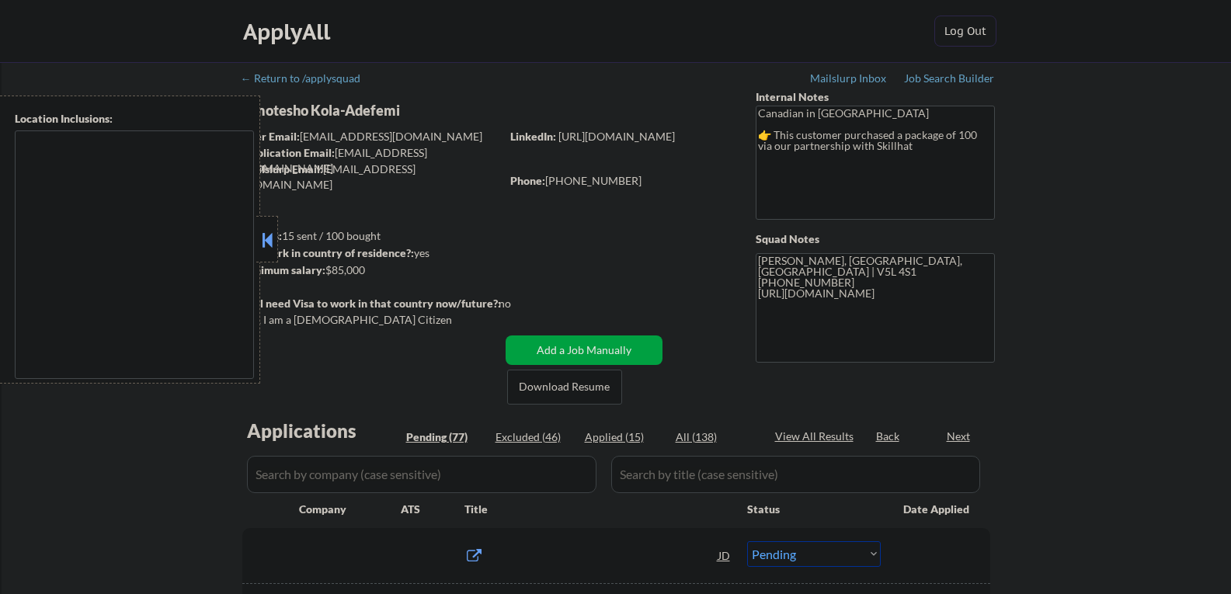
select select ""pending""
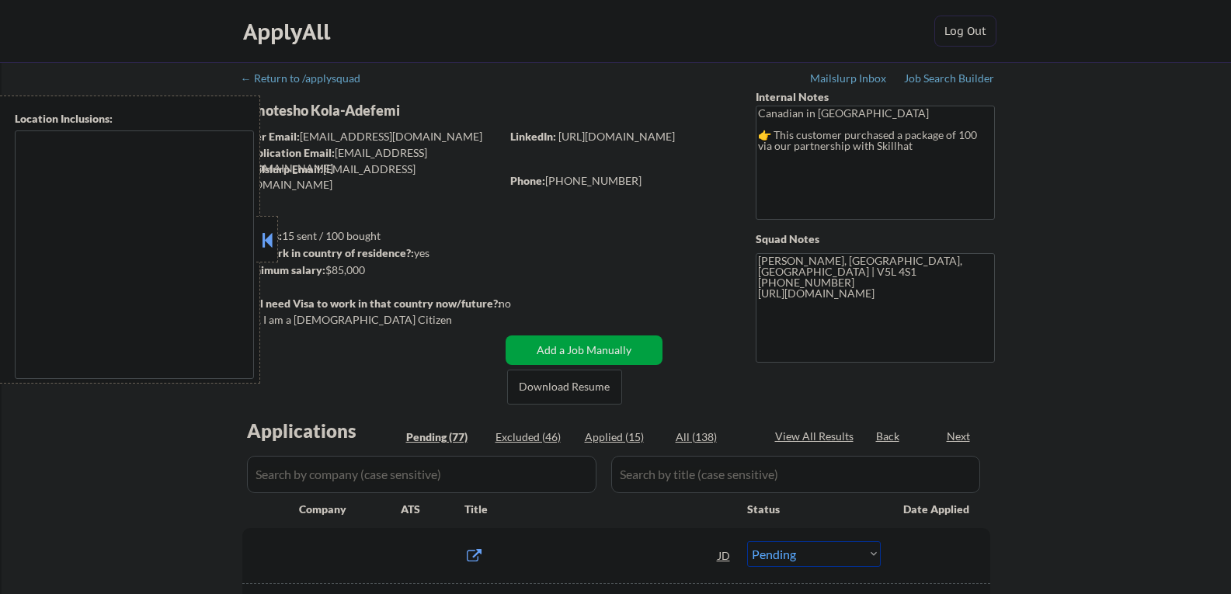
select select ""pending""
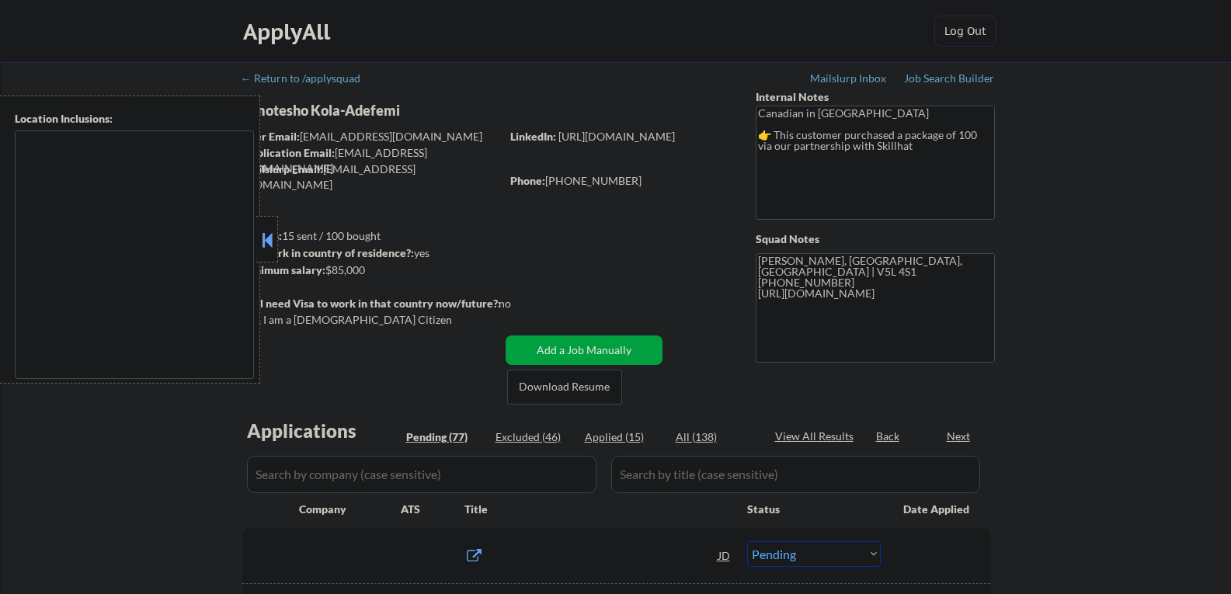
select select ""pending""
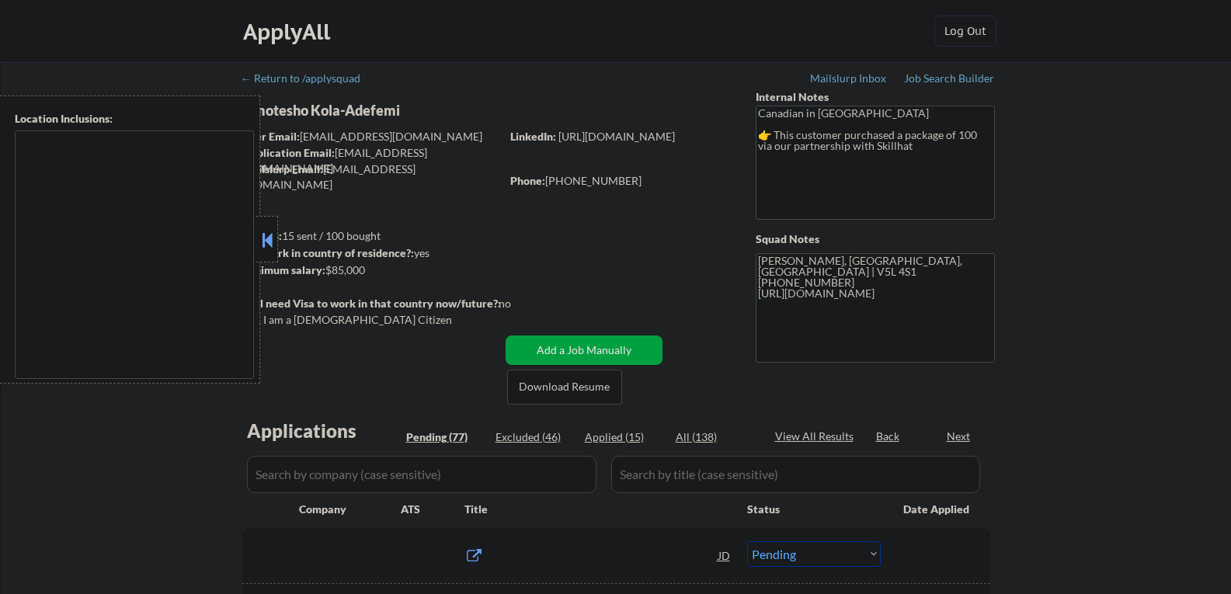
select select ""pending""
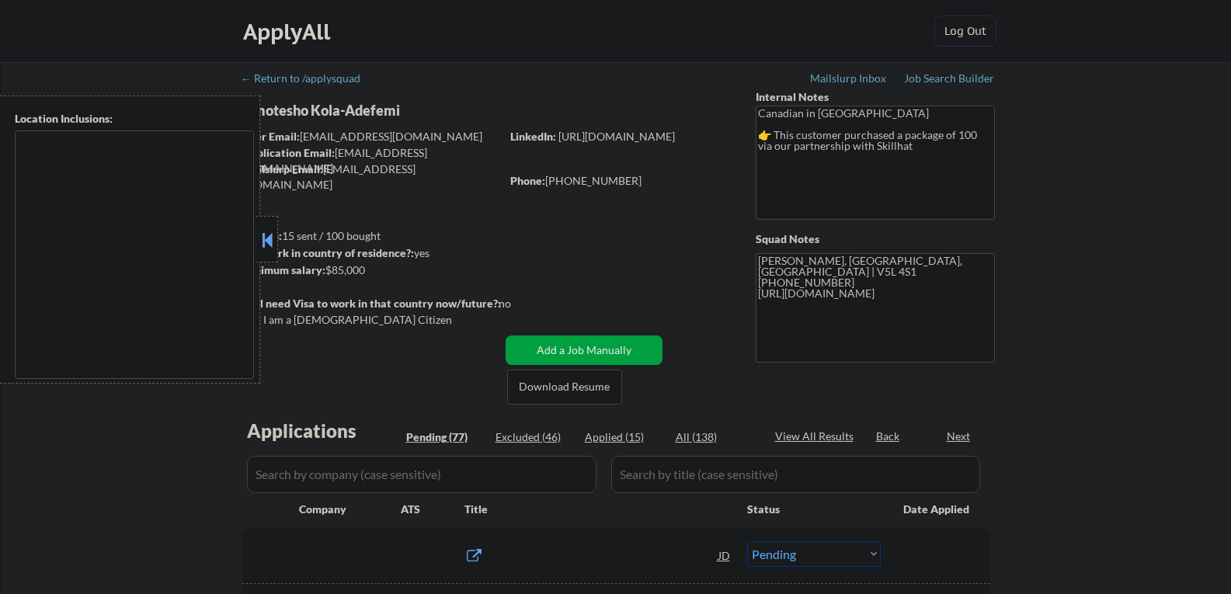
select select ""pending""
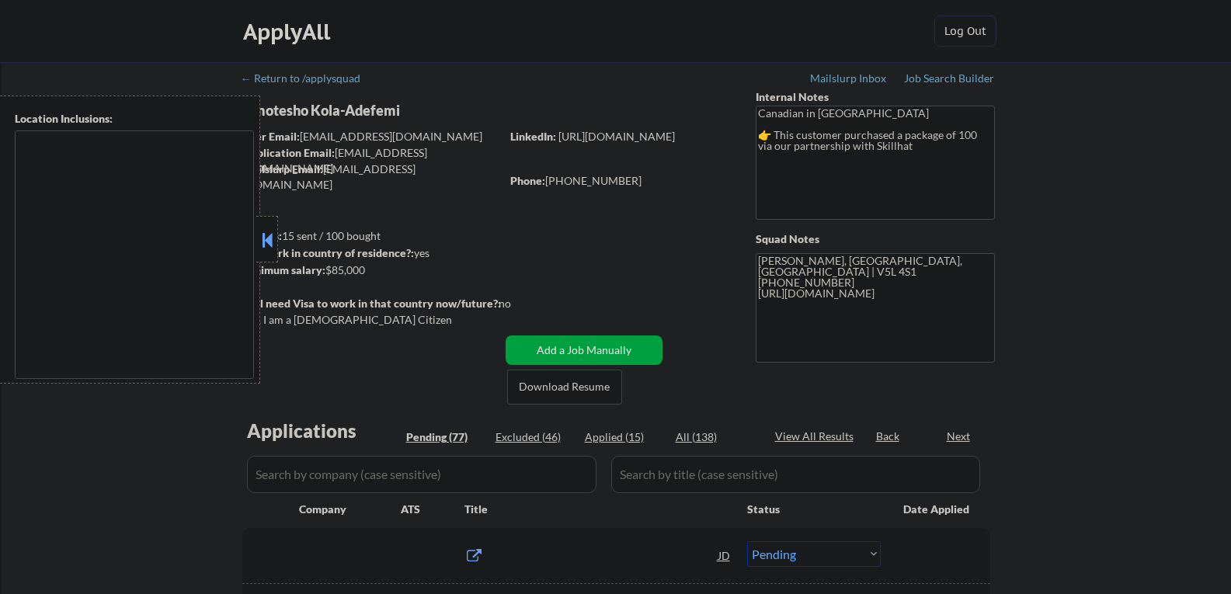
select select ""pending""
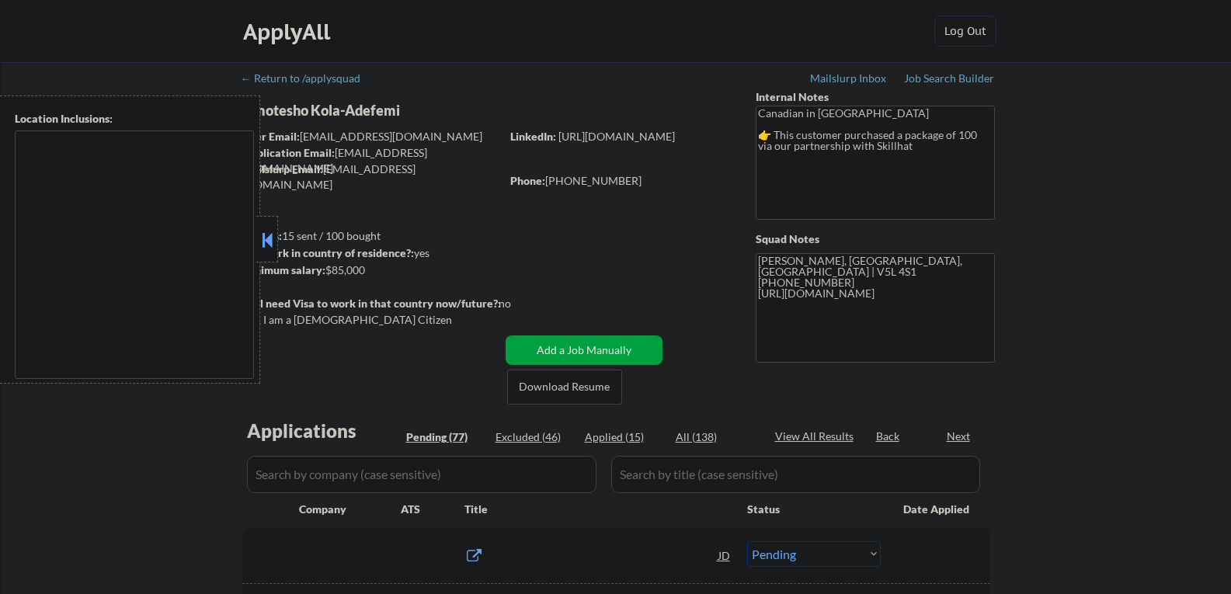
select select ""pending""
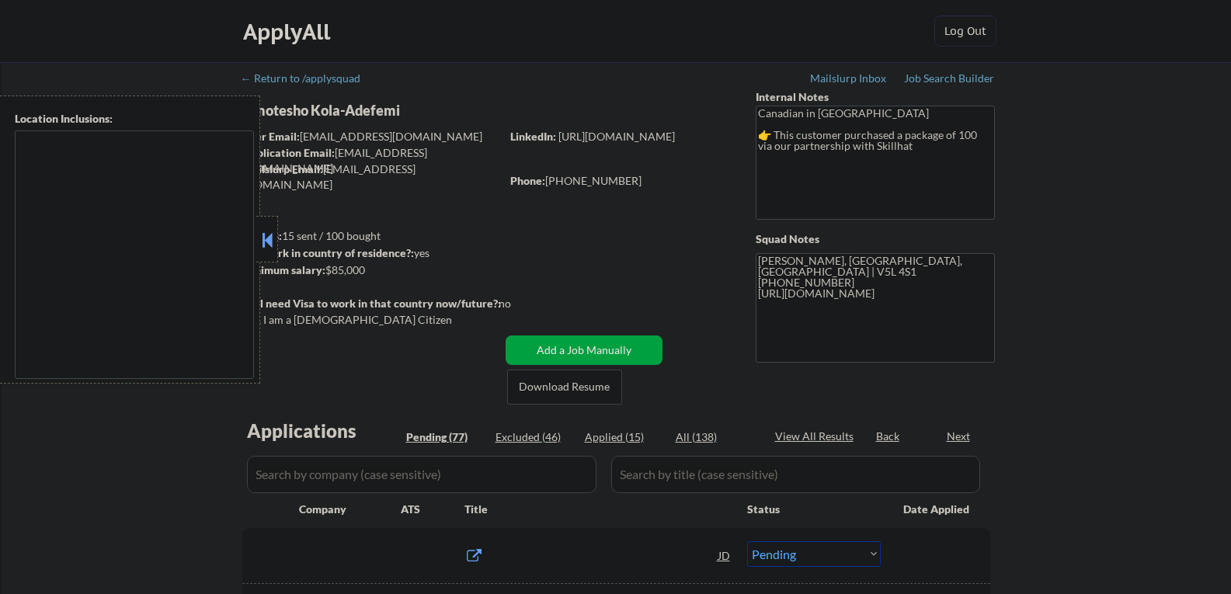
select select ""pending""
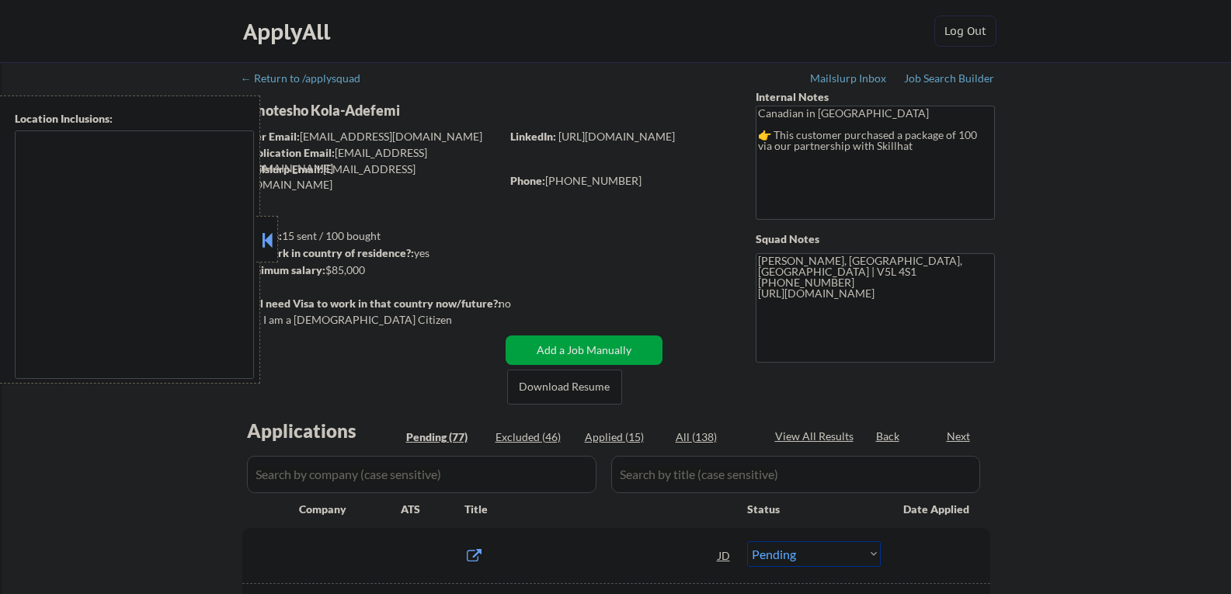
select select ""pending""
type textarea "country:[GEOGRAPHIC_DATA]"
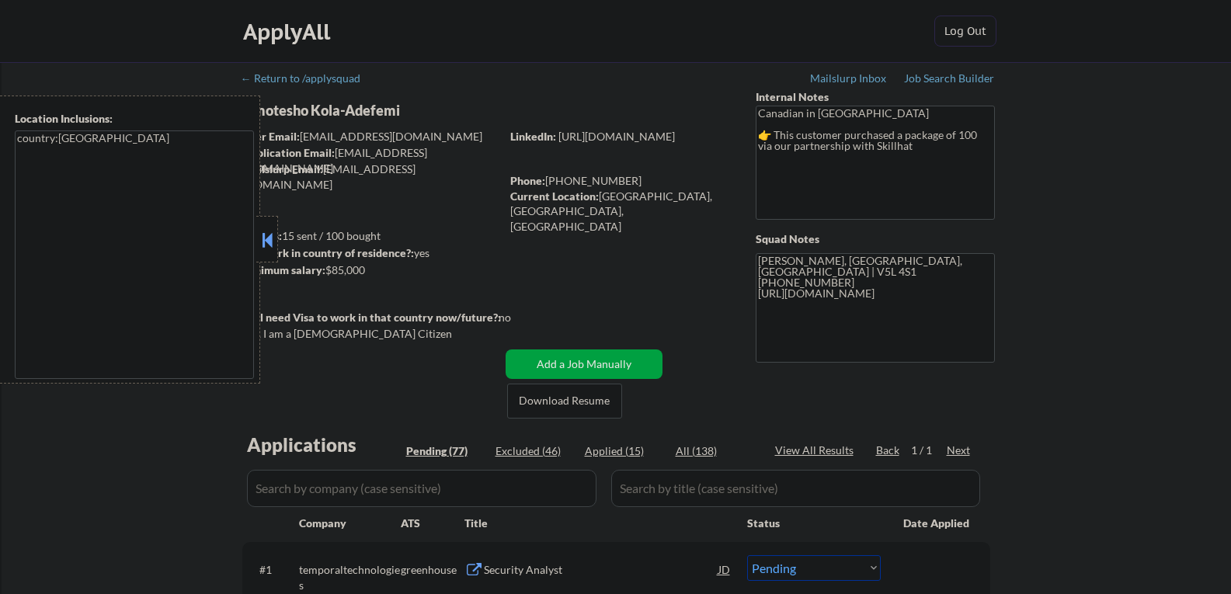
click at [274, 235] on button at bounding box center [267, 239] width 17 height 23
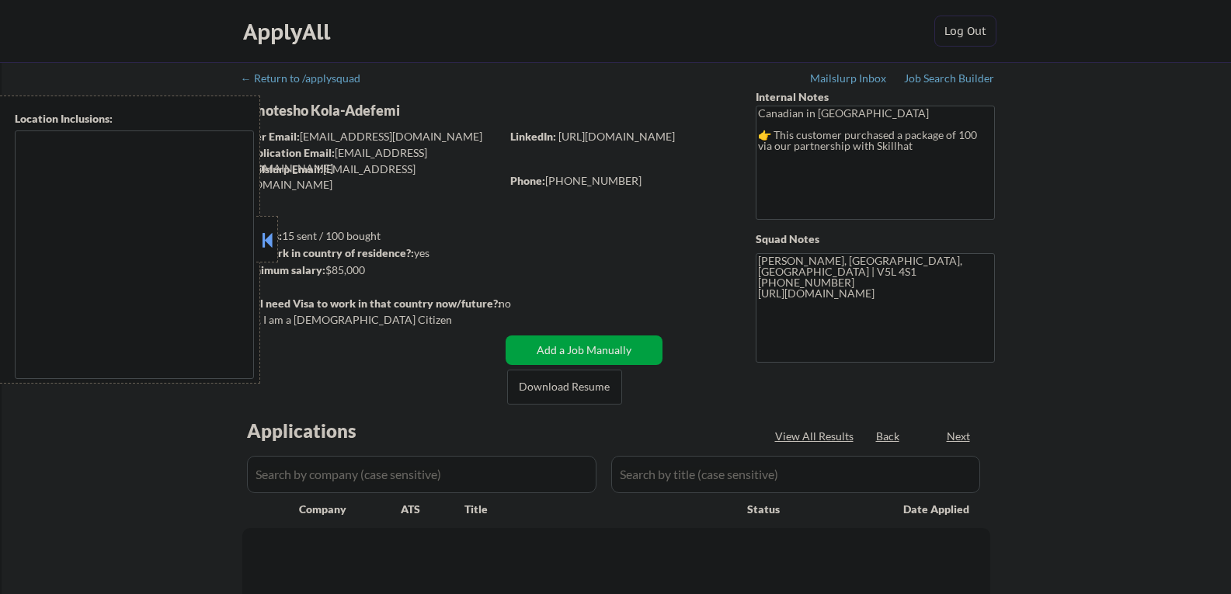
click at [268, 241] on button at bounding box center [267, 239] width 17 height 23
select select ""pending""
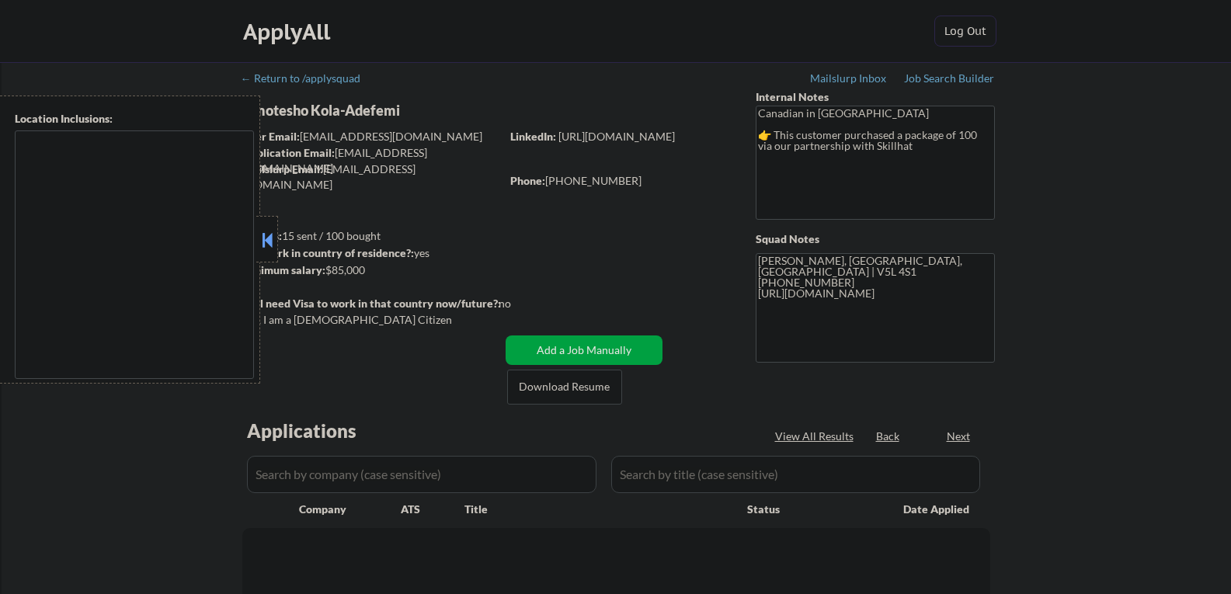
select select ""pending""
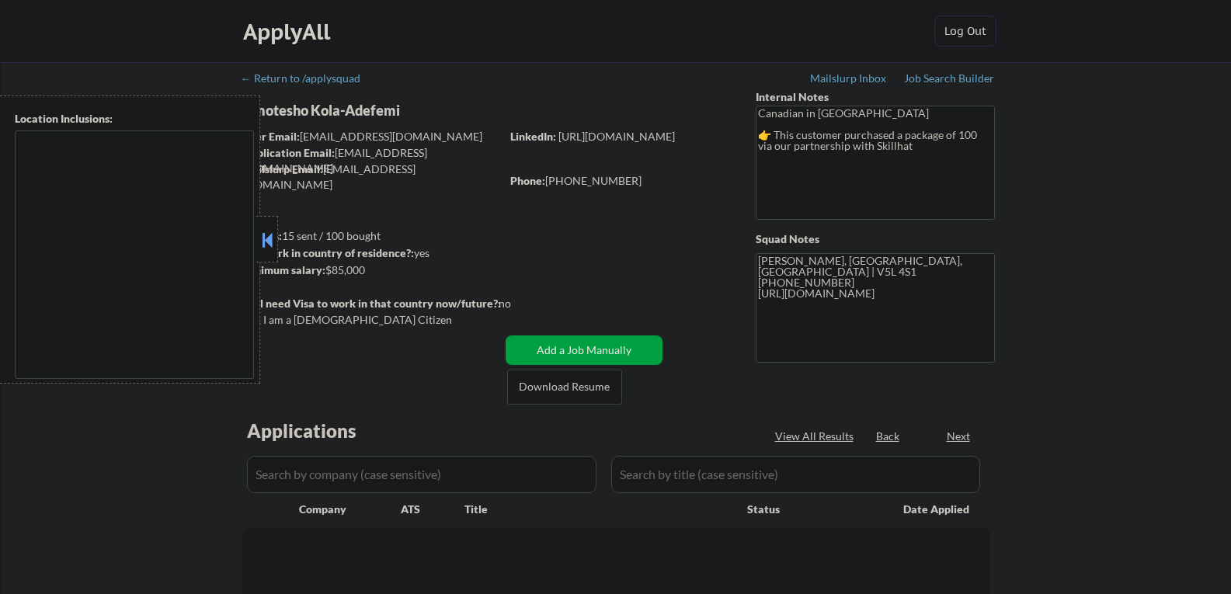
select select ""pending""
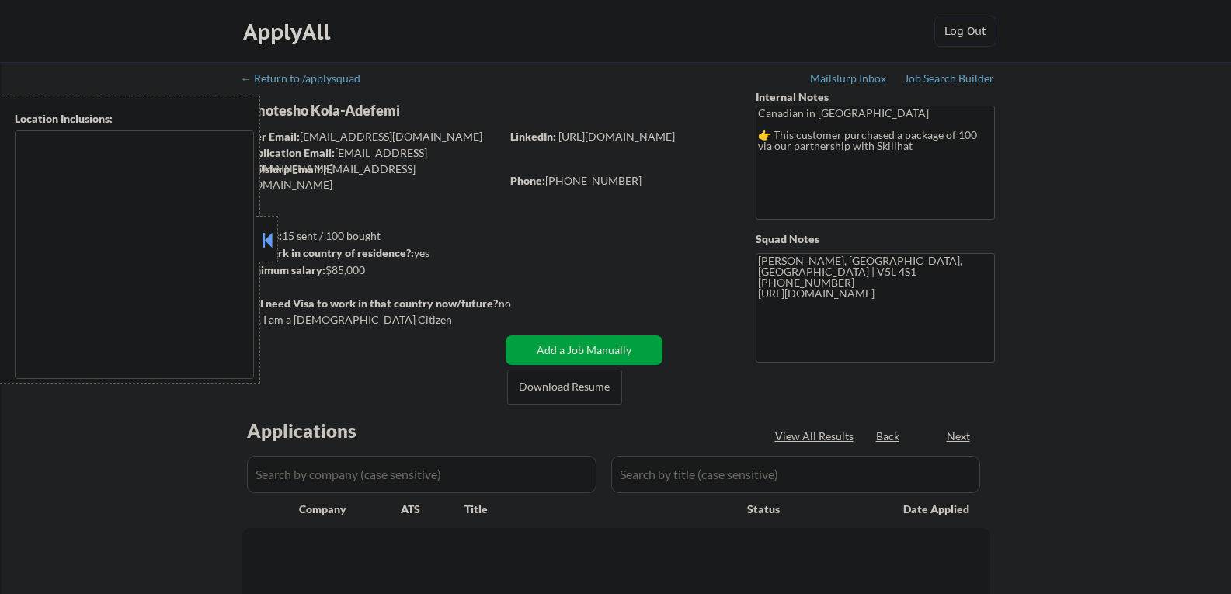
select select ""pending""
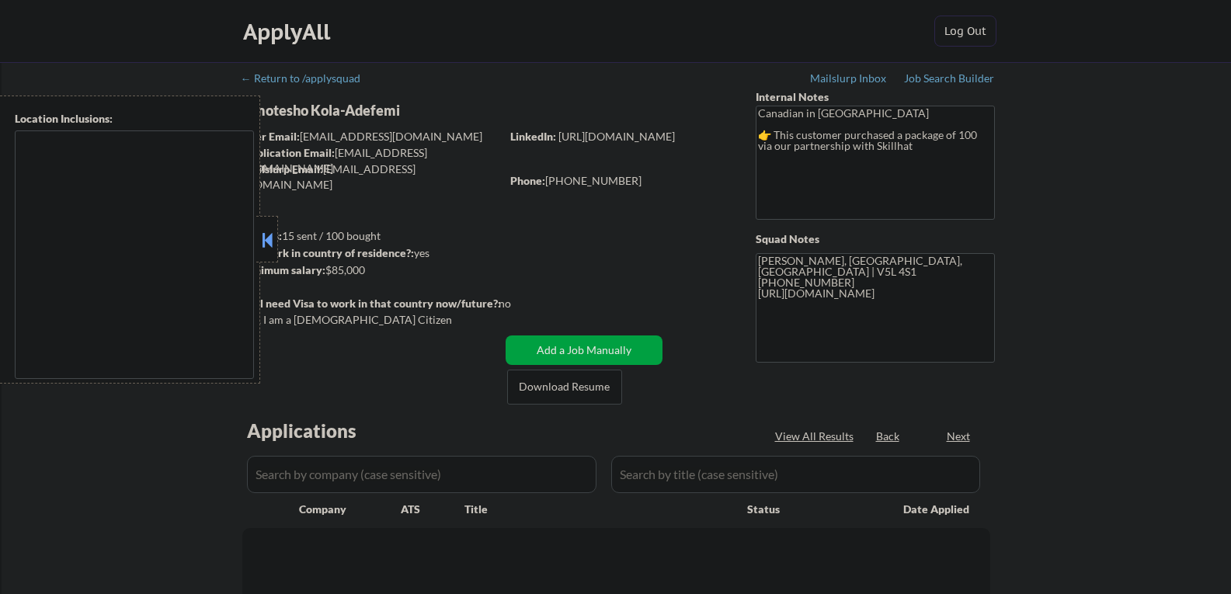
select select ""pending""
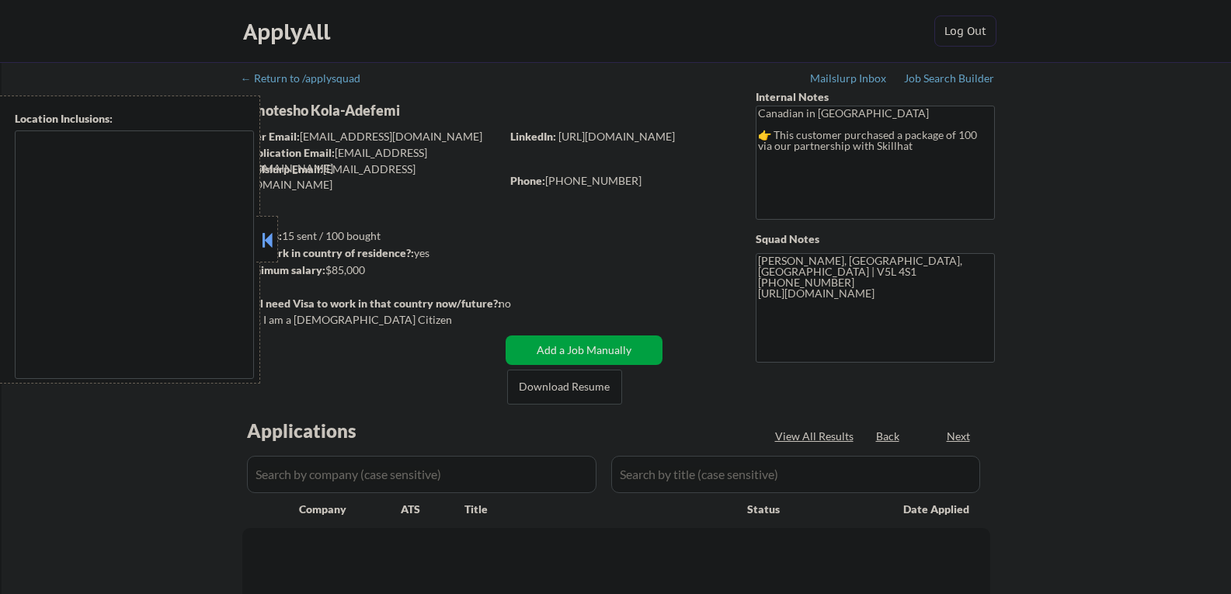
select select ""pending""
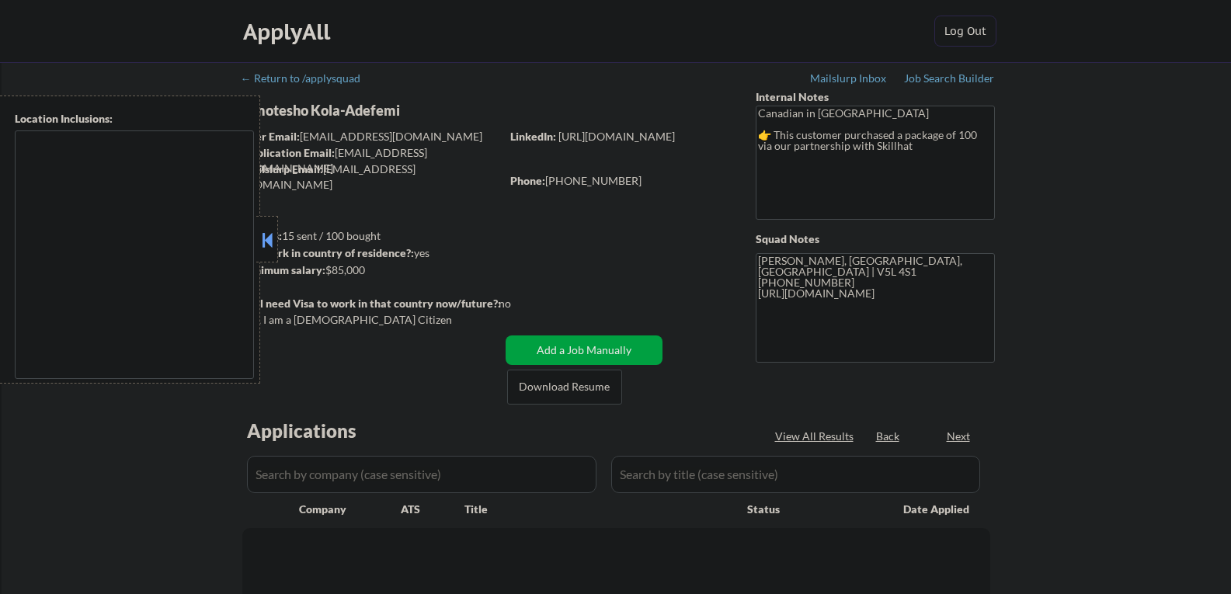
select select ""pending""
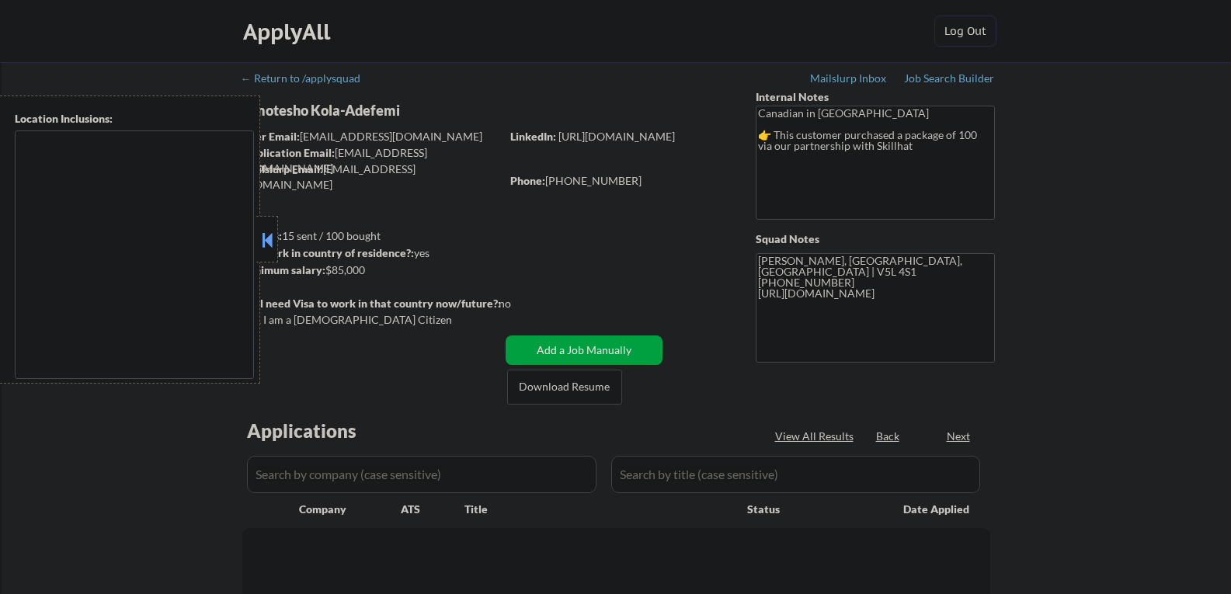
select select ""pending""
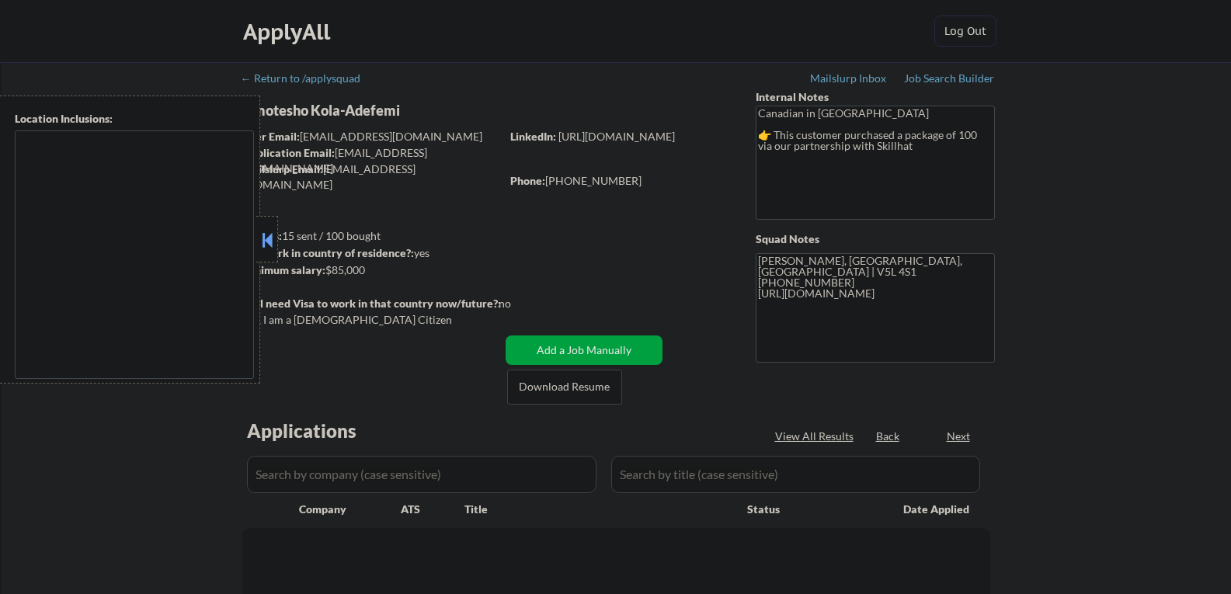
select select ""pending""
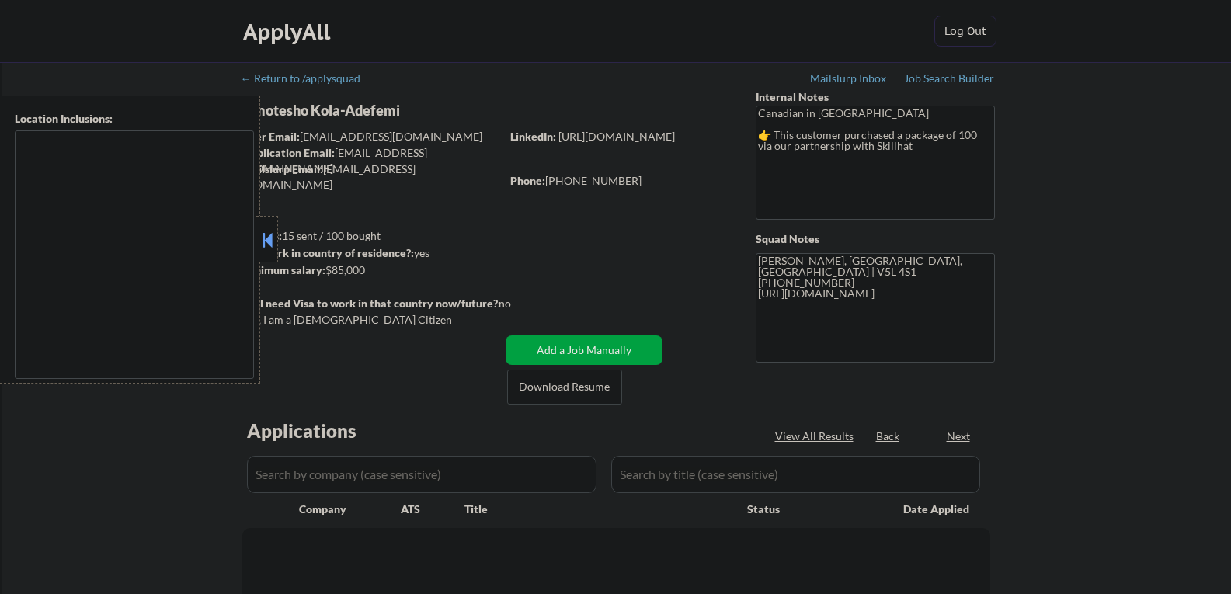
select select ""pending""
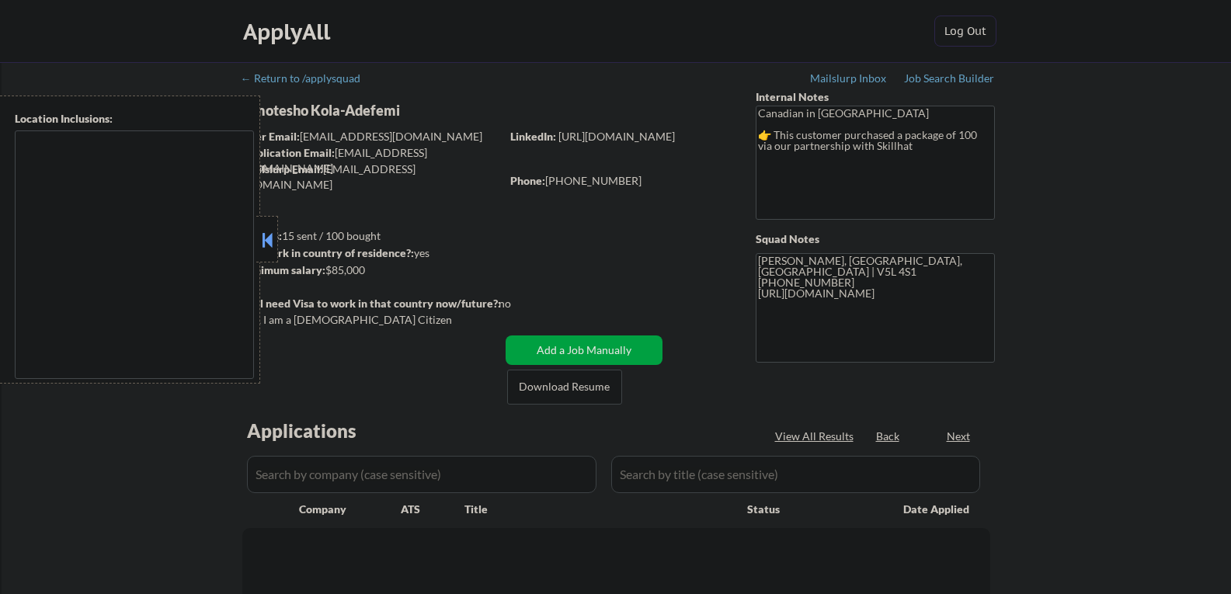
select select ""pending""
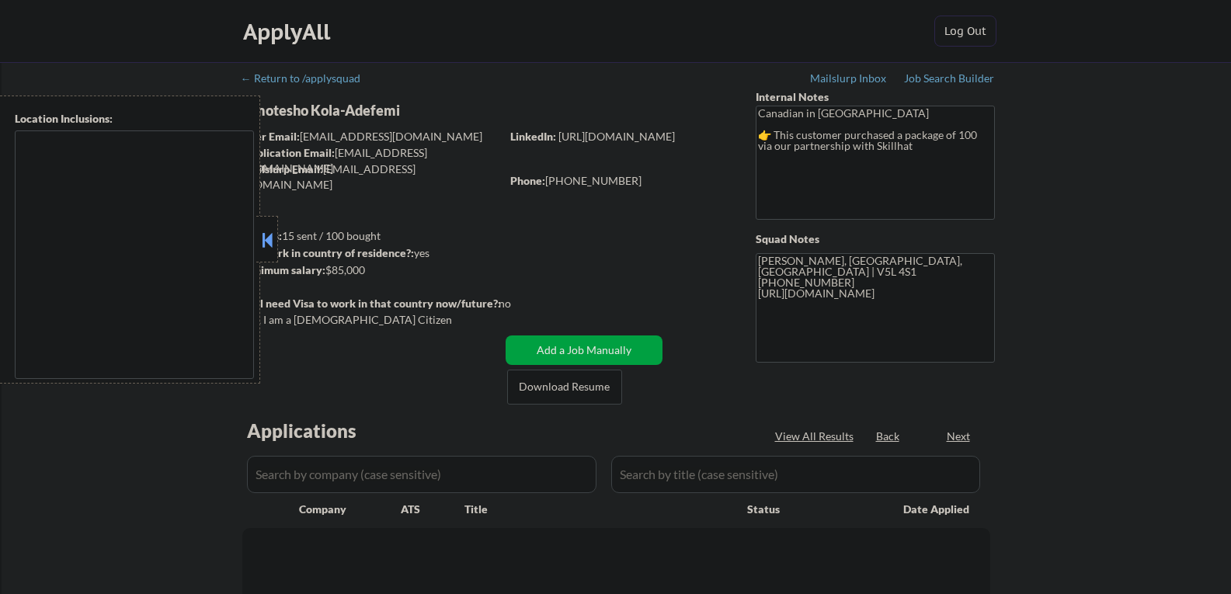
select select ""pending""
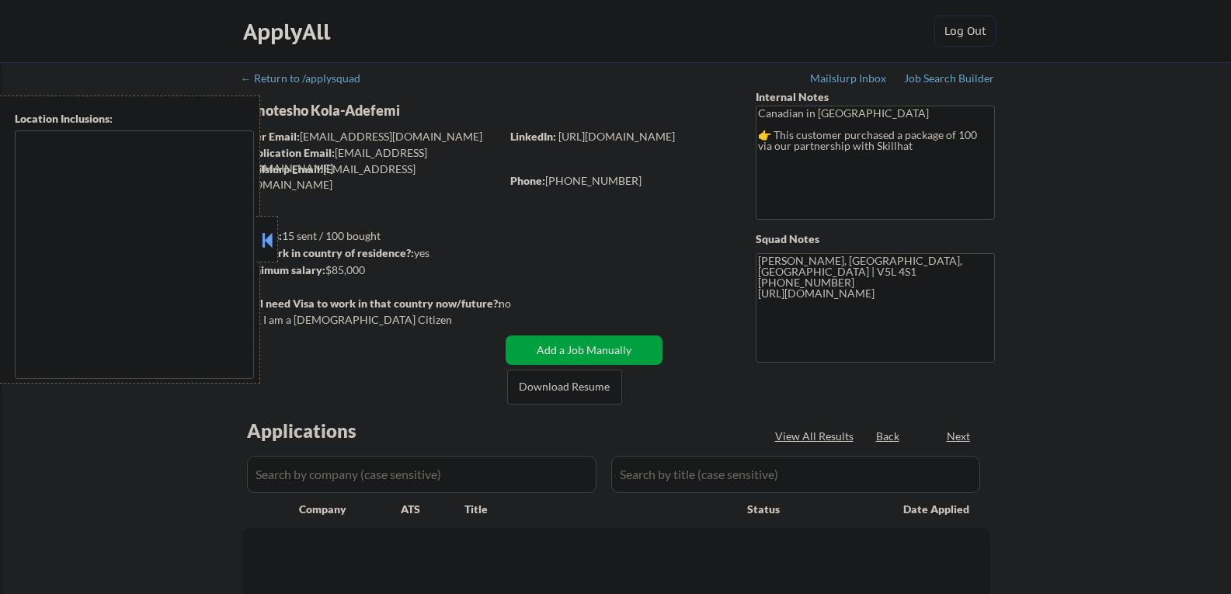
select select ""pending""
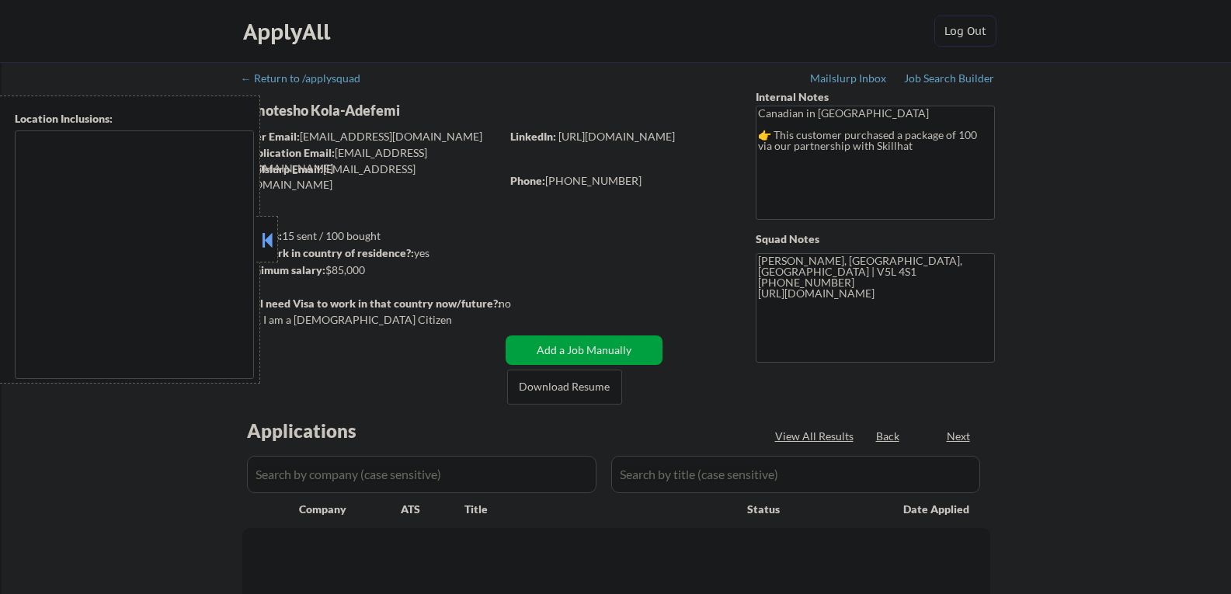
select select ""pending""
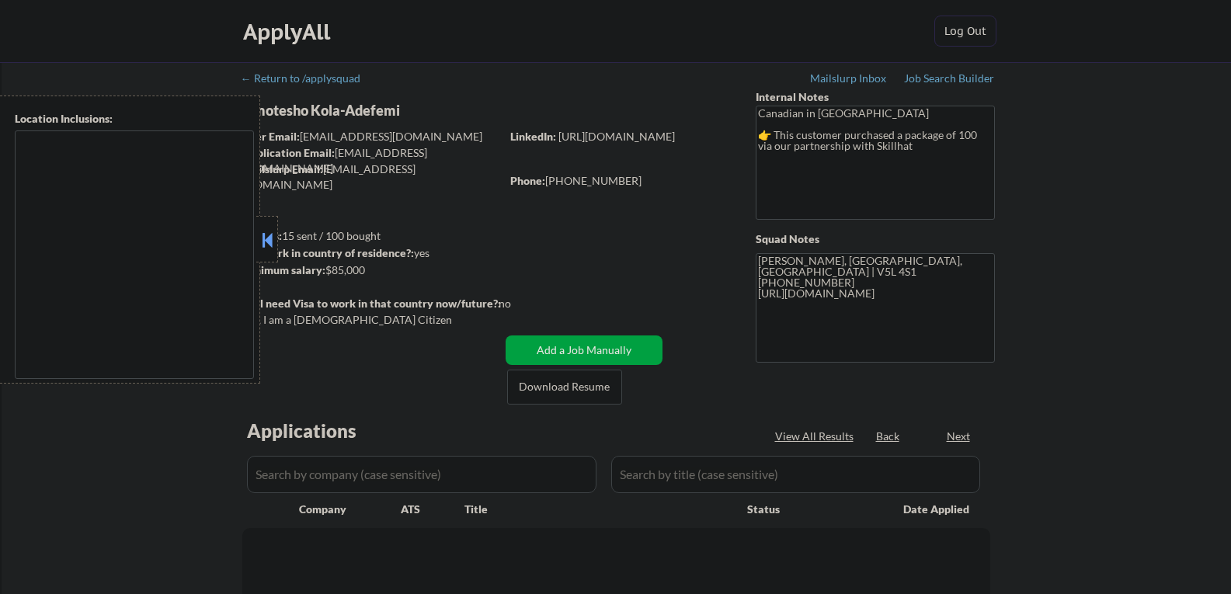
select select ""pending""
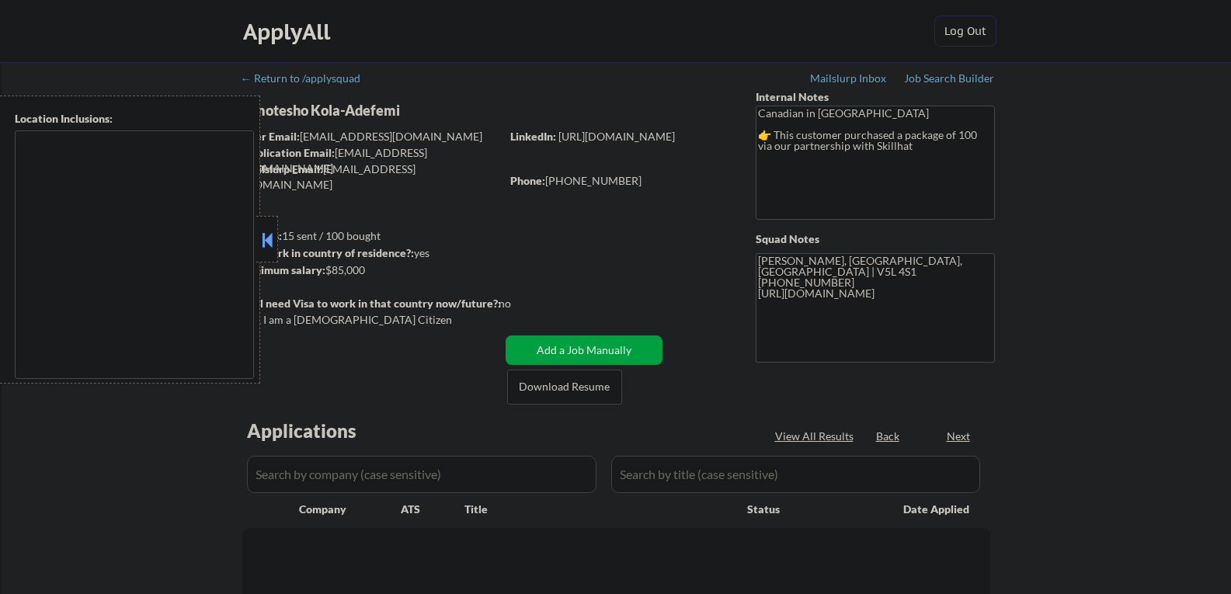
select select ""pending""
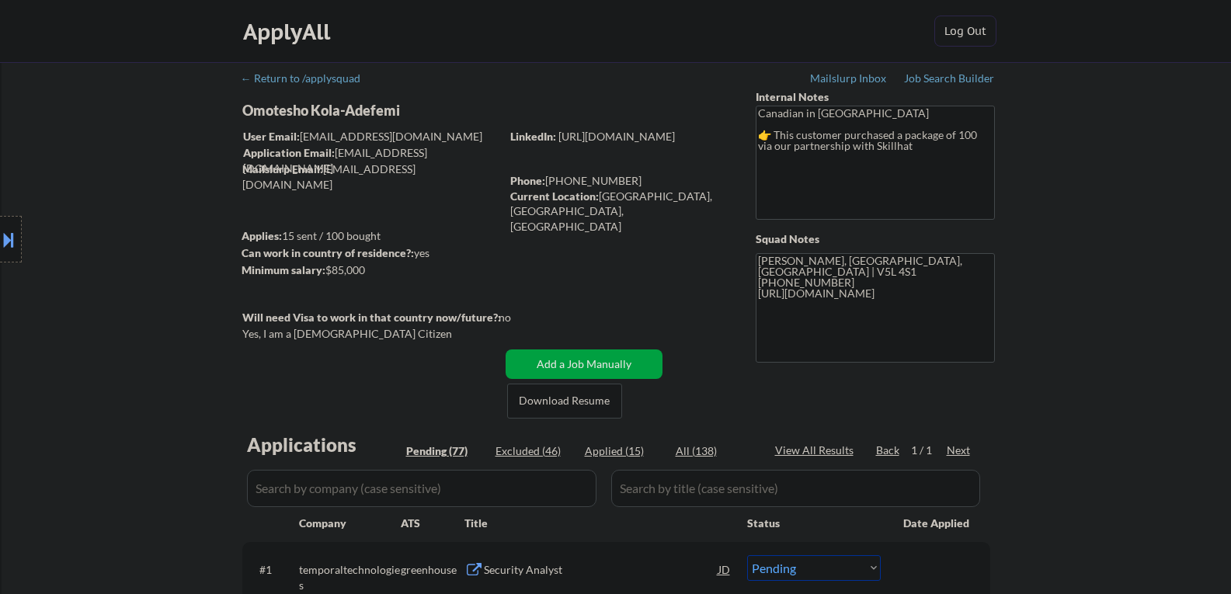
click at [290, 112] on div "Omotesho Kola-Adefemi" at bounding box center [401, 110] width 319 height 19
copy div "Omotesho Kola-Adefemi"
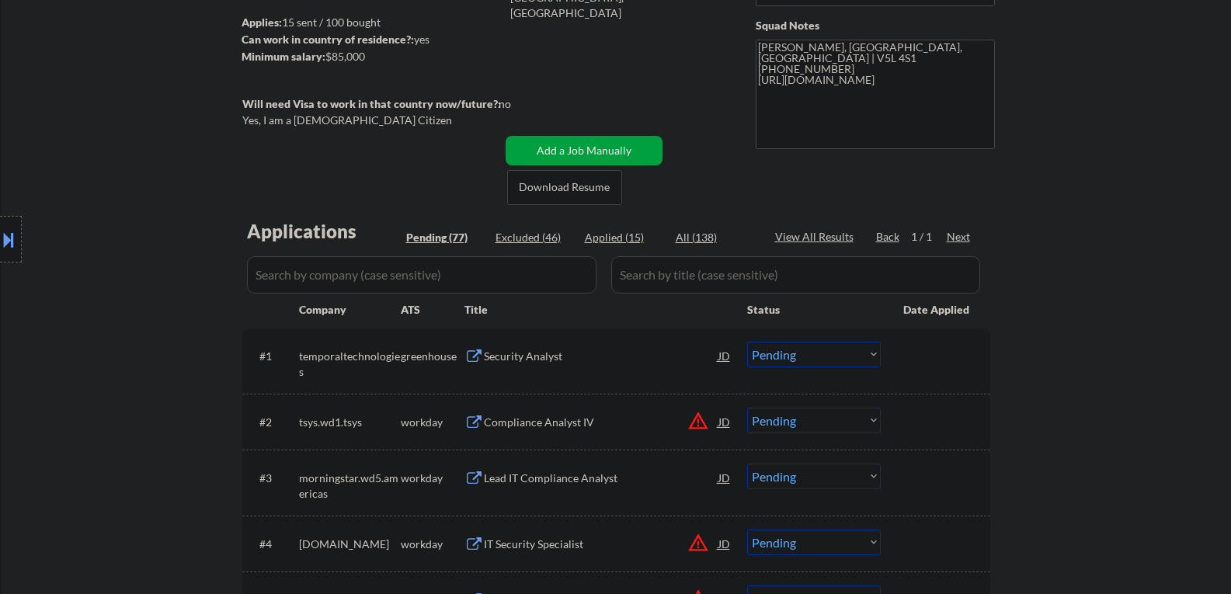
scroll to position [311, 0]
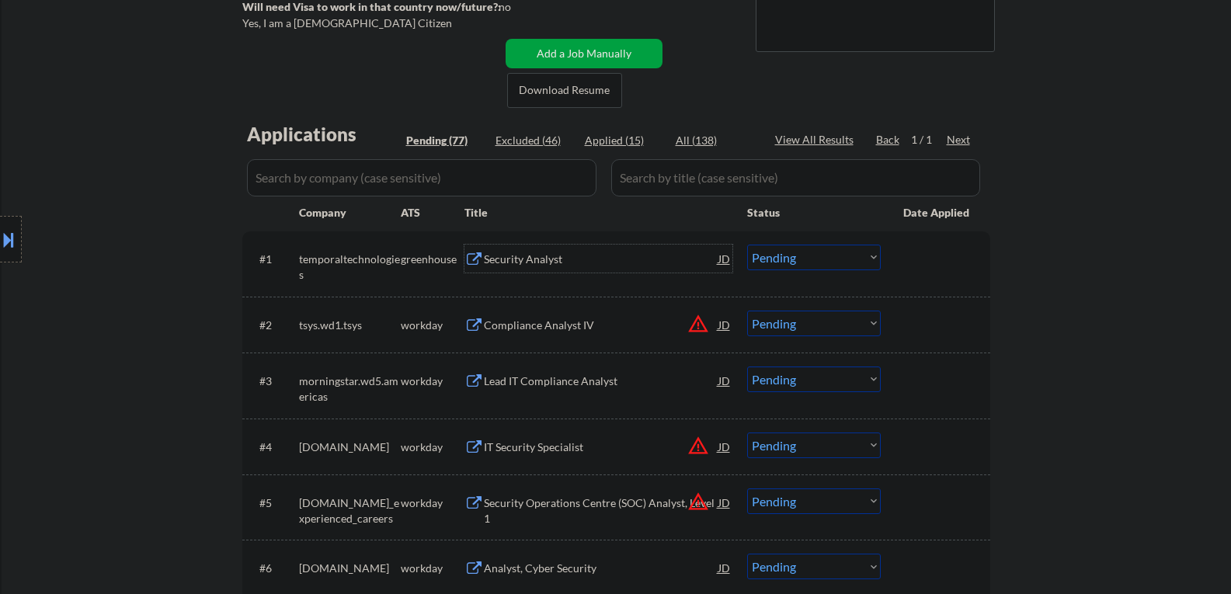
click at [516, 270] on div "Security Analyst" at bounding box center [601, 259] width 235 height 28
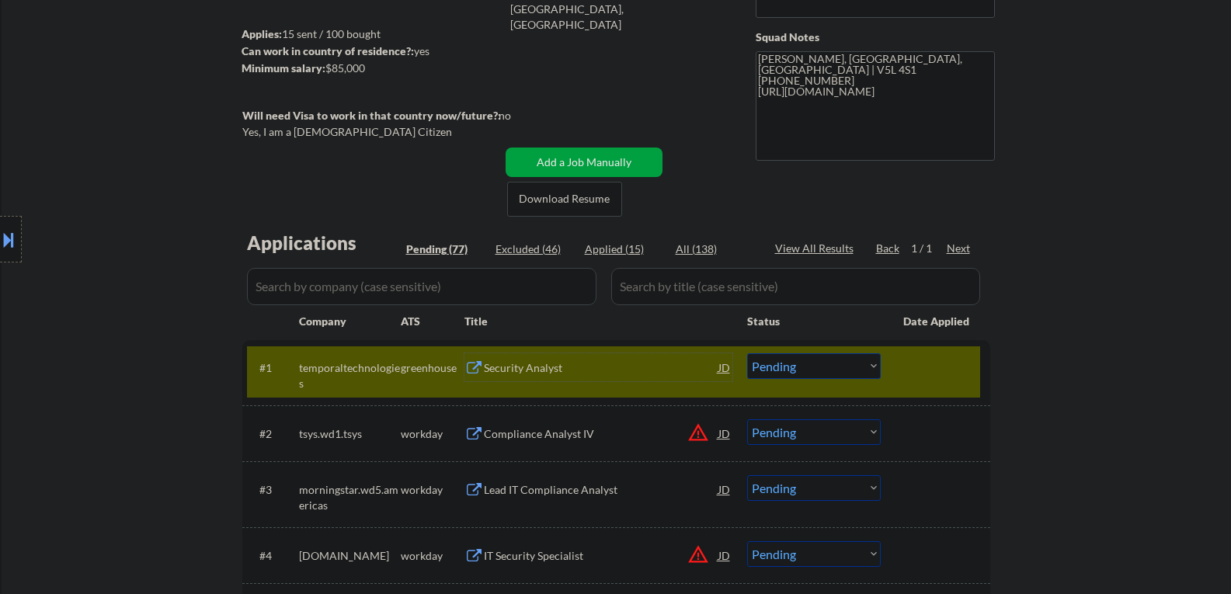
scroll to position [78, 0]
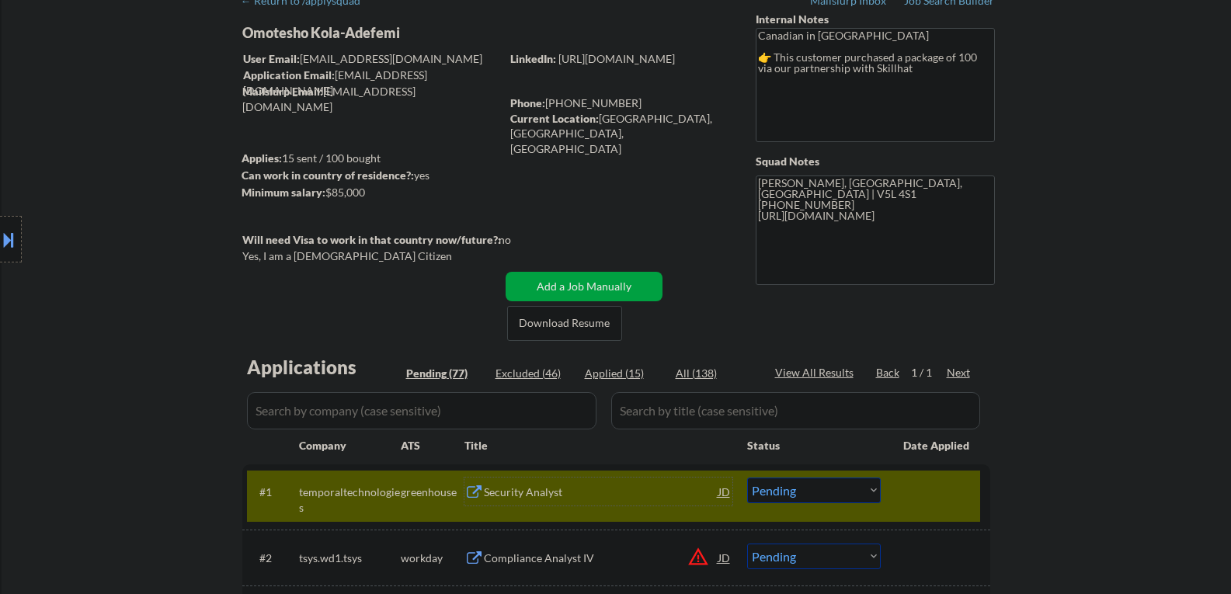
drag, startPoint x: 788, startPoint y: 486, endPoint x: 790, endPoint y: 478, distance: 7.9
click at [788, 486] on select "Choose an option... Pending Applied Excluded (Questions) Excluded (Expired) Exc…" at bounding box center [814, 491] width 134 height 26
click at [747, 478] on select "Choose an option... Pending Applied Excluded (Questions) Excluded (Expired) Exc…" at bounding box center [814, 491] width 134 height 26
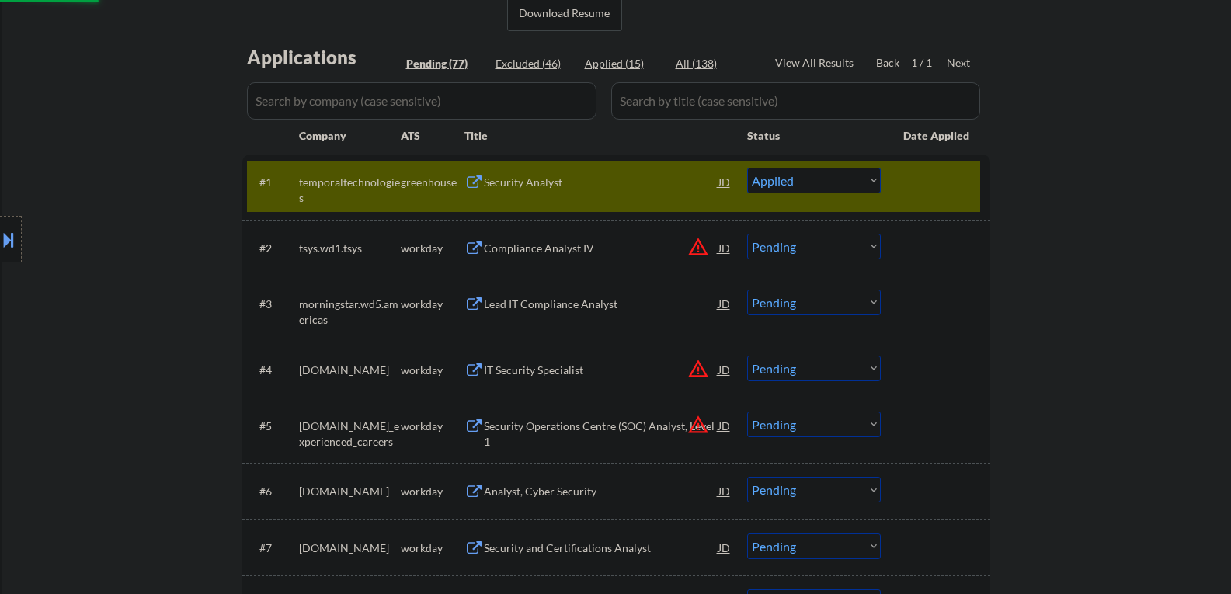
scroll to position [388, 0]
select select ""pending""
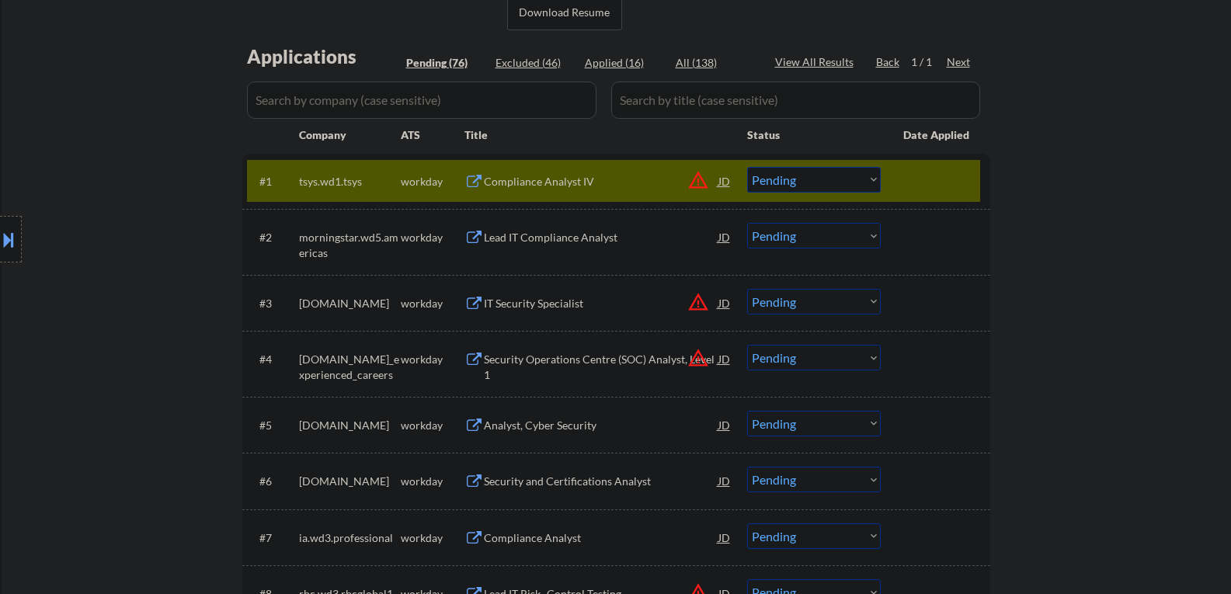
click at [916, 172] on div at bounding box center [937, 181] width 68 height 28
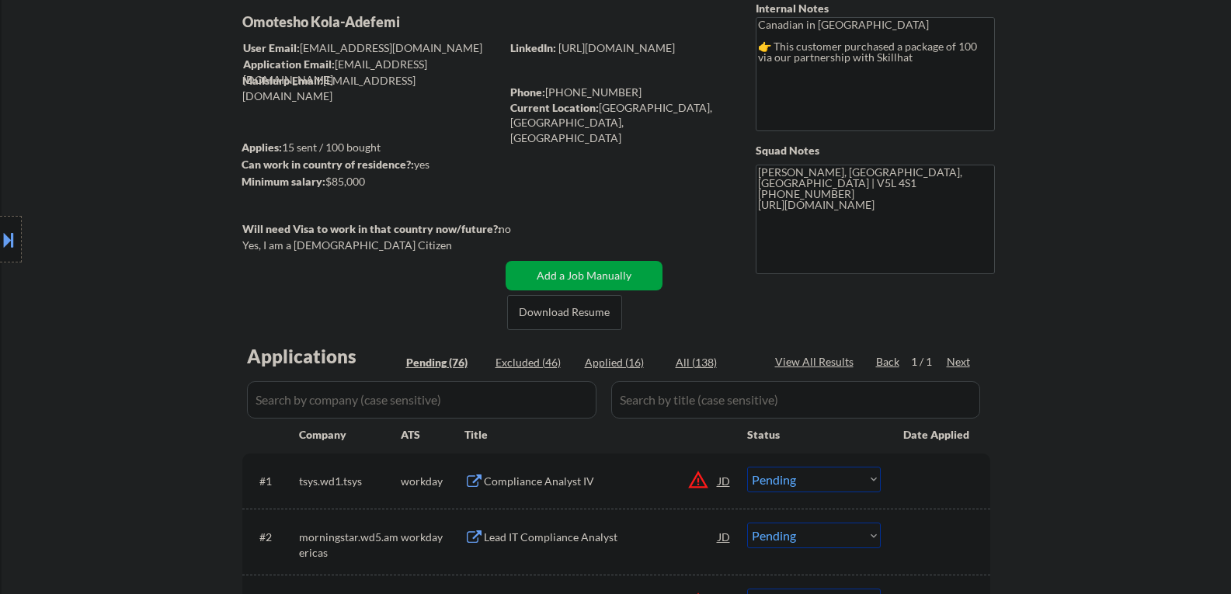
scroll to position [233, 0]
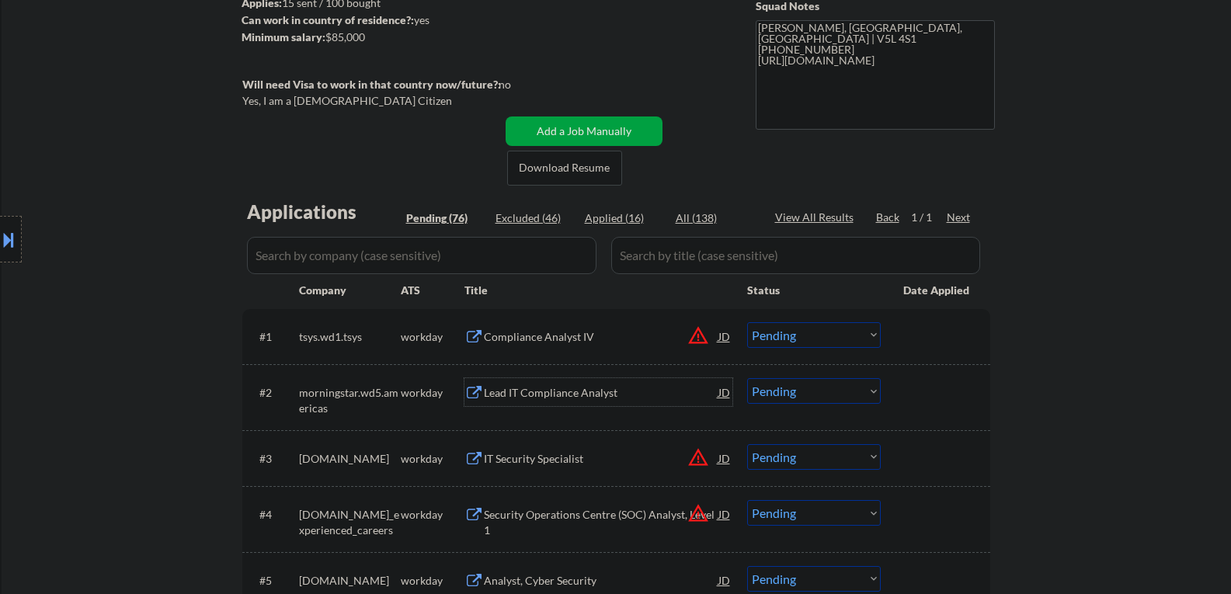
click at [529, 392] on div "Lead IT Compliance Analyst" at bounding box center [601, 393] width 235 height 16
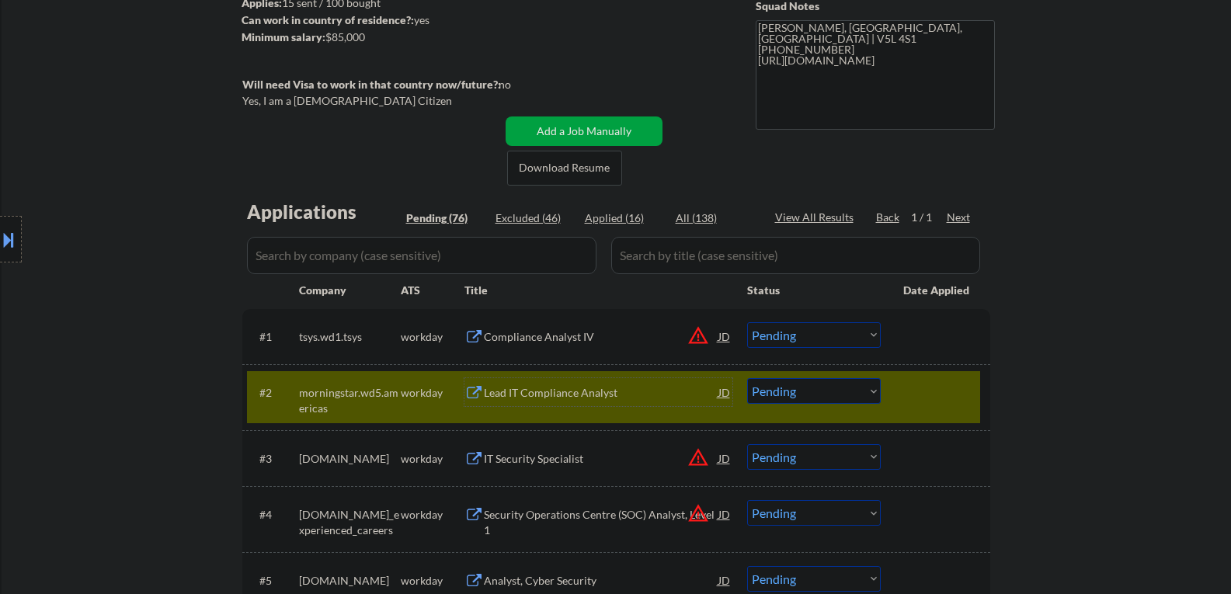
click at [9, 227] on button at bounding box center [8, 240] width 17 height 26
drag, startPoint x: 802, startPoint y: 392, endPoint x: 770, endPoint y: 384, distance: 33.7
click at [802, 392] on select "Choose an option... Pending Applied Excluded (Questions) Excluded (Expired) Exc…" at bounding box center [814, 391] width 134 height 26
click at [747, 378] on select "Choose an option... Pending Applied Excluded (Questions) Excluded (Expired) Exc…" at bounding box center [814, 391] width 134 height 26
select select ""pending""
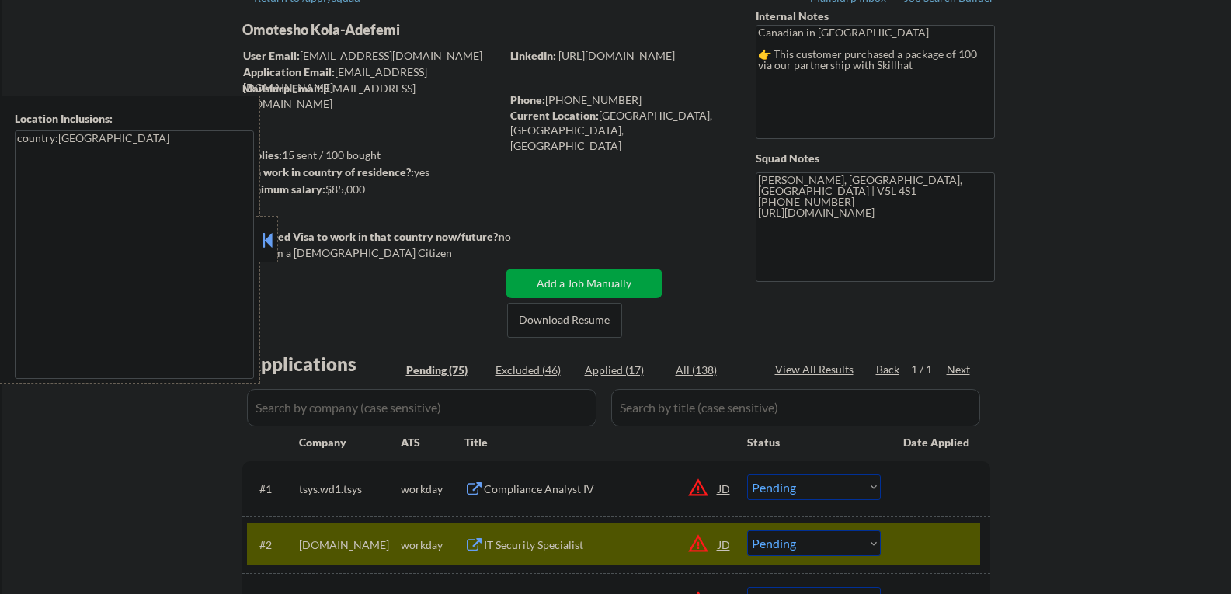
scroll to position [78, 0]
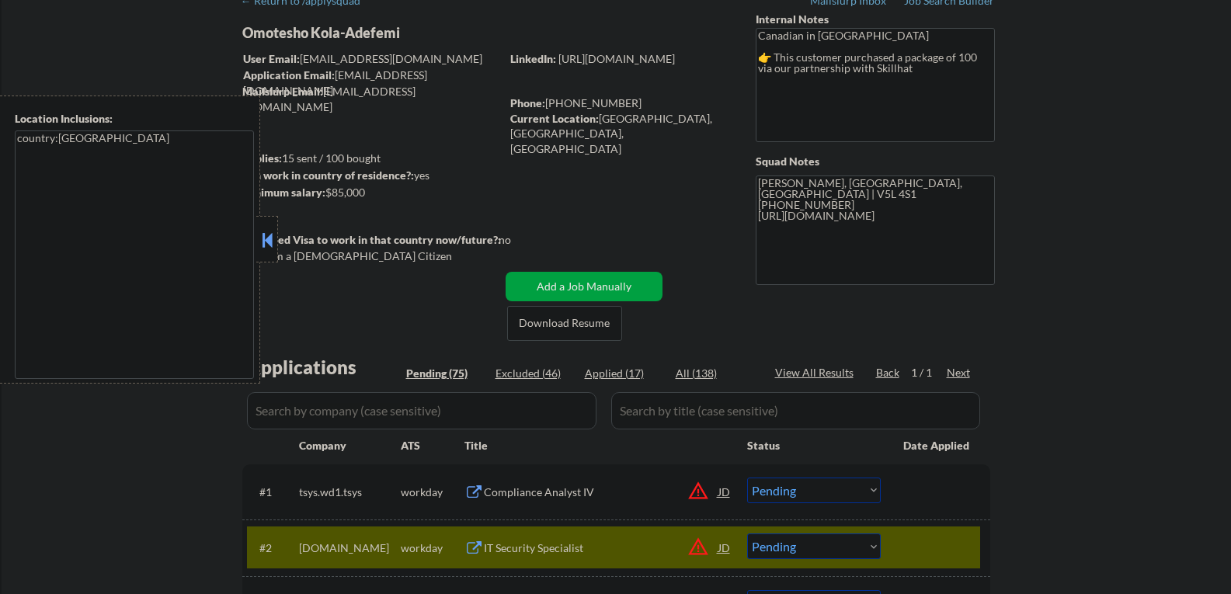
click at [278, 239] on body "← Return to /applysquad Mailslurp Inbox Job Search Builder Omotesho Kola-Adefem…" at bounding box center [615, 219] width 1231 height 594
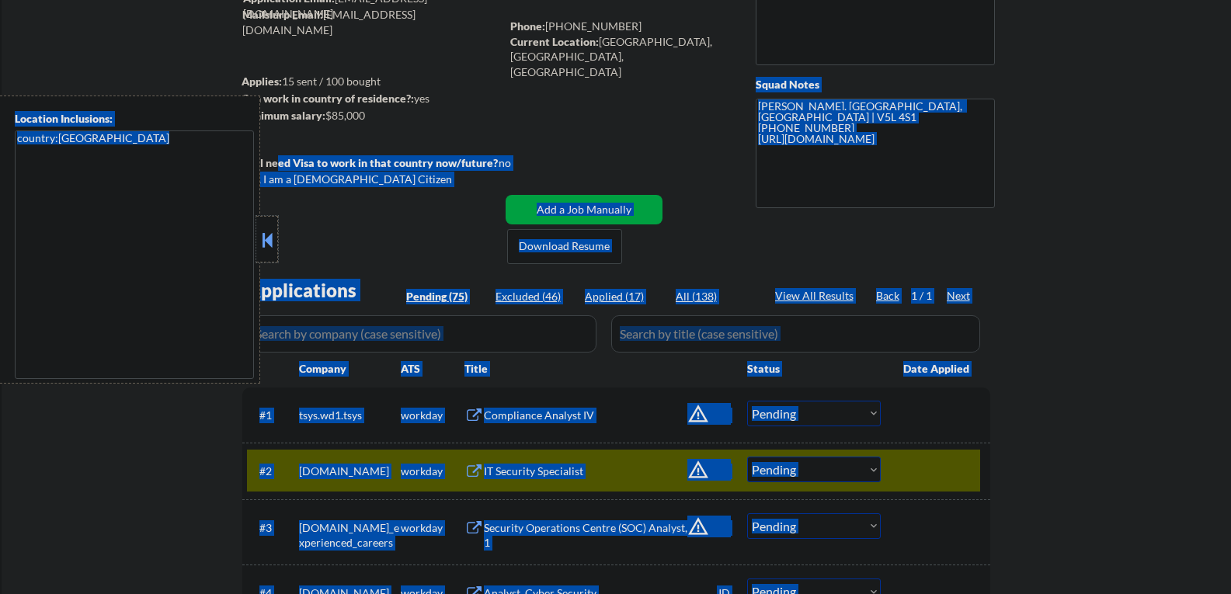
scroll to position [311, 0]
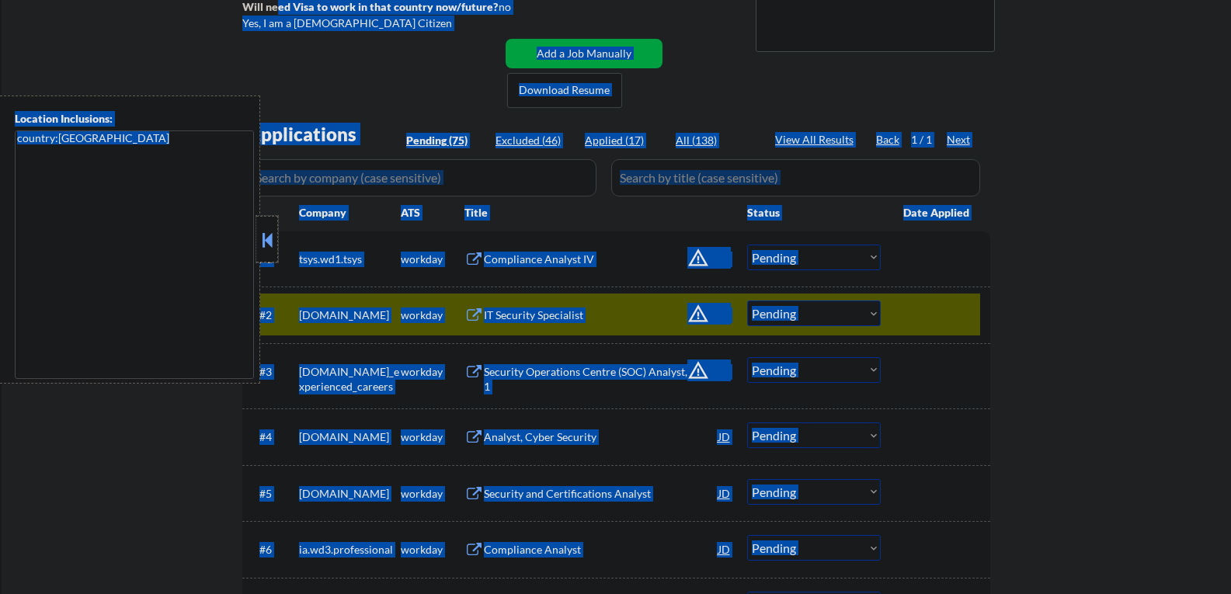
click at [913, 314] on div at bounding box center [937, 315] width 68 height 28
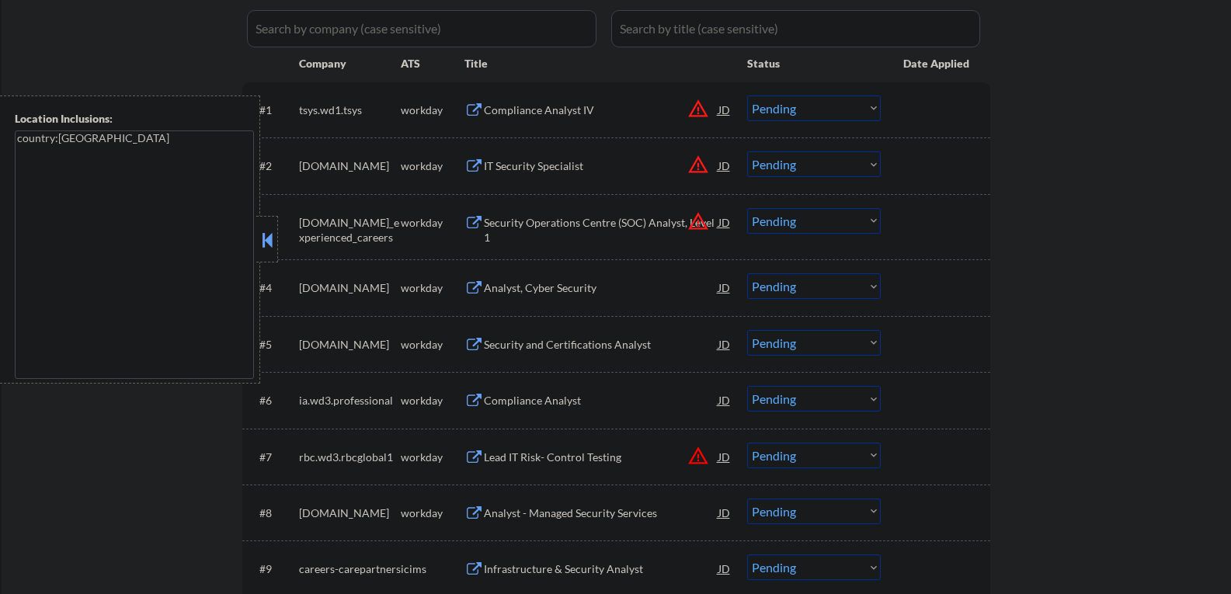
scroll to position [466, 0]
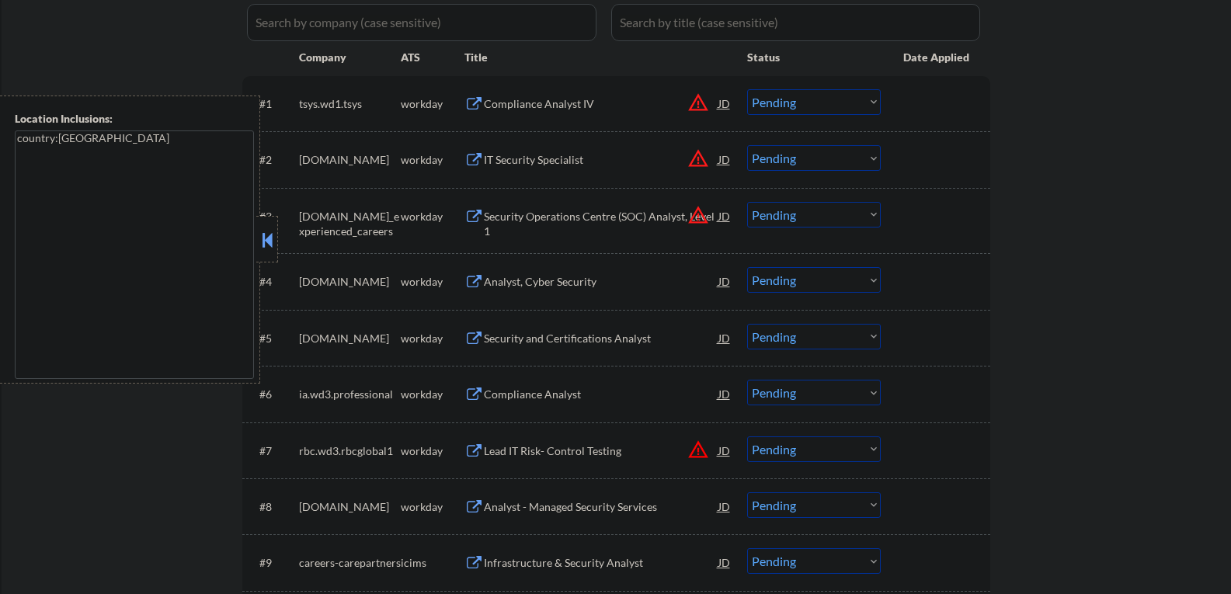
click at [526, 283] on div "Analyst, Cyber Security" at bounding box center [601, 282] width 235 height 16
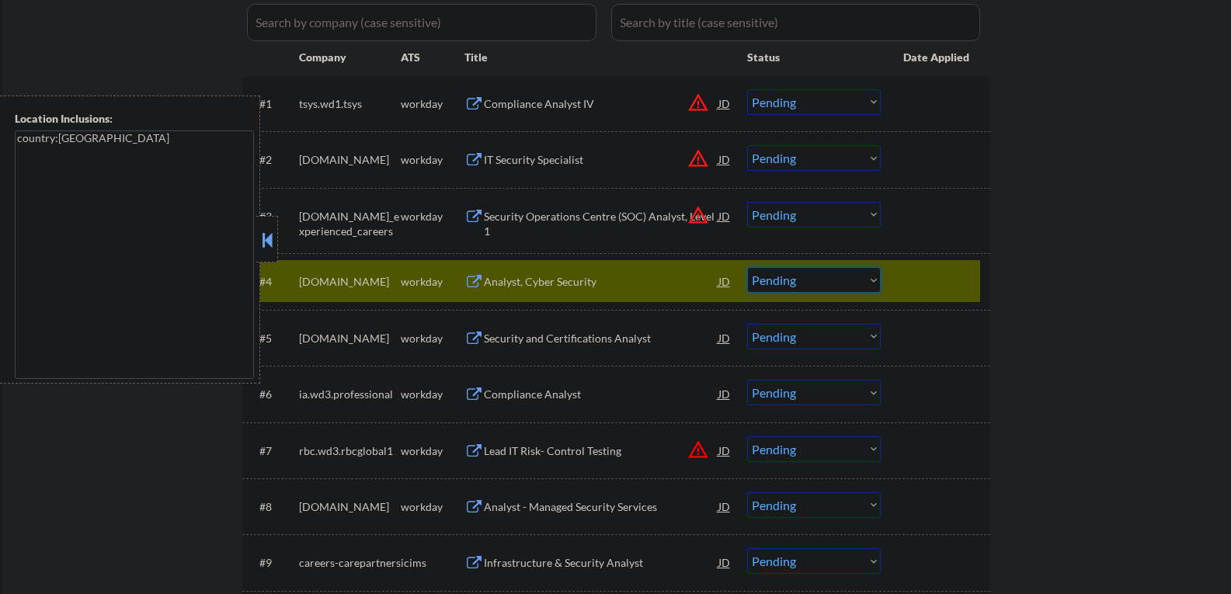
click at [779, 277] on select "Choose an option... Pending Applied Excluded (Questions) Excluded (Expired) Exc…" at bounding box center [814, 280] width 134 height 26
click at [747, 267] on select "Choose an option... Pending Applied Excluded (Questions) Excluded (Expired) Exc…" at bounding box center [814, 280] width 134 height 26
click at [530, 341] on div "Security and Certifications Analyst" at bounding box center [601, 339] width 235 height 16
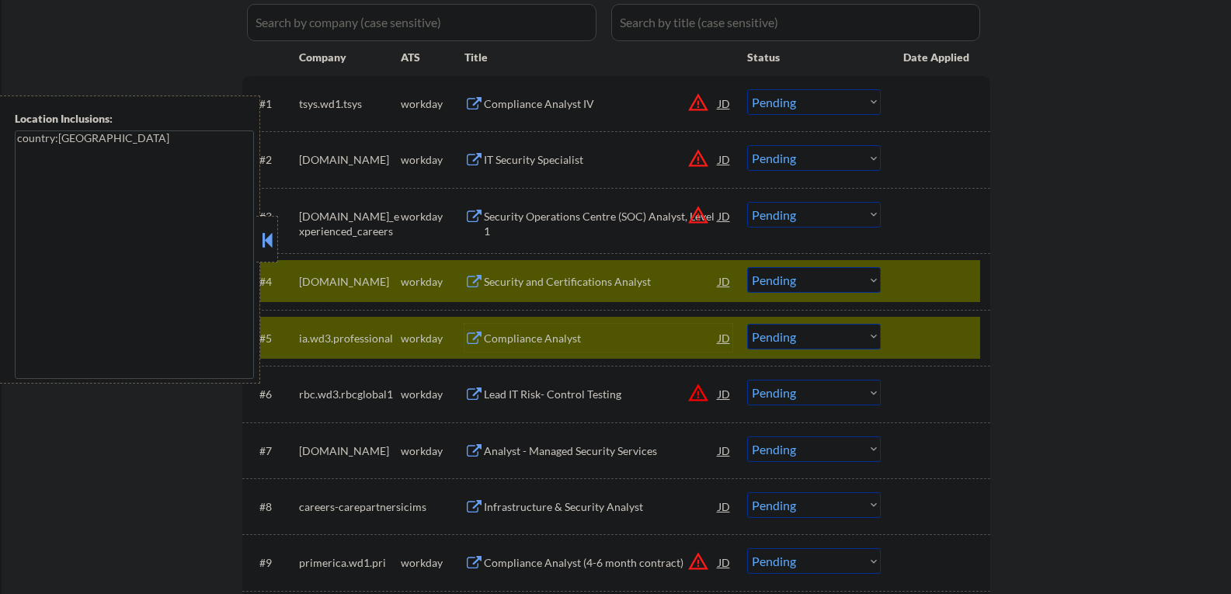
click at [919, 355] on div "#5 ia.wd3.professional workday Compliance Analyst JD warning_amber Choose an op…" at bounding box center [613, 338] width 733 height 42
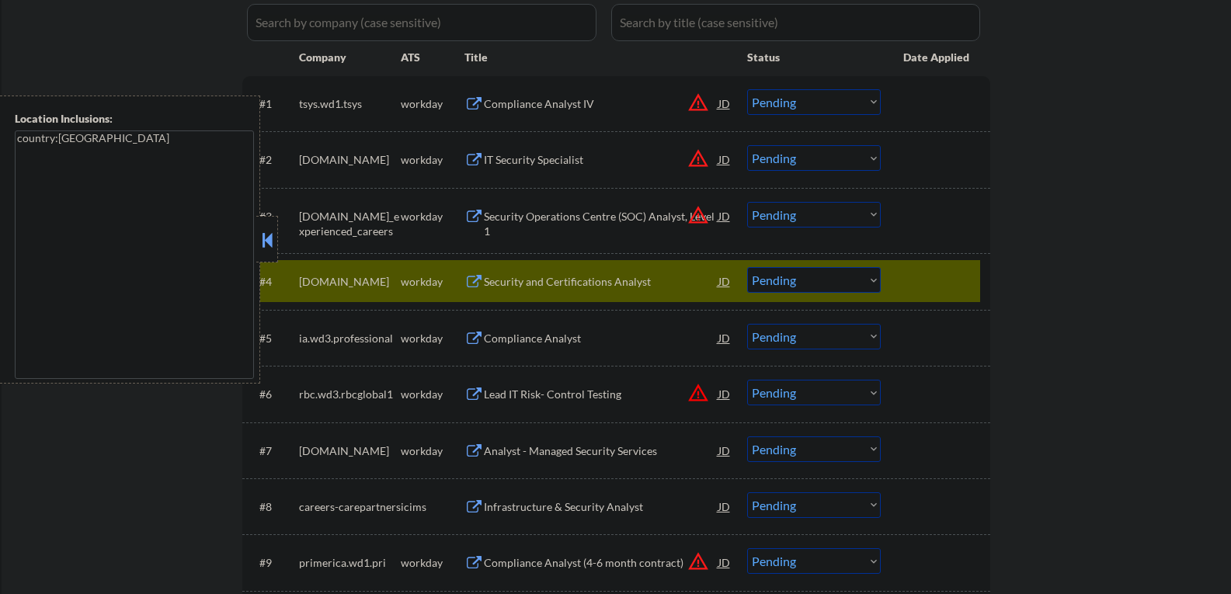
click at [630, 285] on div "Security and Certifications Analyst" at bounding box center [601, 282] width 235 height 16
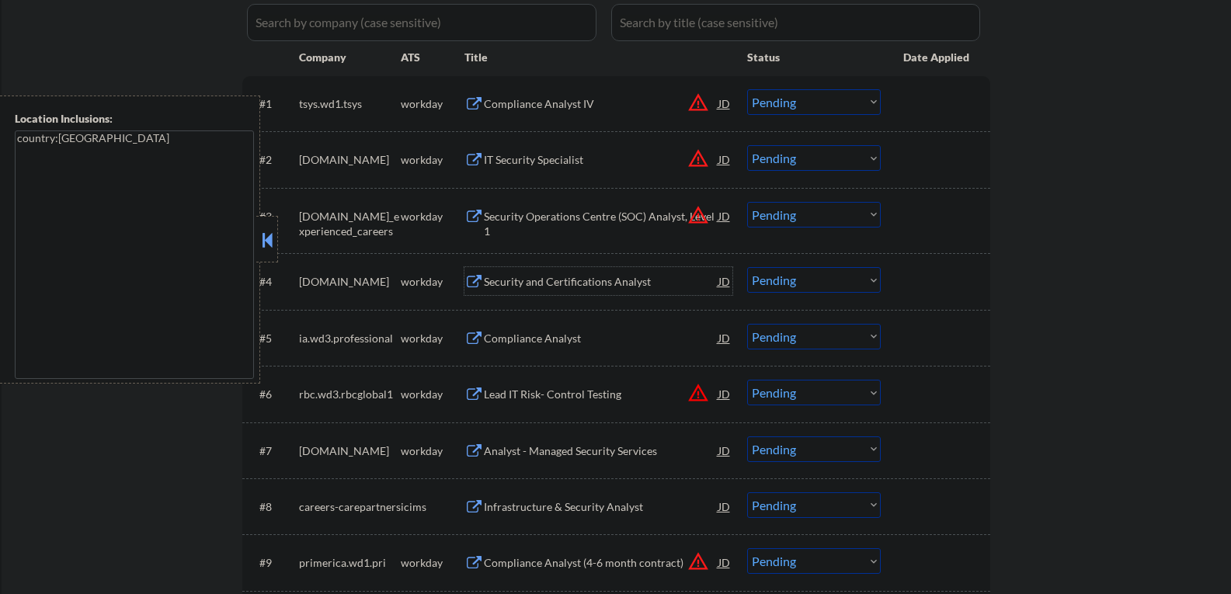
click at [753, 278] on select "Choose an option... Pending Applied Excluded (Questions) Excluded (Expired) Exc…" at bounding box center [814, 280] width 134 height 26
click at [747, 267] on select "Choose an option... Pending Applied Excluded (Questions) Excluded (Expired) Exc…" at bounding box center [814, 280] width 134 height 26
click at [518, 334] on div "Compliance Analyst" at bounding box center [601, 339] width 235 height 16
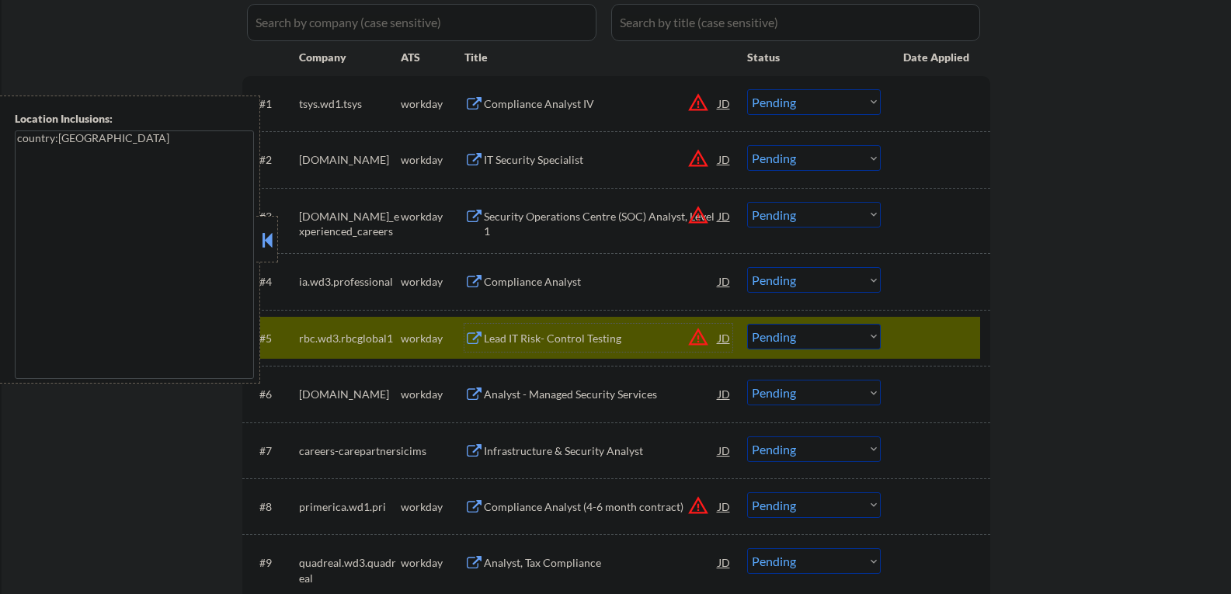
click at [935, 346] on div at bounding box center [937, 338] width 68 height 28
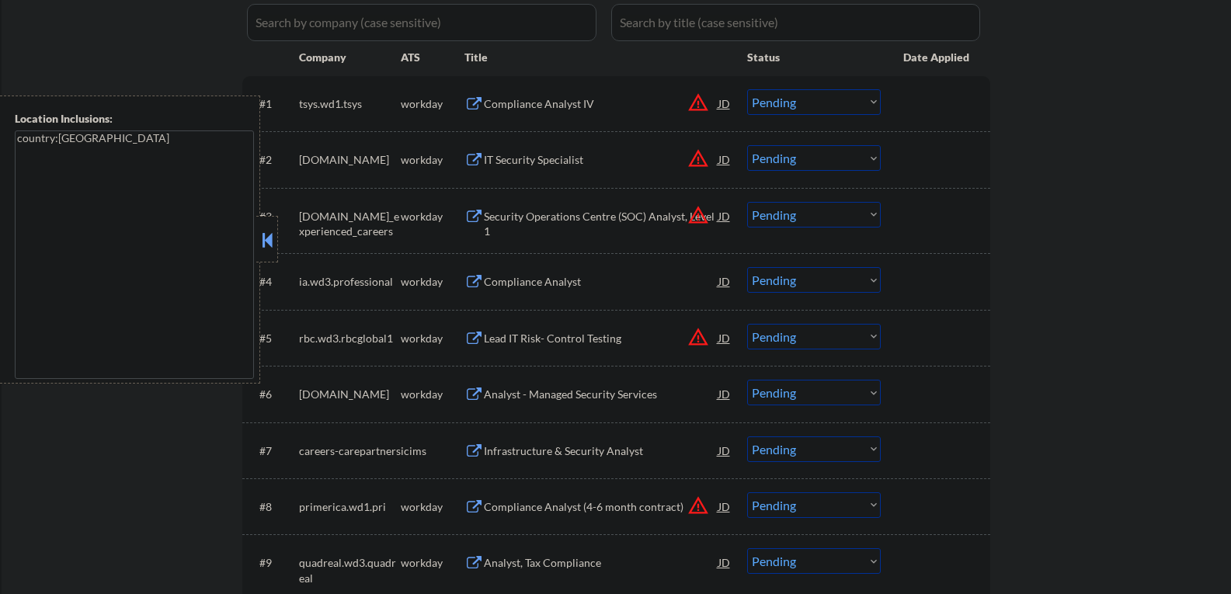
click at [744, 280] on div "#4 ia.wd3.professional workday Compliance Analyst JD warning_amber Choose an op…" at bounding box center [613, 281] width 733 height 42
click at [764, 273] on select "Choose an option... Pending Applied Excluded (Questions) Excluded (Expired) Exc…" at bounding box center [814, 280] width 134 height 26
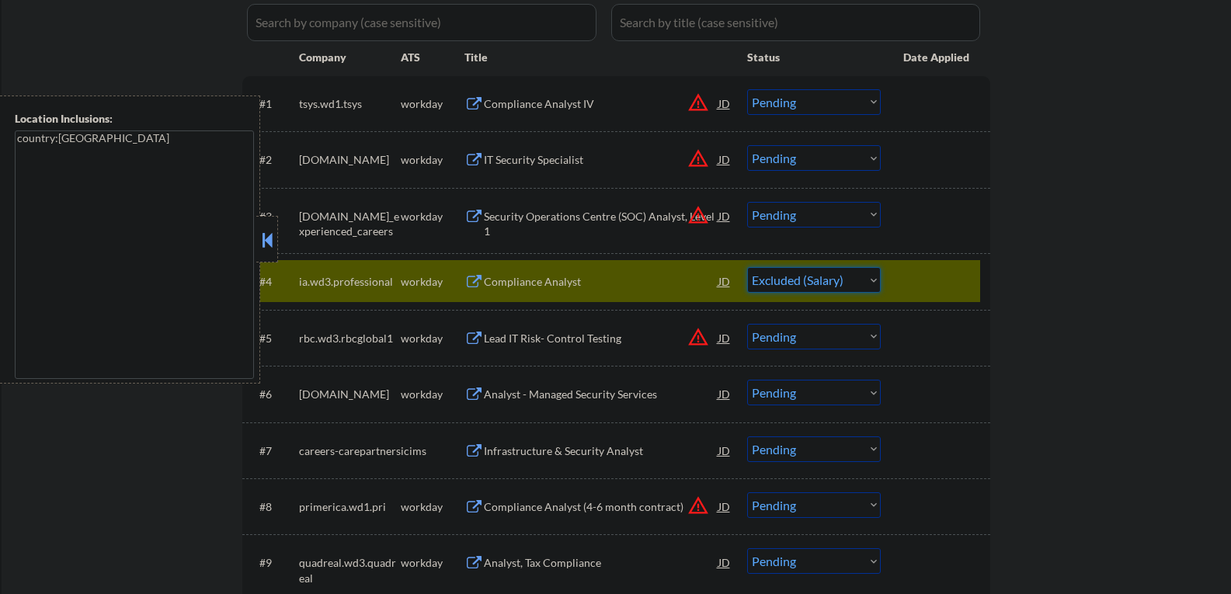
click at [747, 267] on select "Choose an option... Pending Applied Excluded (Questions) Excluded (Expired) Exc…" at bounding box center [814, 280] width 134 height 26
select select ""pending""
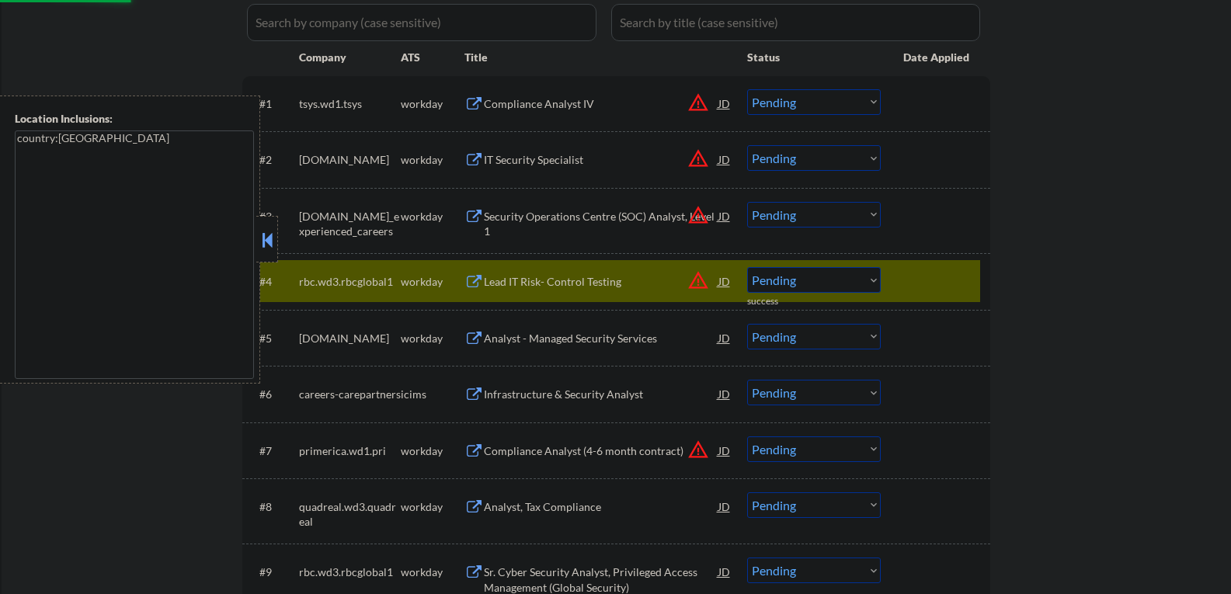
click at [523, 342] on div "Analyst - Managed Security Services" at bounding box center [601, 339] width 235 height 16
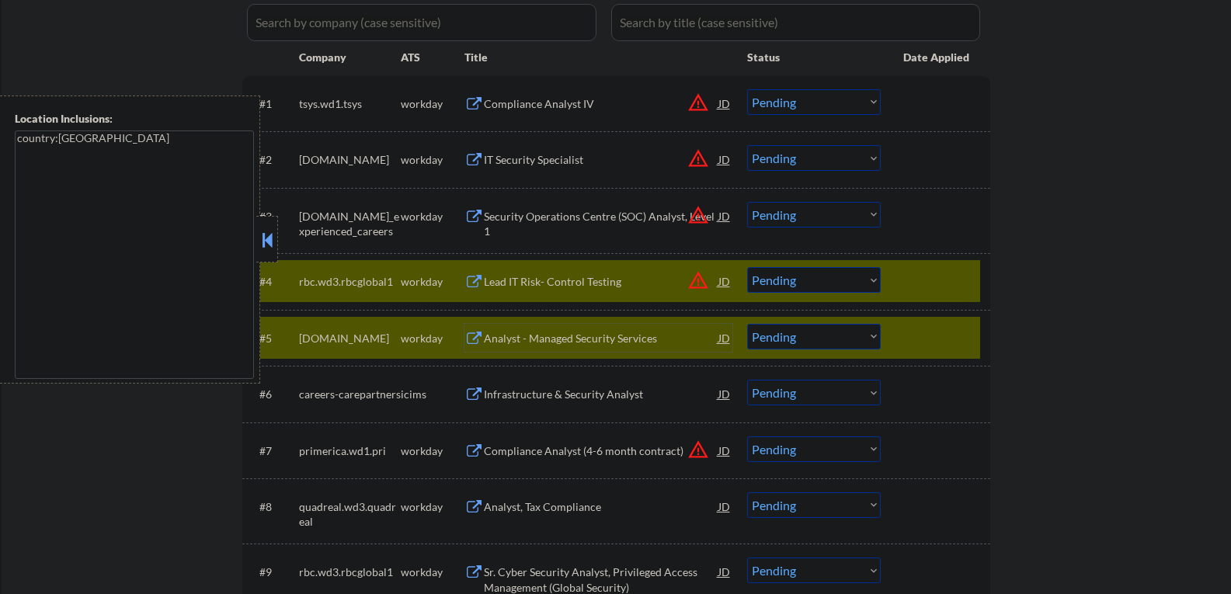
click at [902, 285] on div "#4 rbc.wd3.rbcglobal1 workday Lead IT Risk- Control Testing JD warning_amber Ch…" at bounding box center [613, 281] width 733 height 42
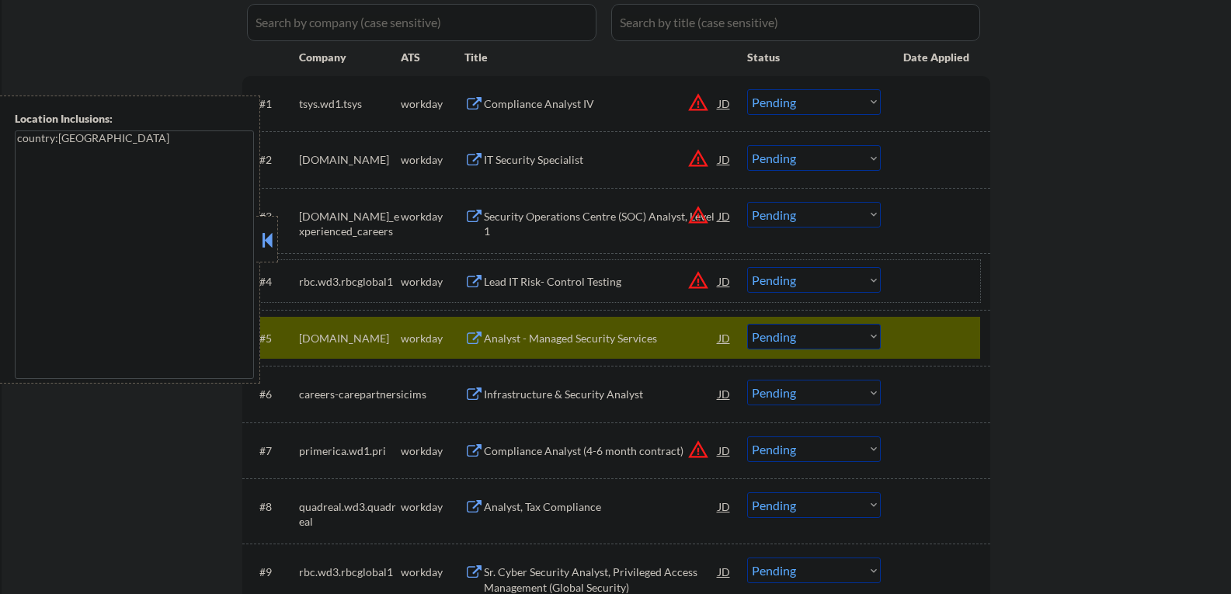
click at [781, 344] on select "Choose an option... Pending Applied Excluded (Questions) Excluded (Expired) Exc…" at bounding box center [814, 337] width 134 height 26
click at [747, 324] on select "Choose an option... Pending Applied Excluded (Questions) Excluded (Expired) Exc…" at bounding box center [814, 337] width 134 height 26
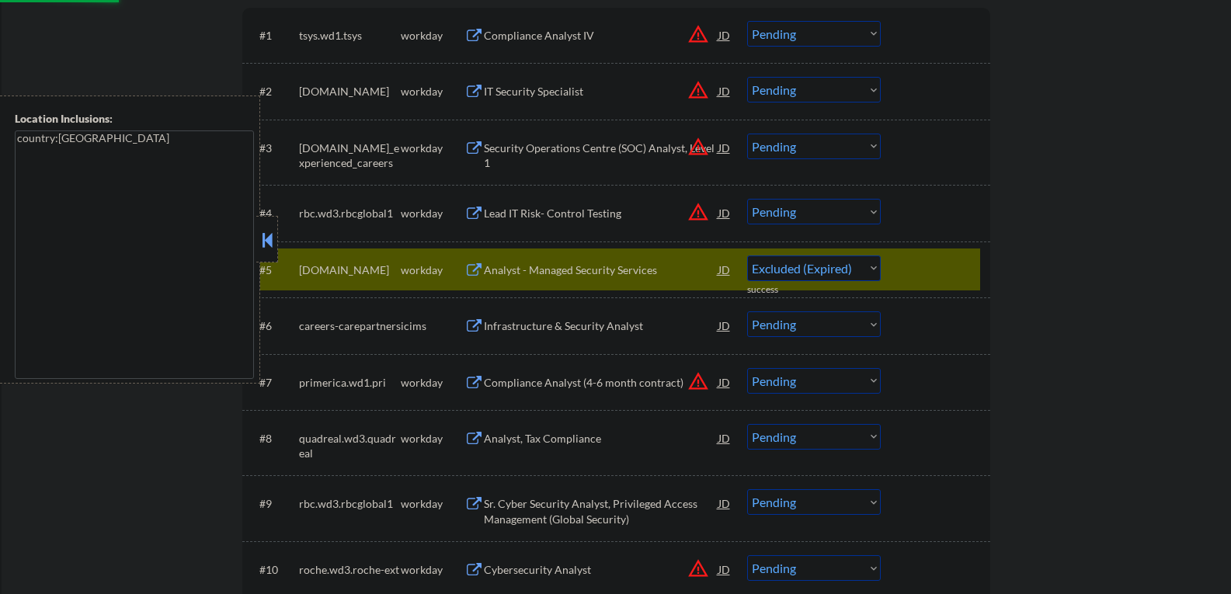
scroll to position [621, 0]
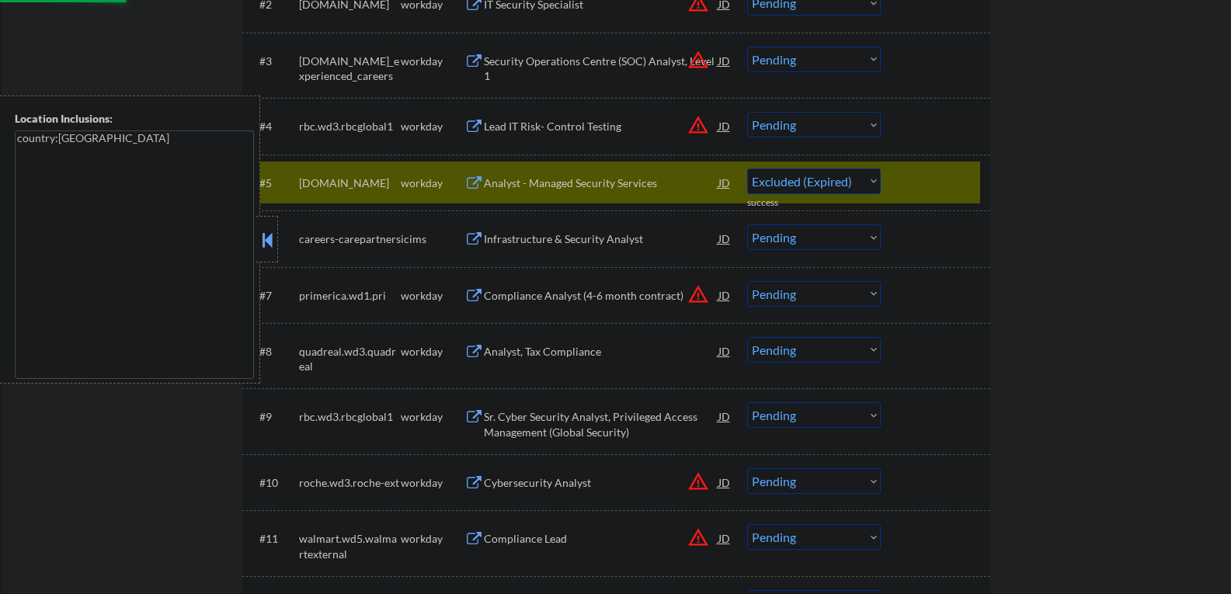
select select ""pending""
click at [553, 359] on div "Analyst, Tax Compliance" at bounding box center [601, 352] width 235 height 16
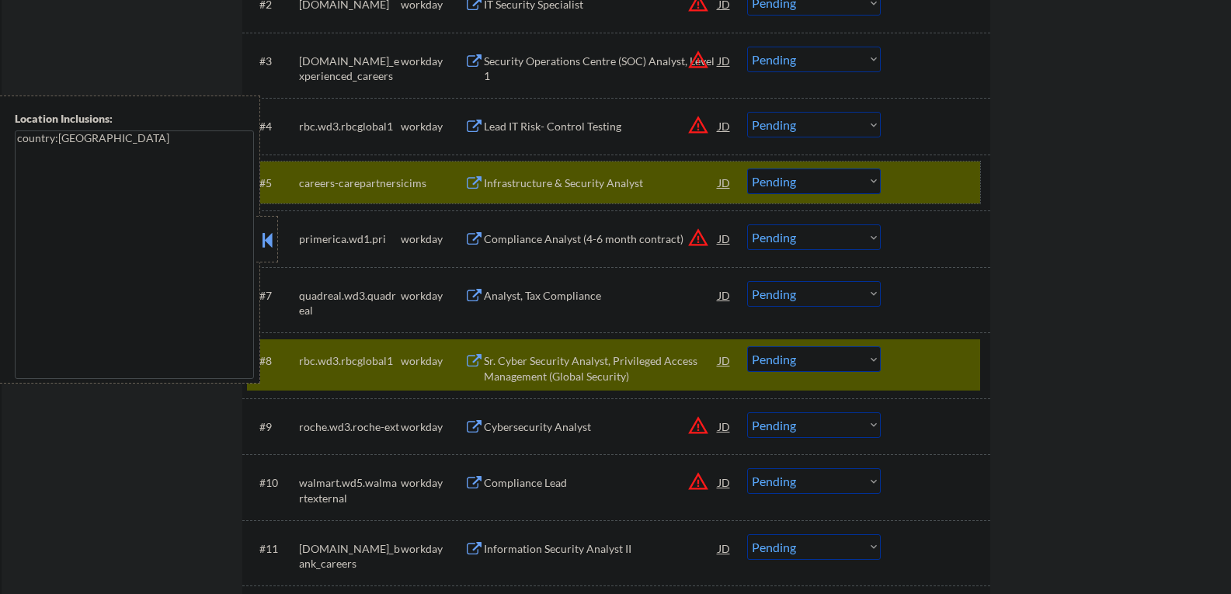
click at [904, 176] on div at bounding box center [937, 183] width 68 height 28
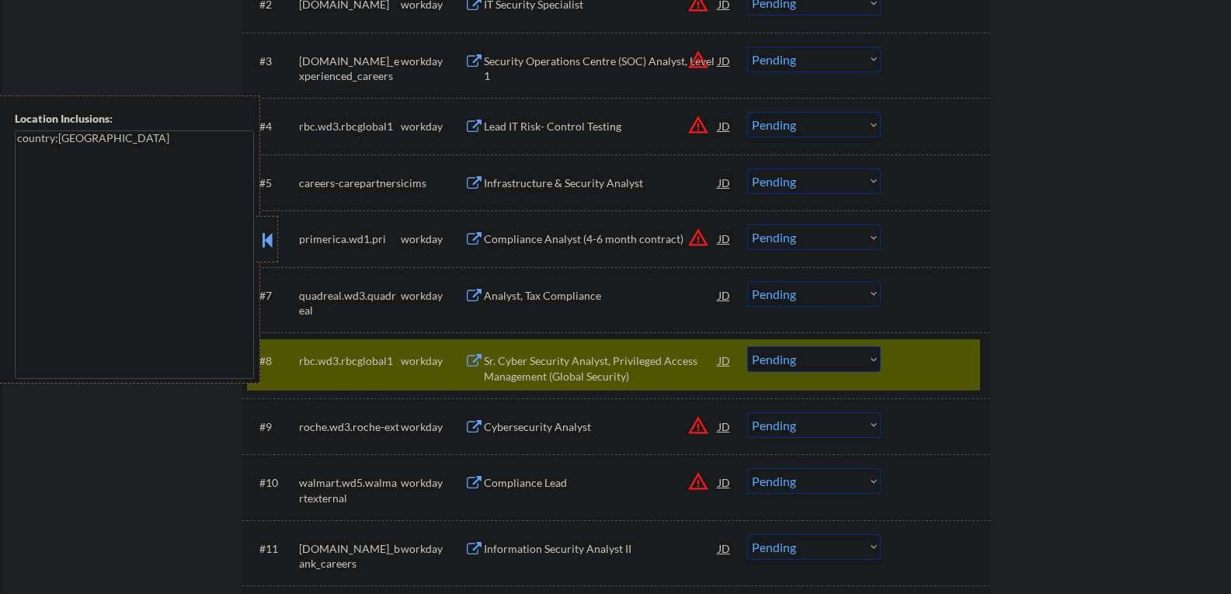
click at [890, 368] on div "#8 rbc.wd3.rbcglobal1 workday Sr. Cyber Security Analyst, Privileged Access Man…" at bounding box center [613, 364] width 733 height 51
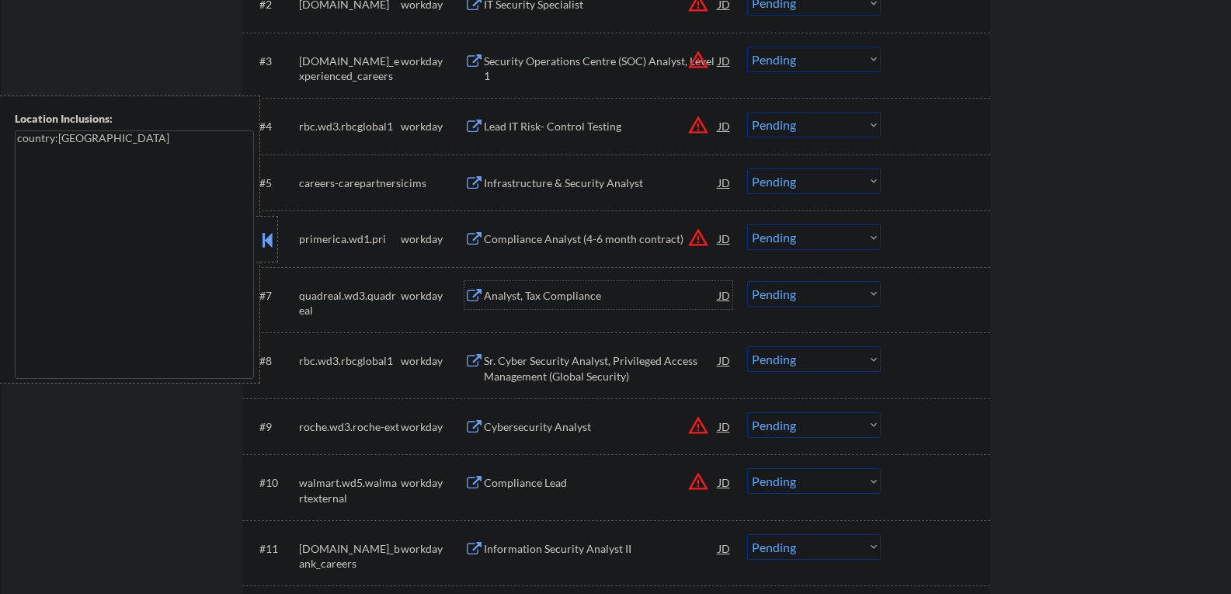
click at [582, 293] on div "Analyst, Tax Compliance" at bounding box center [601, 296] width 235 height 16
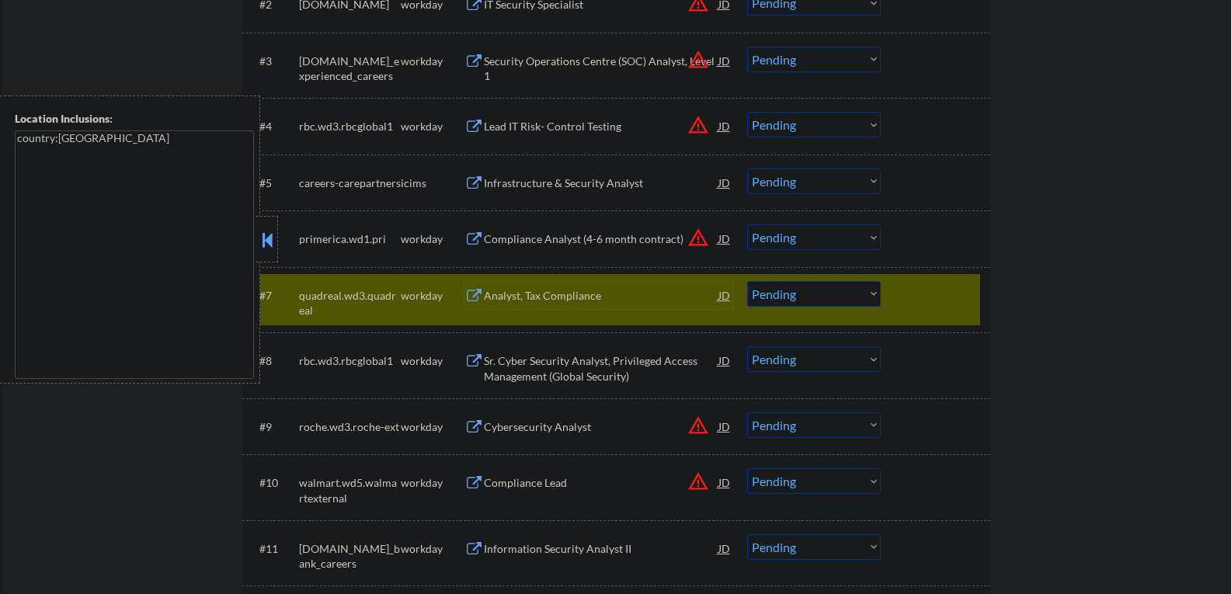
click at [799, 289] on select "Choose an option... Pending Applied Excluded (Questions) Excluded (Expired) Exc…" at bounding box center [814, 294] width 134 height 26
click at [747, 281] on select "Choose an option... Pending Applied Excluded (Questions) Excluded (Expired) Exc…" at bounding box center [814, 294] width 134 height 26
click at [576, 377] on div "Sr. Cyber Security Analyst, Privileged Access Management (Global Security)" at bounding box center [601, 368] width 235 height 30
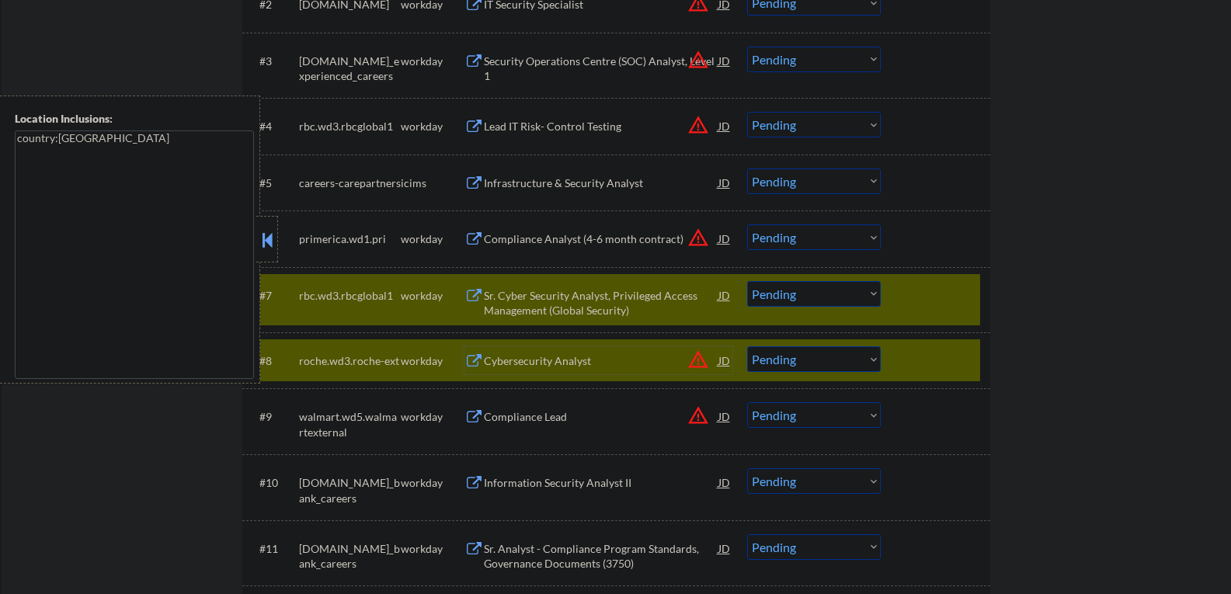
click at [913, 355] on div at bounding box center [937, 360] width 68 height 28
click at [900, 357] on div "#8 roche.wd3.roche-ext workday Cybersecurity Analyst JD warning_amber Choose an…" at bounding box center [613, 360] width 733 height 42
click at [938, 364] on div at bounding box center [937, 360] width 68 height 28
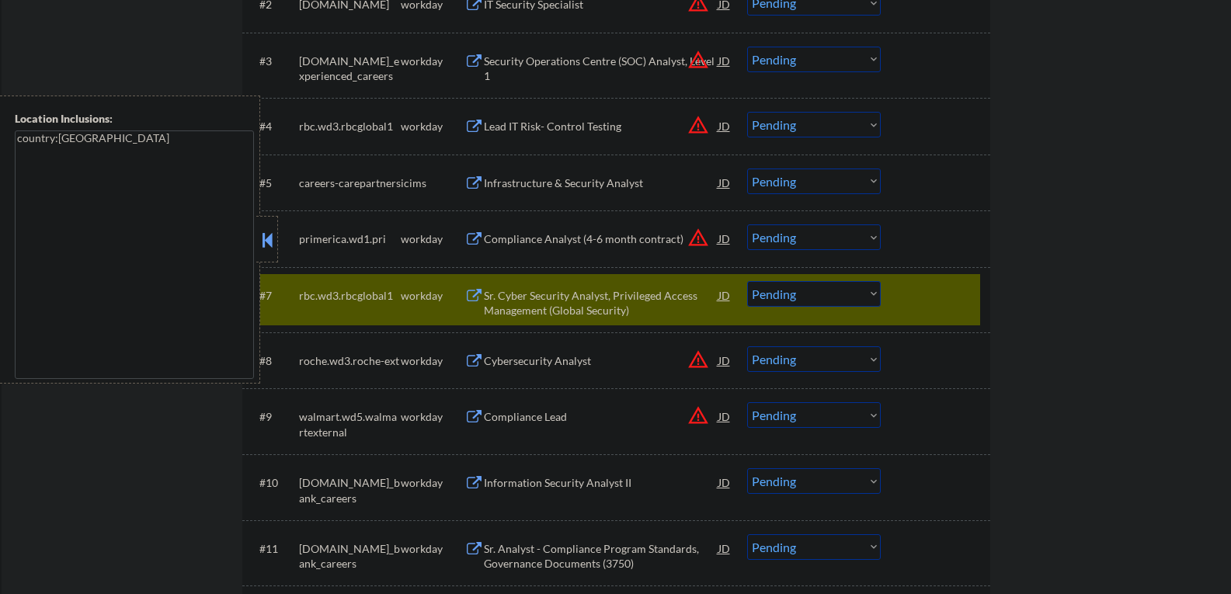
click at [839, 291] on select "Choose an option... Pending Applied Excluded (Questions) Excluded (Expired) Exc…" at bounding box center [814, 294] width 134 height 26
click at [747, 281] on select "Choose an option... Pending Applied Excluded (Questions) Excluded (Expired) Exc…" at bounding box center [814, 294] width 134 height 26
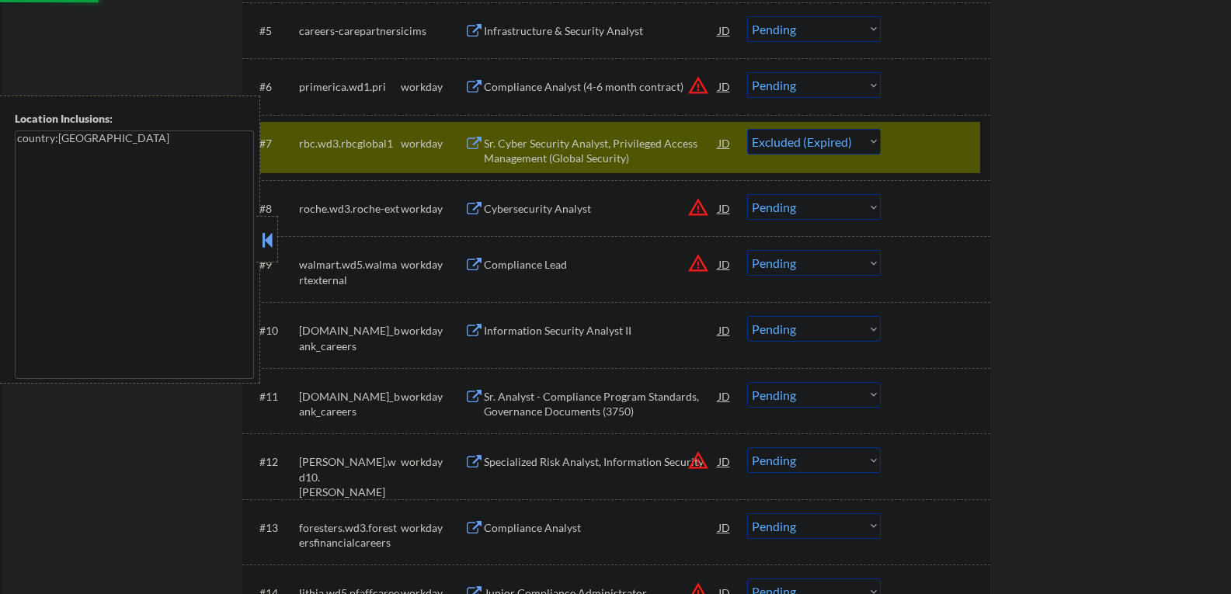
scroll to position [777, 0]
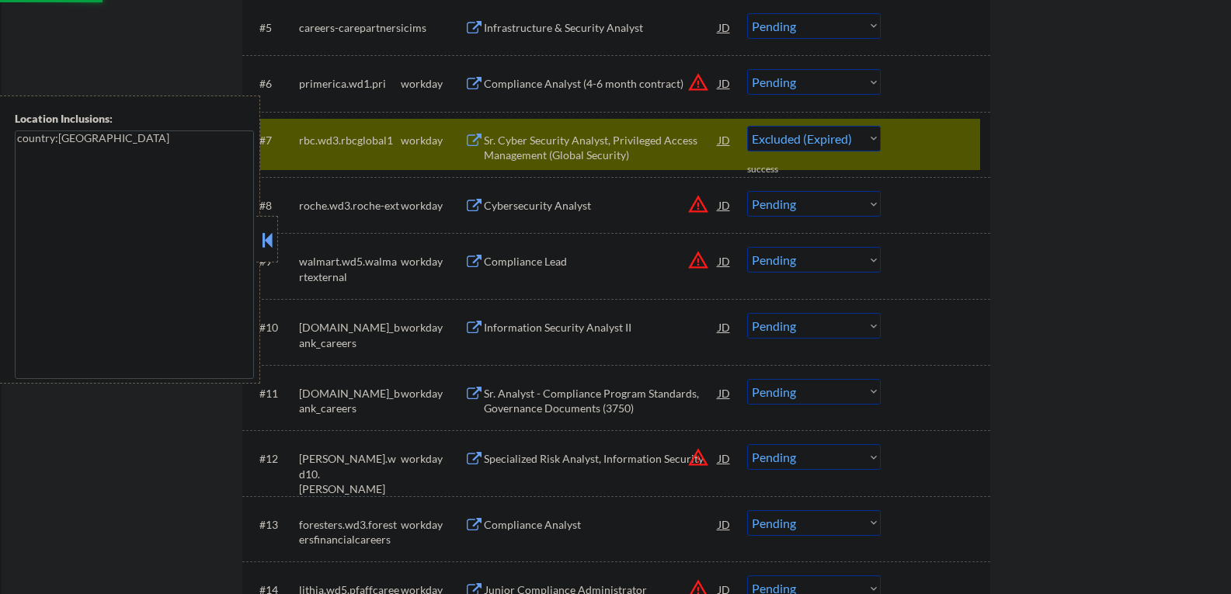
click at [534, 335] on div "Information Security Analyst II" at bounding box center [601, 328] width 235 height 16
select select ""pending""
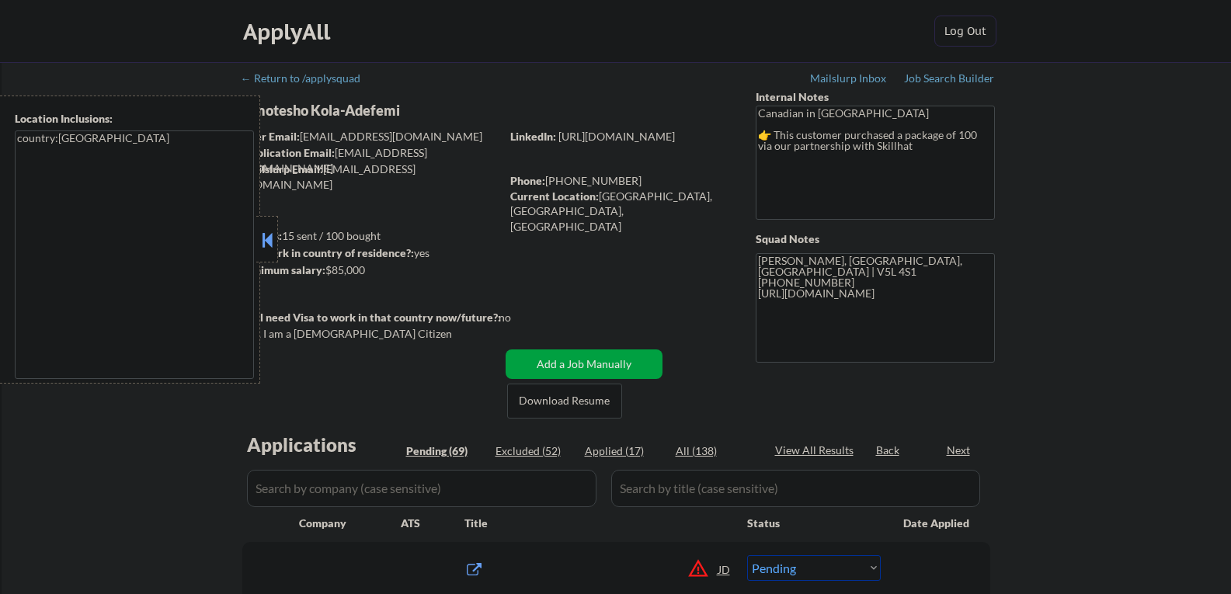
select select ""pending""
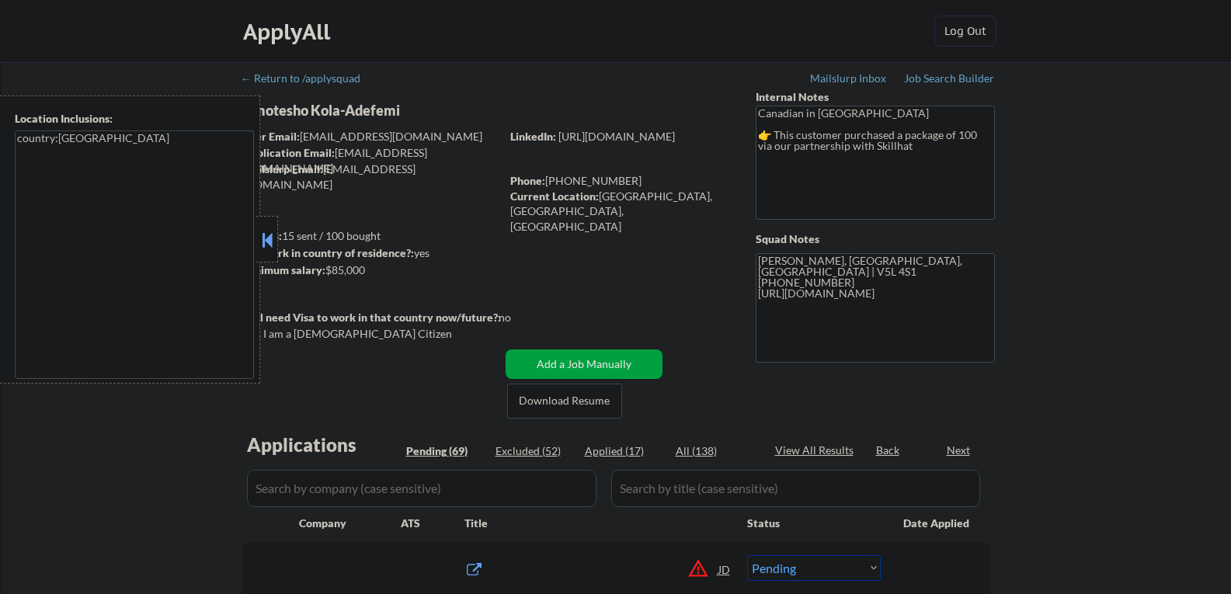
select select ""pending""
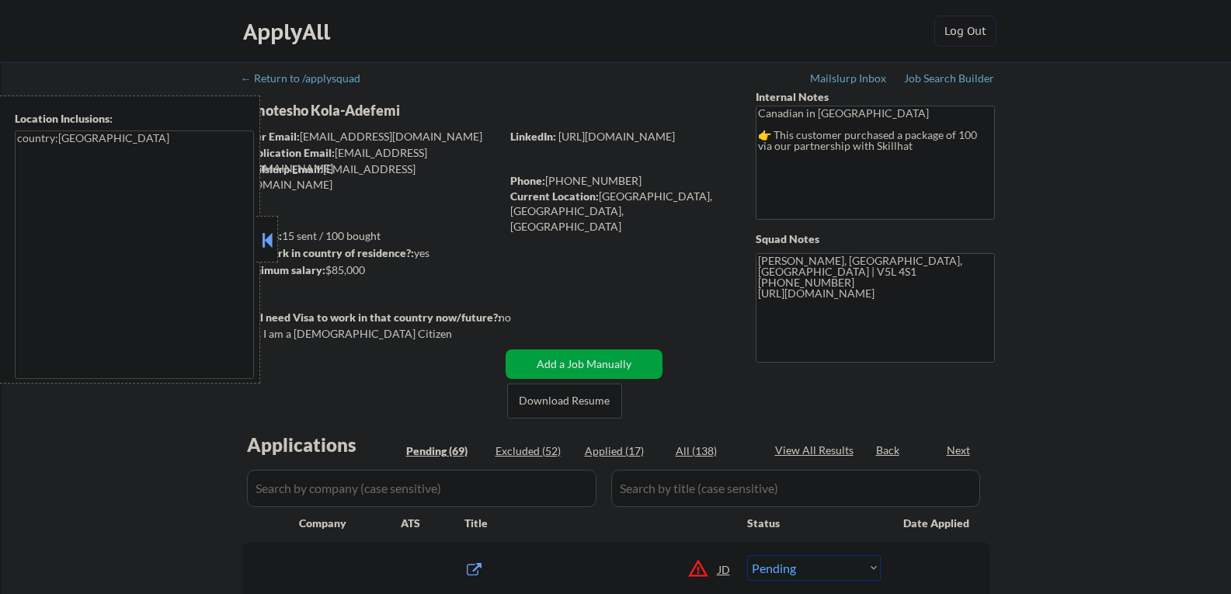
select select ""pending""
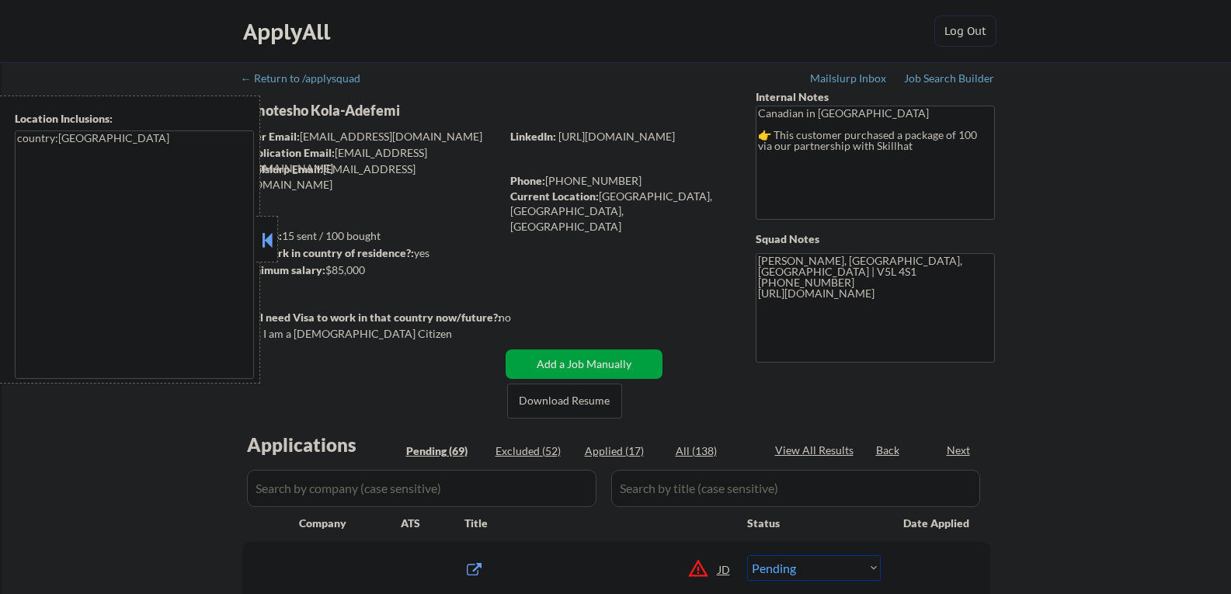
select select ""pending""
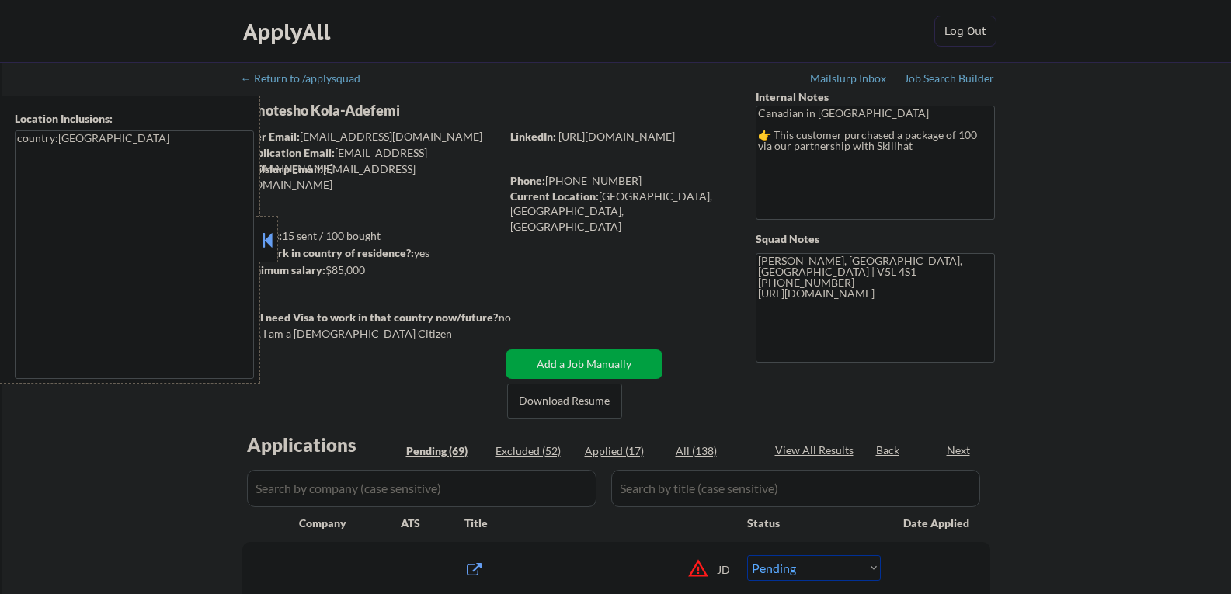
select select ""pending""
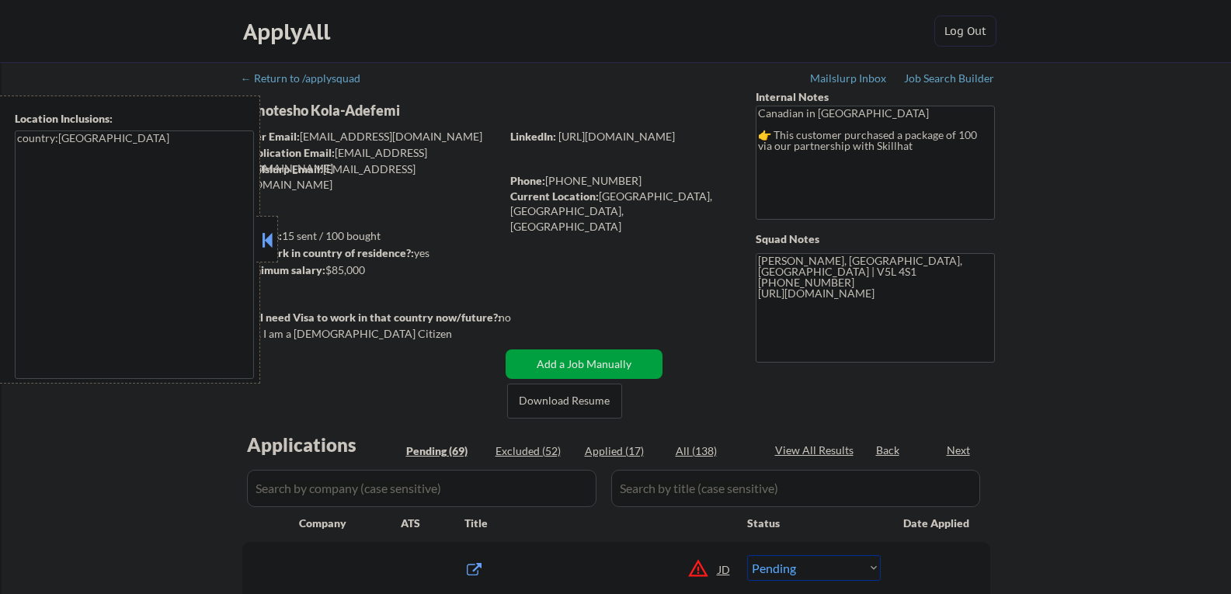
select select ""pending""
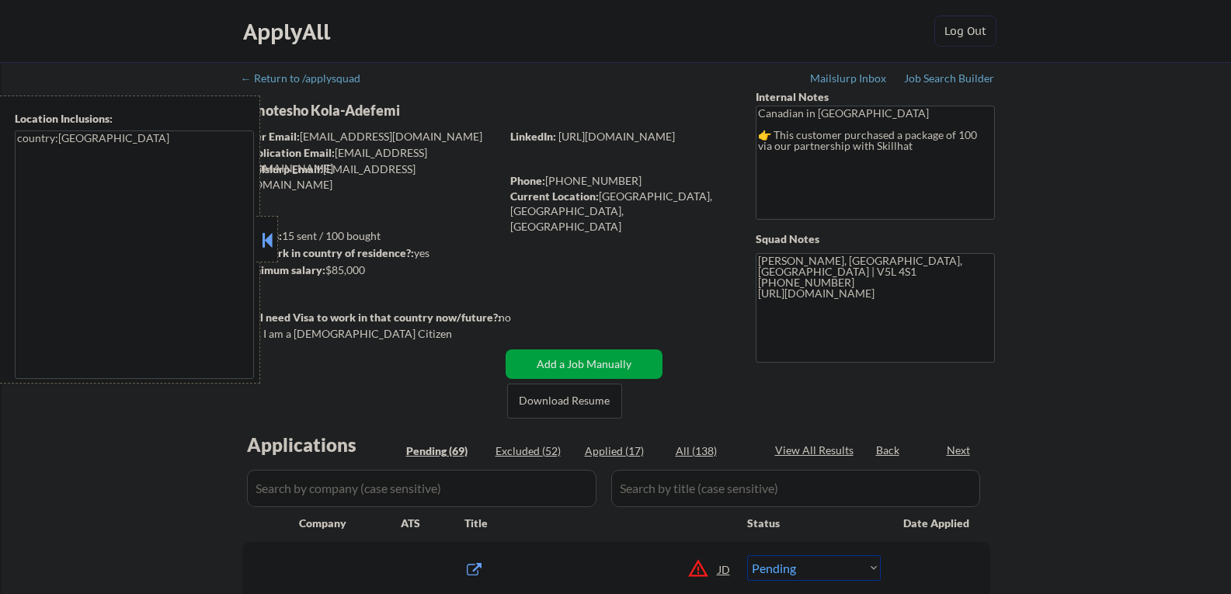
select select ""pending""
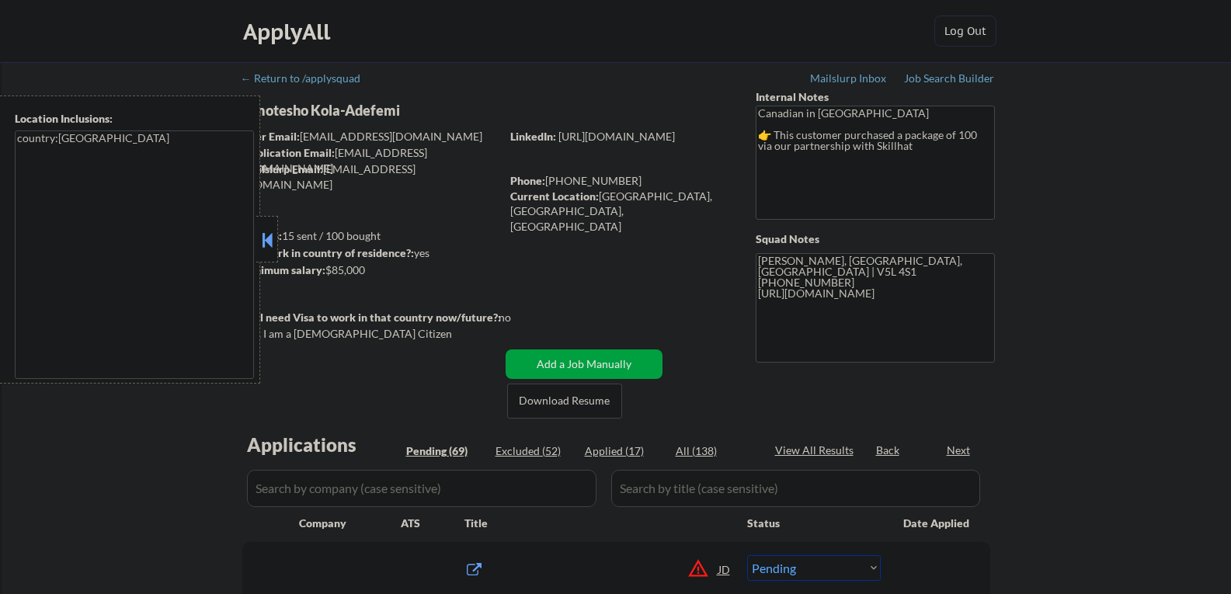
select select ""pending""
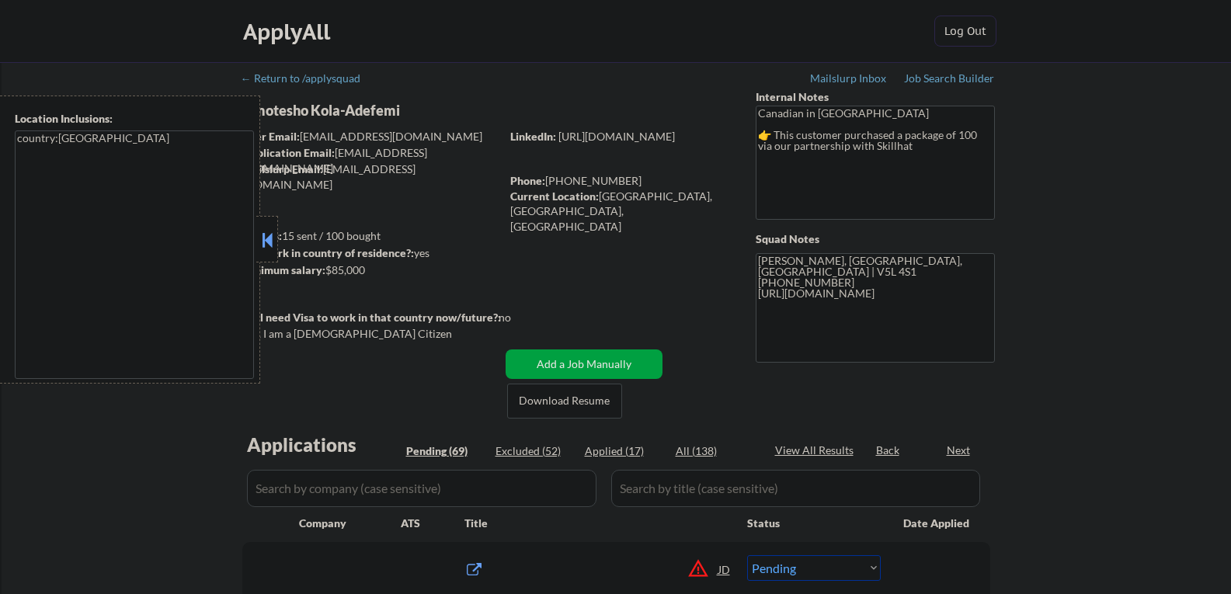
select select ""pending""
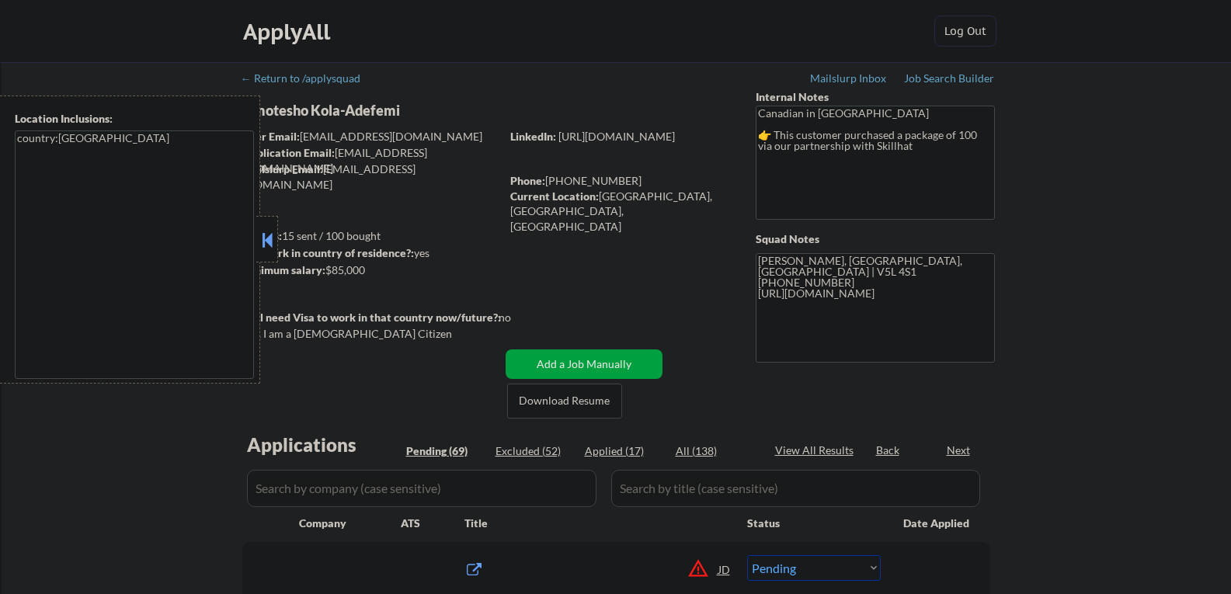
select select ""pending""
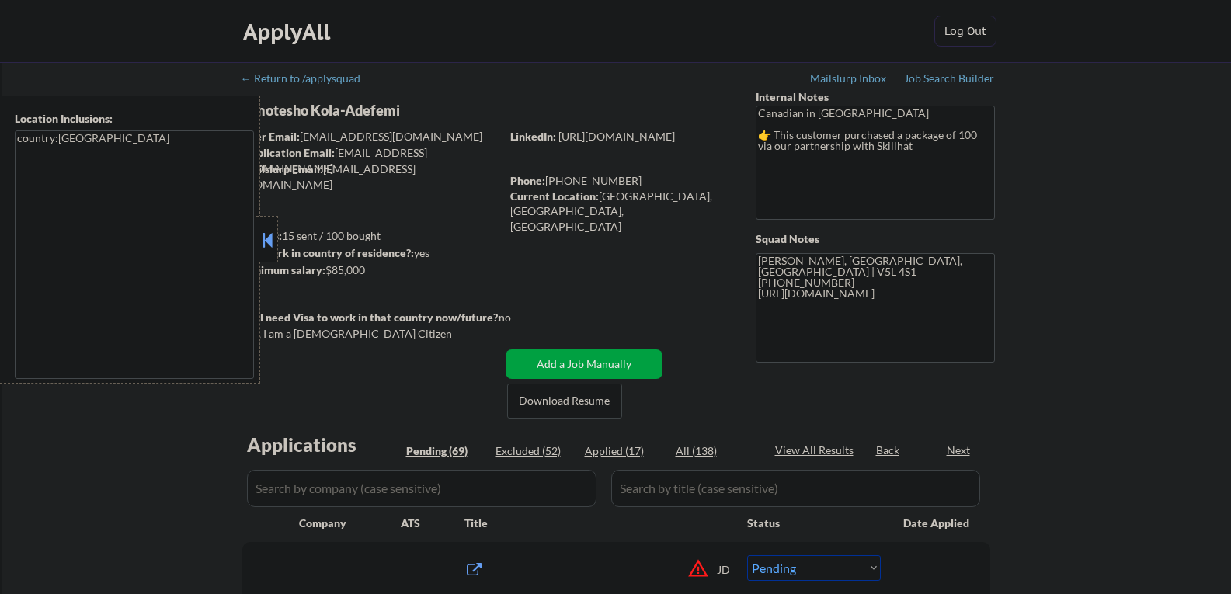
select select ""pending""
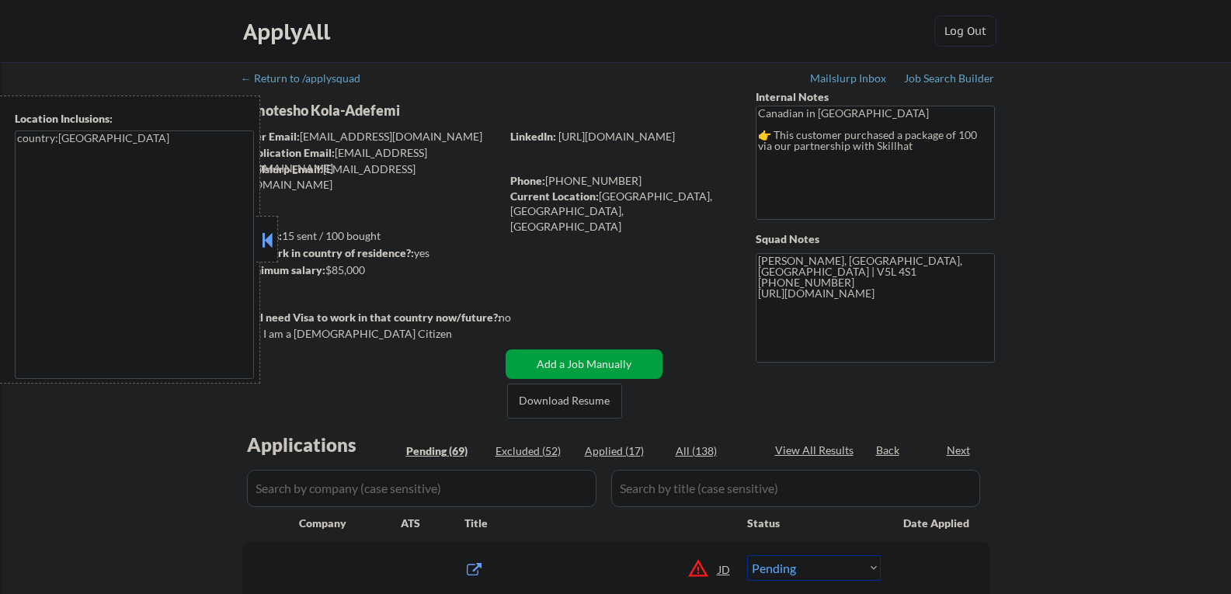
select select ""pending""
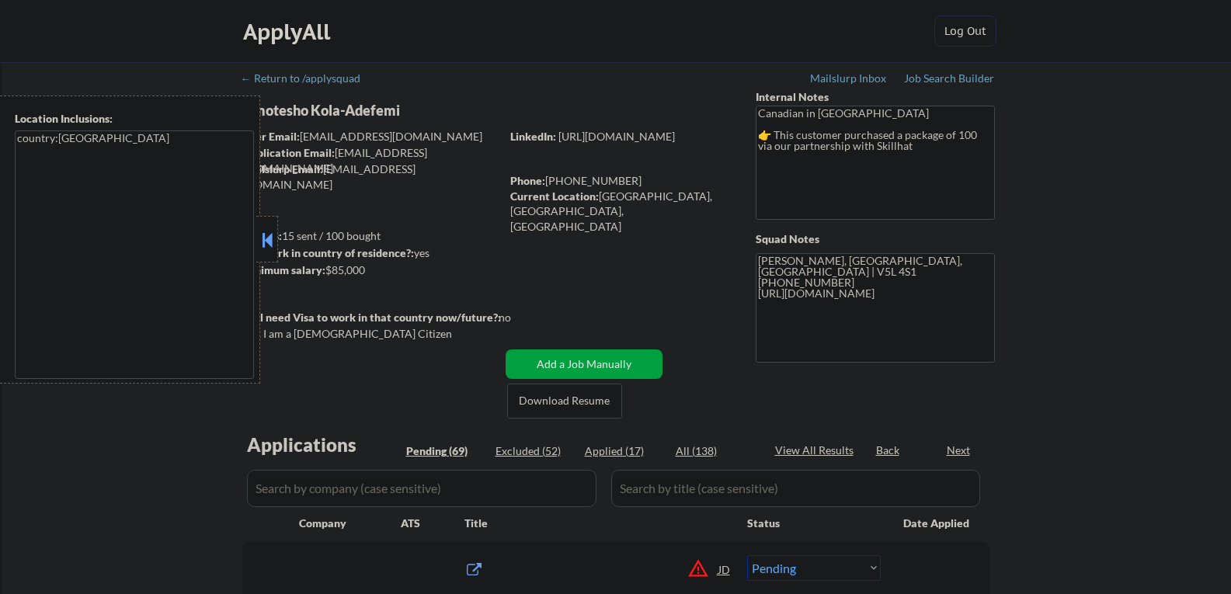
select select ""pending""
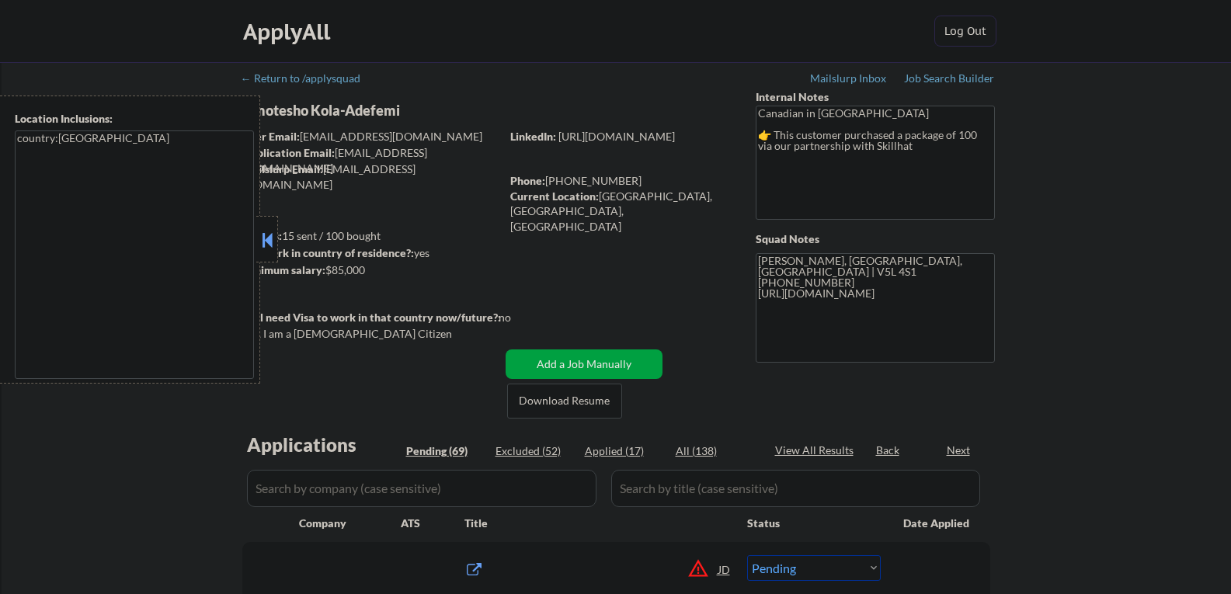
select select ""pending""
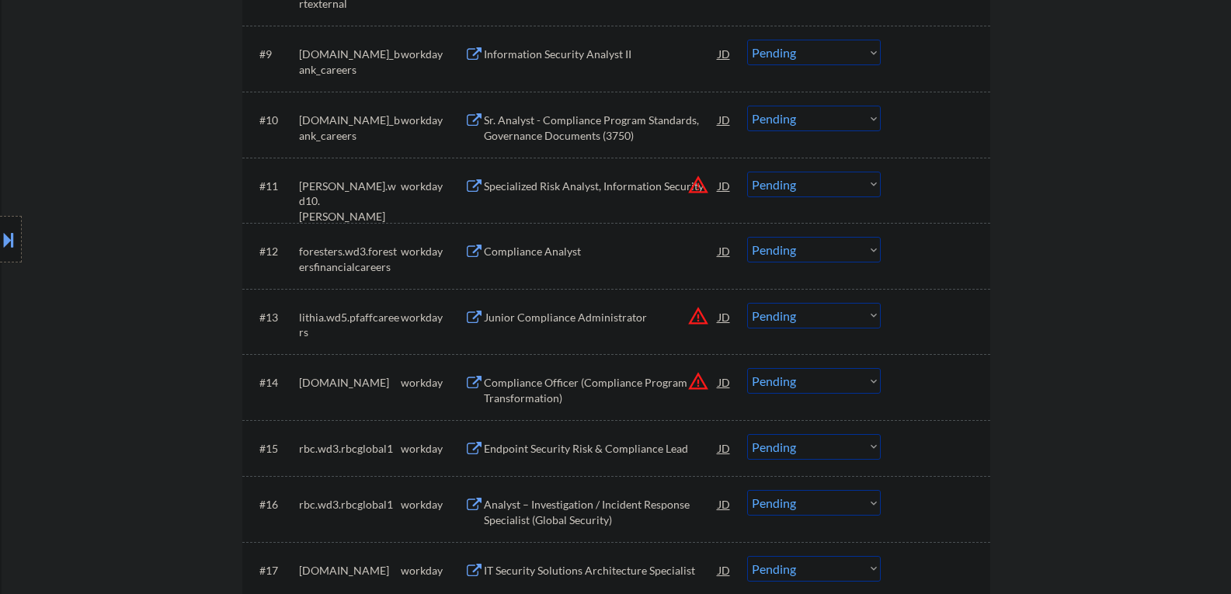
scroll to position [1010, 0]
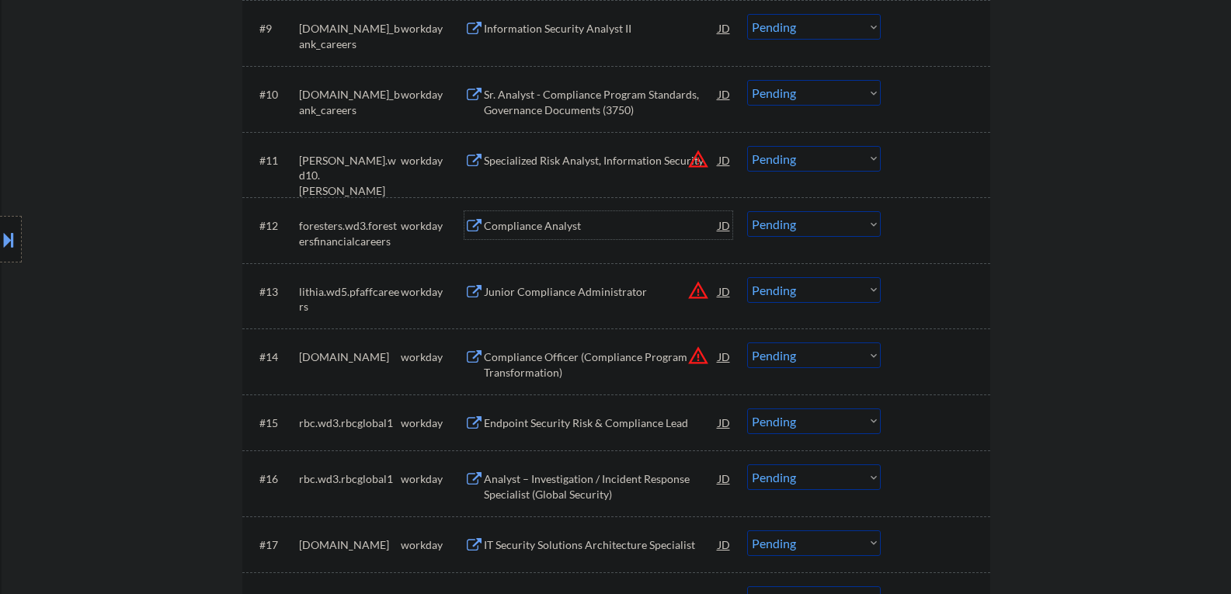
click at [532, 225] on div "Compliance Analyst" at bounding box center [601, 226] width 235 height 16
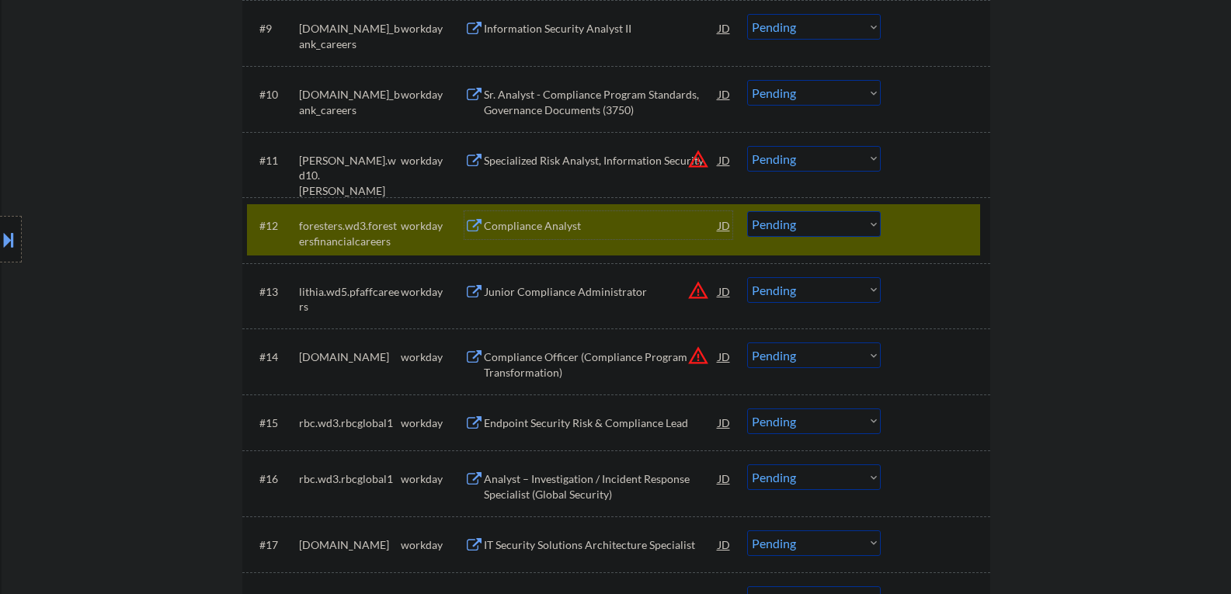
click at [796, 214] on select "Choose an option... Pending Applied Excluded (Questions) Excluded (Expired) Exc…" at bounding box center [814, 224] width 134 height 26
click at [747, 211] on select "Choose an option... Pending Applied Excluded (Questions) Excluded (Expired) Exc…" at bounding box center [814, 224] width 134 height 26
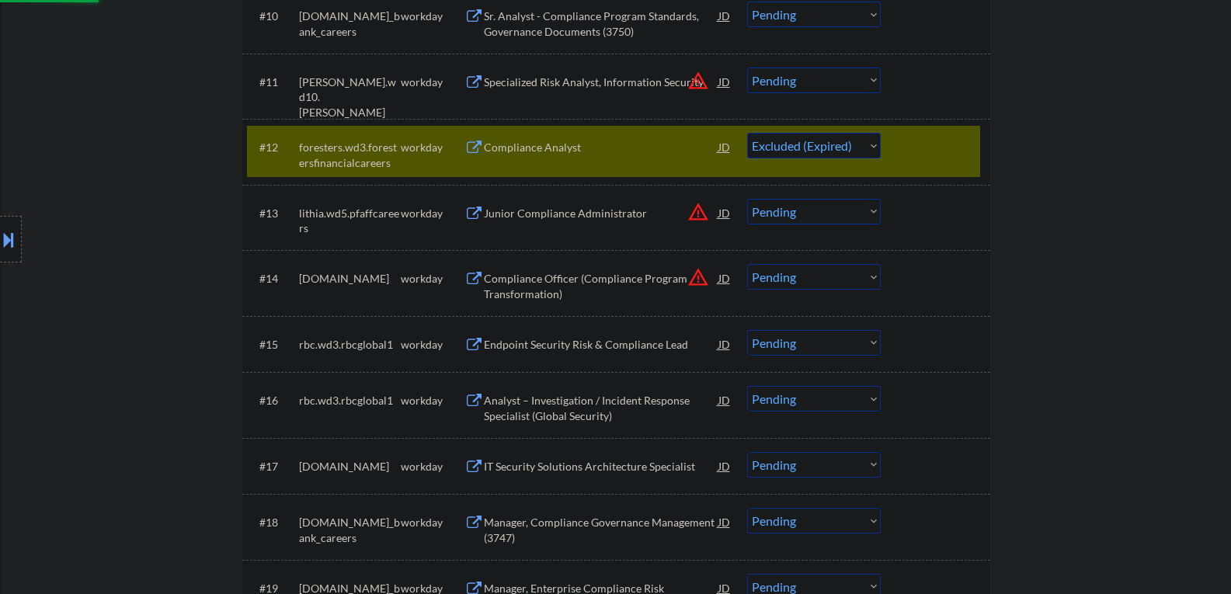
scroll to position [1165, 0]
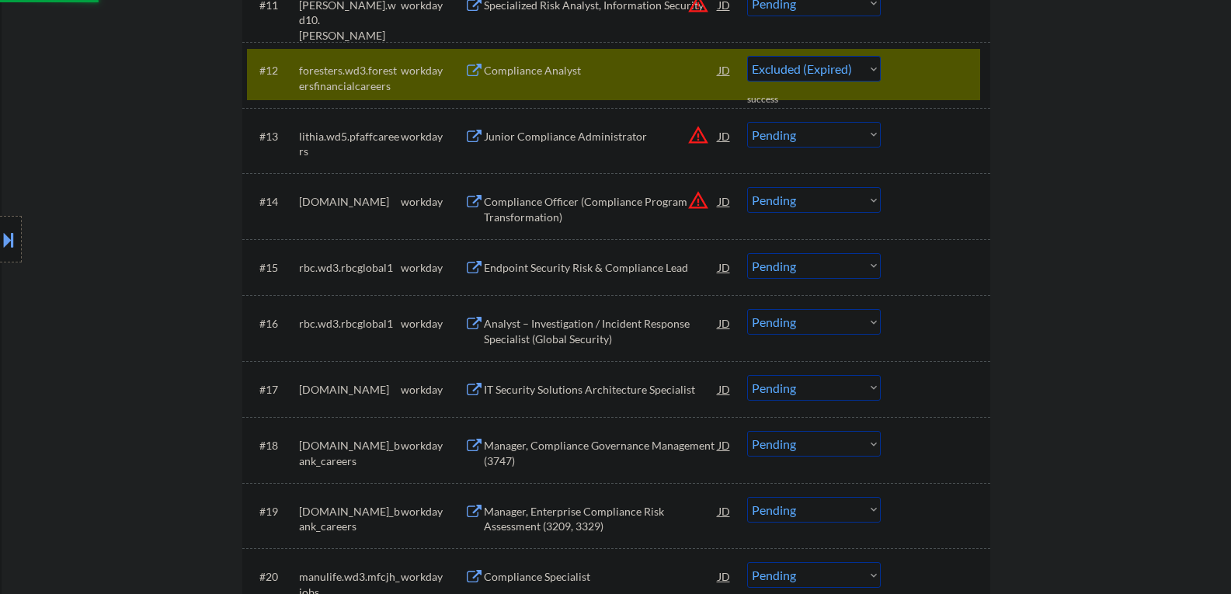
select select ""pending""
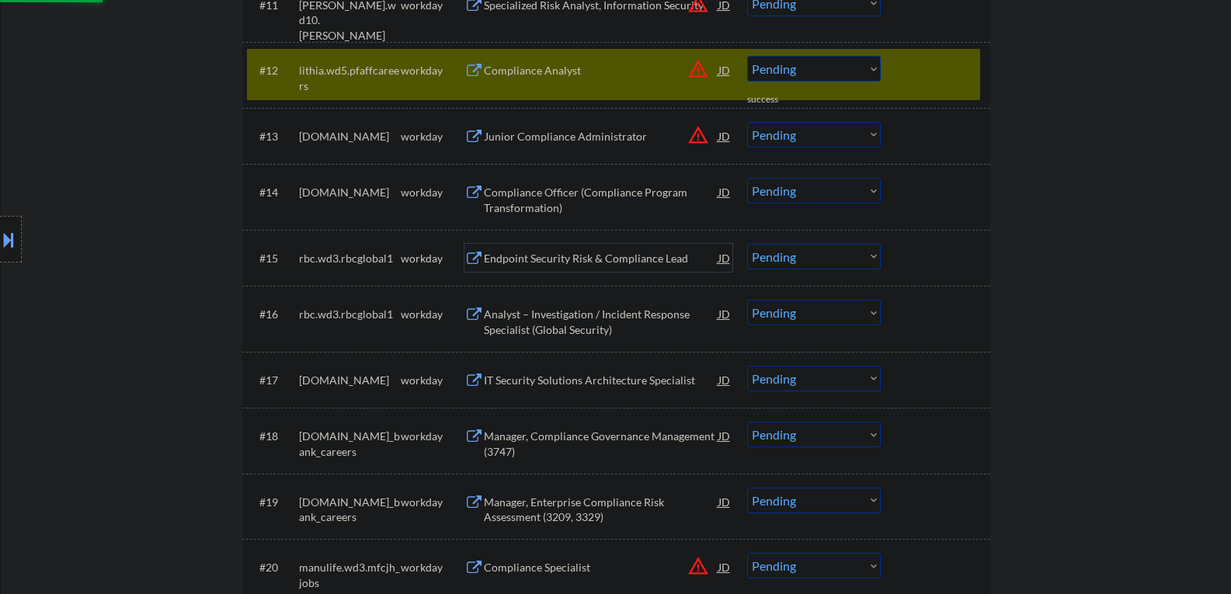
click at [562, 268] on div "Endpoint Security Risk & Compliance Lead" at bounding box center [601, 258] width 235 height 28
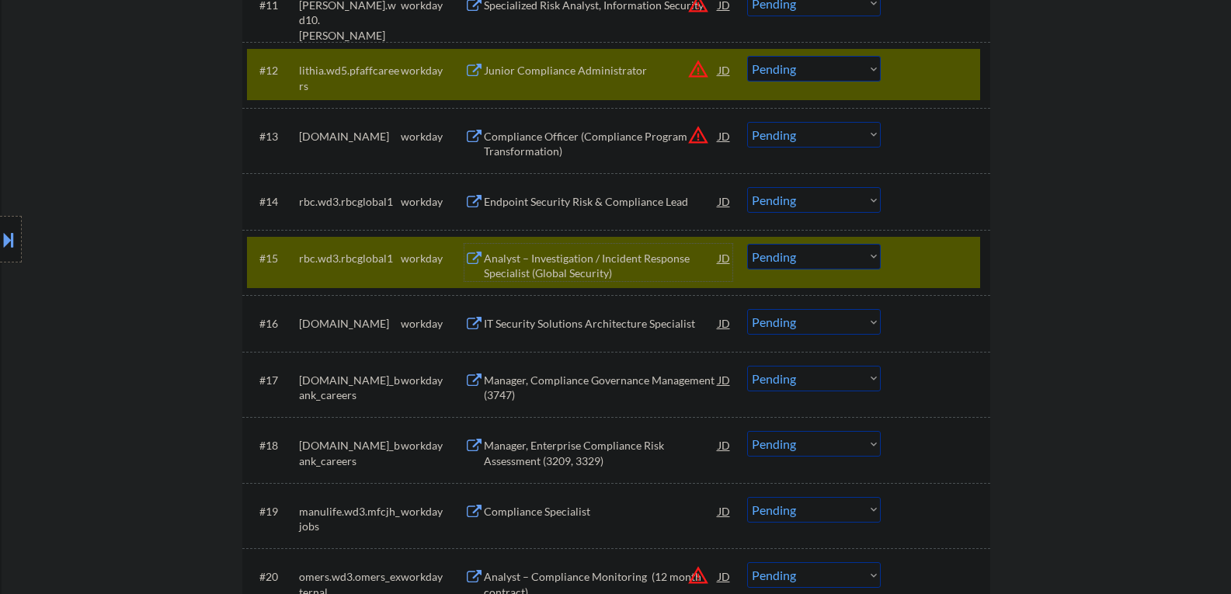
drag, startPoint x: 795, startPoint y: 257, endPoint x: 781, endPoint y: 269, distance: 18.2
click at [795, 257] on select "Choose an option... Pending Applied Excluded (Questions) Excluded (Expired) Exc…" at bounding box center [814, 257] width 134 height 26
click at [747, 244] on select "Choose an option... Pending Applied Excluded (Questions) Excluded (Expired) Exc…" at bounding box center [814, 257] width 134 height 26
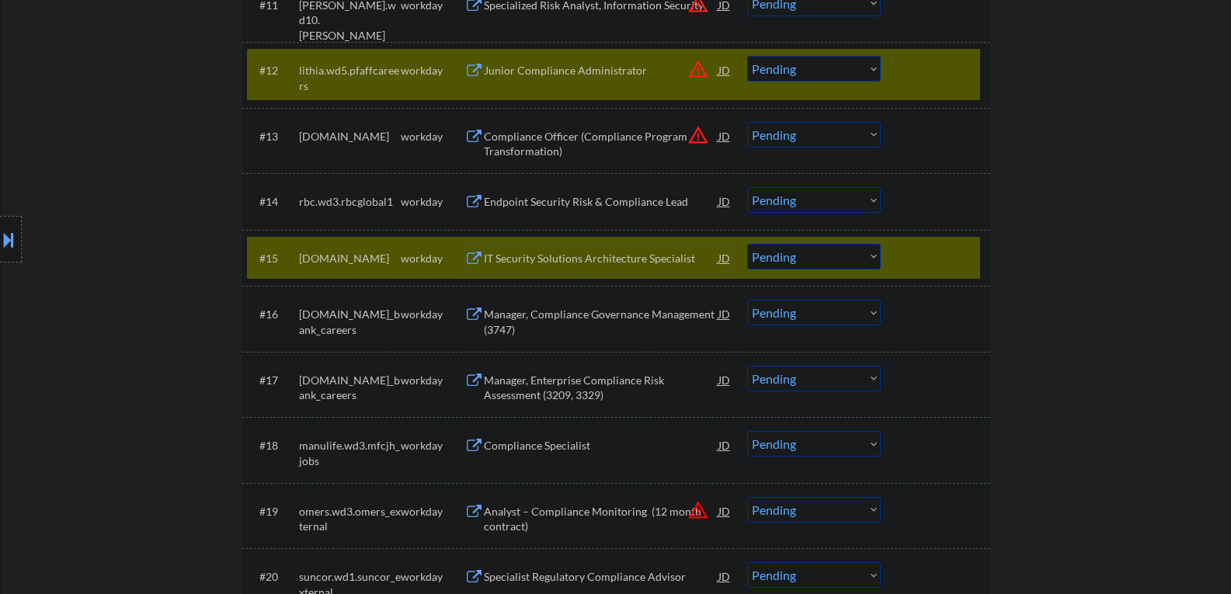
click at [581, 260] on div "IT Security Solutions Architecture Specialist" at bounding box center [601, 259] width 235 height 16
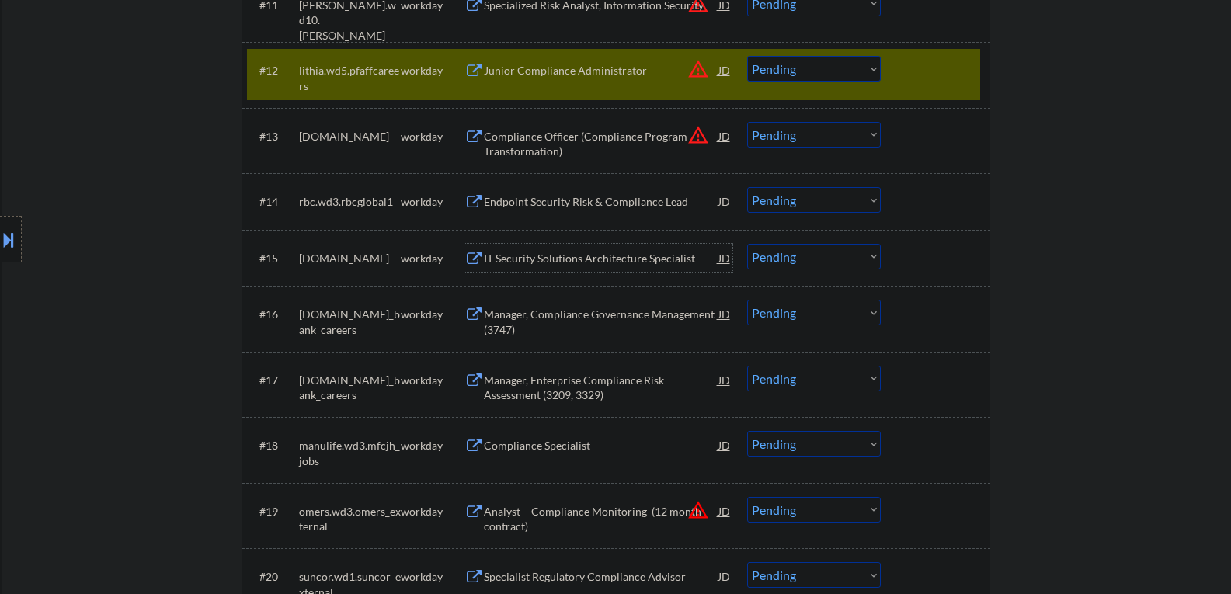
click at [780, 263] on select "Choose an option... Pending Applied Excluded (Questions) Excluded (Expired) Exc…" at bounding box center [814, 257] width 134 height 26
click at [747, 244] on select "Choose an option... Pending Applied Excluded (Questions) Excluded (Expired) Exc…" at bounding box center [814, 257] width 134 height 26
select select ""pending""
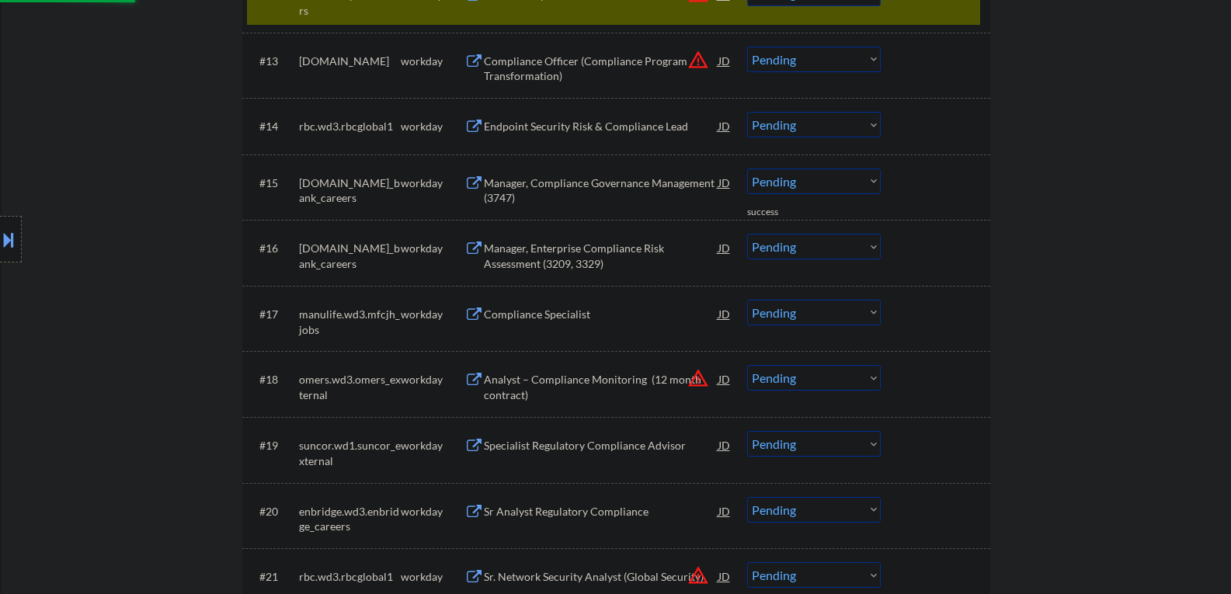
scroll to position [1243, 0]
click at [522, 251] on div "Manager, Enterprise Compliance Risk Assessment (3209, 3329)" at bounding box center [601, 253] width 235 height 30
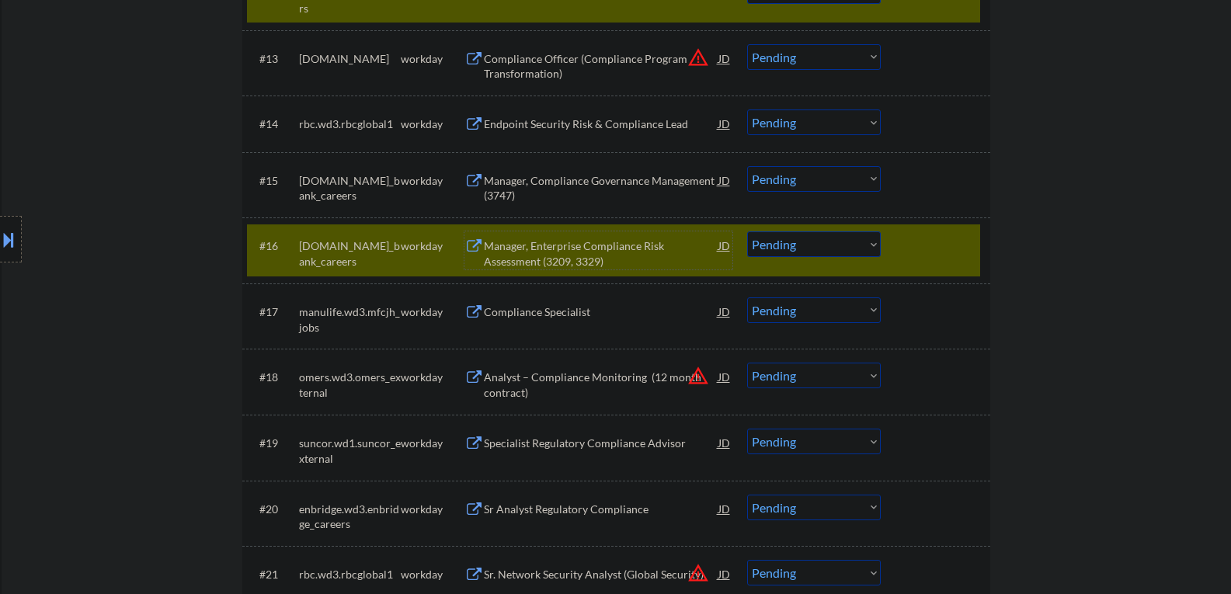
click at [798, 242] on select "Choose an option... Pending Applied Excluded (Questions) Excluded (Expired) Exc…" at bounding box center [814, 244] width 134 height 26
click at [747, 231] on select "Choose an option... Pending Applied Excluded (Questions) Excluded (Expired) Exc…" at bounding box center [814, 244] width 134 height 26
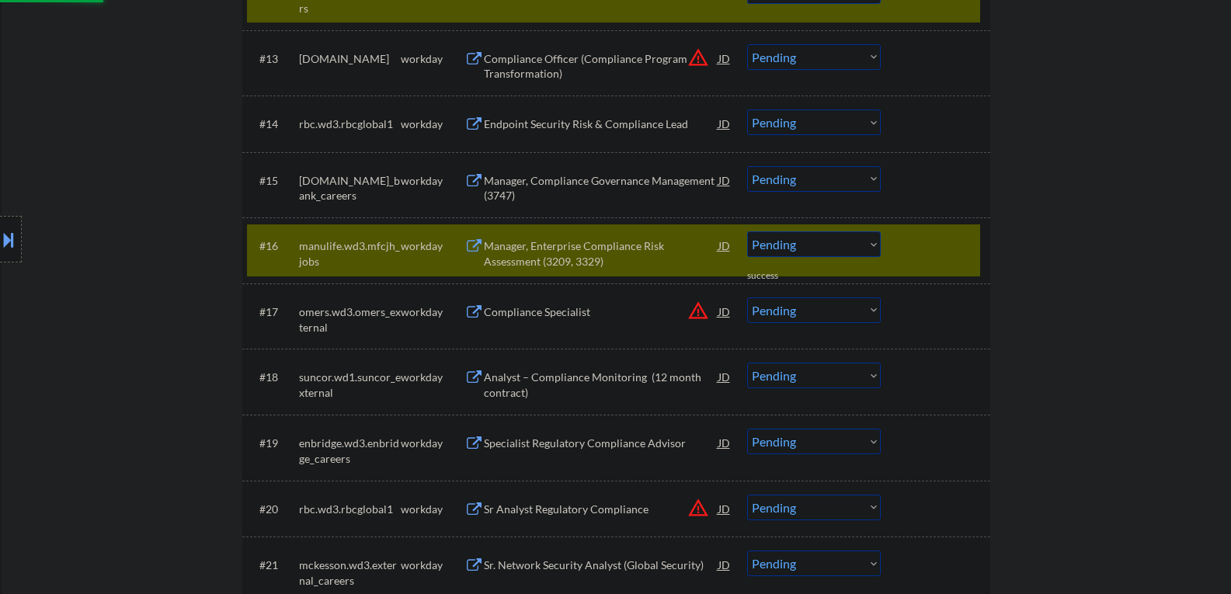
click at [916, 249] on div at bounding box center [937, 245] width 68 height 28
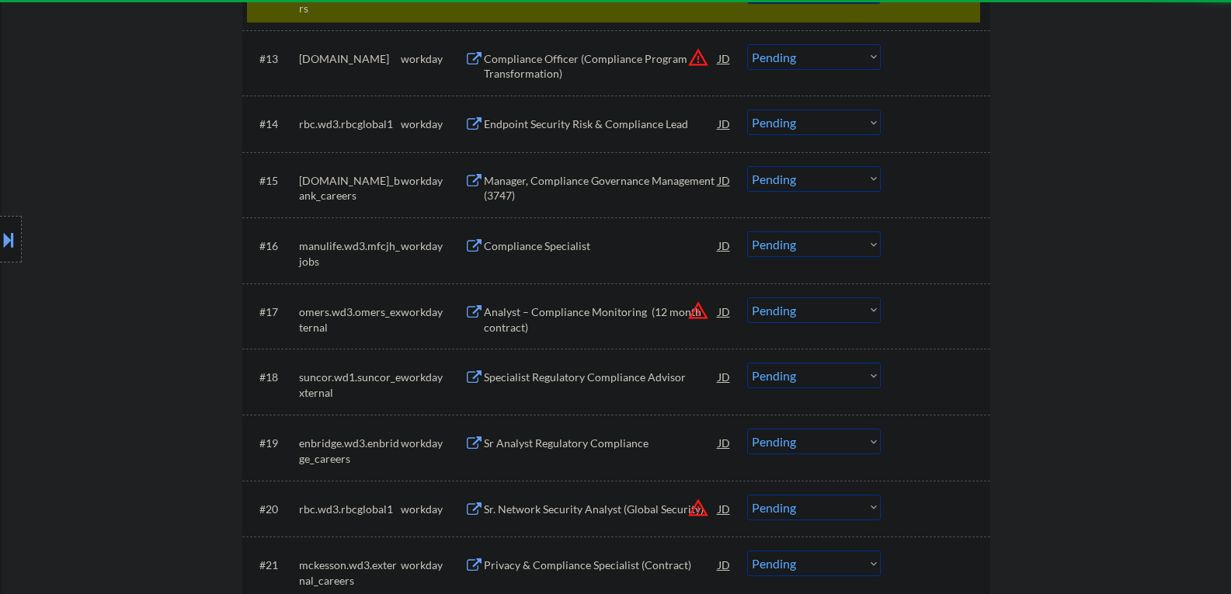
click at [544, 244] on div "Compliance Specialist" at bounding box center [601, 246] width 235 height 16
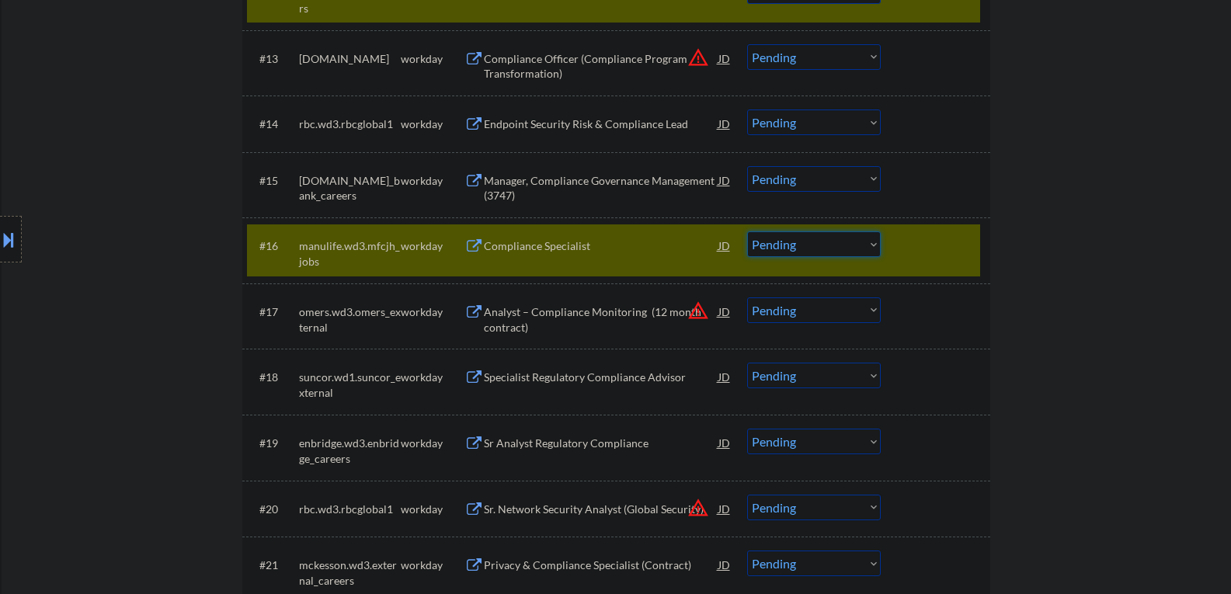
click at [798, 245] on select "Choose an option... Pending Applied Excluded (Questions) Excluded (Expired) Exc…" at bounding box center [814, 244] width 134 height 26
click at [747, 231] on select "Choose an option... Pending Applied Excluded (Questions) Excluded (Expired) Exc…" at bounding box center [814, 244] width 134 height 26
select select ""pending""
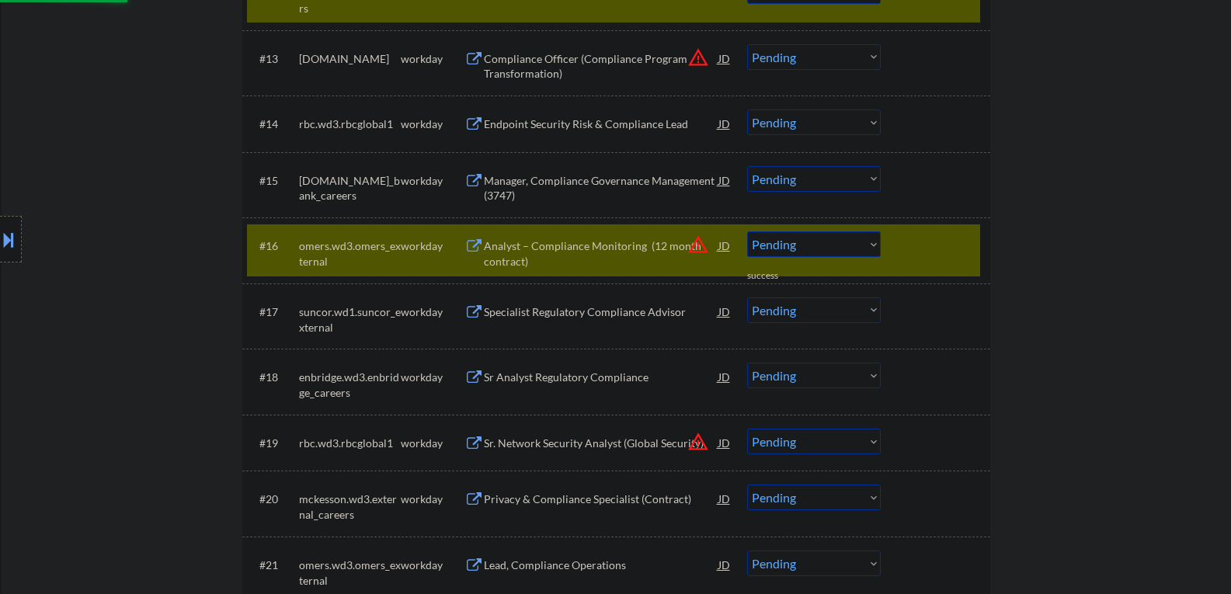
click at [901, 259] on div "#16 omers.wd3.omers_external workday Analyst – Compliance Monitoring (12 month …" at bounding box center [613, 249] width 733 height 51
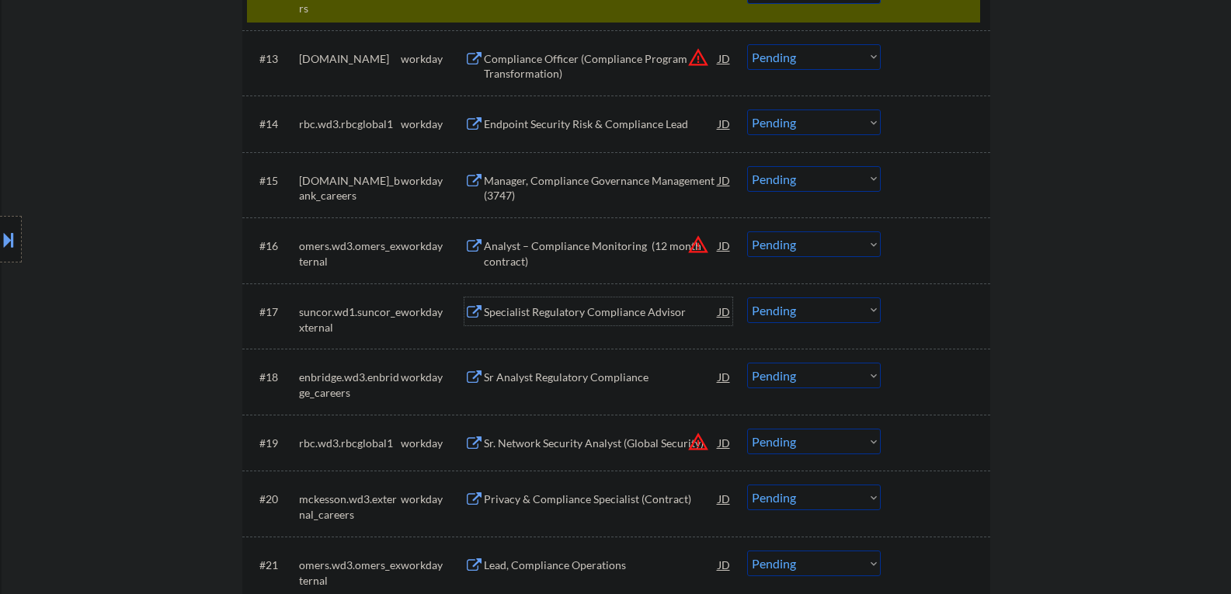
click at [513, 308] on div "Specialist Regulatory Compliance Advisor" at bounding box center [601, 312] width 235 height 16
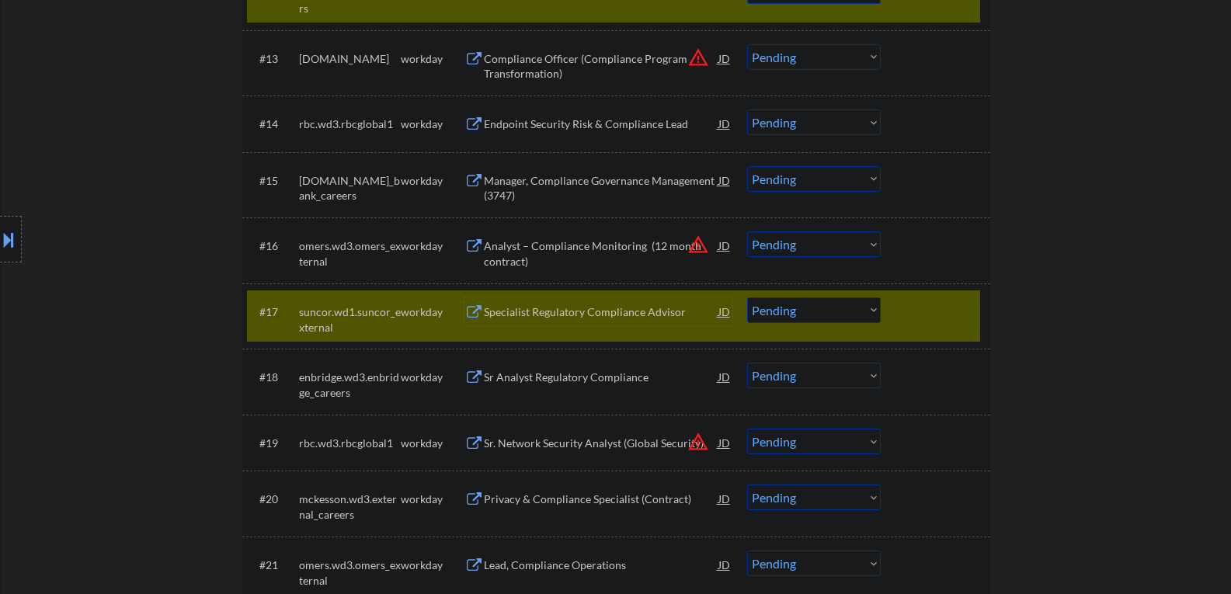
click at [787, 311] on select "Choose an option... Pending Applied Excluded (Questions) Excluded (Expired) Exc…" at bounding box center [814, 310] width 134 height 26
click at [747, 297] on select "Choose an option... Pending Applied Excluded (Questions) Excluded (Expired) Exc…" at bounding box center [814, 310] width 134 height 26
click at [582, 377] on div "Sr Analyst Regulatory Compliance" at bounding box center [601, 378] width 235 height 16
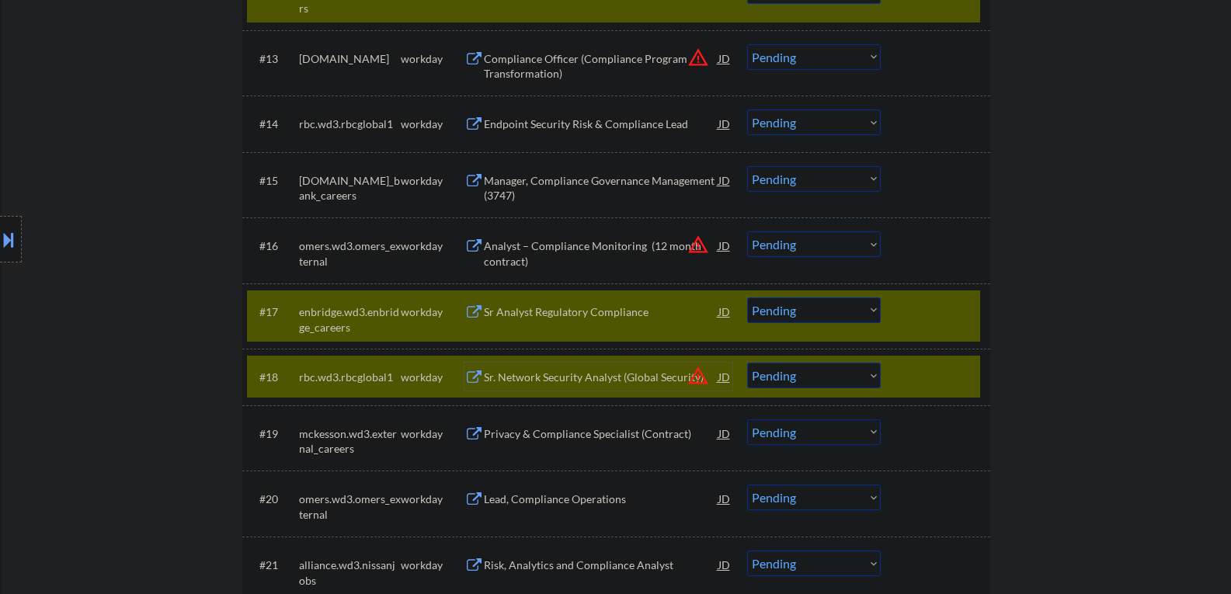
click at [904, 369] on div at bounding box center [937, 377] width 68 height 28
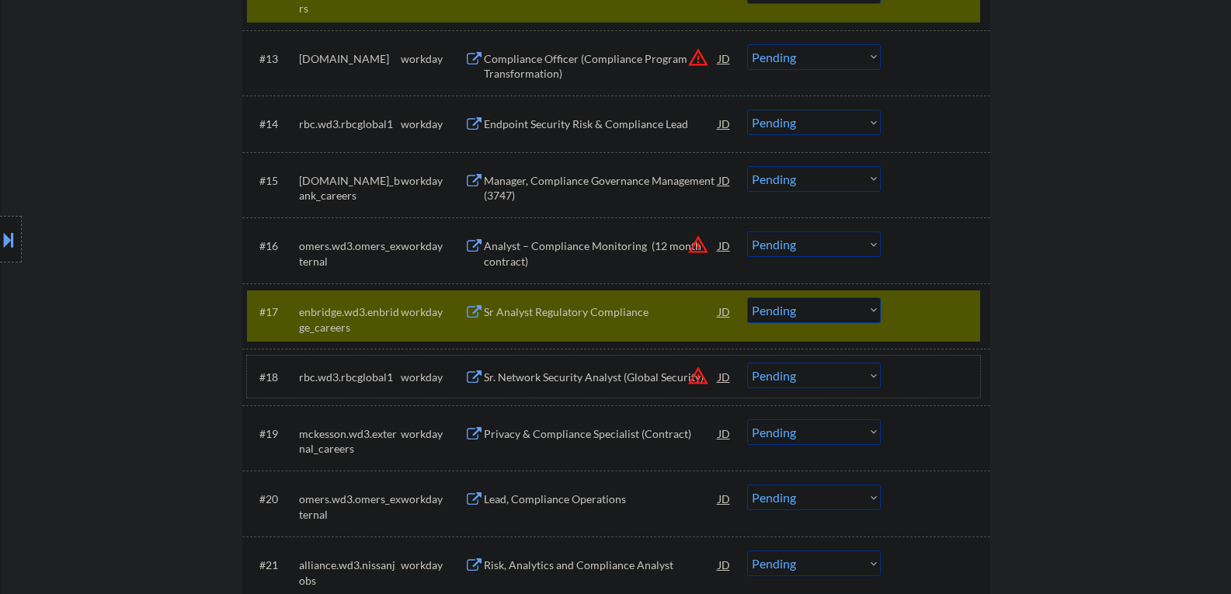
click at [848, 311] on select "Choose an option... Pending Applied Excluded (Questions) Excluded (Expired) Exc…" at bounding box center [814, 310] width 134 height 26
click at [747, 297] on select "Choose an option... Pending Applied Excluded (Questions) Excluded (Expired) Exc…" at bounding box center [814, 310] width 134 height 26
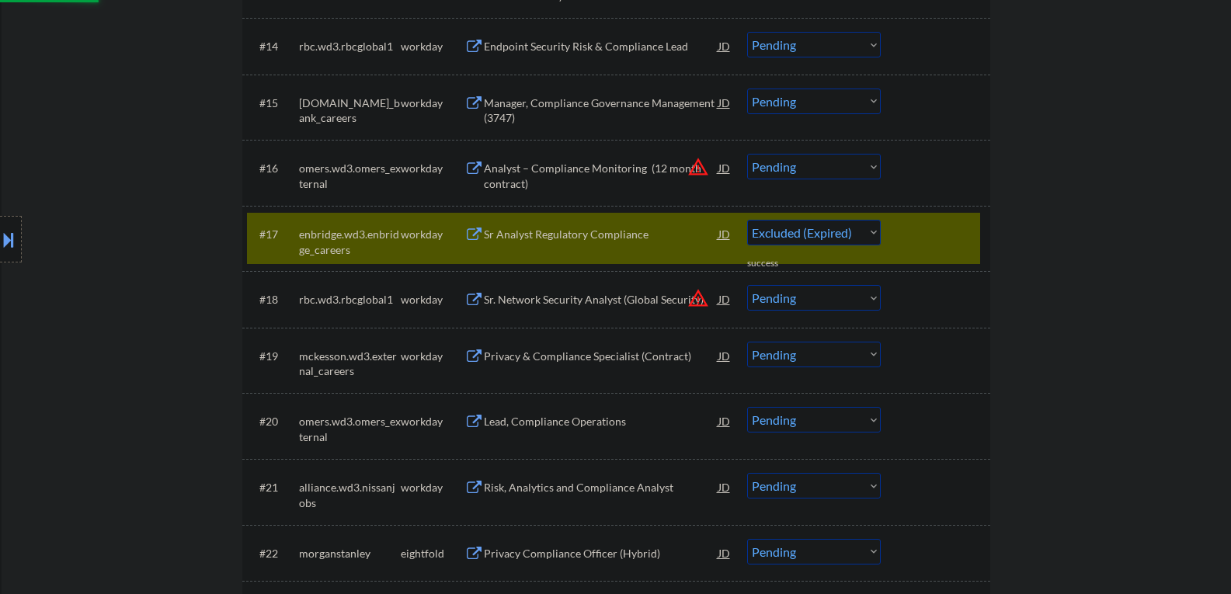
select select ""pending""
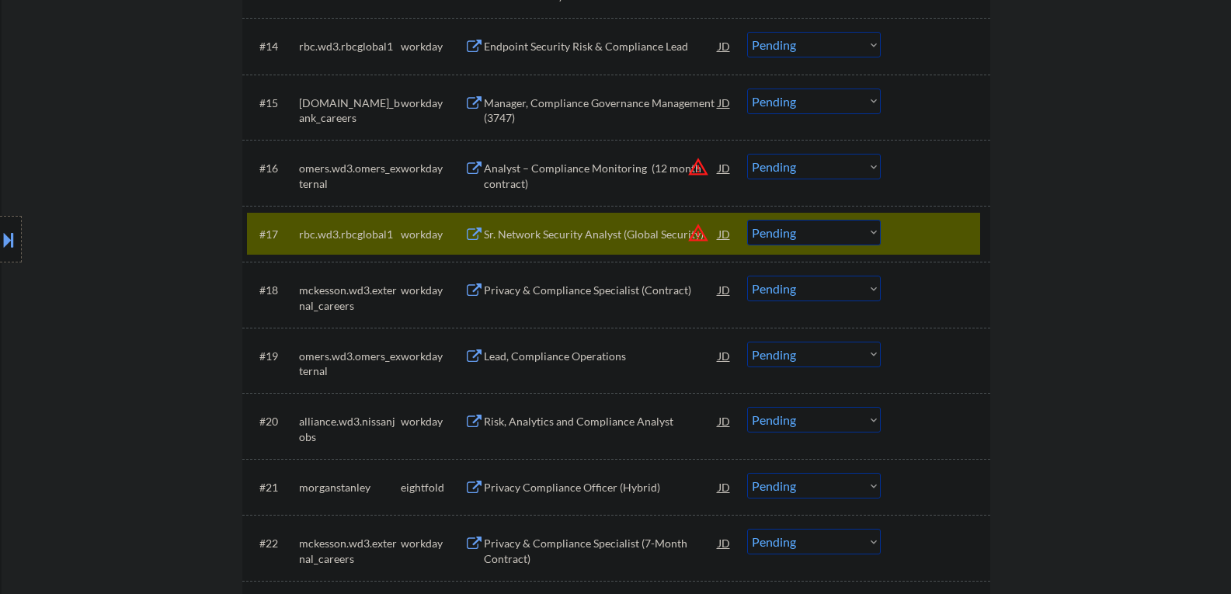
click at [956, 228] on div at bounding box center [937, 234] width 68 height 28
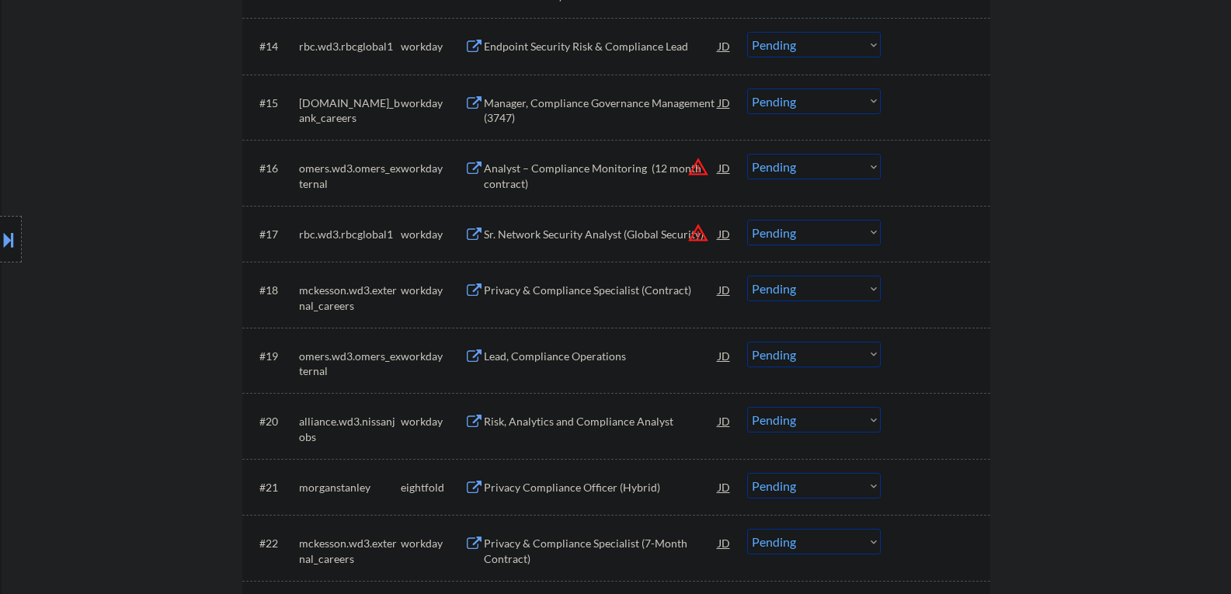
click at [609, 286] on div "Privacy & Compliance Specialist (Contract)" at bounding box center [601, 291] width 235 height 16
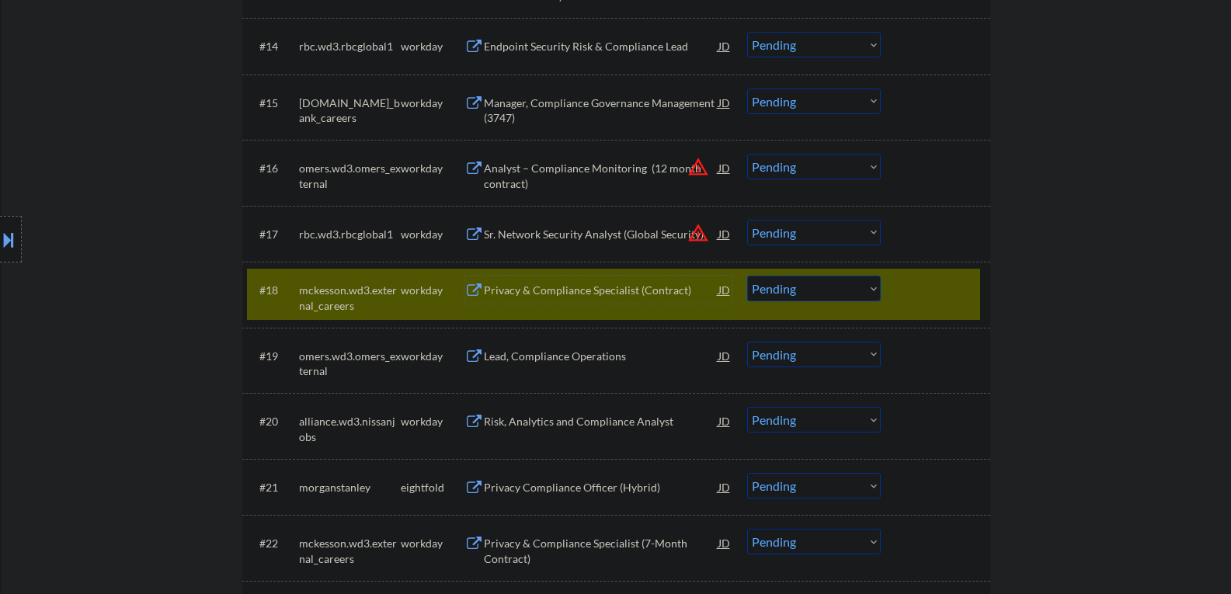
drag, startPoint x: 777, startPoint y: 292, endPoint x: 781, endPoint y: 299, distance: 8.0
click at [778, 292] on select "Choose an option... Pending Applied Excluded (Questions) Excluded (Expired) Exc…" at bounding box center [814, 289] width 134 height 26
click at [747, 276] on select "Choose an option... Pending Applied Excluded (Questions) Excluded (Expired) Exc…" at bounding box center [814, 289] width 134 height 26
select select ""pending""
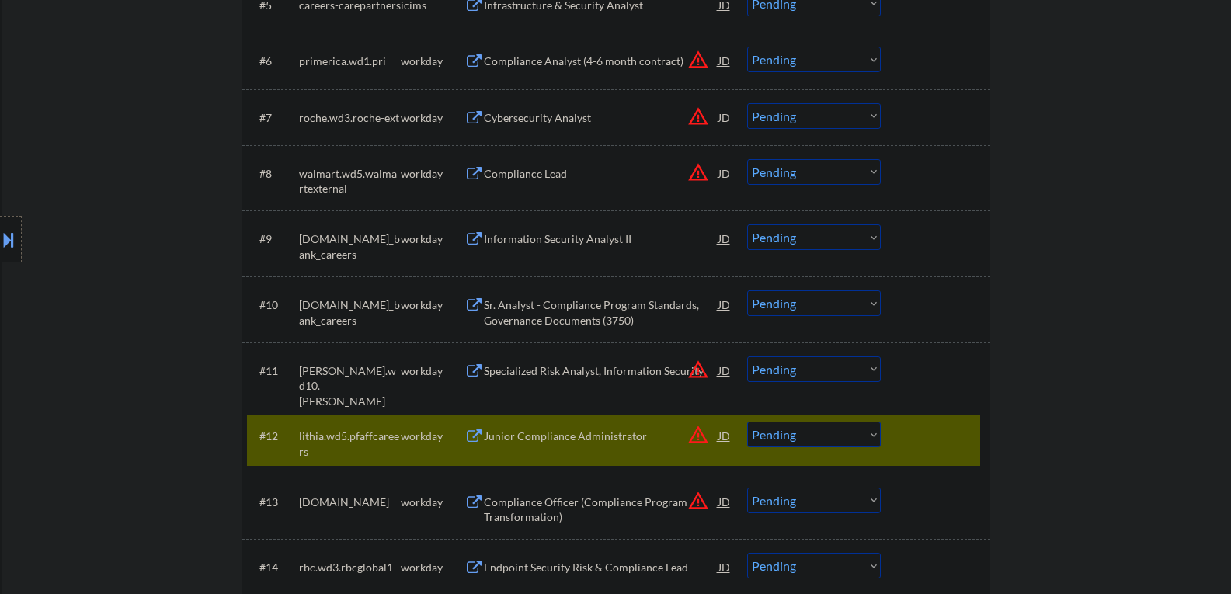
scroll to position [932, 0]
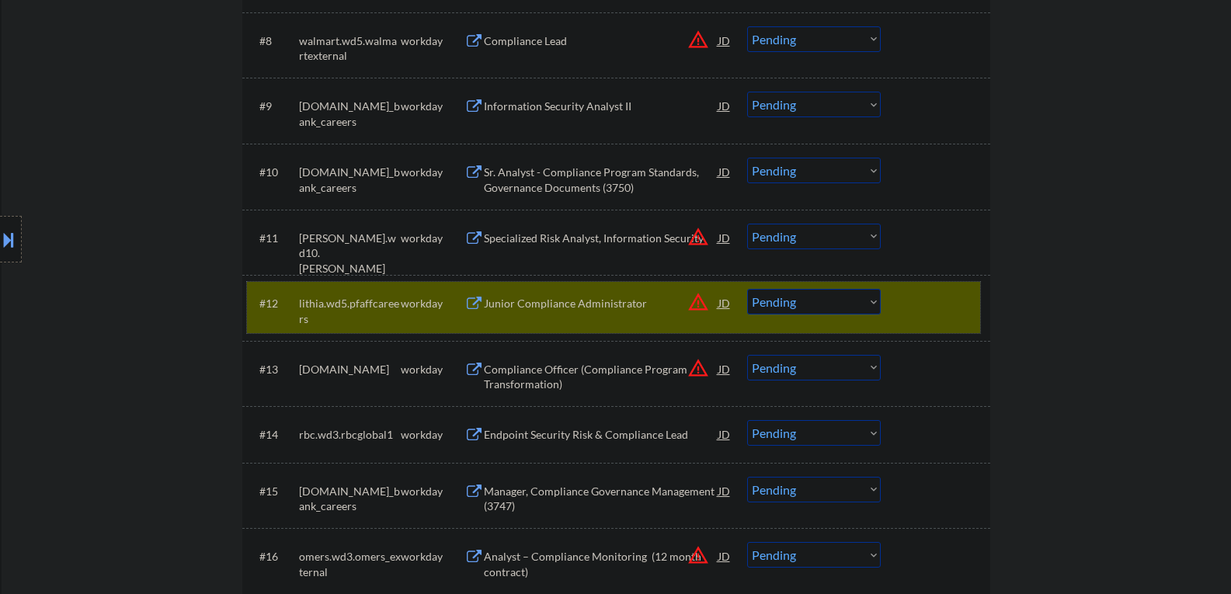
click at [923, 311] on div at bounding box center [937, 303] width 68 height 28
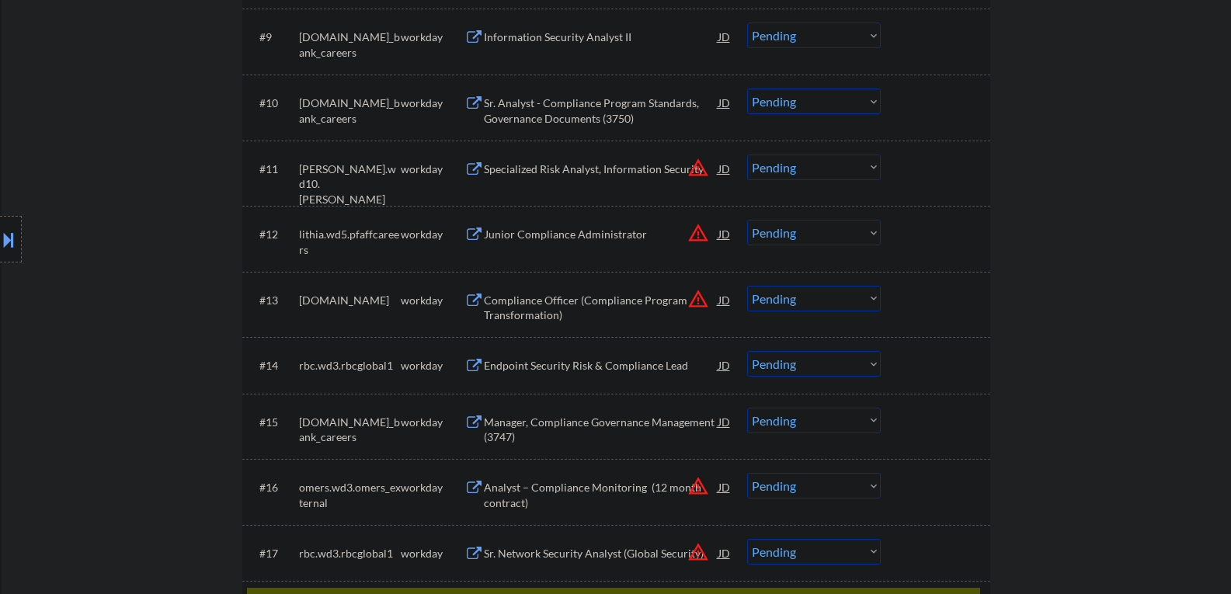
scroll to position [1087, 0]
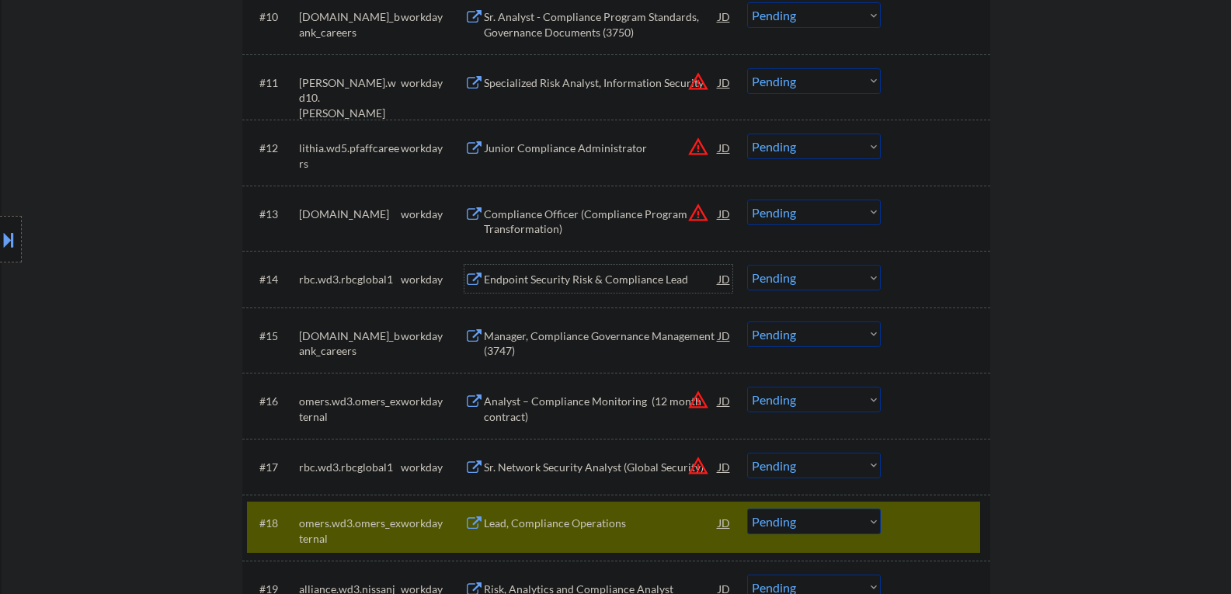
click at [558, 283] on div "Endpoint Security Risk & Compliance Lead" at bounding box center [601, 280] width 235 height 16
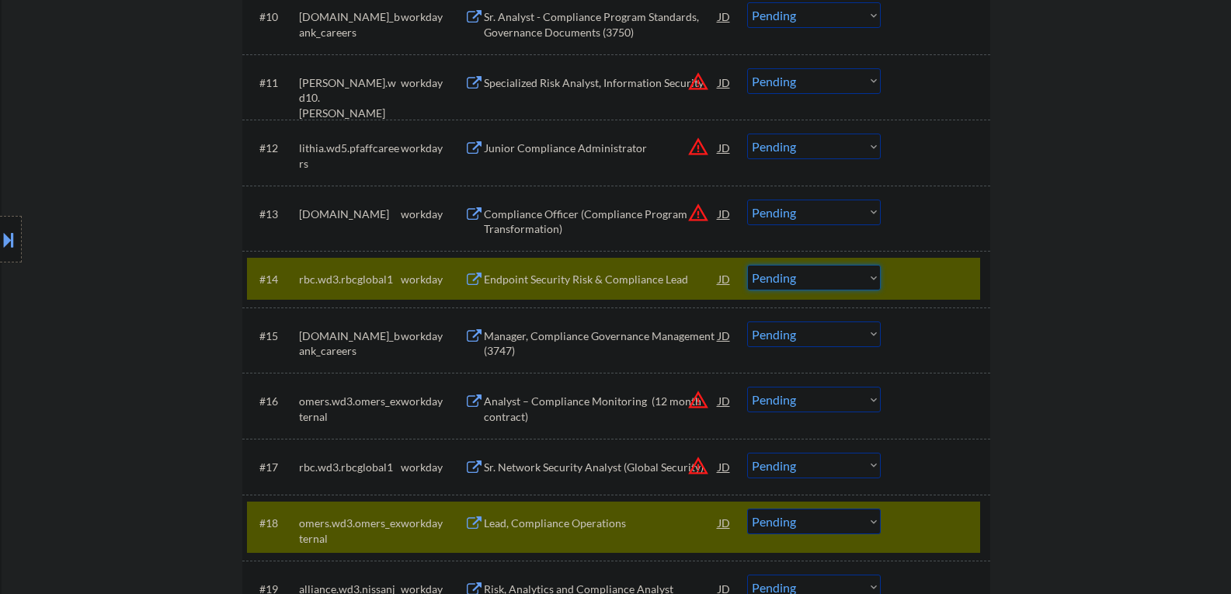
click at [832, 279] on select "Choose an option... Pending Applied Excluded (Questions) Excluded (Expired) Exc…" at bounding box center [814, 278] width 134 height 26
click at [747, 265] on select "Choose an option... Pending Applied Excluded (Questions) Excluded (Expired) Exc…" at bounding box center [814, 278] width 134 height 26
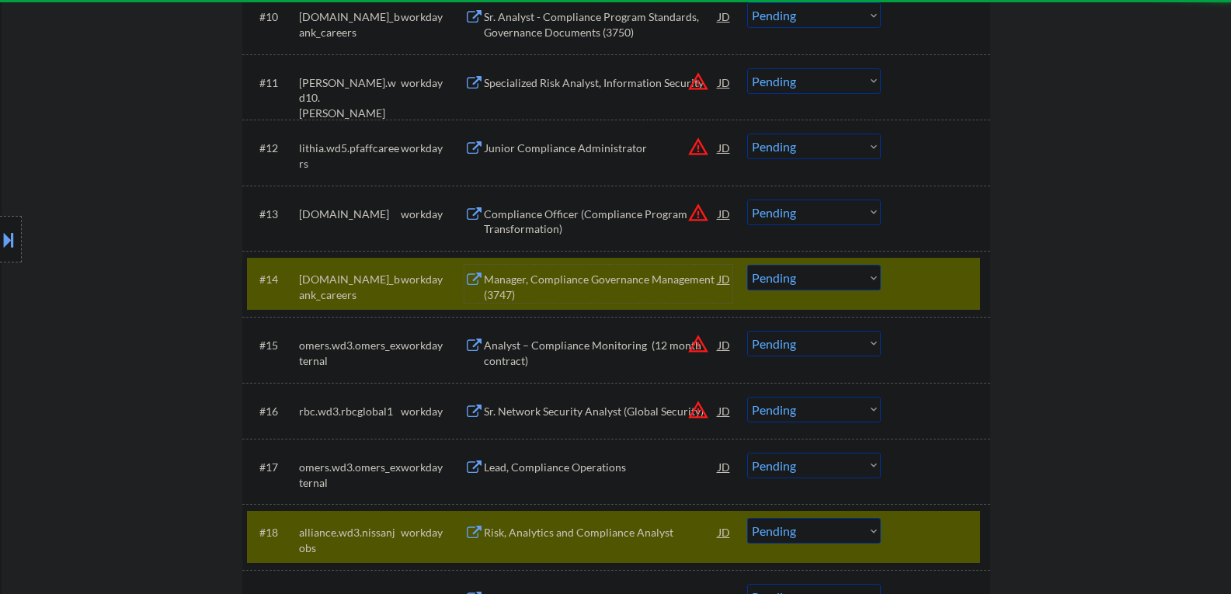
click at [562, 285] on div "Manager, Compliance Governance Management (3747)" at bounding box center [601, 287] width 235 height 30
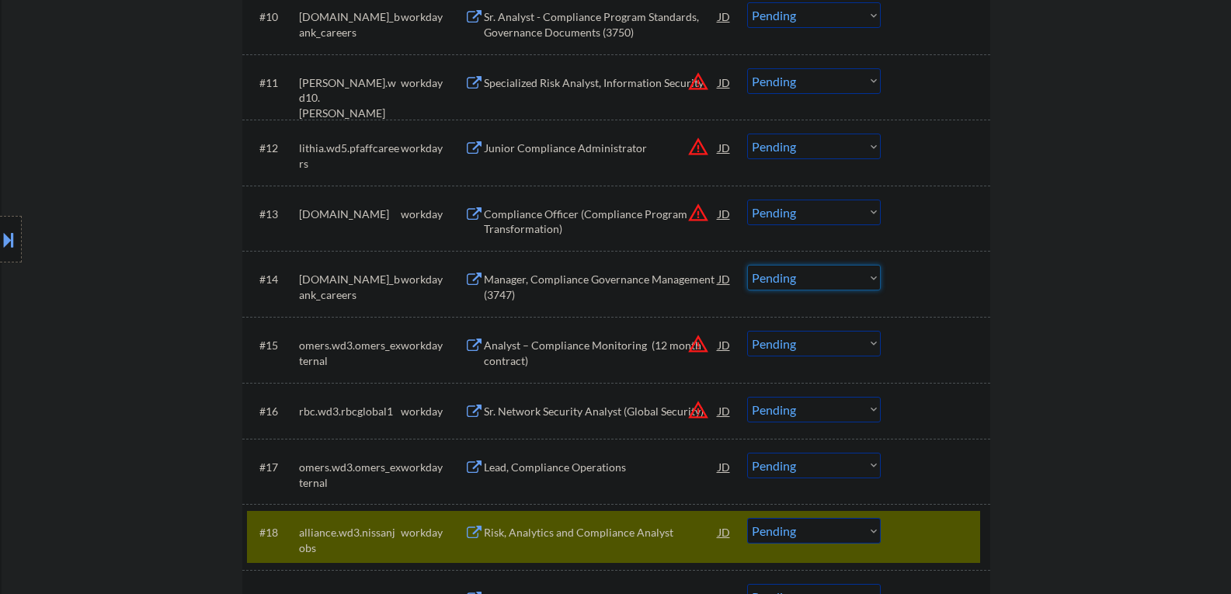
click at [803, 276] on select "Choose an option... Pending Applied Excluded (Questions) Excluded (Expired) Exc…" at bounding box center [814, 278] width 134 height 26
click at [747, 265] on select "Choose an option... Pending Applied Excluded (Questions) Excluded (Expired) Exc…" at bounding box center [814, 278] width 134 height 26
select select ""pending""
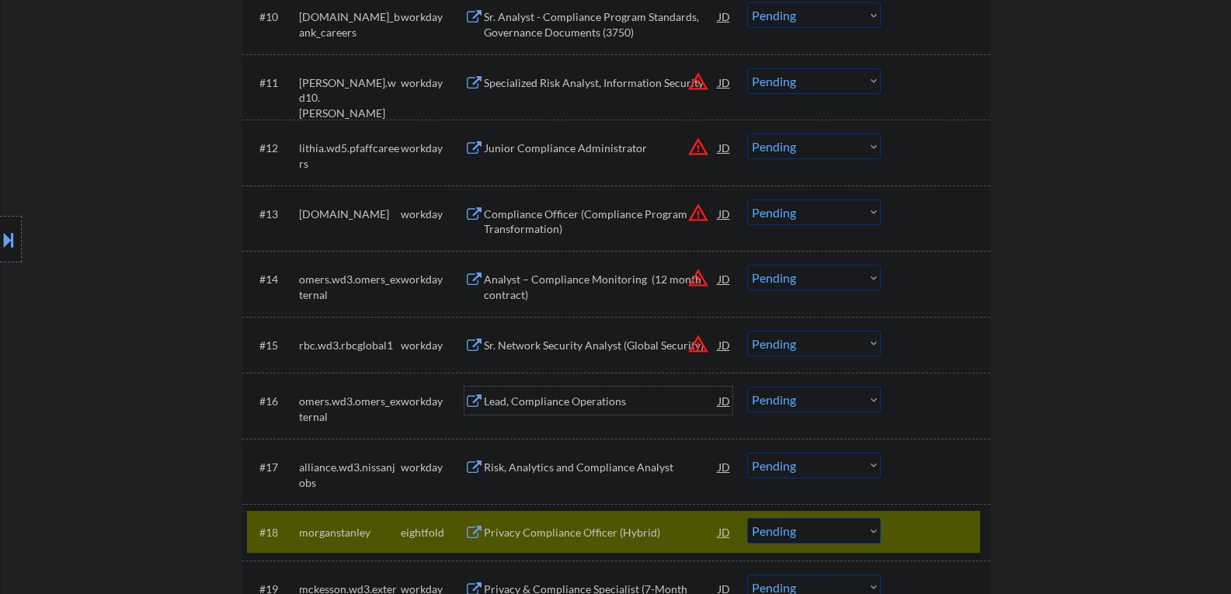
click at [558, 402] on div "Lead, Compliance Operations" at bounding box center [601, 402] width 235 height 16
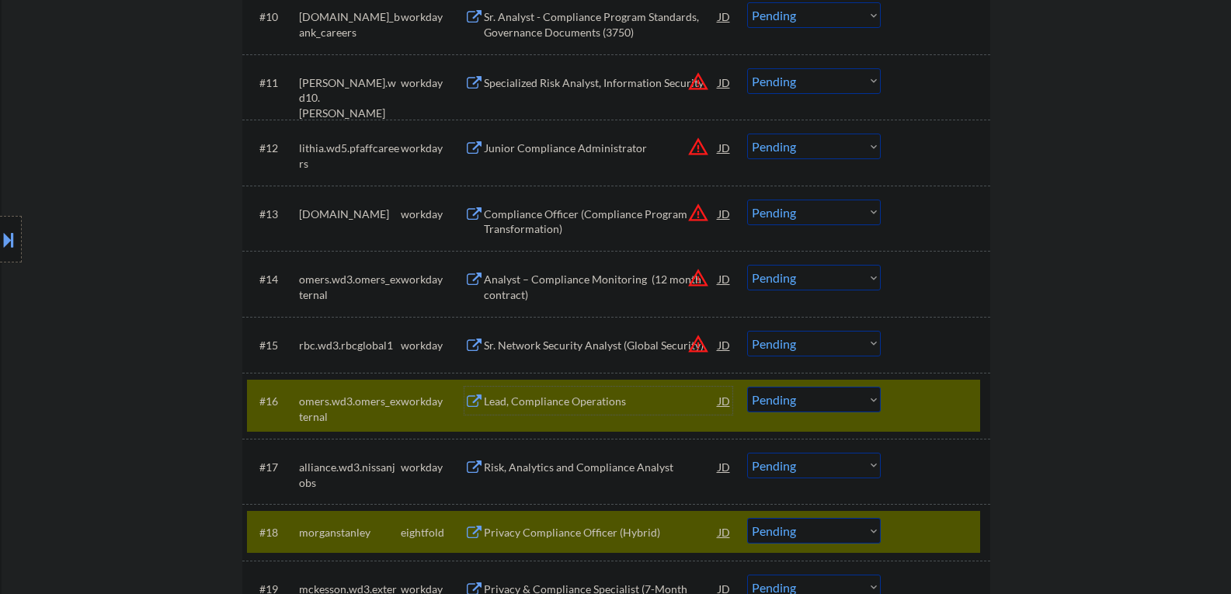
click at [946, 531] on div at bounding box center [937, 532] width 68 height 28
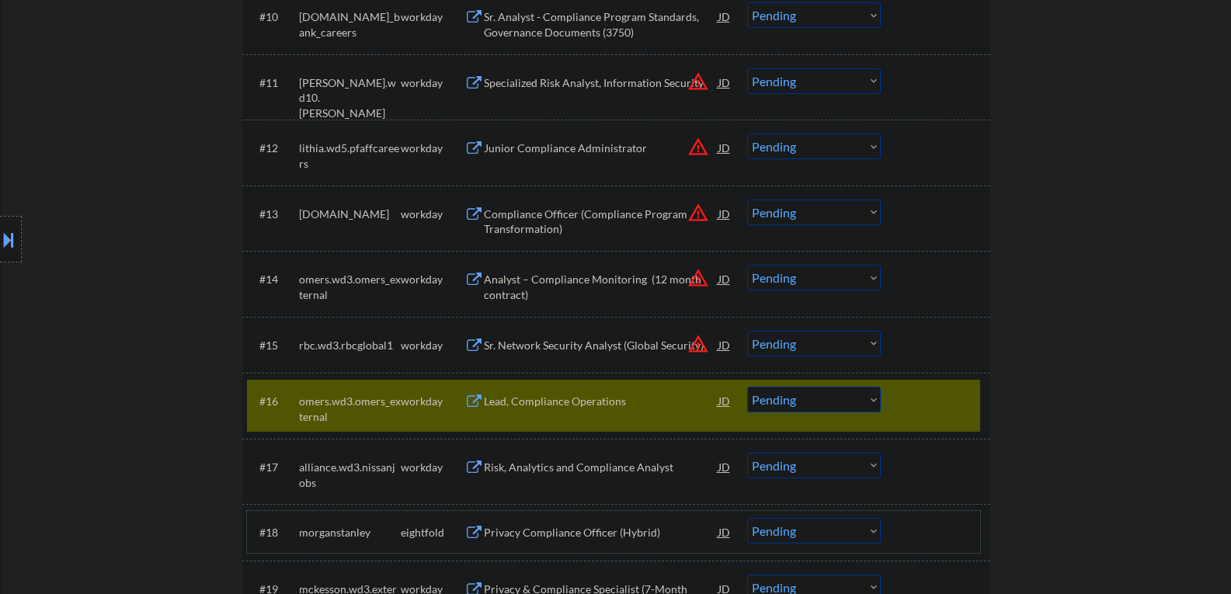
click at [808, 408] on select "Choose an option... Pending Applied Excluded (Questions) Excluded (Expired) Exc…" at bounding box center [814, 400] width 134 height 26
click at [747, 387] on select "Choose an option... Pending Applied Excluded (Questions) Excluded (Expired) Exc…" at bounding box center [814, 400] width 134 height 26
select select ""pending""
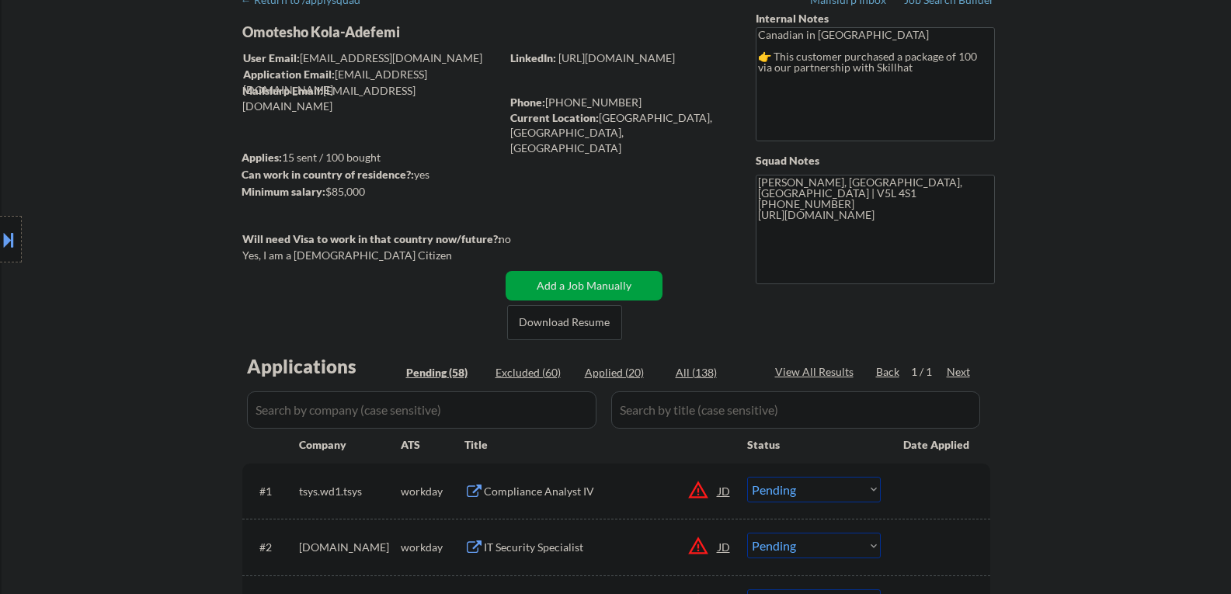
scroll to position [78, 0]
